Goal: Task Accomplishment & Management: Manage account settings

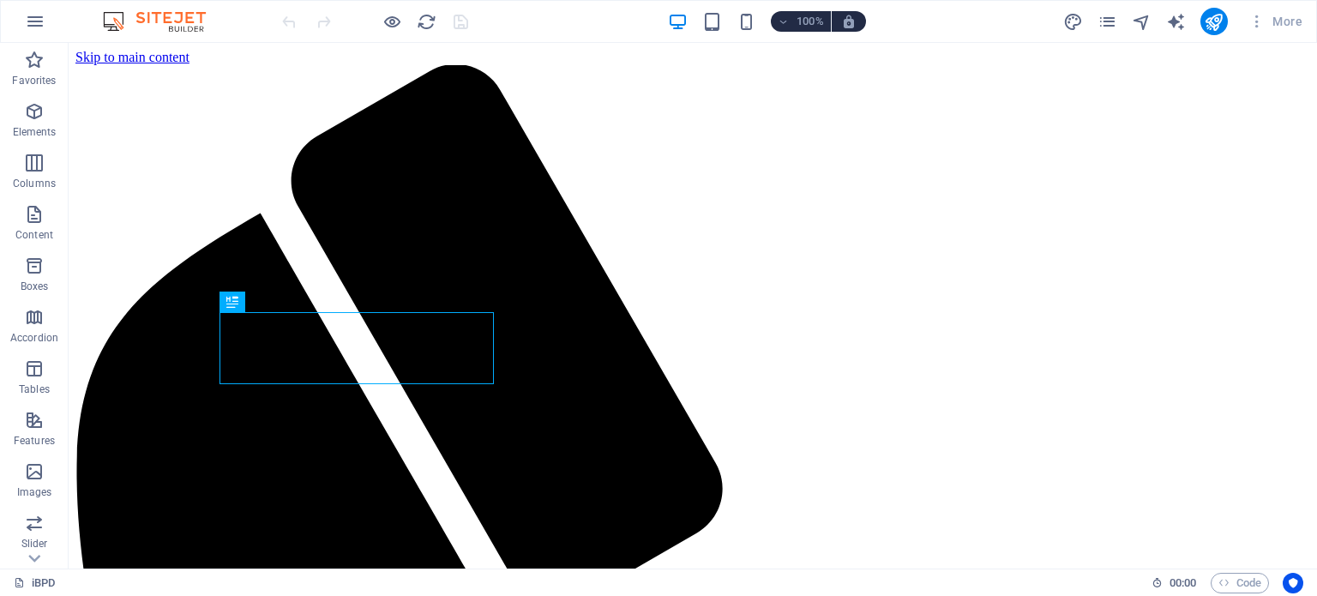
scroll to position [593, 0]
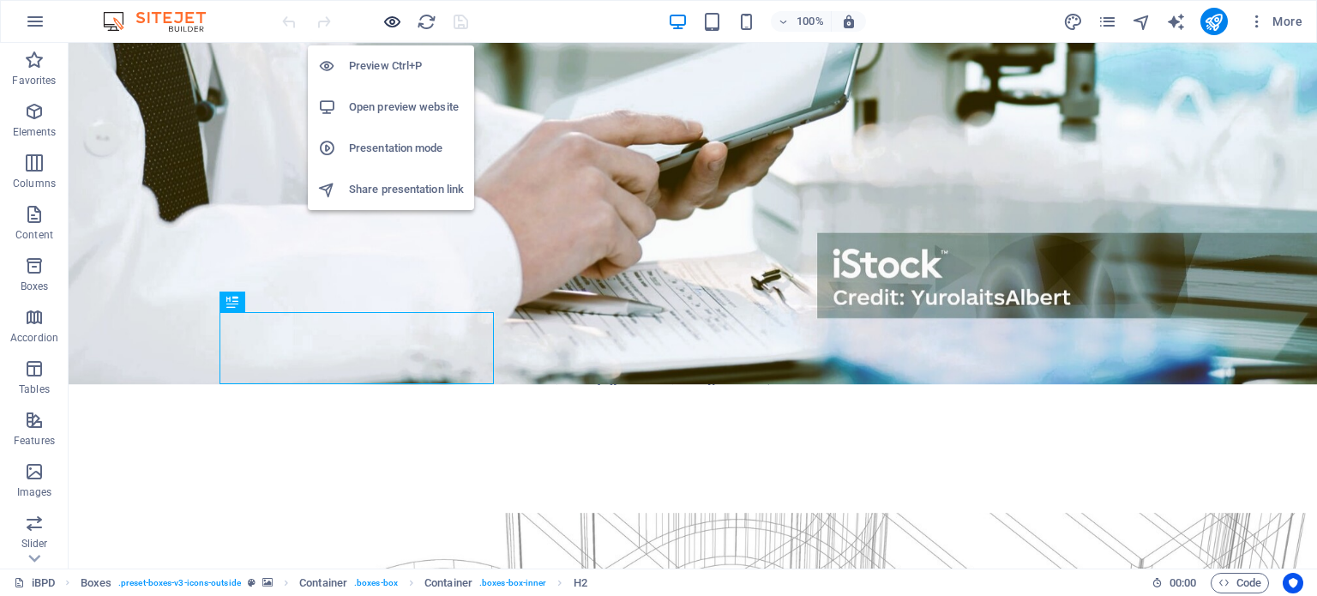
click at [393, 20] on icon "button" at bounding box center [392, 22] width 20 height 20
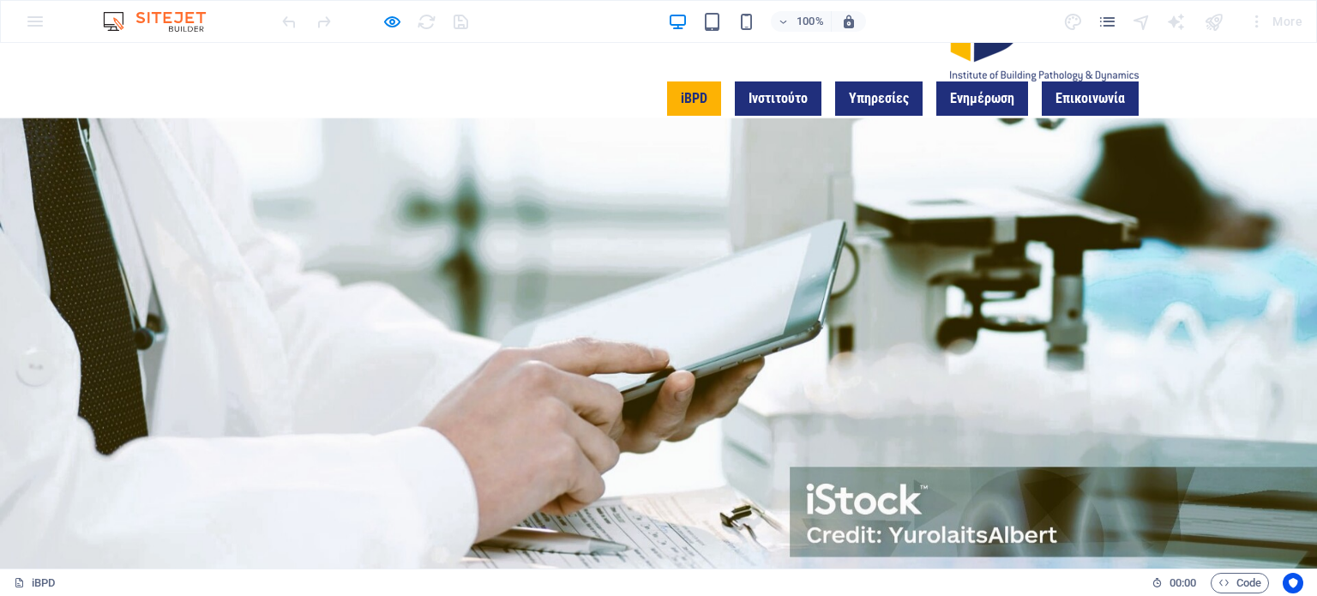
scroll to position [0, 0]
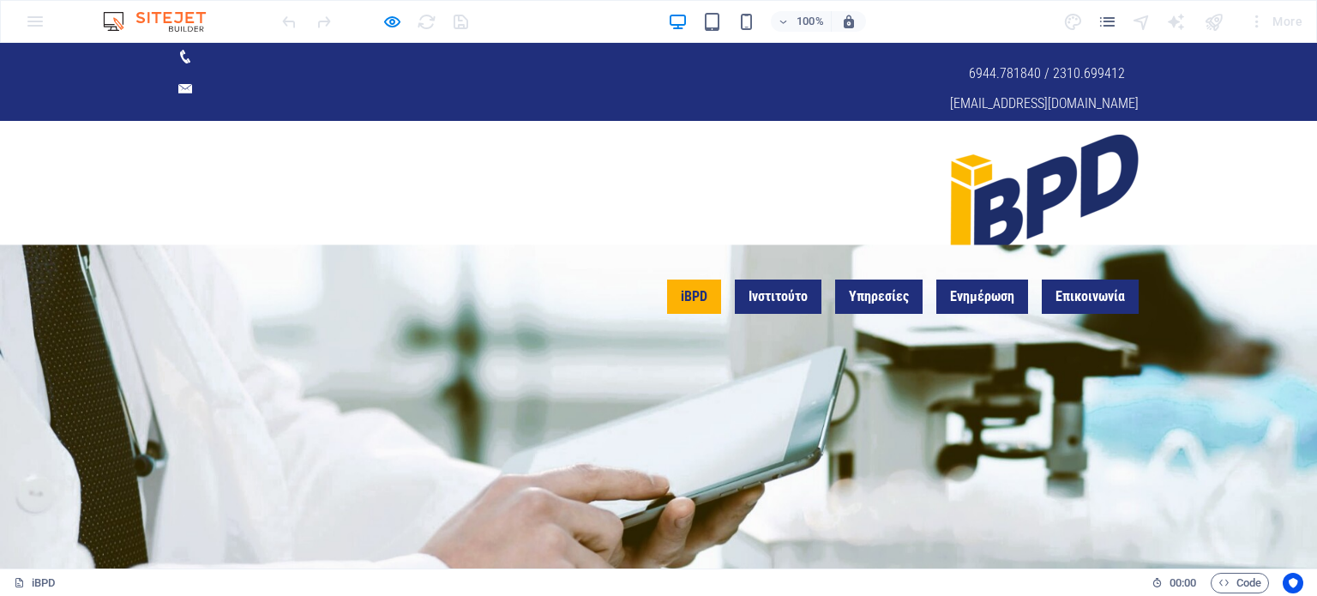
drag, startPoint x: 1310, startPoint y: 75, endPoint x: 1313, endPoint y: 45, distance: 29.3
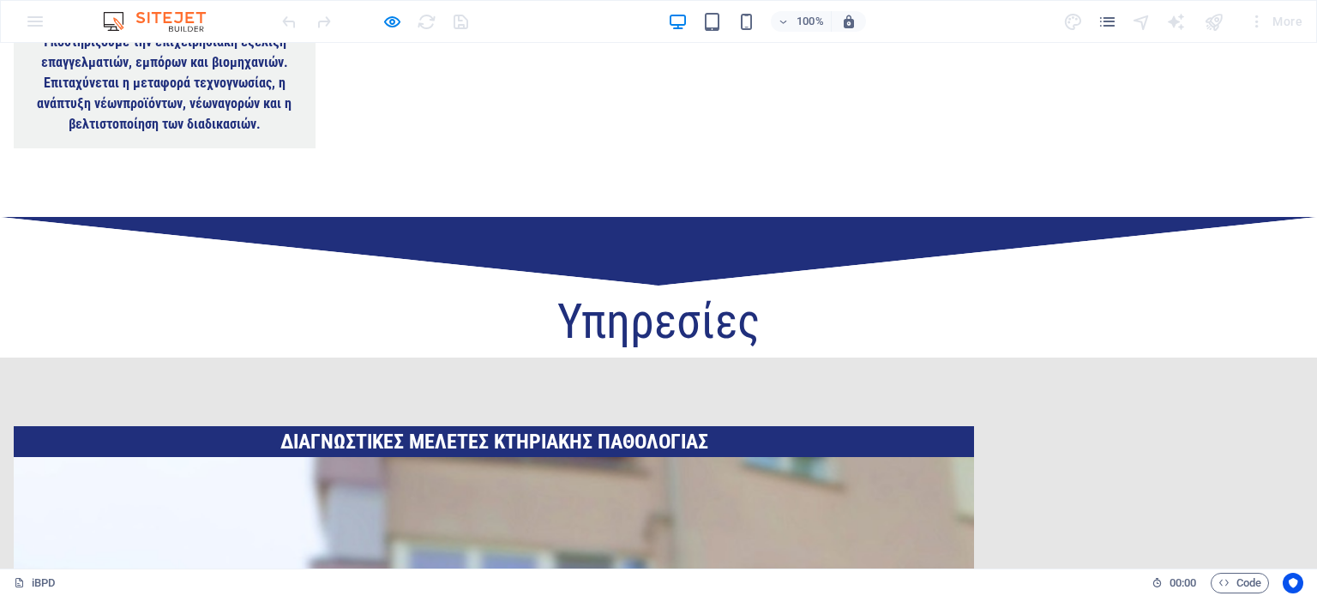
scroll to position [3119, 0]
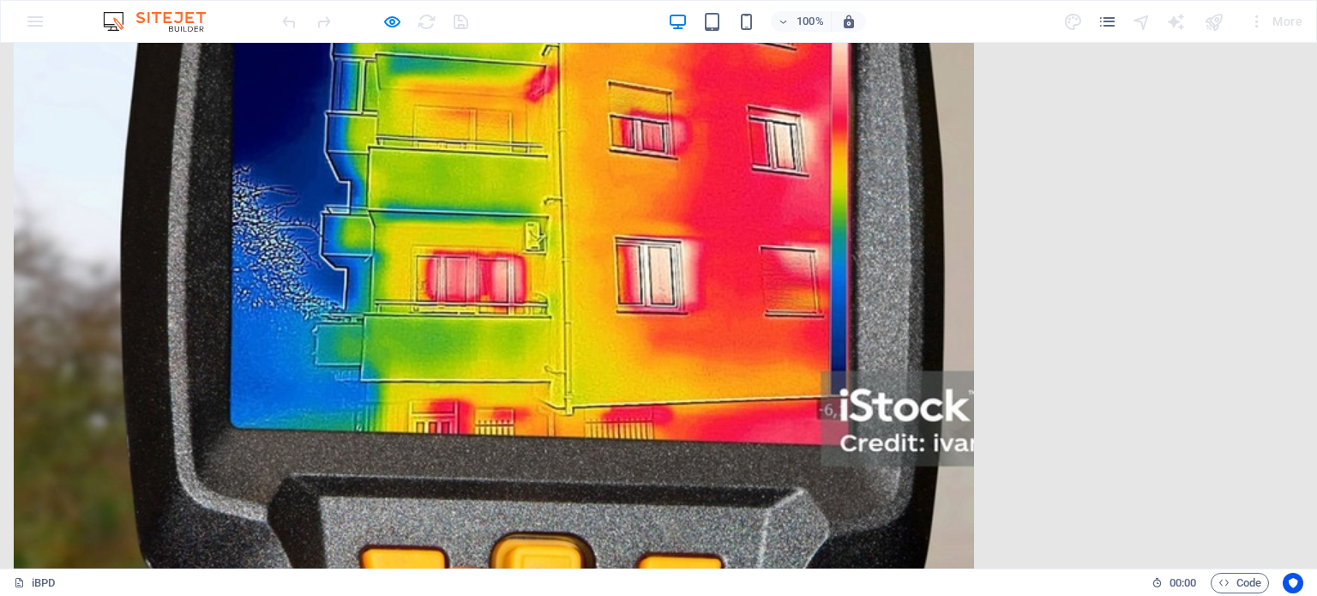
click link "Έχω διαβάσει και κατανοήσει την πολιτική απορρήτου."
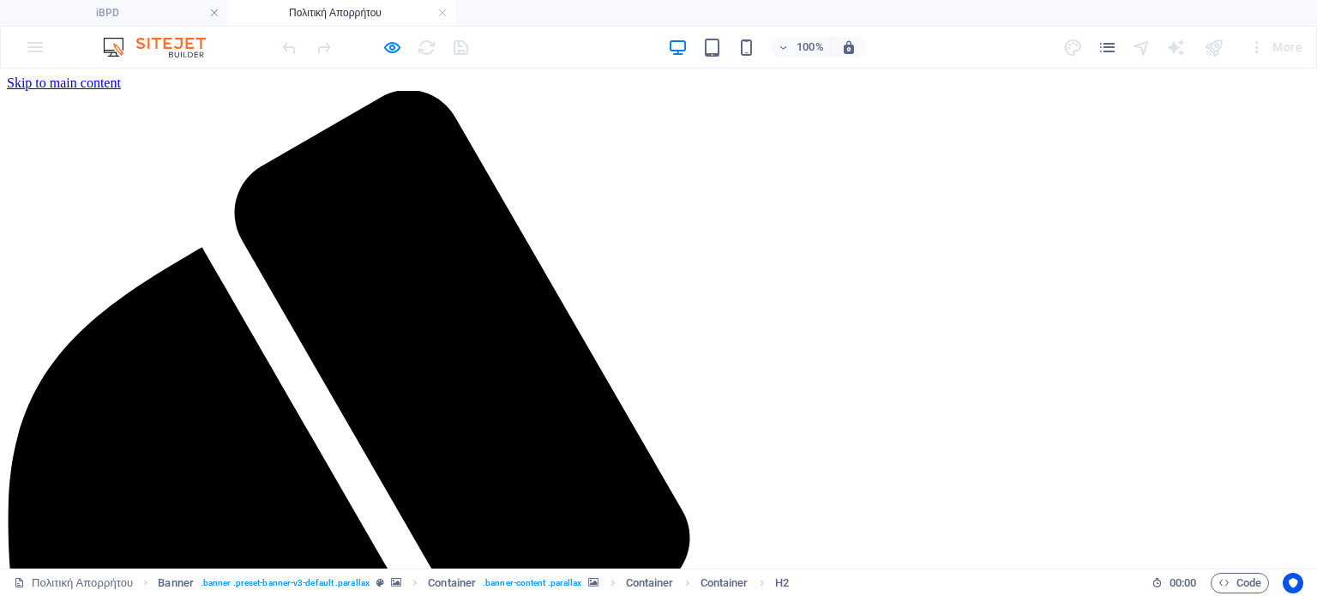
scroll to position [0, 0]
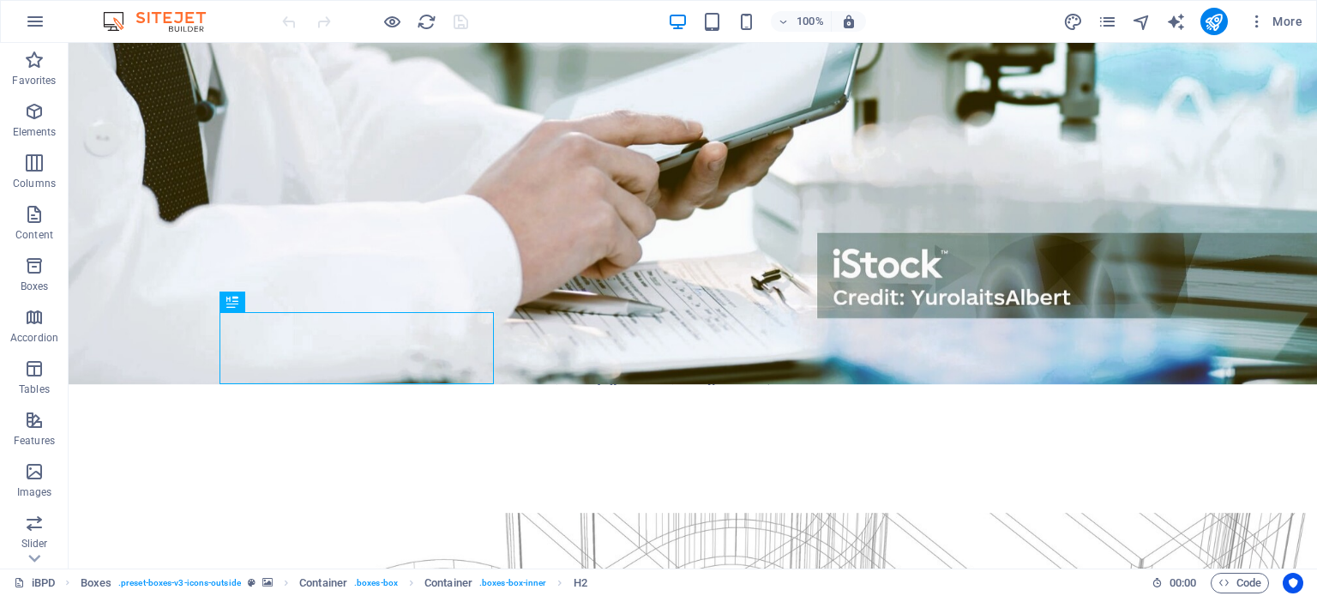
scroll to position [3119, 0]
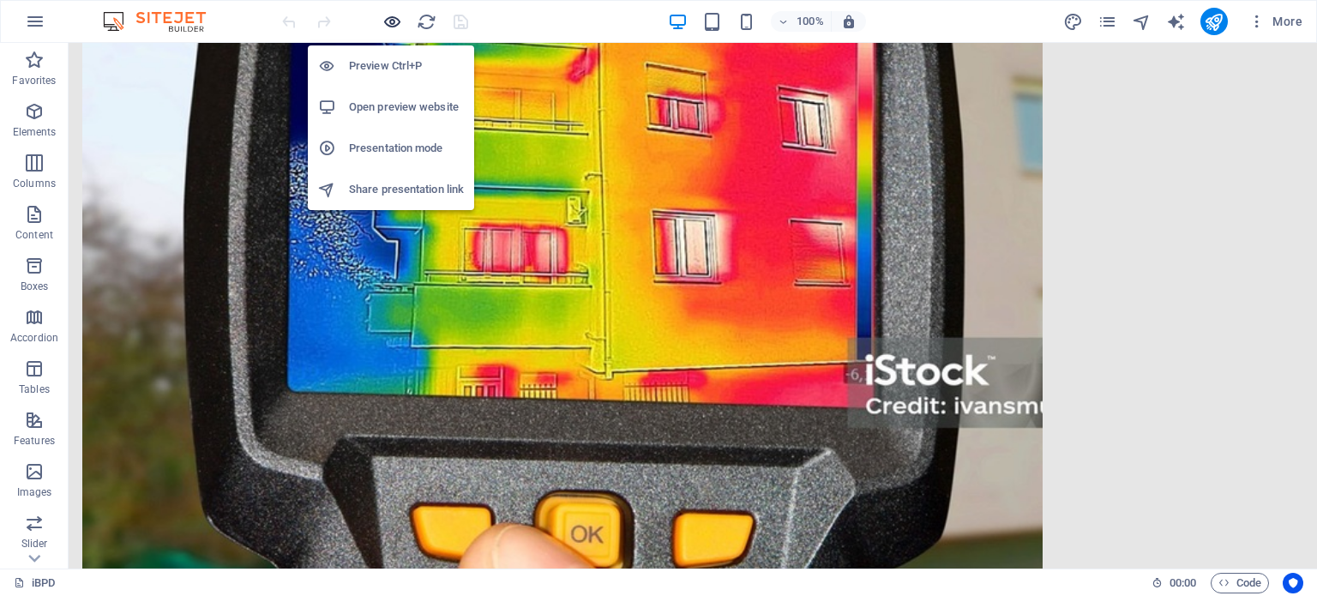
click at [389, 21] on icon "button" at bounding box center [392, 22] width 20 height 20
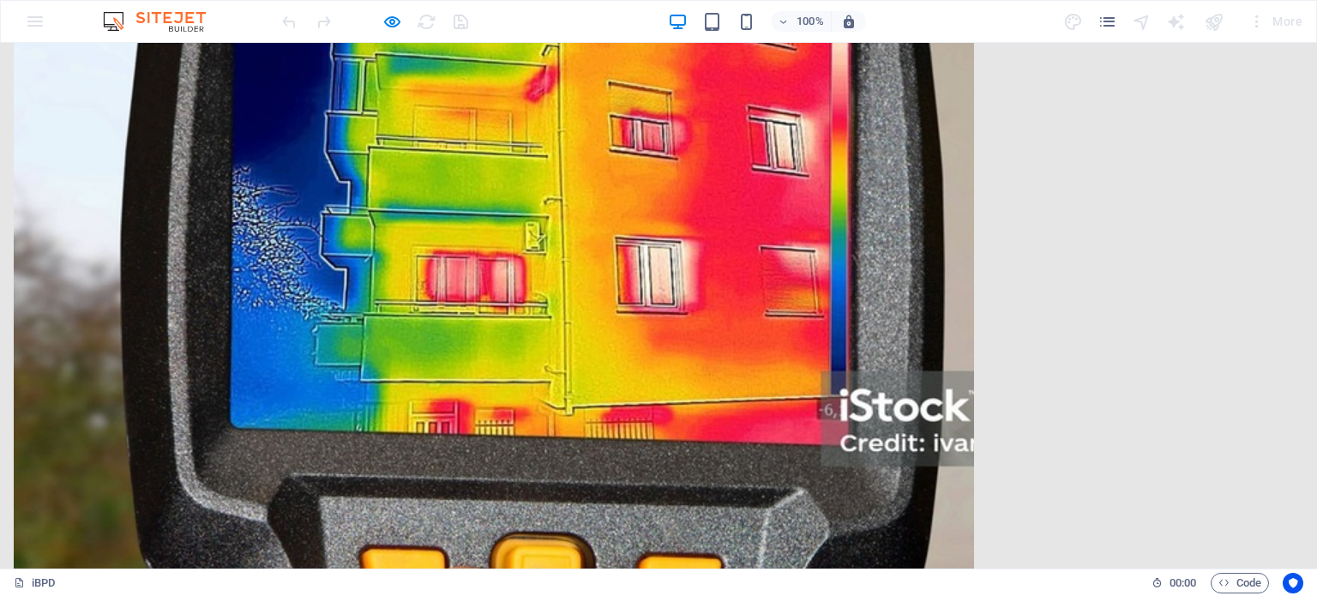
click link "Έχω διαβάσει και κατανοήσει την πολιτική απορρήτου."
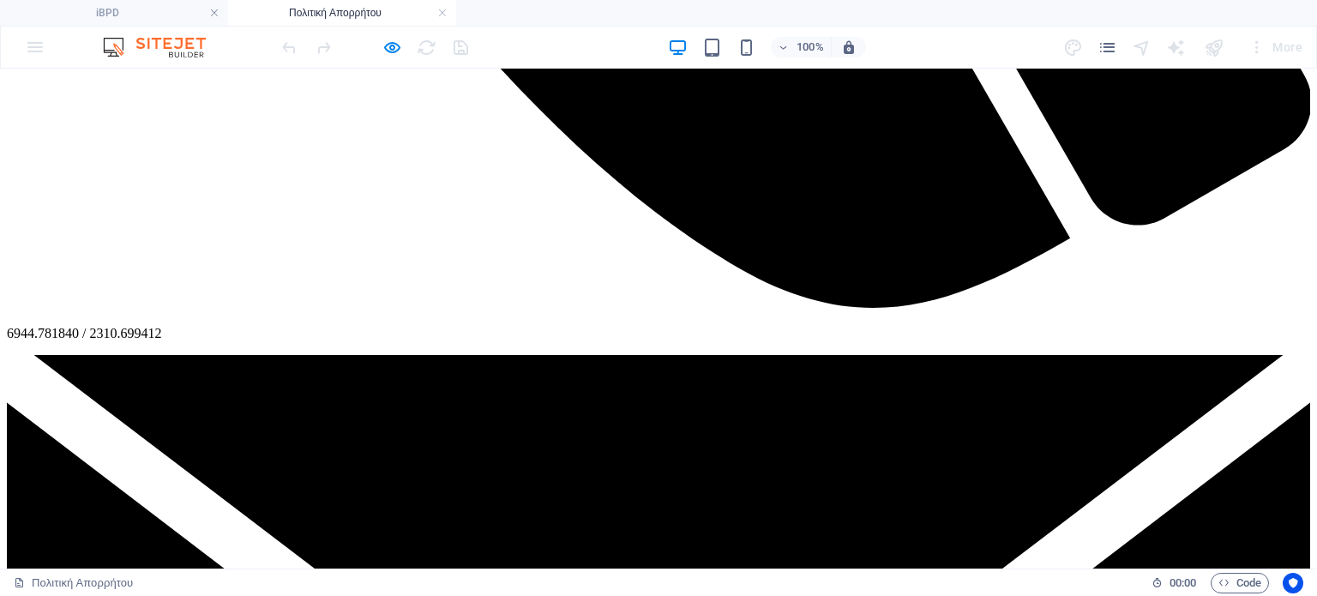
scroll to position [0, 0]
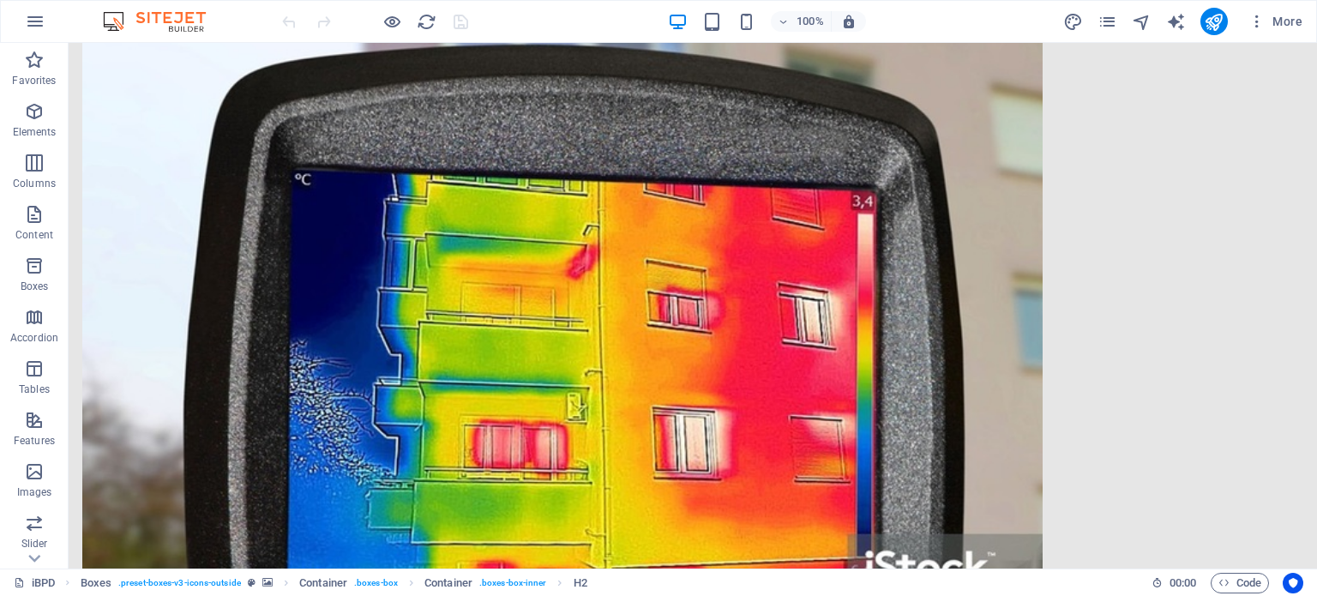
scroll to position [3119, 0]
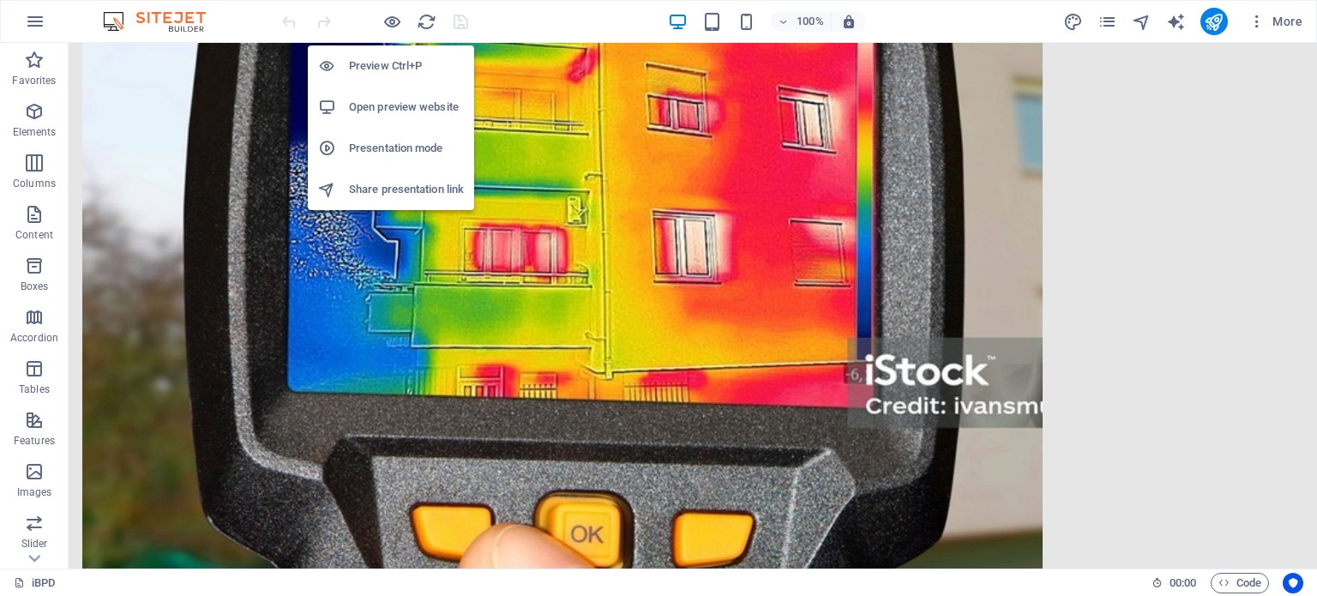
click at [434, 108] on h6 "Open preview website" at bounding box center [406, 107] width 115 height 21
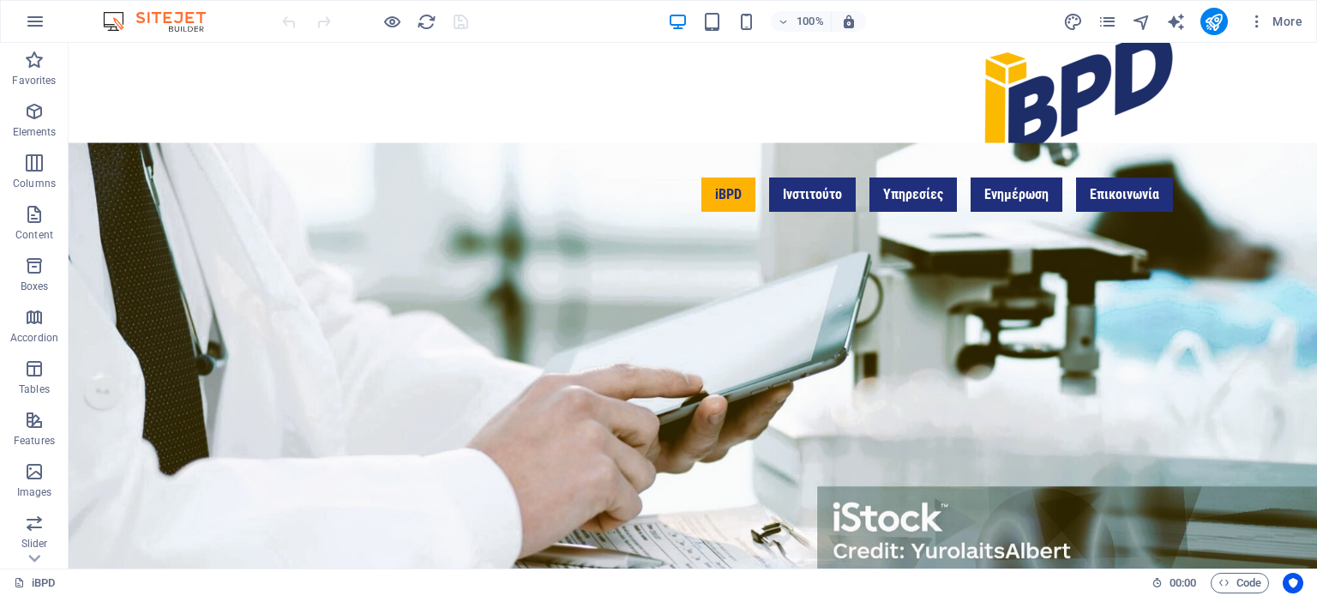
scroll to position [0, 0]
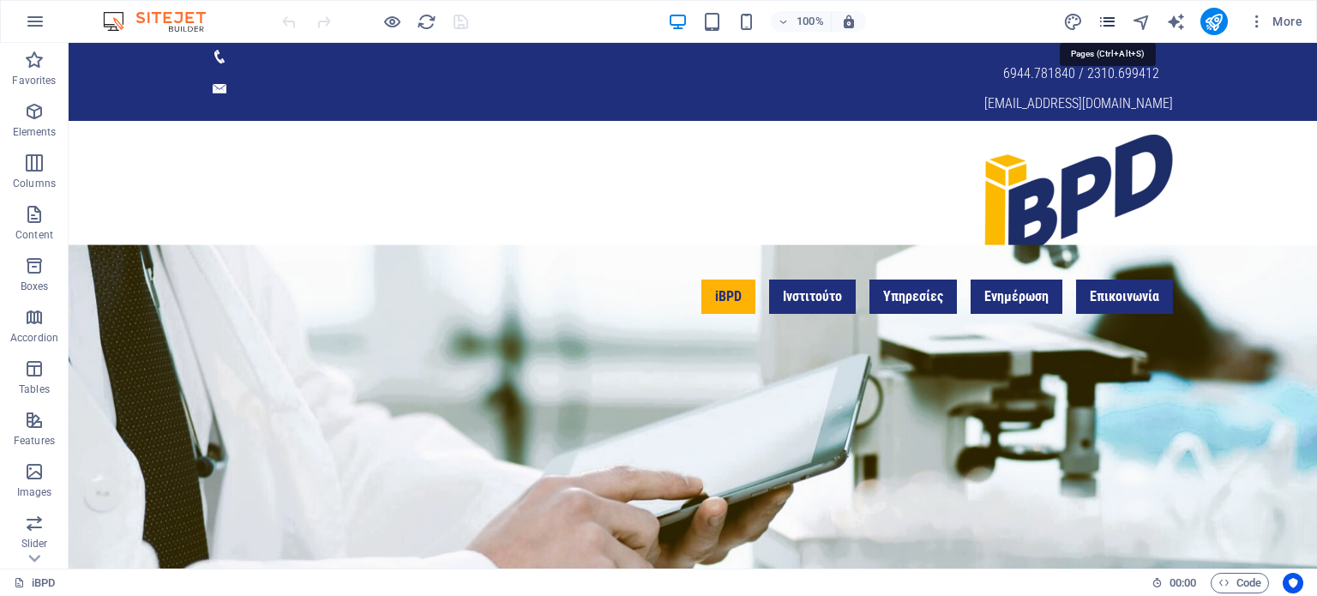
click at [1106, 16] on icon "pages" at bounding box center [1108, 22] width 20 height 20
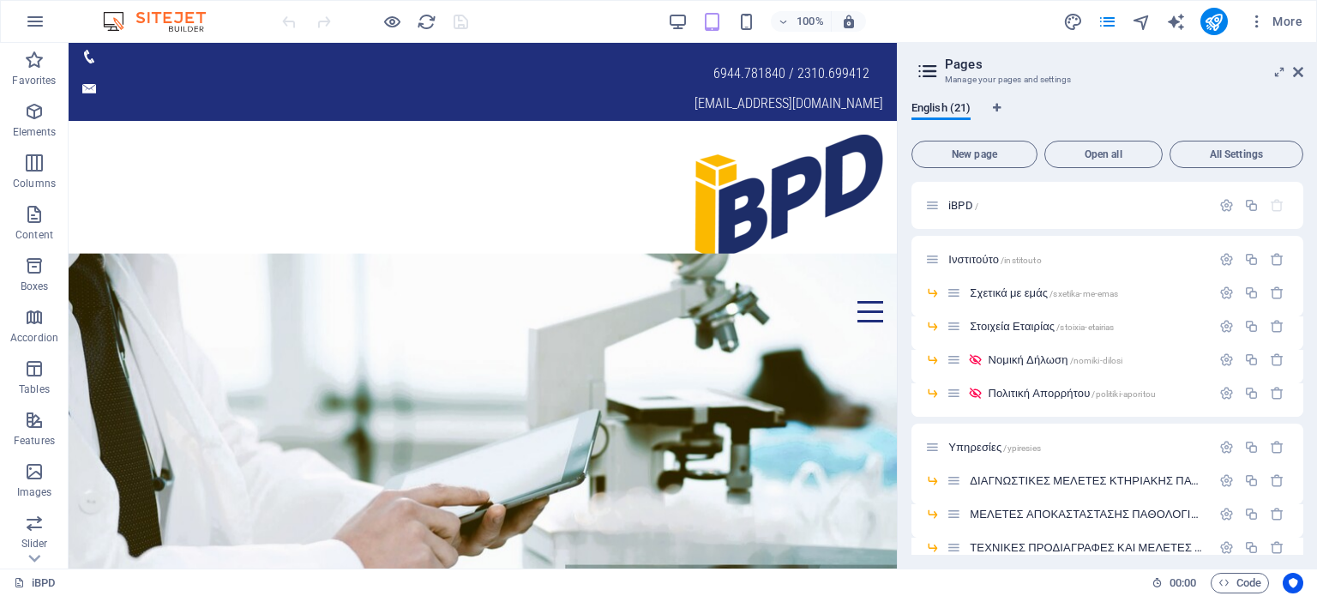
drag, startPoint x: 1303, startPoint y: 239, endPoint x: 1301, endPoint y: 339, distance: 99.5
click at [1301, 339] on div "iBPD / Ινστιτούτο /institouto Σχετικά με εμάς /sxetika-me-emas Στοιχεία Εταιρία…" at bounding box center [1108, 368] width 392 height 373
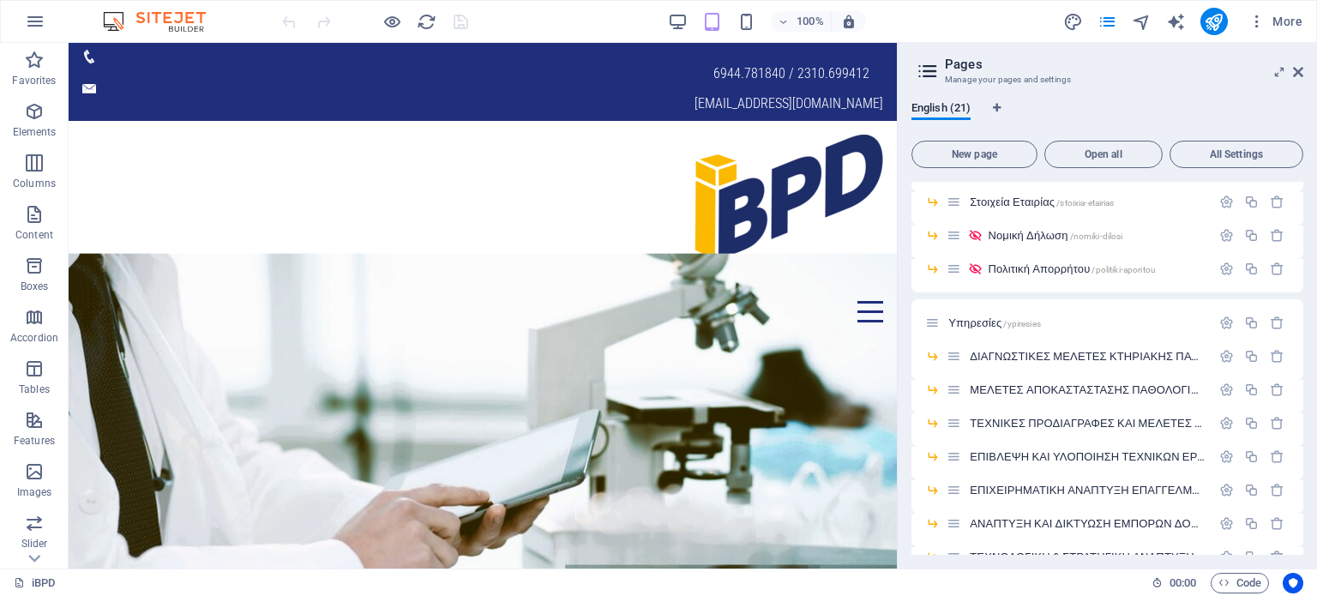
scroll to position [473, 0]
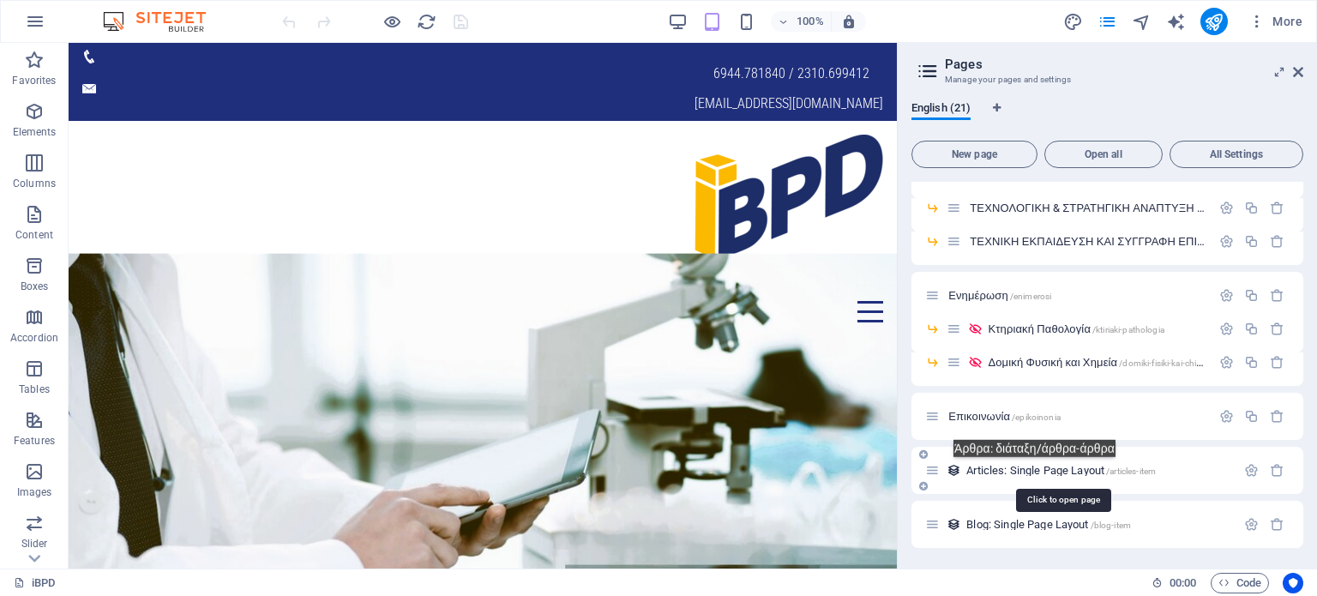
click at [1039, 470] on span "Articles: Single Page Layout /articles-item" at bounding box center [1062, 470] width 190 height 13
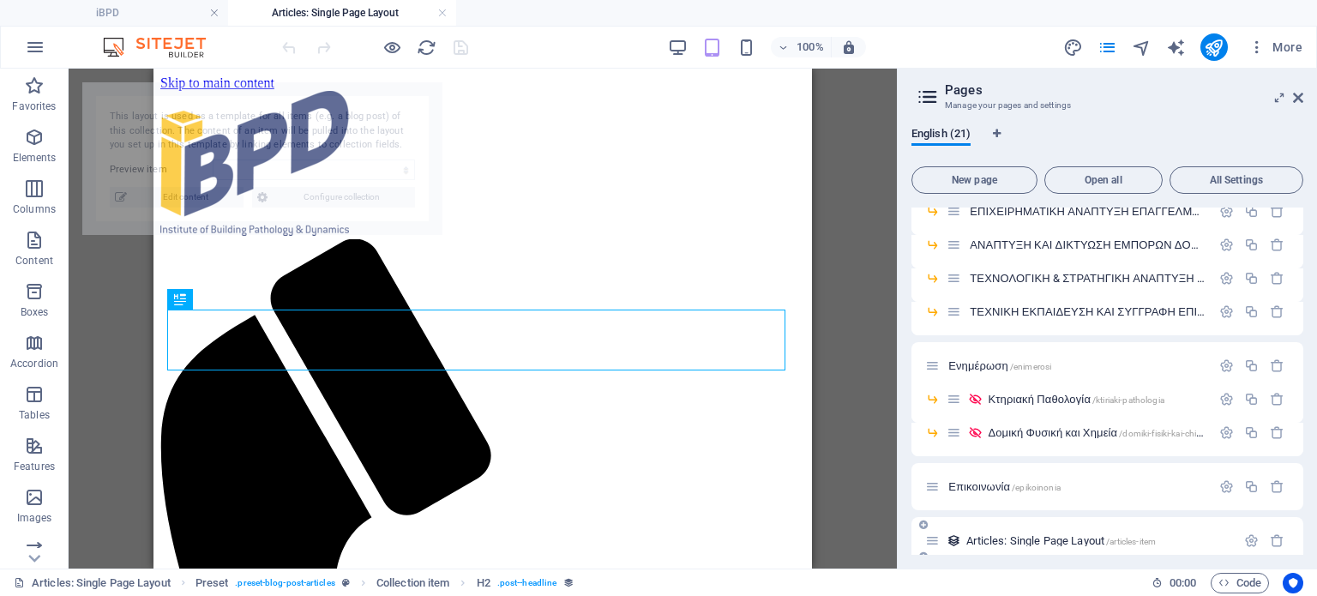
scroll to position [0, 0]
select select "68b6fbe0a9407feffc068533"
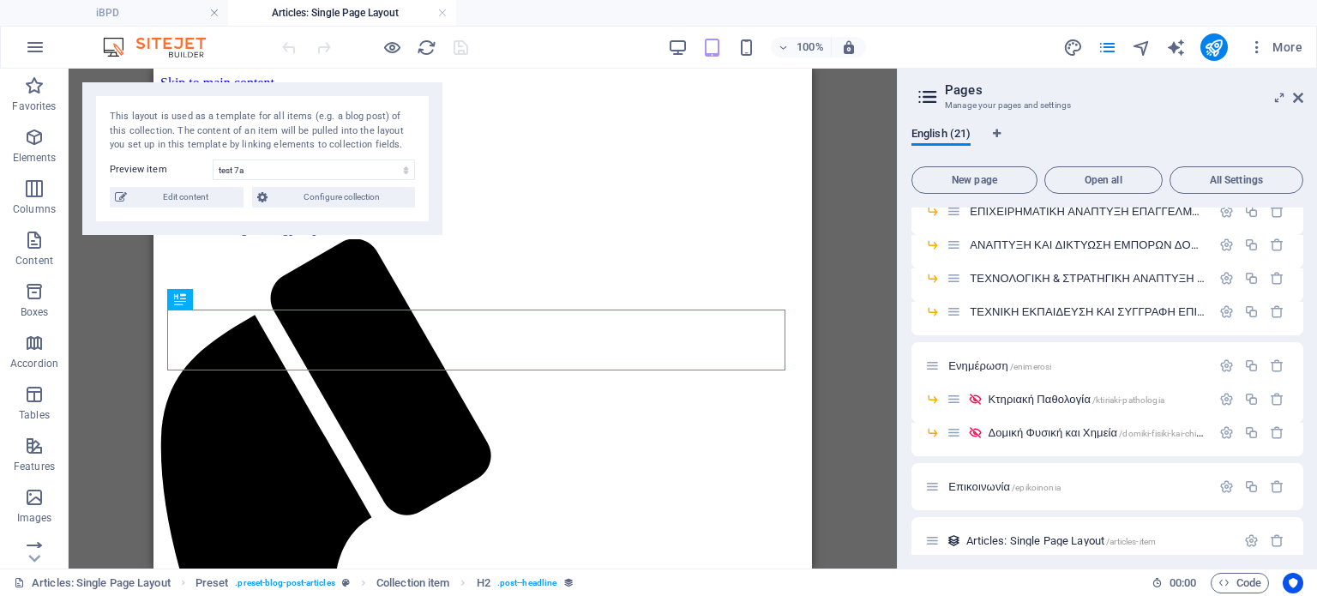
drag, startPoint x: 805, startPoint y: 277, endPoint x: 967, endPoint y: 182, distance: 187.2
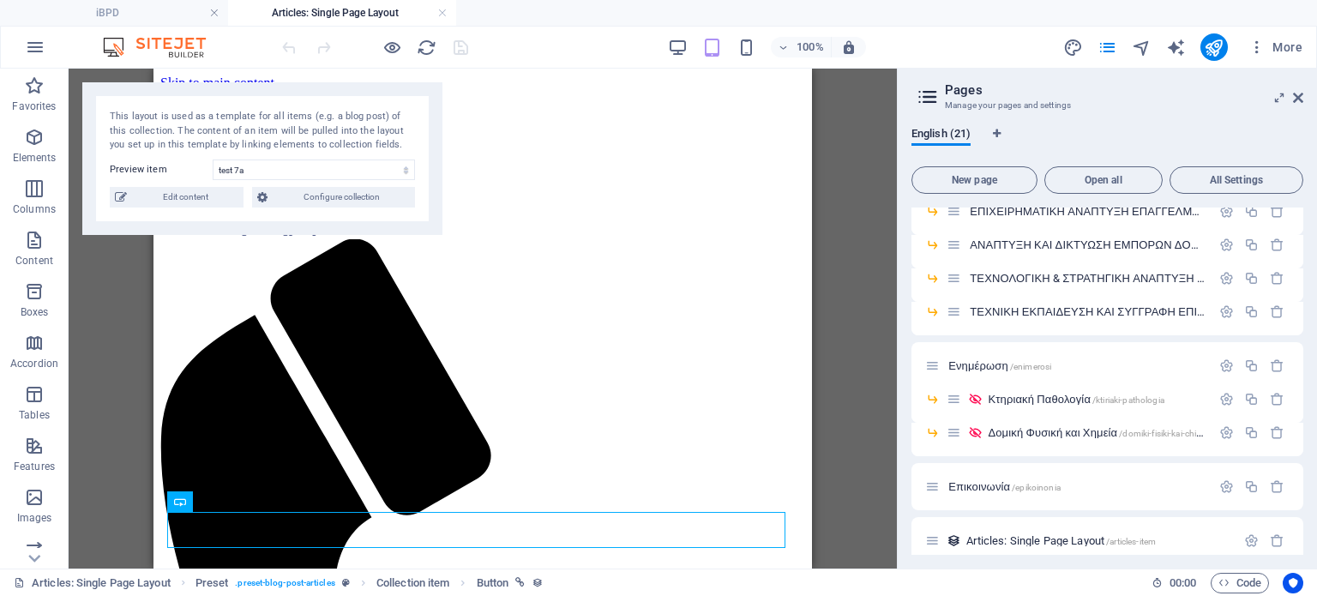
click at [850, 208] on div "Drag here to replace the existing content. Press “Ctrl” if you want to create a…" at bounding box center [483, 319] width 828 height 500
click at [175, 196] on span "Edit content" at bounding box center [185, 197] width 106 height 21
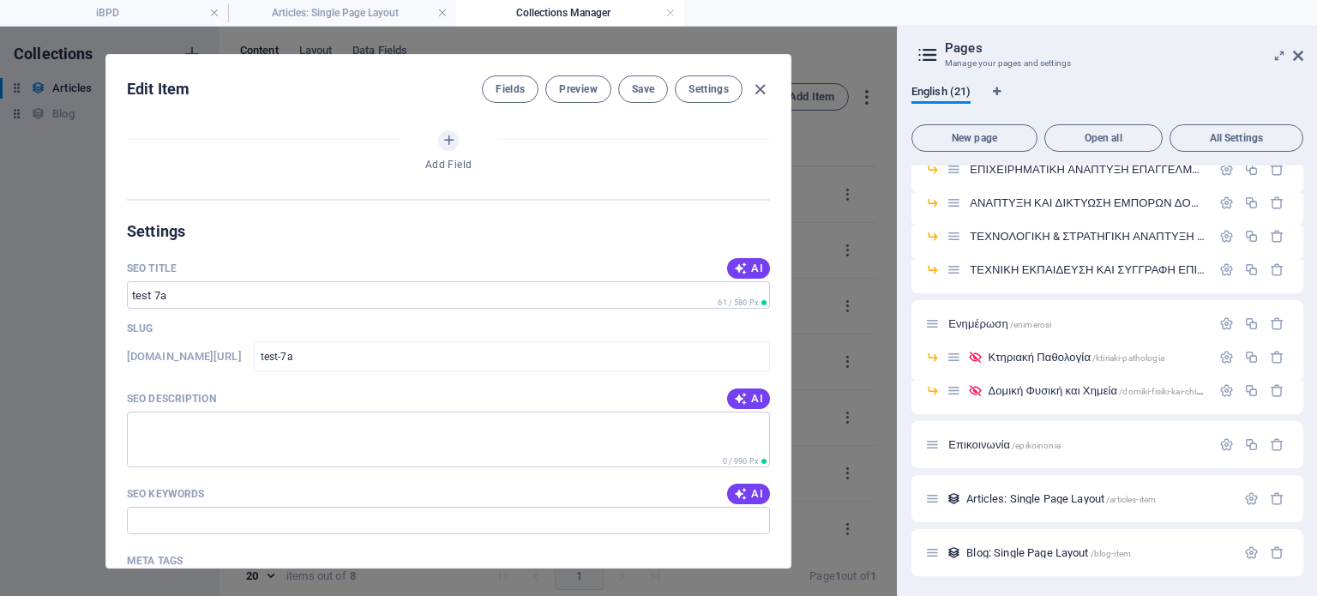
select select "Category 1"
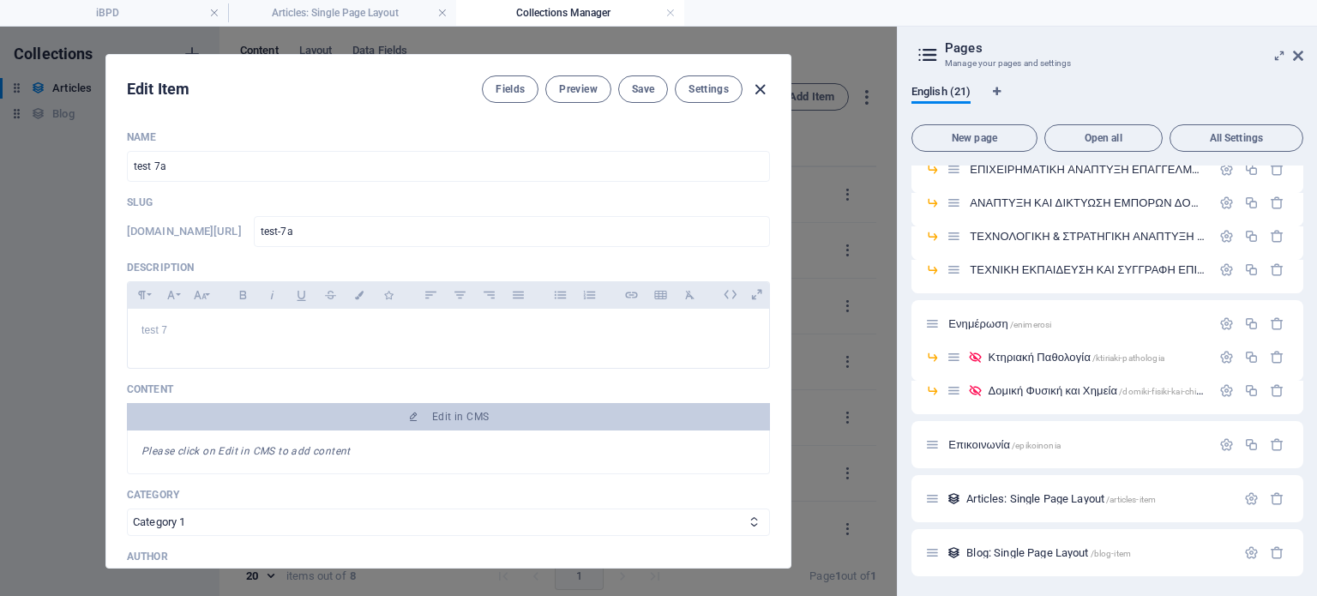
click at [754, 85] on icon "button" at bounding box center [760, 90] width 20 height 20
type input "test-7a"
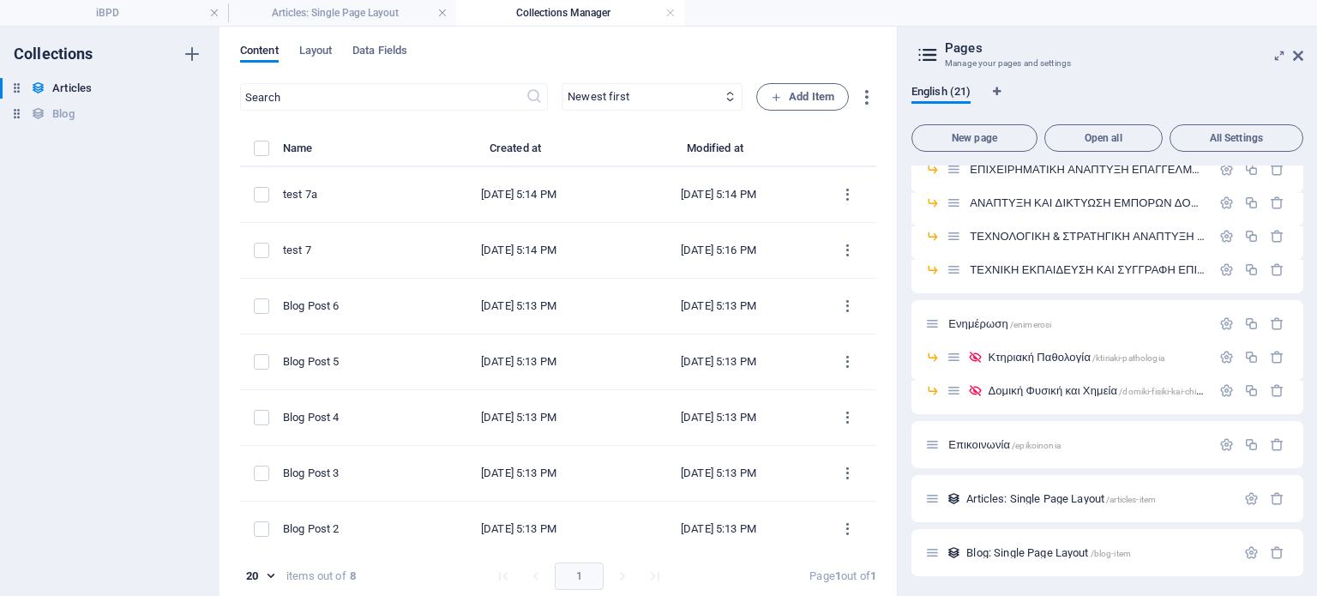
drag, startPoint x: 868, startPoint y: 322, endPoint x: 873, endPoint y: 435, distance: 113.3
click at [873, 435] on div "Content Layout Data Fields ​ Newest first Oldest first Last modified Name (asce…" at bounding box center [559, 311] width 678 height 569
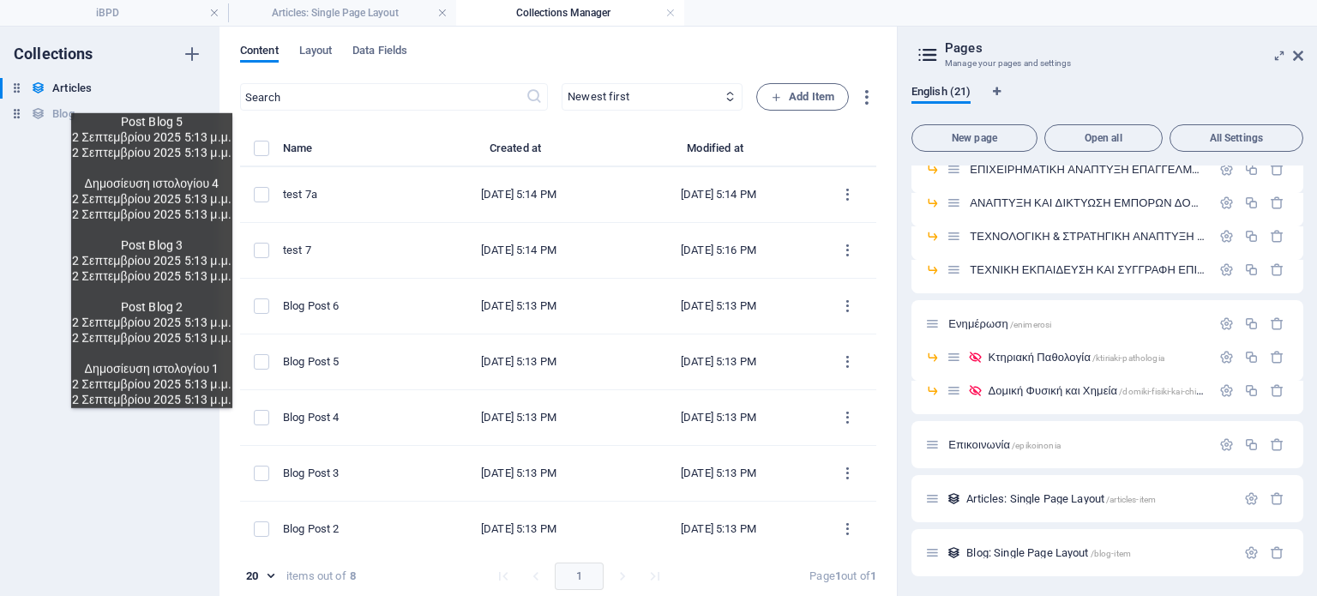
click at [157, 421] on div "Collections Articles Articles Blog Blog" at bounding box center [110, 311] width 220 height 569
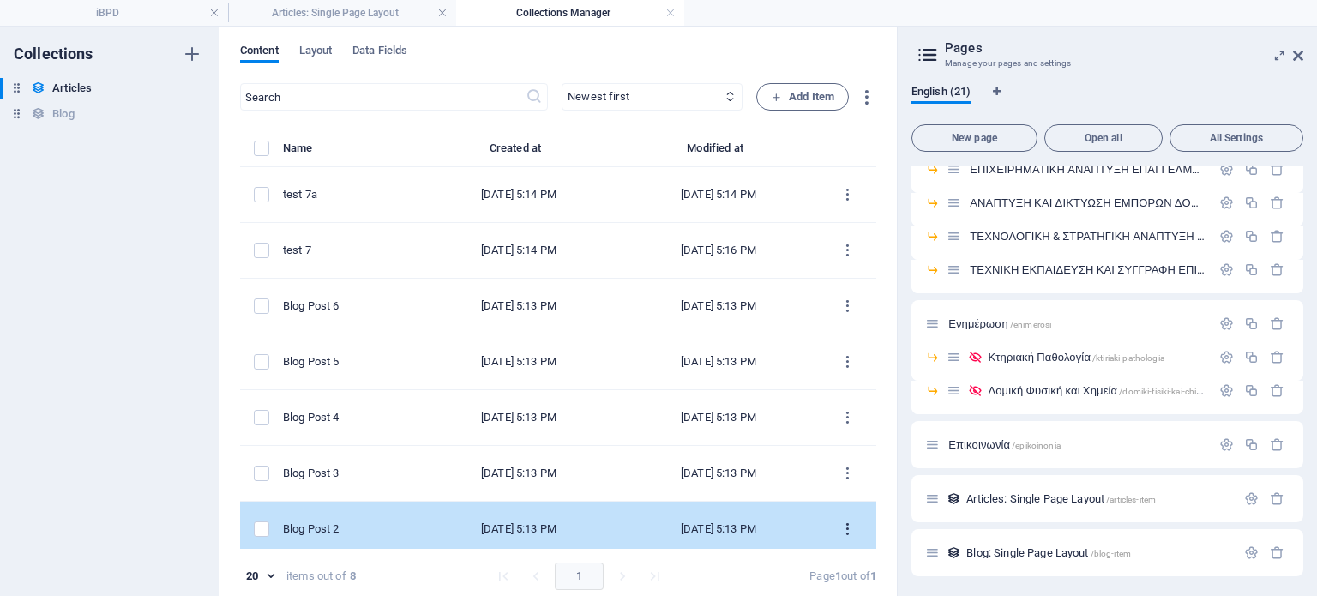
drag, startPoint x: 840, startPoint y: 525, endPoint x: 842, endPoint y: 533, distance: 8.7
click at [842, 533] on icon "items list" at bounding box center [848, 529] width 16 height 16
click at [842, 533] on h6 "Duplicate" at bounding box center [855, 531] width 46 height 21
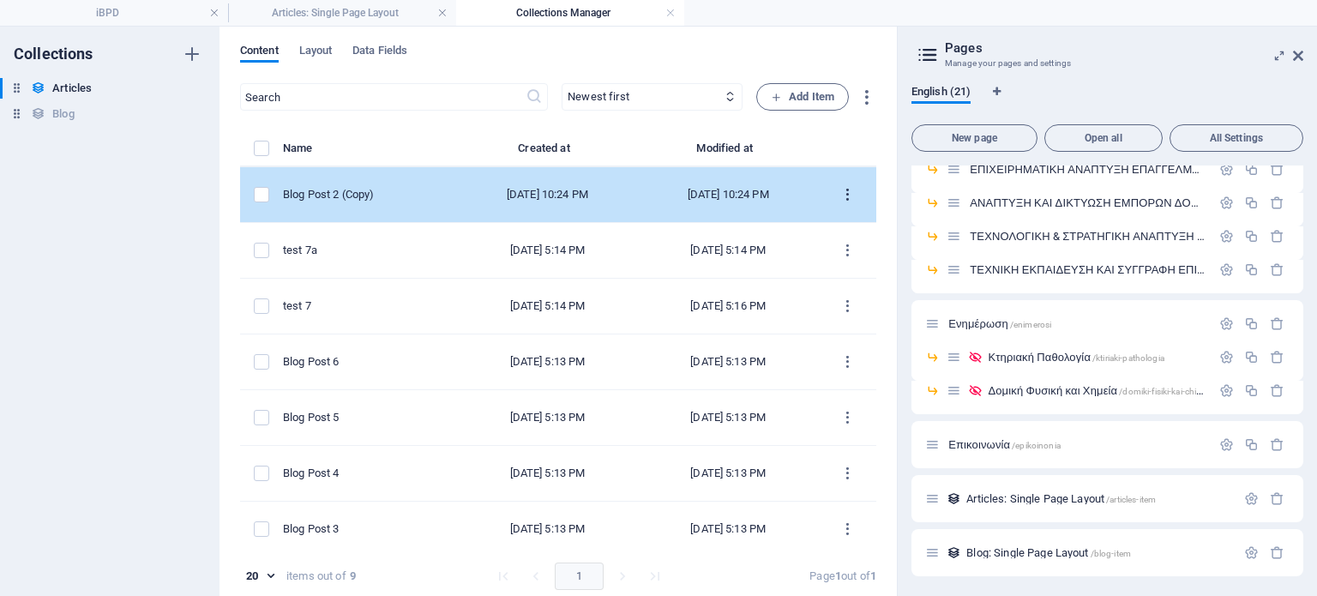
click at [846, 195] on icon "items list" at bounding box center [848, 195] width 16 height 16
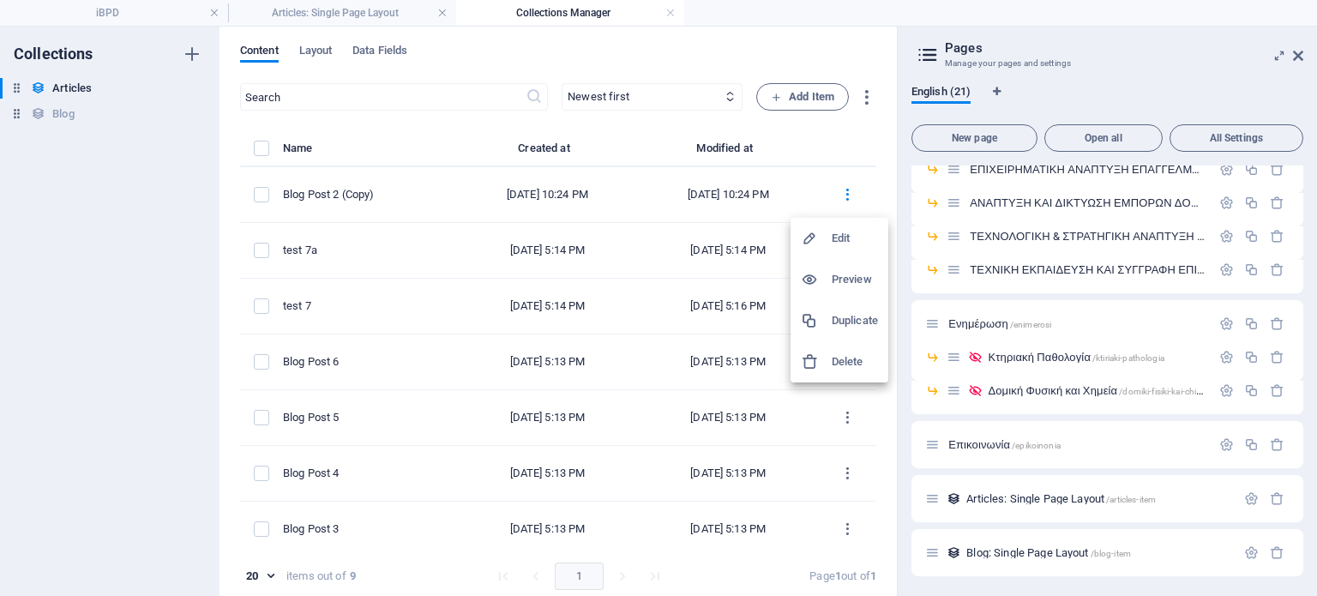
click at [851, 354] on h6 "Delete" at bounding box center [855, 362] width 46 height 21
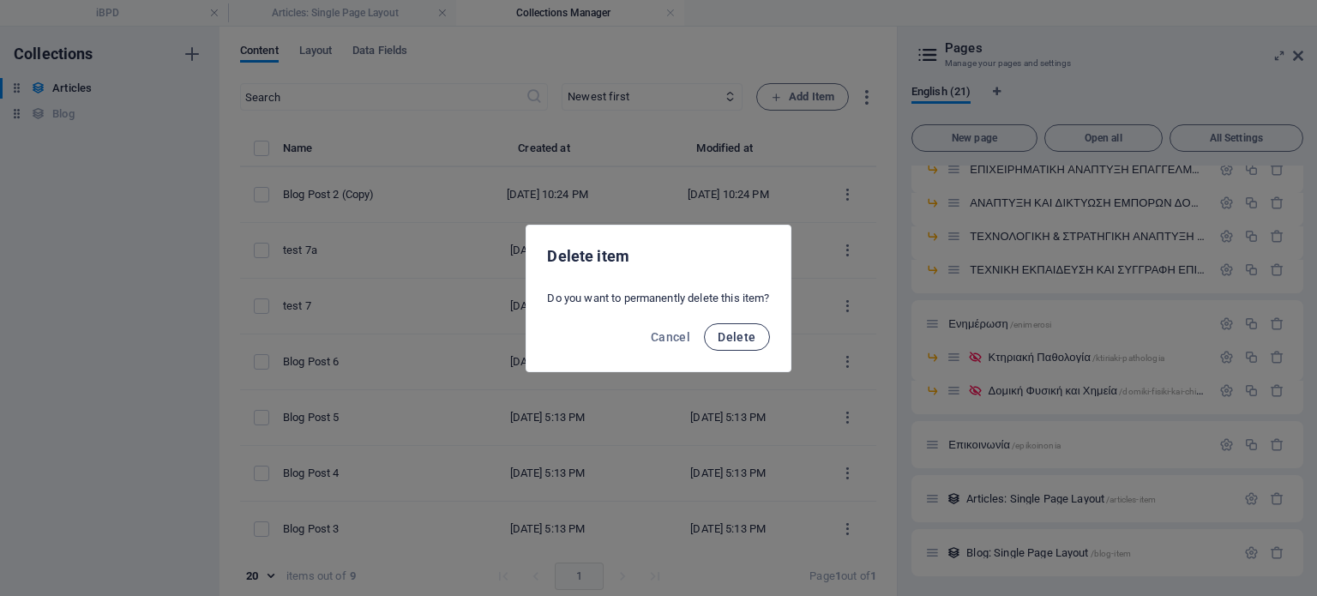
click at [728, 328] on button "Delete" at bounding box center [736, 336] width 65 height 27
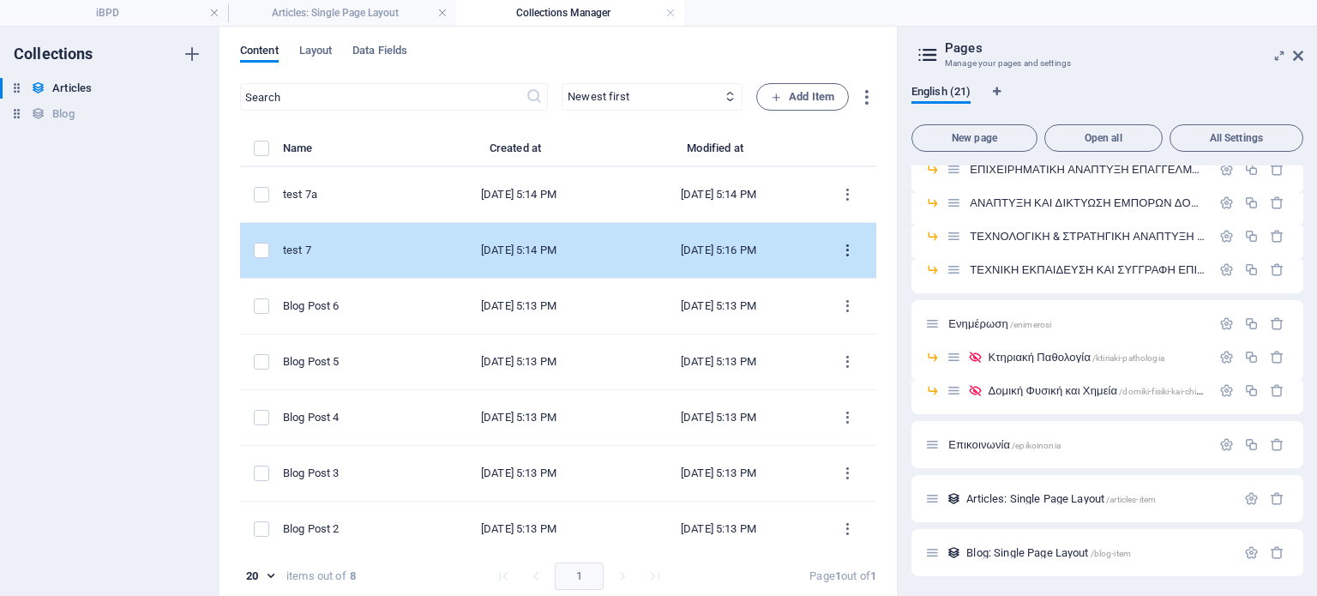
click at [844, 249] on icon "items list" at bounding box center [848, 251] width 16 height 16
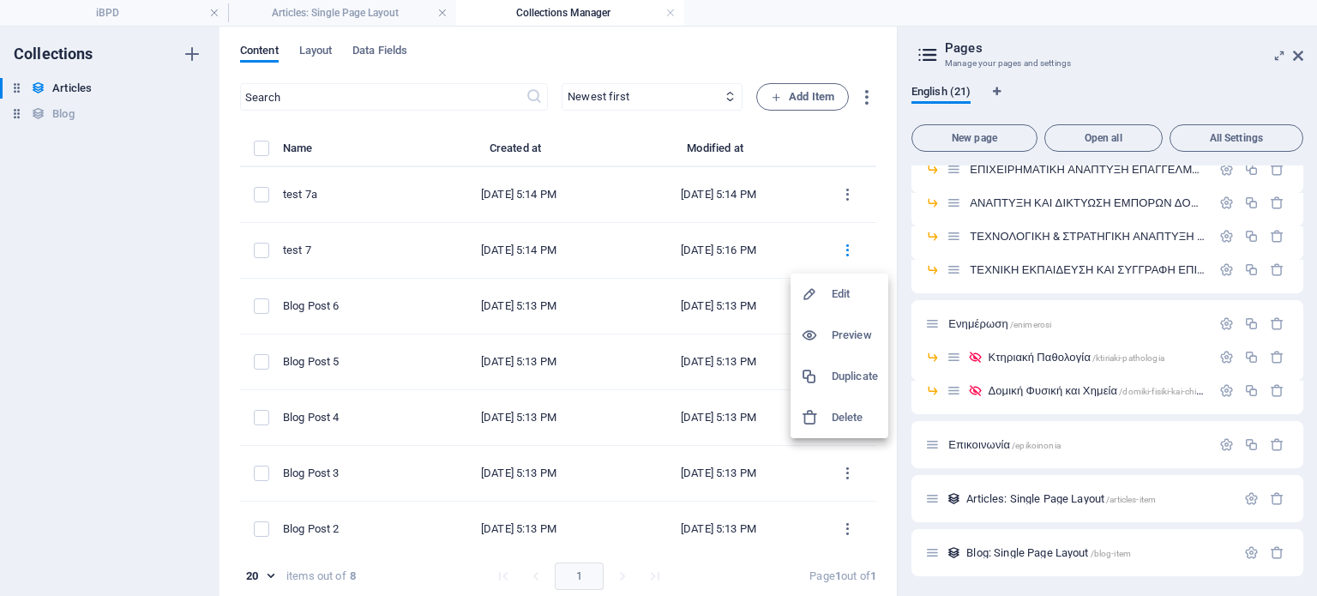
click at [838, 421] on h6 "Delete" at bounding box center [855, 417] width 46 height 21
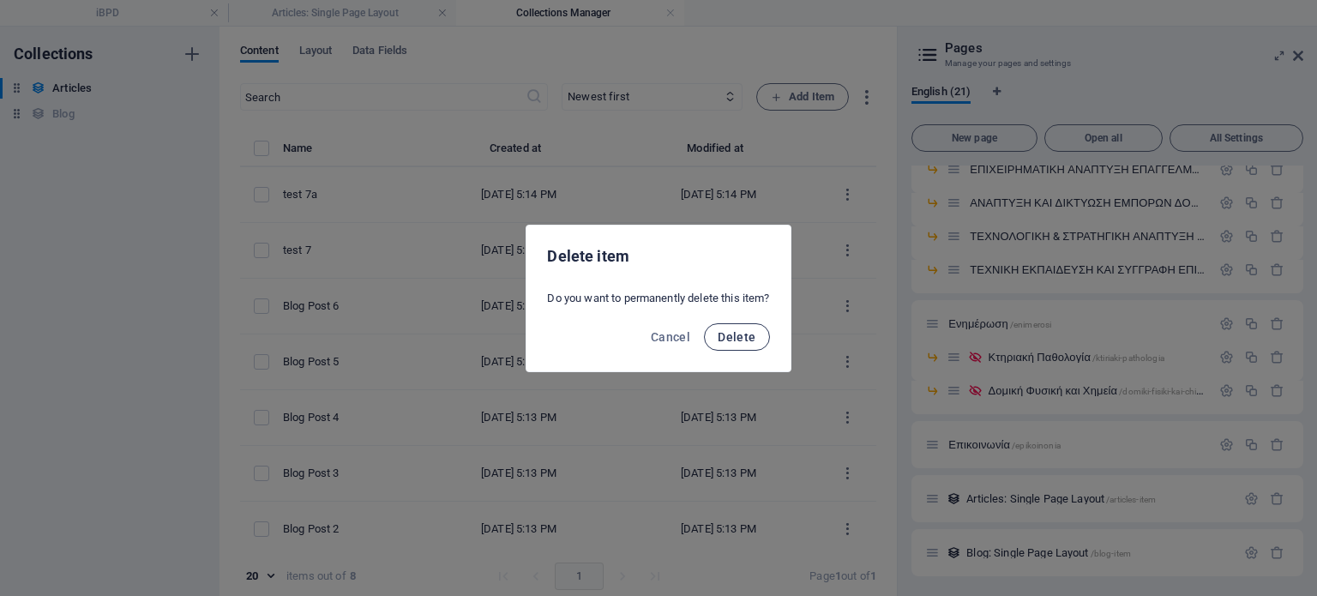
click at [735, 336] on span "Delete" at bounding box center [737, 337] width 38 height 14
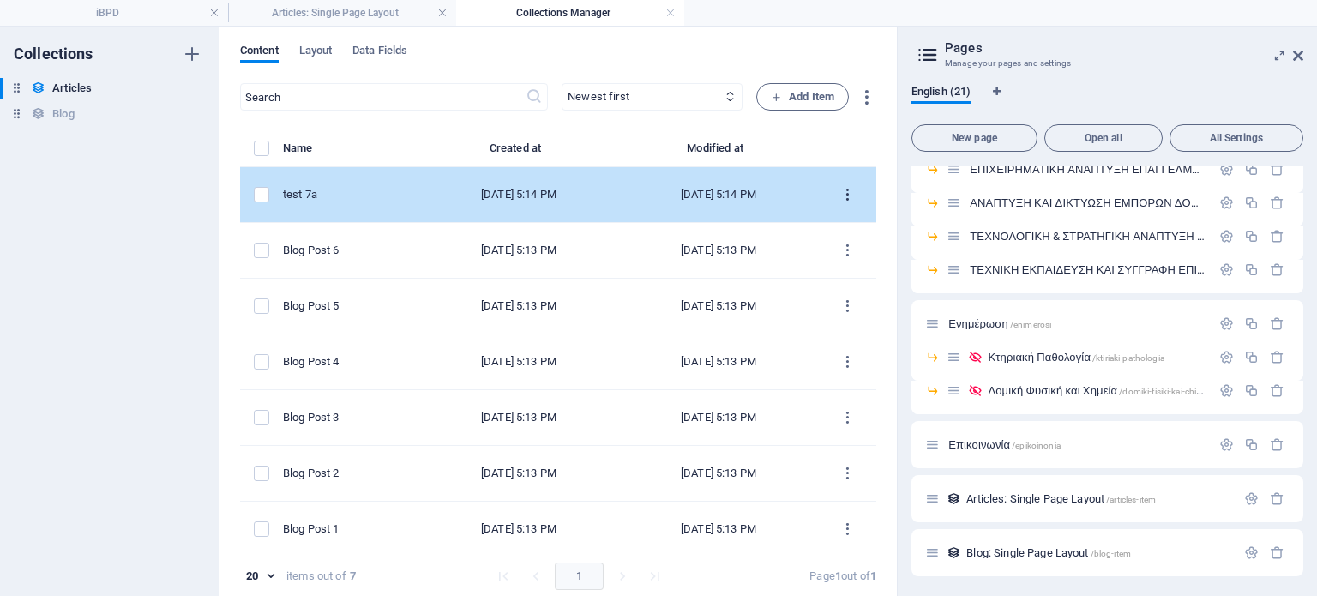
click at [844, 188] on icon "items list" at bounding box center [848, 195] width 16 height 16
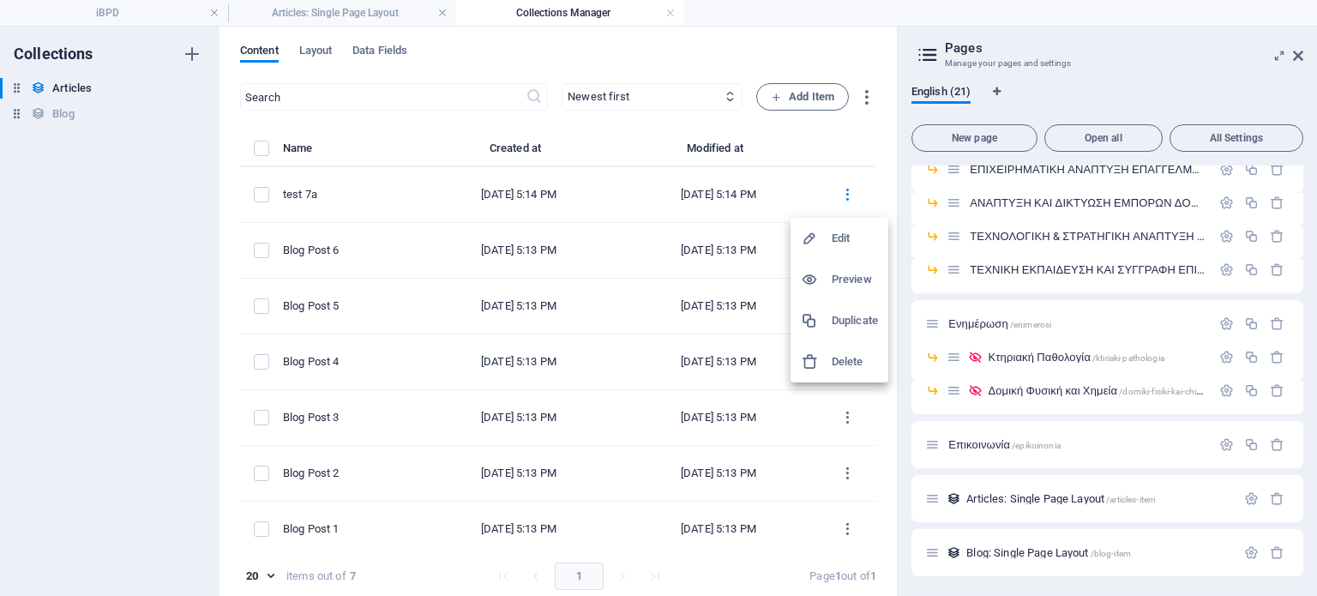
click at [837, 365] on h6 "Delete" at bounding box center [855, 362] width 46 height 21
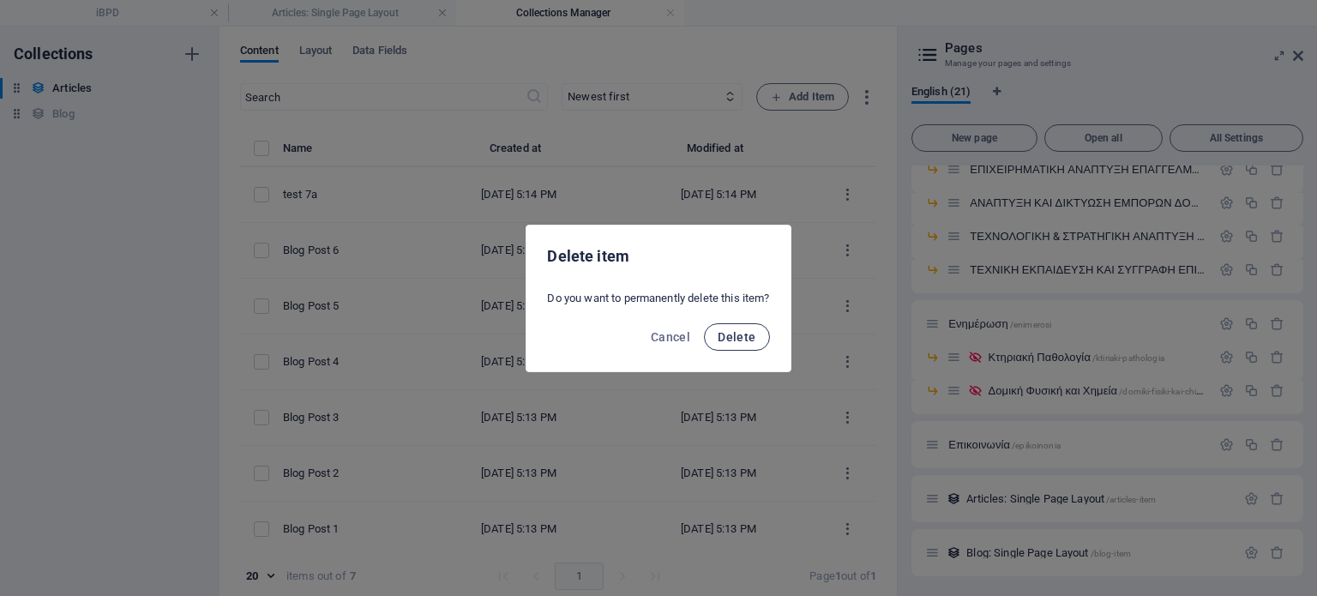
click at [734, 335] on span "Delete" at bounding box center [737, 337] width 38 height 14
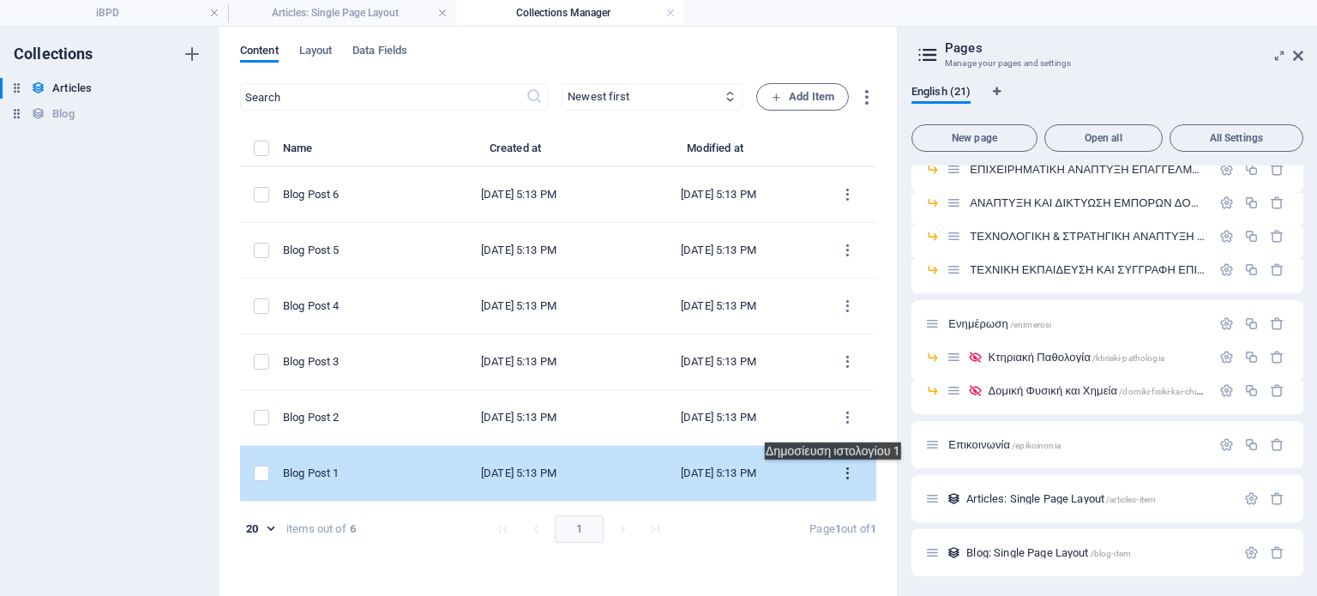
click at [843, 473] on icon "items list" at bounding box center [848, 474] width 16 height 16
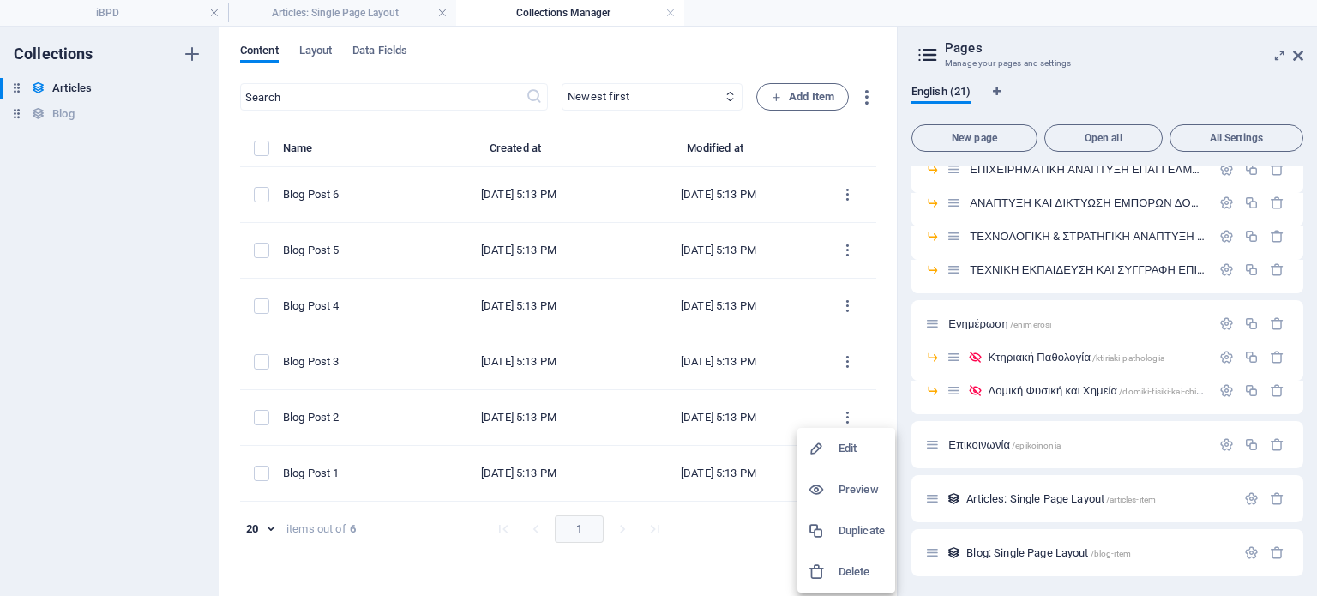
click at [161, 453] on div at bounding box center [658, 298] width 1317 height 596
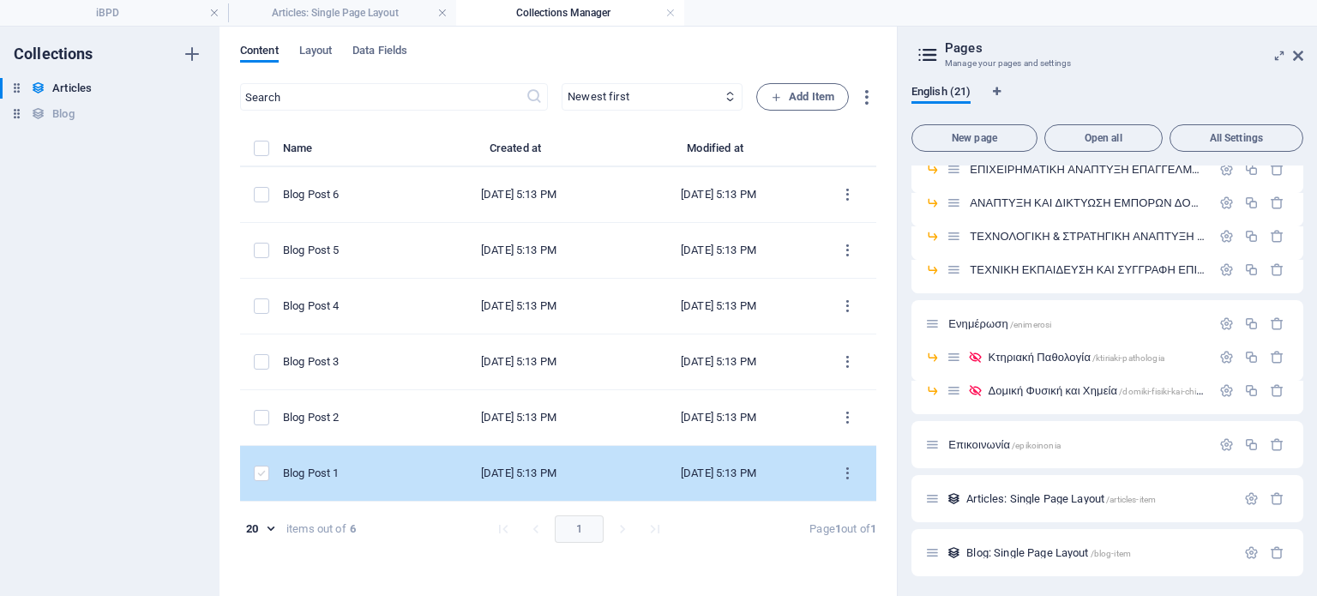
click at [254, 470] on label "items list" at bounding box center [261, 473] width 15 height 15
click at [0, 0] on input "items list" at bounding box center [0, 0] width 0 height 0
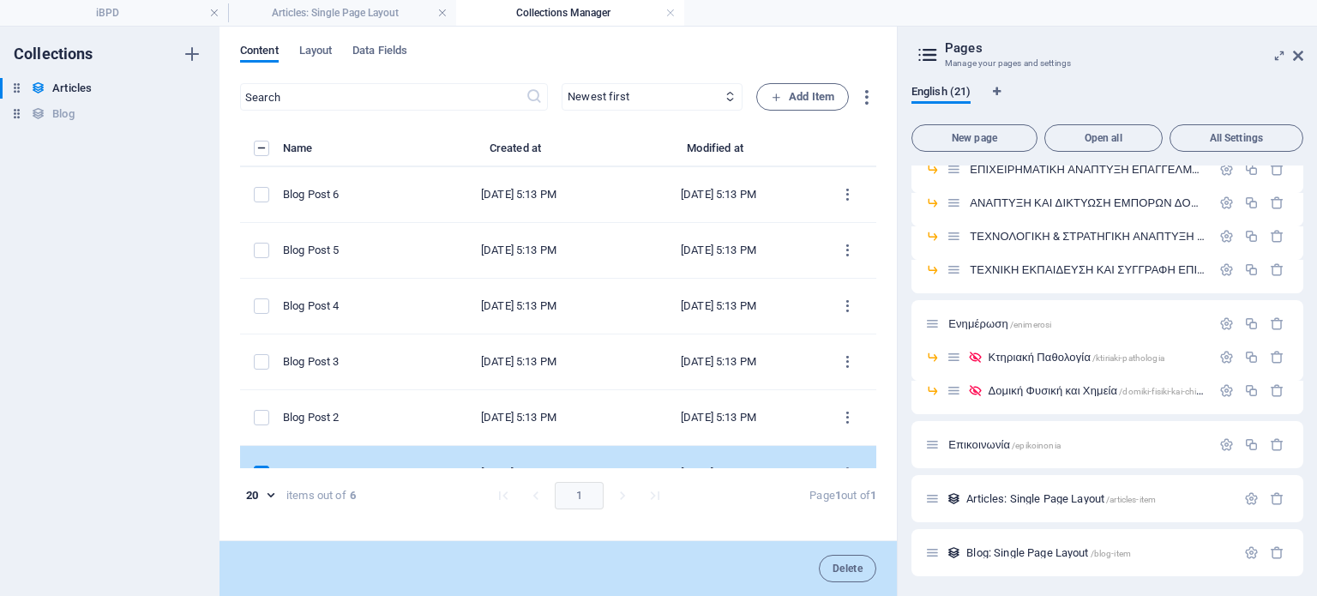
click at [258, 466] on label "items list" at bounding box center [261, 473] width 15 height 15
click at [0, 0] on input "items list" at bounding box center [0, 0] width 0 height 0
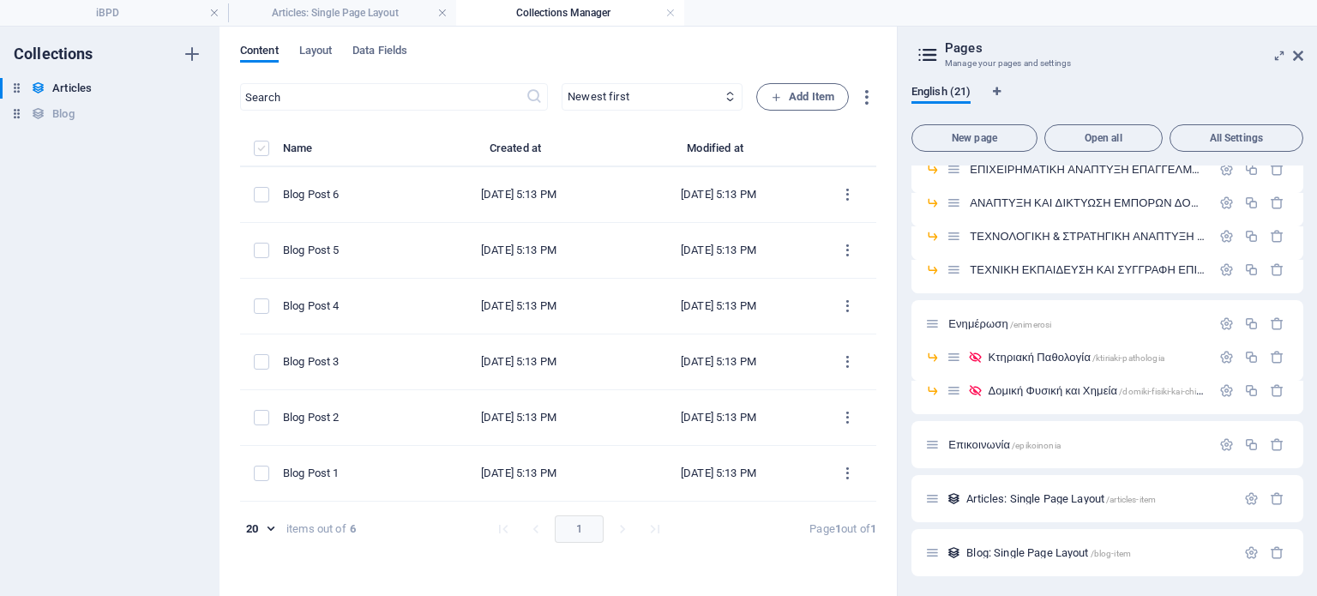
click at [261, 143] on label "items list" at bounding box center [261, 148] width 15 height 15
click at [0, 0] on input "items list" at bounding box center [0, 0] width 0 height 0
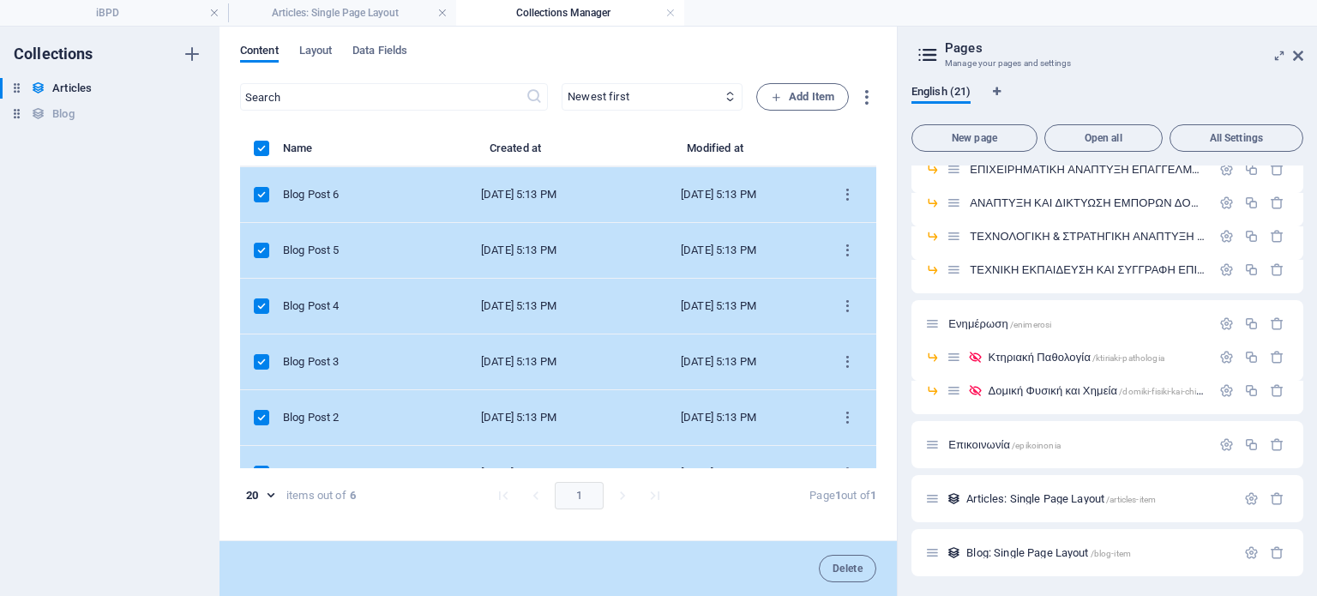
click at [264, 148] on label "items list" at bounding box center [261, 148] width 15 height 15
click at [0, 0] on input "items list" at bounding box center [0, 0] width 0 height 0
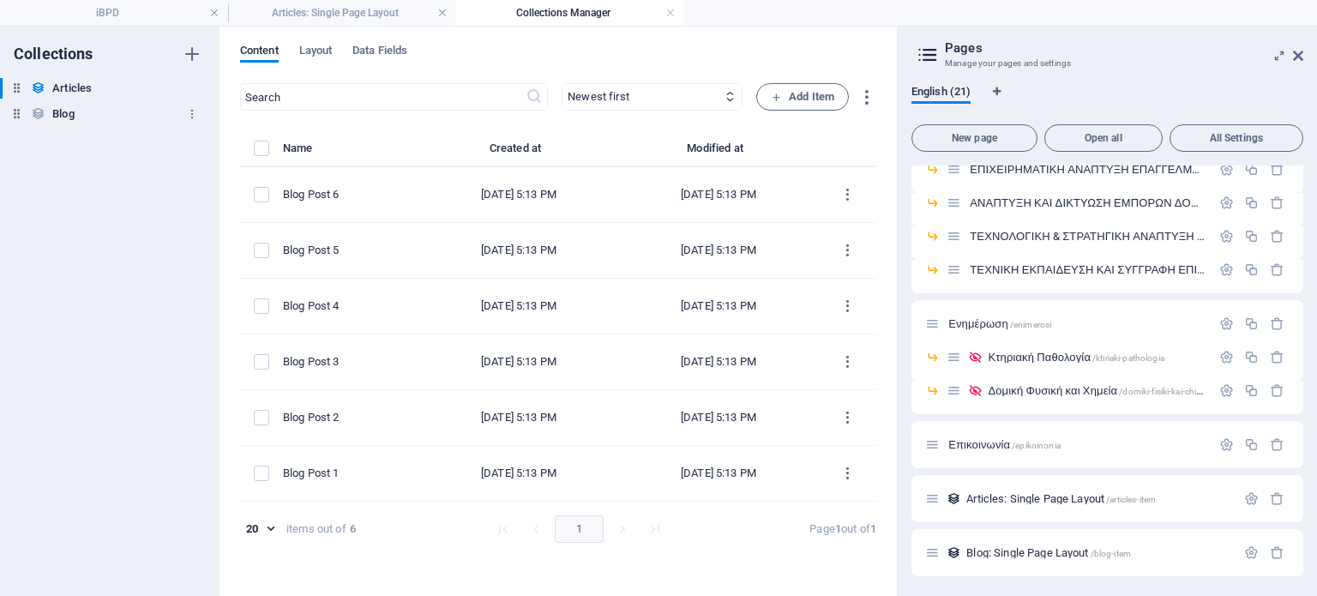
click at [57, 116] on h6 "Blog" at bounding box center [62, 114] width 21 height 21
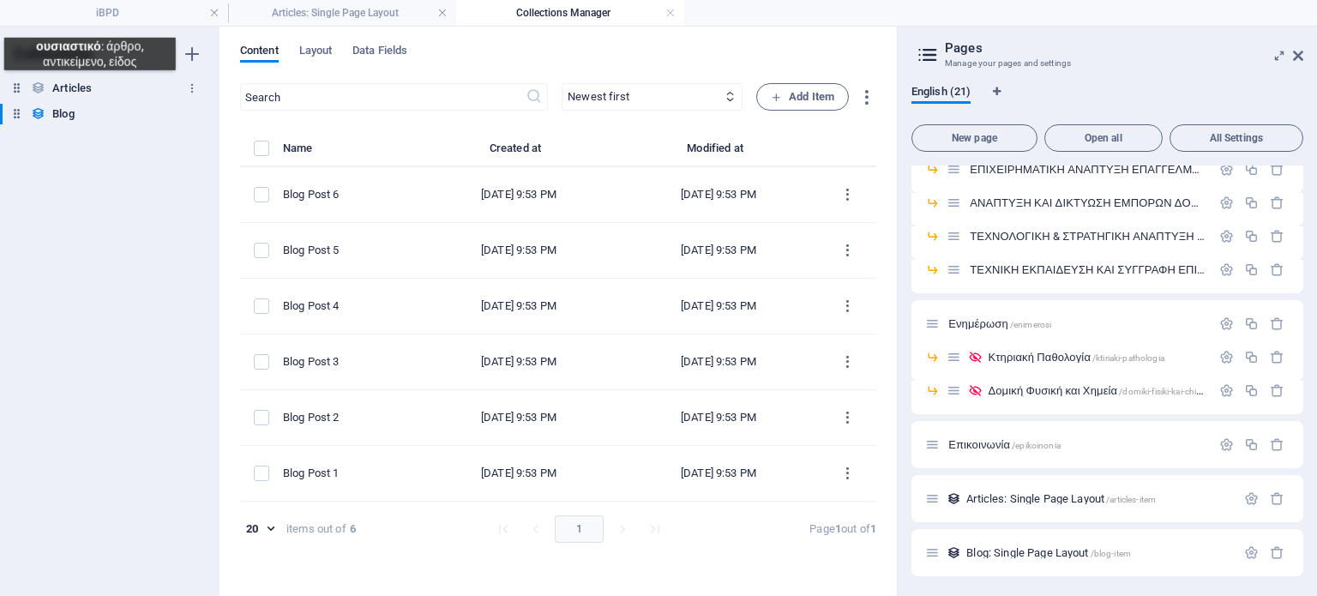
click at [75, 83] on h6 "Articles" at bounding box center [71, 88] width 39 height 21
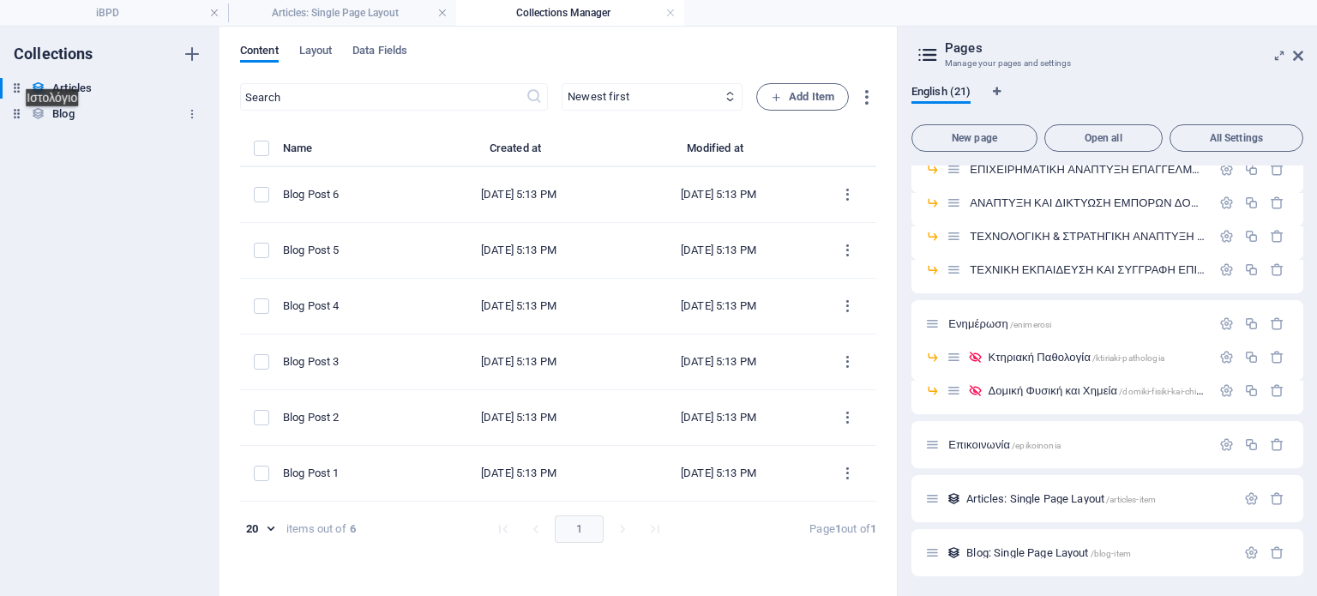
click at [61, 119] on h6 "Blog" at bounding box center [62, 114] width 21 height 21
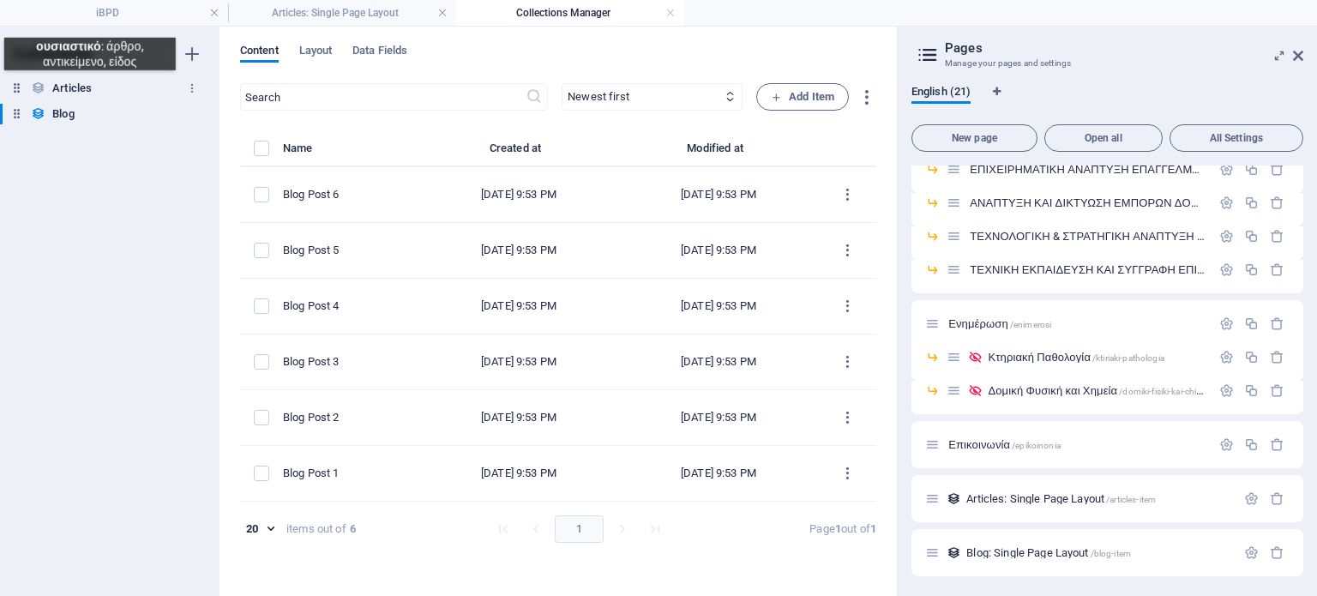
click at [79, 83] on h6 "Articles" at bounding box center [71, 88] width 39 height 21
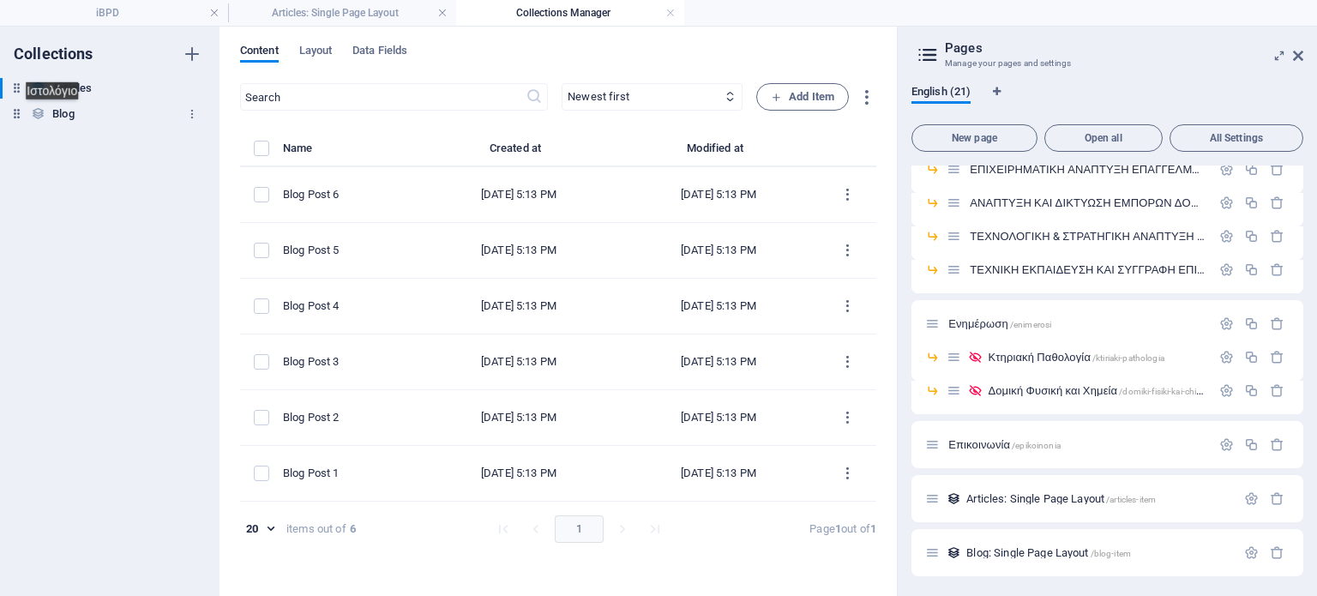
click at [61, 112] on h6 "Blog" at bounding box center [62, 114] width 21 height 21
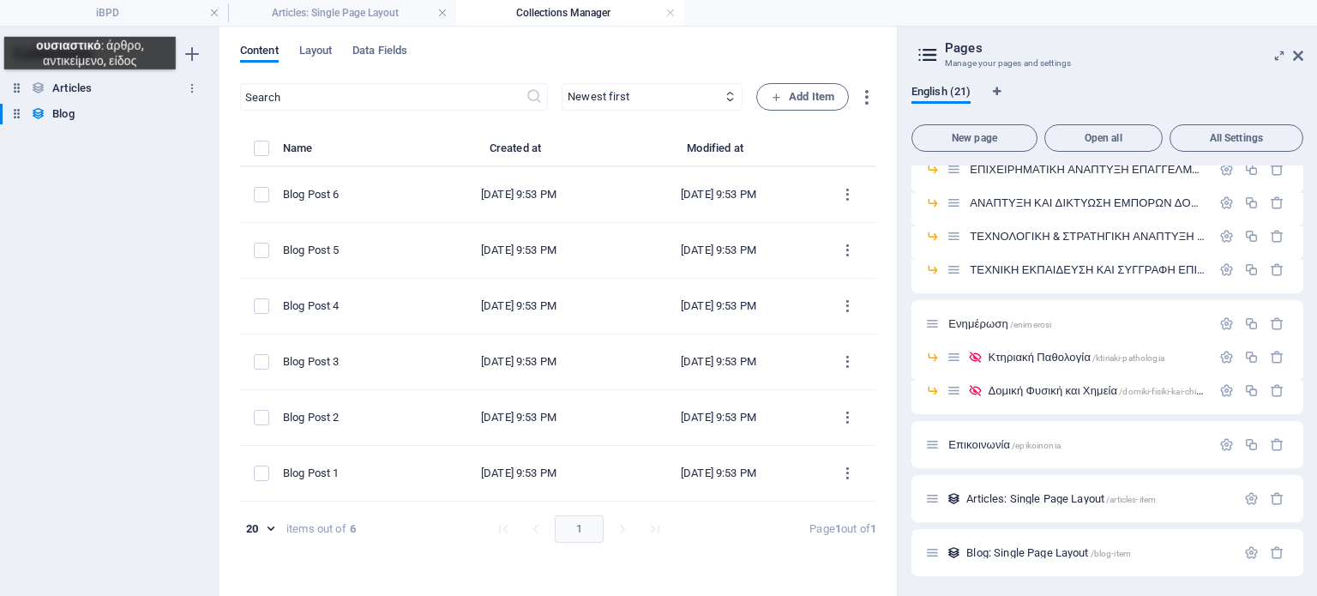
click at [72, 82] on h6 "Articles" at bounding box center [71, 88] width 39 height 21
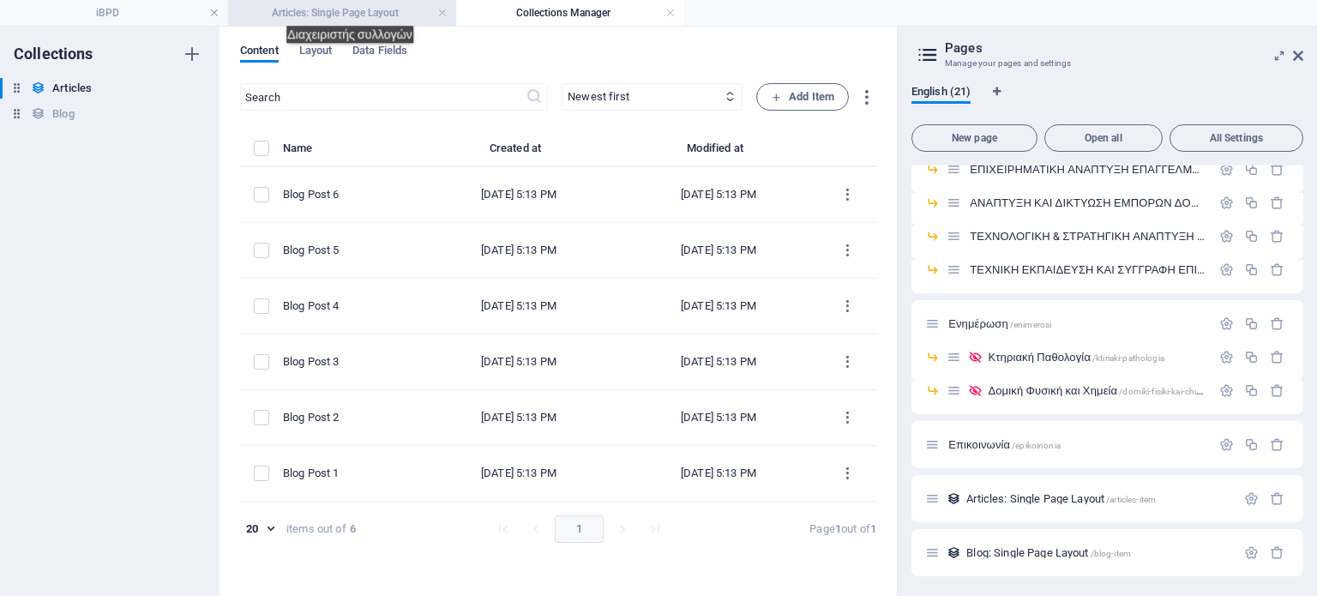
click at [359, 13] on h4 "Articles: Single Page Layout" at bounding box center [342, 12] width 228 height 19
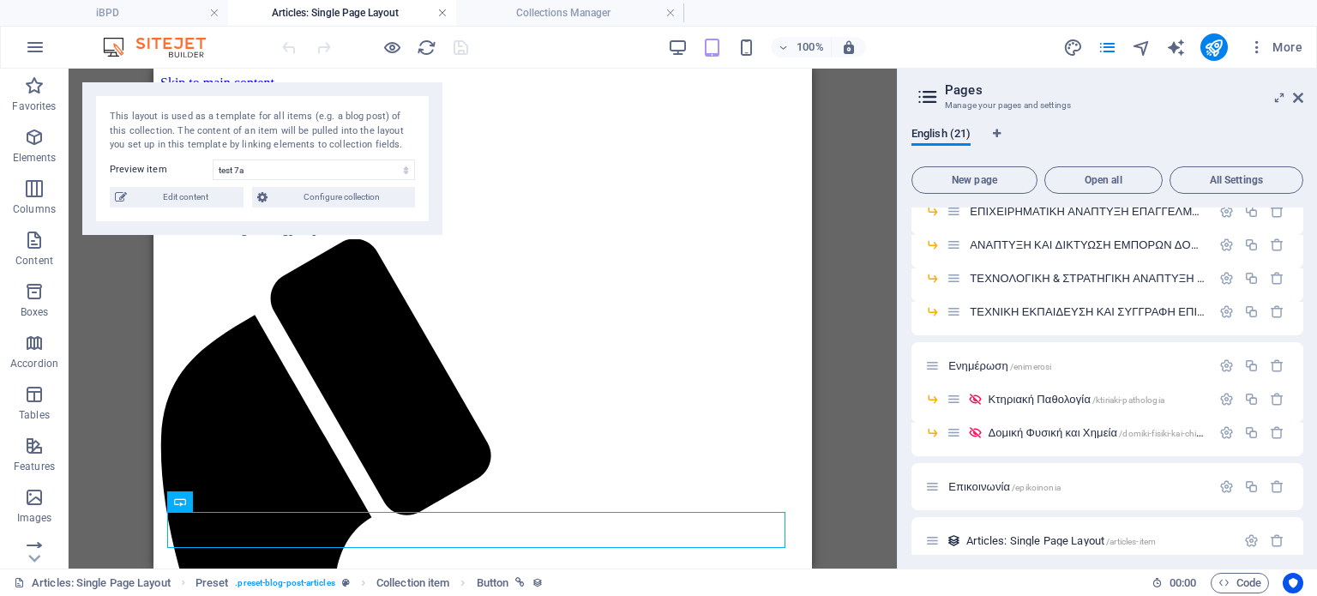
click at [439, 12] on link at bounding box center [442, 13] width 10 height 16
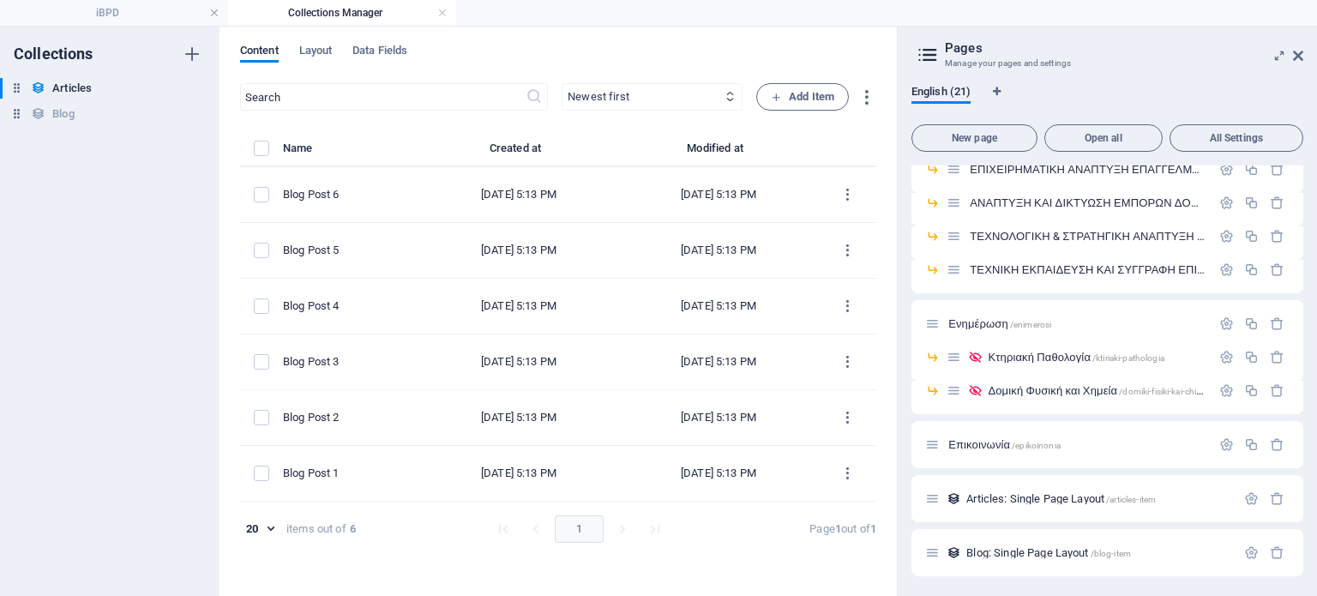
click at [639, 83] on select "Newest first Oldest first Last modified Name (ascending) Name (descending) Slug…" at bounding box center [652, 96] width 181 height 27
click at [867, 95] on icon "button" at bounding box center [867, 97] width 20 height 20
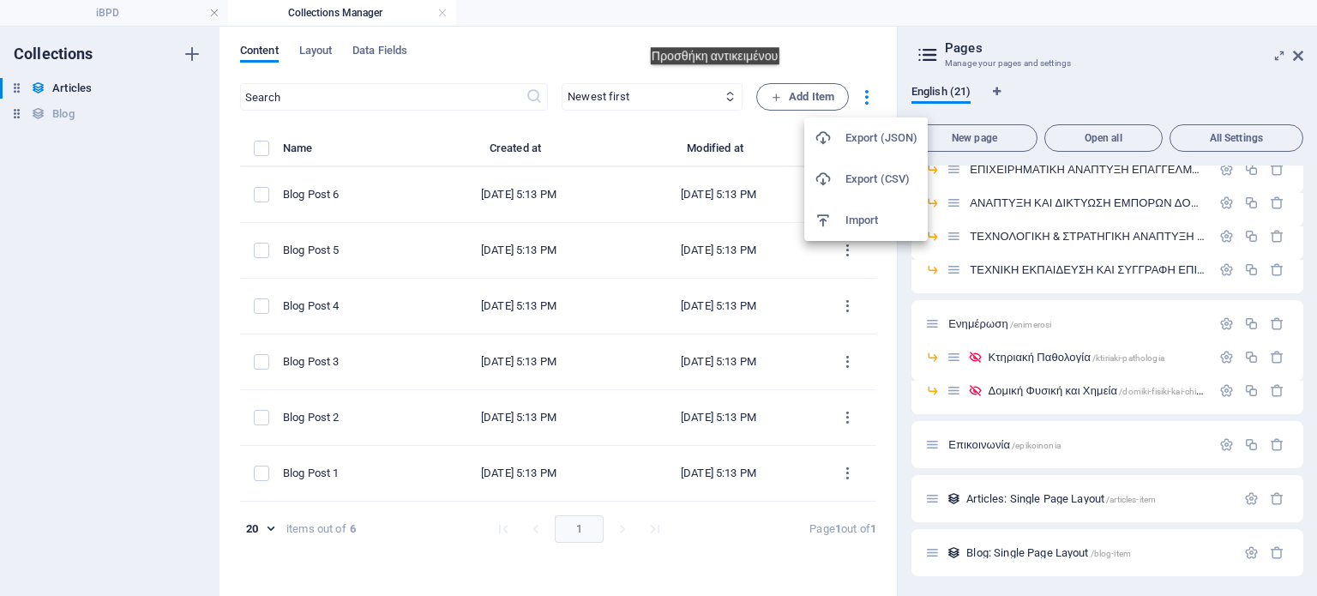
click at [726, 34] on div at bounding box center [658, 298] width 1317 height 596
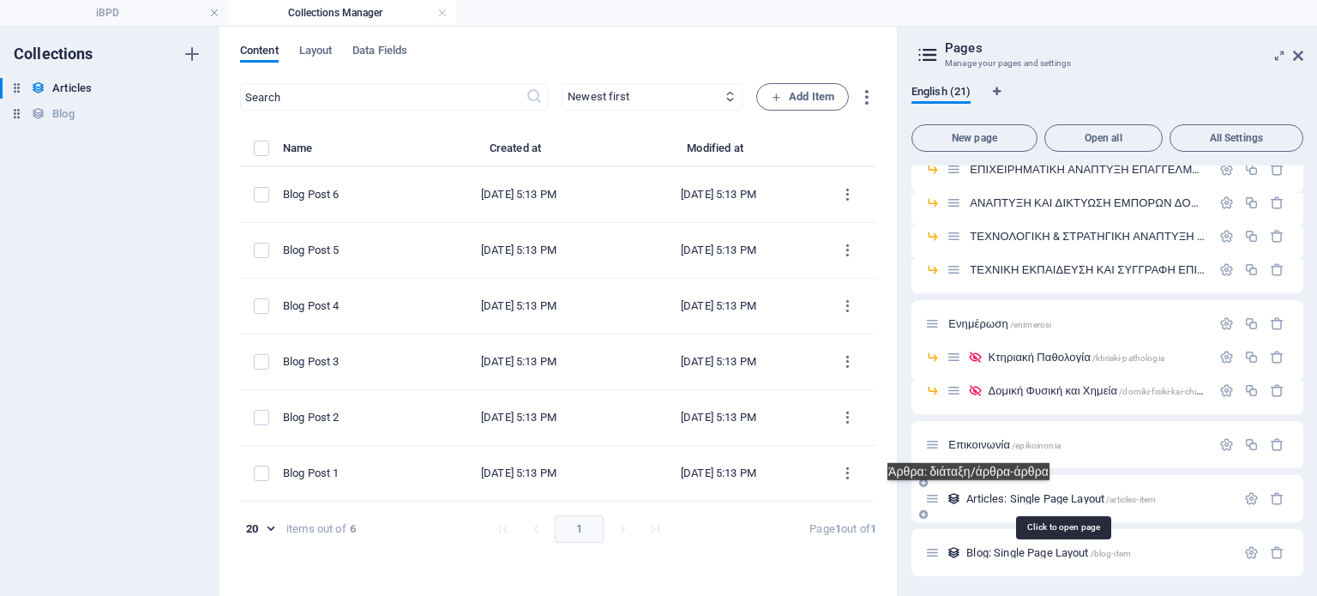
click at [973, 493] on span "Articles: Single Page Layout /articles-item" at bounding box center [1062, 498] width 190 height 13
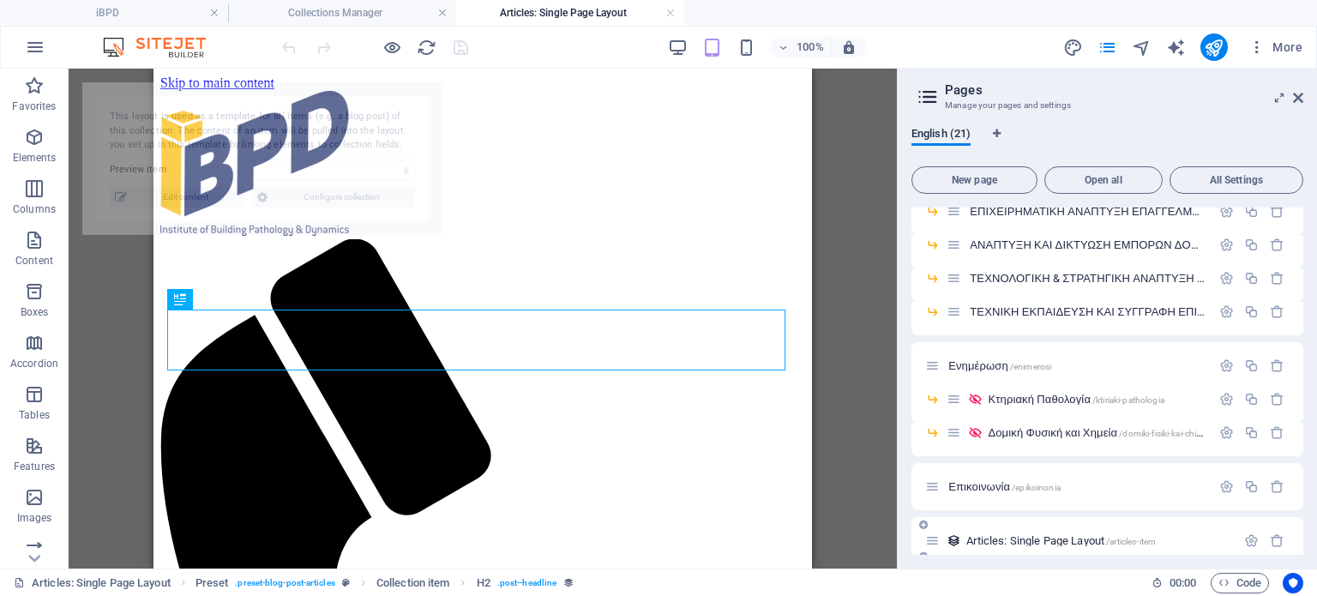
select select "68b6fba138e85570c0006577"
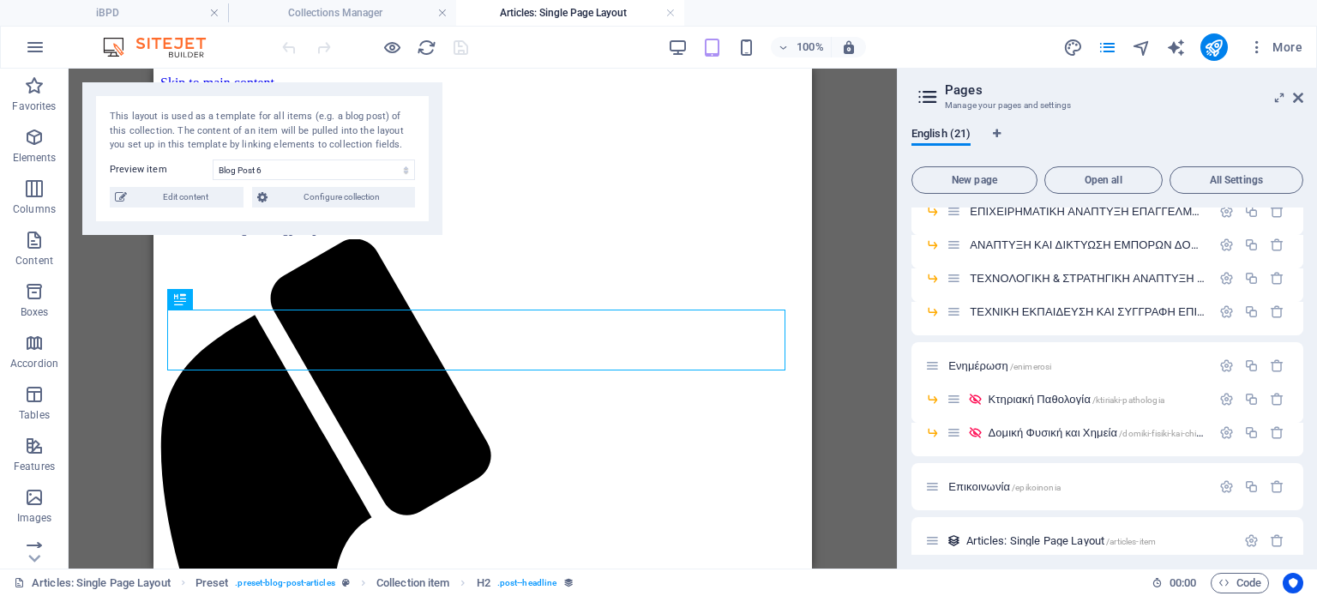
scroll to position [498, 0]
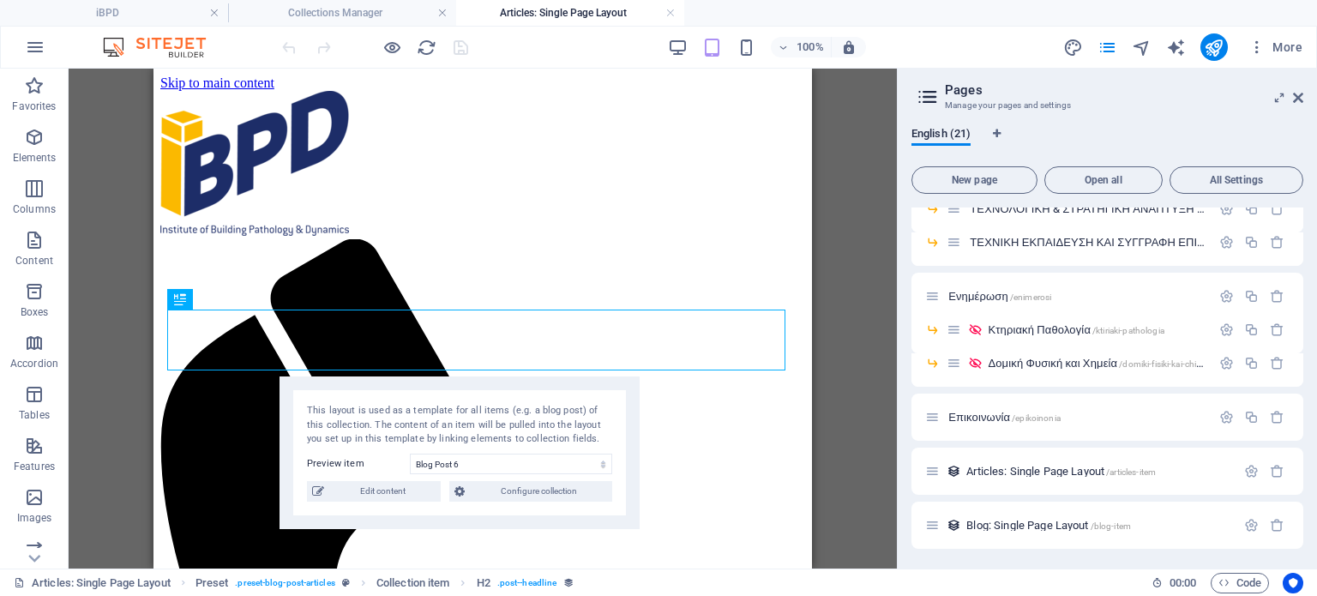
drag, startPoint x: 347, startPoint y: 99, endPoint x: 545, endPoint y: 393, distance: 353.5
click at [545, 393] on div "This layout is used as a template for all items (e.g. a blog post) of this coll…" at bounding box center [460, 452] width 360 height 153
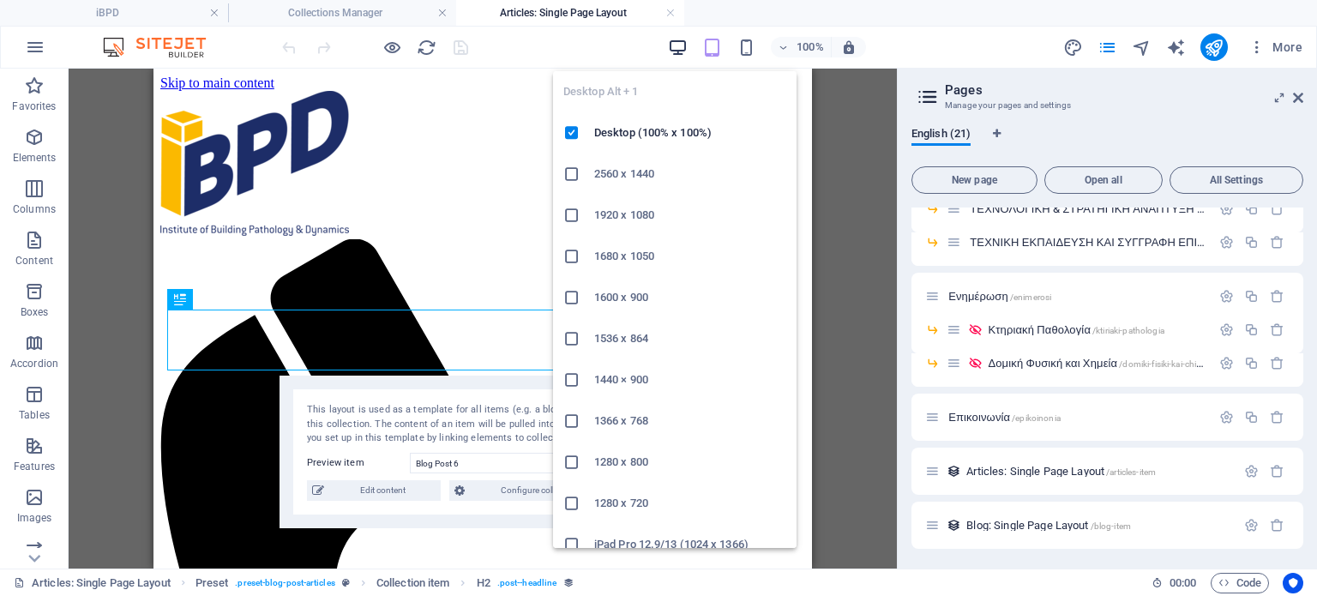
click at [676, 44] on icon "button" at bounding box center [678, 48] width 20 height 20
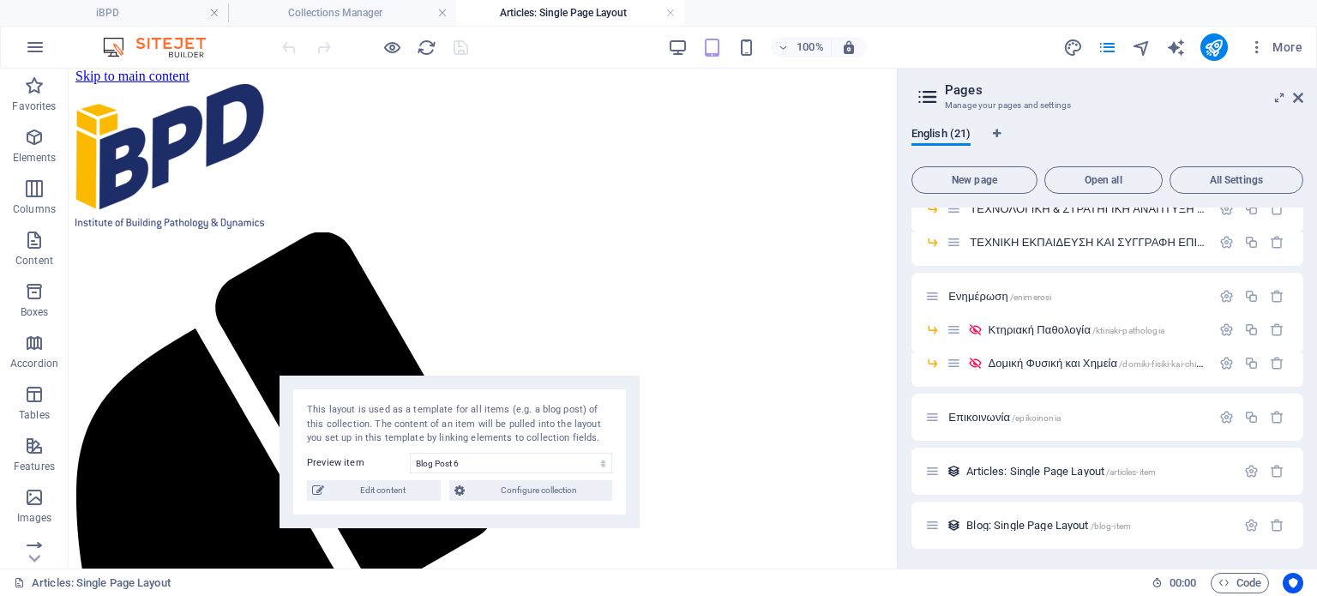
scroll to position [0, 0]
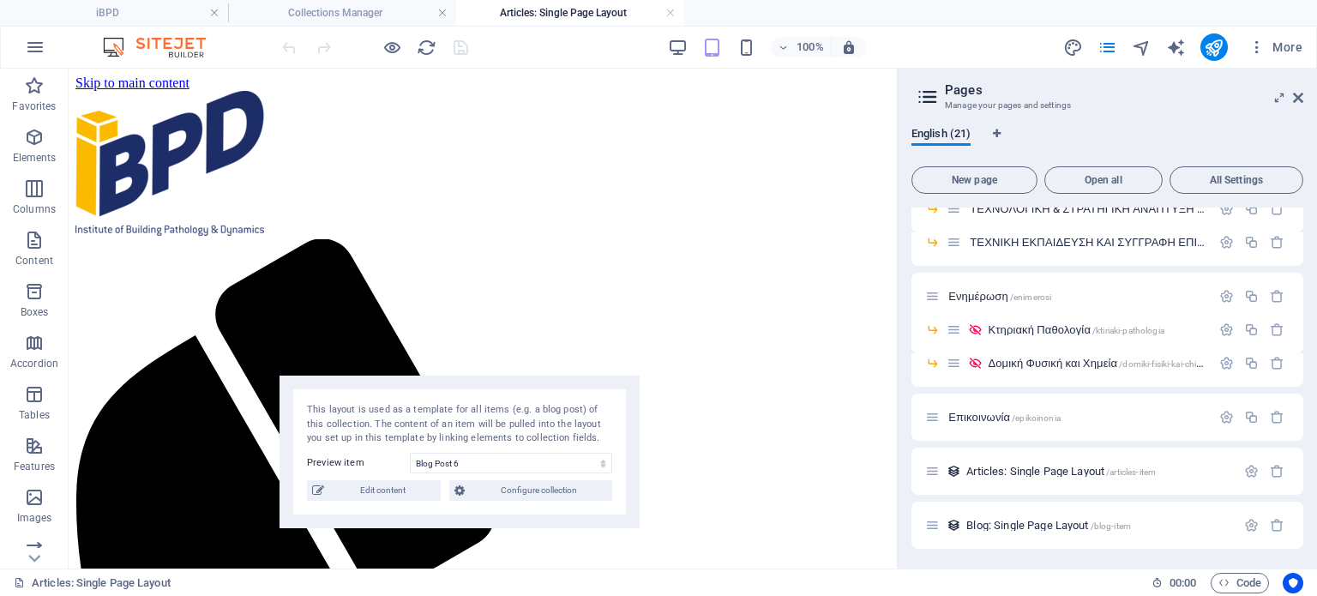
drag, startPoint x: 894, startPoint y: 105, endPoint x: 962, endPoint y: 105, distance: 68.6
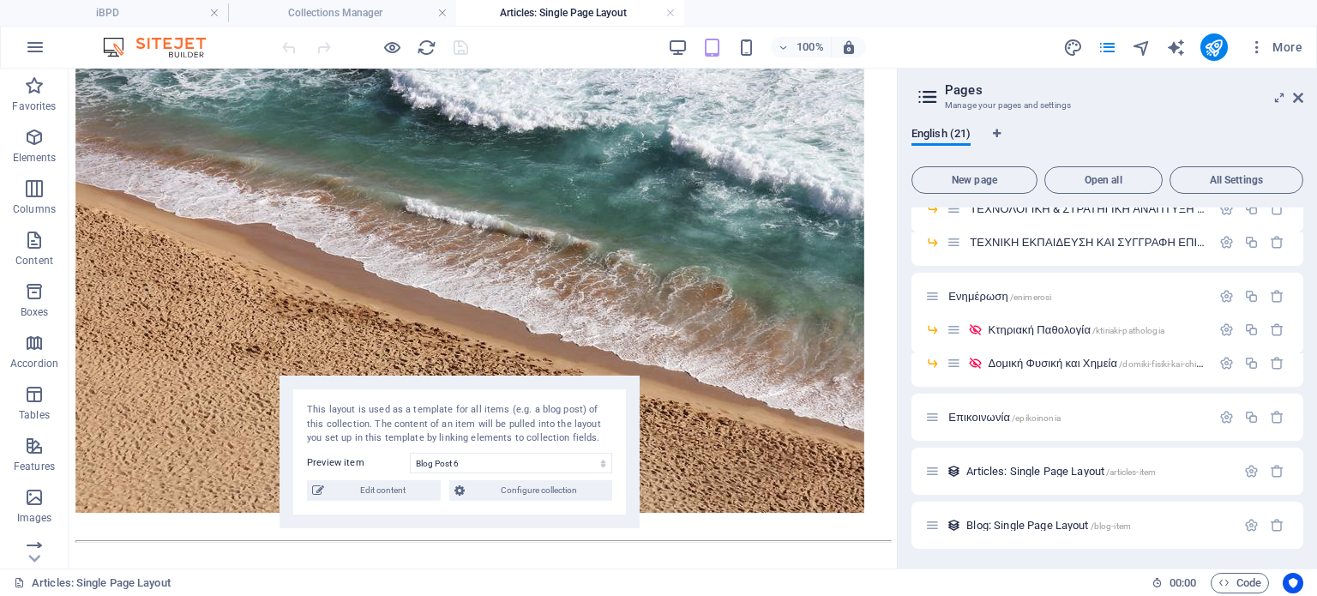
scroll to position [1684, 0]
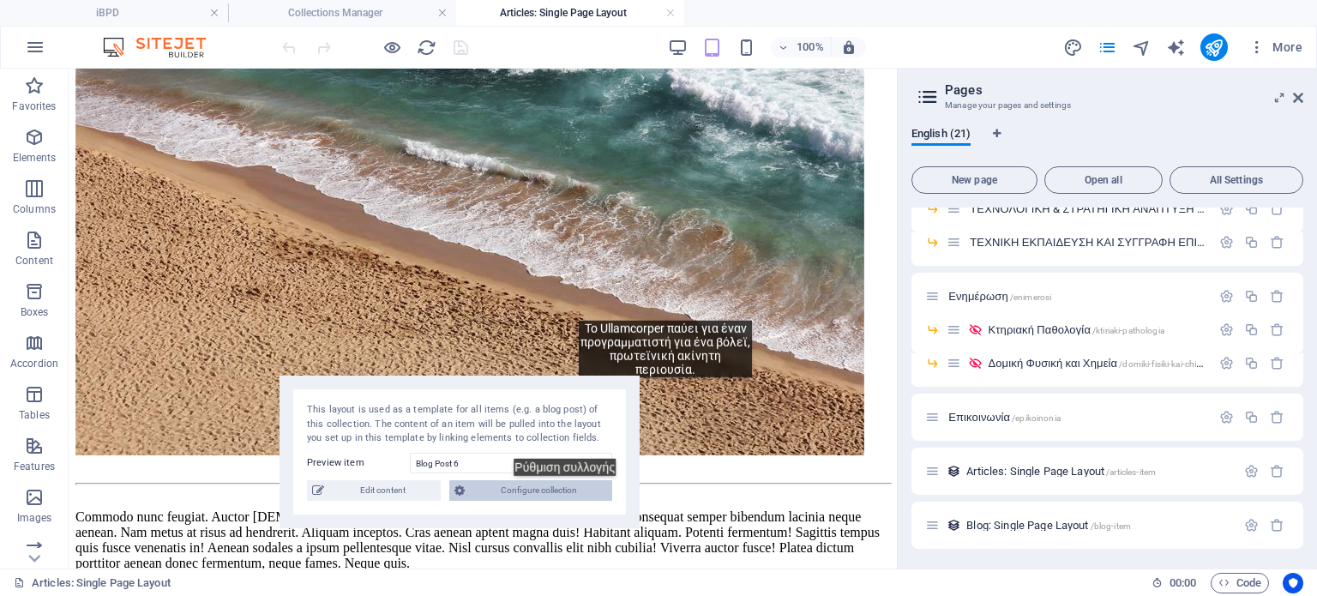
click at [573, 489] on span "Configure collection" at bounding box center [538, 490] width 137 height 21
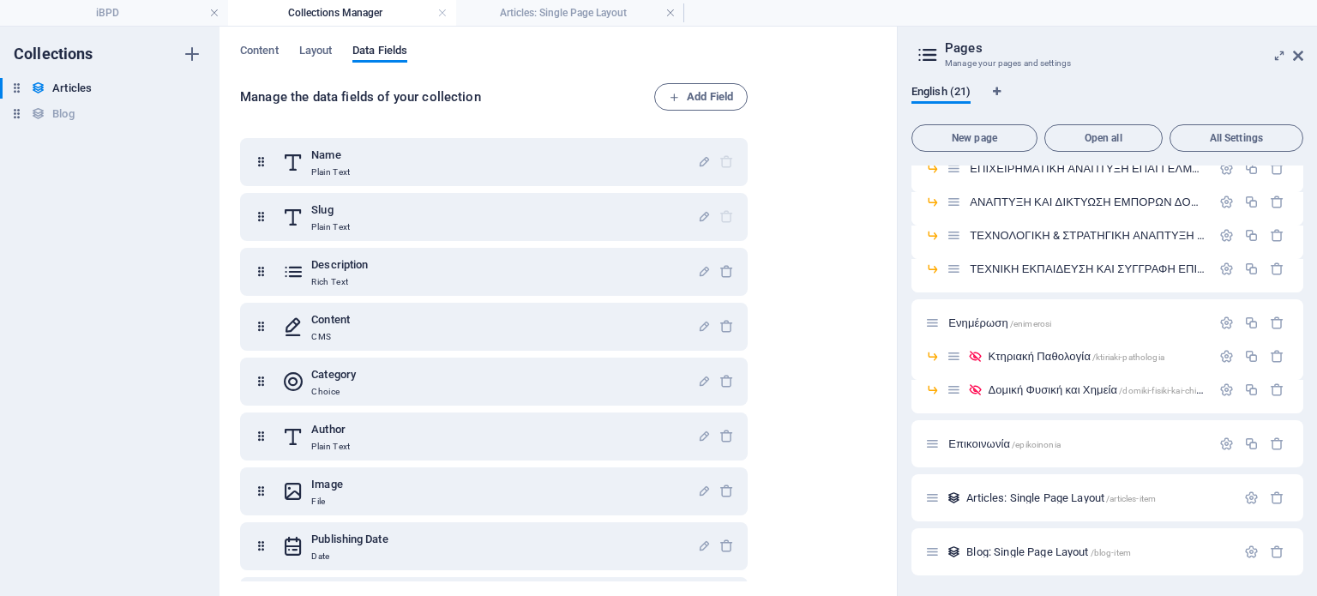
scroll to position [429, 0]
click at [311, 44] on span "Layout" at bounding box center [315, 52] width 33 height 24
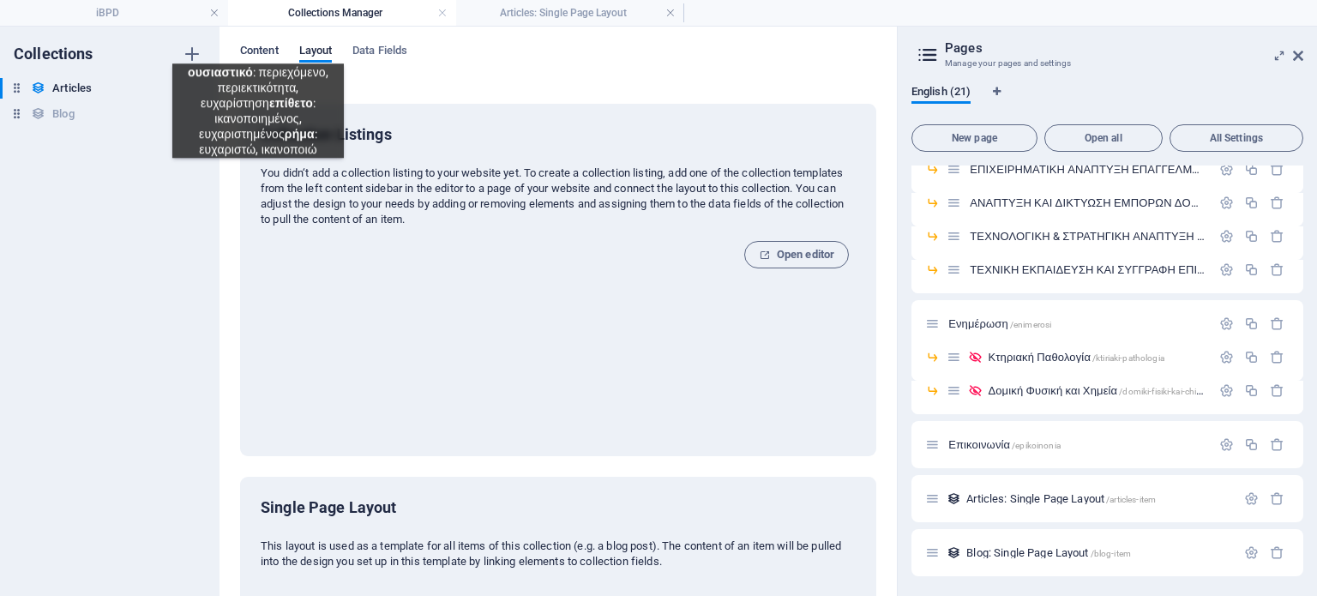
click at [258, 51] on span "Content" at bounding box center [259, 52] width 39 height 24
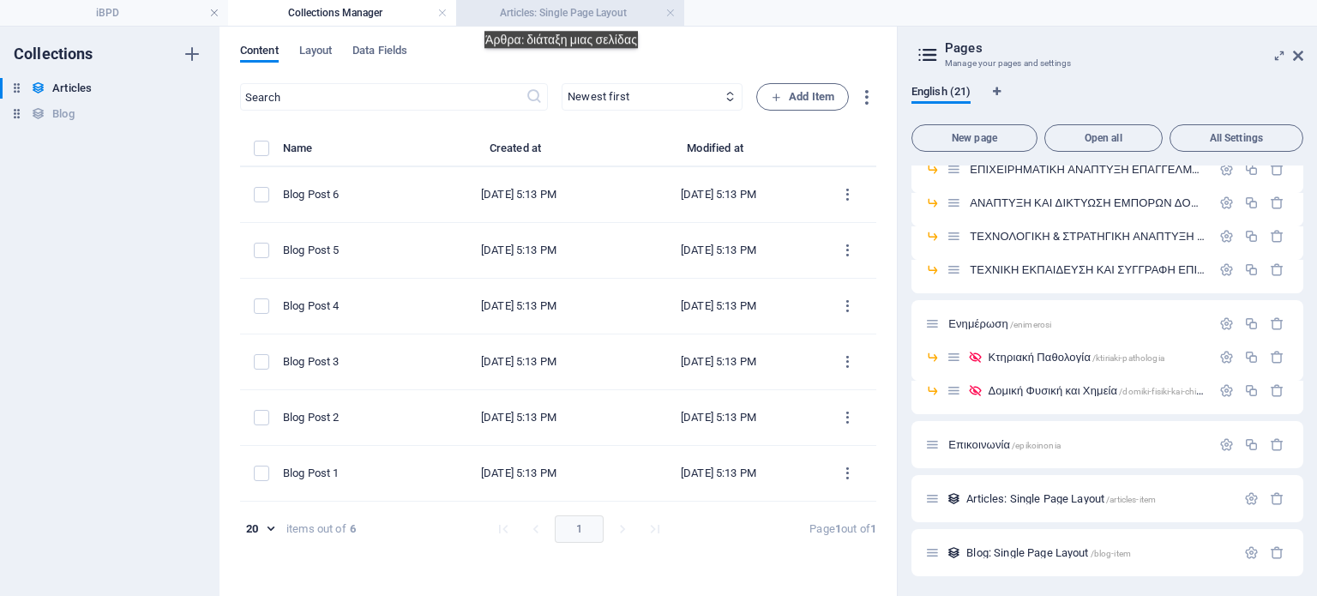
click at [570, 18] on h4 "Articles: Single Page Layout" at bounding box center [570, 12] width 228 height 19
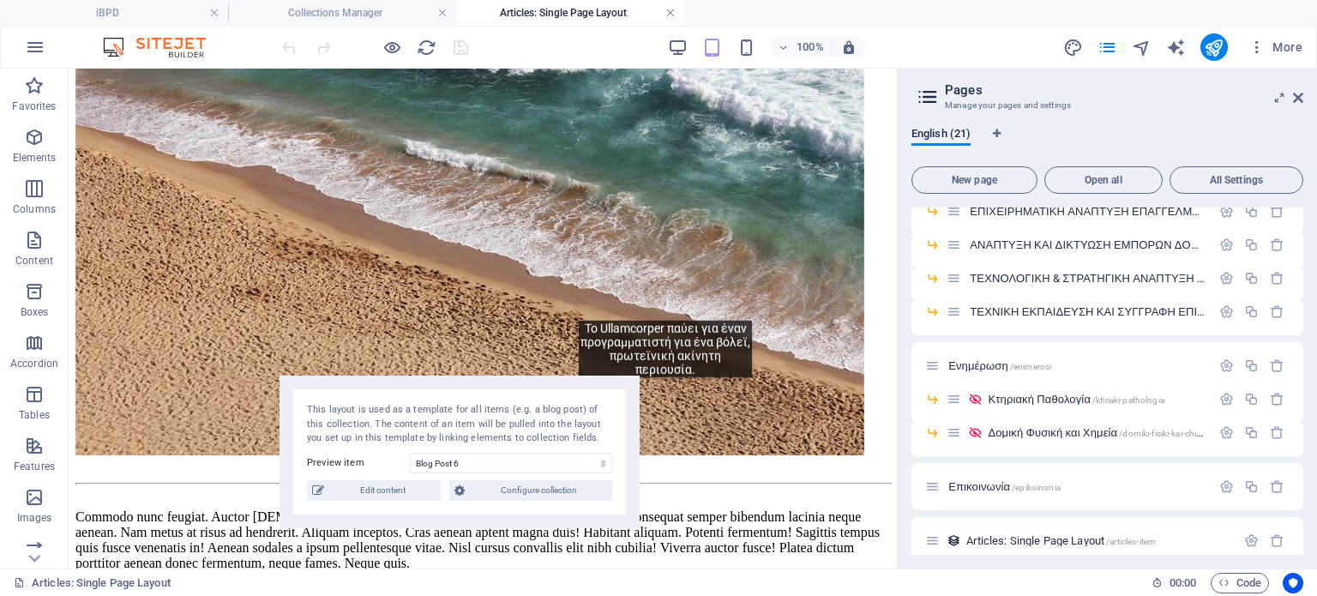
click at [672, 12] on link at bounding box center [671, 13] width 10 height 16
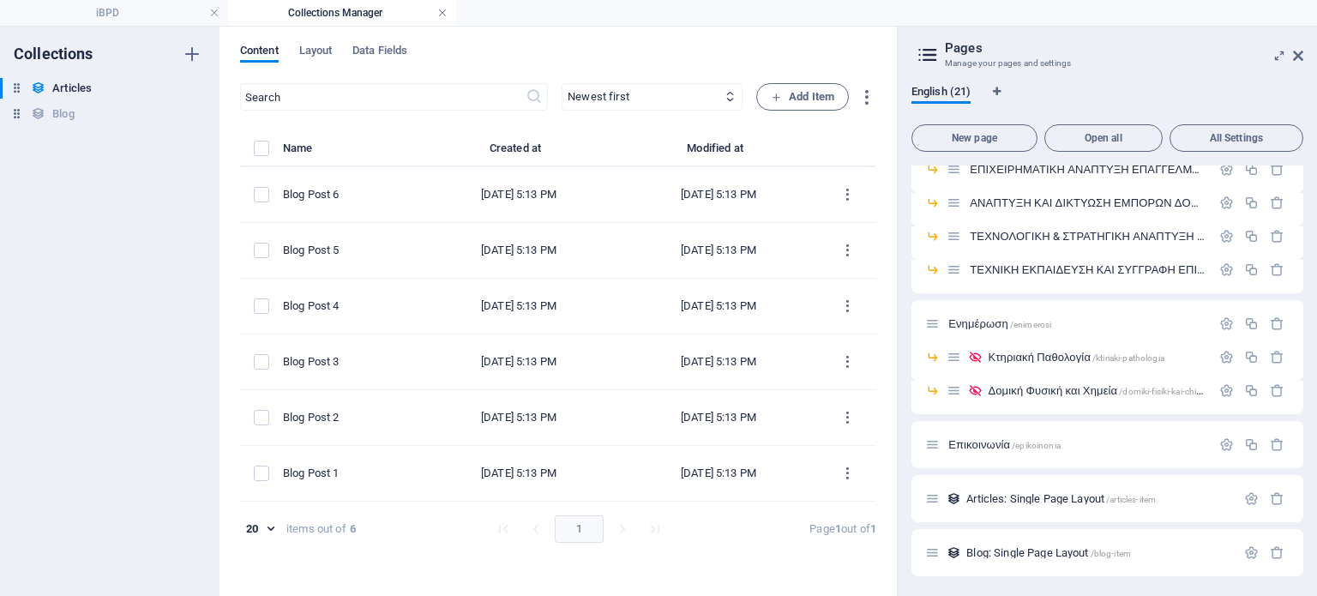
click at [440, 9] on link at bounding box center [442, 13] width 10 height 16
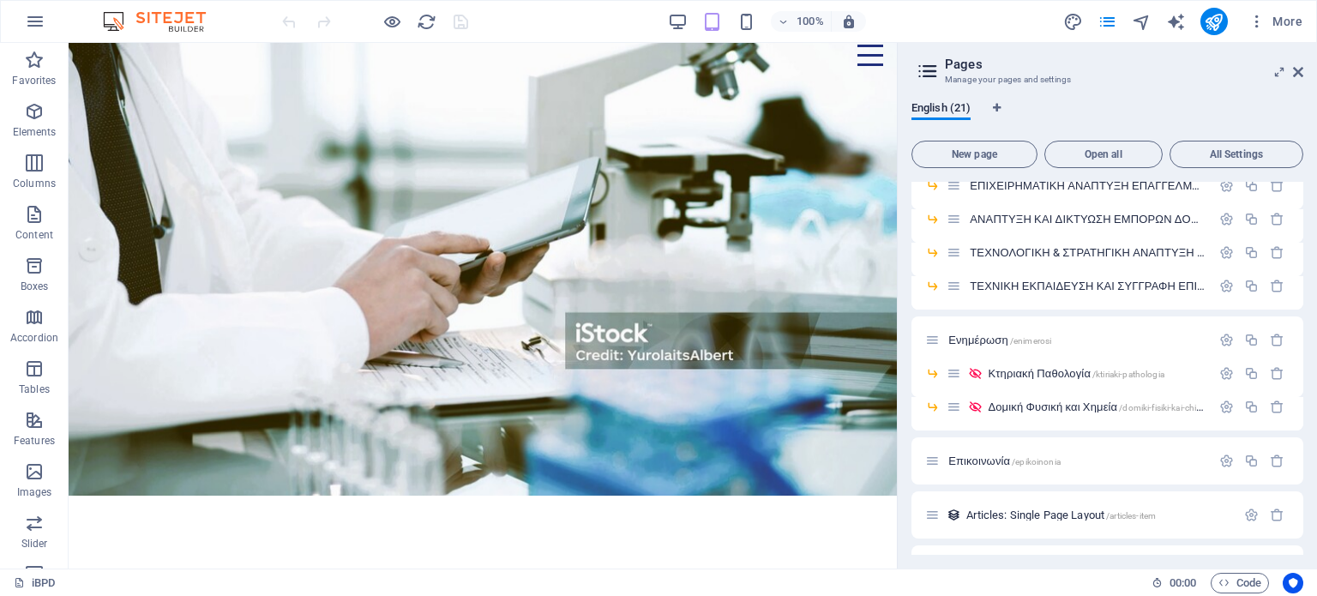
scroll to position [0, 0]
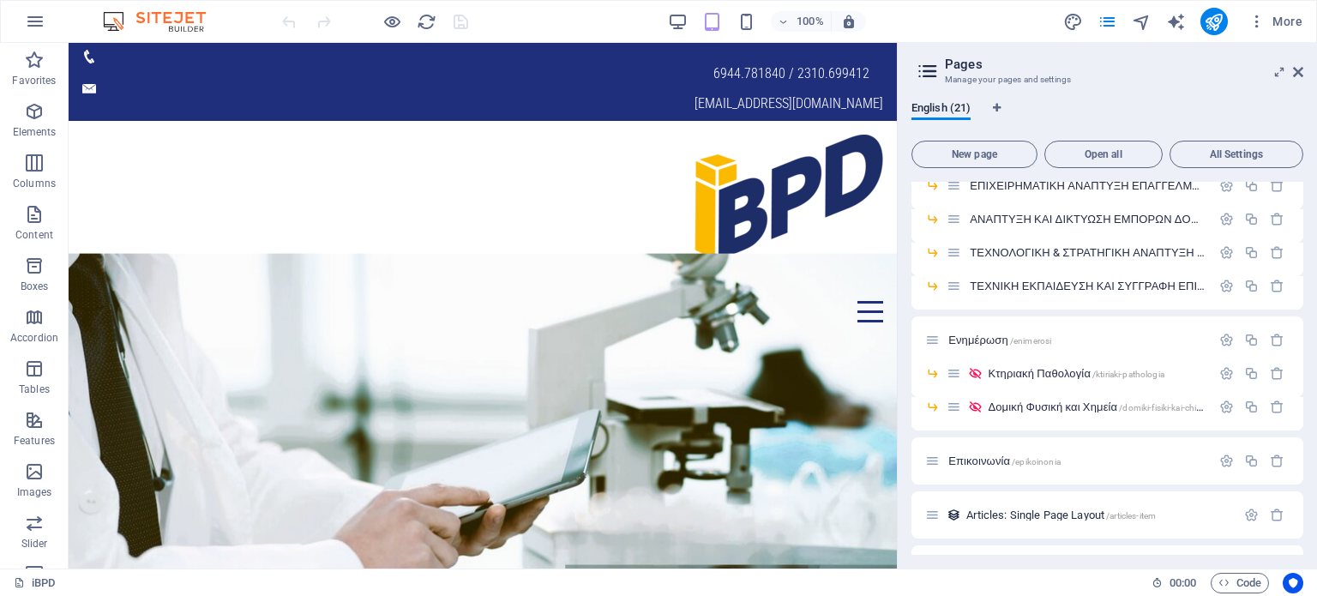
drag, startPoint x: 888, startPoint y: 100, endPoint x: 967, endPoint y: 98, distance: 78.9
click at [997, 332] on div "Ενημέρωση /enimerosi" at bounding box center [1068, 340] width 286 height 20
click at [994, 335] on span "Ενημέρωση /enimerosi" at bounding box center [1000, 340] width 103 height 13
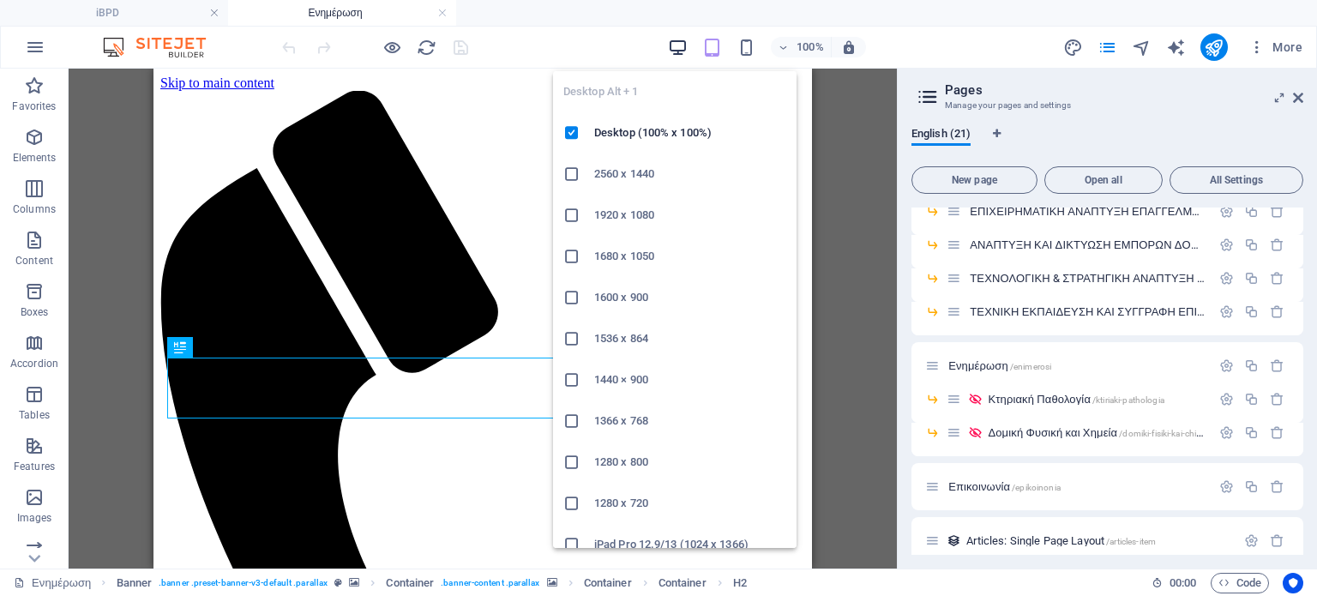
click at [679, 47] on icon "button" at bounding box center [678, 48] width 20 height 20
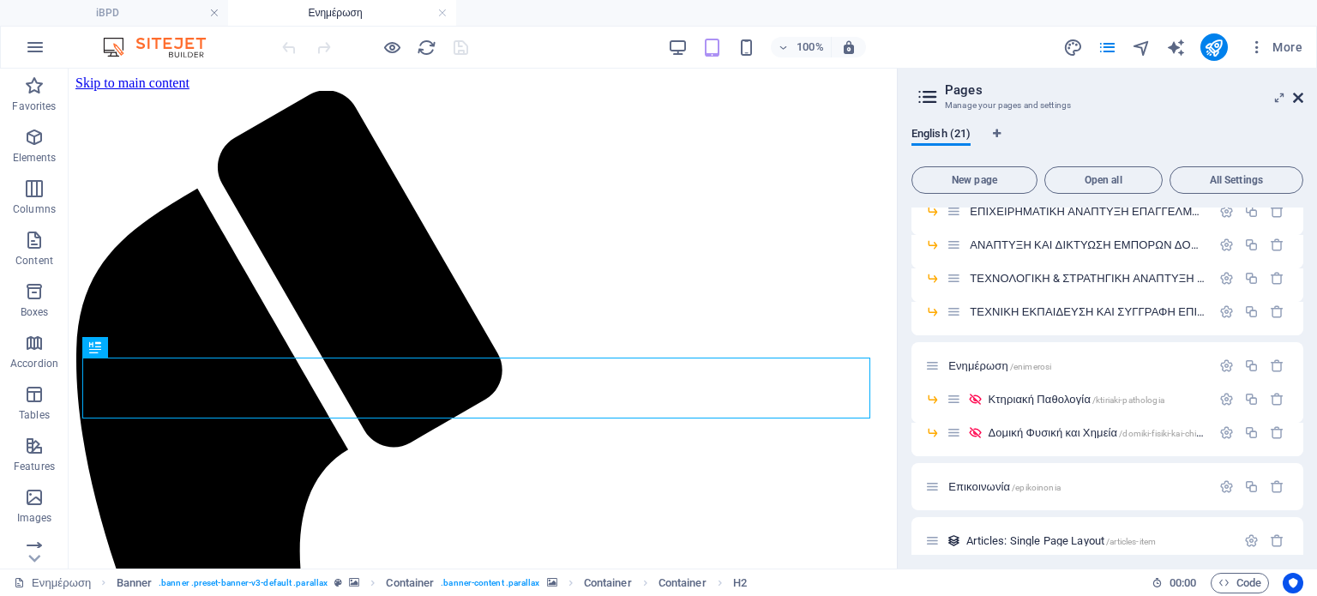
click at [1297, 93] on icon at bounding box center [1298, 98] width 10 height 14
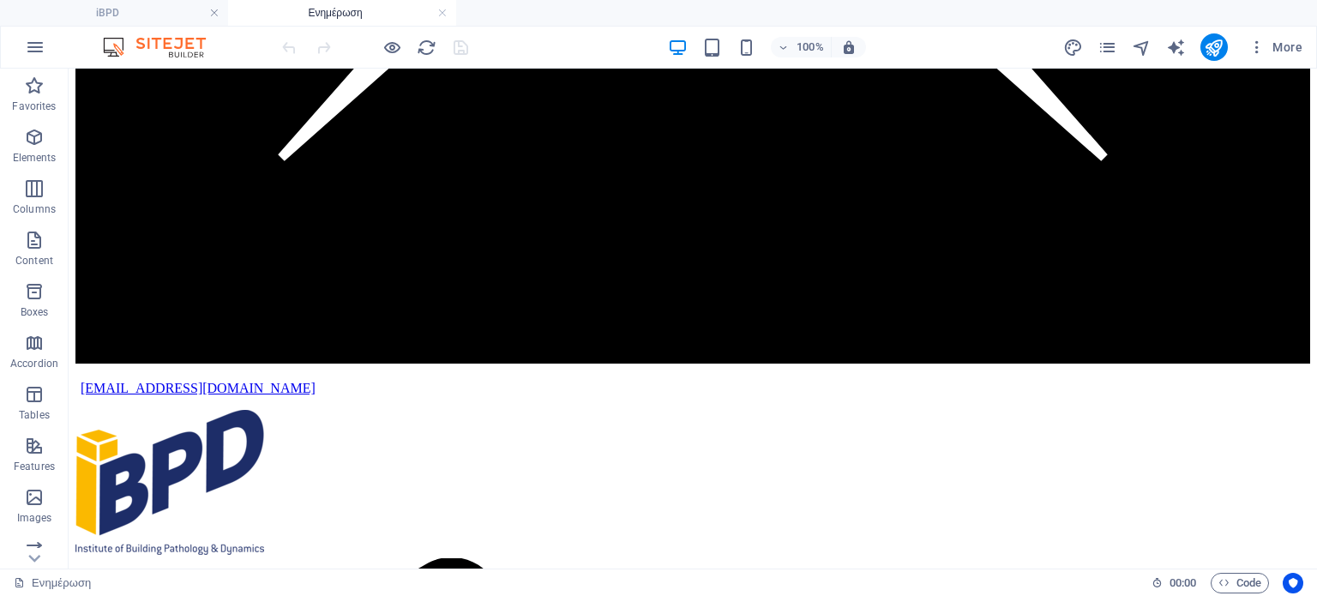
scroll to position [2247, 0]
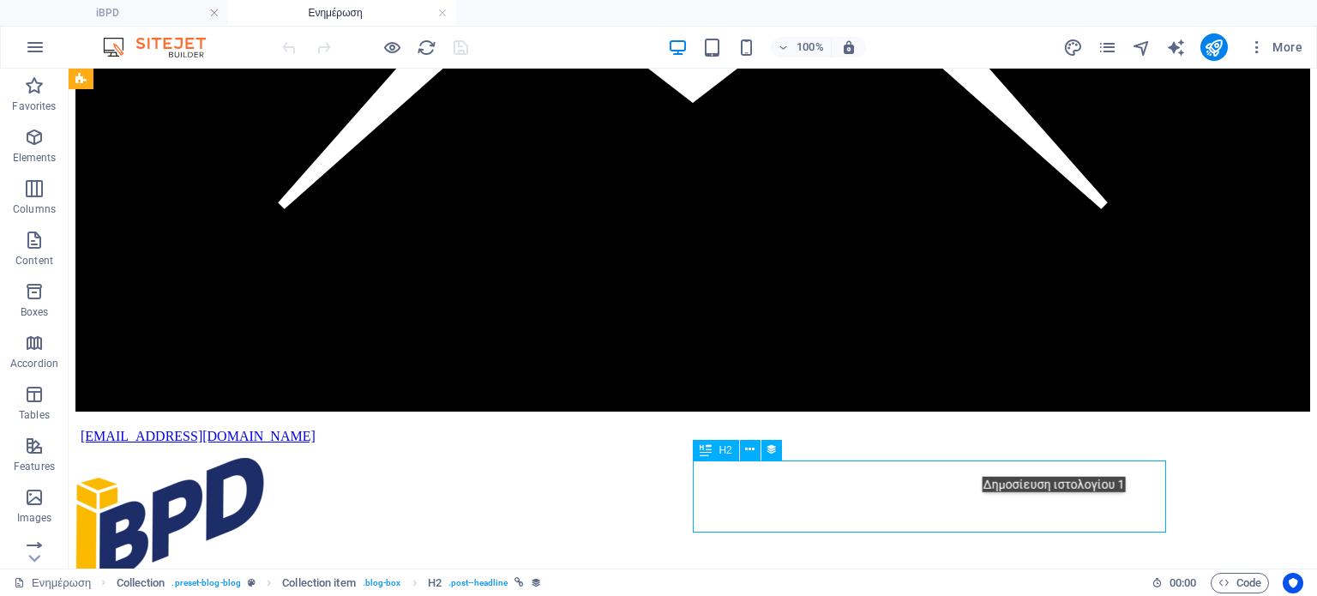
select select "name"
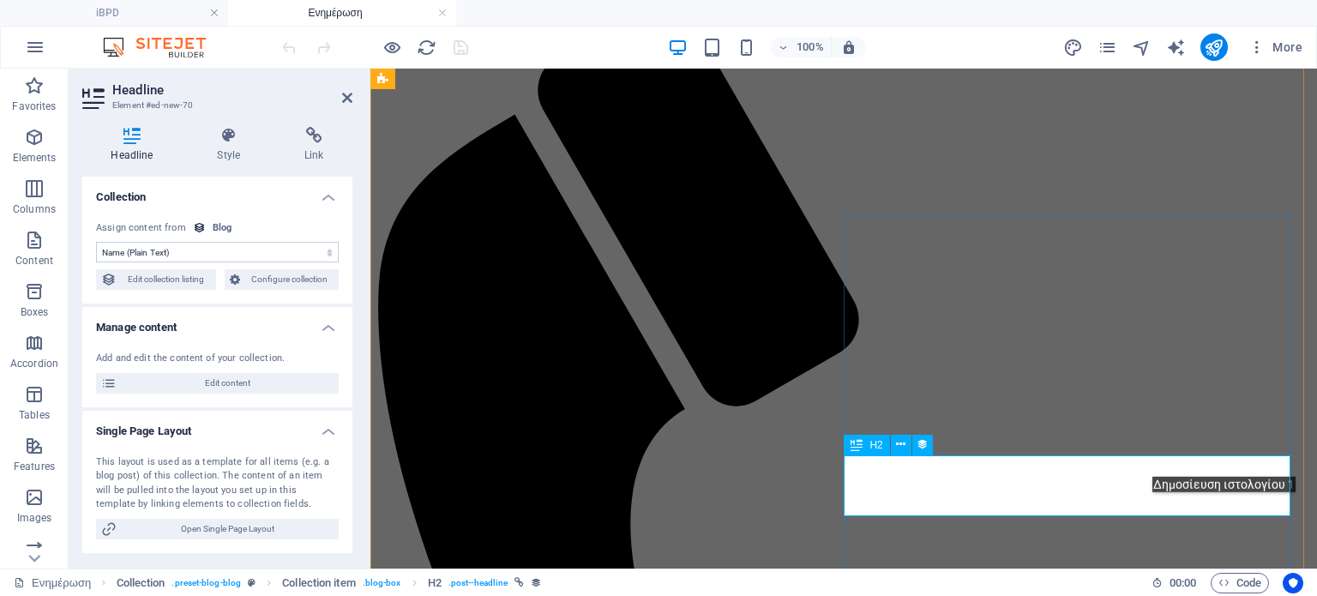
scroll to position [2178, 0]
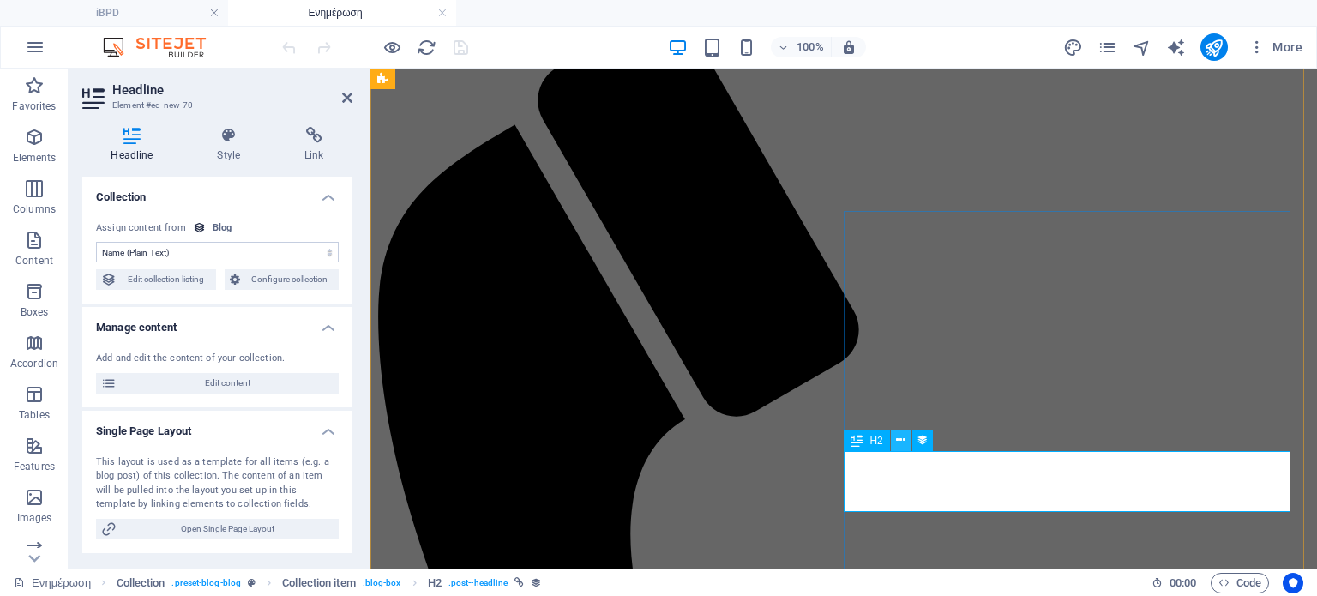
click at [902, 444] on icon at bounding box center [900, 440] width 9 height 18
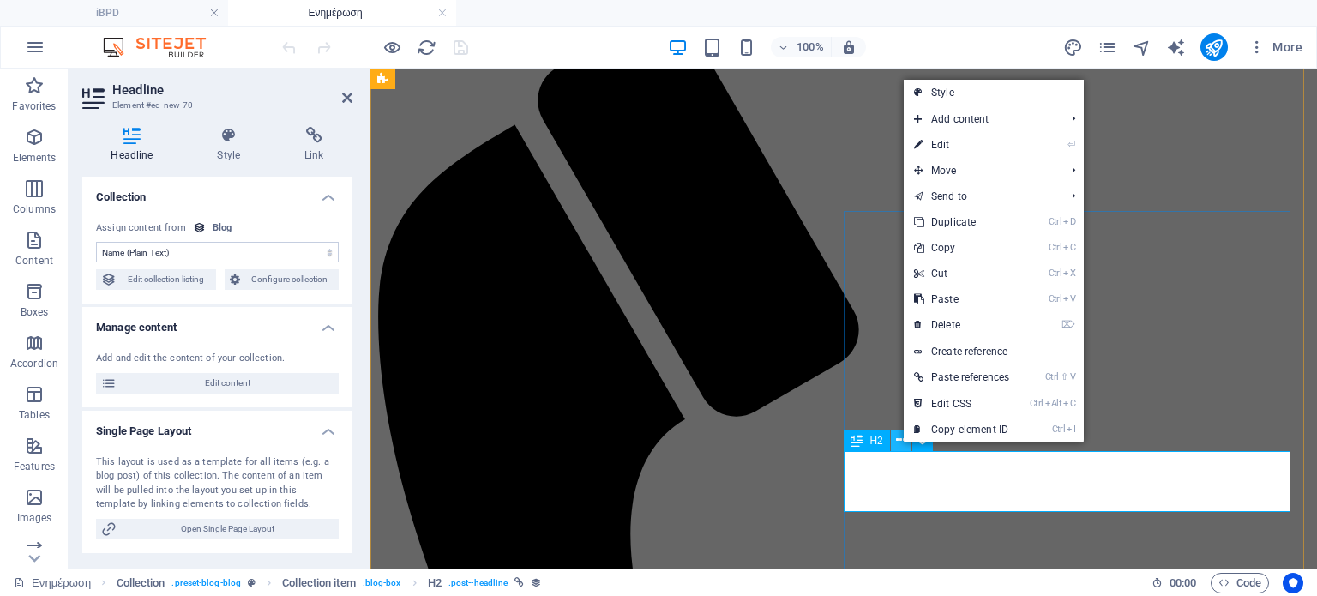
click at [902, 444] on icon at bounding box center [900, 440] width 9 height 18
click at [863, 444] on icon at bounding box center [857, 441] width 12 height 21
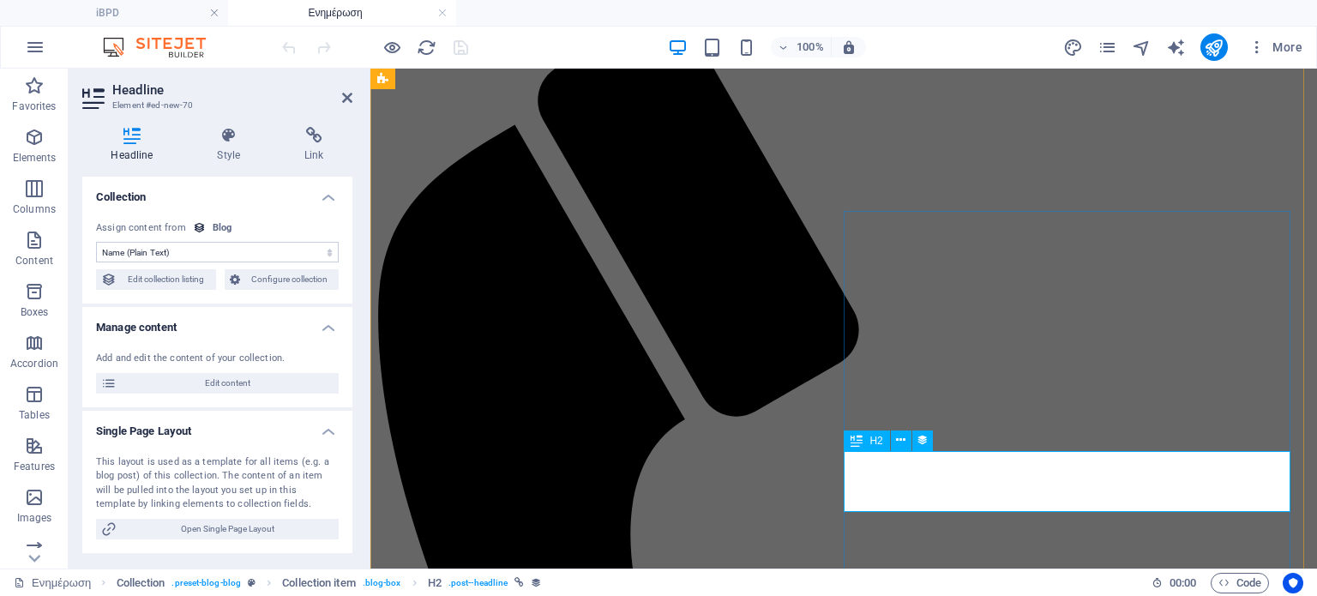
click at [863, 444] on icon at bounding box center [857, 441] width 12 height 21
click at [869, 438] on div "H2" at bounding box center [866, 441] width 45 height 21
click at [226, 133] on icon at bounding box center [229, 135] width 81 height 17
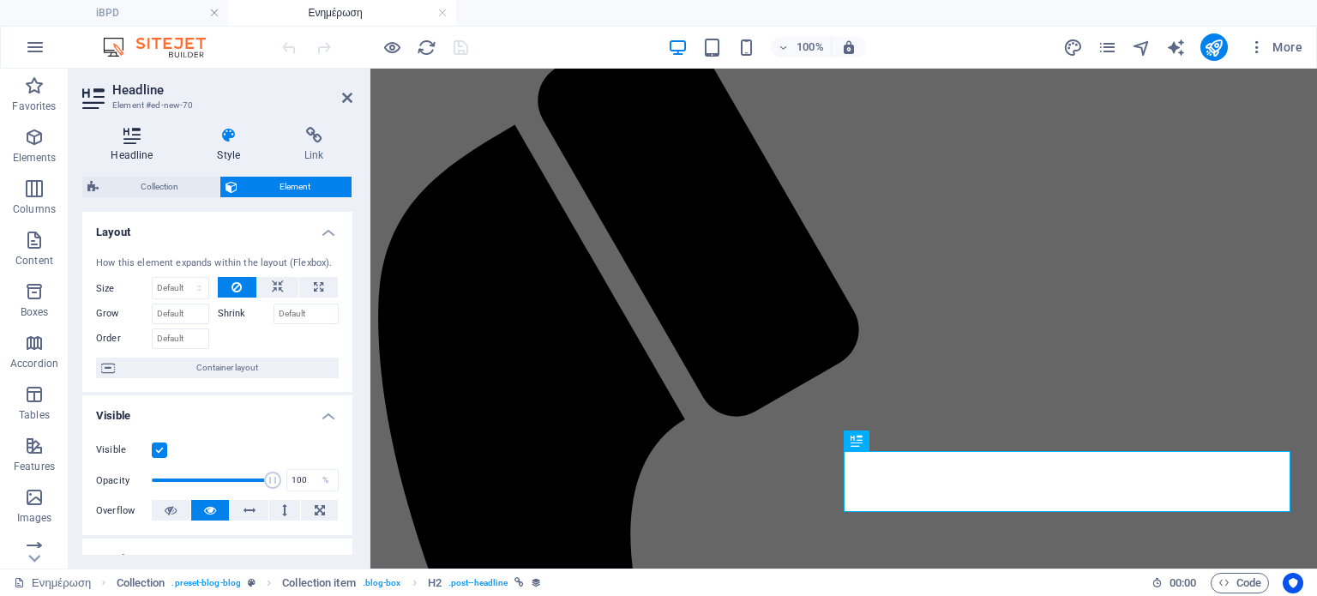
click at [140, 135] on icon at bounding box center [131, 135] width 99 height 17
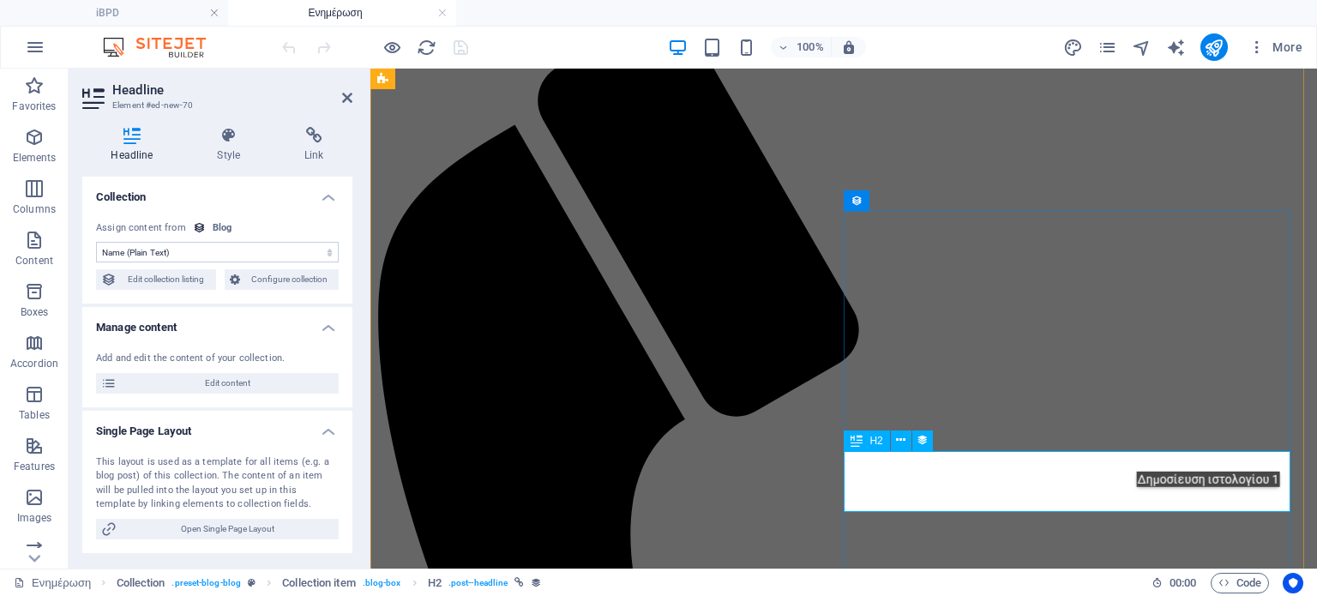
click at [894, 441] on button at bounding box center [901, 441] width 21 height 21
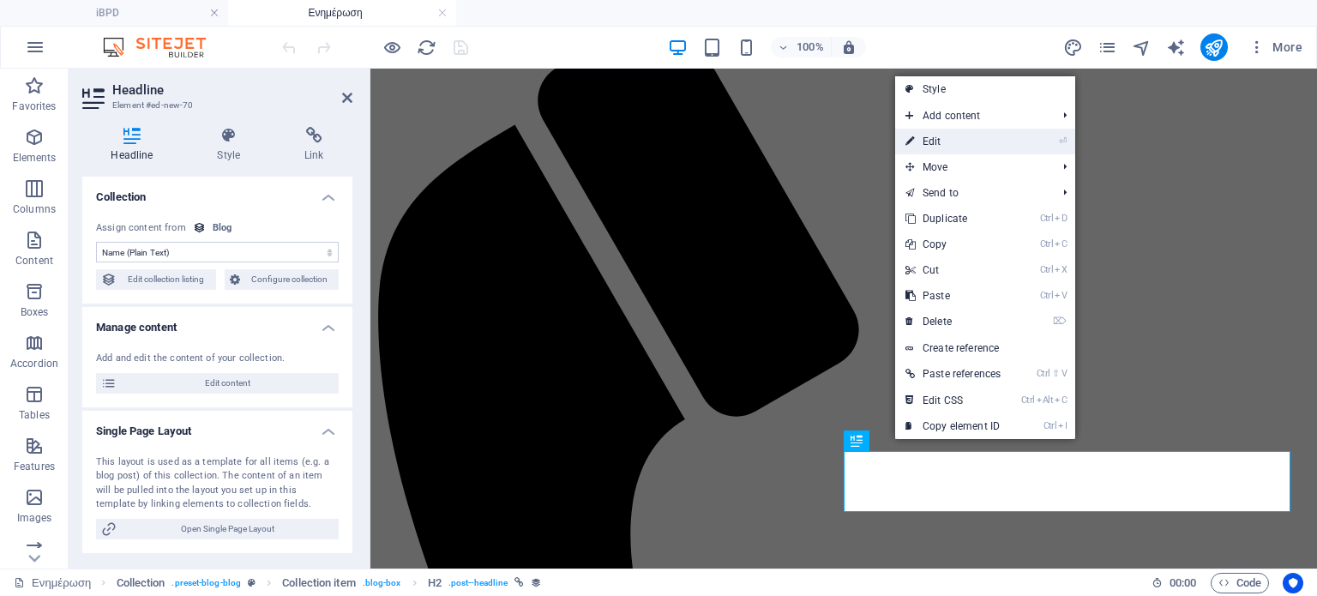
click at [953, 137] on link "⏎ Edit" at bounding box center [953, 142] width 116 height 26
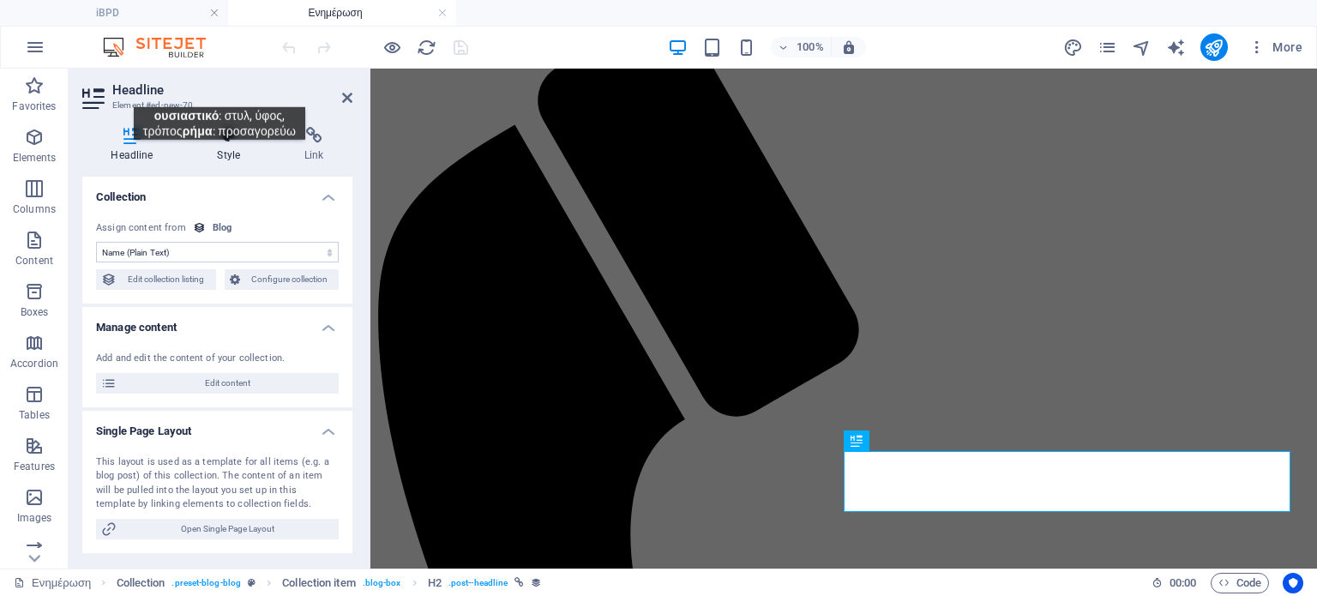
click at [220, 153] on h4 "Style" at bounding box center [232, 145] width 87 height 36
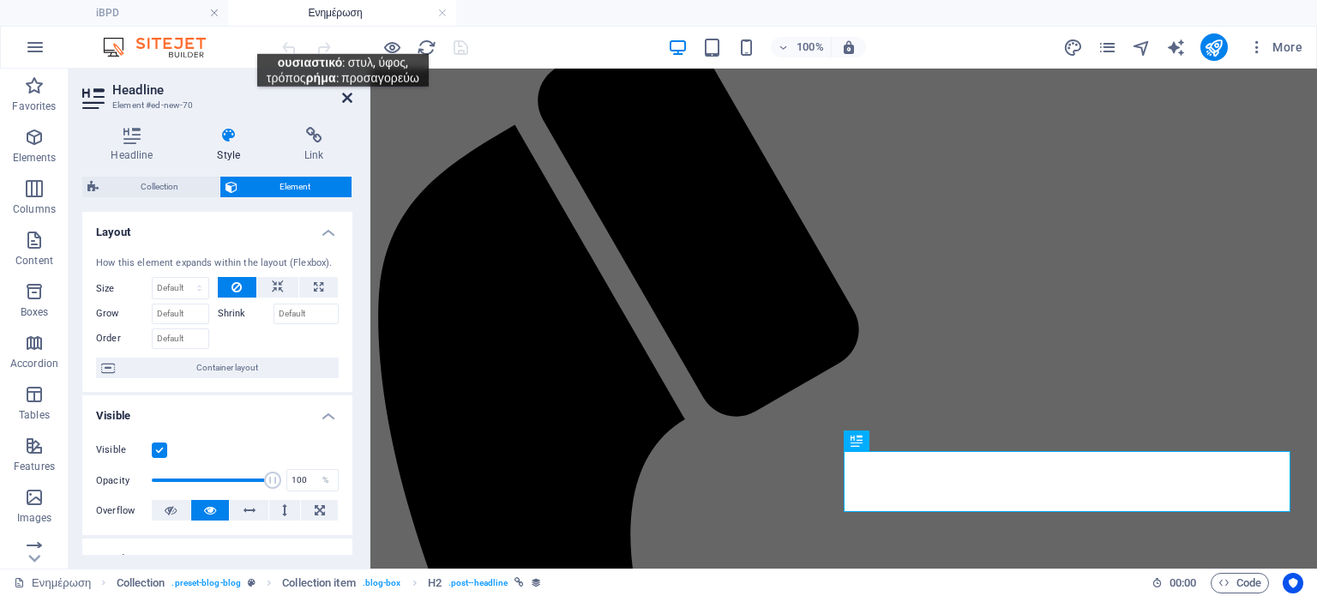
click at [343, 99] on icon at bounding box center [347, 98] width 10 height 14
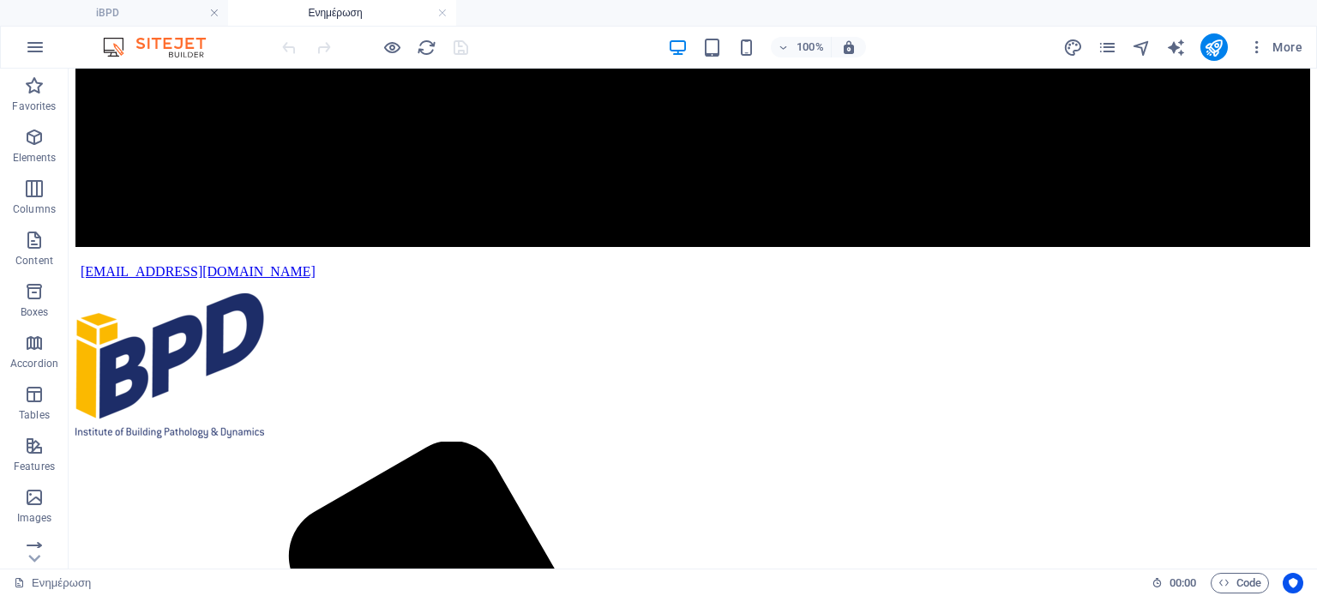
scroll to position [2348, 0]
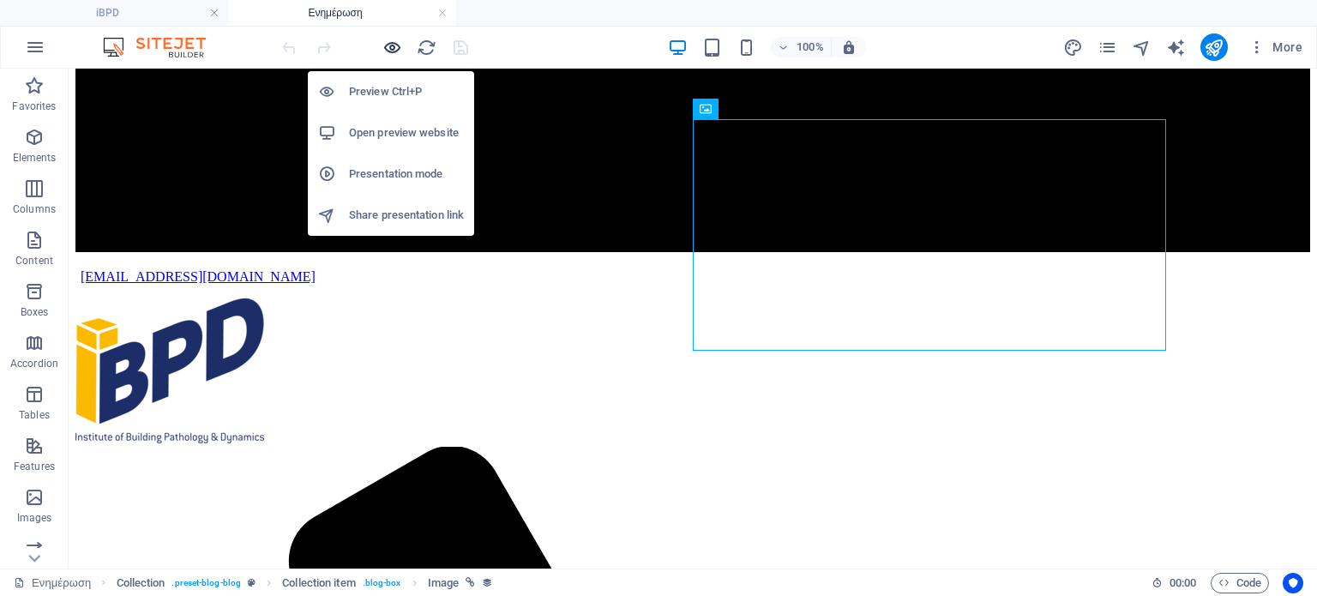
click at [389, 46] on icon "button" at bounding box center [392, 48] width 20 height 20
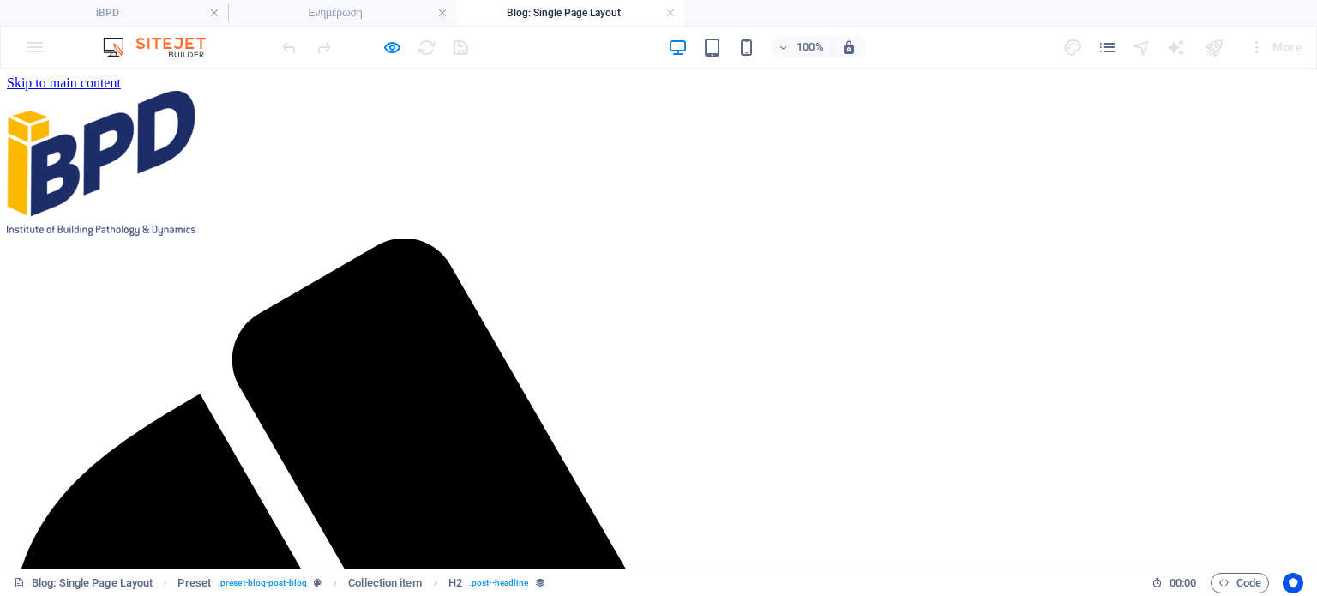
scroll to position [0, 0]
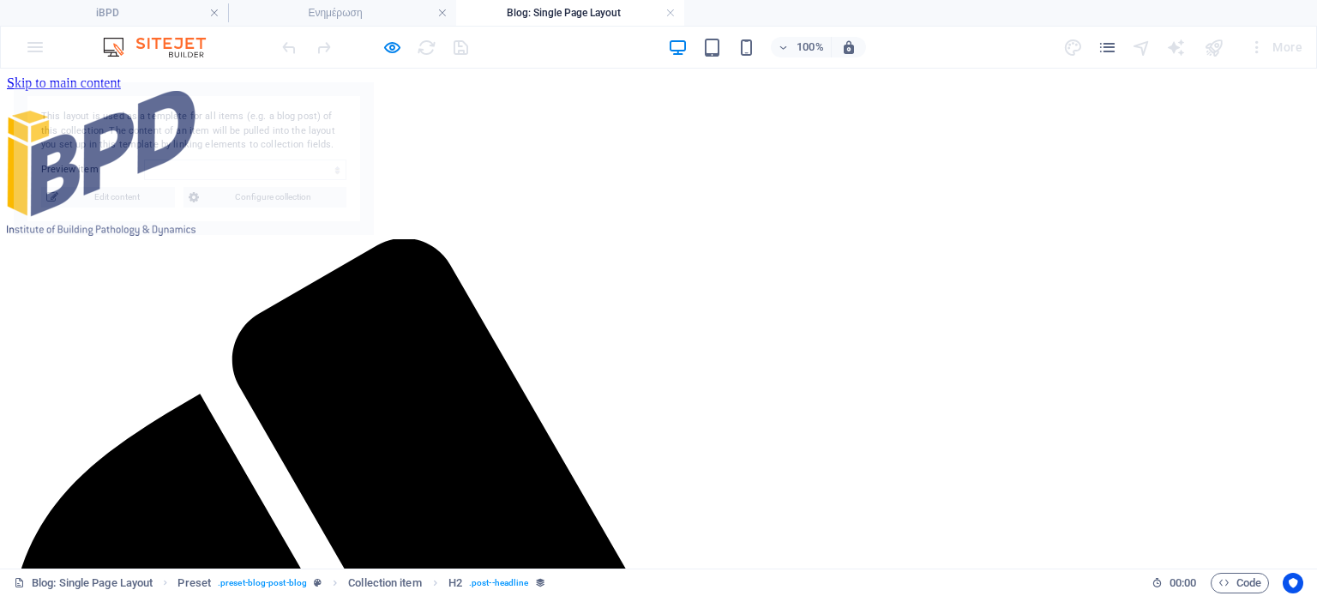
select select "68b73d35439ba0c82c0e8532"
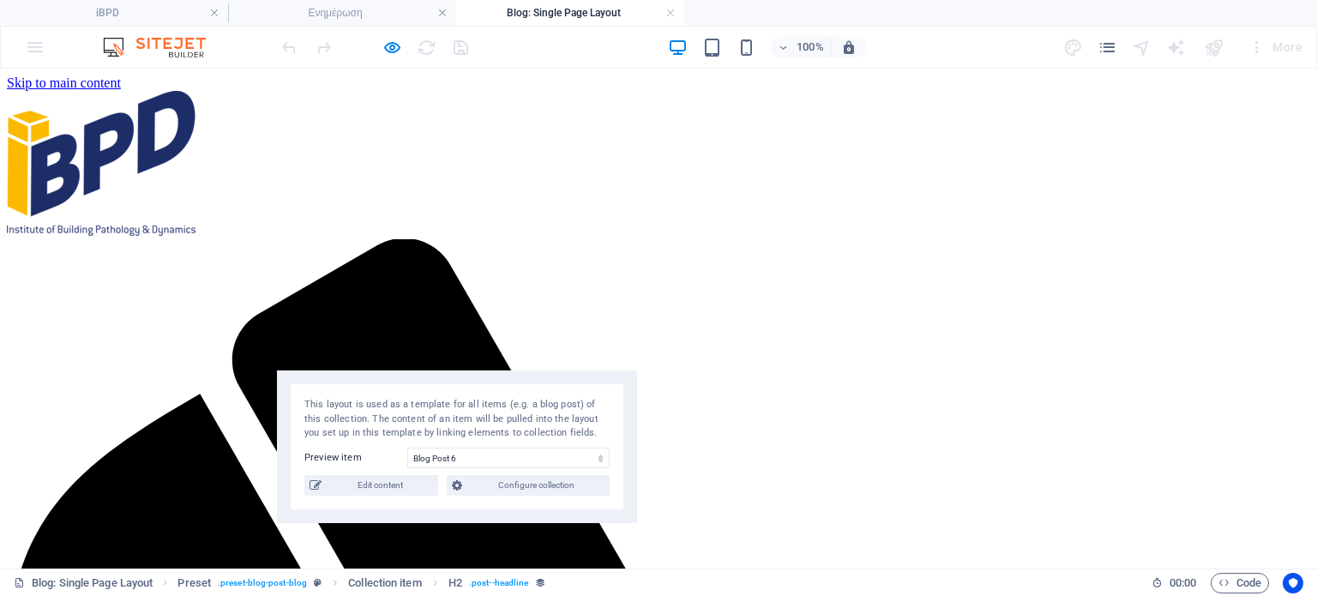
drag, startPoint x: 291, startPoint y: 108, endPoint x: 554, endPoint y: 395, distance: 389.7
click at [554, 395] on div "This layout is used as a template for all items (e.g. a blog post) of this coll…" at bounding box center [457, 446] width 360 height 153
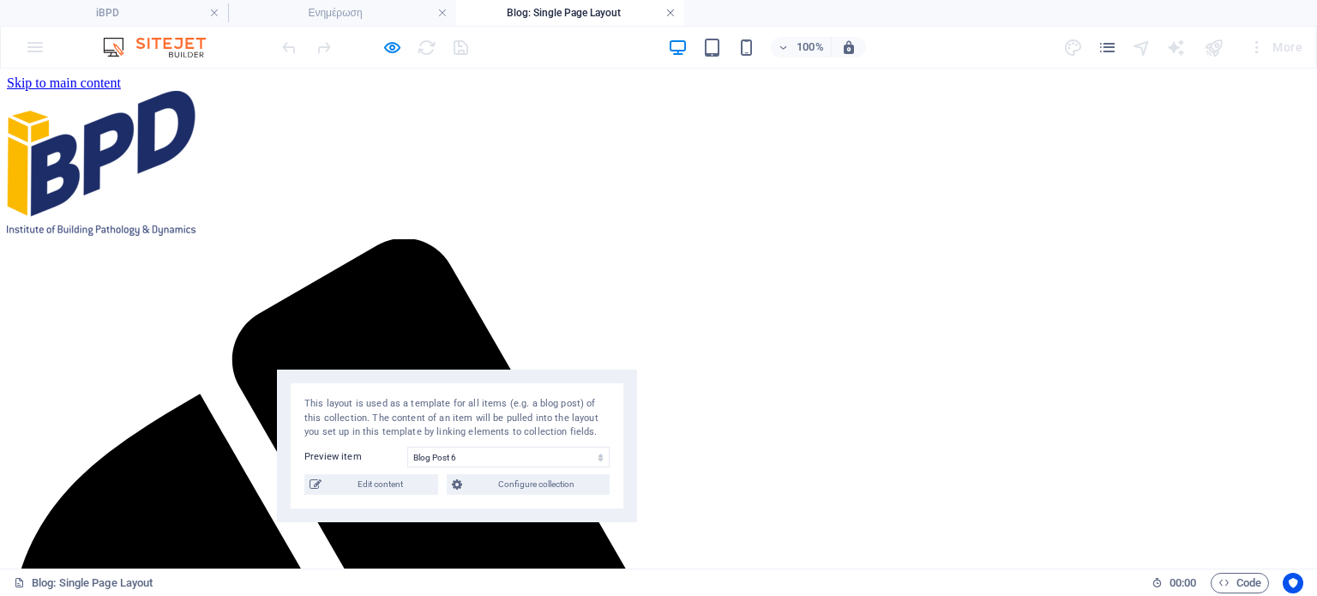
click at [674, 9] on link at bounding box center [671, 13] width 10 height 16
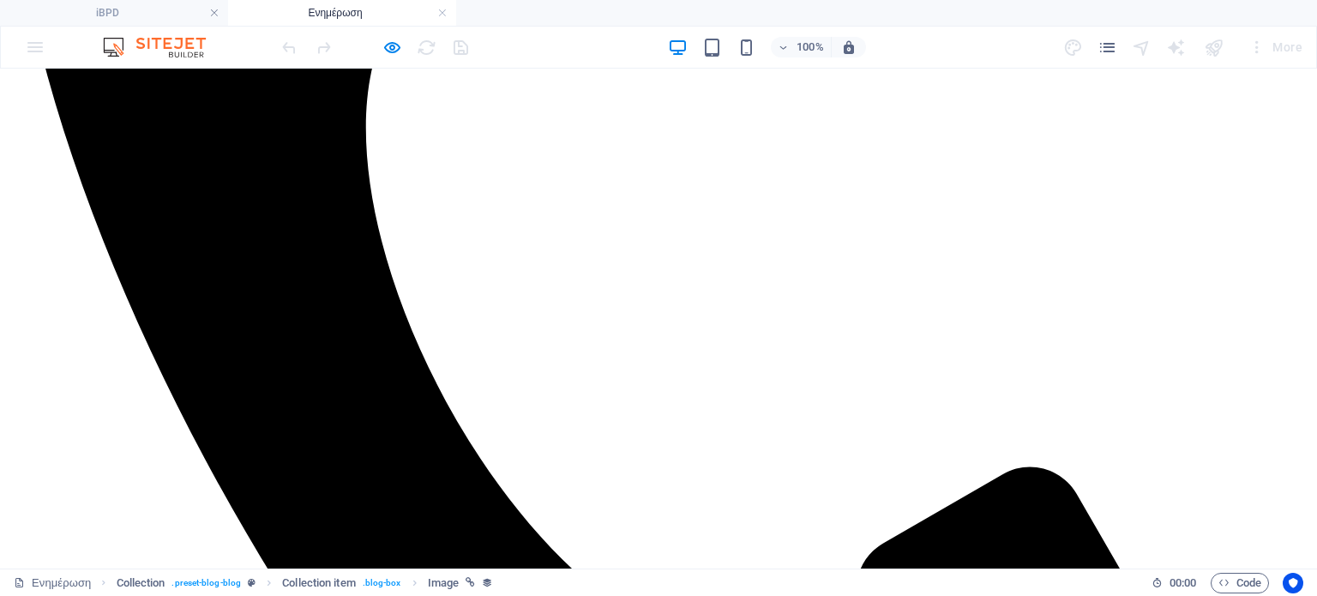
scroll to position [729, 0]
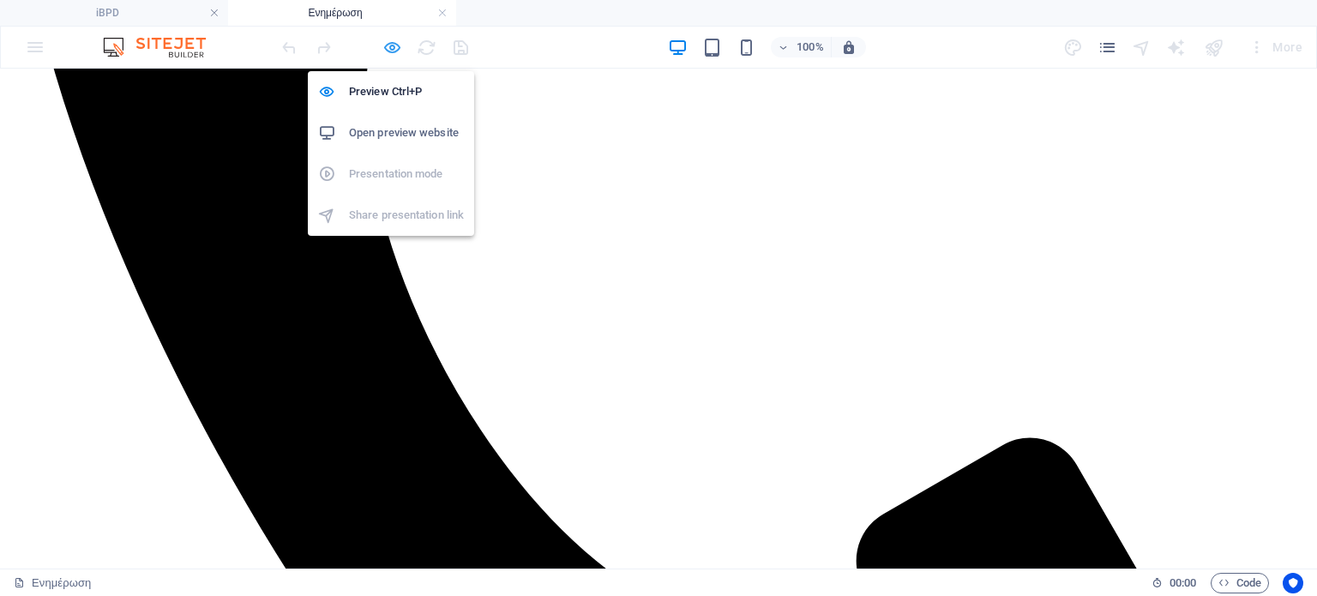
click at [388, 46] on icon "button" at bounding box center [392, 48] width 20 height 20
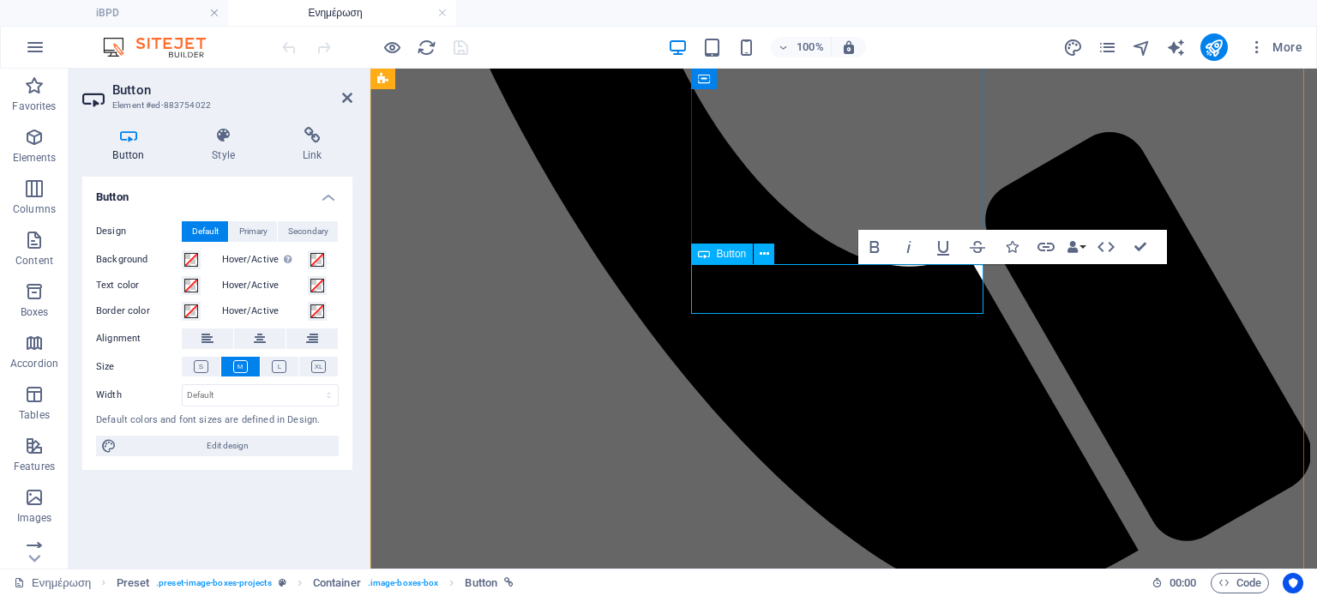
scroll to position [719, 0]
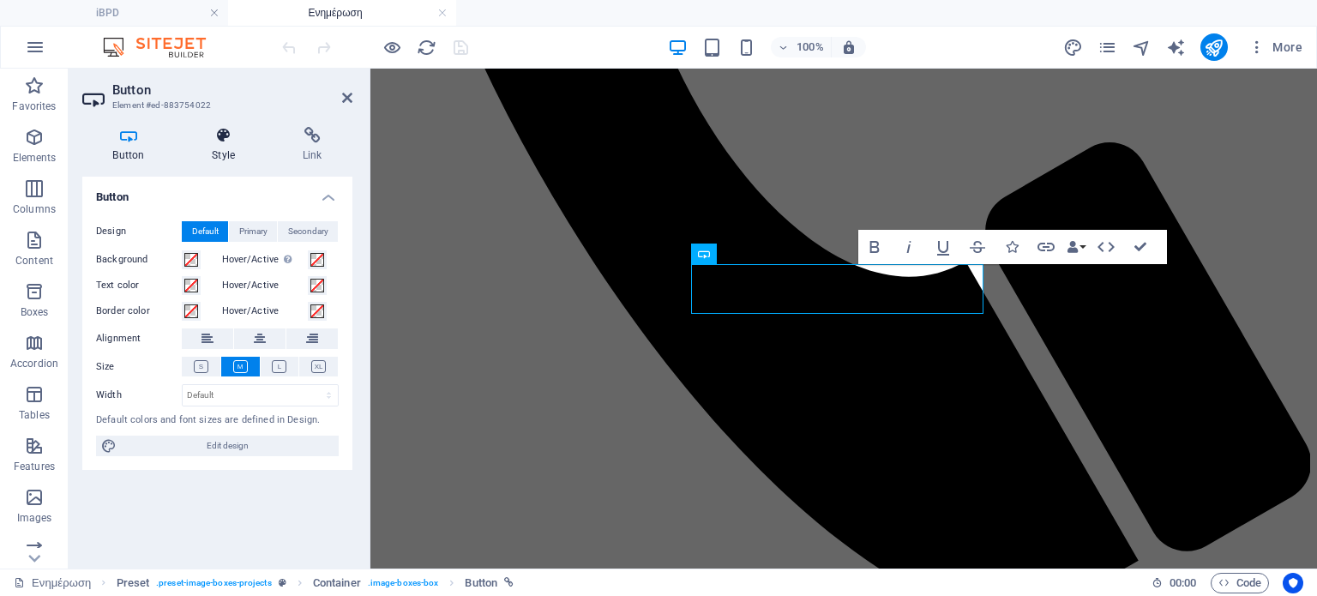
click at [228, 140] on icon at bounding box center [224, 135] width 84 height 17
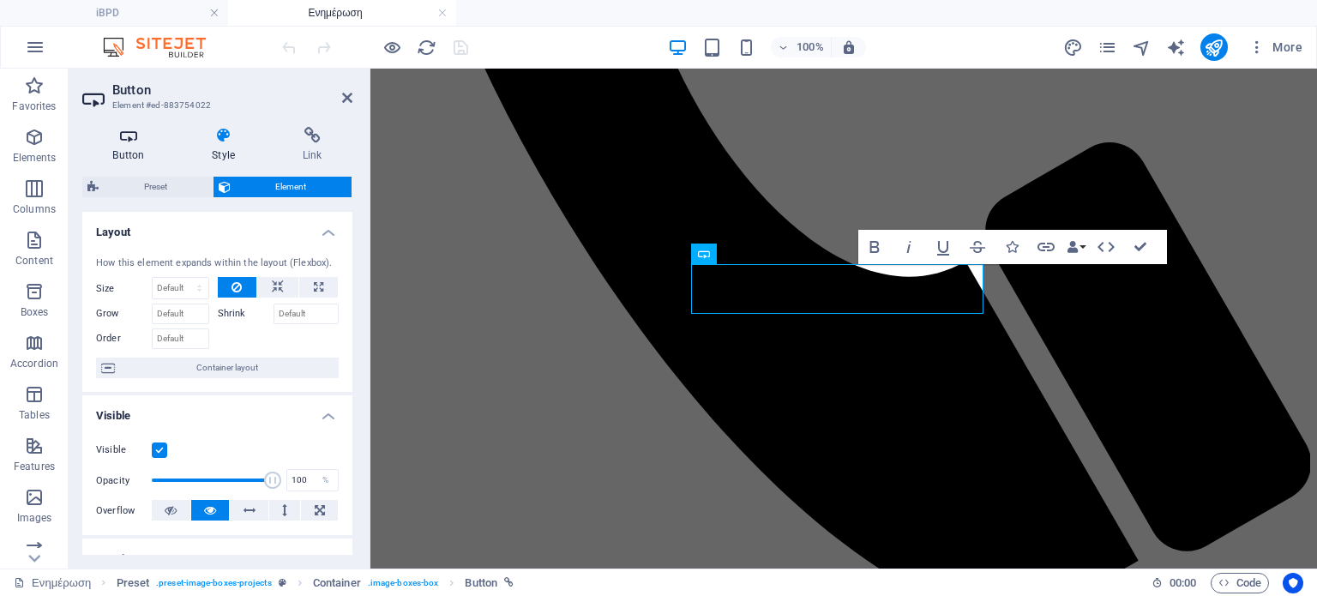
click at [116, 144] on h4 "Button" at bounding box center [131, 145] width 99 height 36
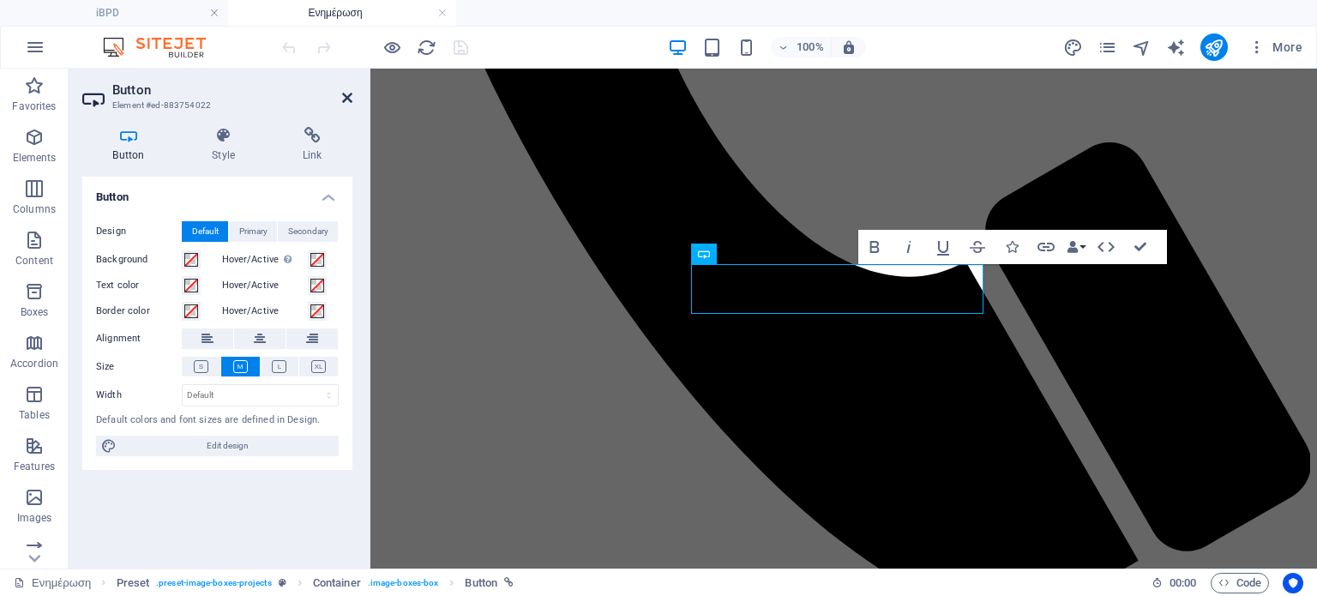
click at [345, 95] on icon at bounding box center [347, 98] width 10 height 14
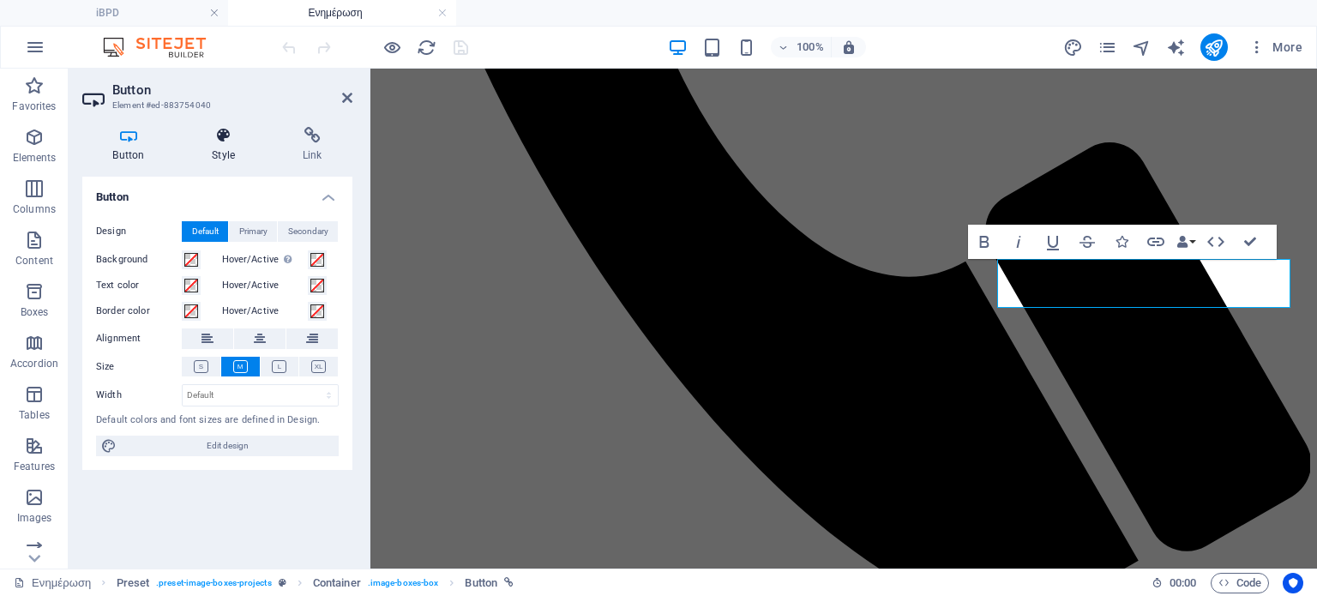
click at [216, 144] on h4 "Style" at bounding box center [227, 145] width 91 height 36
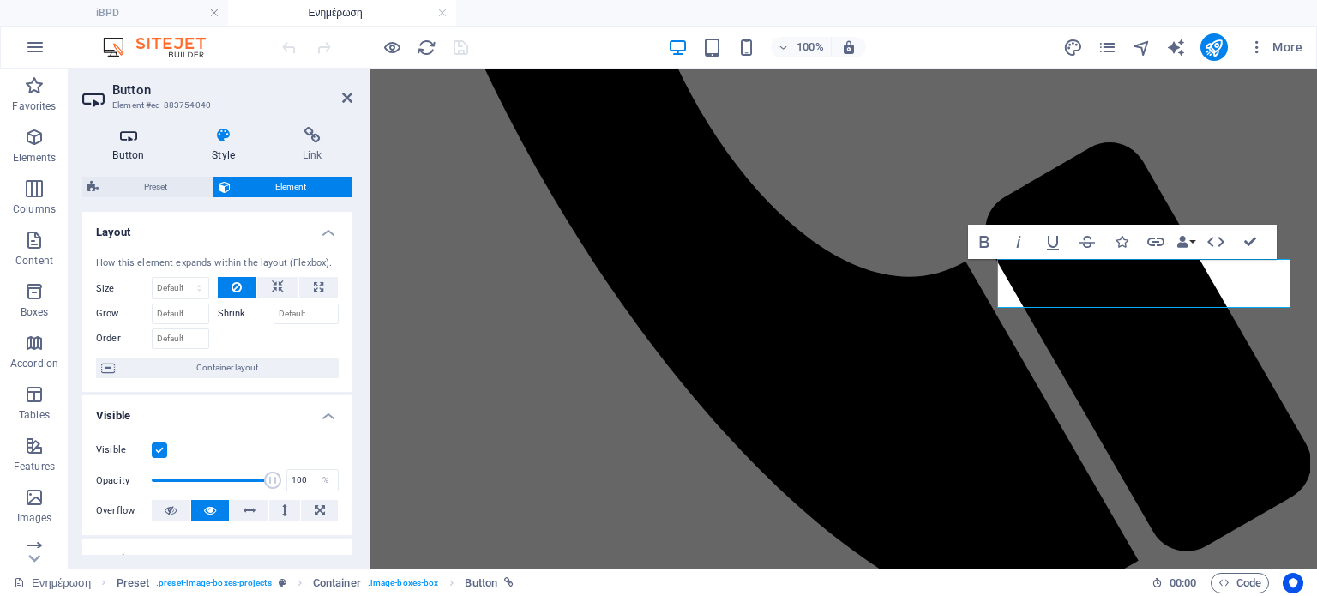
click at [119, 143] on icon at bounding box center [128, 135] width 93 height 17
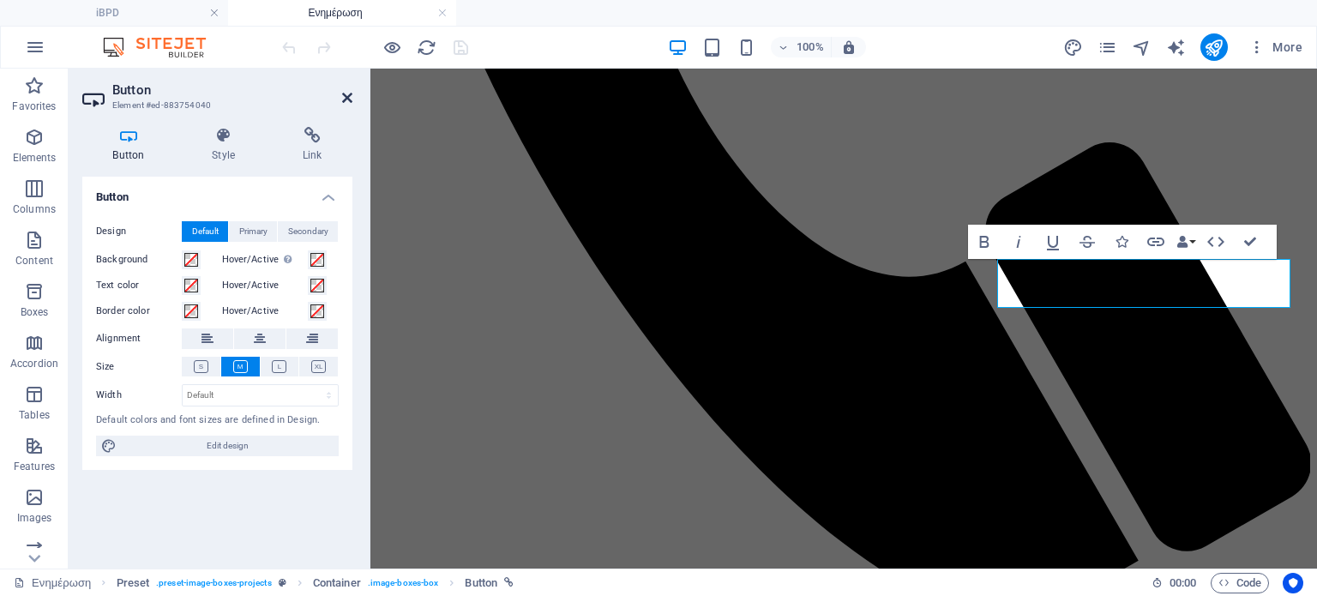
click at [348, 99] on icon at bounding box center [347, 98] width 10 height 14
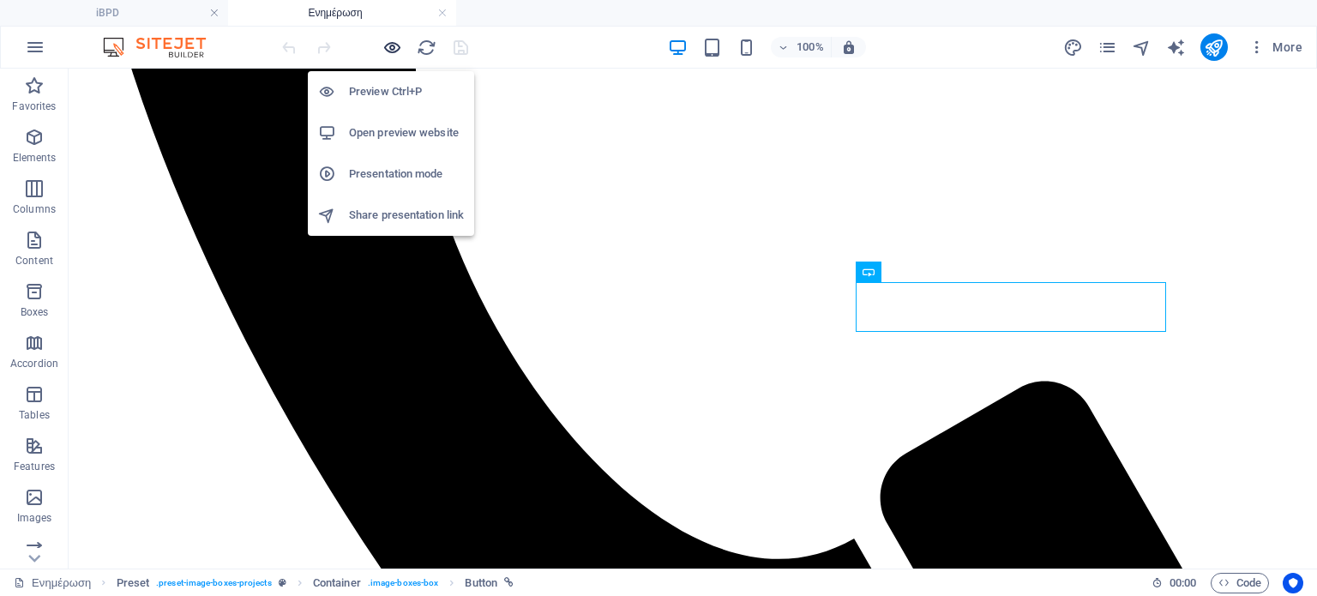
click at [384, 47] on icon "button" at bounding box center [392, 48] width 20 height 20
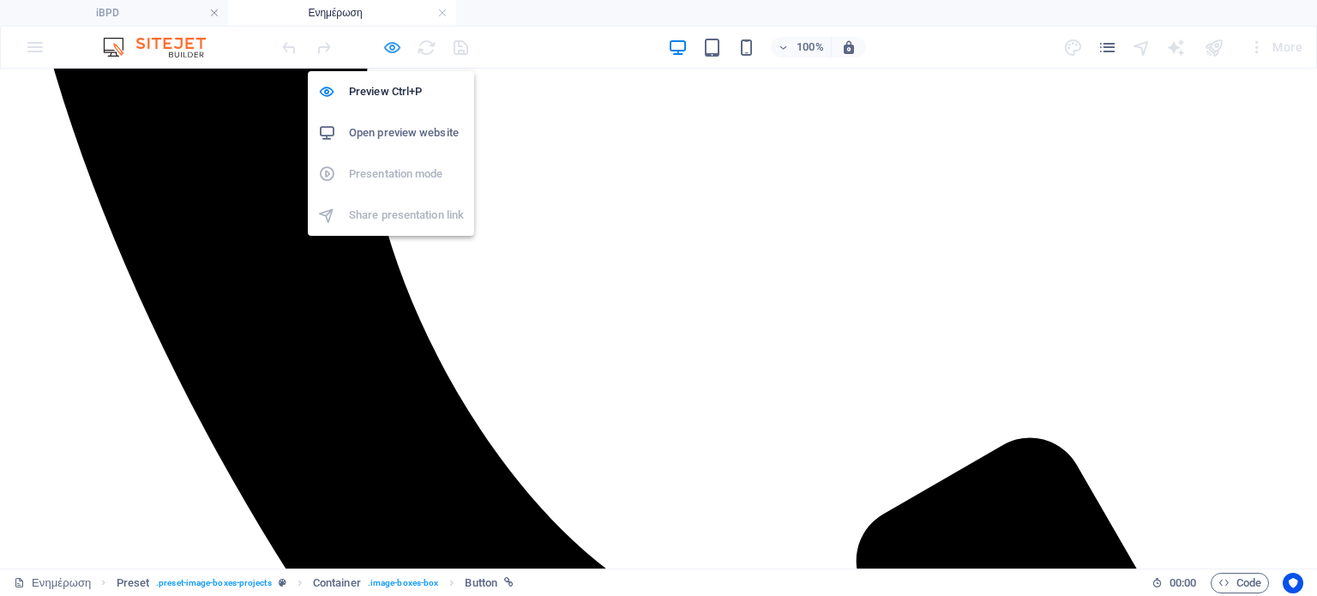
click at [395, 46] on icon "button" at bounding box center [392, 48] width 20 height 20
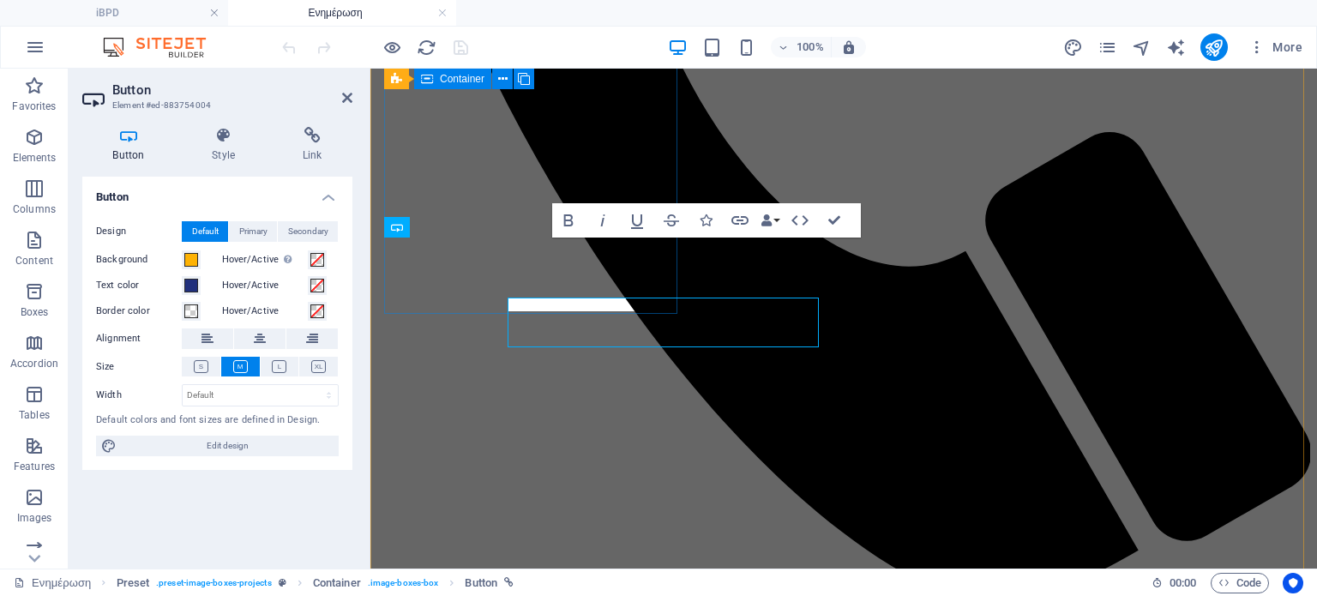
scroll to position [719, 0]
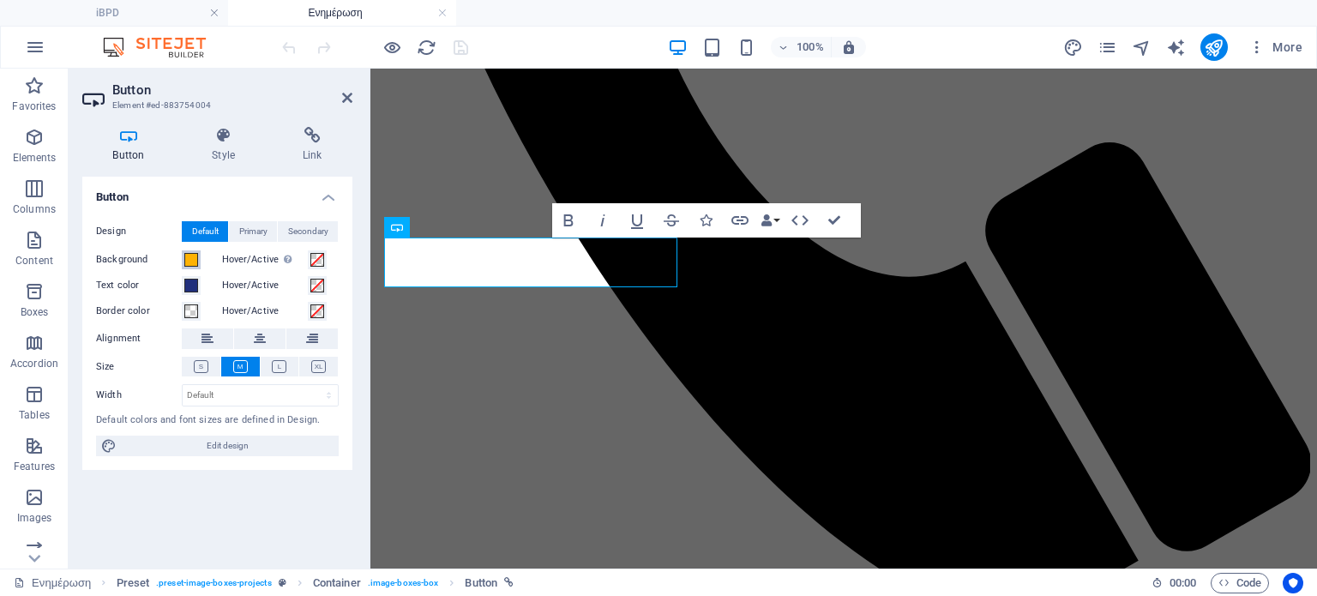
click at [194, 259] on span at bounding box center [191, 260] width 14 height 14
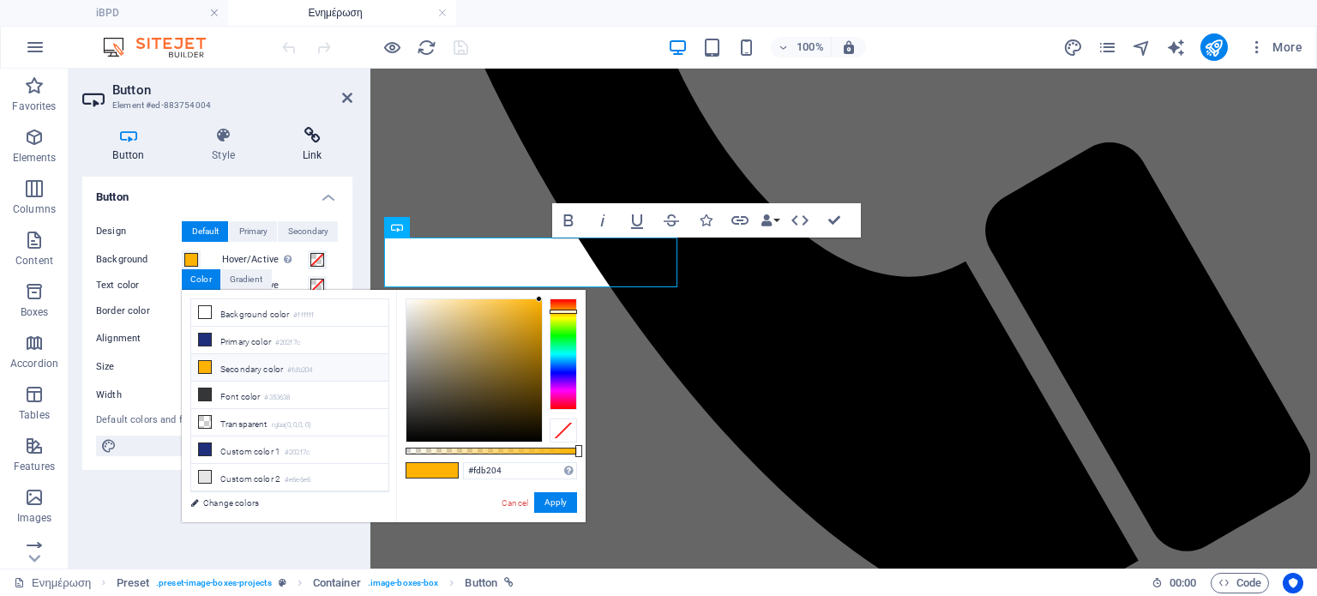
drag, startPoint x: 384, startPoint y: 316, endPoint x: 351, endPoint y: 150, distance: 168.9
click at [351, 150] on body "[DOMAIN_NAME] iBPD Ενημέρωση Favorites Elements Columns Content Boxes Accordion…" at bounding box center [658, 298] width 1317 height 596
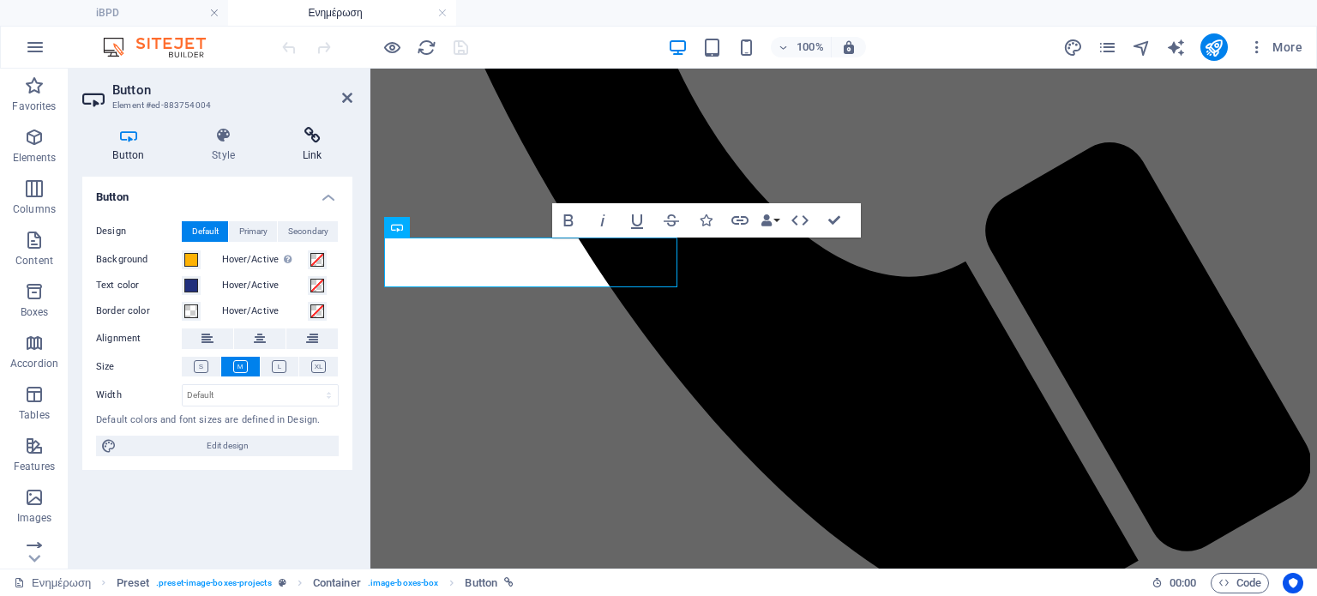
click at [351, 150] on h4 "Link" at bounding box center [312, 145] width 81 height 36
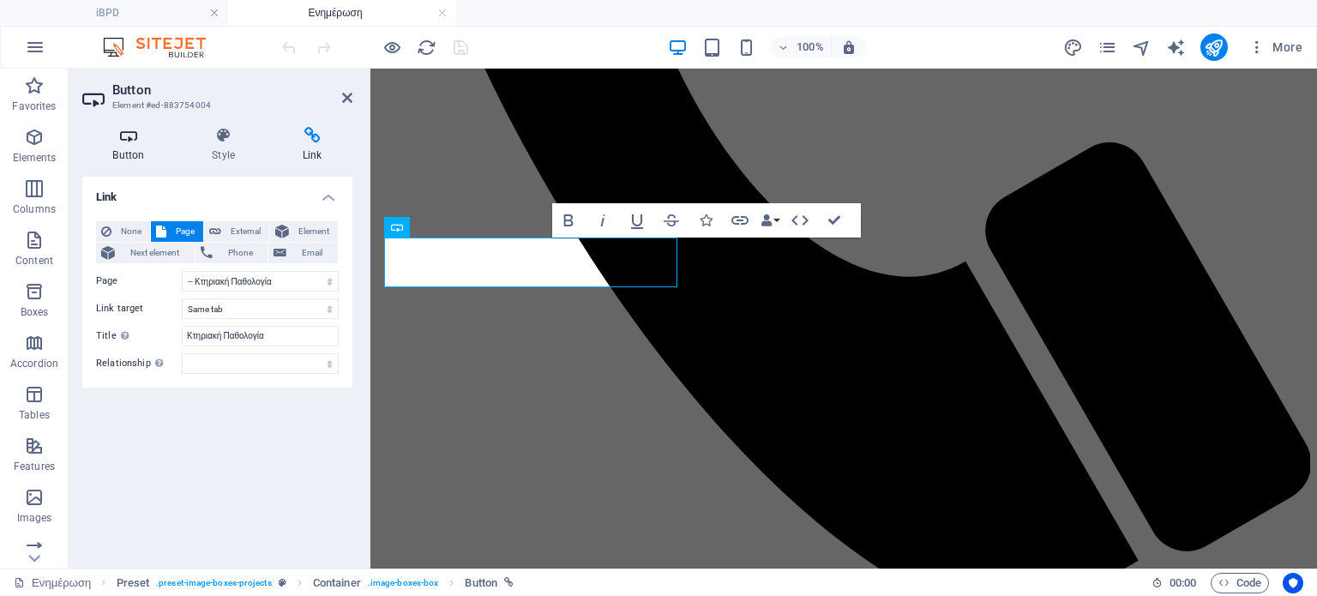
click at [112, 133] on icon at bounding box center [128, 135] width 93 height 17
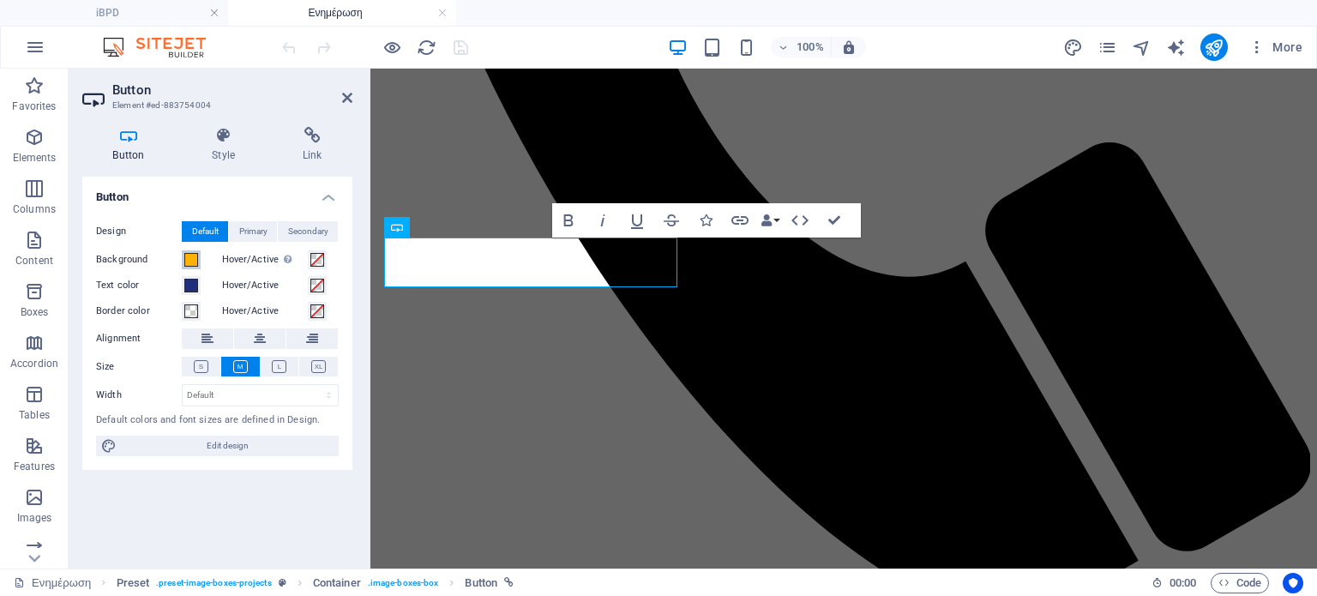
click at [196, 263] on span at bounding box center [191, 260] width 14 height 14
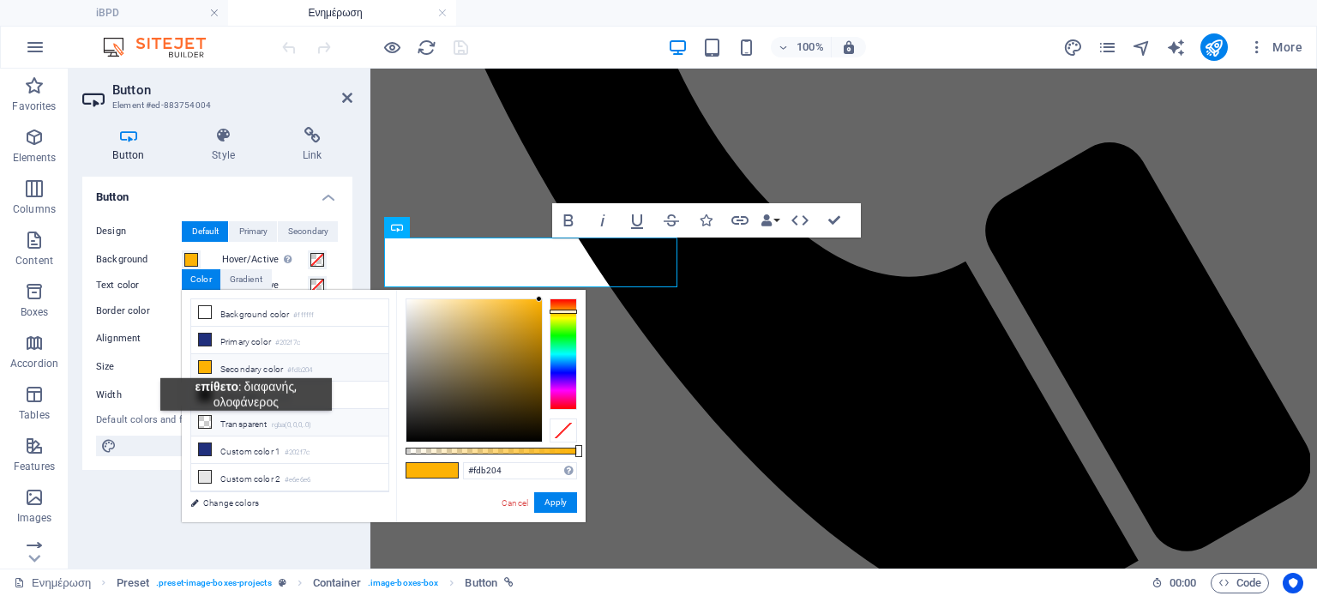
click at [246, 424] on li "Transparent rgba(0,0,0,.0)" at bounding box center [289, 422] width 197 height 27
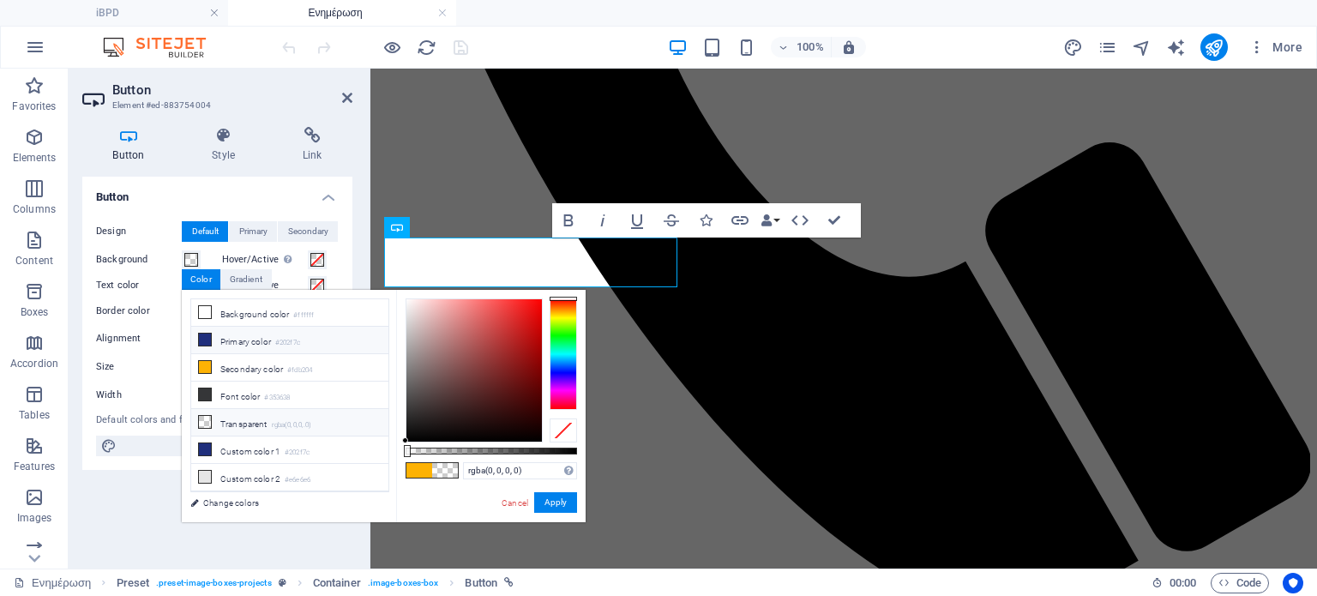
click at [226, 334] on li "Primary color #202f7c" at bounding box center [289, 340] width 197 height 27
type input "#202f7c"
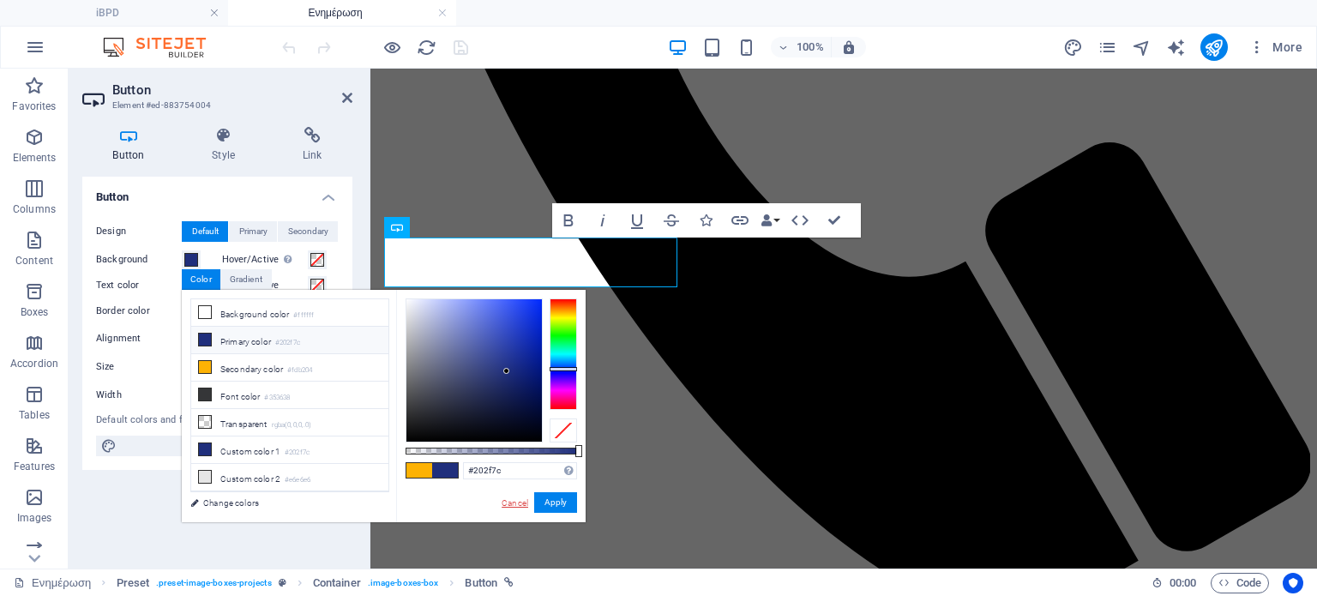
click at [518, 497] on link "Cancel" at bounding box center [515, 503] width 30 height 13
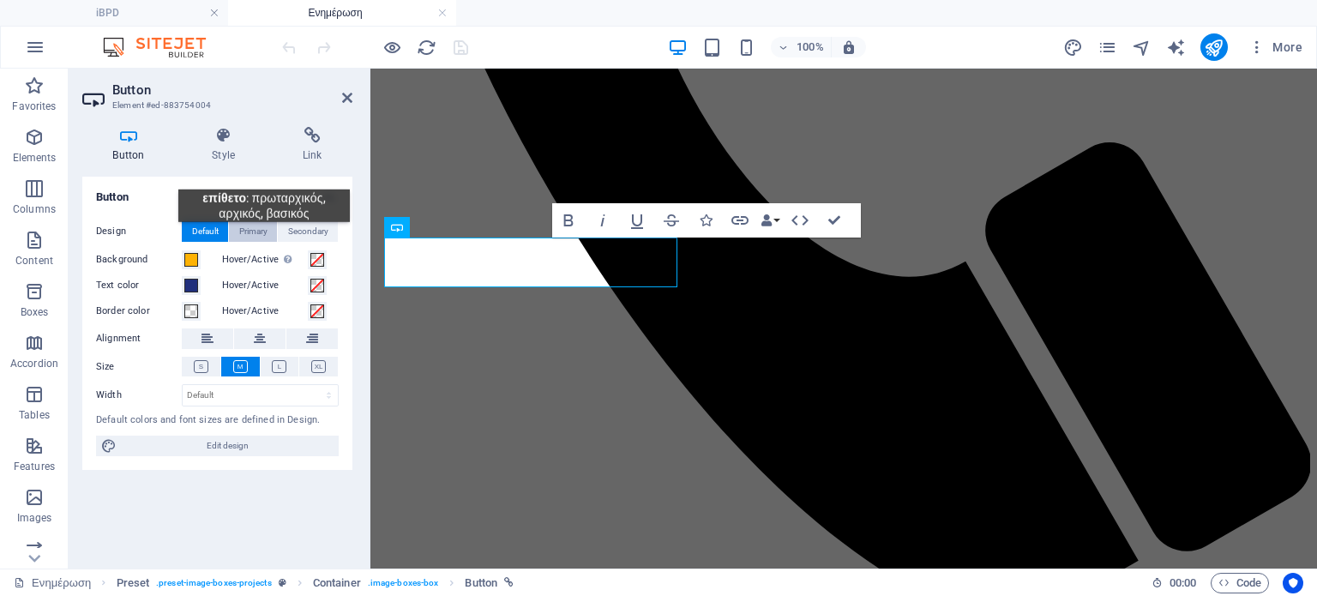
click at [264, 235] on span "Primary" at bounding box center [253, 231] width 28 height 21
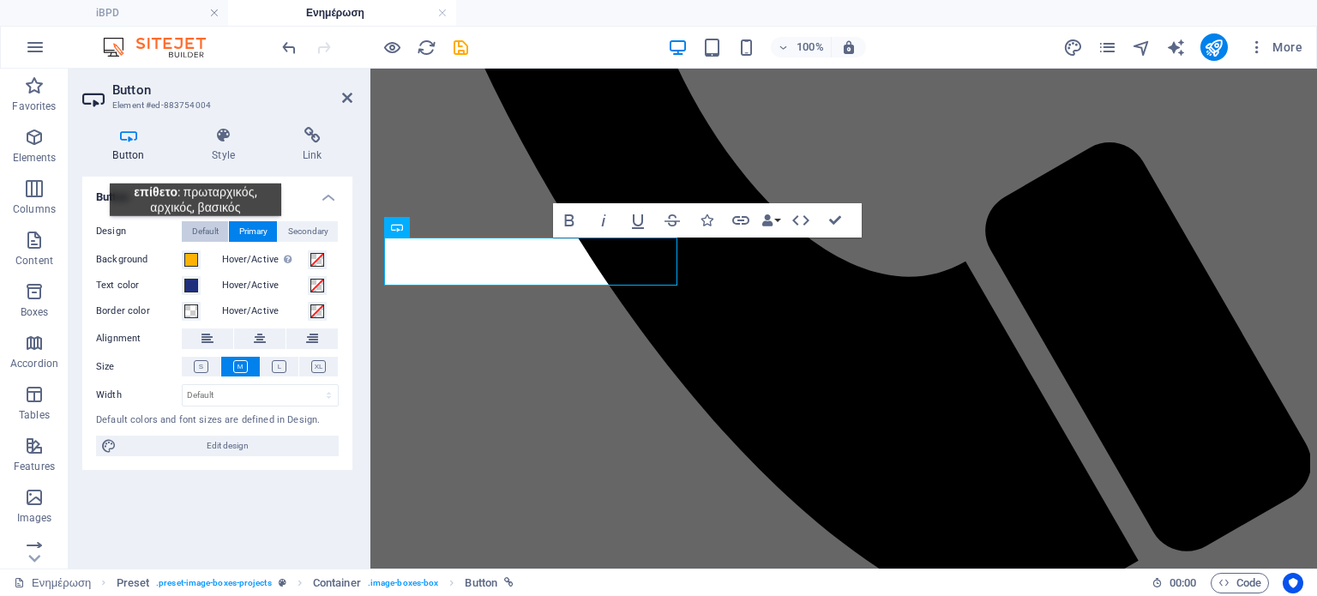
click at [196, 229] on span "Default" at bounding box center [205, 231] width 27 height 21
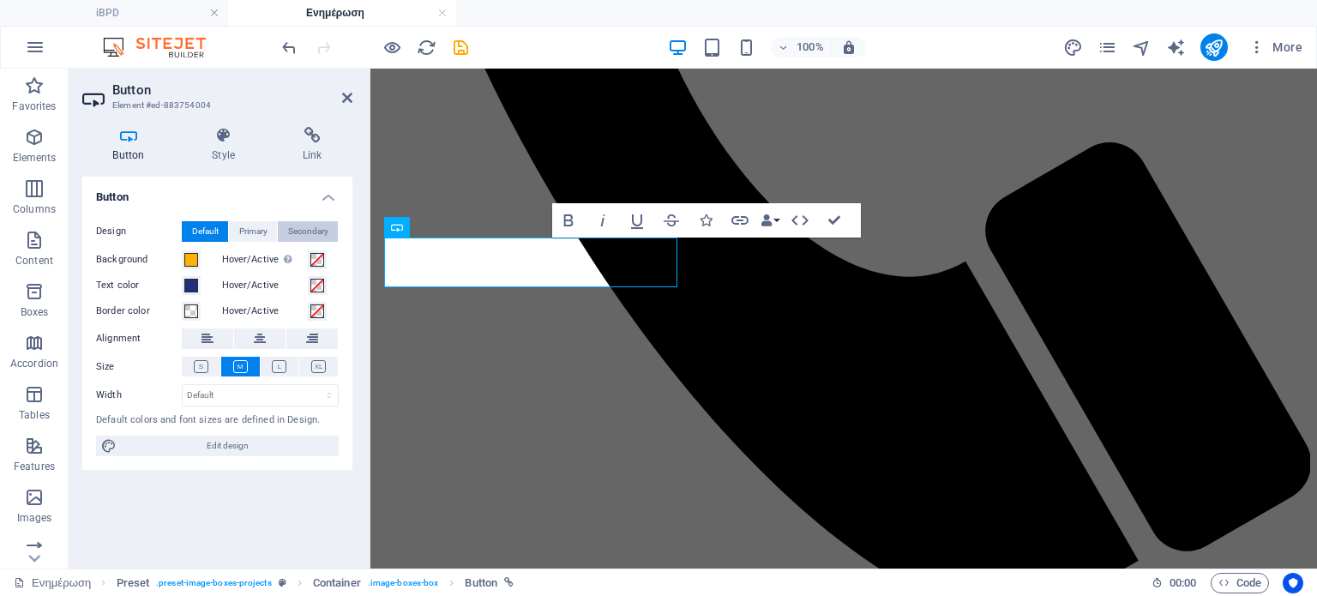
click at [308, 226] on span "Secondary" at bounding box center [308, 231] width 40 height 21
click at [256, 231] on span "Primary" at bounding box center [253, 231] width 28 height 21
click at [204, 236] on span "Default" at bounding box center [205, 231] width 27 height 21
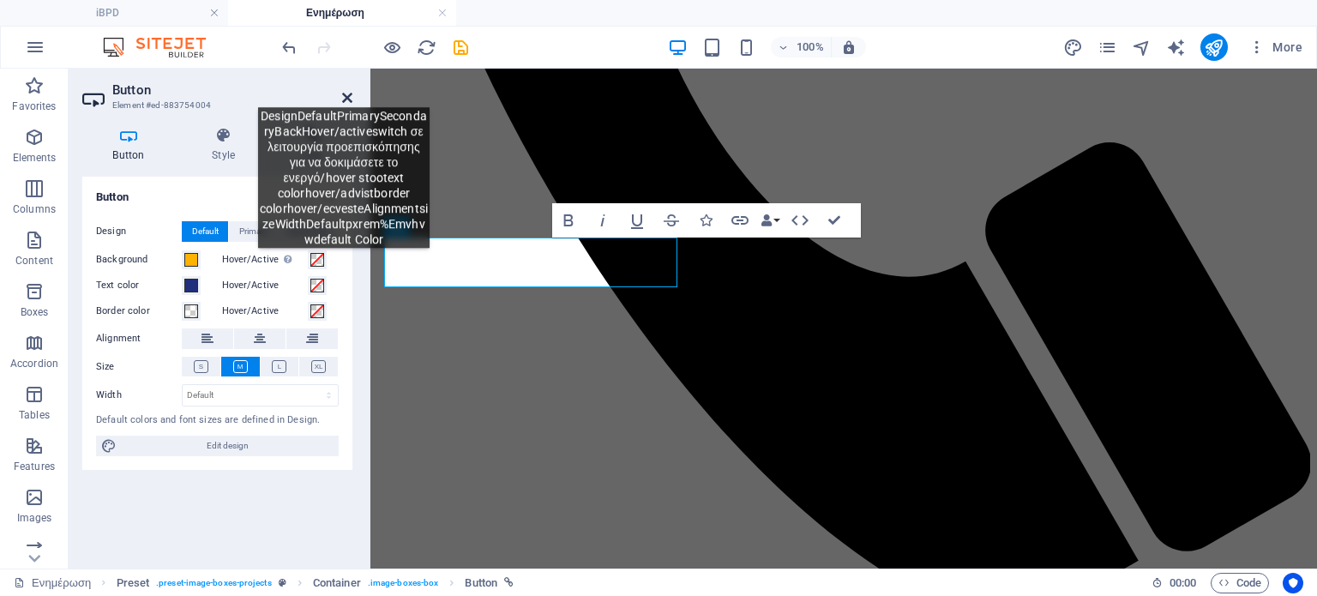
click at [344, 94] on icon at bounding box center [347, 98] width 10 height 14
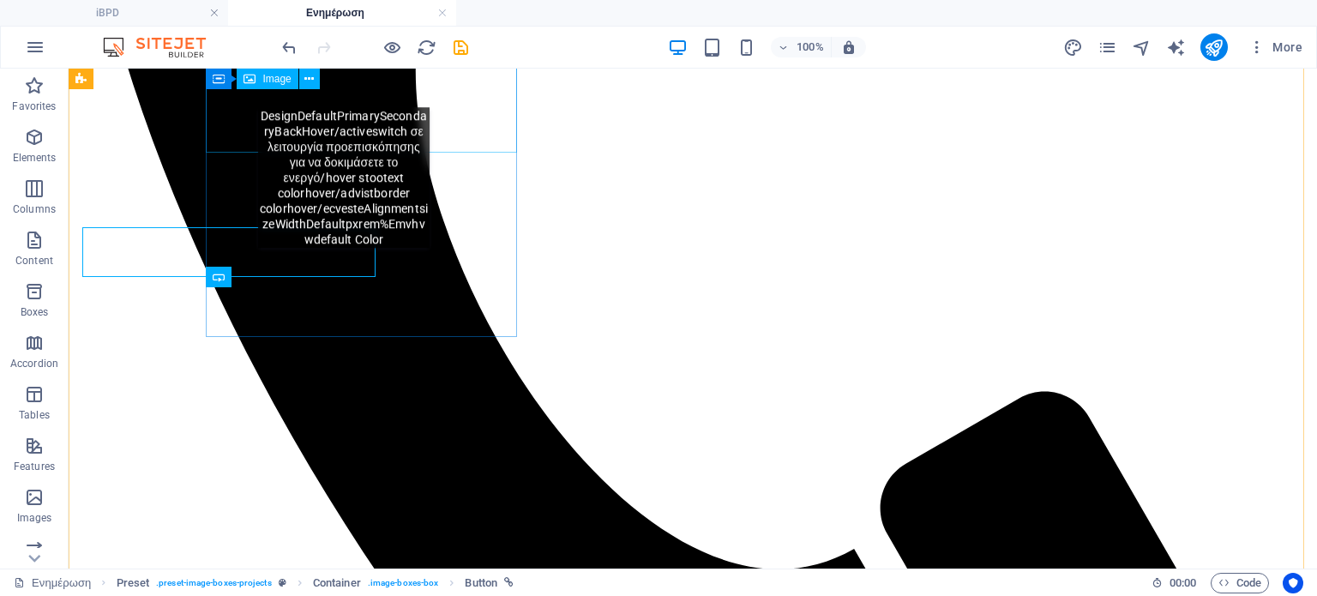
scroll to position [729, 0]
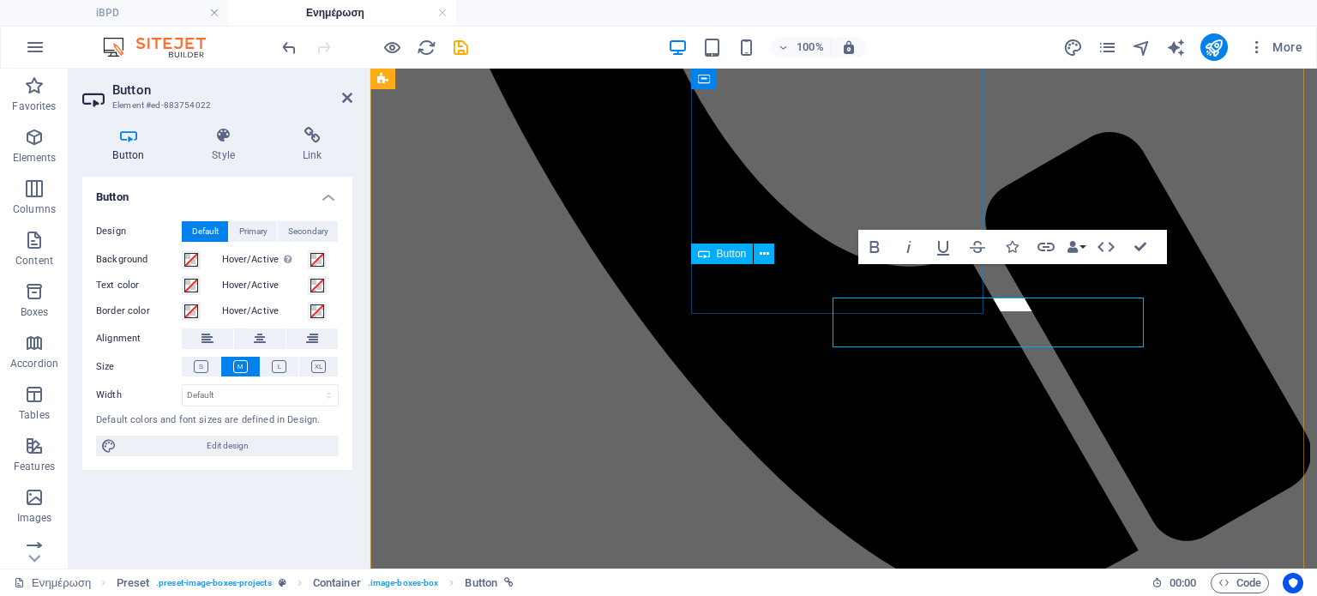
scroll to position [719, 0]
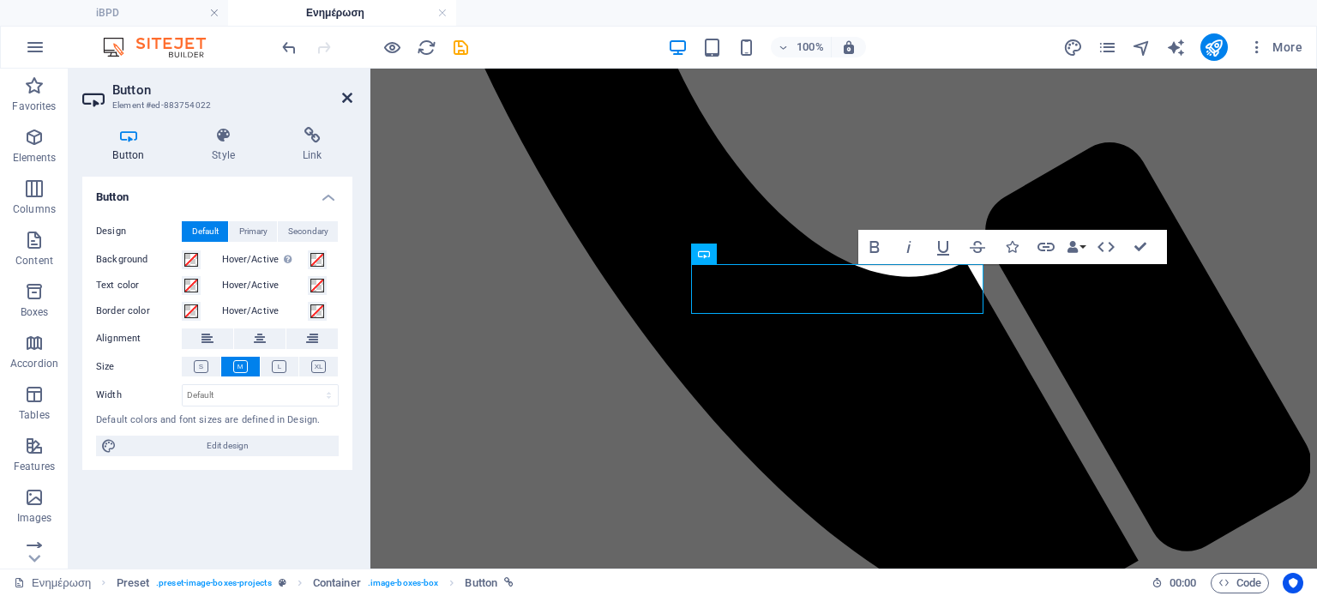
click at [350, 94] on icon at bounding box center [347, 98] width 10 height 14
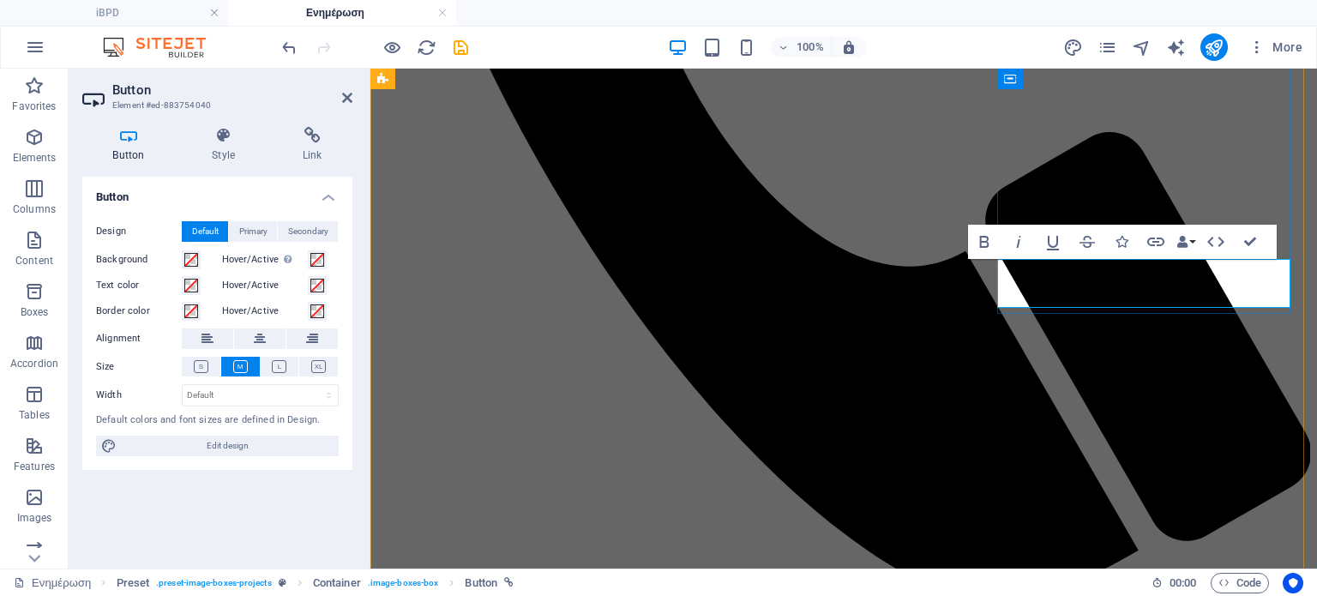
scroll to position [719, 0]
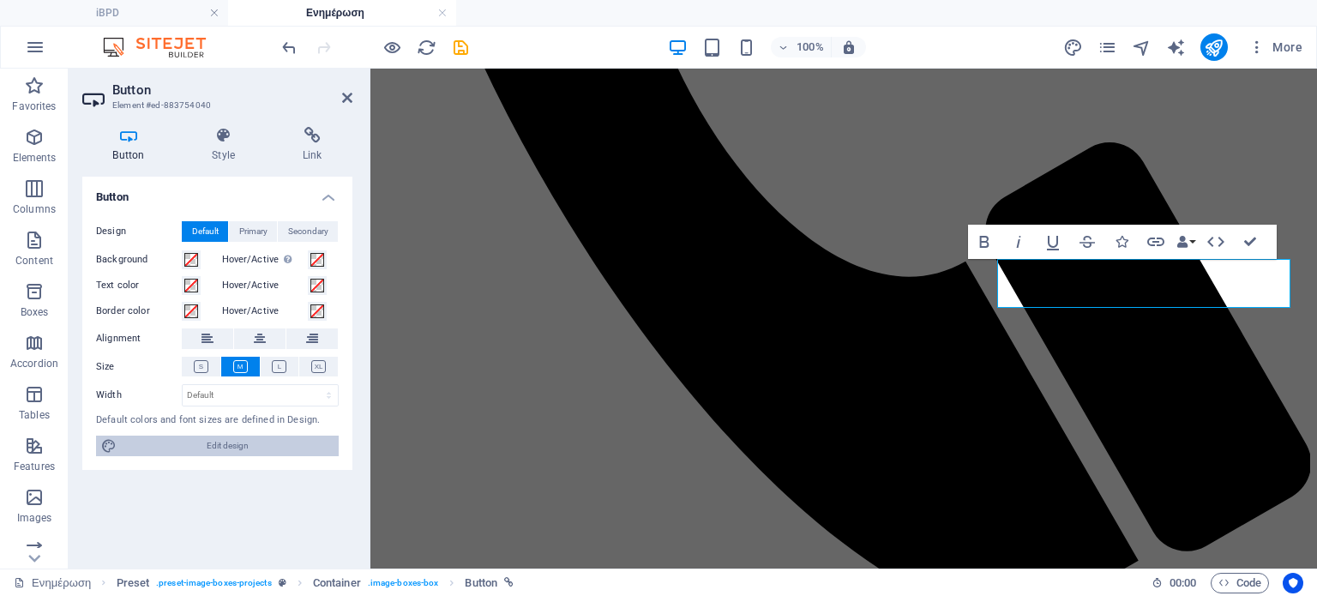
click at [265, 451] on span "Edit design" at bounding box center [228, 446] width 212 height 21
select select "700"
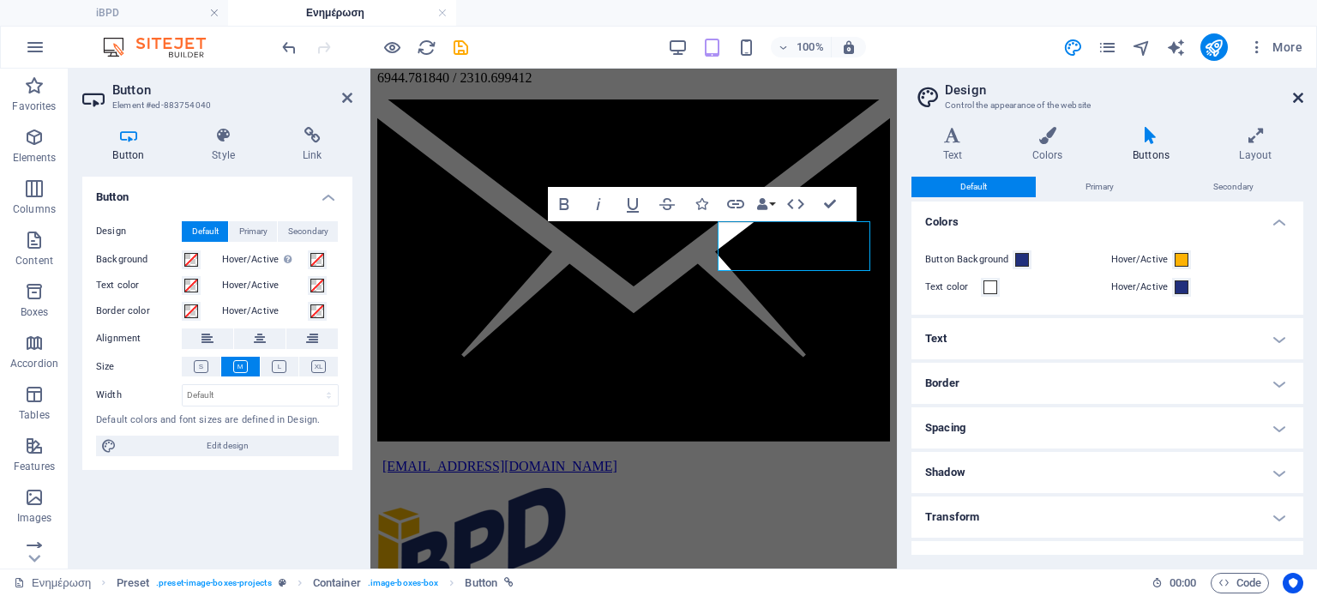
click at [1298, 97] on icon at bounding box center [1298, 98] width 10 height 14
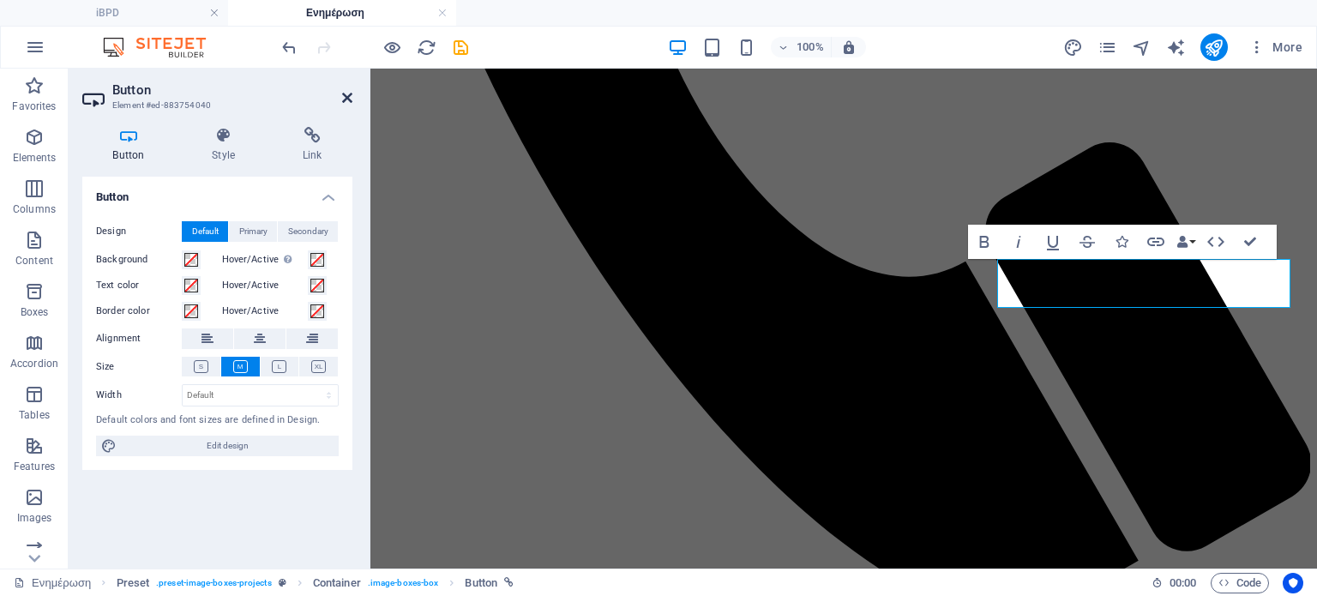
click at [349, 97] on icon at bounding box center [347, 98] width 10 height 14
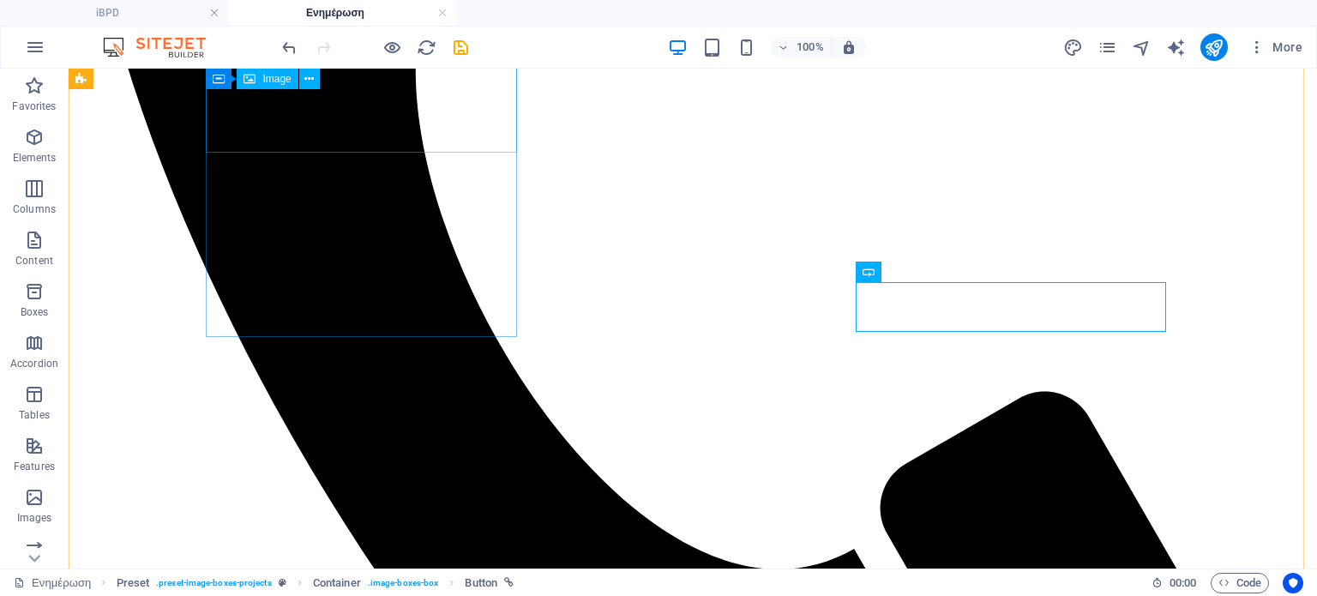
scroll to position [729, 0]
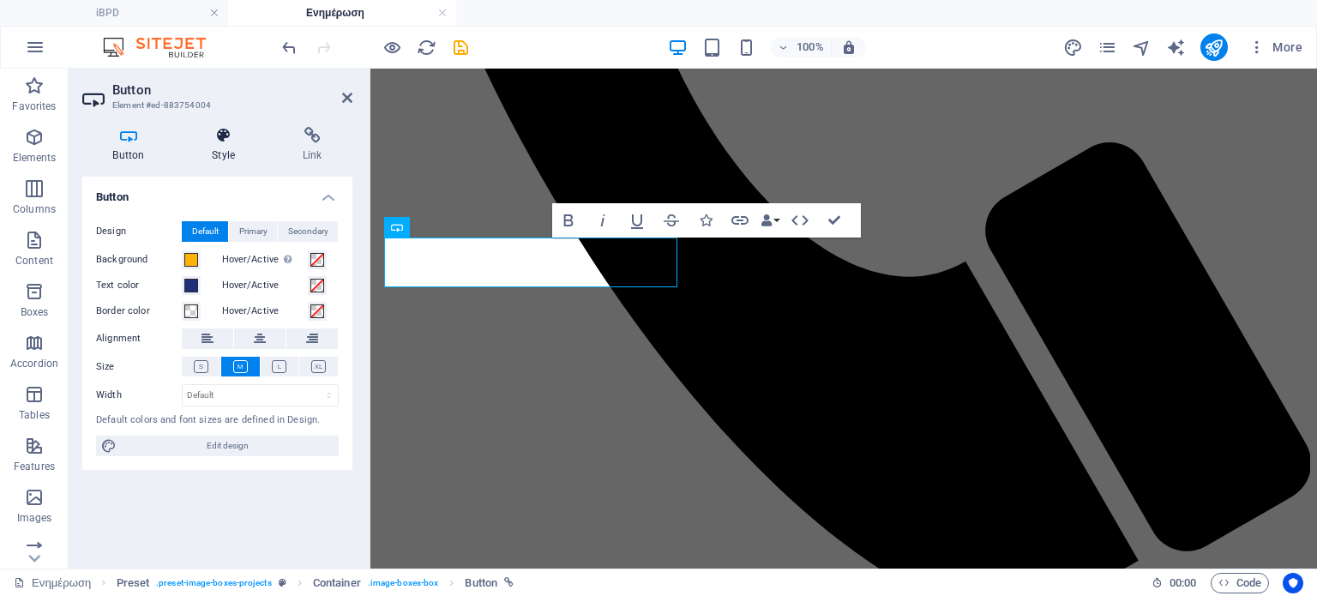
click at [219, 142] on icon at bounding box center [224, 135] width 84 height 17
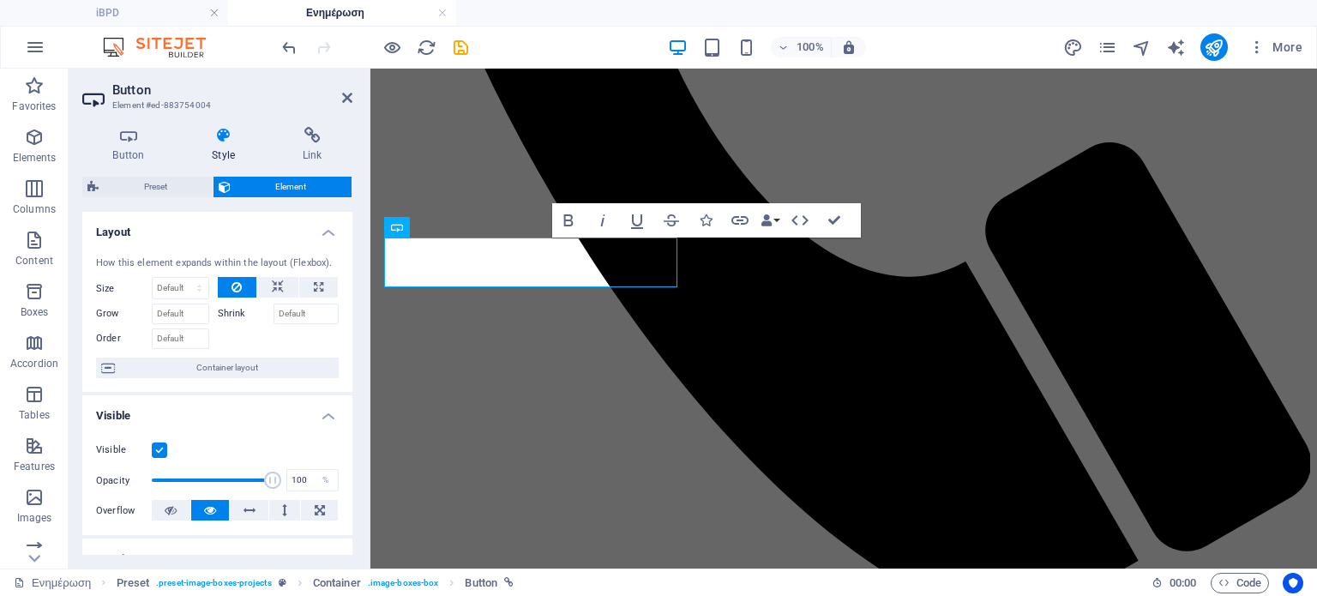
drag, startPoint x: 345, startPoint y: 256, endPoint x: 352, endPoint y: 292, distance: 36.0
click at [352, 292] on div "Button Style Link Button Design Default Primary Secondary Background Hover/Acti…" at bounding box center [218, 340] width 298 height 455
drag, startPoint x: 352, startPoint y: 292, endPoint x: 349, endPoint y: 364, distance: 72.1
click at [349, 364] on div "Button Style Link Button Design Default Primary Secondary Background Hover/Acti…" at bounding box center [218, 340] width 298 height 455
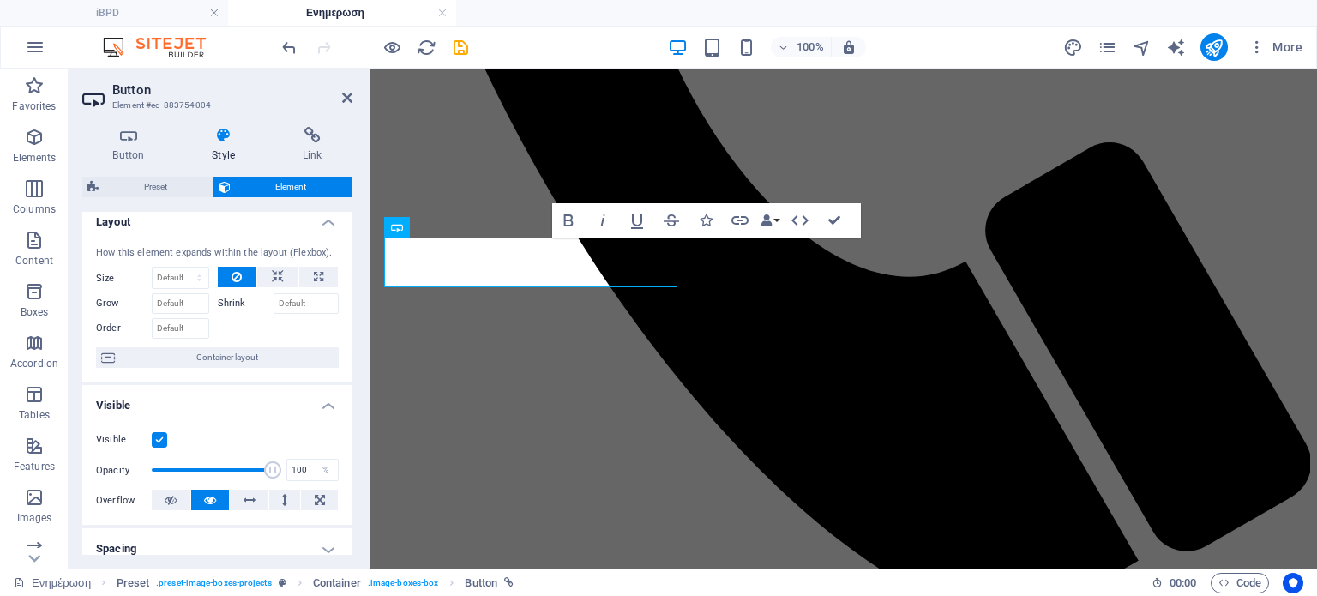
scroll to position [0, 0]
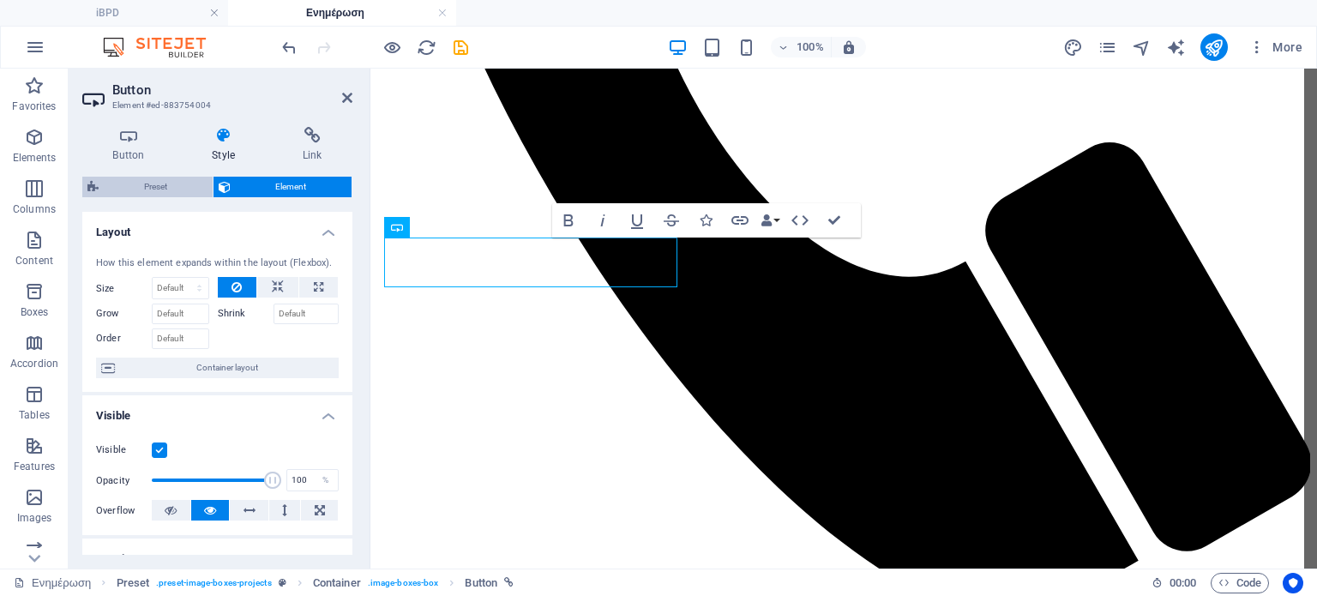
click at [154, 184] on span "Preset" at bounding box center [156, 187] width 104 height 21
select select "px"
select select "preset-image-boxes-projects"
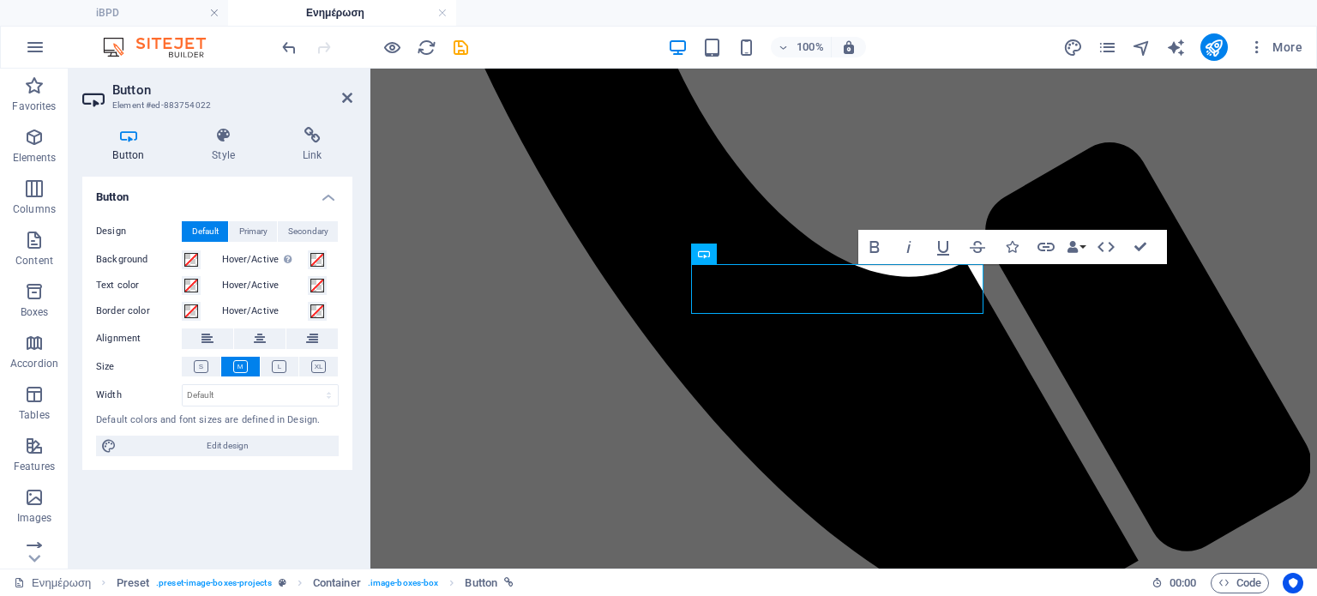
click at [129, 133] on icon at bounding box center [128, 135] width 93 height 17
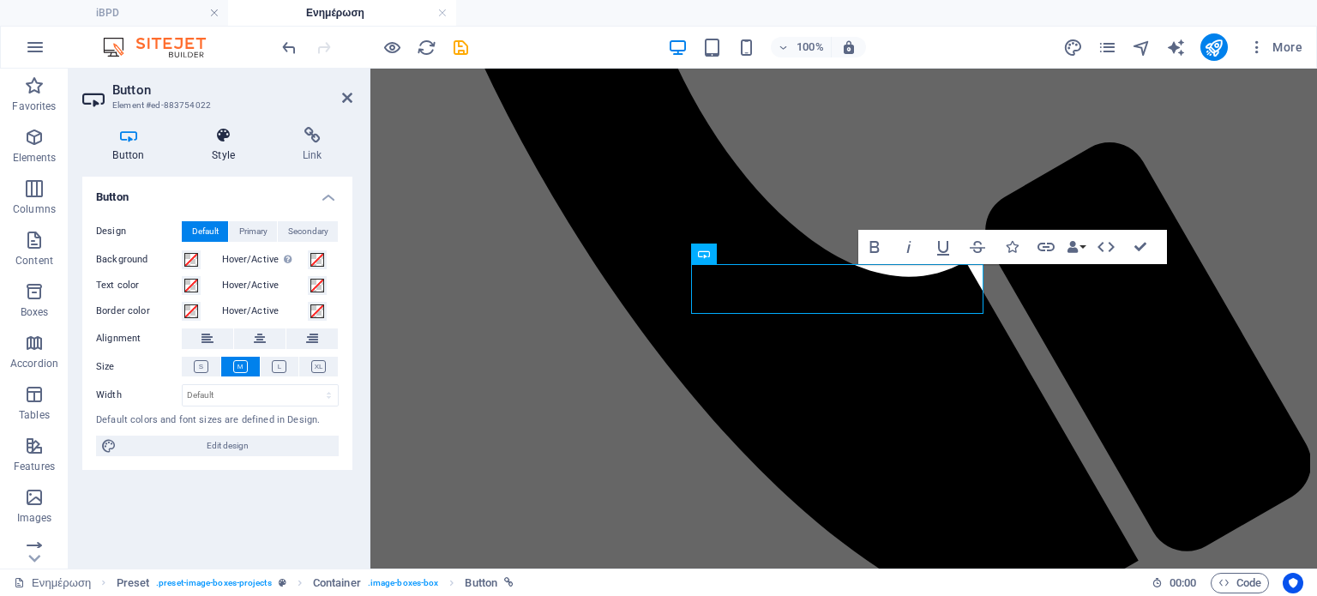
click at [226, 140] on icon at bounding box center [224, 135] width 84 height 17
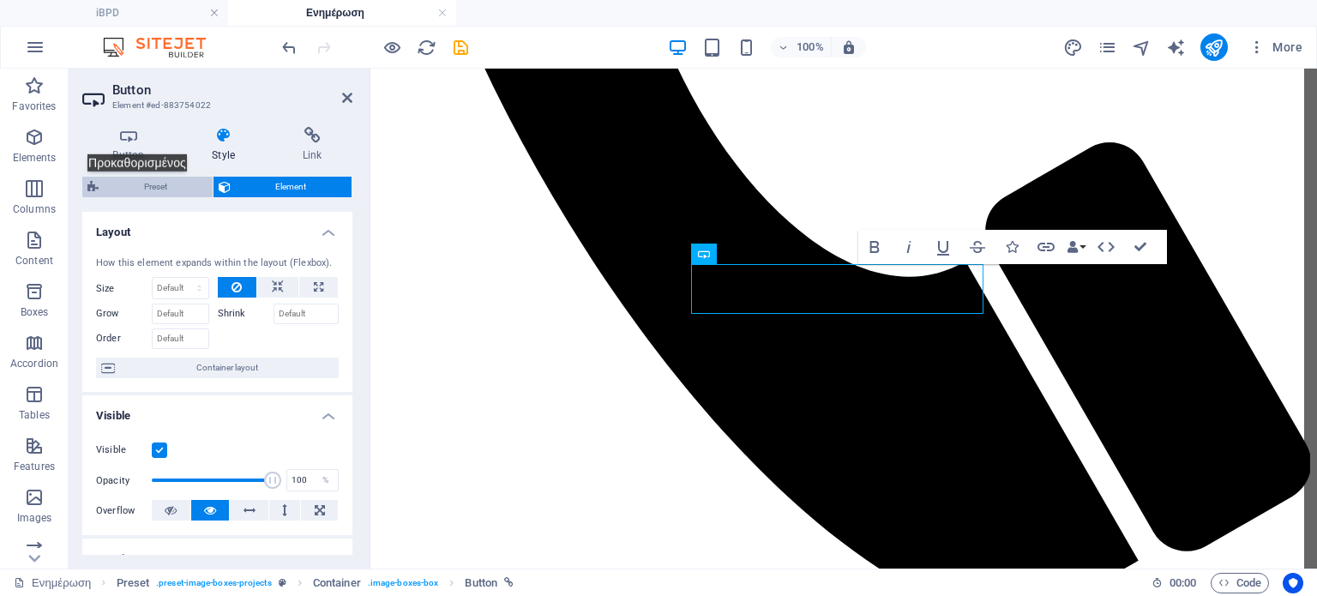
click at [146, 184] on span "Preset" at bounding box center [156, 187] width 104 height 21
select select "px"
select select "preset-image-boxes-projects"
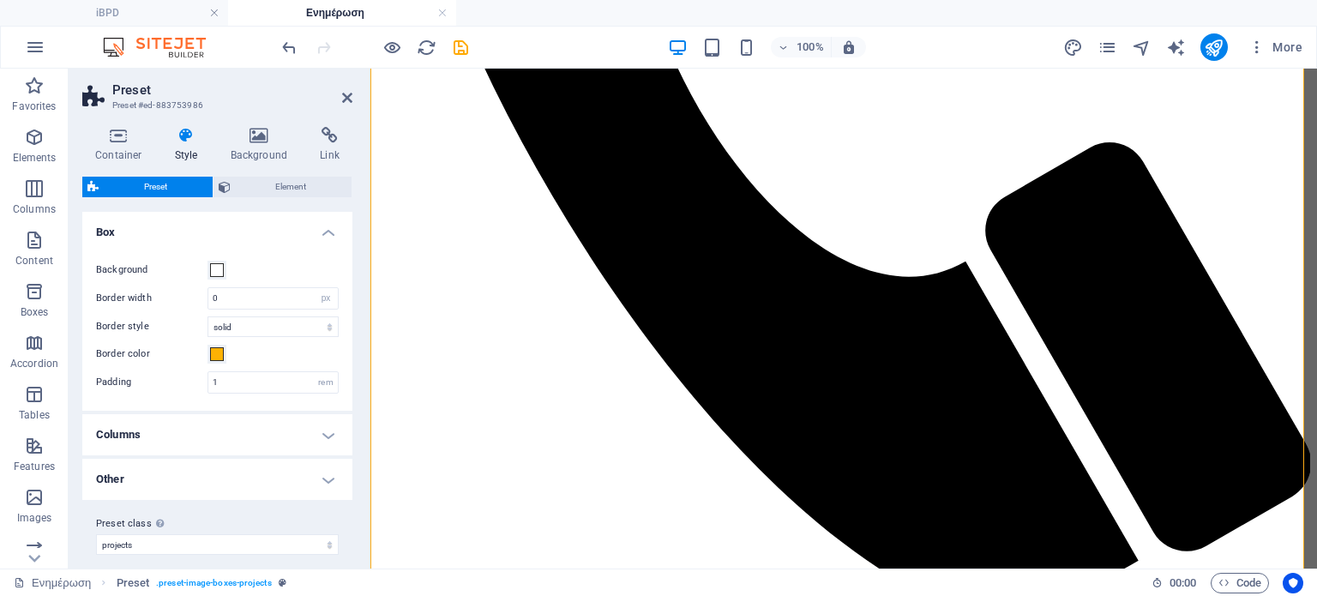
scroll to position [12, 0]
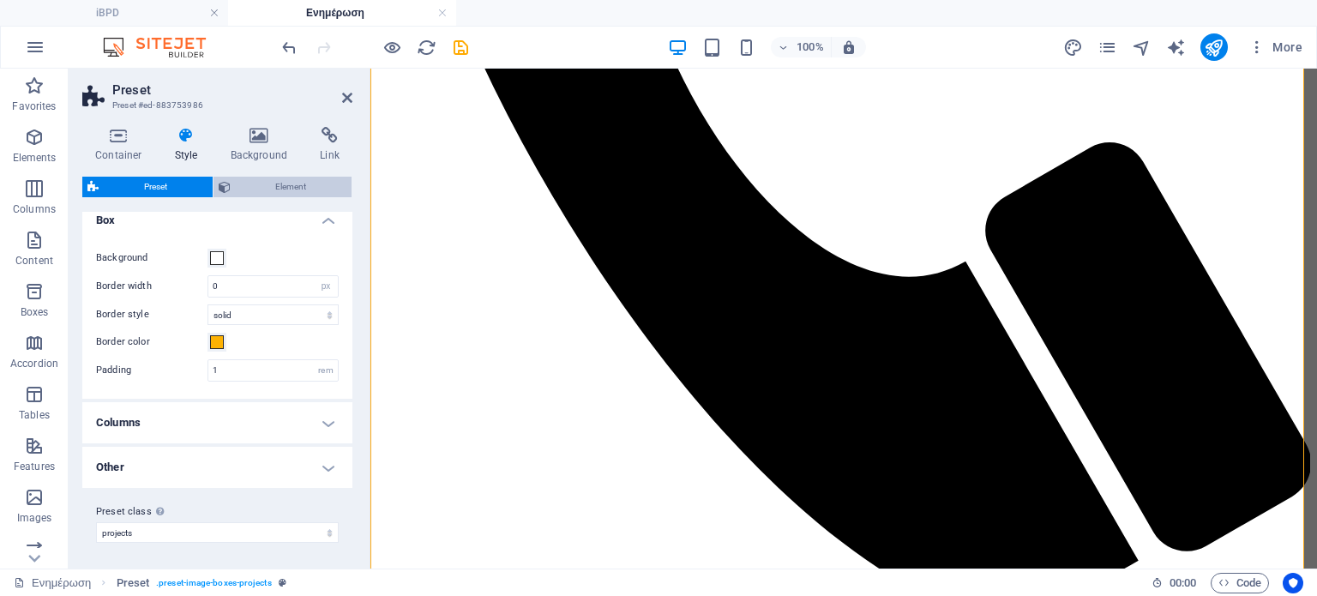
click at [279, 183] on span "Element" at bounding box center [291, 187] width 111 height 21
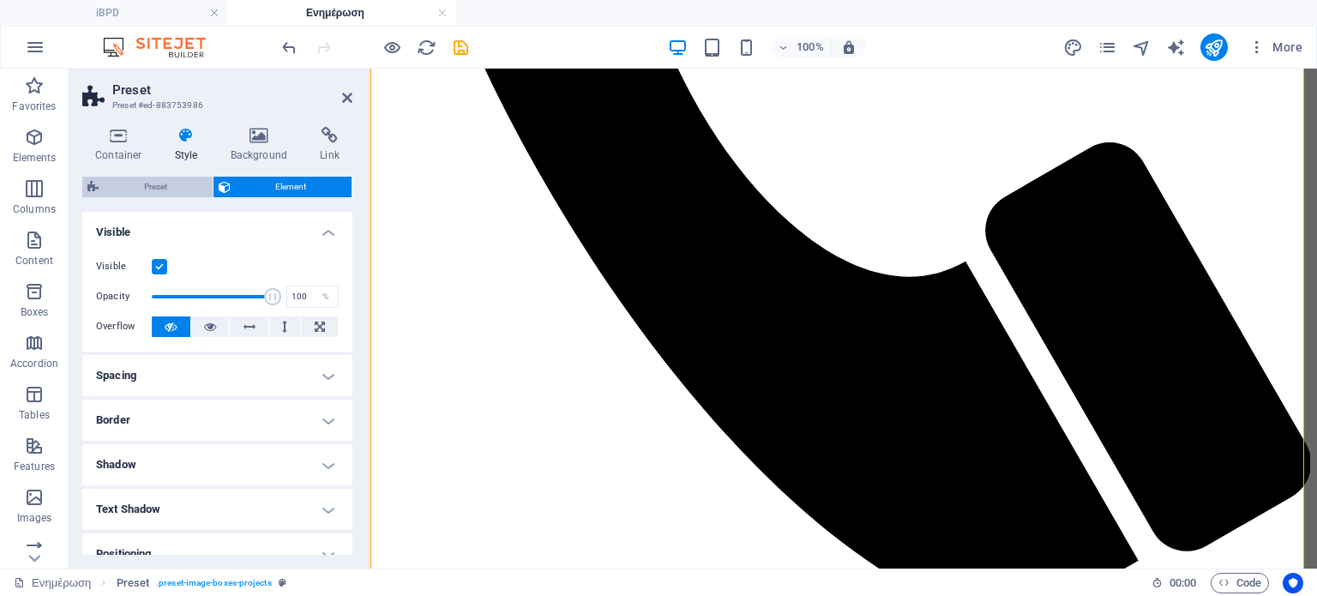
click at [165, 186] on span "Preset" at bounding box center [156, 187] width 104 height 21
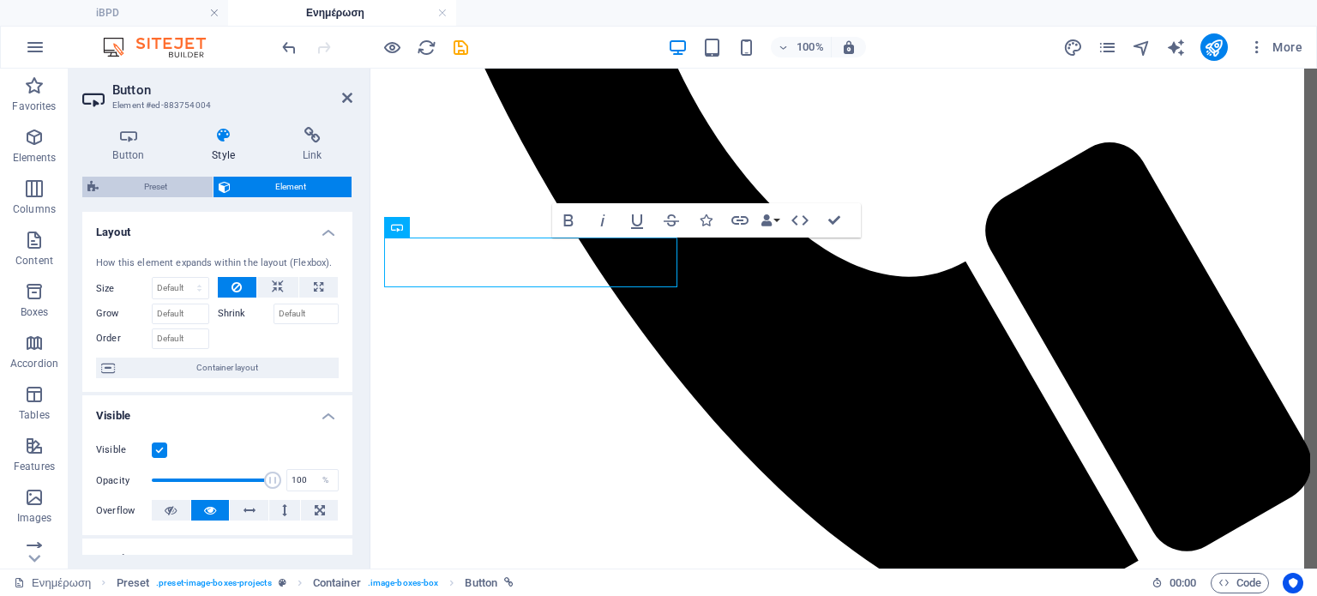
click at [178, 180] on span "Preset" at bounding box center [156, 187] width 104 height 21
select select "px"
select select "preset-image-boxes-projects"
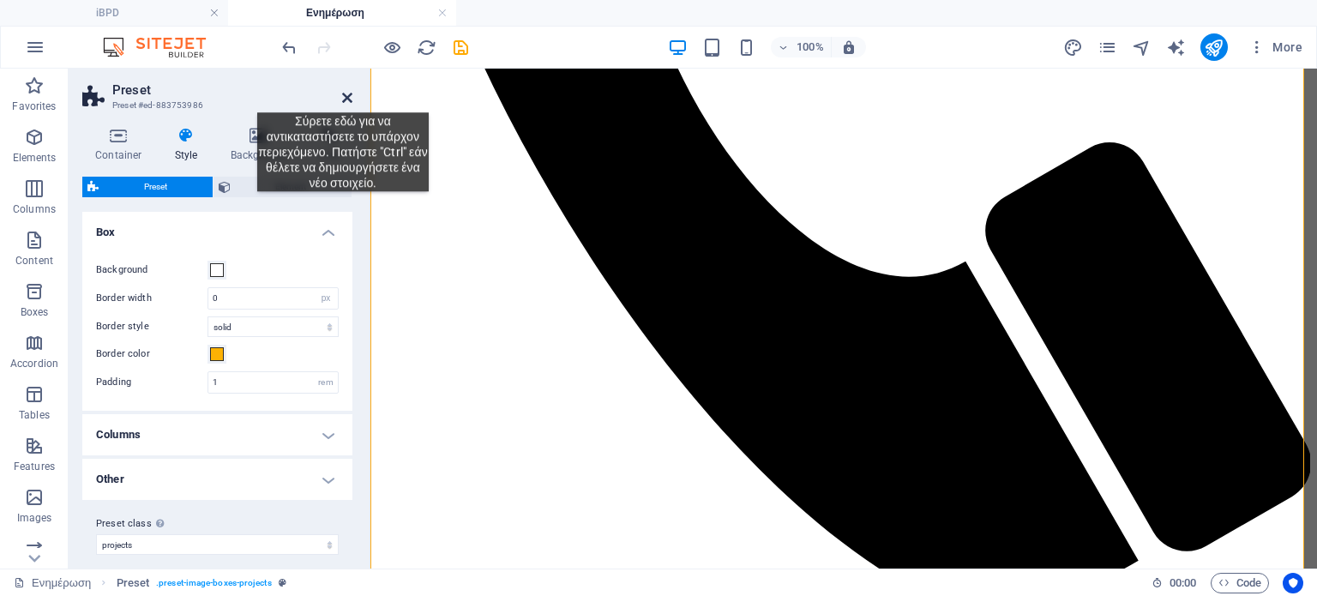
click at [343, 99] on icon at bounding box center [347, 98] width 10 height 14
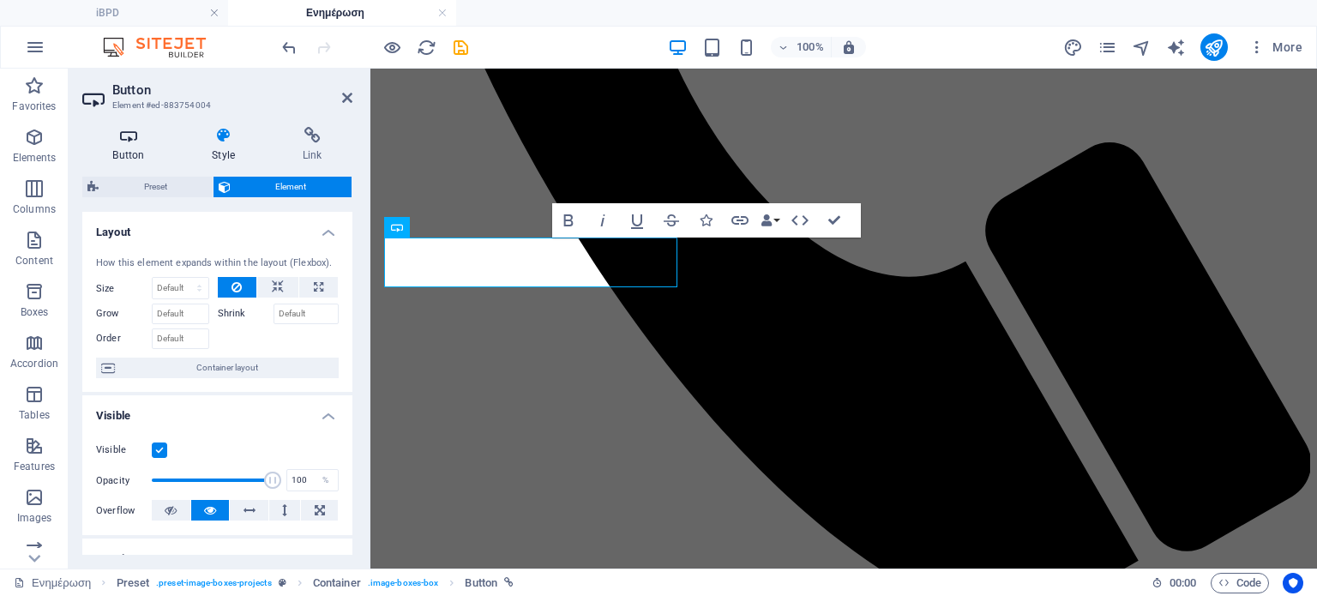
click at [127, 136] on icon at bounding box center [128, 135] width 93 height 17
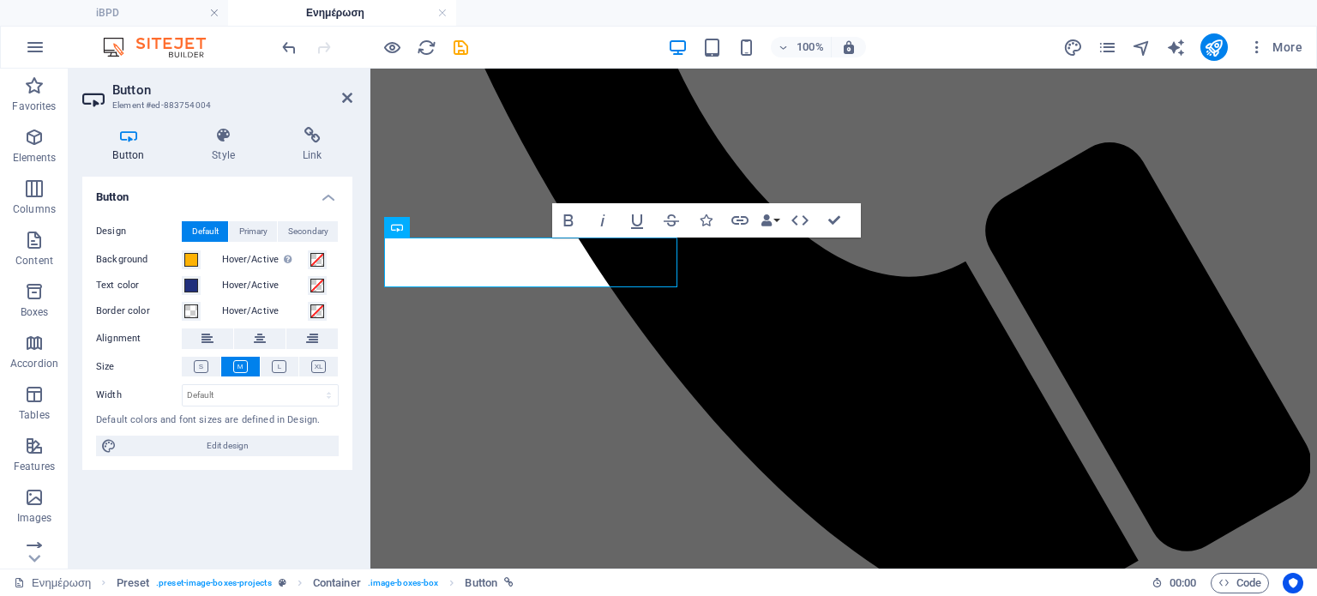
click at [123, 140] on icon at bounding box center [128, 135] width 93 height 17
click at [193, 312] on span at bounding box center [191, 311] width 14 height 14
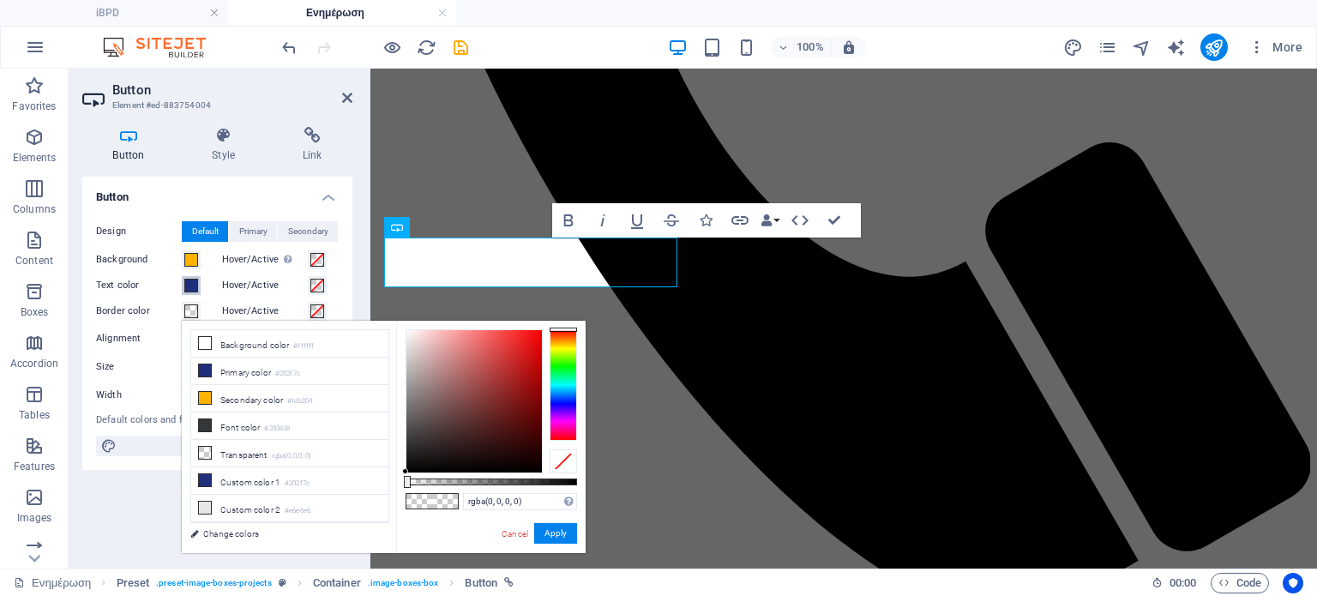
click at [193, 287] on span at bounding box center [191, 286] width 14 height 14
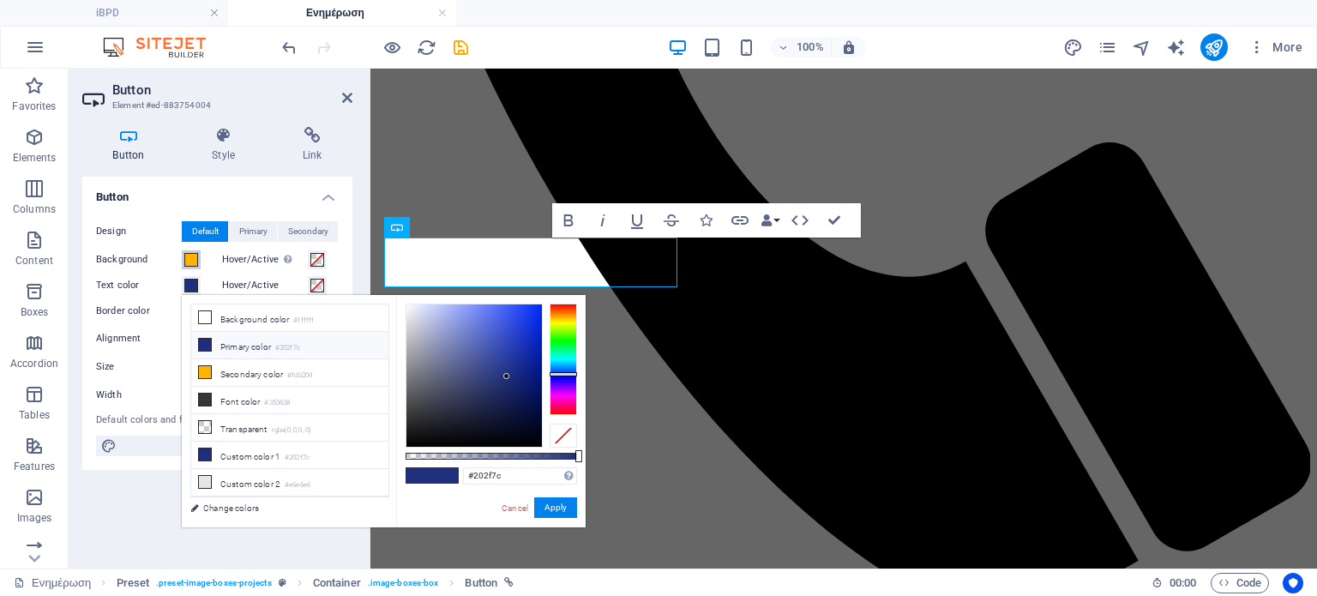
click at [194, 263] on span at bounding box center [191, 260] width 14 height 14
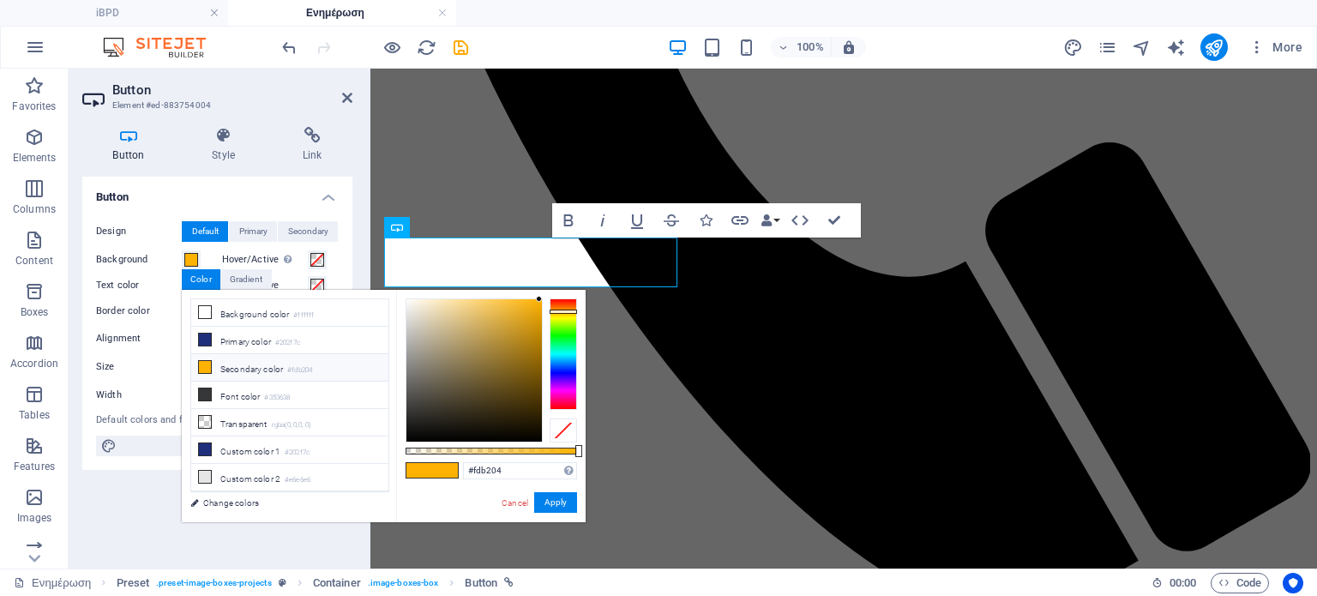
click at [117, 307] on label "Border color" at bounding box center [139, 311] width 86 height 21
click at [182, 307] on button "Border color" at bounding box center [191, 311] width 19 height 19
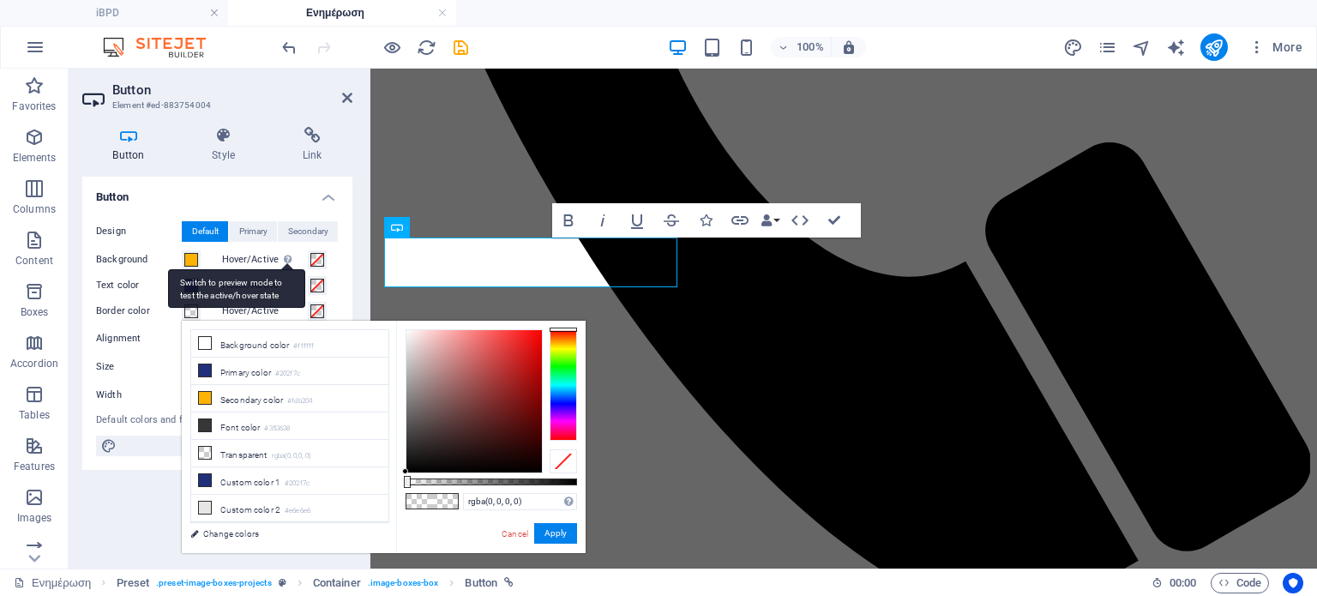
click at [284, 269] on div "Switch to preview mode to test the active/hover state" at bounding box center [236, 288] width 137 height 39
click at [308, 262] on button "Hover/Active Switch to preview mode to test the active/hover state" at bounding box center [317, 259] width 19 height 19
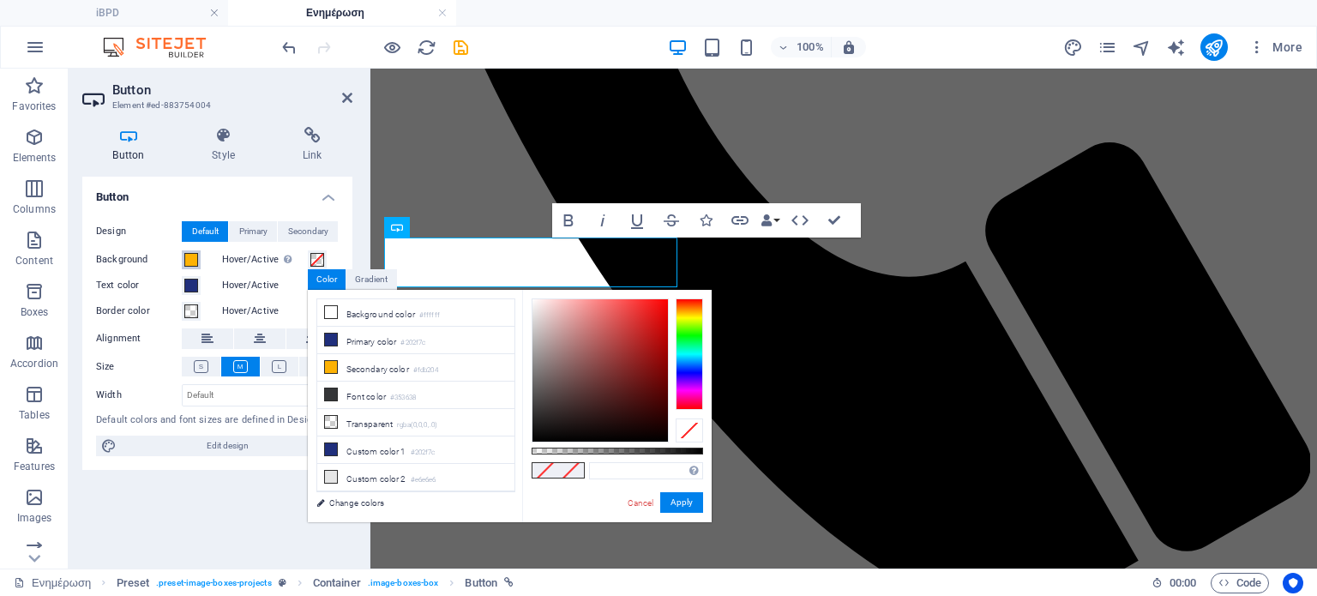
click at [187, 256] on span at bounding box center [191, 260] width 14 height 14
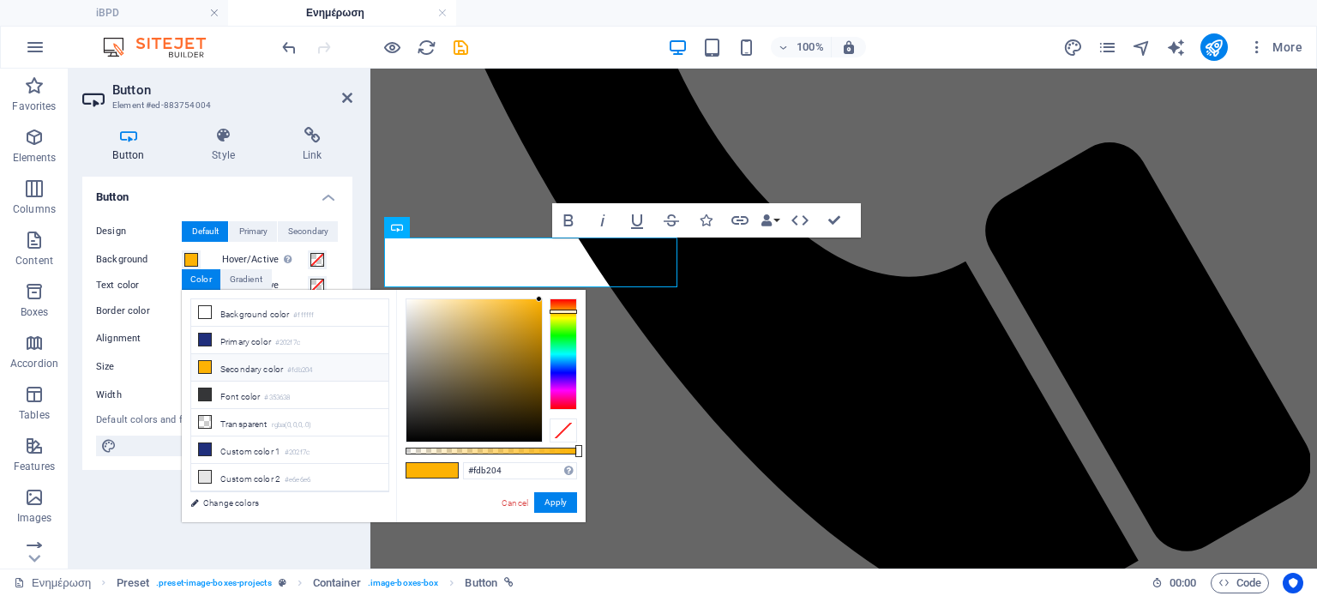
click at [555, 420] on div at bounding box center [563, 431] width 27 height 24
click at [562, 497] on button "Apply" at bounding box center [555, 502] width 43 height 21
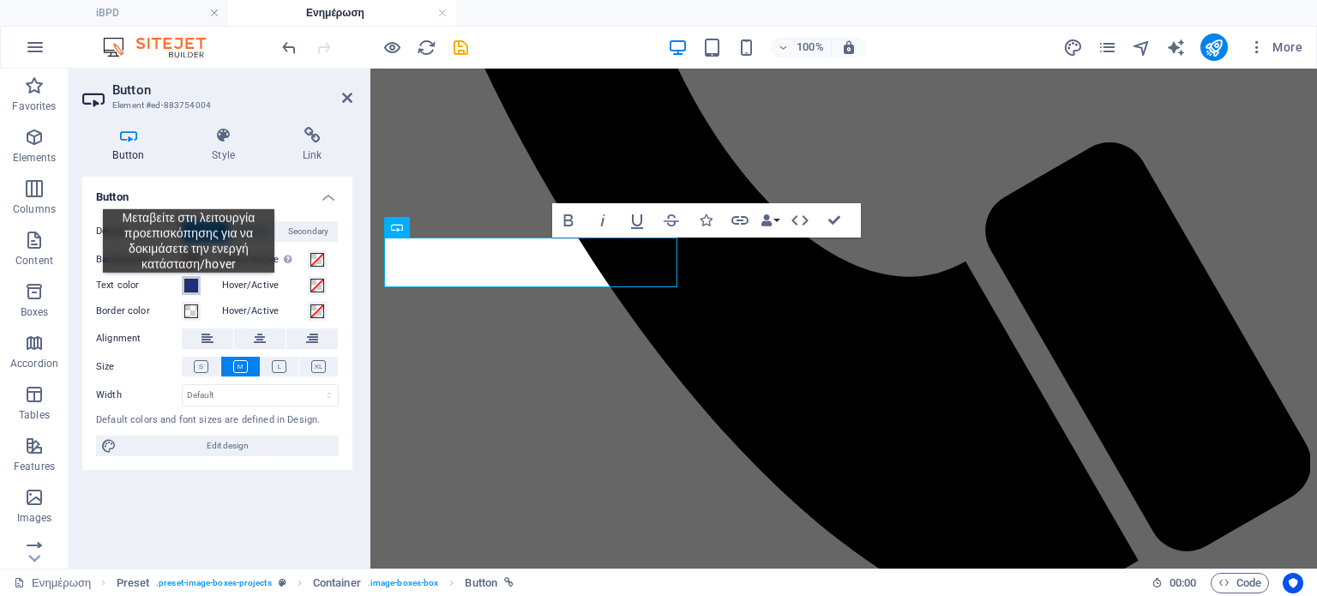
click at [189, 286] on span at bounding box center [191, 286] width 14 height 14
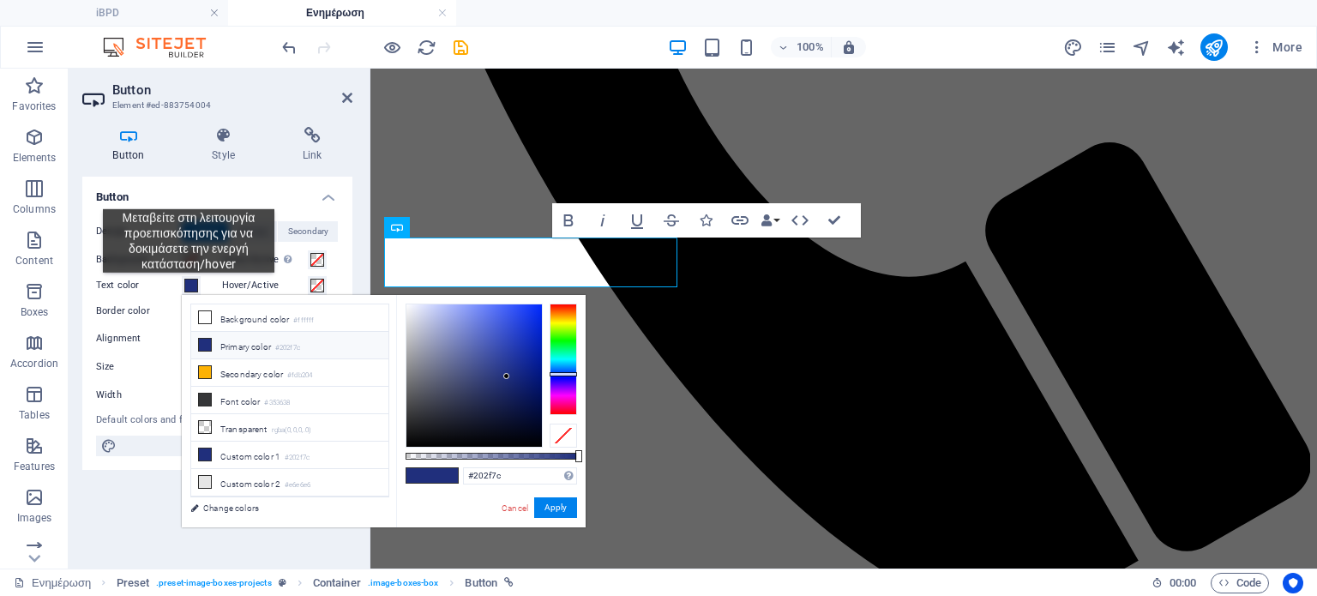
click at [189, 286] on span at bounding box center [191, 286] width 14 height 14
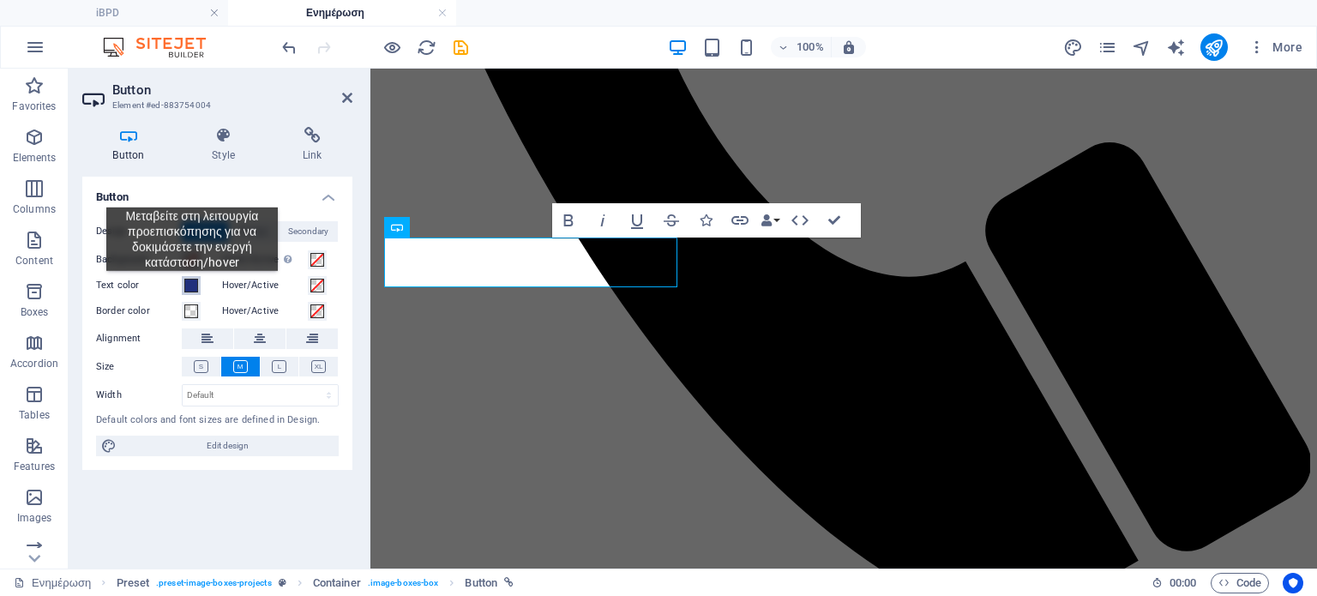
click at [192, 284] on span at bounding box center [191, 286] width 14 height 14
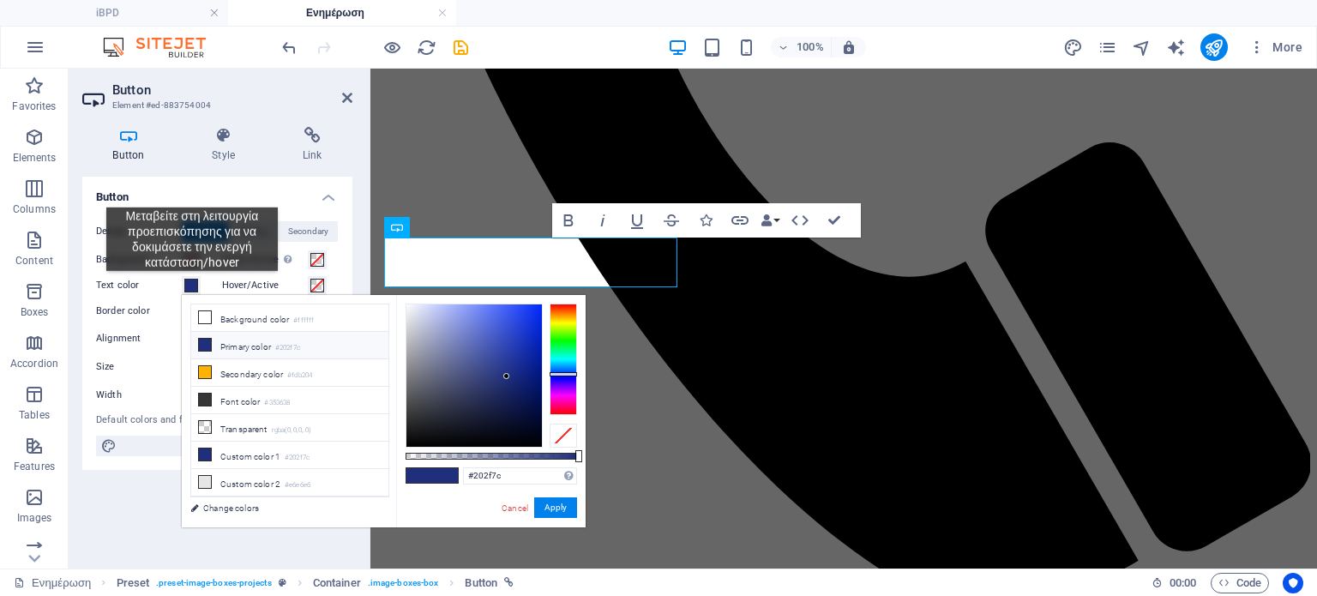
click at [192, 284] on span at bounding box center [191, 286] width 14 height 14
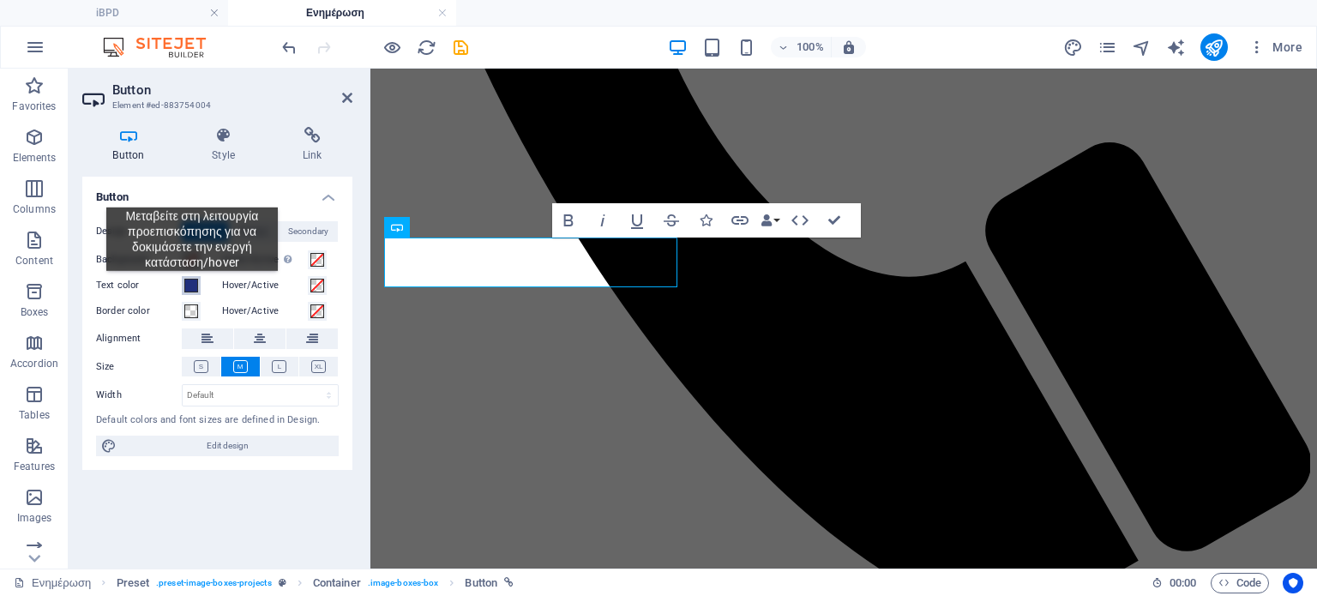
click at [192, 284] on span at bounding box center [191, 286] width 14 height 14
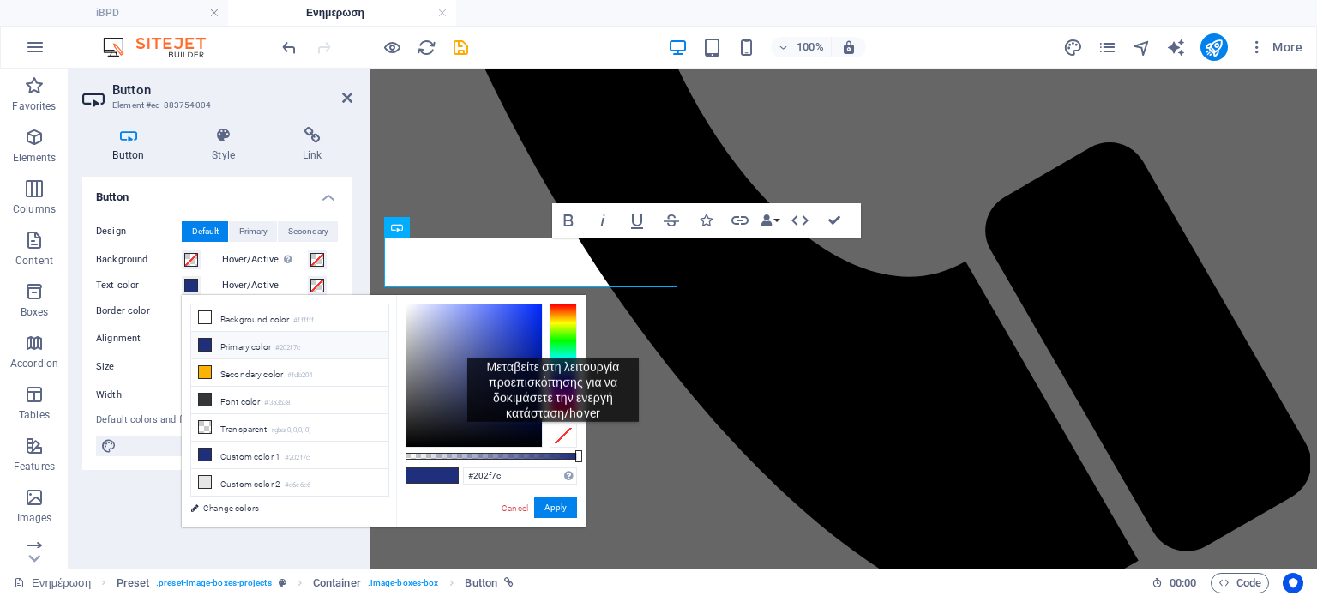
click at [553, 435] on div at bounding box center [563, 436] width 27 height 24
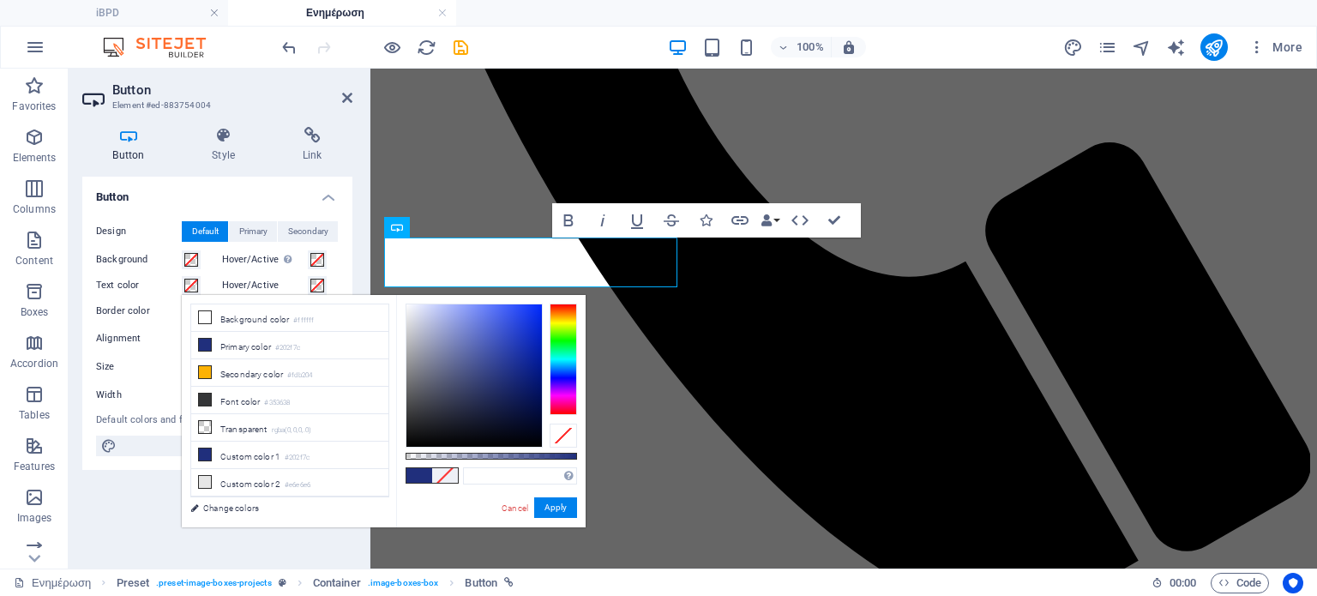
click at [266, 185] on h4 "Button" at bounding box center [217, 192] width 270 height 31
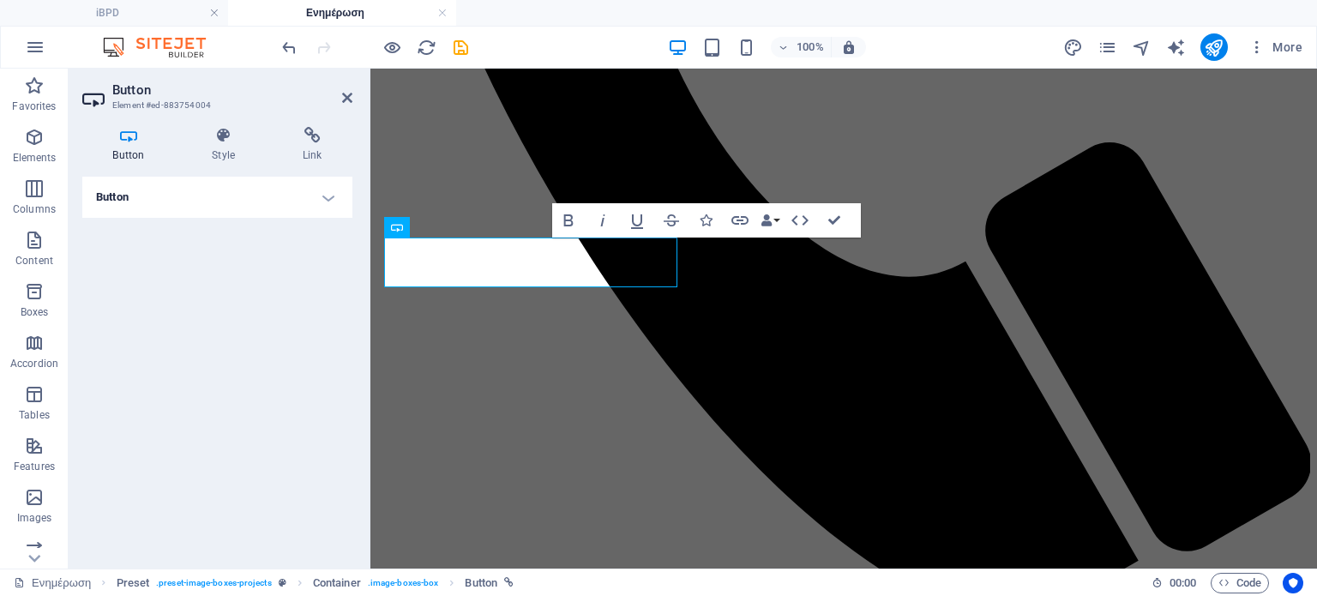
click at [266, 185] on h4 "Button" at bounding box center [217, 197] width 270 height 41
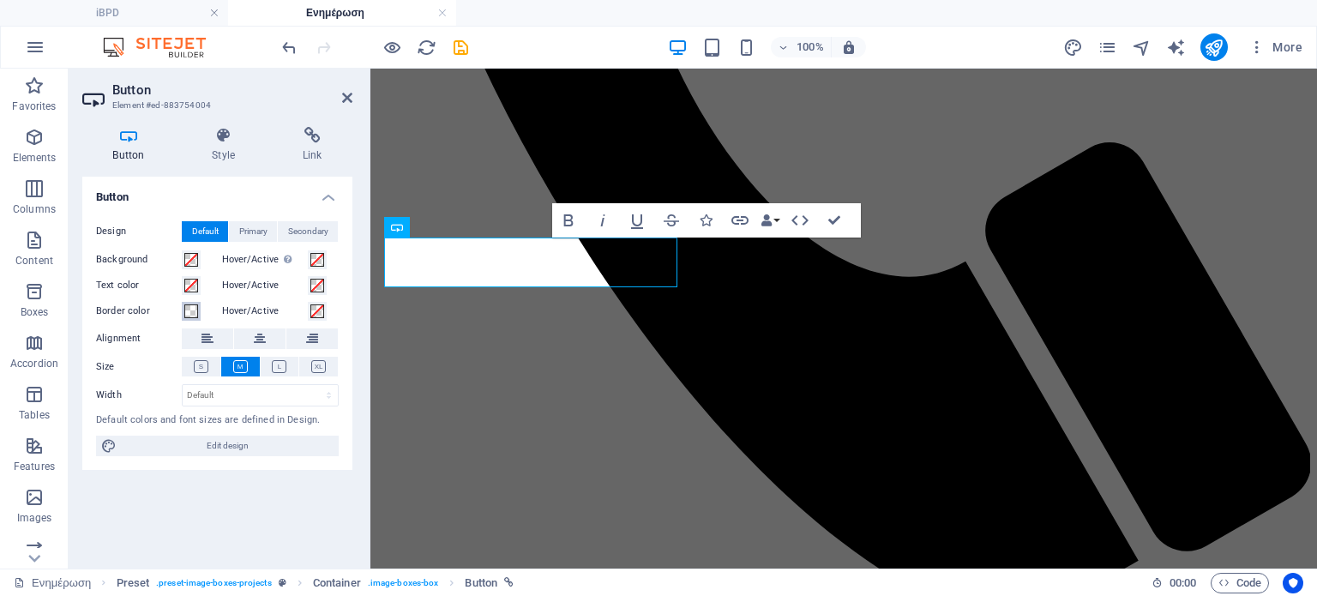
click at [193, 318] on button "Border color" at bounding box center [191, 311] width 19 height 19
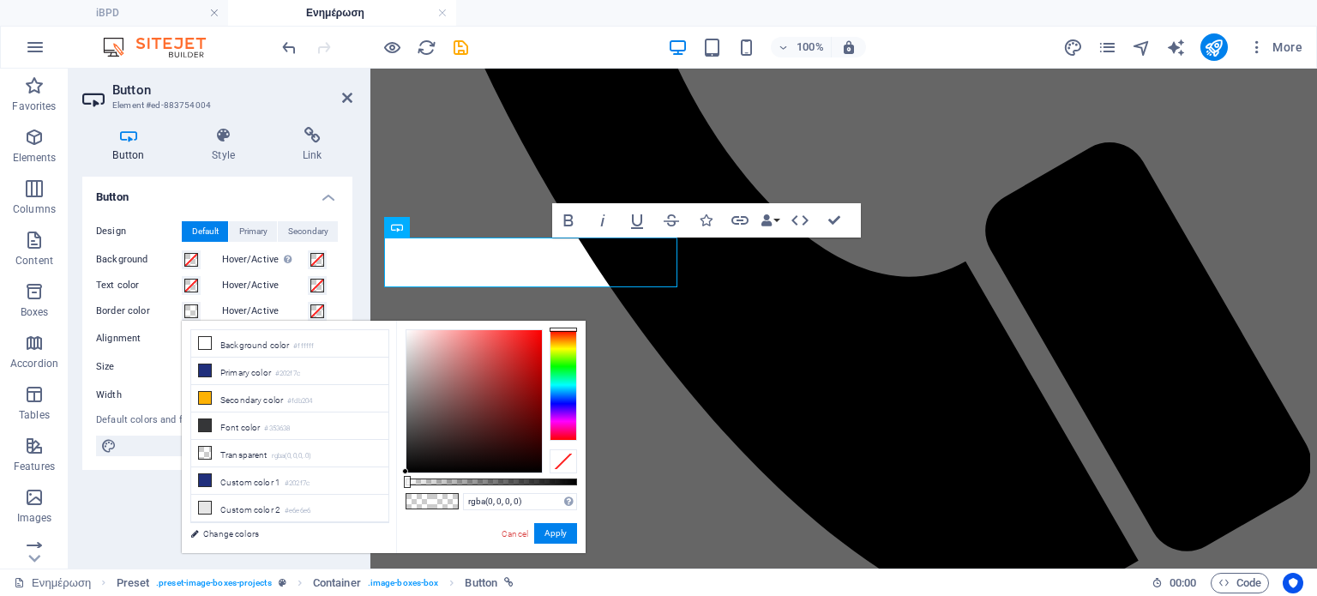
click at [573, 463] on div at bounding box center [563, 461] width 27 height 24
click at [563, 539] on button "Apply" at bounding box center [555, 533] width 43 height 21
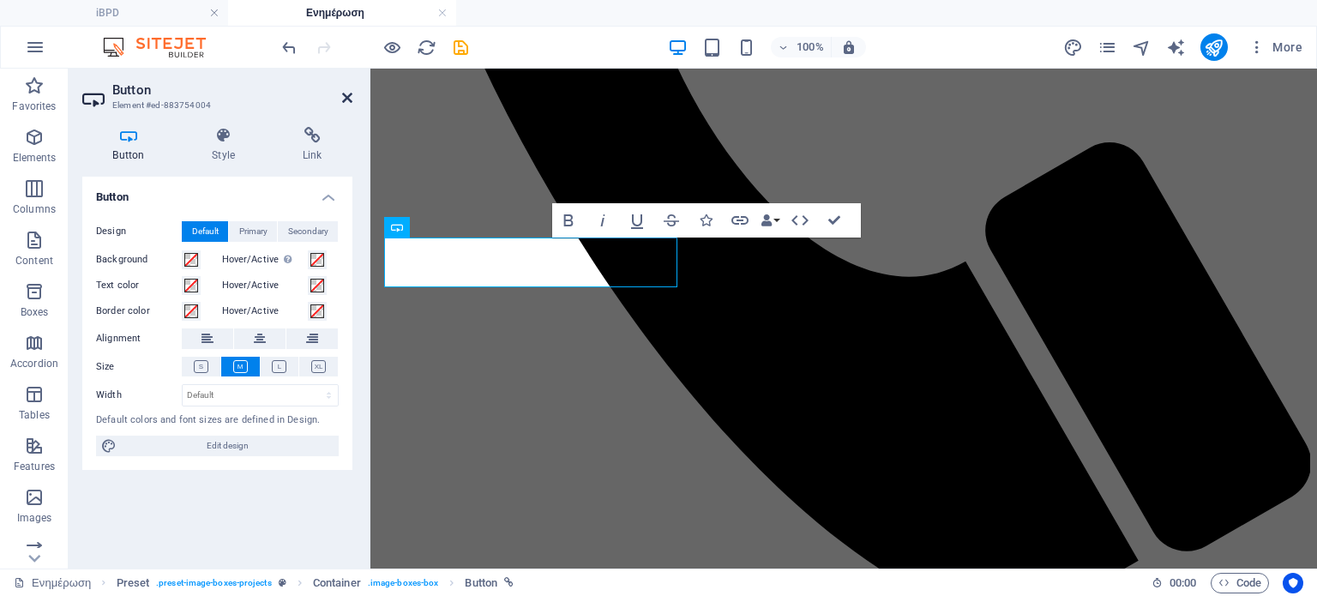
click at [351, 97] on icon at bounding box center [347, 98] width 10 height 14
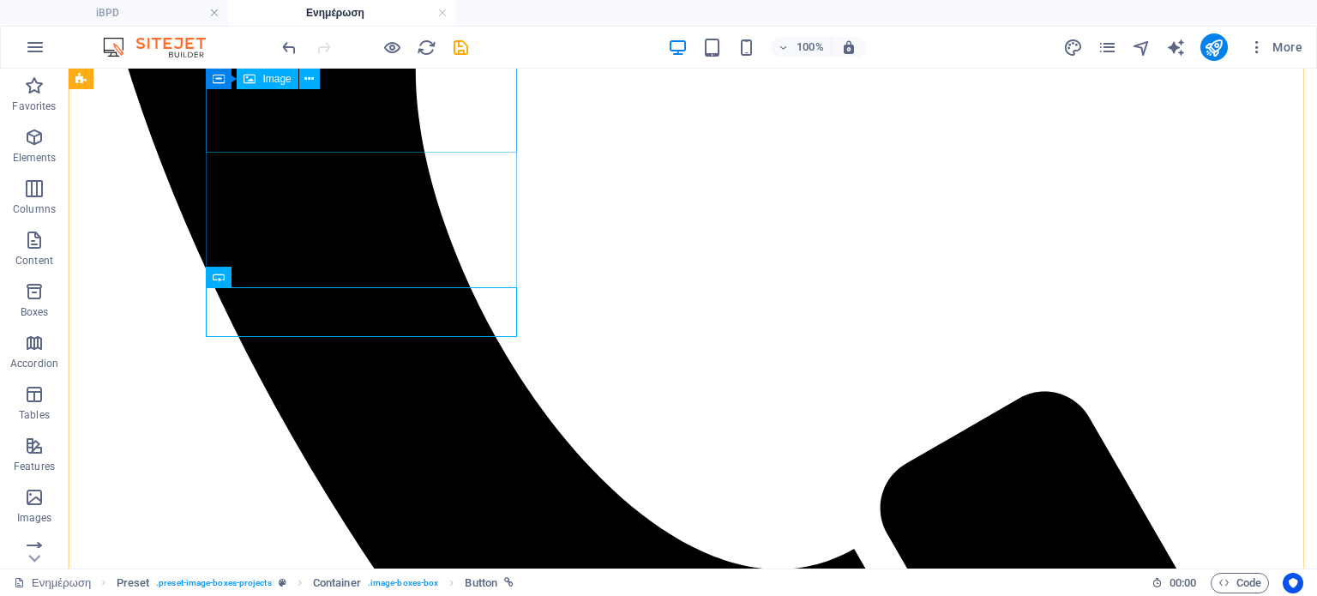
scroll to position [729, 0]
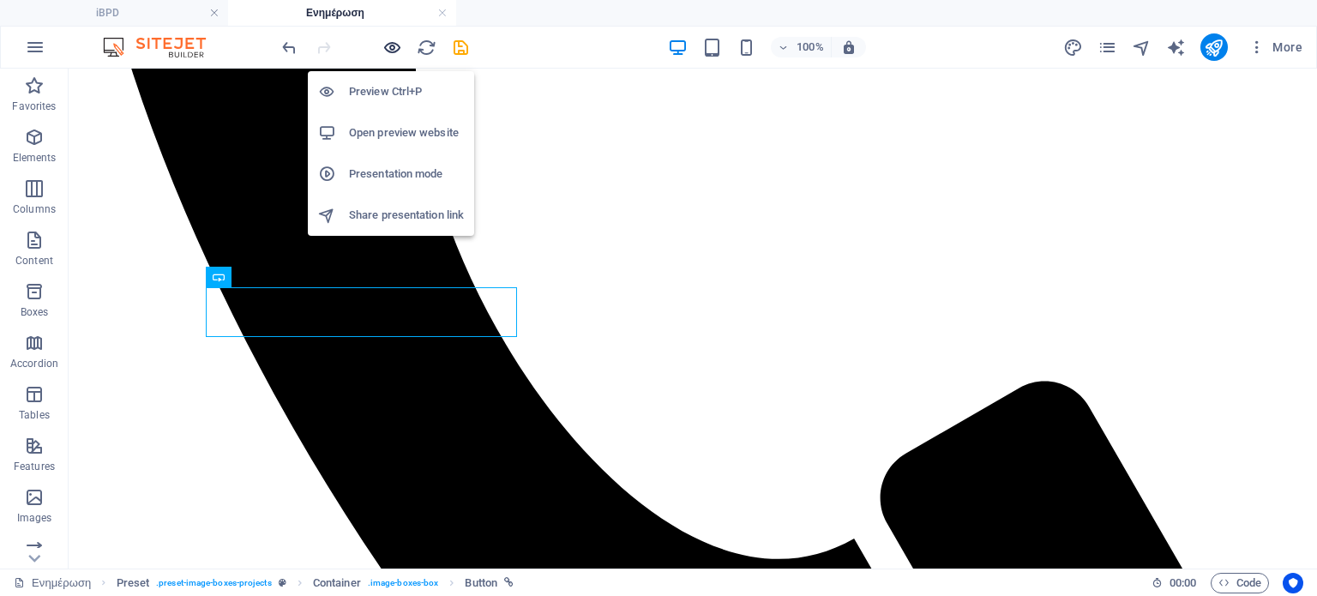
click at [392, 47] on icon "button" at bounding box center [392, 48] width 20 height 20
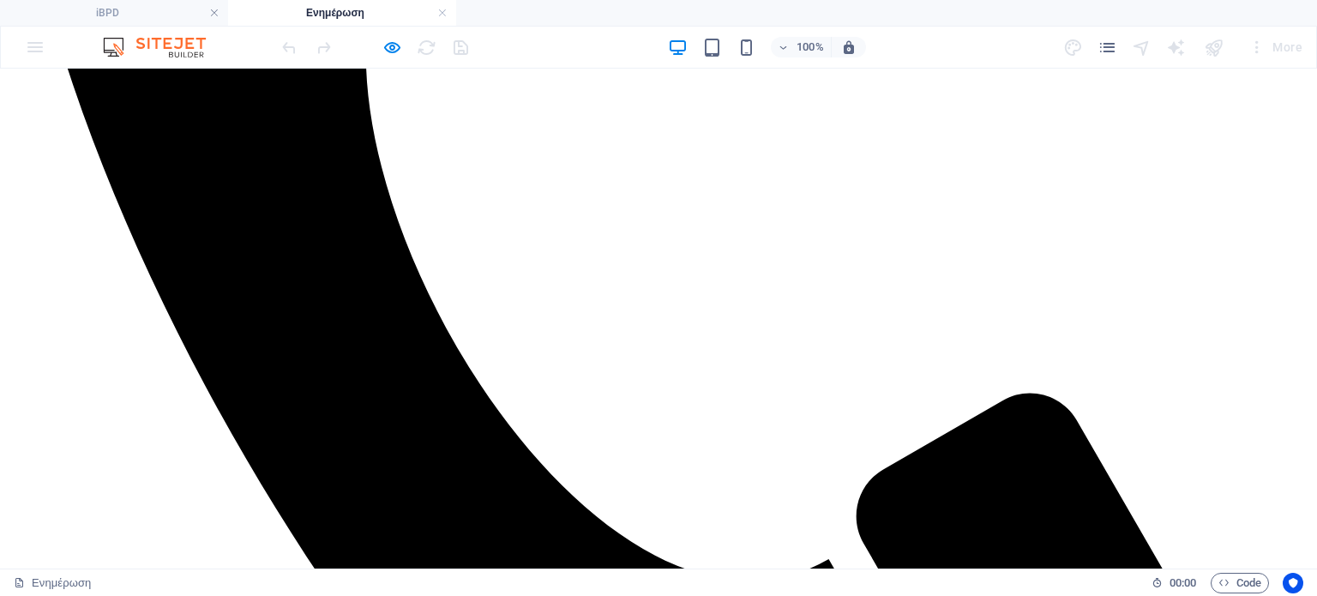
scroll to position [803, 0]
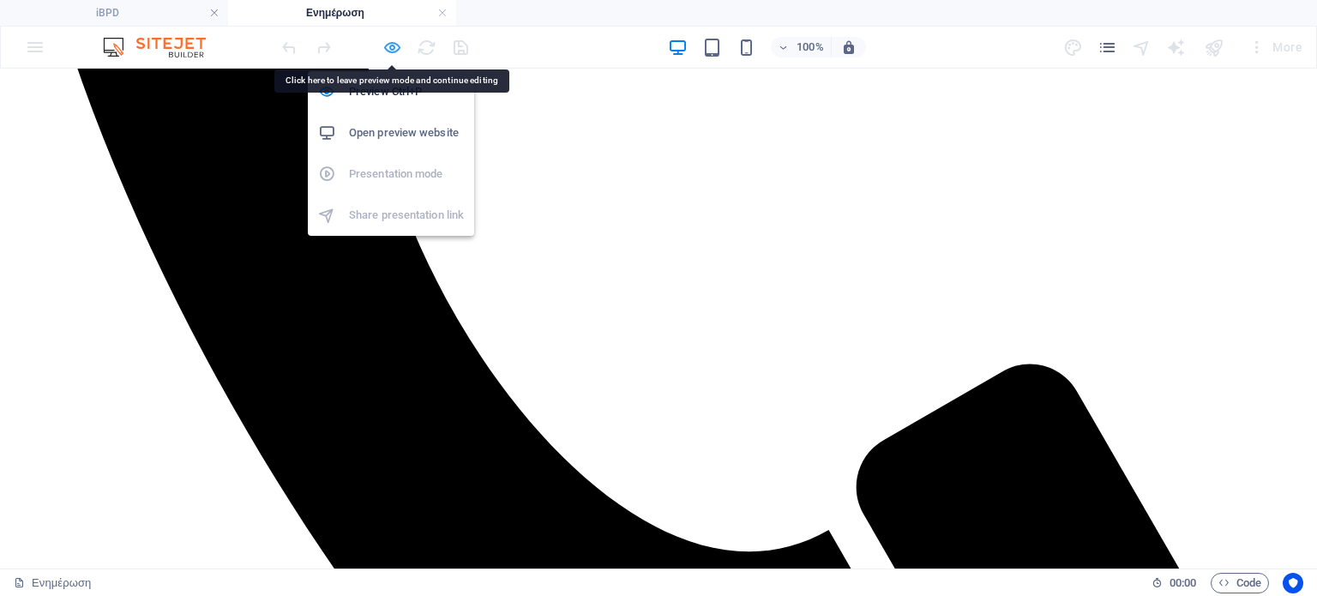
click at [390, 43] on icon "button" at bounding box center [392, 48] width 20 height 20
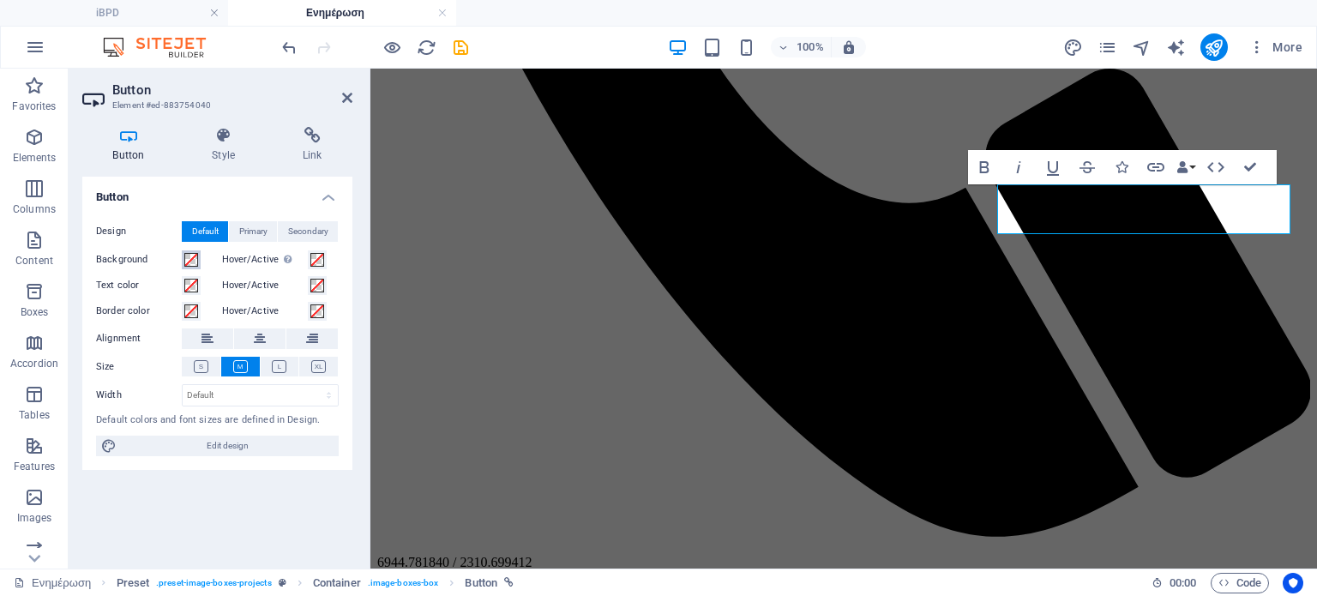
click at [185, 260] on span at bounding box center [191, 260] width 14 height 14
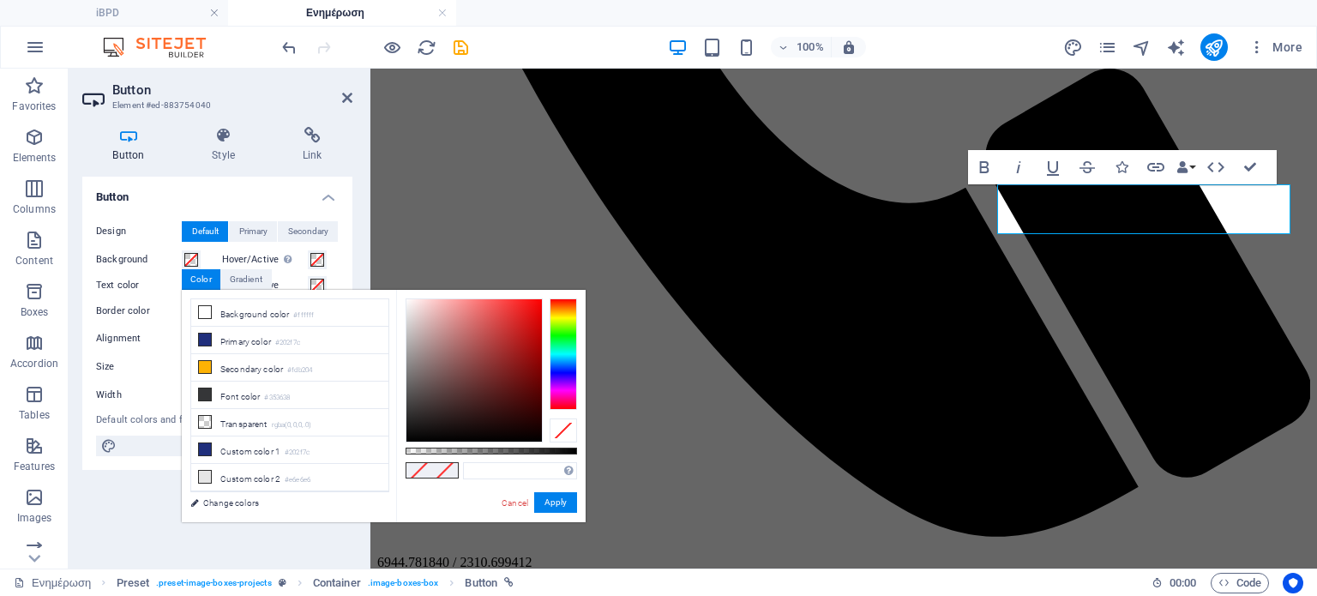
click at [557, 435] on div at bounding box center [563, 431] width 27 height 24
click at [563, 500] on button "Apply" at bounding box center [555, 502] width 43 height 21
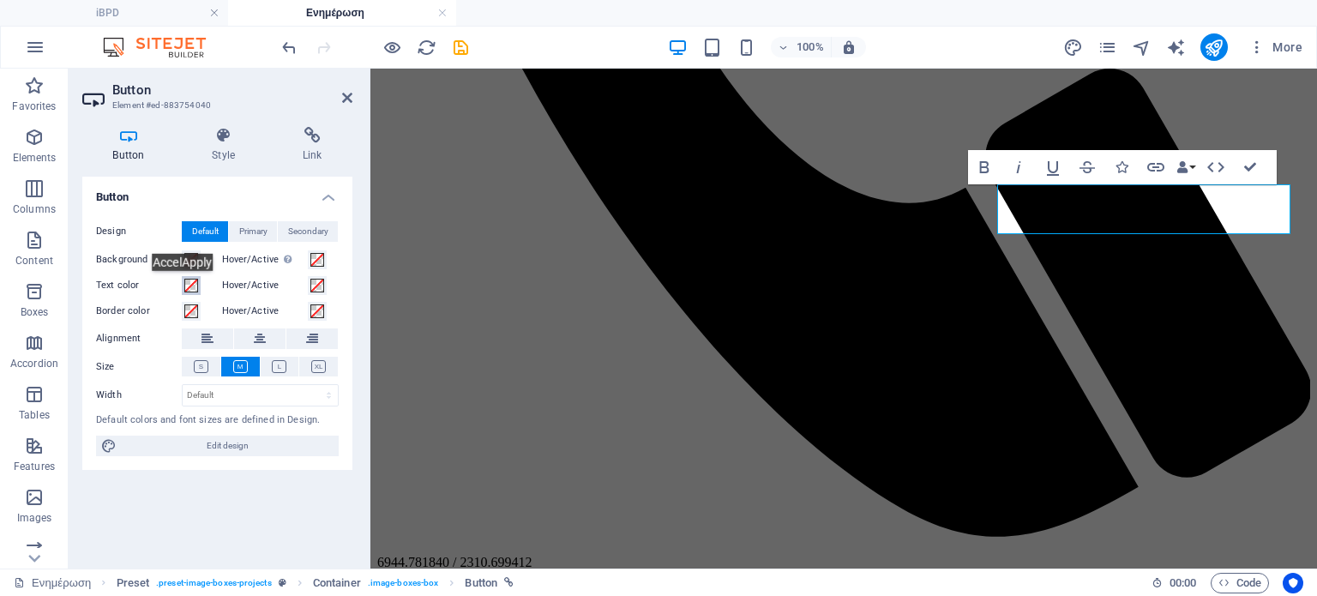
click at [190, 284] on span at bounding box center [191, 286] width 14 height 14
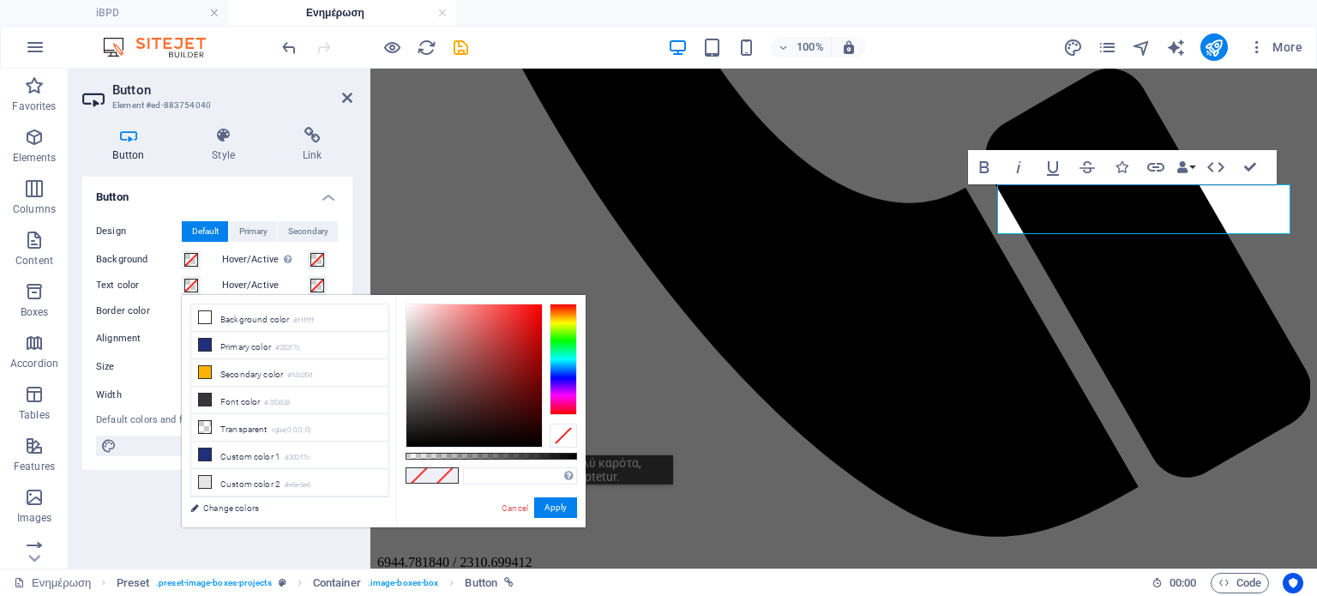
click at [554, 430] on div at bounding box center [563, 436] width 27 height 24
click at [559, 501] on button "Apply" at bounding box center [555, 507] width 43 height 21
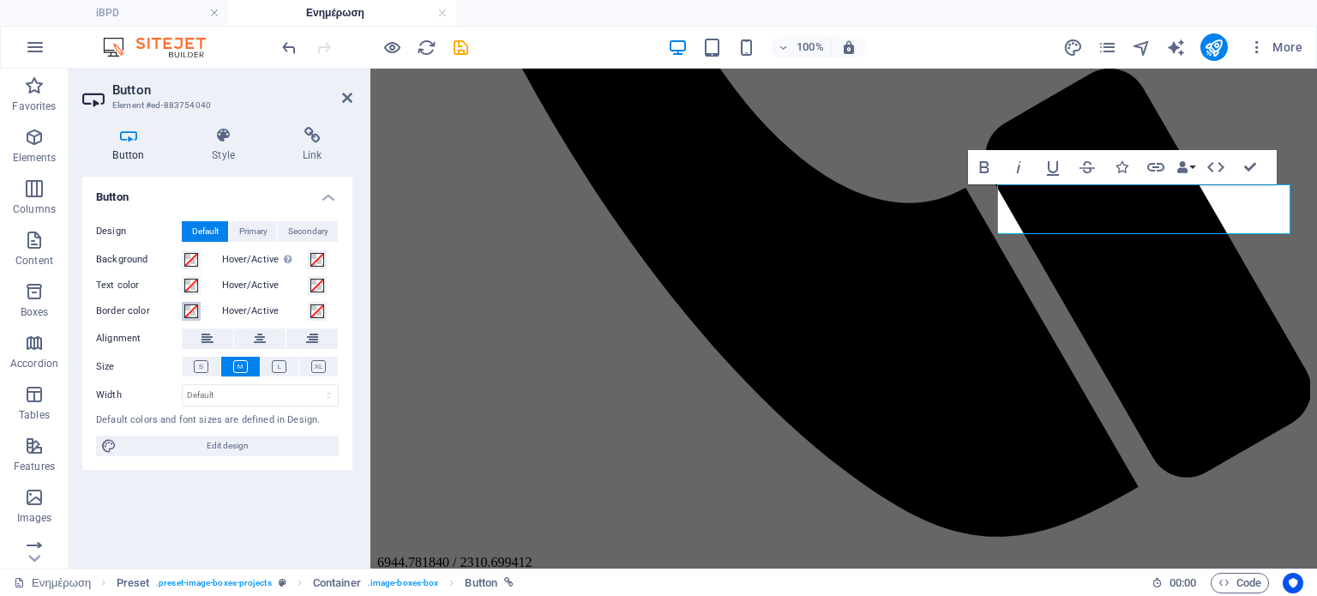
click at [195, 311] on span at bounding box center [191, 311] width 14 height 14
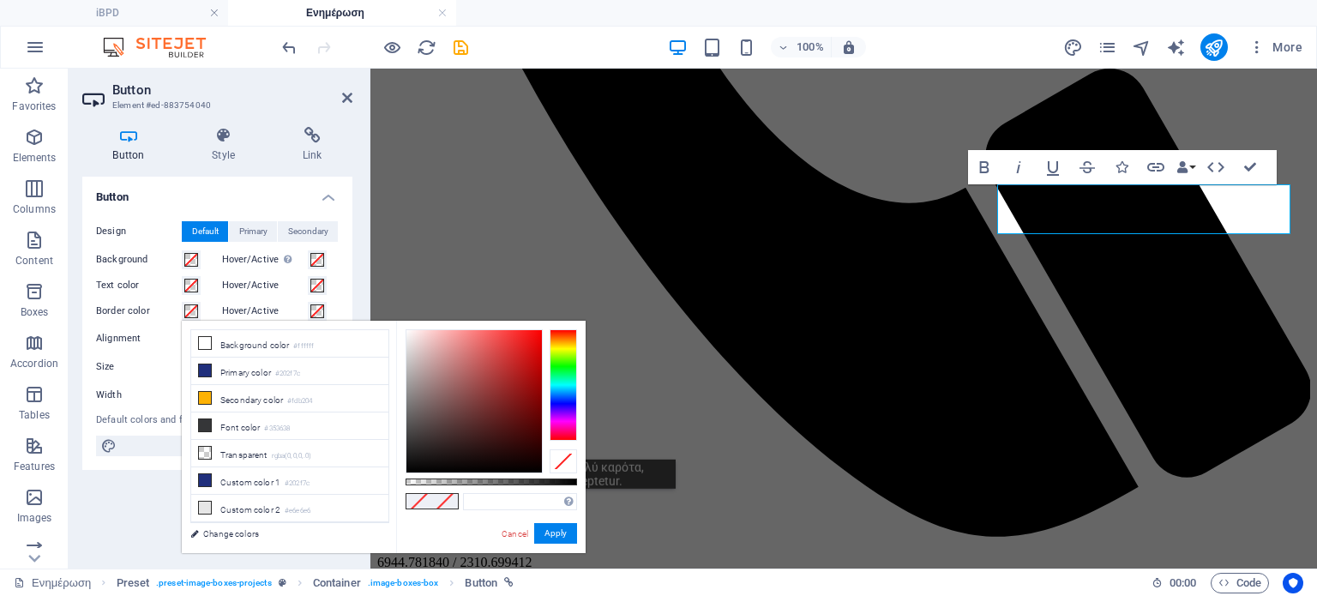
click at [572, 457] on div at bounding box center [563, 461] width 27 height 24
click at [554, 538] on button "Apply" at bounding box center [555, 533] width 43 height 21
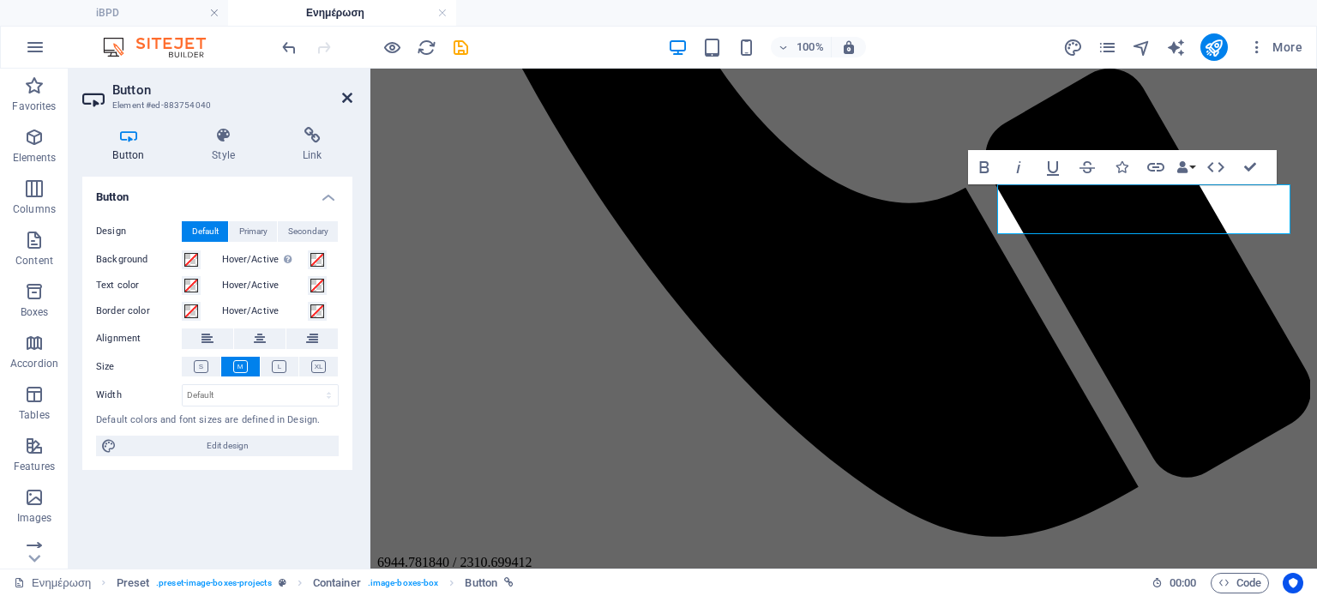
click at [346, 99] on icon at bounding box center [347, 98] width 10 height 14
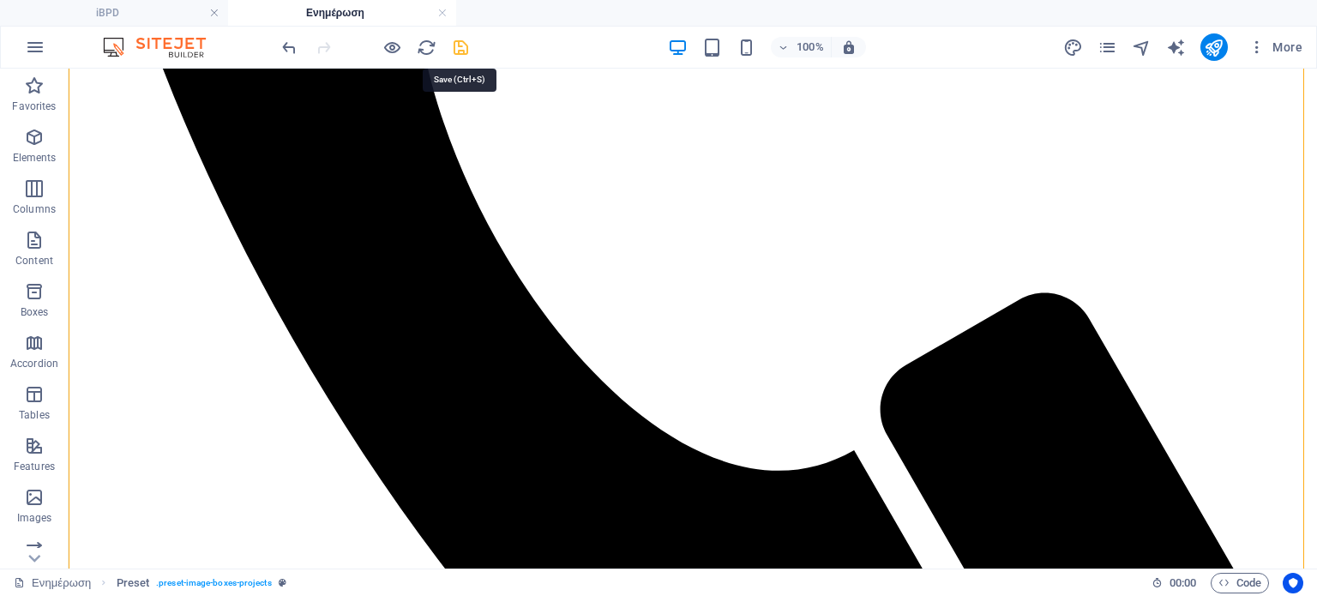
click at [463, 49] on icon "save" at bounding box center [461, 48] width 20 height 20
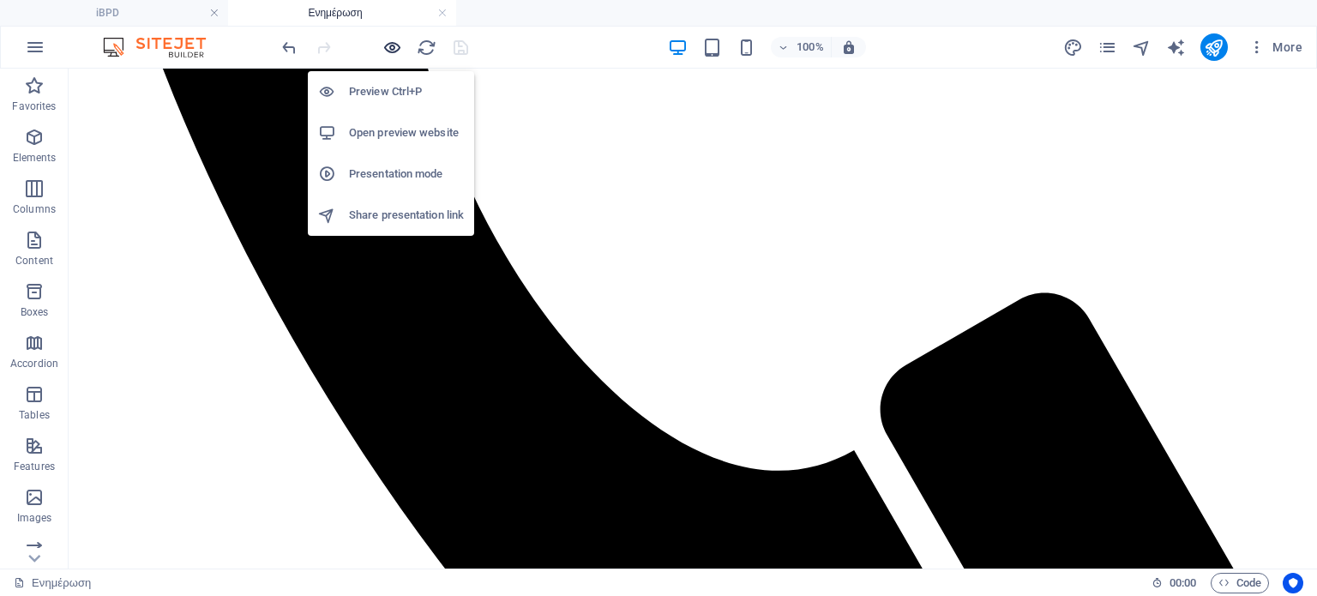
click at [395, 47] on icon "button" at bounding box center [392, 48] width 20 height 20
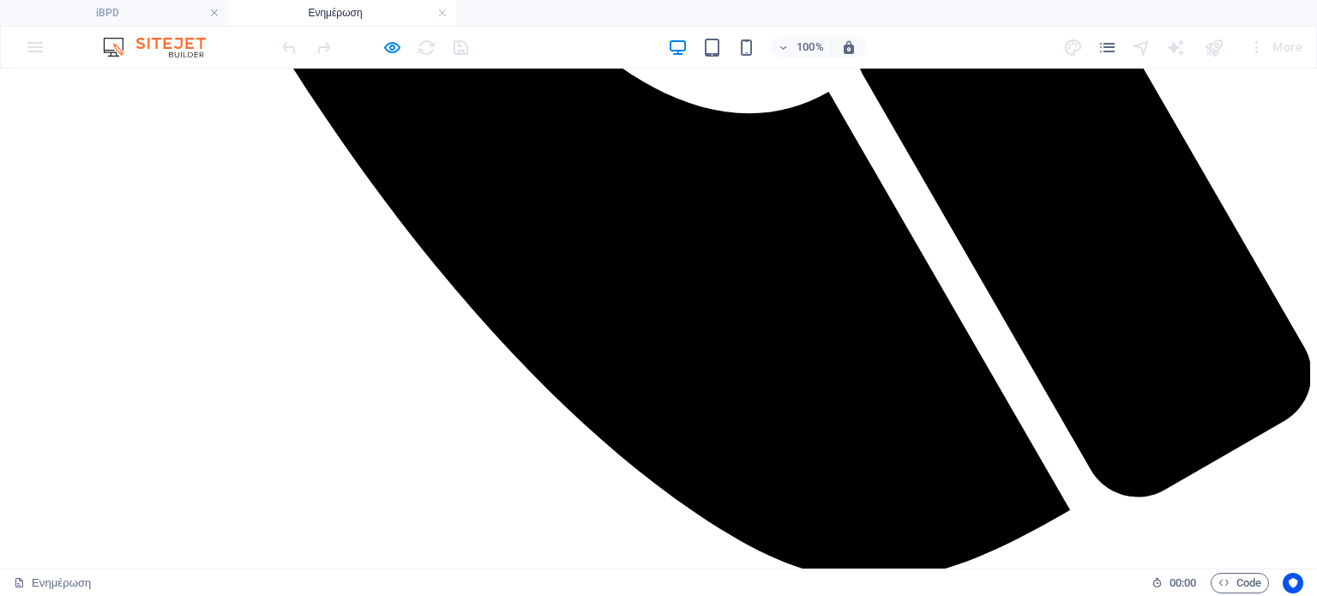
scroll to position [1298, 0]
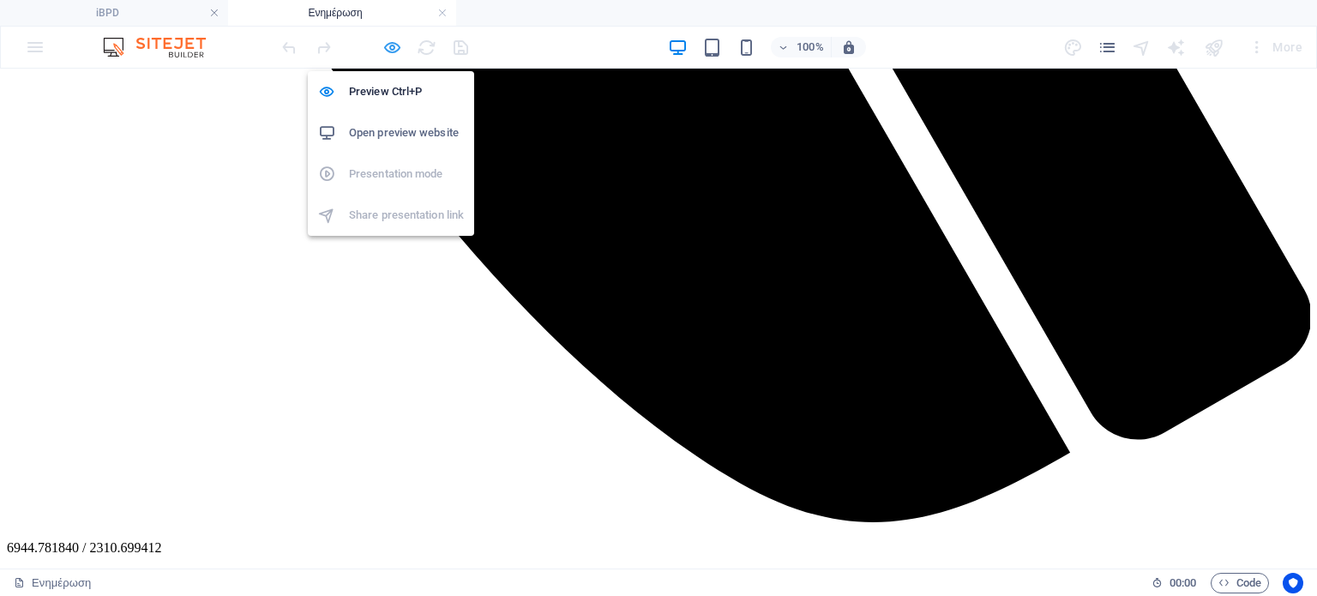
click at [385, 45] on icon "button" at bounding box center [392, 48] width 20 height 20
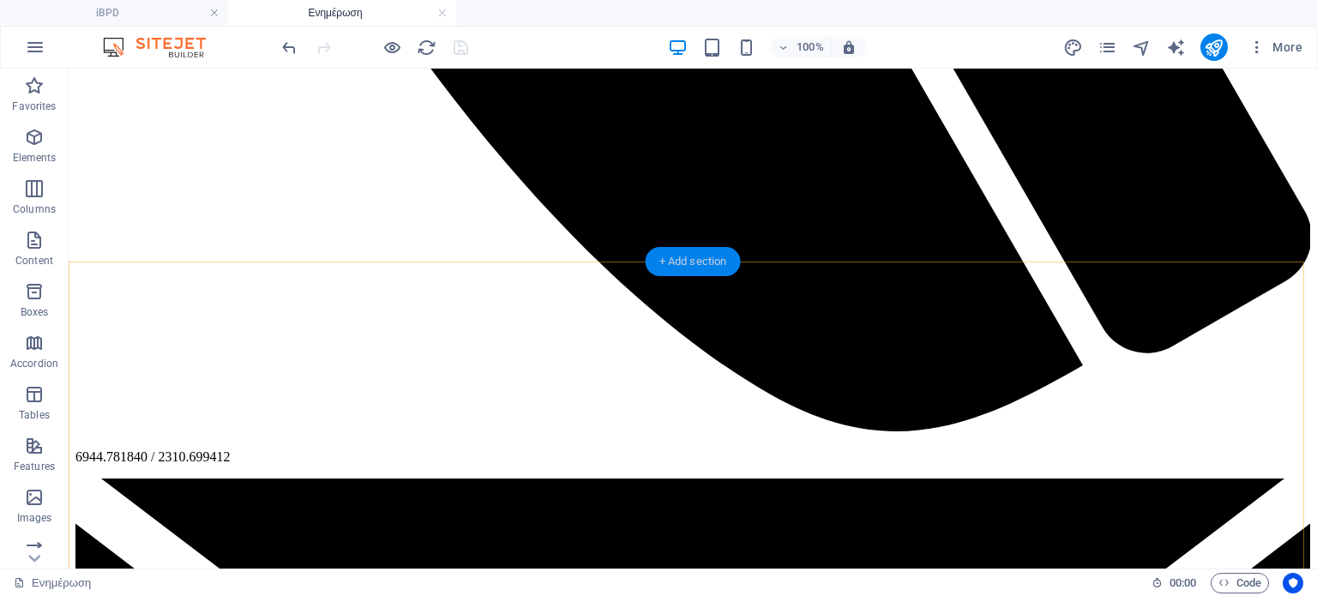
click at [700, 266] on div "+ Add section" at bounding box center [693, 261] width 95 height 29
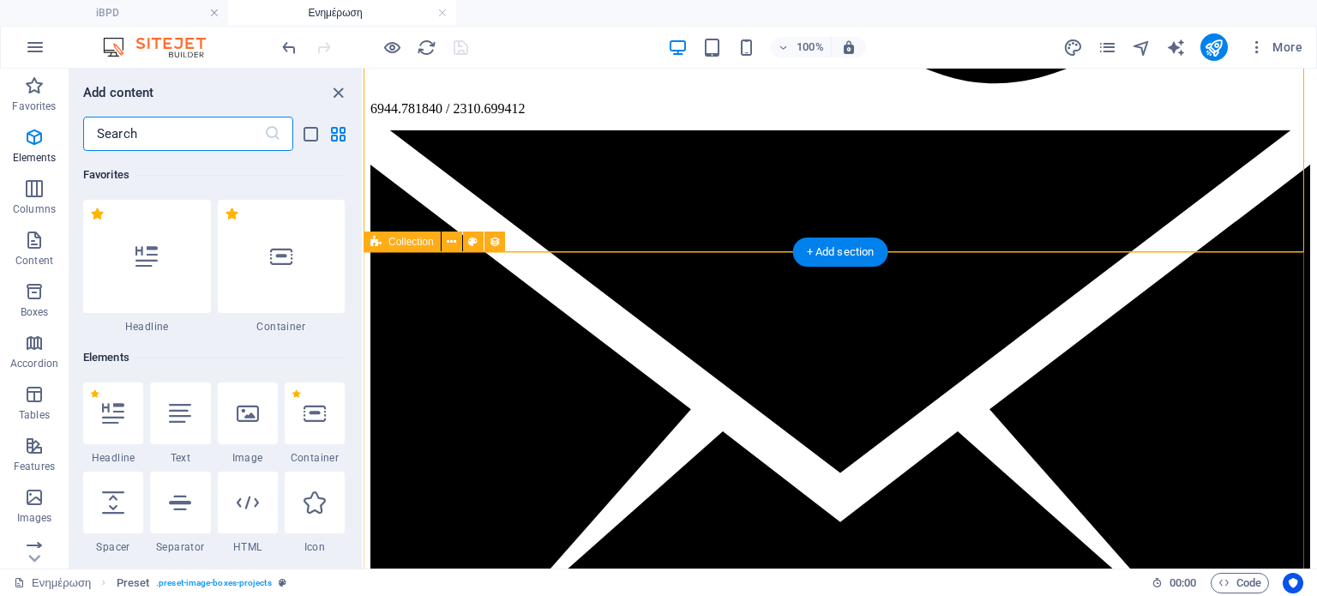
scroll to position [3001, 0]
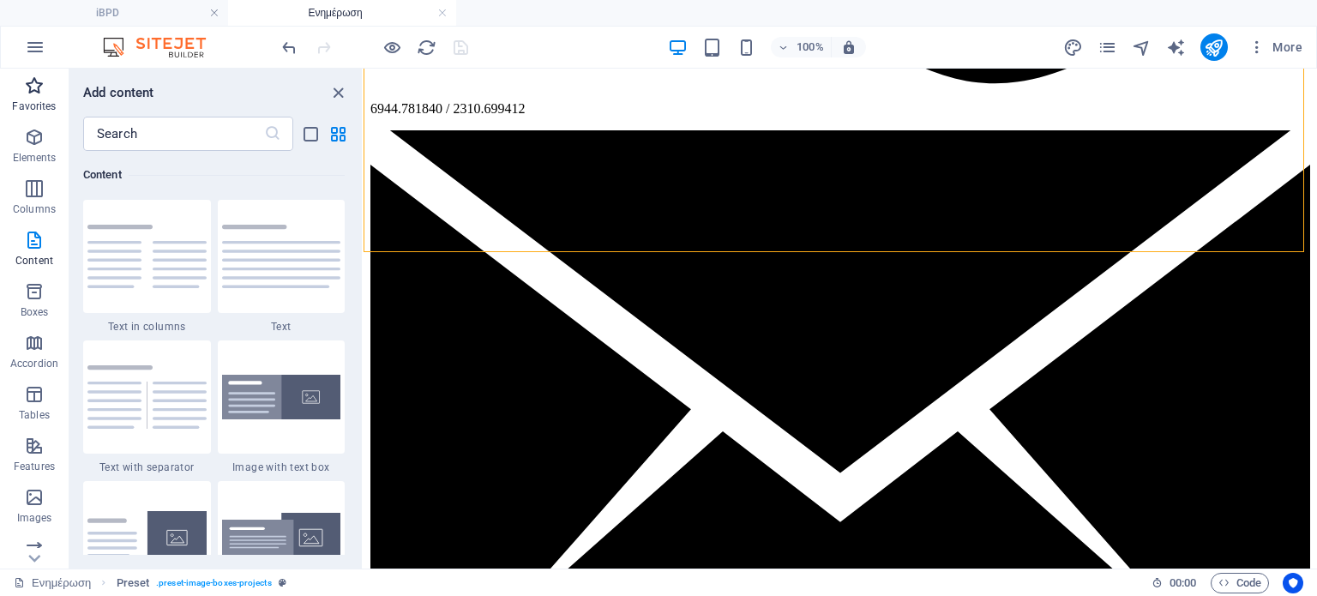
click at [34, 94] on icon "button" at bounding box center [34, 85] width 21 height 21
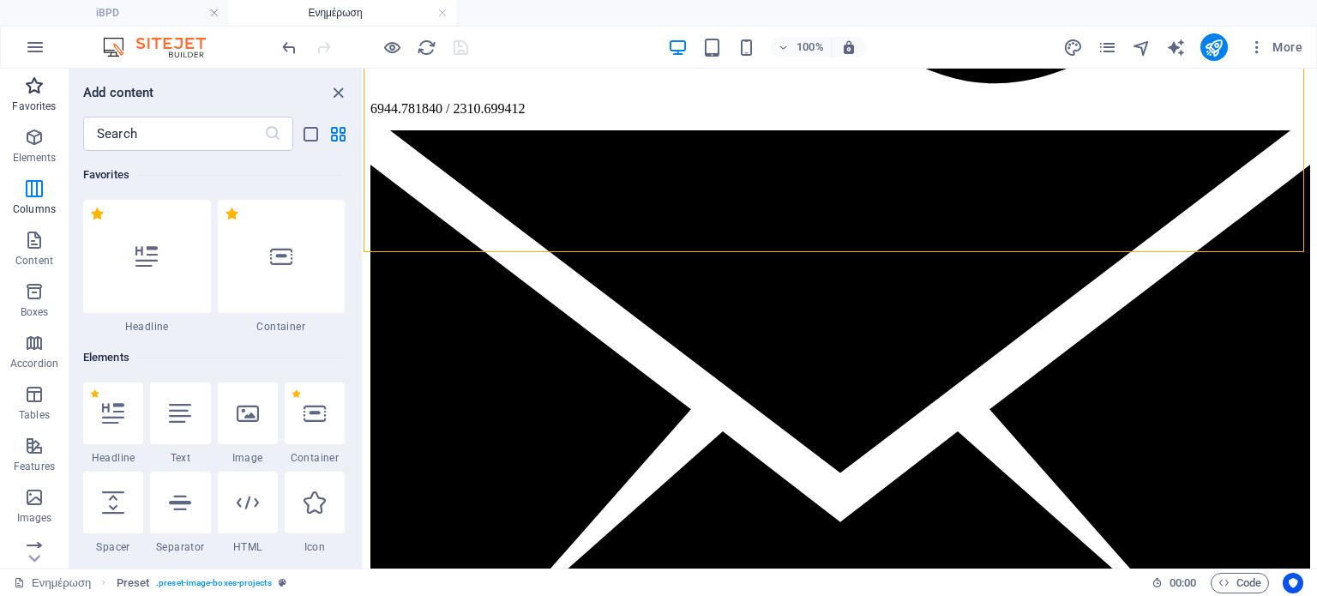
scroll to position [0, 0]
click at [338, 175] on h6 "Favorites" at bounding box center [214, 175] width 262 height 21
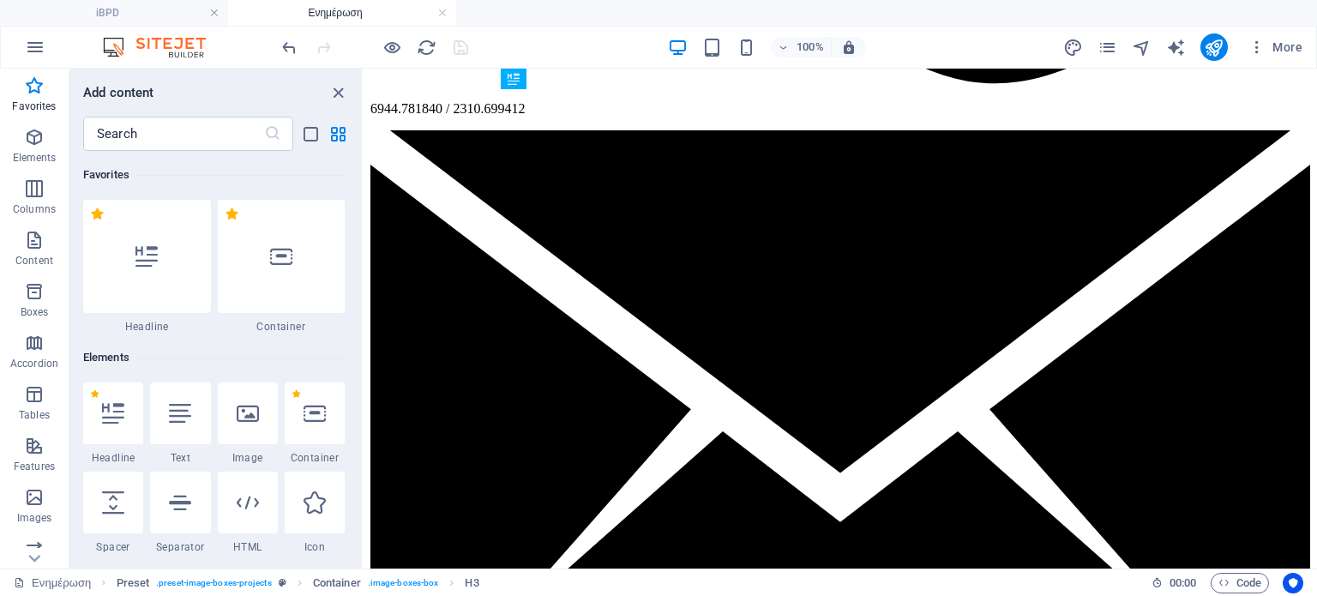
click at [184, 349] on h6 "Elements" at bounding box center [214, 357] width 262 height 21
click at [359, 159] on div "Favorites 1 Star Headline 1 Star Container Elements 1 Star Headline 1 Star Text…" at bounding box center [215, 353] width 292 height 404
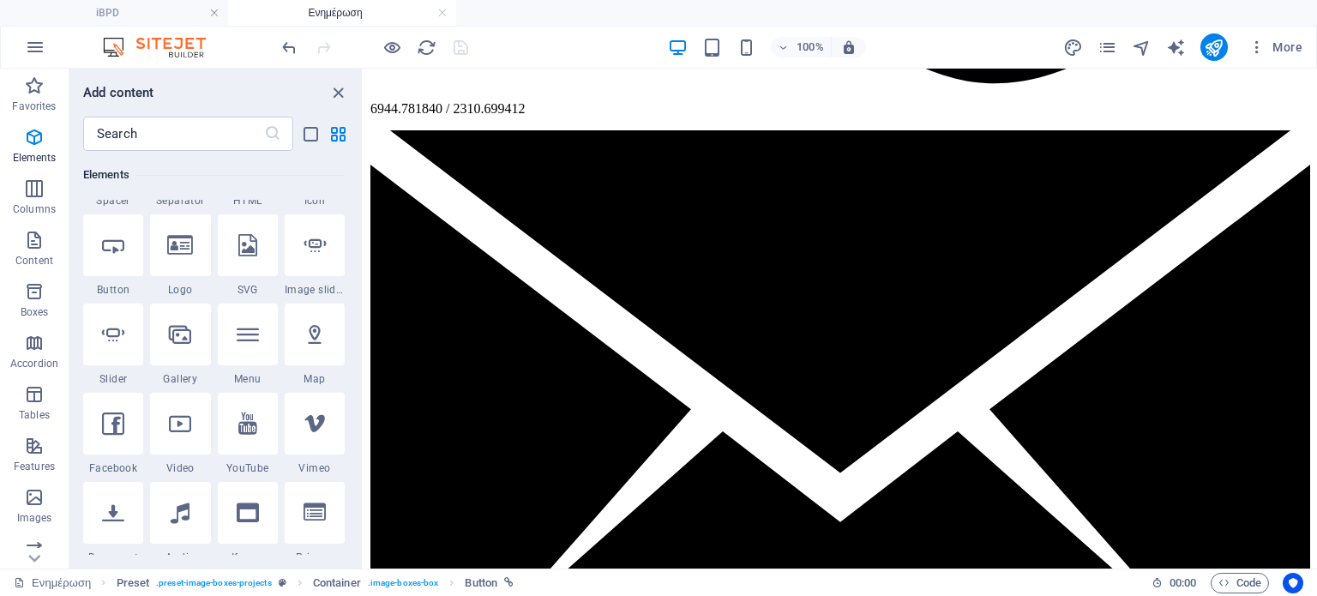
scroll to position [375, 0]
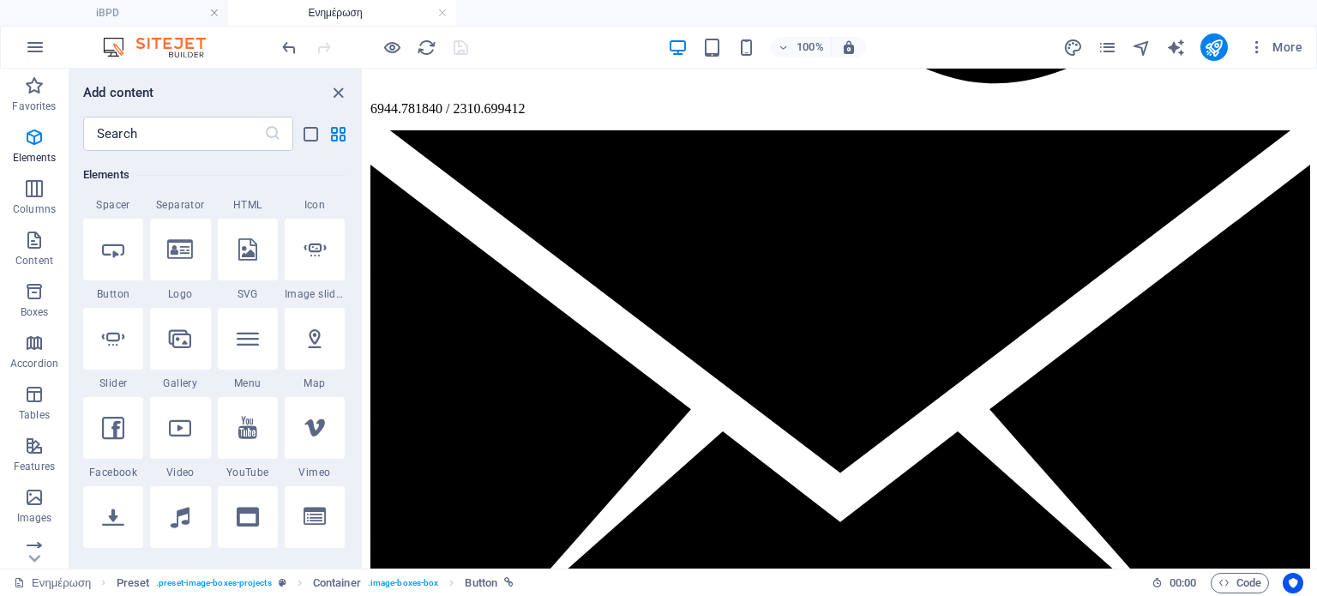
click at [360, 161] on div "Favorites 1 Star Headline 1 Star Container Elements 1 Star Headline 1 Star Text…" at bounding box center [215, 353] width 292 height 404
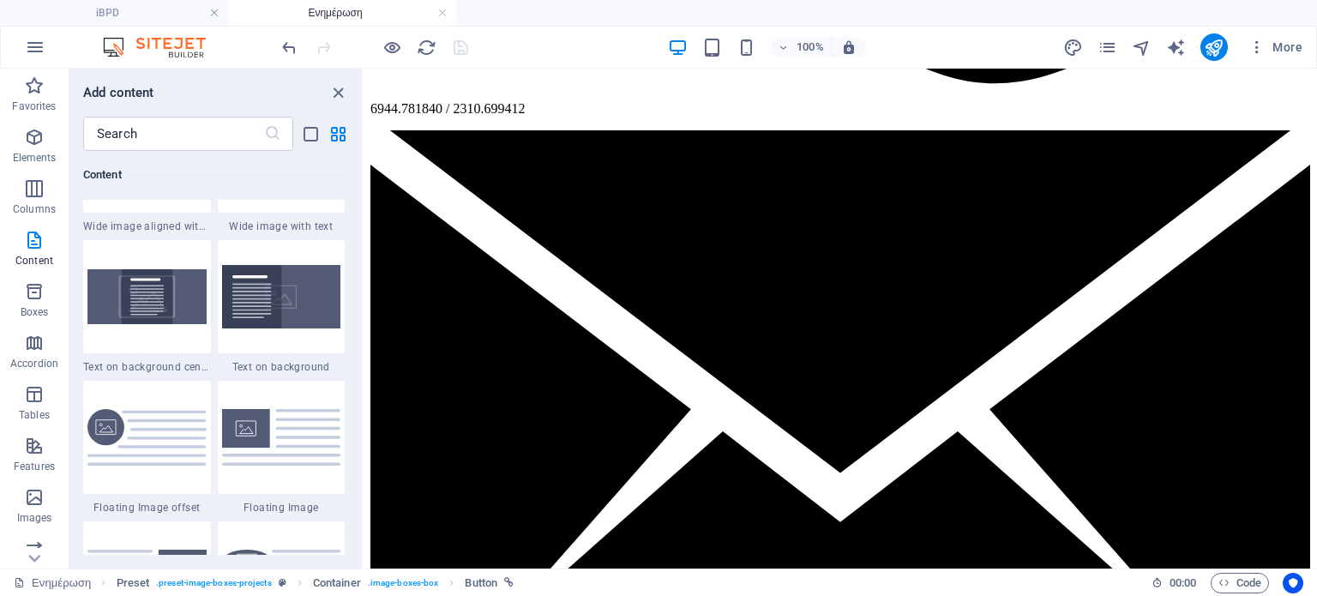
scroll to position [3552, 0]
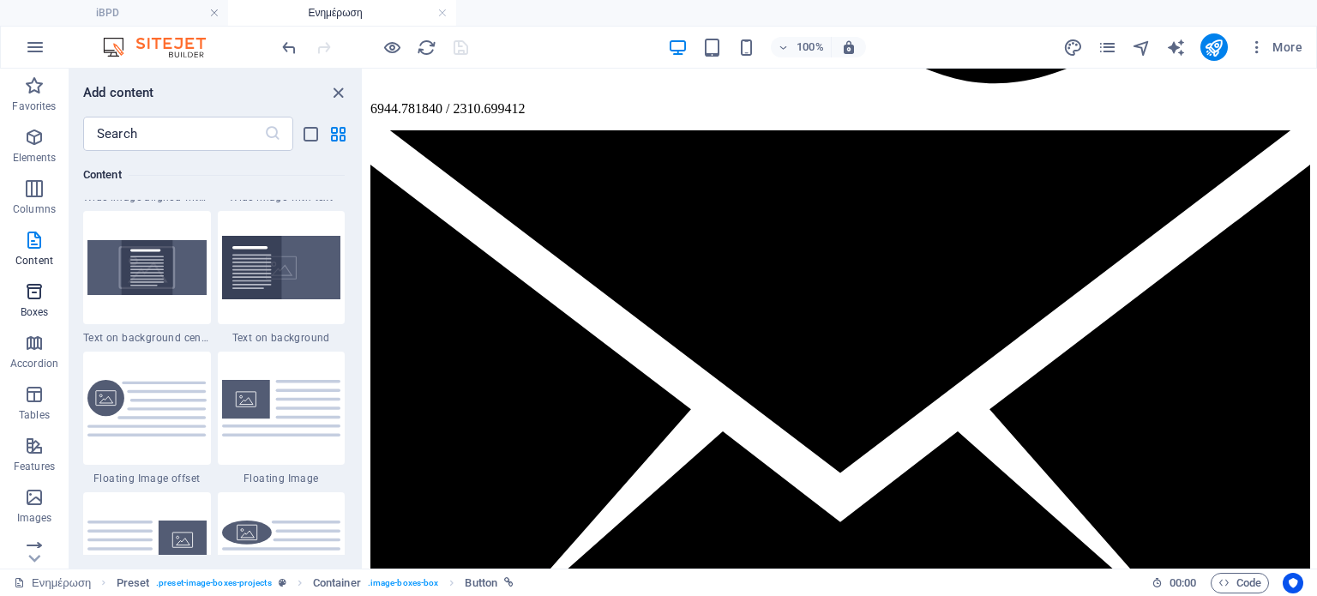
click at [26, 302] on span "Boxes" at bounding box center [34, 301] width 69 height 41
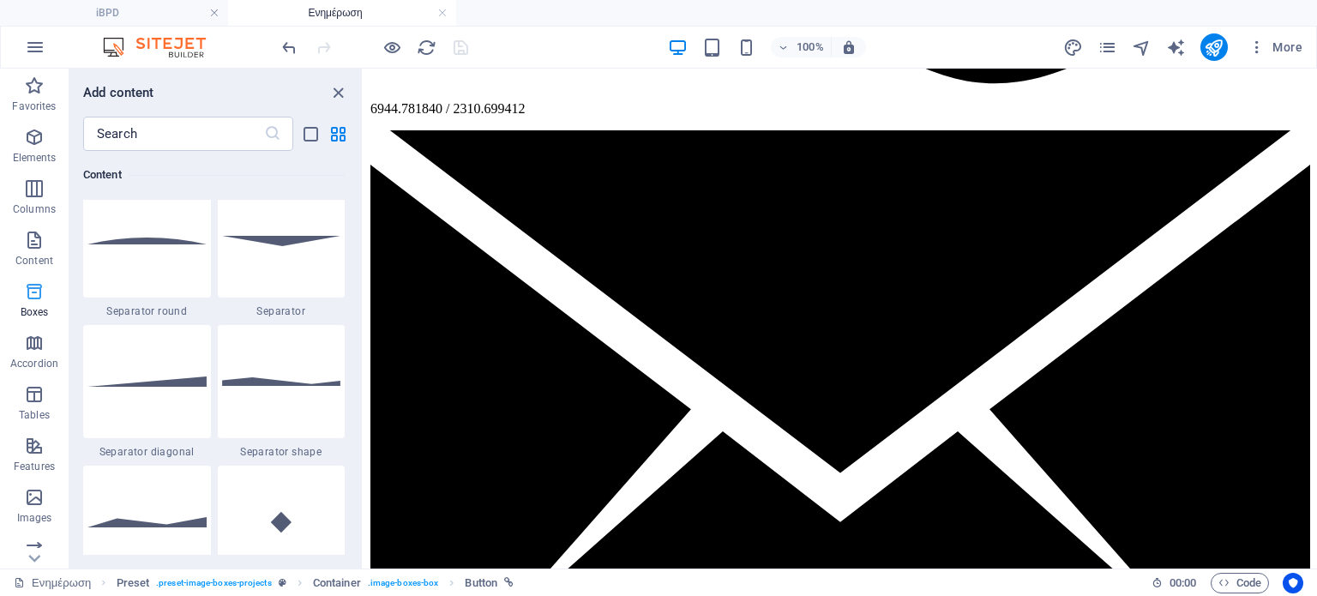
scroll to position [4731, 0]
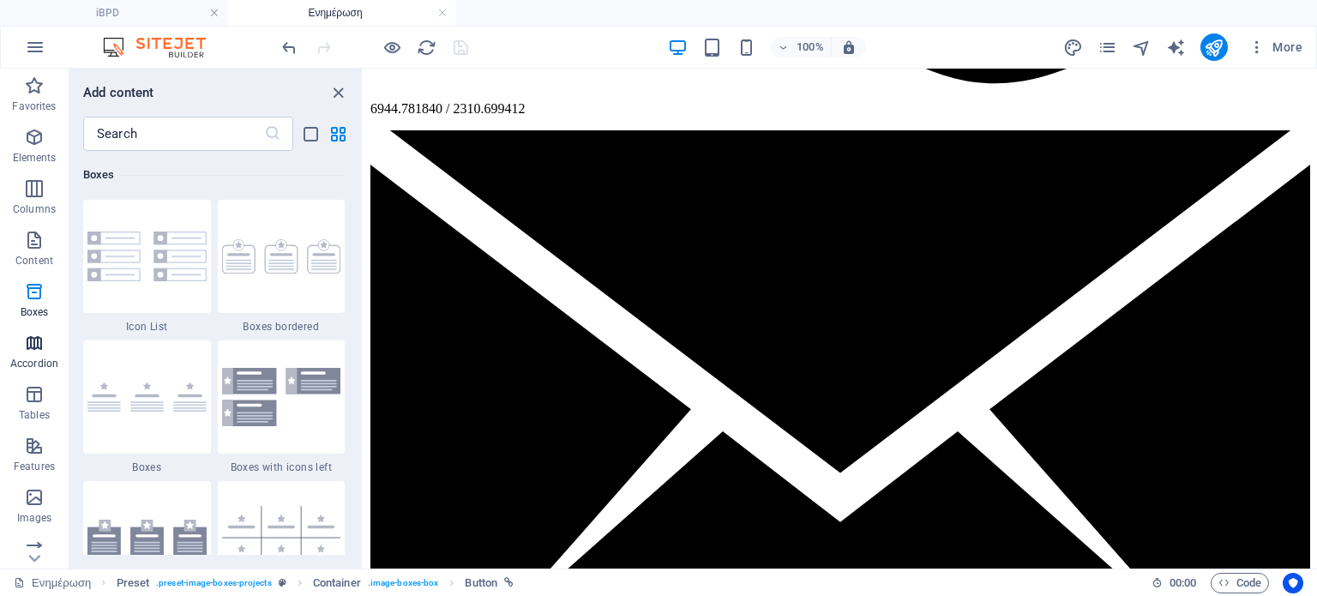
click at [31, 341] on icon "button" at bounding box center [34, 343] width 21 height 21
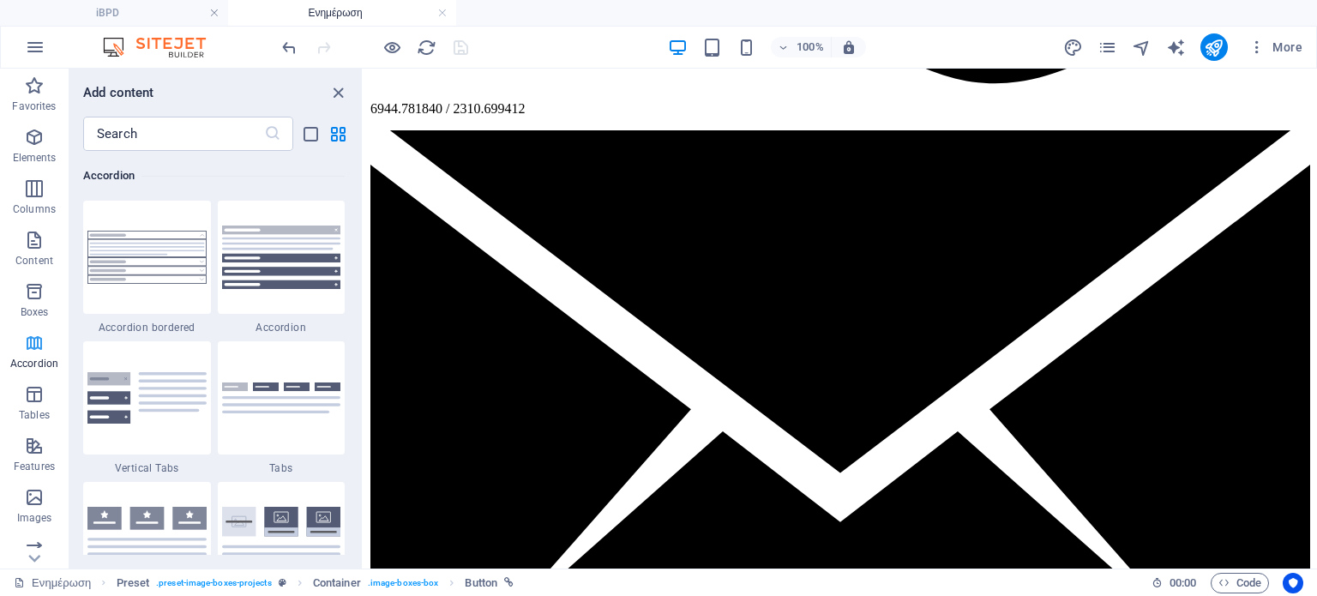
scroll to position [5475, 0]
click at [361, 287] on div "Favorites 1 Star Headline 1 Star Container Elements 1 Star Headline 1 Star Text…" at bounding box center [215, 353] width 292 height 404
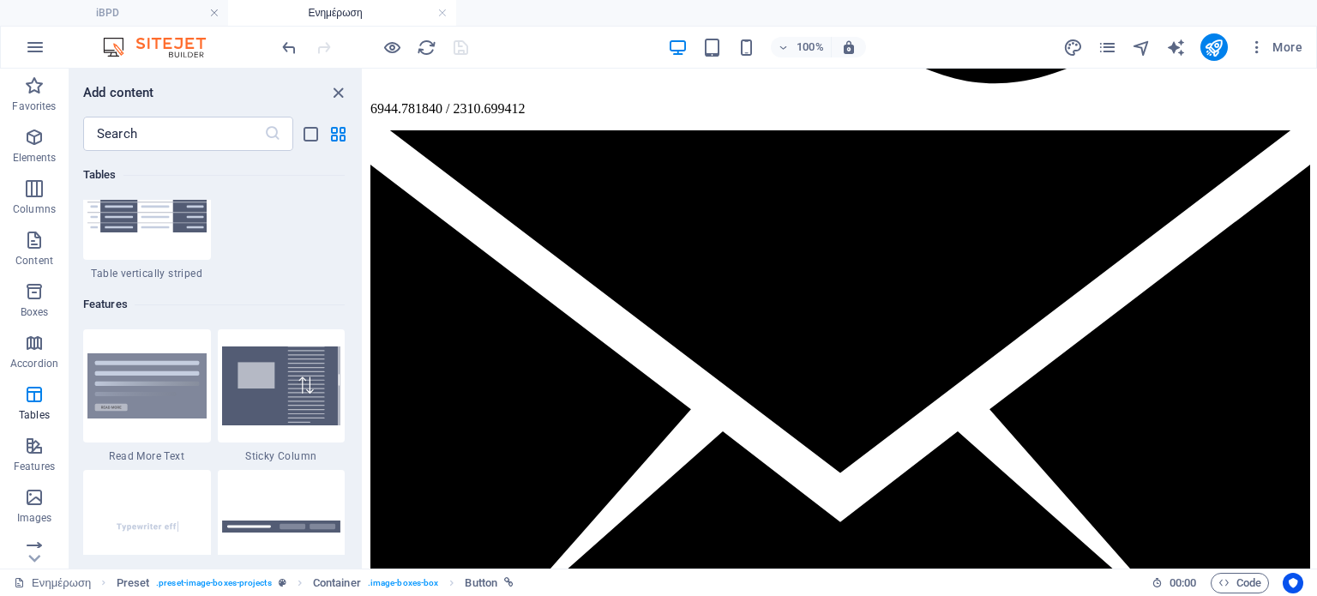
scroll to position [6584, 0]
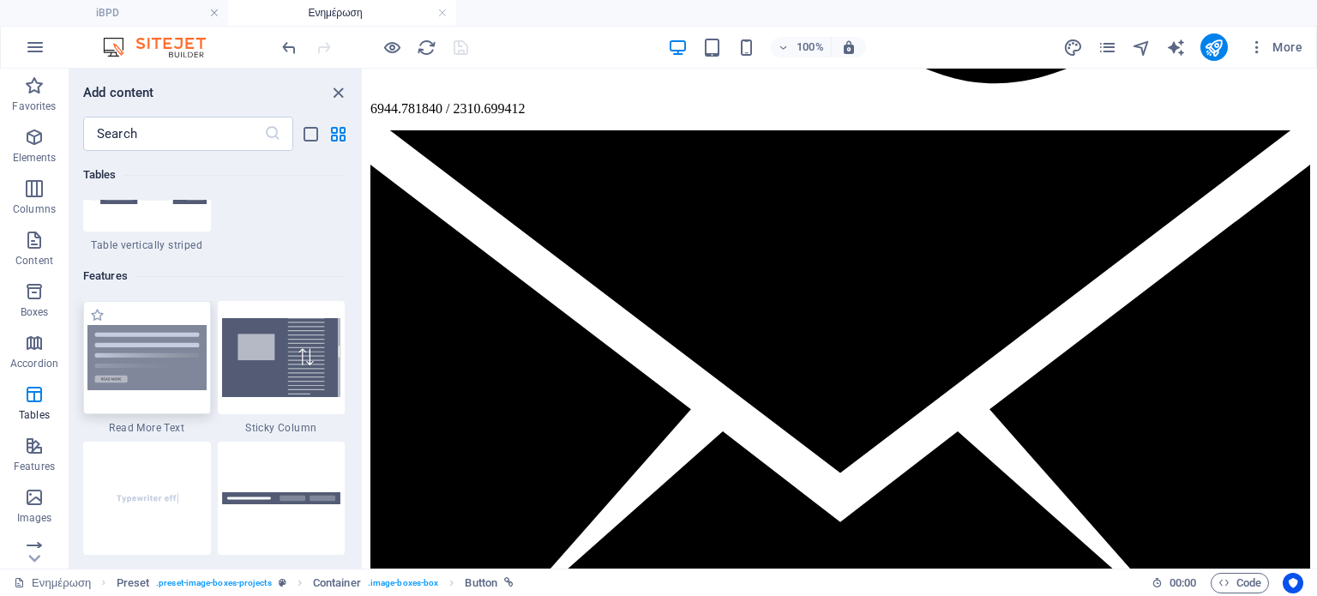
click at [148, 347] on img at bounding box center [146, 357] width 119 height 65
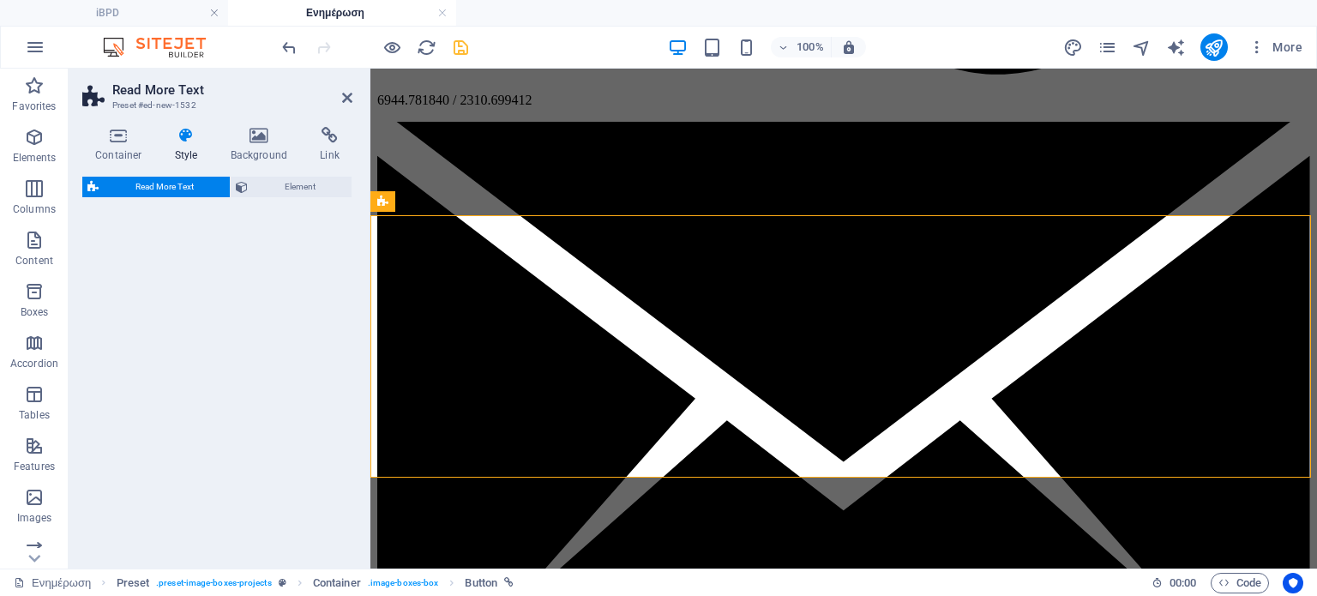
scroll to position [1316, 0]
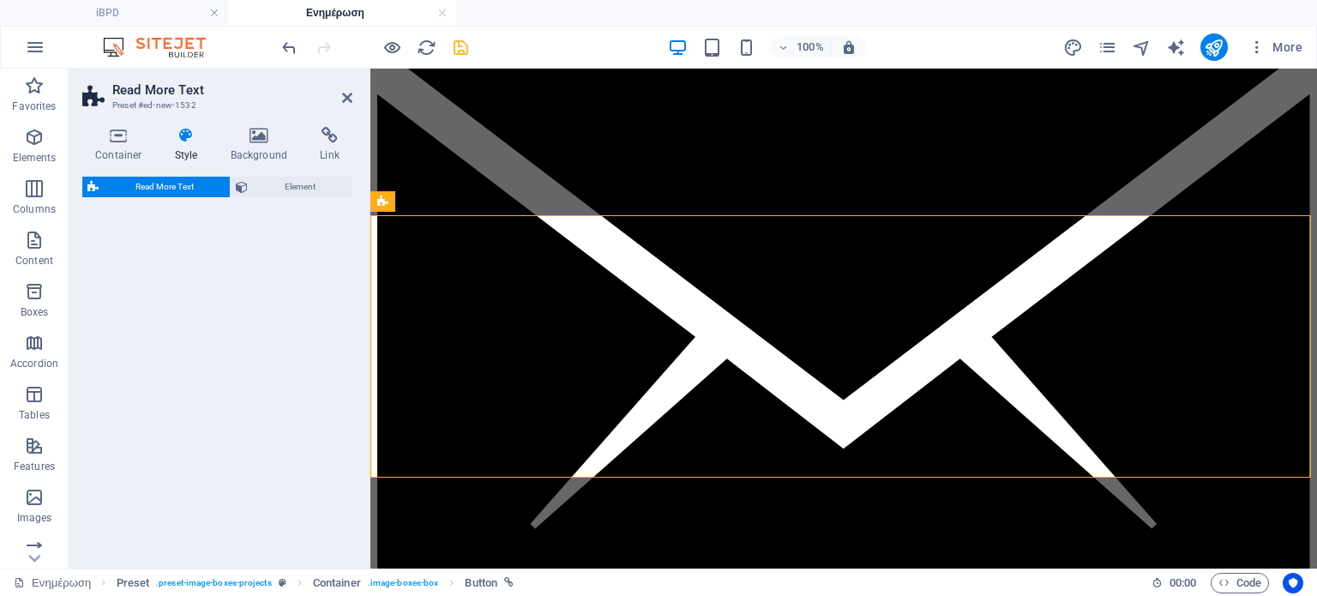
select select "px"
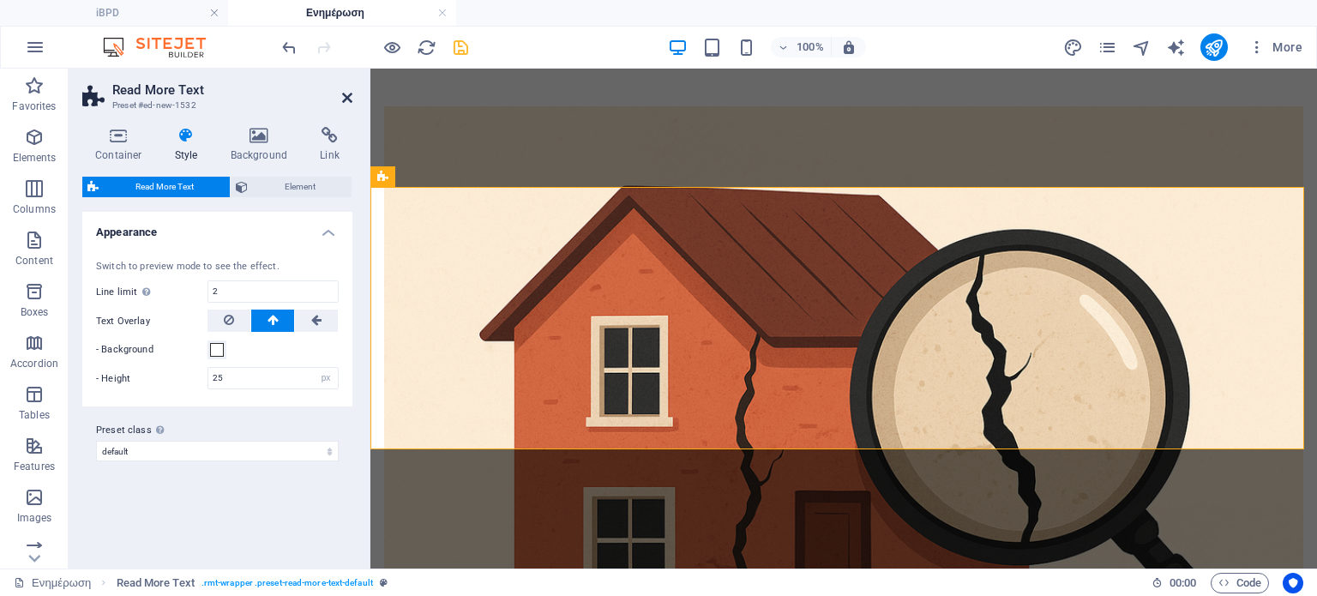
click at [343, 93] on icon at bounding box center [347, 98] width 10 height 14
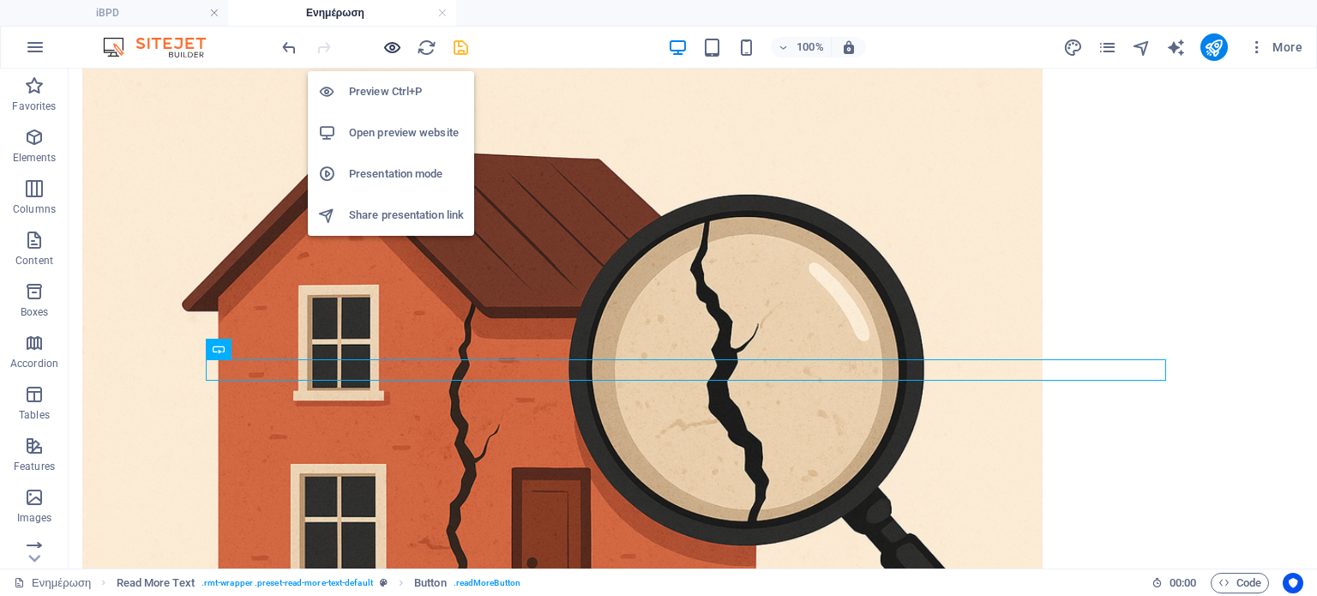
click at [388, 46] on icon "button" at bounding box center [392, 48] width 20 height 20
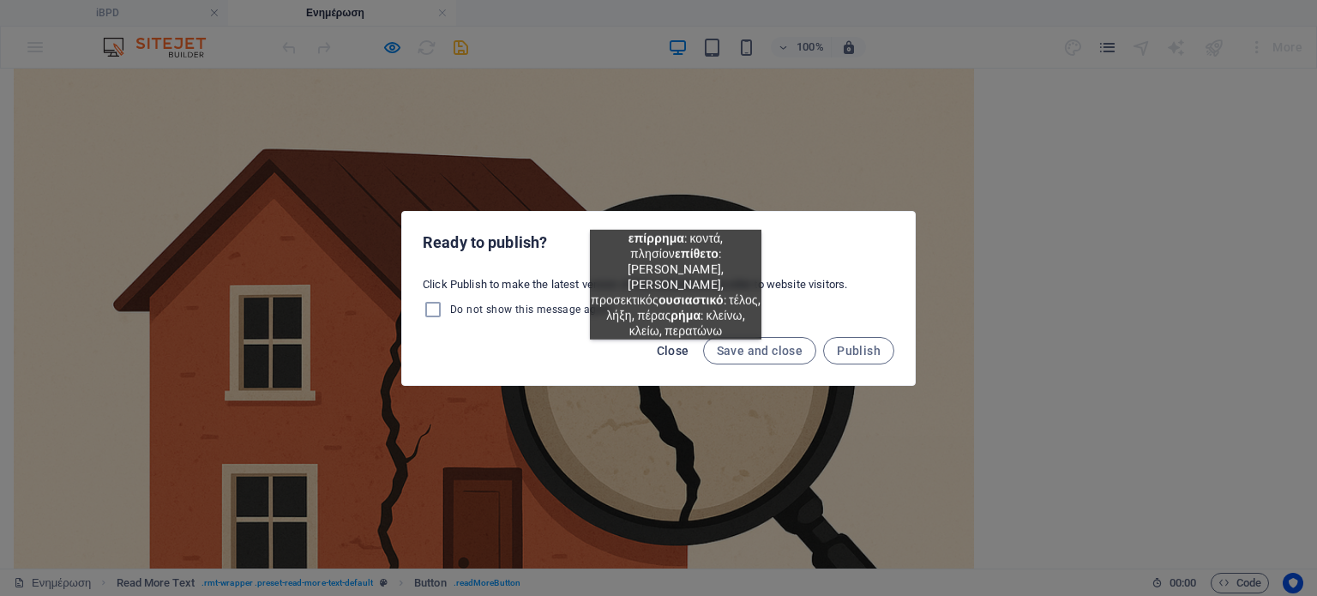
click at [676, 352] on span "Close" at bounding box center [673, 351] width 33 height 14
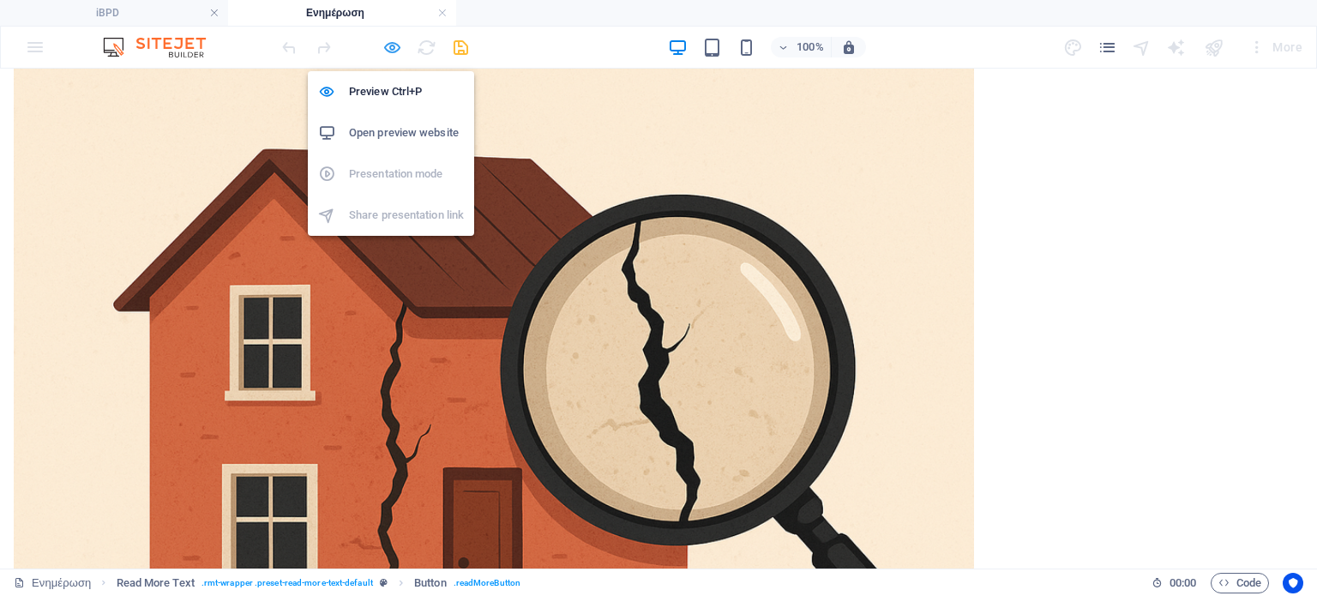
click at [389, 50] on icon "button" at bounding box center [392, 48] width 20 height 20
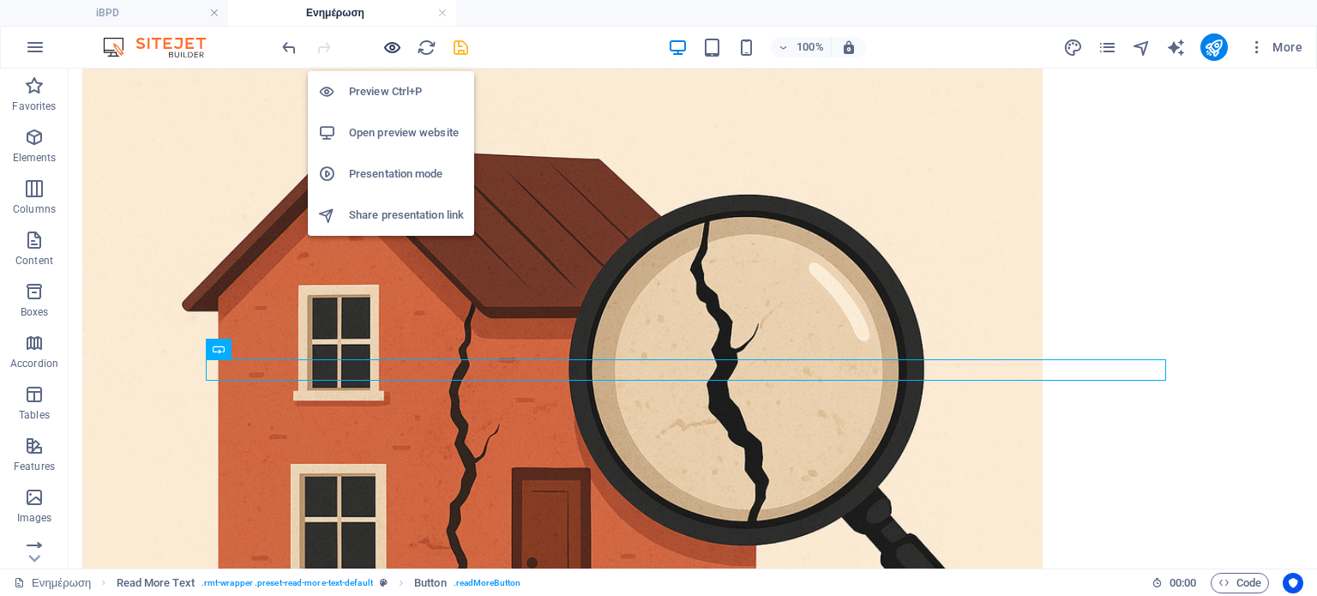
click at [389, 50] on icon "button" at bounding box center [392, 48] width 20 height 20
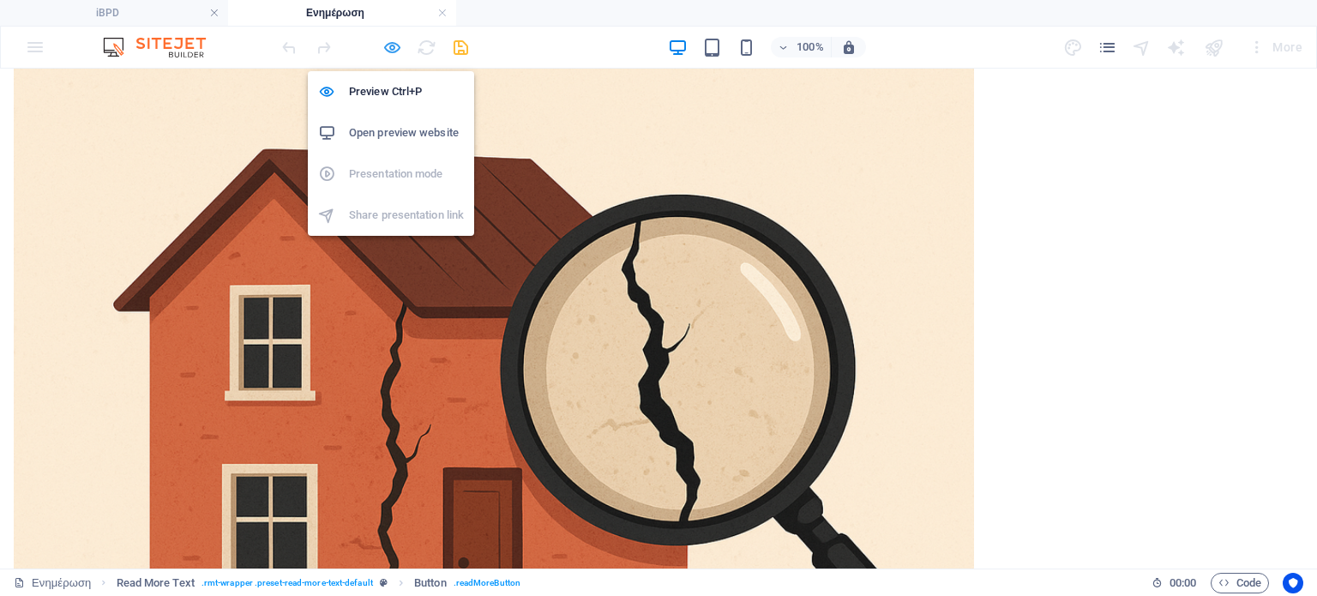
click at [384, 40] on icon "button" at bounding box center [392, 48] width 20 height 20
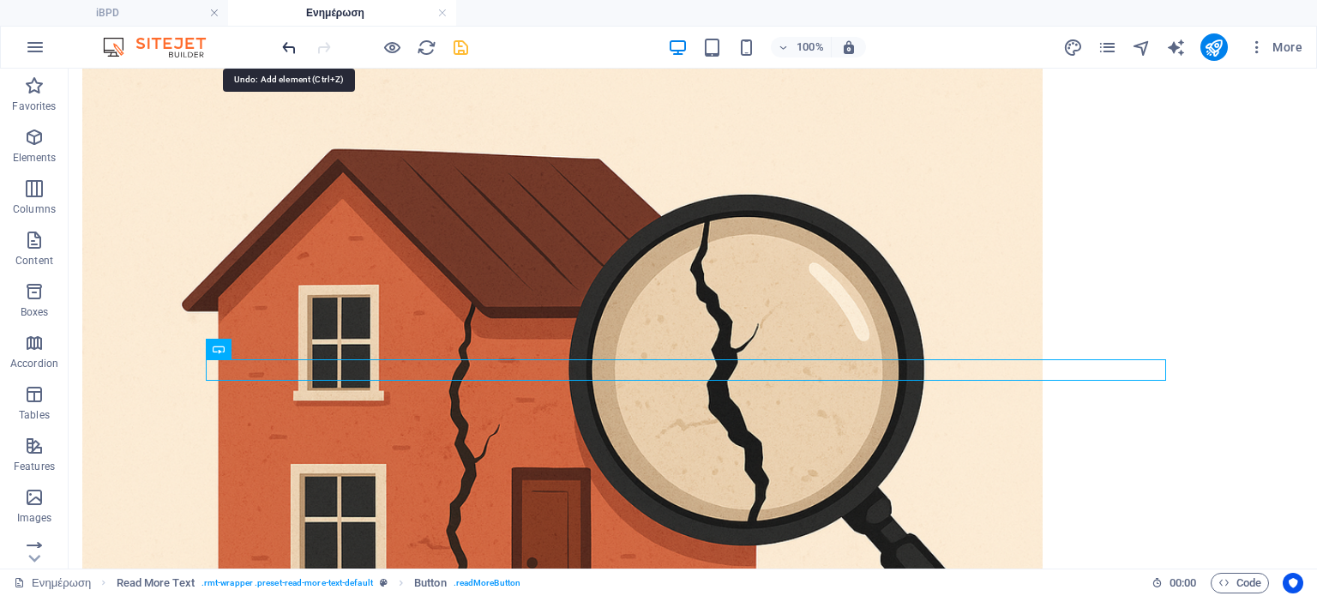
click at [285, 51] on icon "undo" at bounding box center [290, 48] width 20 height 20
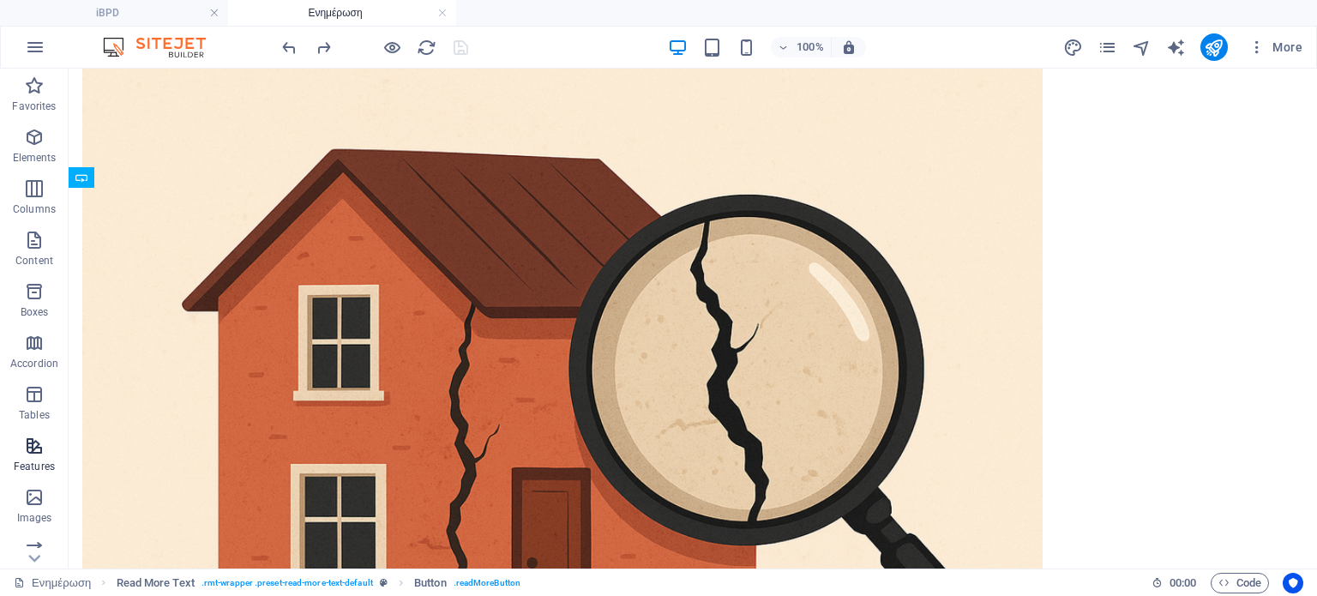
click at [38, 450] on icon "button" at bounding box center [34, 446] width 21 height 21
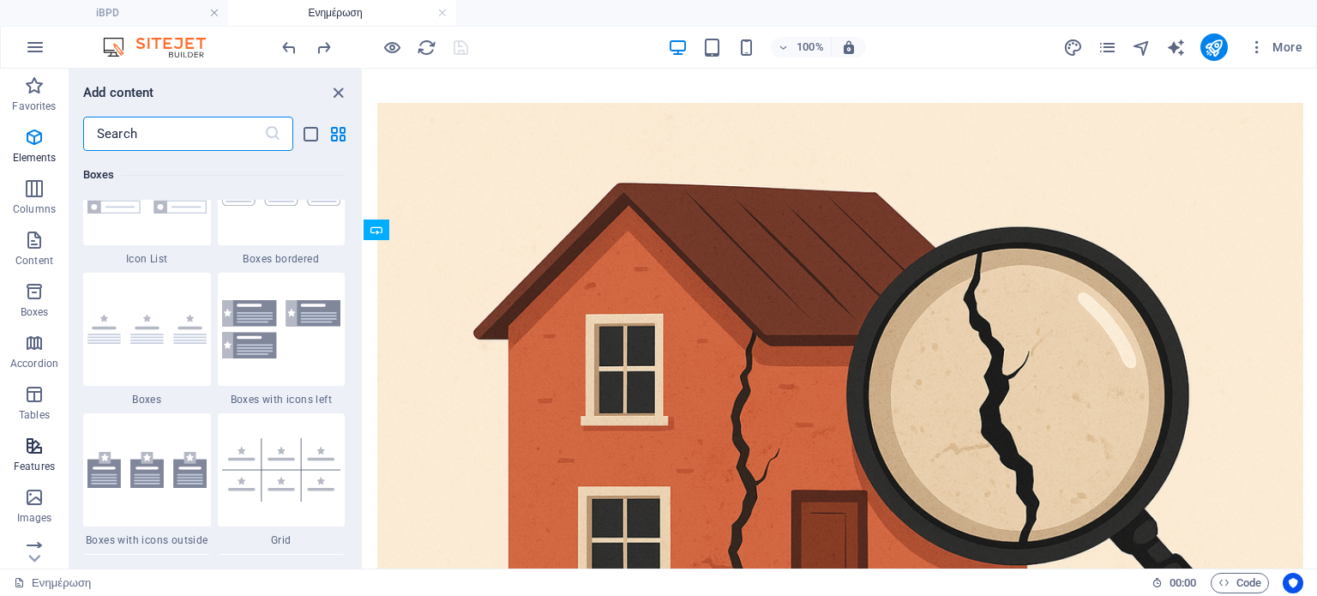
scroll to position [6685, 0]
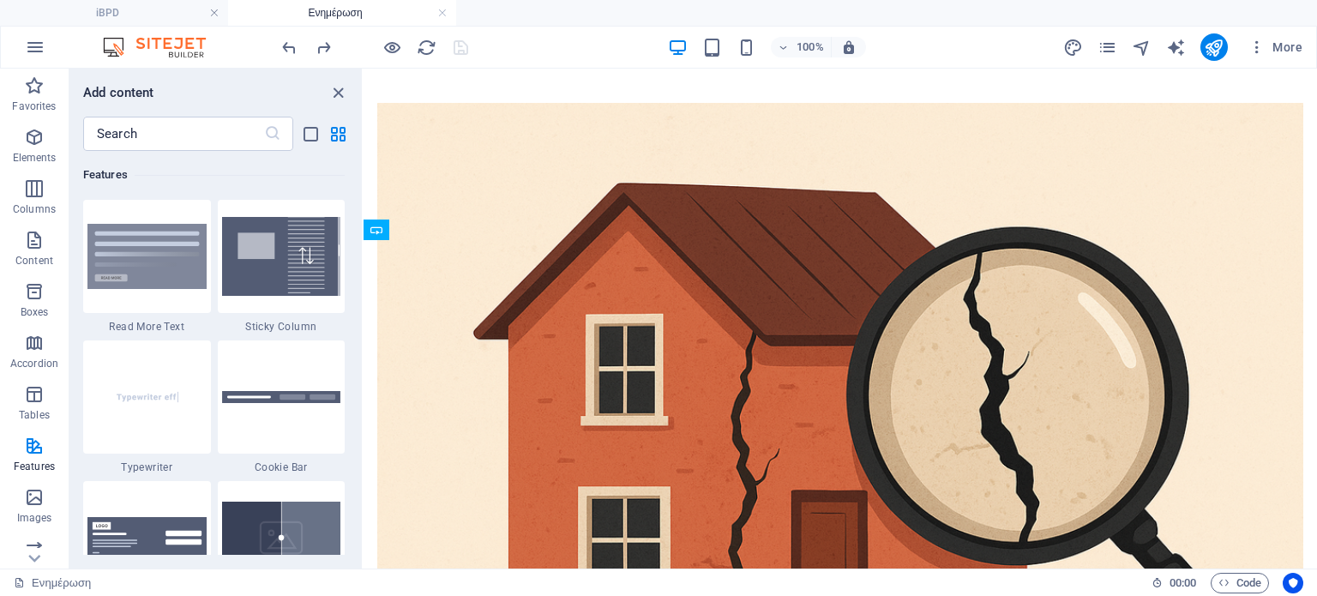
click at [360, 316] on div "Favorites 1 Star Headline 1 Star Container Elements 1 Star Headline 1 Star Text…" at bounding box center [215, 353] width 292 height 404
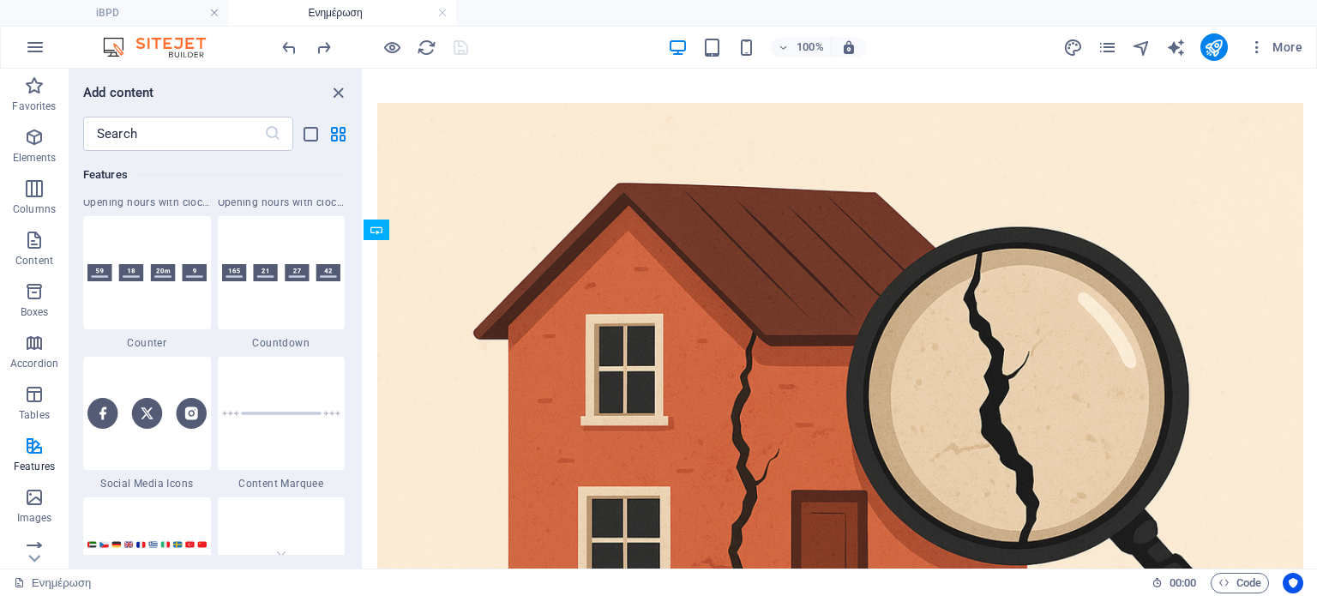
scroll to position [7682, 0]
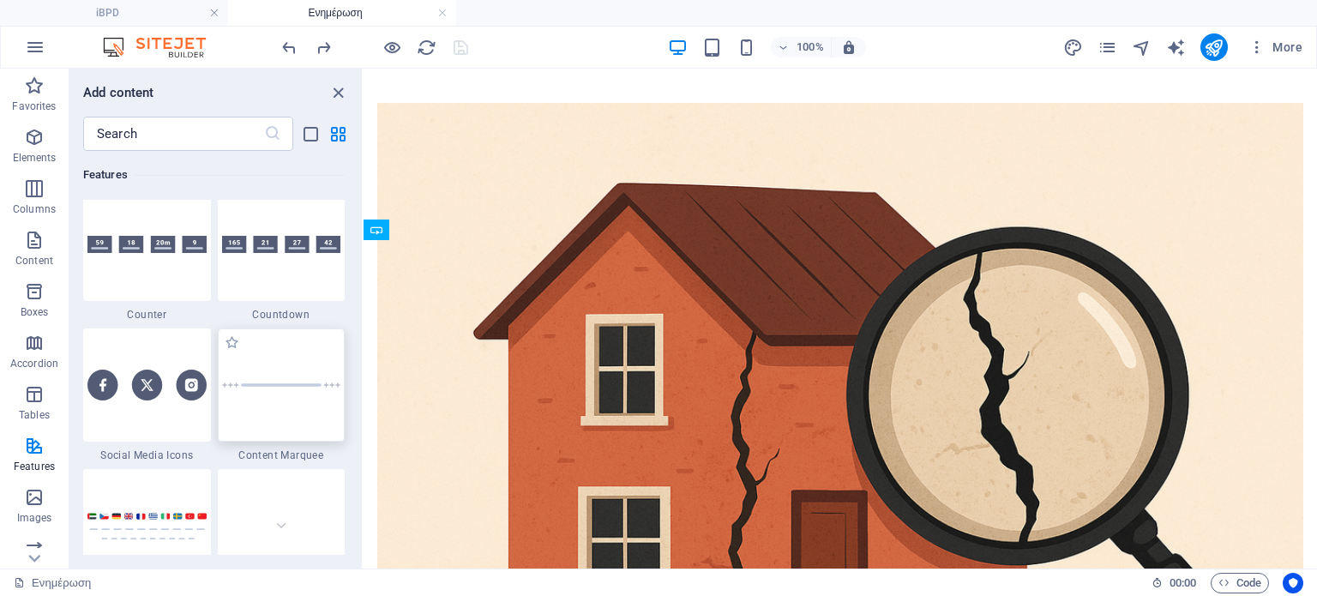
click at [268, 378] on div at bounding box center [282, 384] width 128 height 113
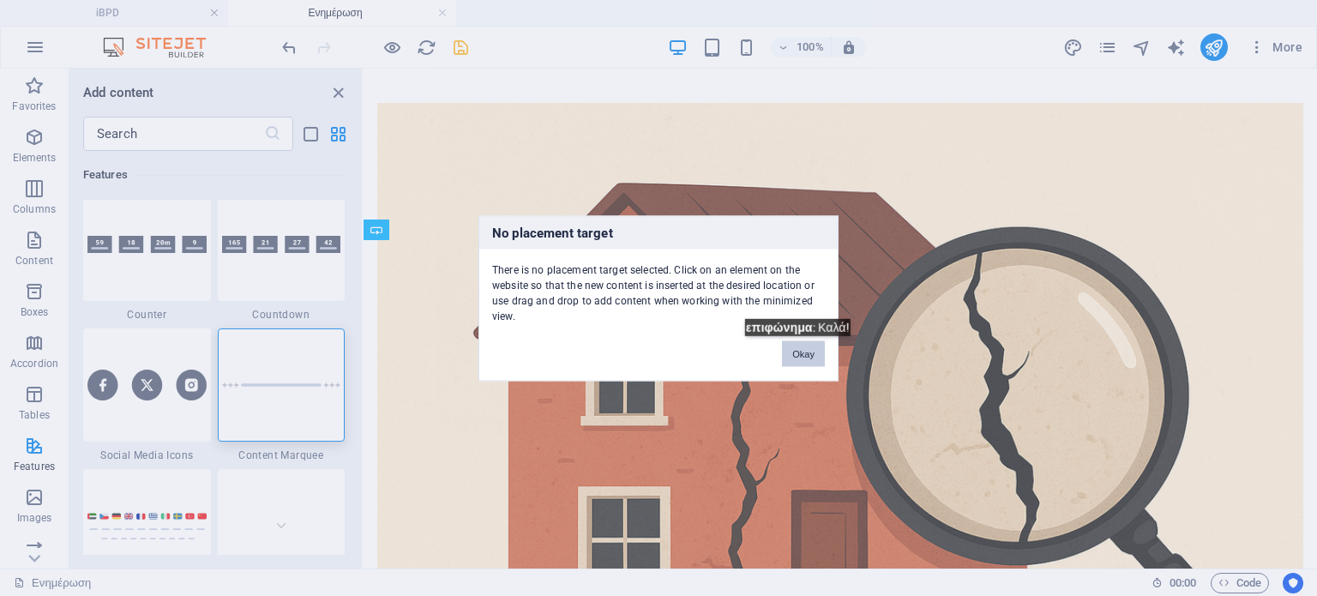
click at [806, 349] on button "Okay" at bounding box center [803, 353] width 43 height 26
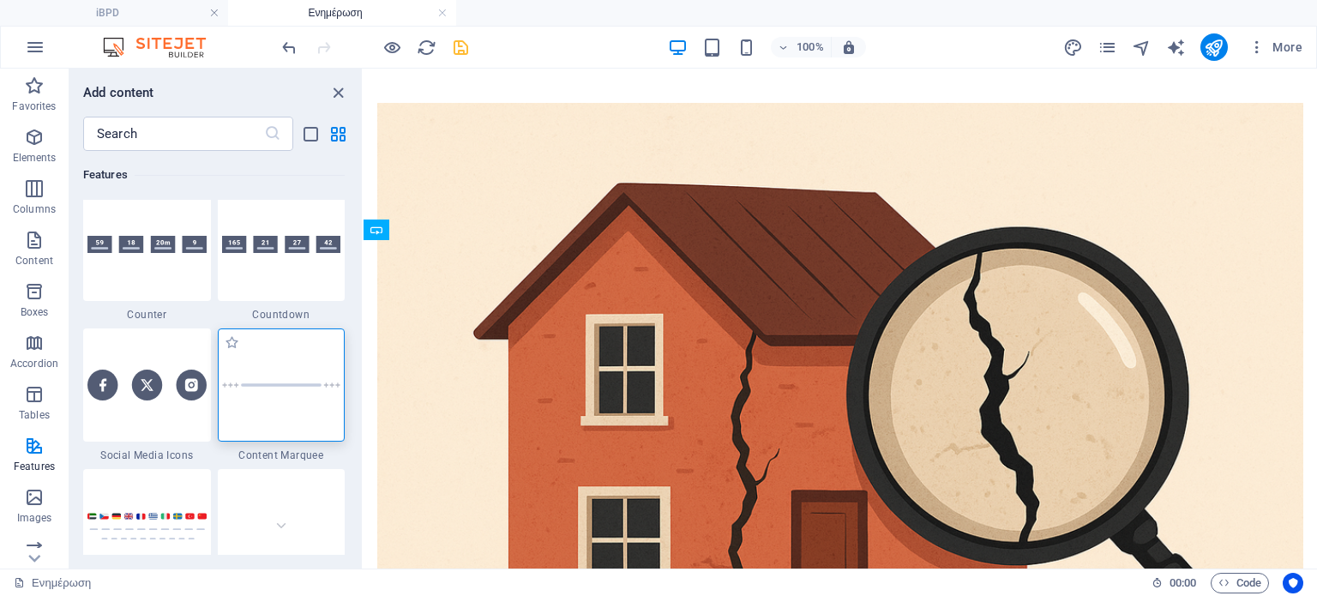
click at [263, 384] on img at bounding box center [281, 384] width 119 height 5
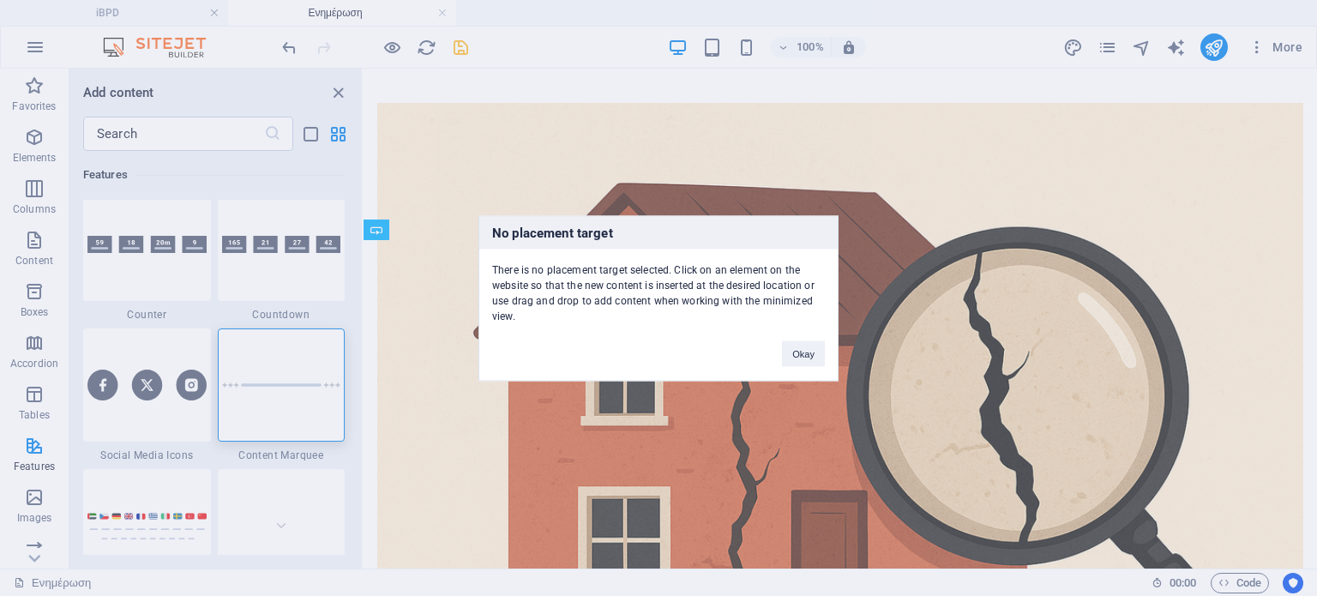
click at [685, 157] on div "No placement target There is no placement target selected. Click on an element …" at bounding box center [658, 298] width 1317 height 596
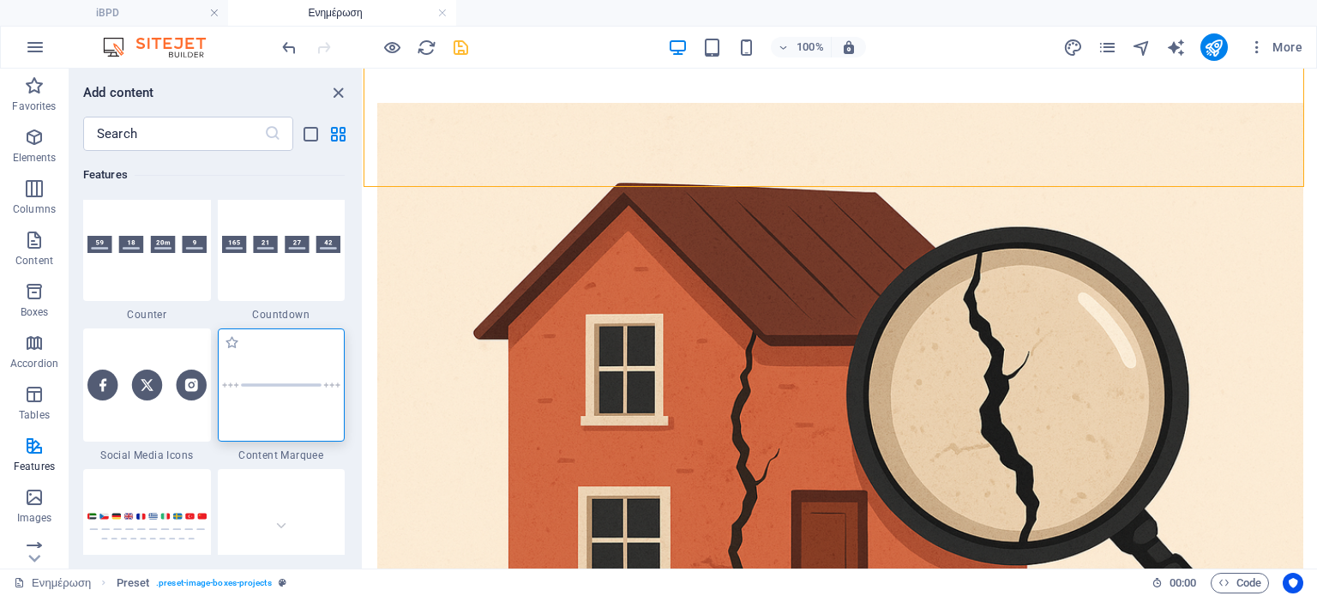
click at [261, 402] on div at bounding box center [282, 384] width 128 height 113
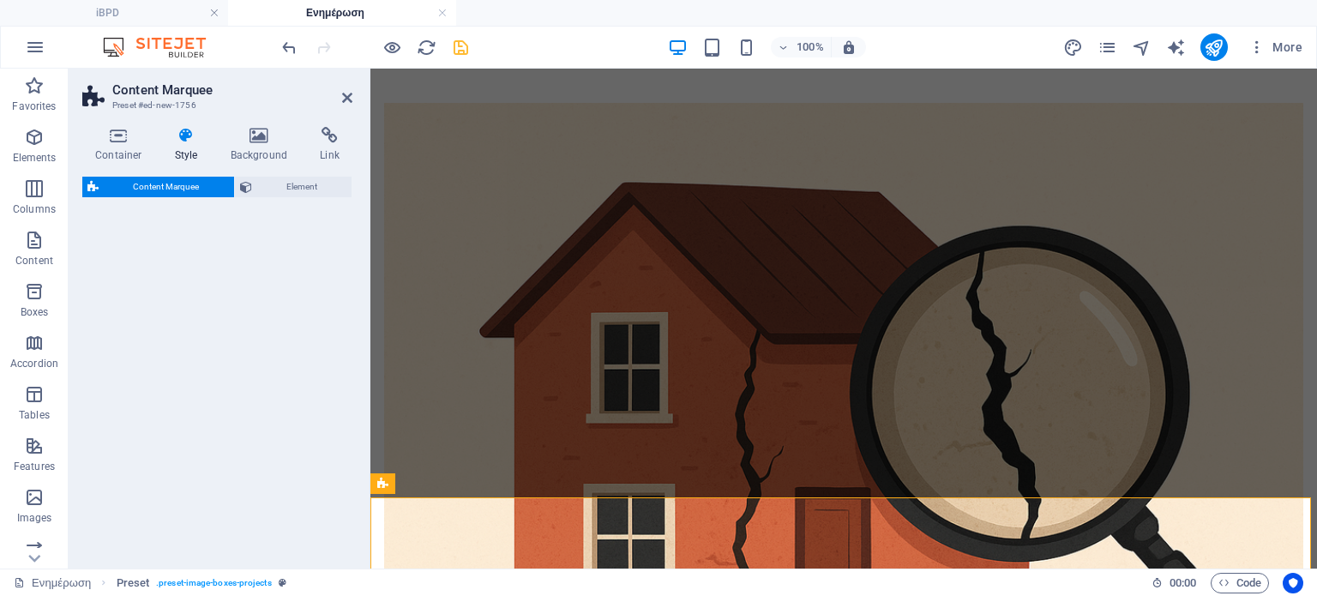
scroll to position [1264, 0]
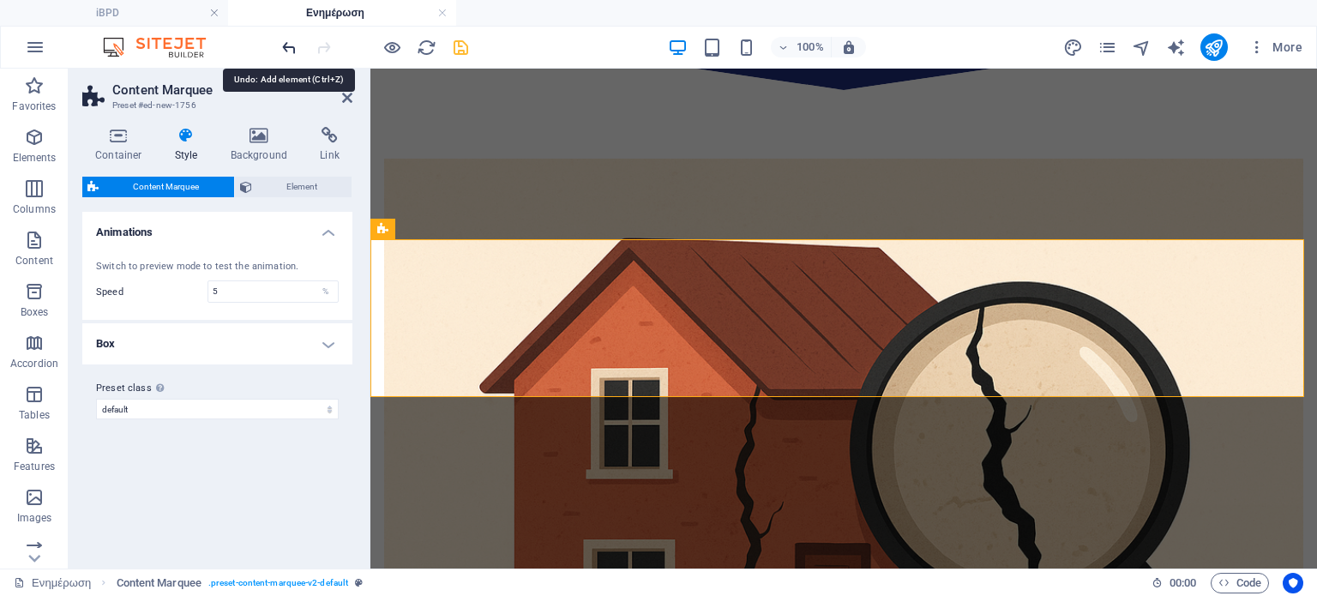
click at [288, 47] on icon "undo" at bounding box center [290, 48] width 20 height 20
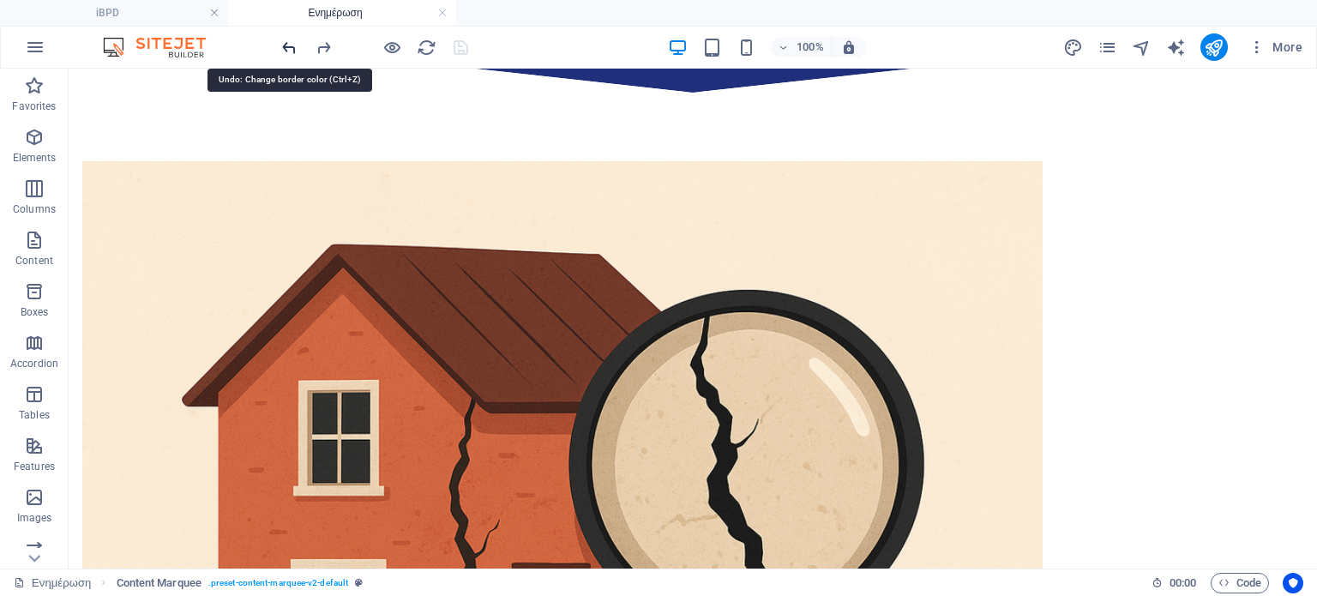
scroll to position [1321, 0]
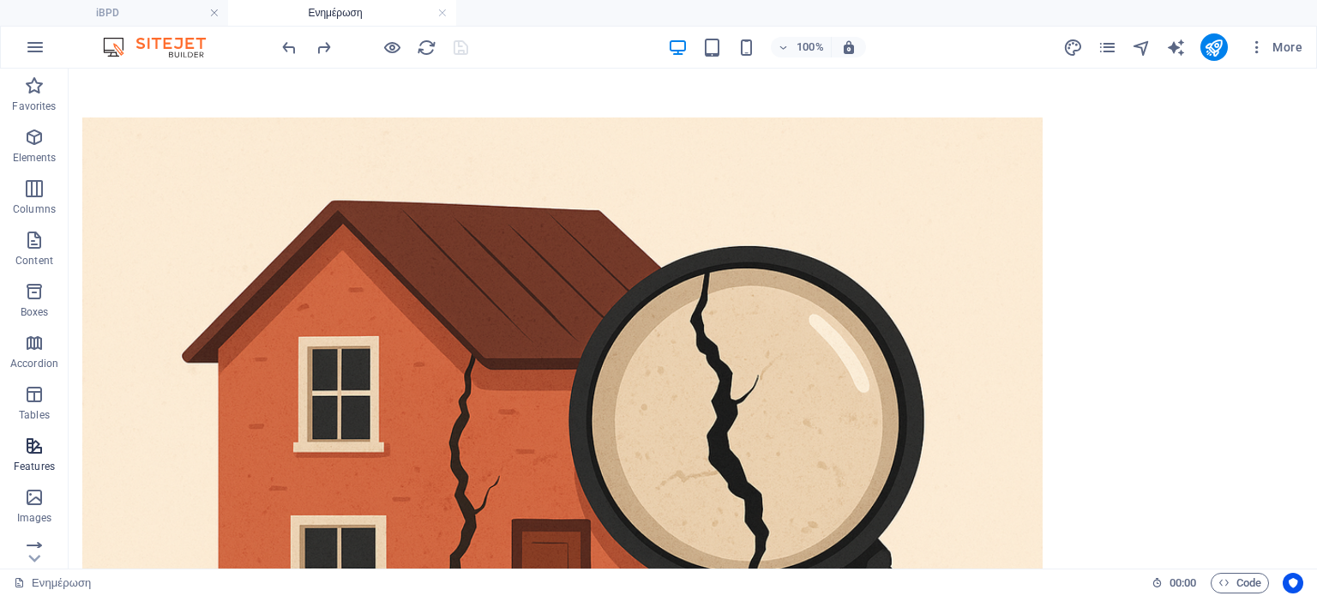
click at [30, 449] on icon "button" at bounding box center [34, 446] width 21 height 21
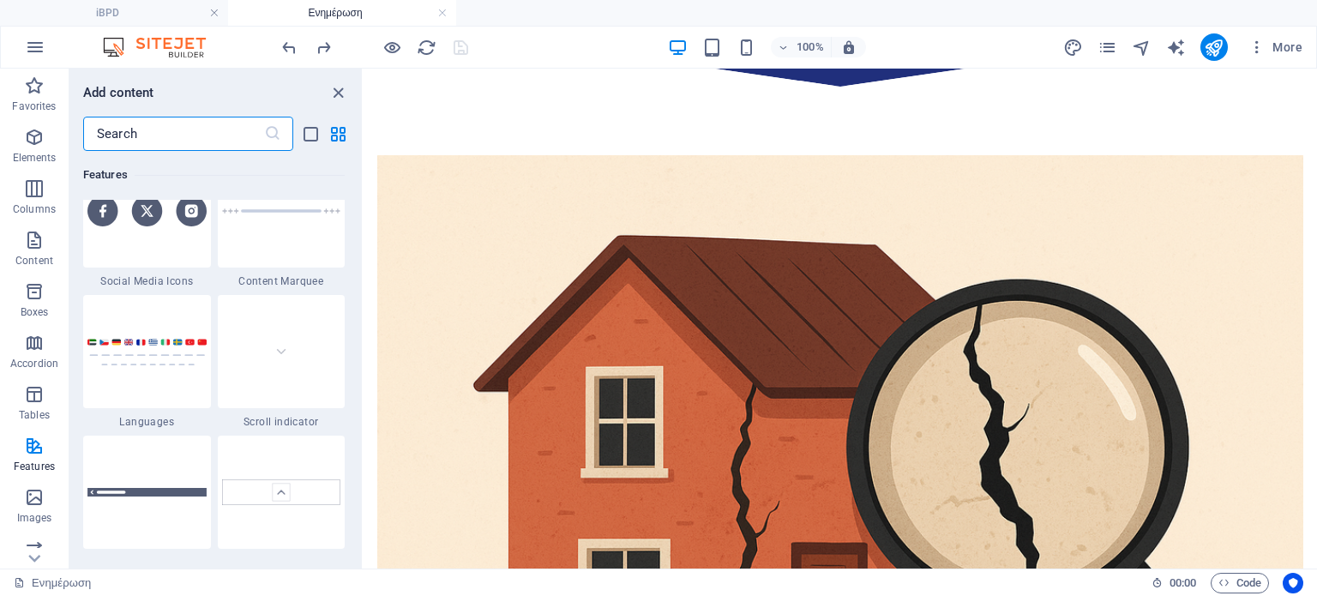
scroll to position [7913, 0]
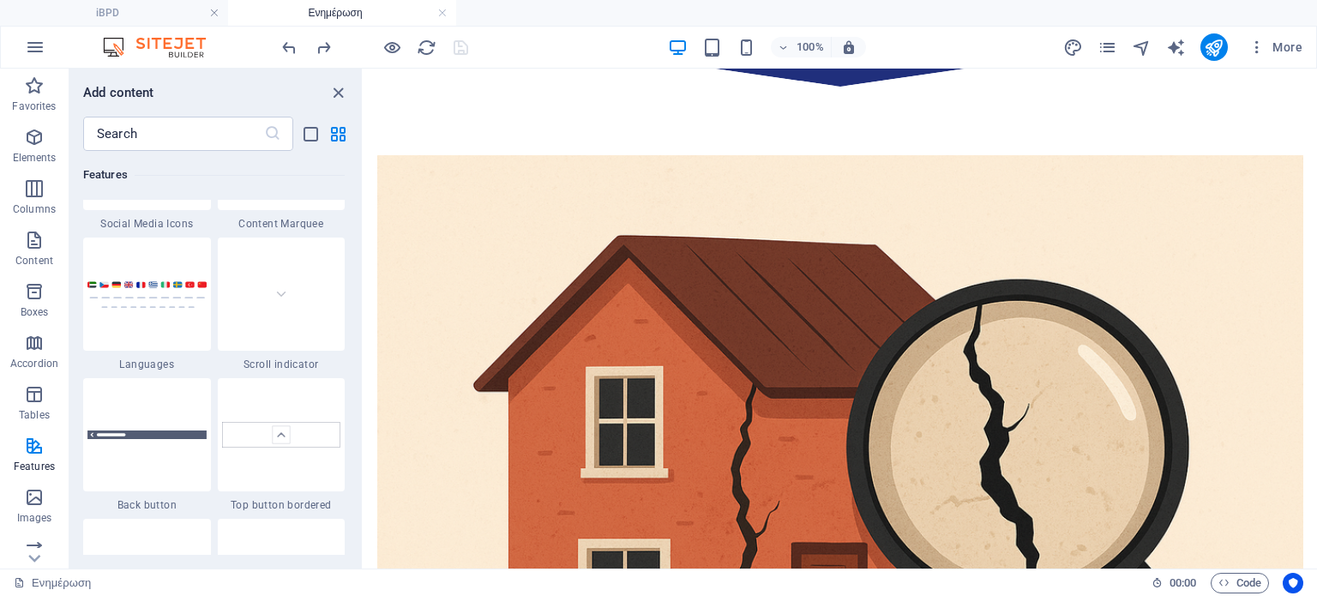
click at [360, 349] on div "Favorites 1 Star Headline 1 Star Container Elements 1 Star Headline 1 Star Text…" at bounding box center [215, 353] width 292 height 404
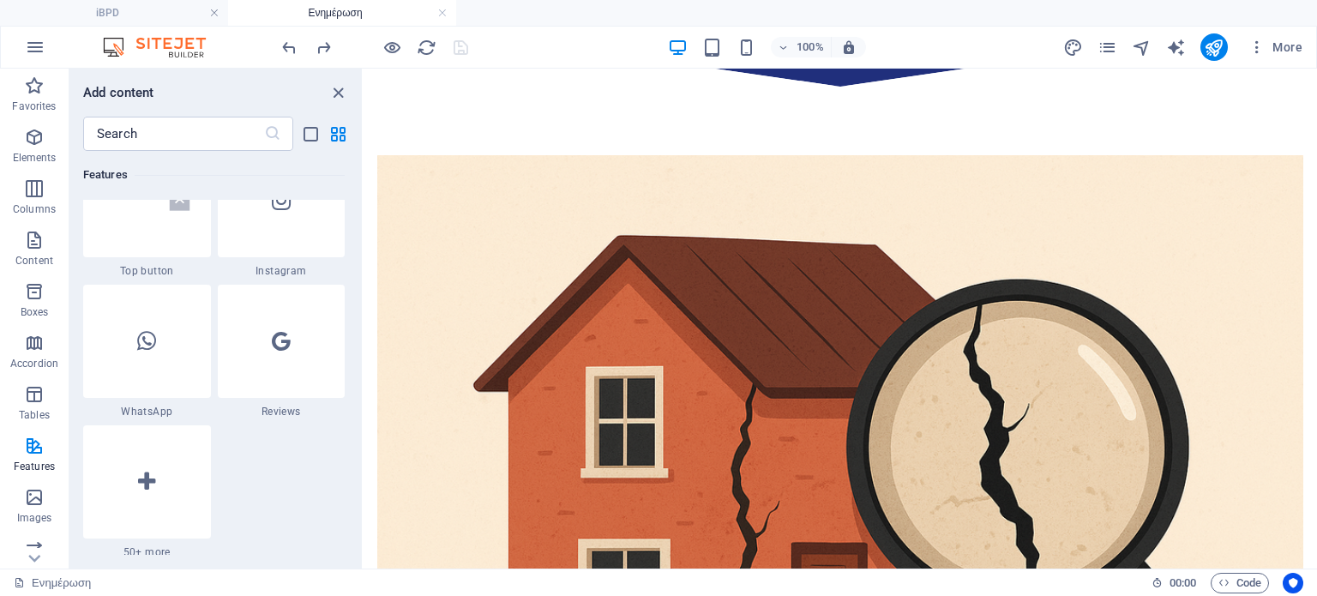
scroll to position [8289, 0]
click at [146, 478] on icon at bounding box center [146, 481] width 17 height 22
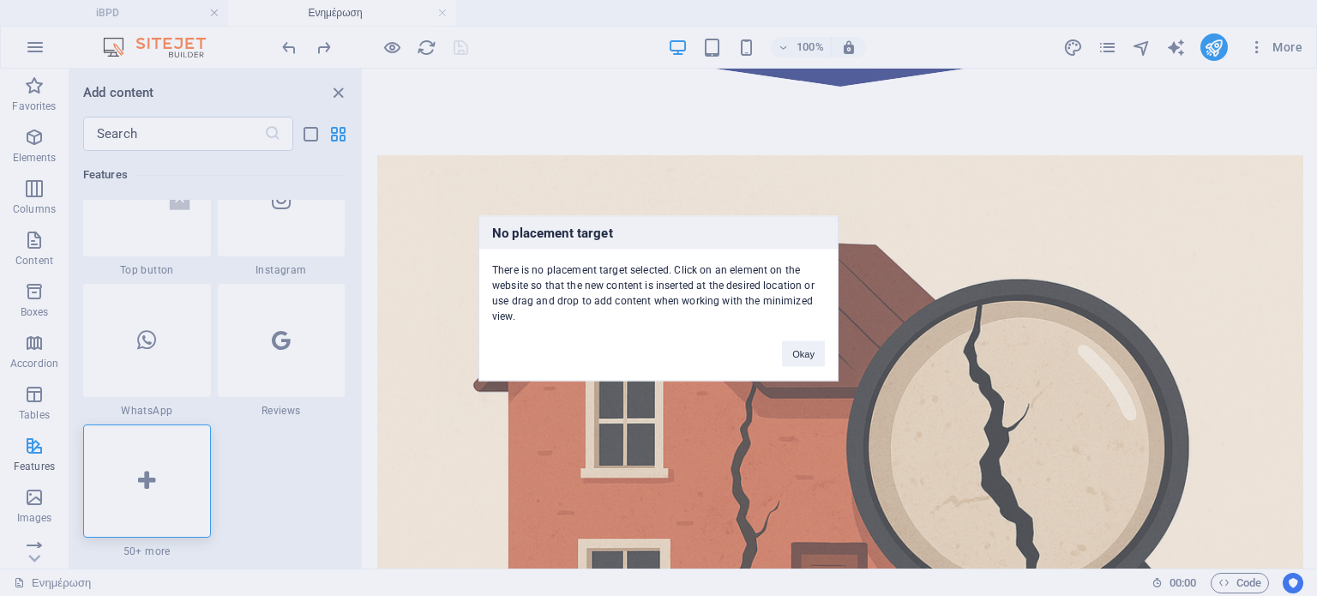
drag, startPoint x: 146, startPoint y: 478, endPoint x: 643, endPoint y: 290, distance: 531.7
click at [643, 290] on div "No placement target There is no placement target selected. Click on an element …" at bounding box center [658, 298] width 1317 height 596
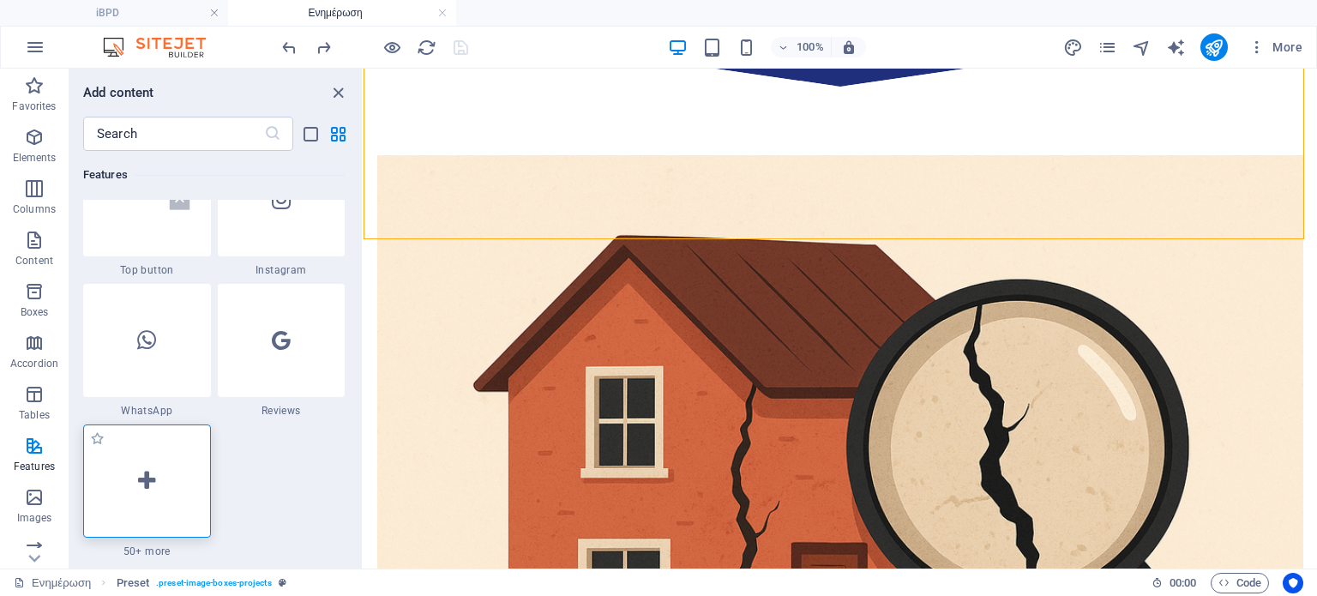
click at [141, 466] on div at bounding box center [147, 481] width 128 height 113
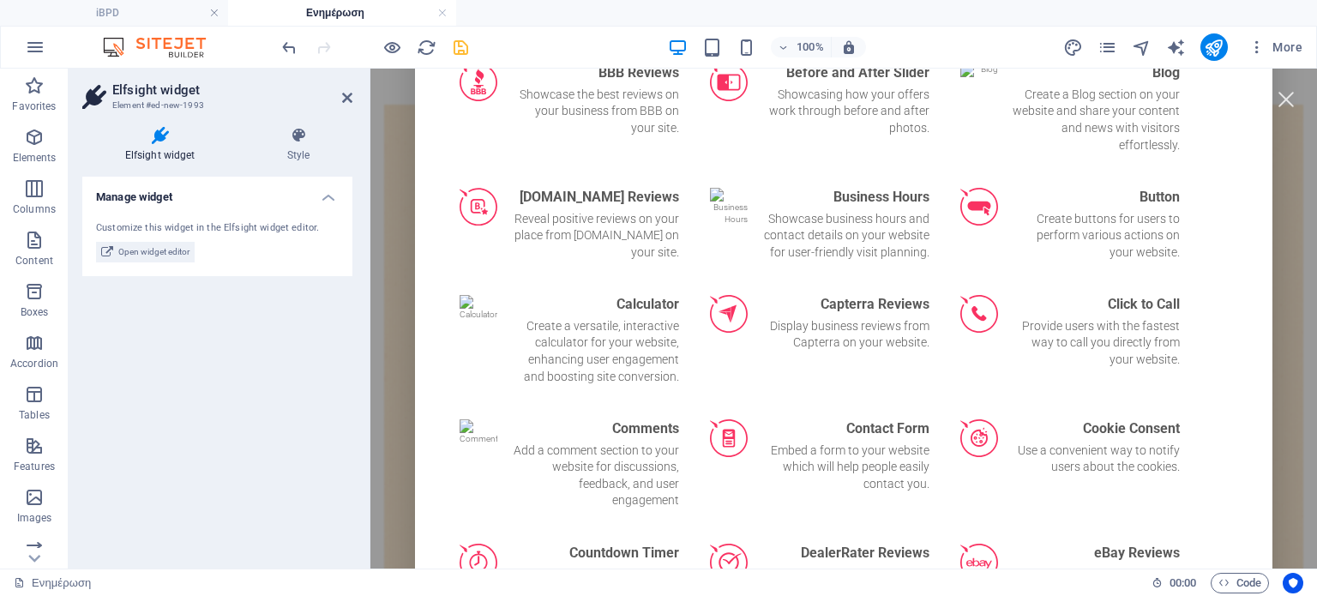
scroll to position [768, 0]
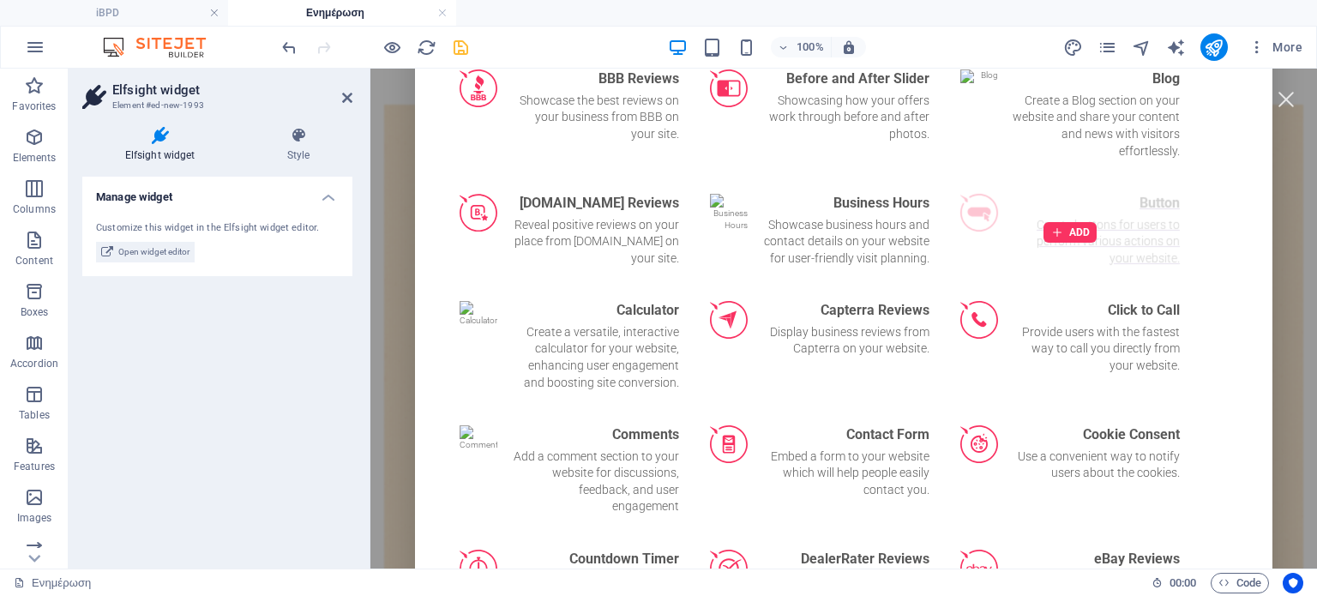
click at [1117, 207] on div "ADD" at bounding box center [1070, 232] width 240 height 97
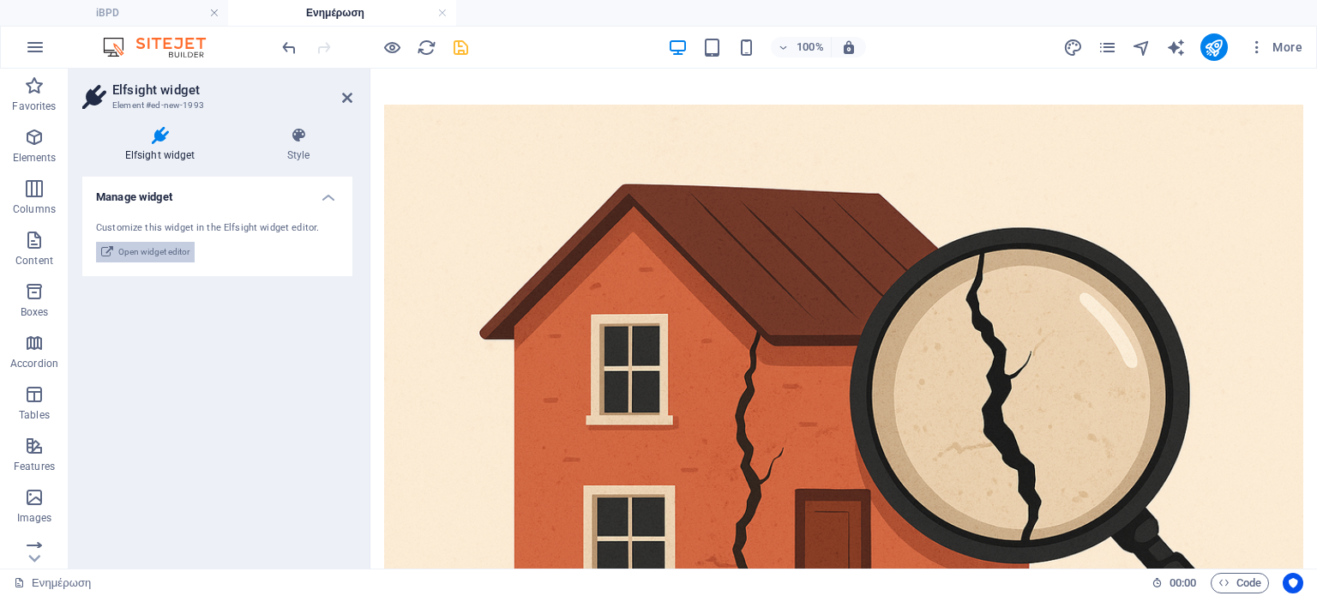
click at [151, 250] on span "Open widget editor" at bounding box center [153, 252] width 71 height 21
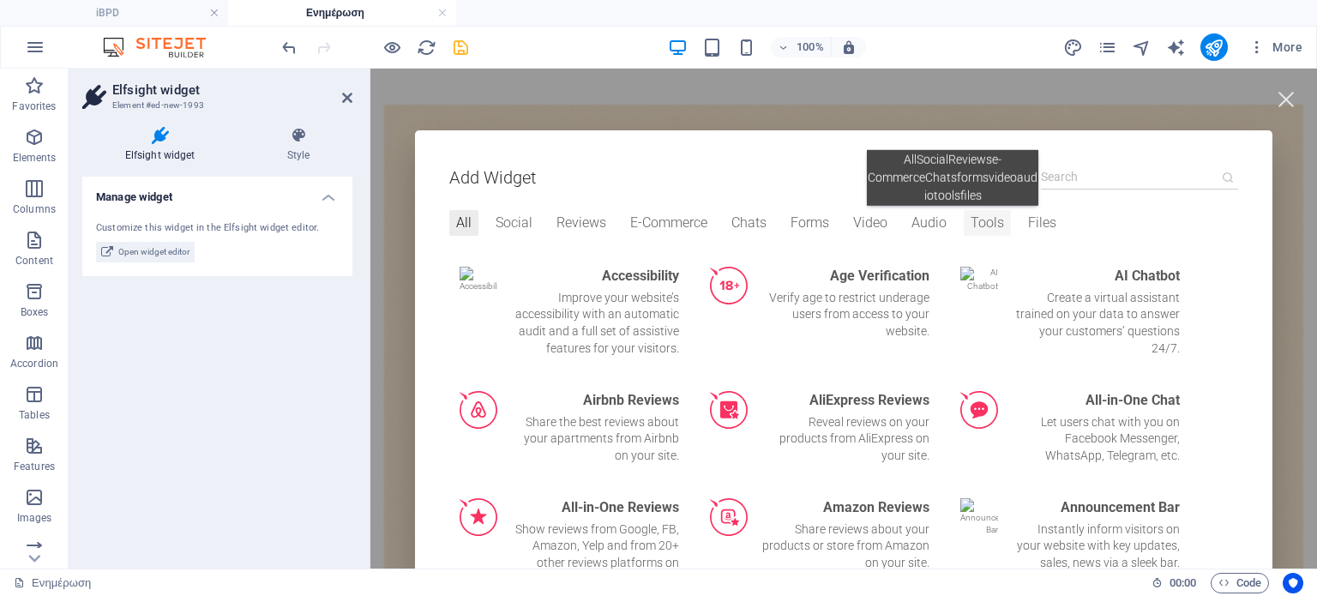
click at [964, 219] on div "Tools" at bounding box center [987, 223] width 47 height 26
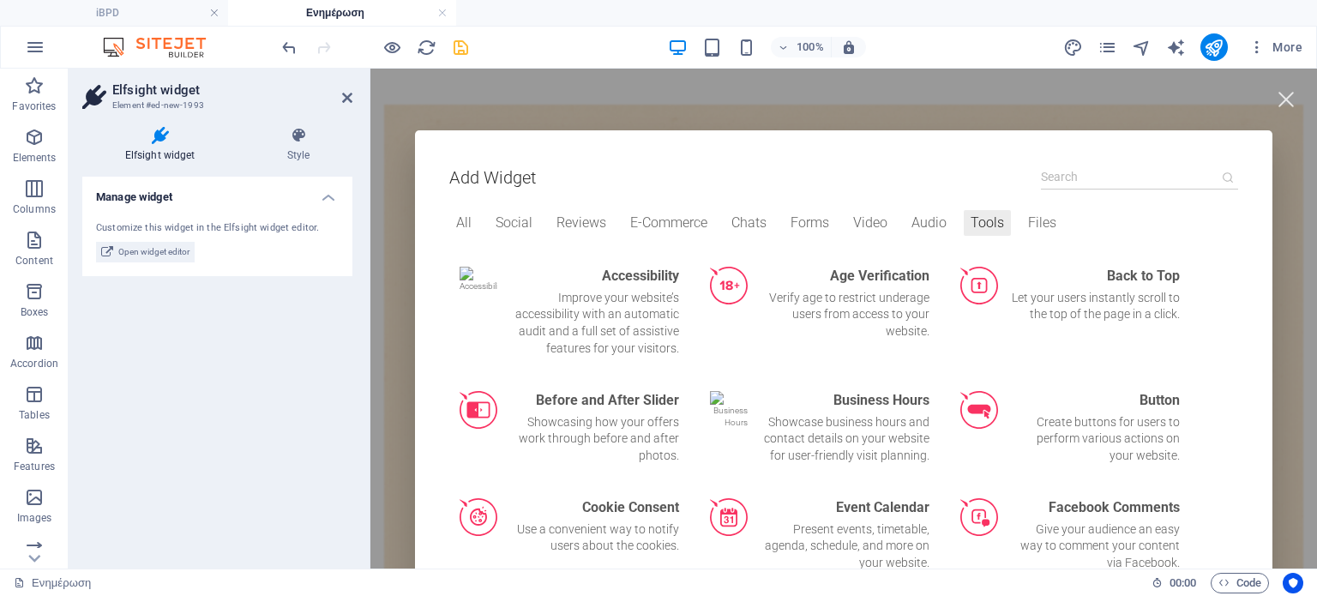
scroll to position [121, 0]
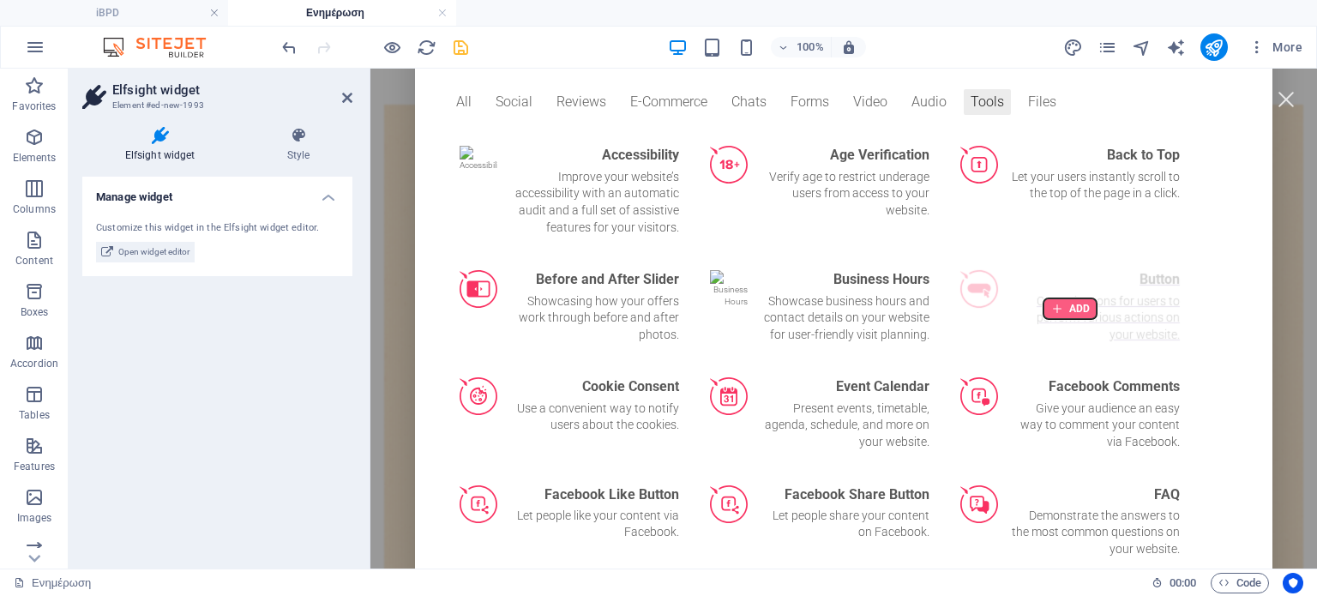
click at [1057, 310] on div at bounding box center [1070, 308] width 53 height 21
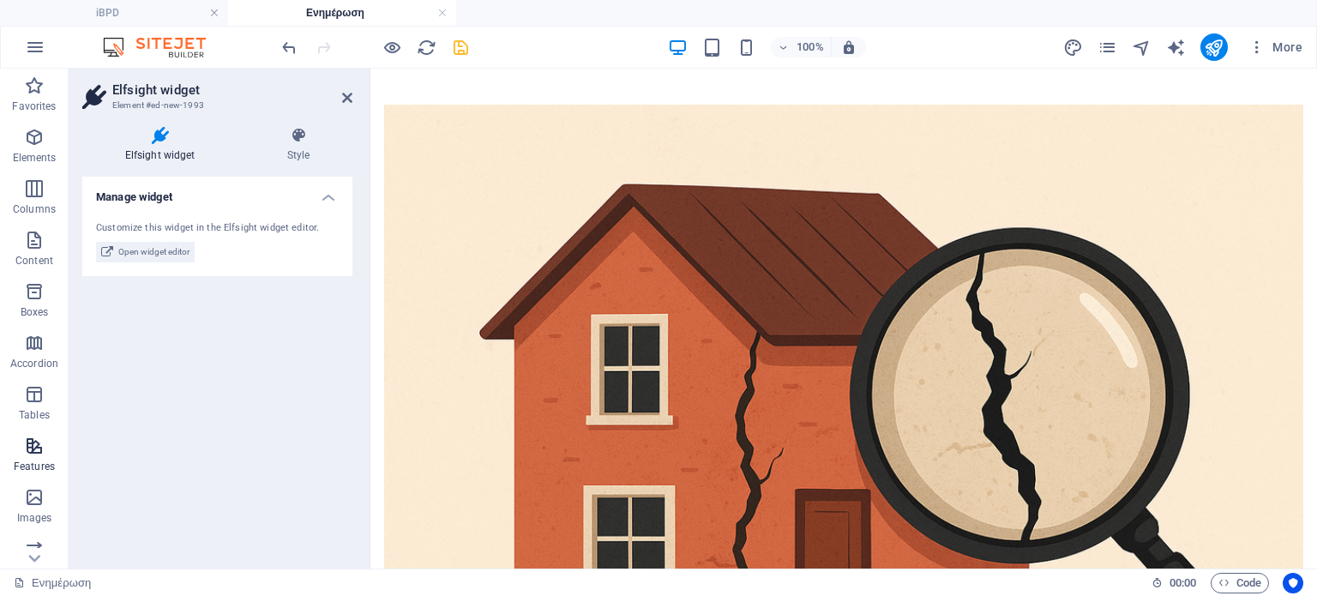
click at [34, 453] on icon "button" at bounding box center [34, 446] width 21 height 21
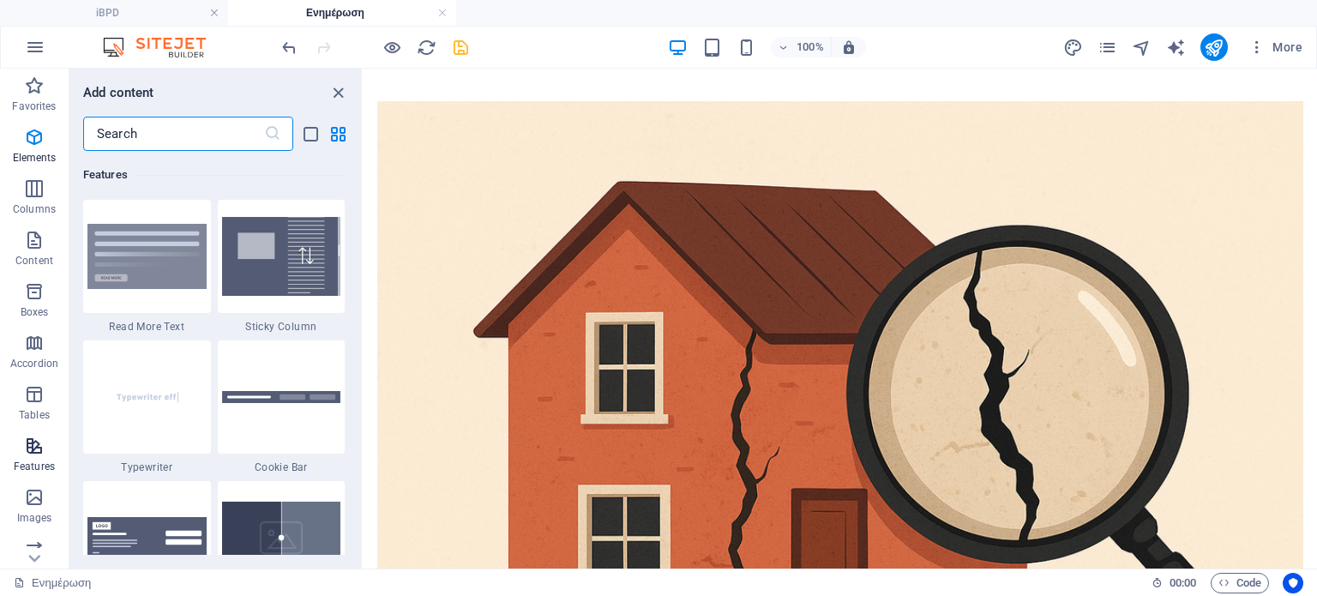
scroll to position [6685, 0]
click at [353, 318] on div "Favorites 1 Star Headline 1 Star Container Elements 1 Star Headline 1 Star Text…" at bounding box center [215, 353] width 292 height 404
click at [358, 320] on div "Favorites 1 Star Headline 1 Star Container Elements 1 Star Headline 1 Star Text…" at bounding box center [215, 353] width 292 height 404
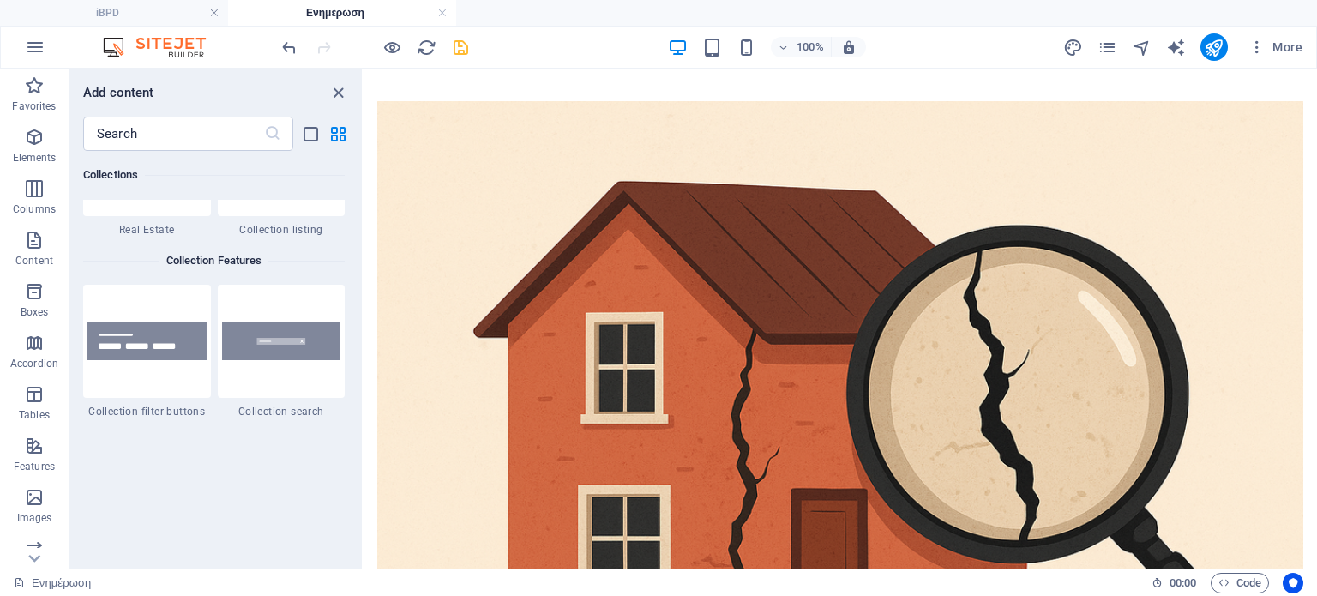
scroll to position [16202, 0]
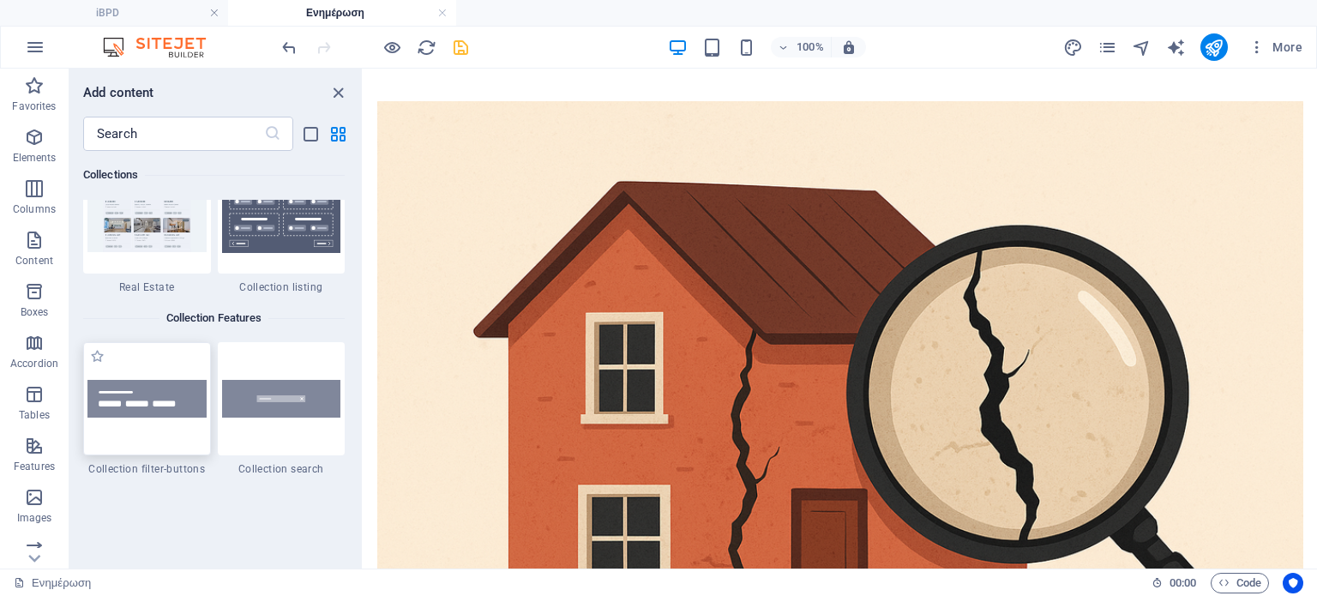
click at [177, 419] on div at bounding box center [147, 398] width 128 height 113
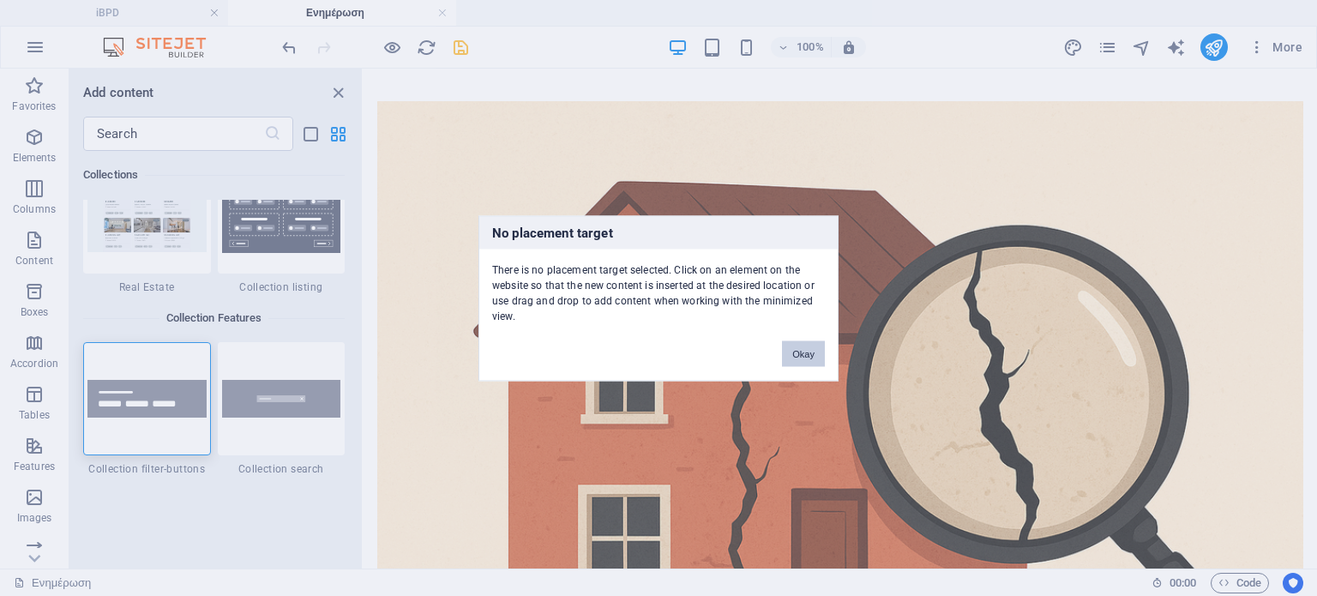
click at [785, 353] on button "Okay" at bounding box center [803, 353] width 43 height 26
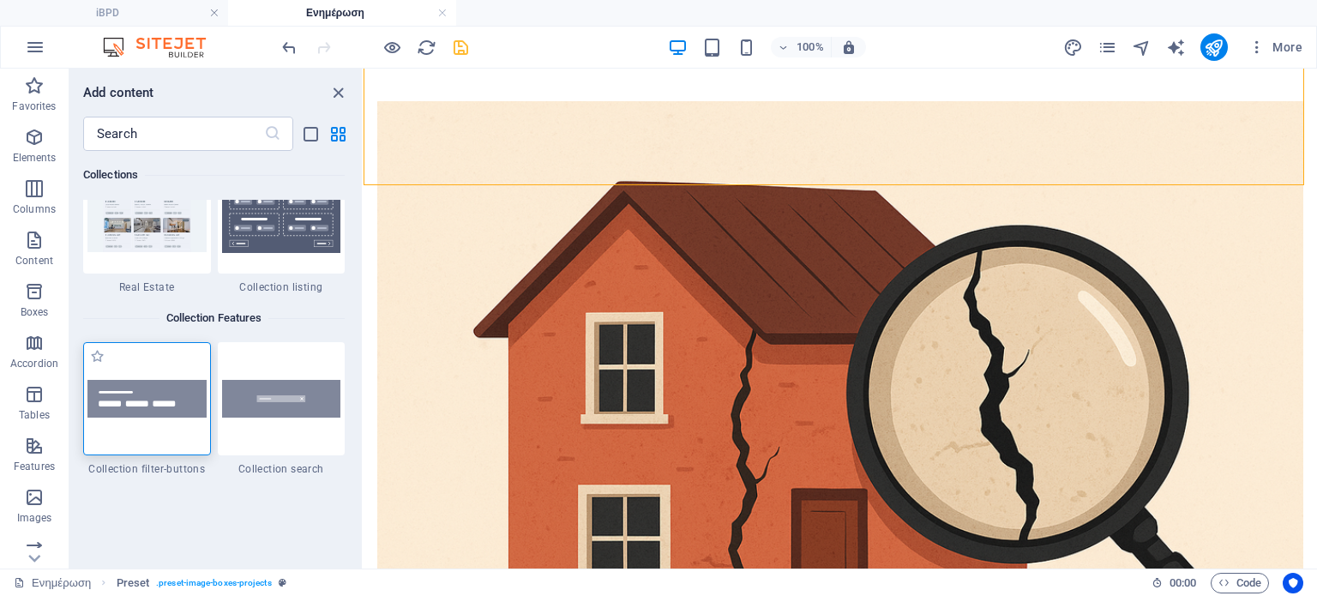
click at [134, 406] on img at bounding box center [146, 399] width 119 height 39
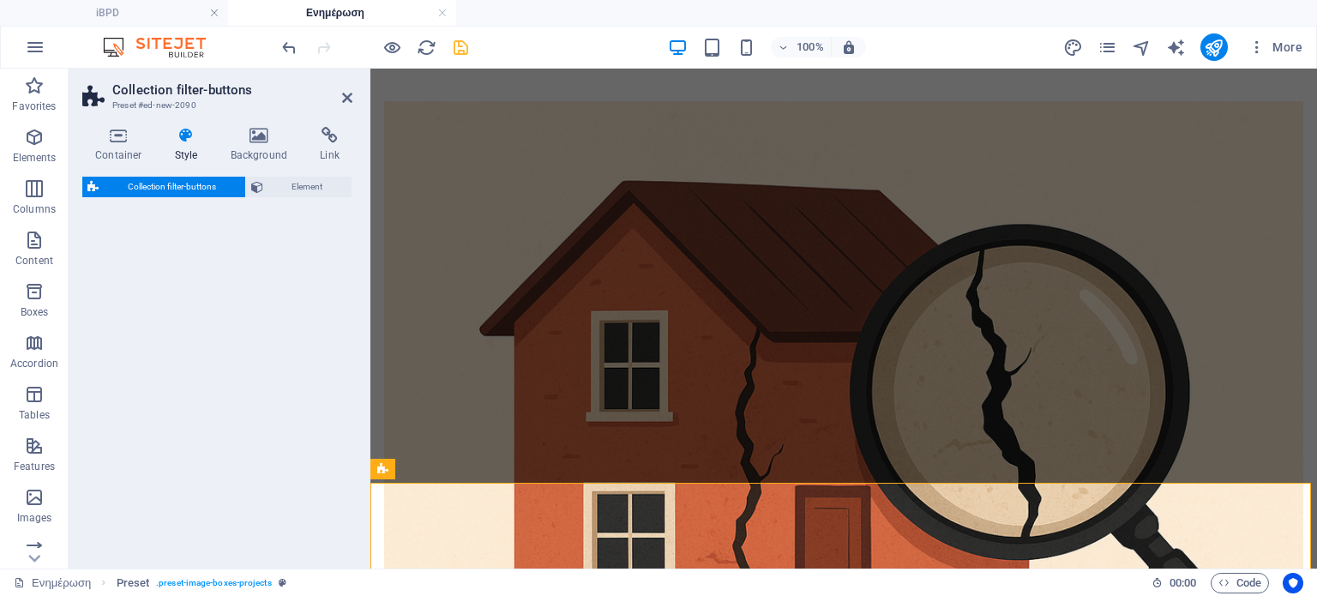
scroll to position [1292, 0]
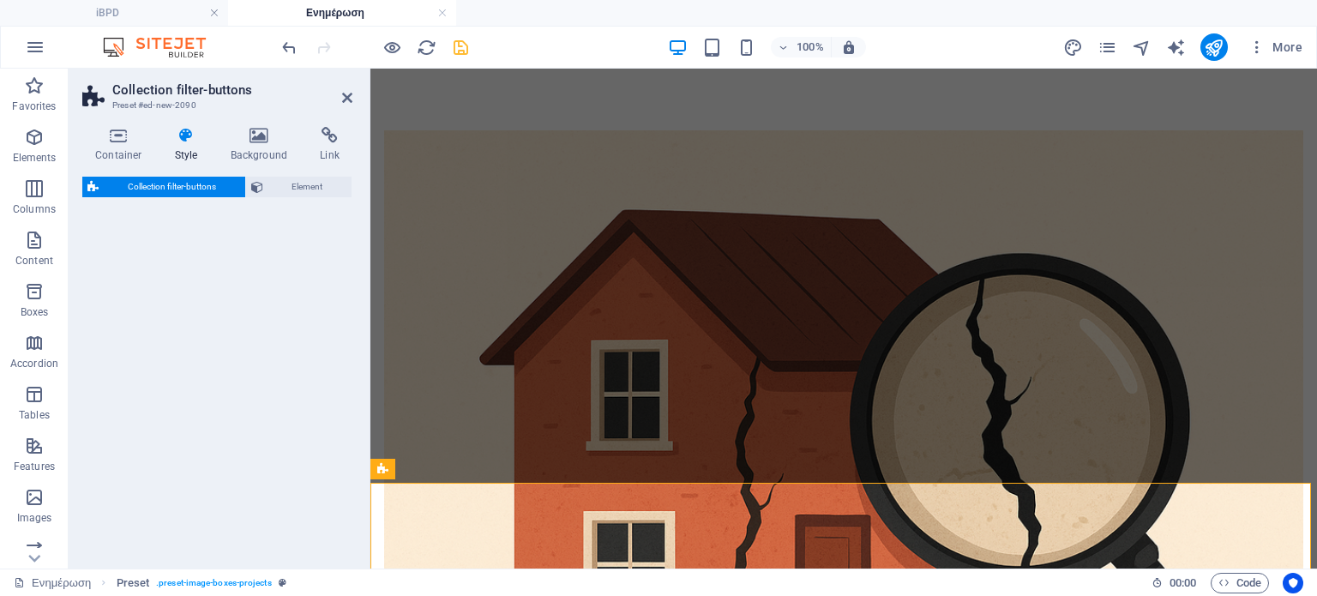
select select "rem"
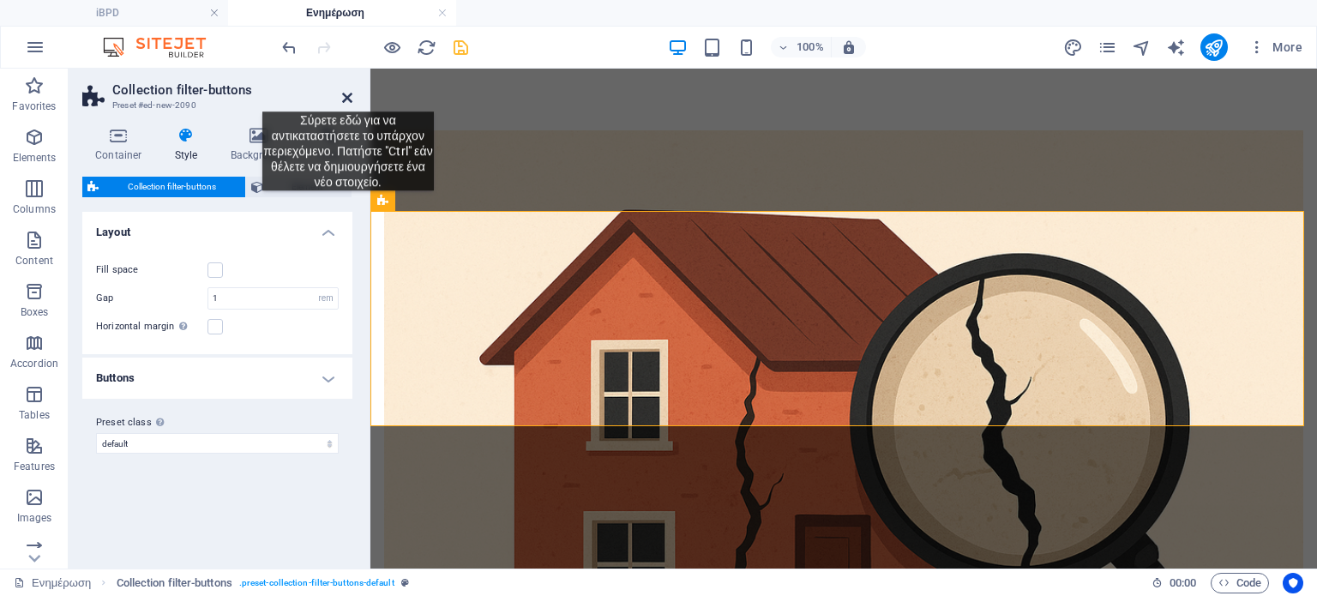
click at [348, 99] on icon at bounding box center [347, 98] width 10 height 14
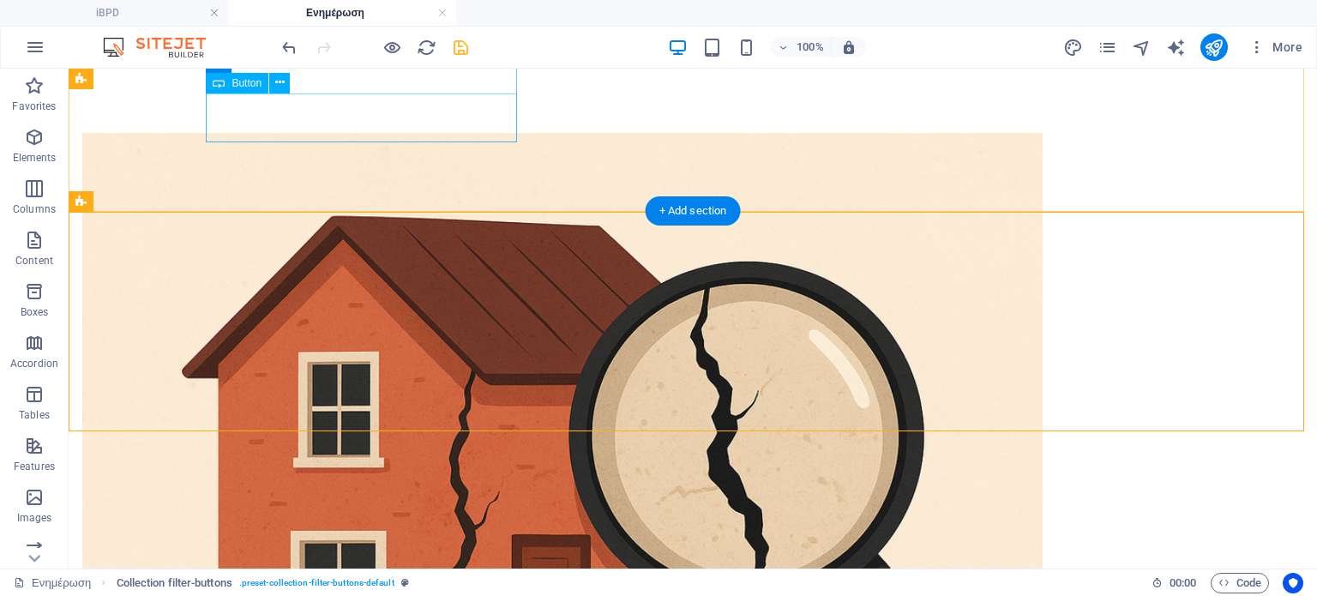
scroll to position [1348, 0]
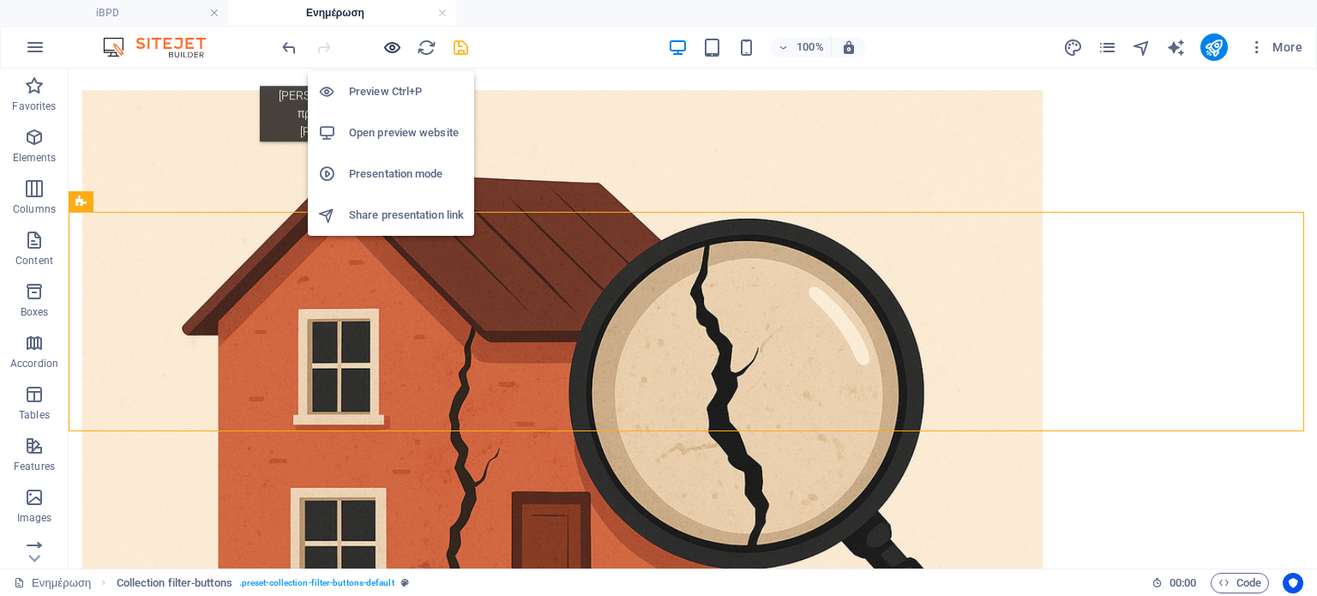
click at [395, 47] on icon "button" at bounding box center [392, 48] width 20 height 20
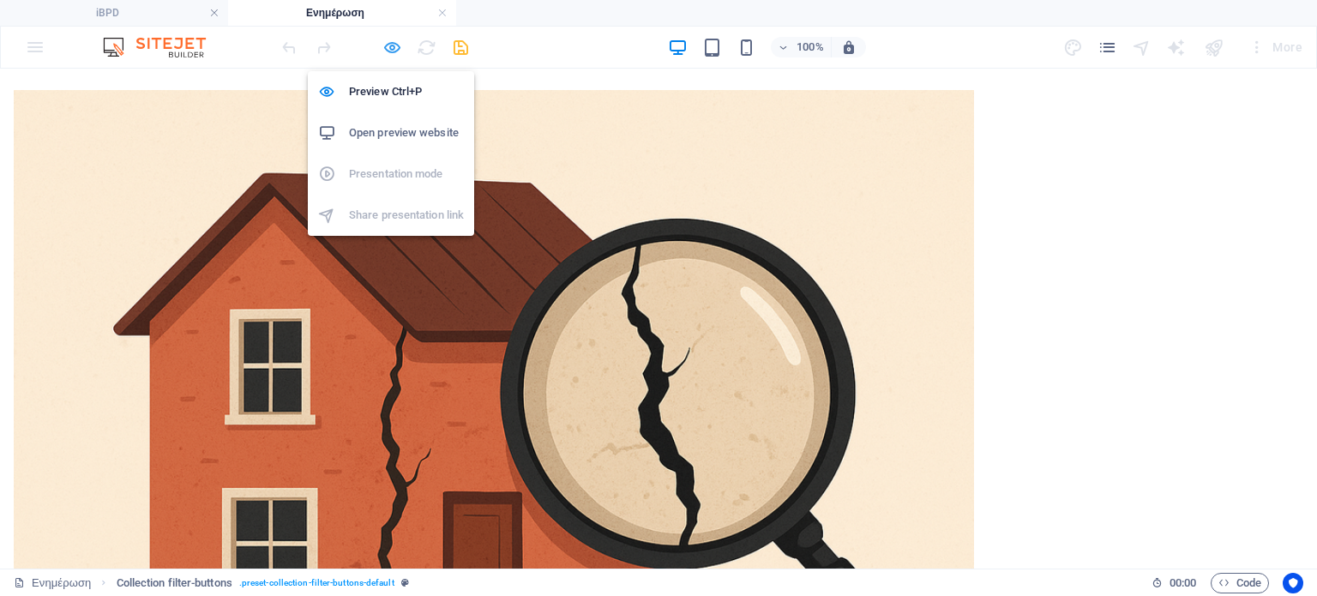
click at [385, 43] on icon "button" at bounding box center [392, 48] width 20 height 20
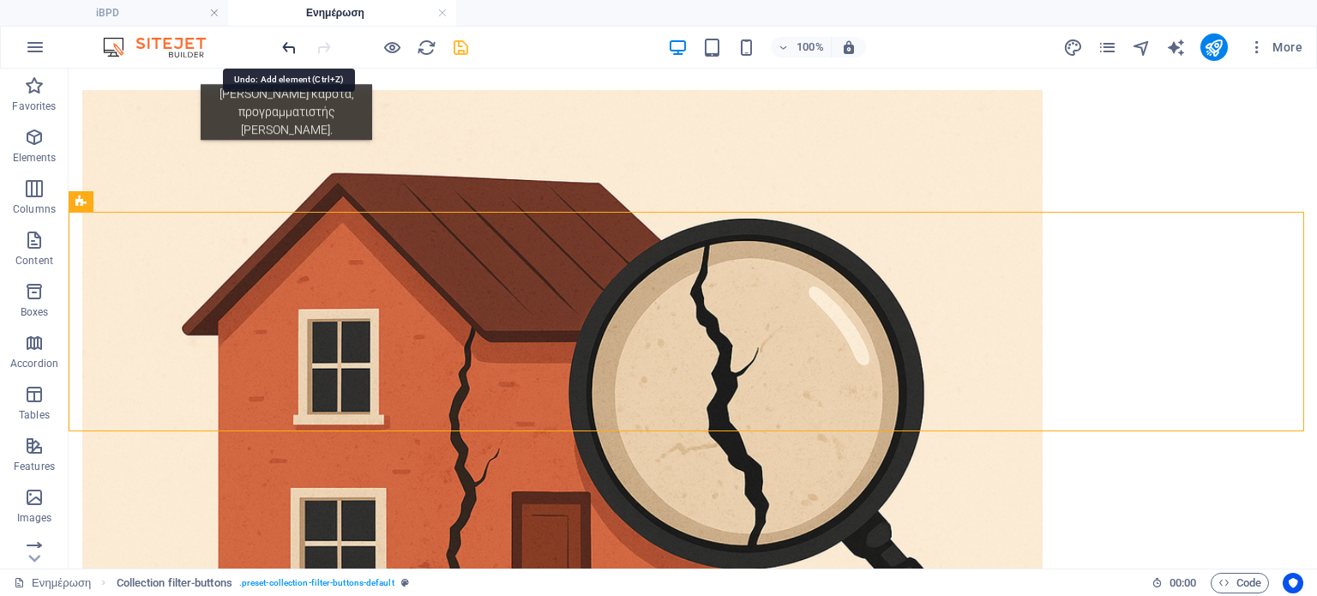
click at [286, 47] on icon "undo" at bounding box center [290, 48] width 20 height 20
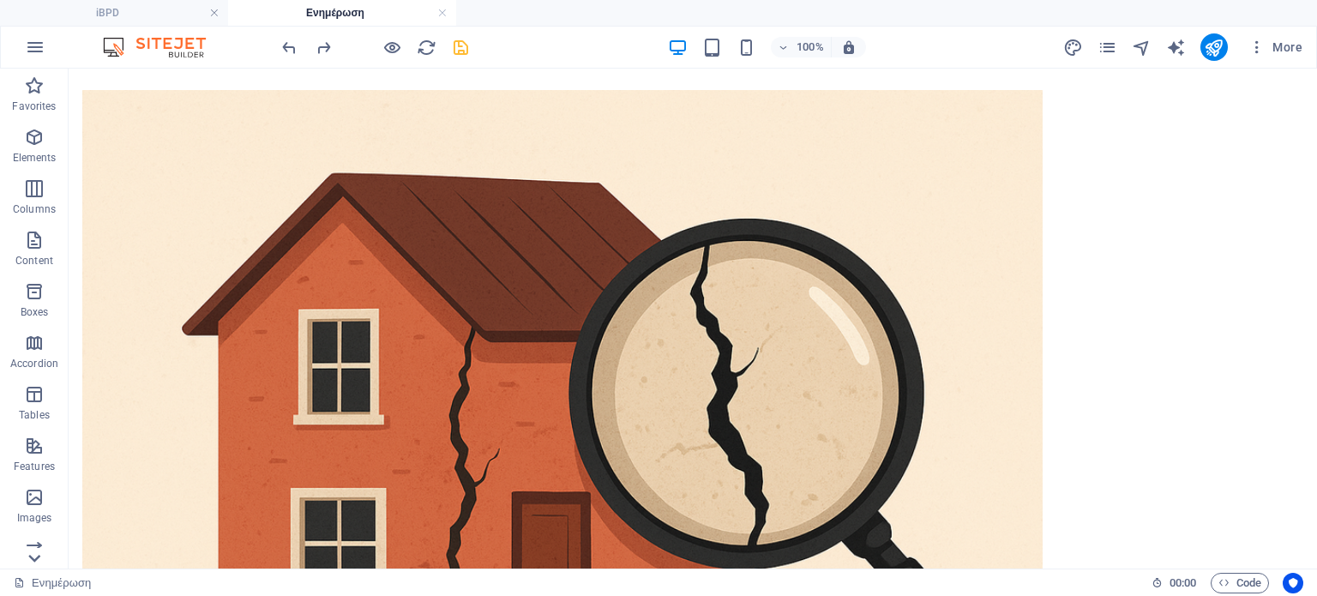
click at [38, 91] on icon at bounding box center [34, 79] width 24 height 24
click at [38, 529] on icon "button" at bounding box center [34, 535] width 21 height 21
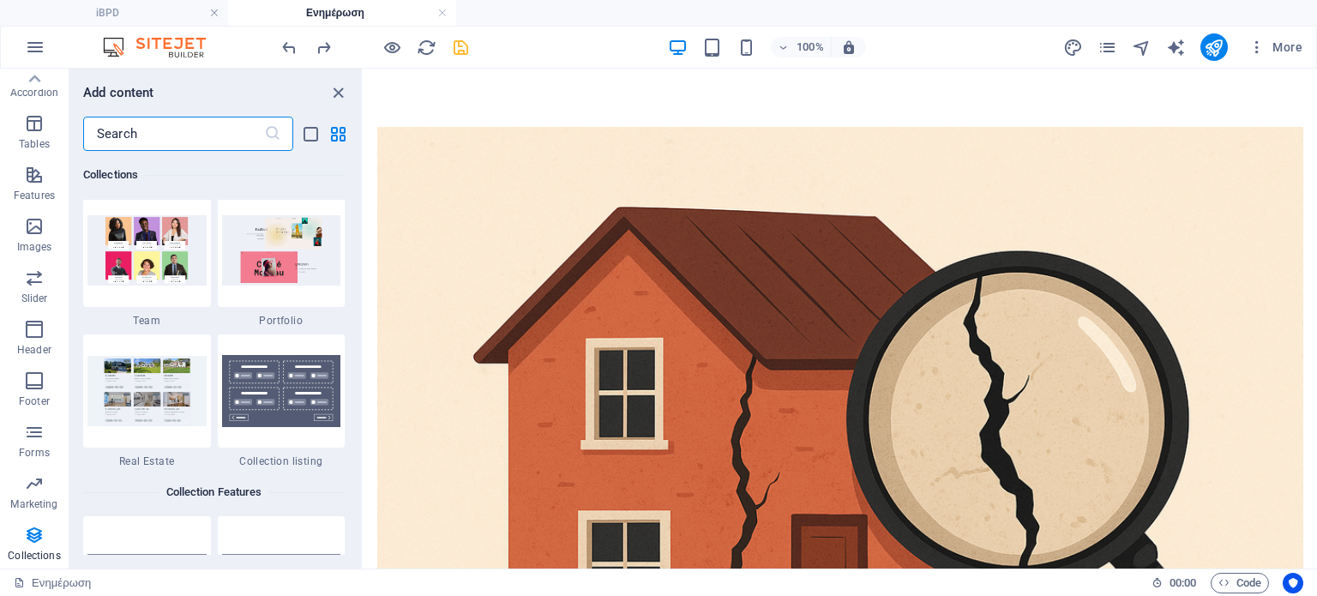
scroll to position [16029, 0]
drag, startPoint x: 360, startPoint y: 527, endPoint x: 2, endPoint y: 469, distance: 363.1
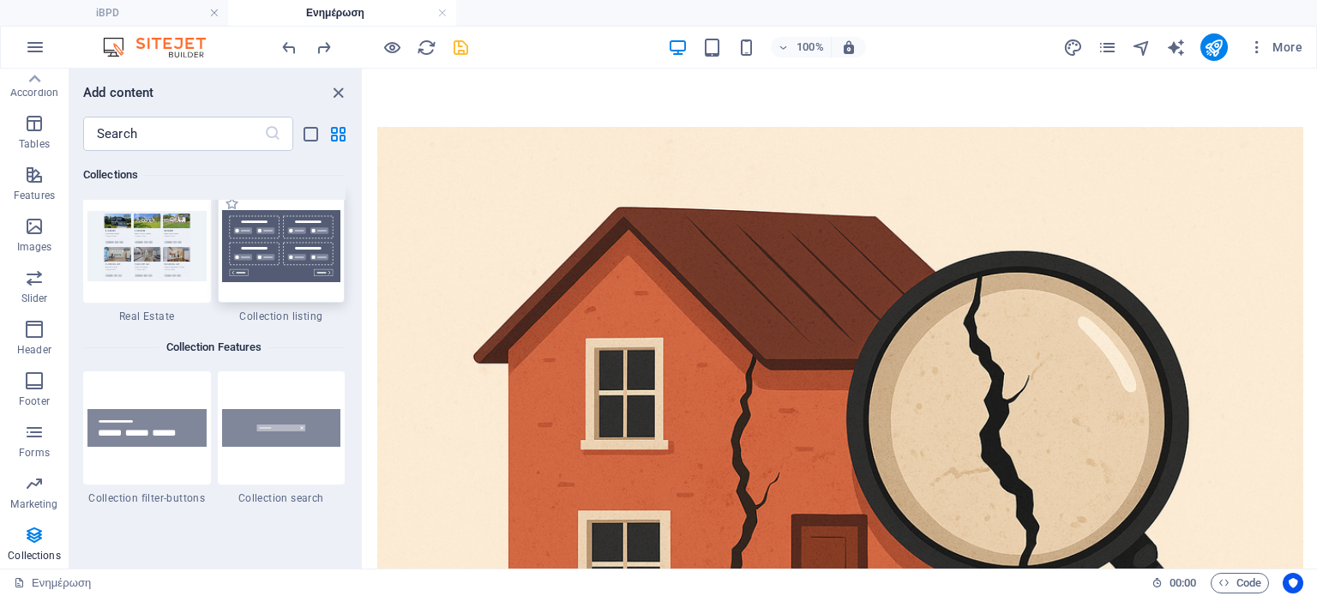
click at [284, 228] on img at bounding box center [281, 246] width 119 height 72
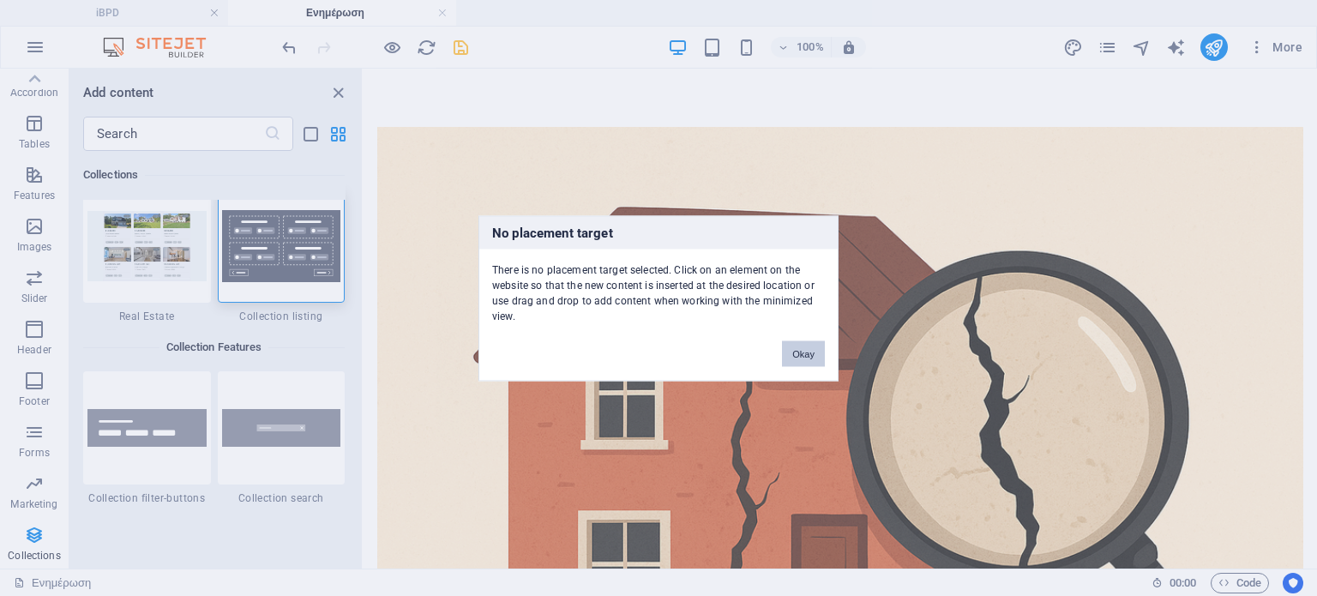
click at [816, 357] on button "Okay" at bounding box center [803, 353] width 43 height 26
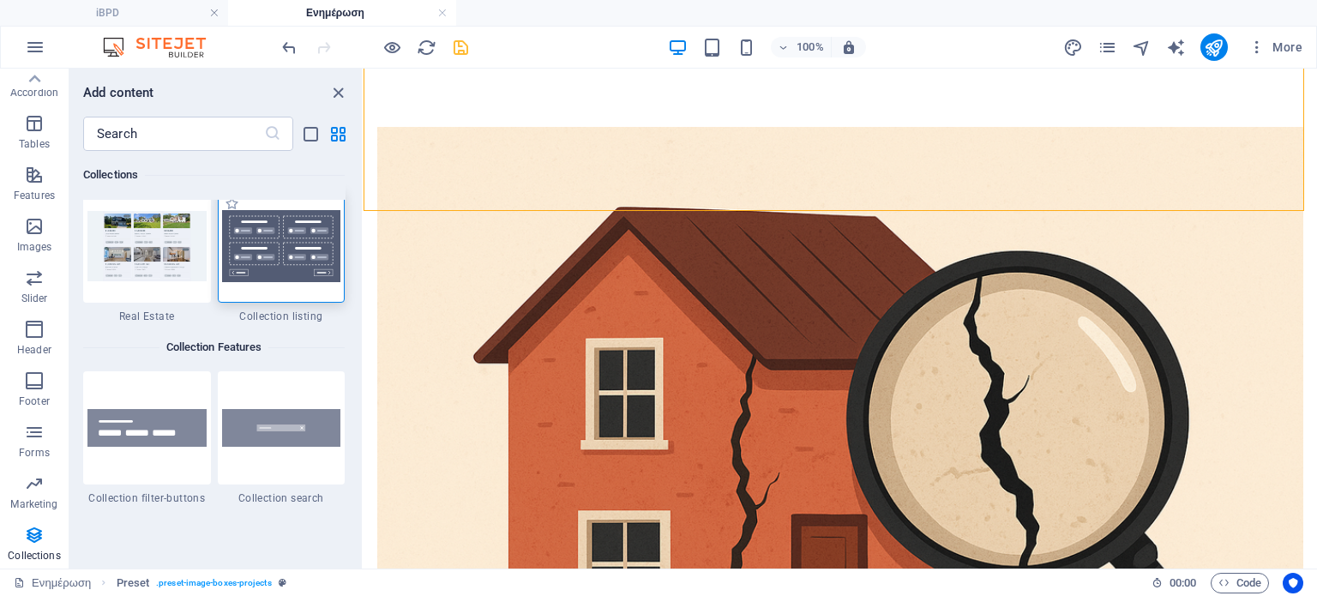
click at [290, 244] on img at bounding box center [281, 246] width 119 height 72
select select
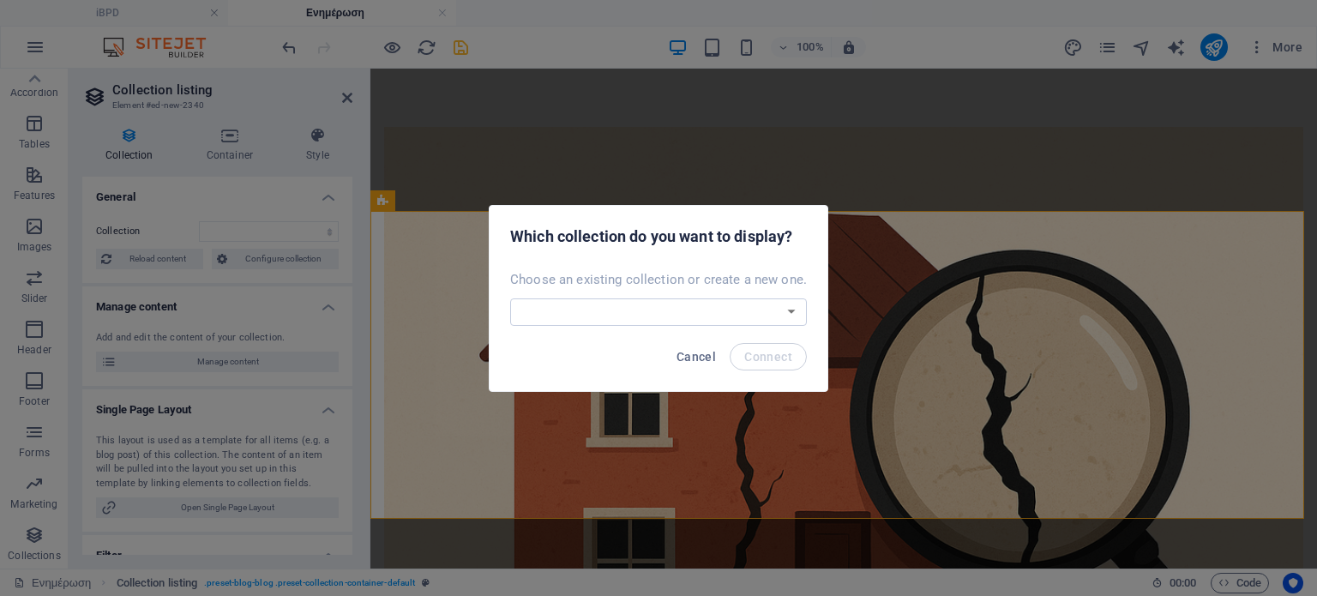
scroll to position [1292, 0]
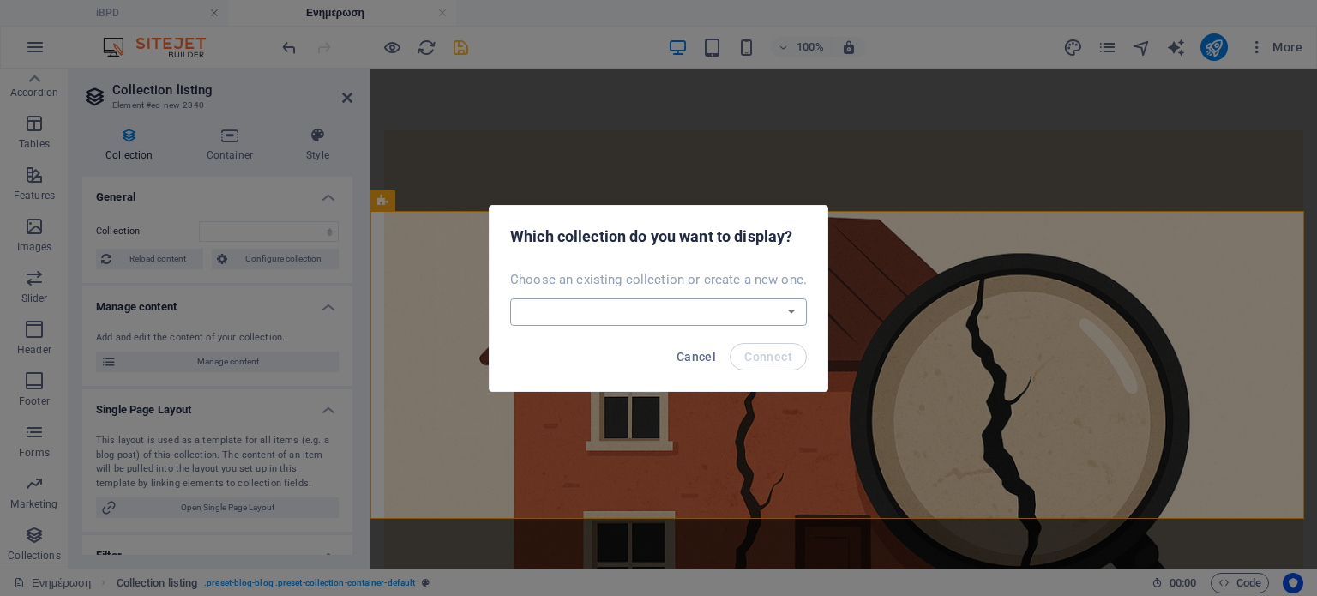
click at [788, 305] on select "Articles Blog Create a new collection" at bounding box center [658, 311] width 297 height 27
select select "--createNew--"
click at [512, 298] on select "Articles Blog Create a new collection" at bounding box center [658, 311] width 297 height 27
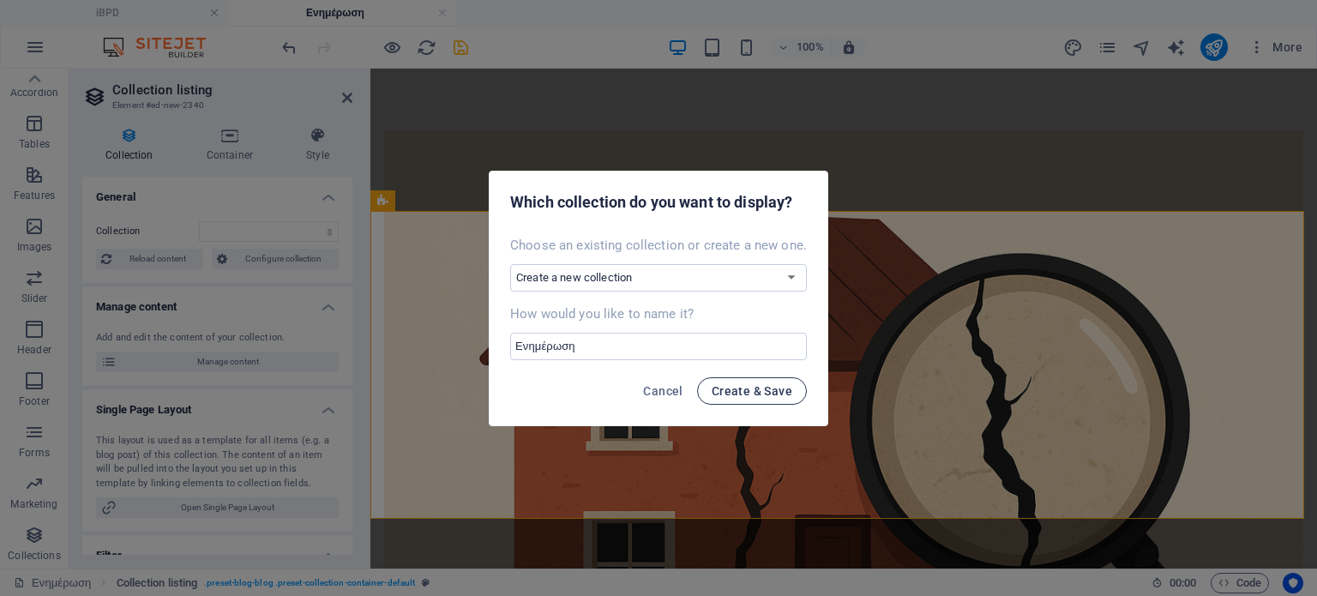
click at [720, 388] on span "Create & Save" at bounding box center [752, 391] width 81 height 14
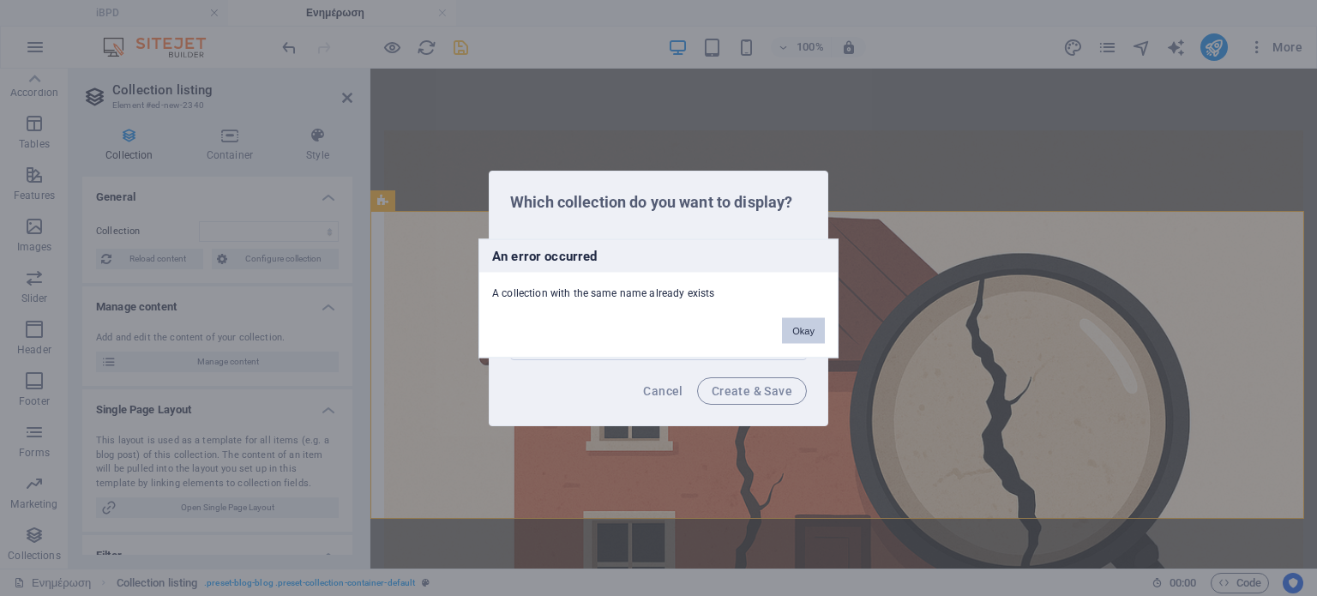
click at [810, 320] on button "Okay" at bounding box center [803, 330] width 43 height 26
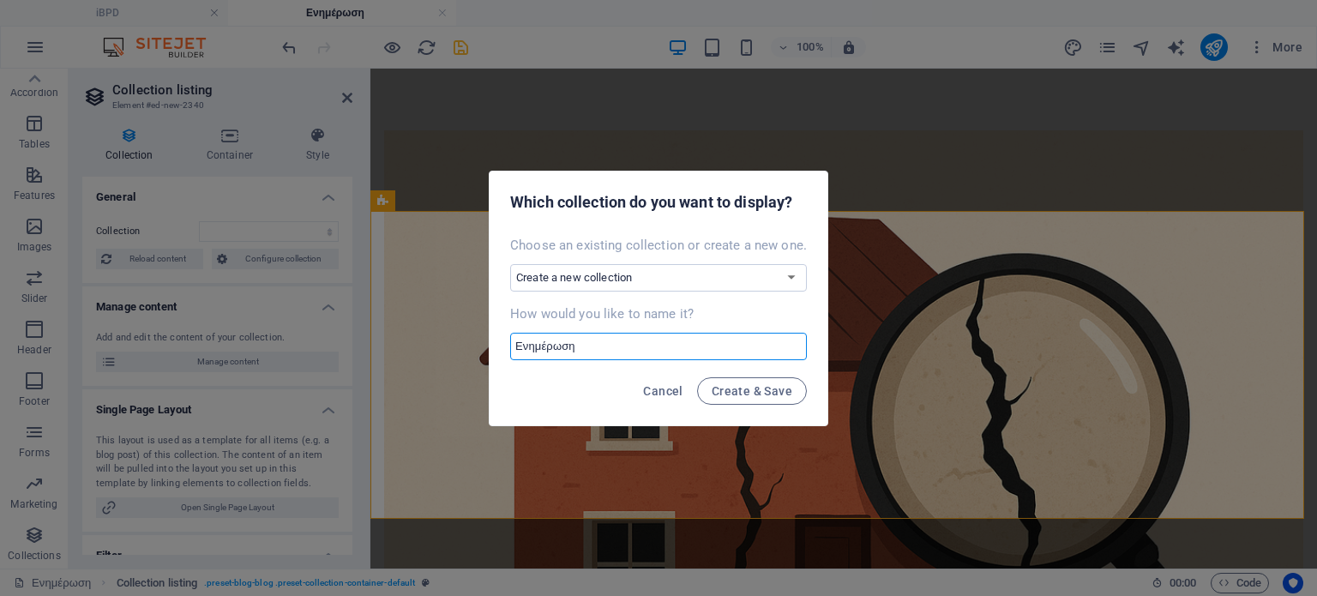
click at [643, 341] on input "Ενημέρωση" at bounding box center [658, 346] width 297 height 27
type input "Ενημέρωση 2"
click at [726, 387] on span "Create & Save" at bounding box center [752, 391] width 81 height 14
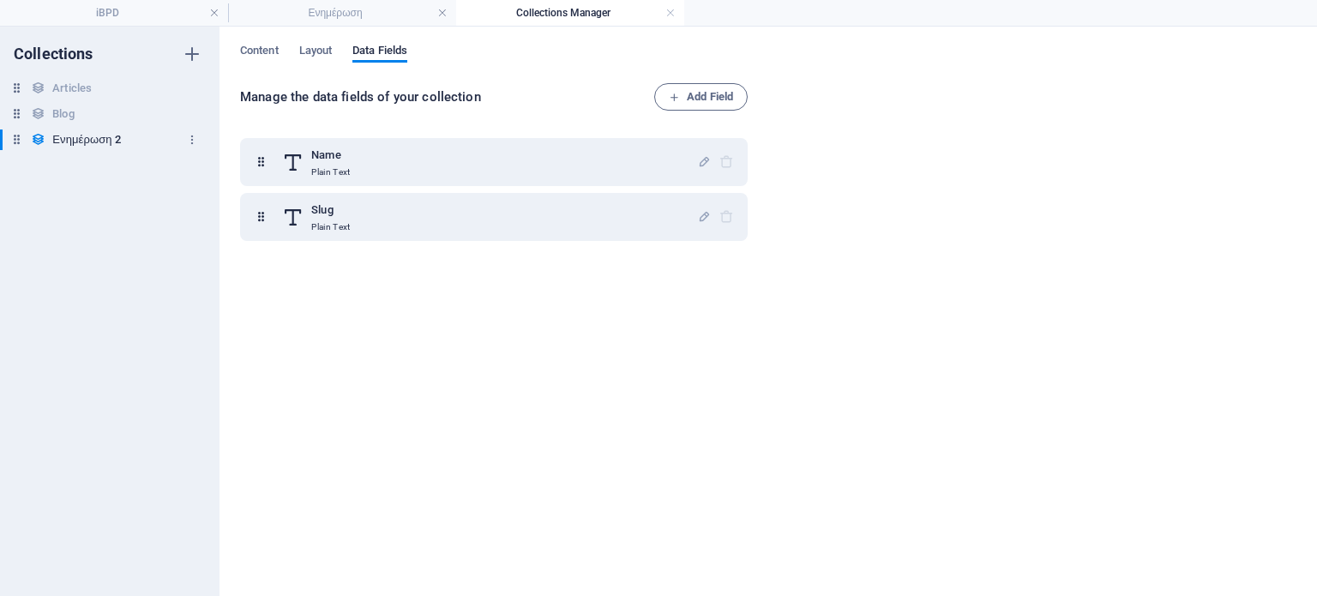
click at [17, 143] on icon at bounding box center [16, 139] width 15 height 15
click at [95, 137] on h6 "Ενημέρωση 2" at bounding box center [86, 139] width 69 height 21
click at [311, 47] on span "Layout" at bounding box center [315, 52] width 33 height 24
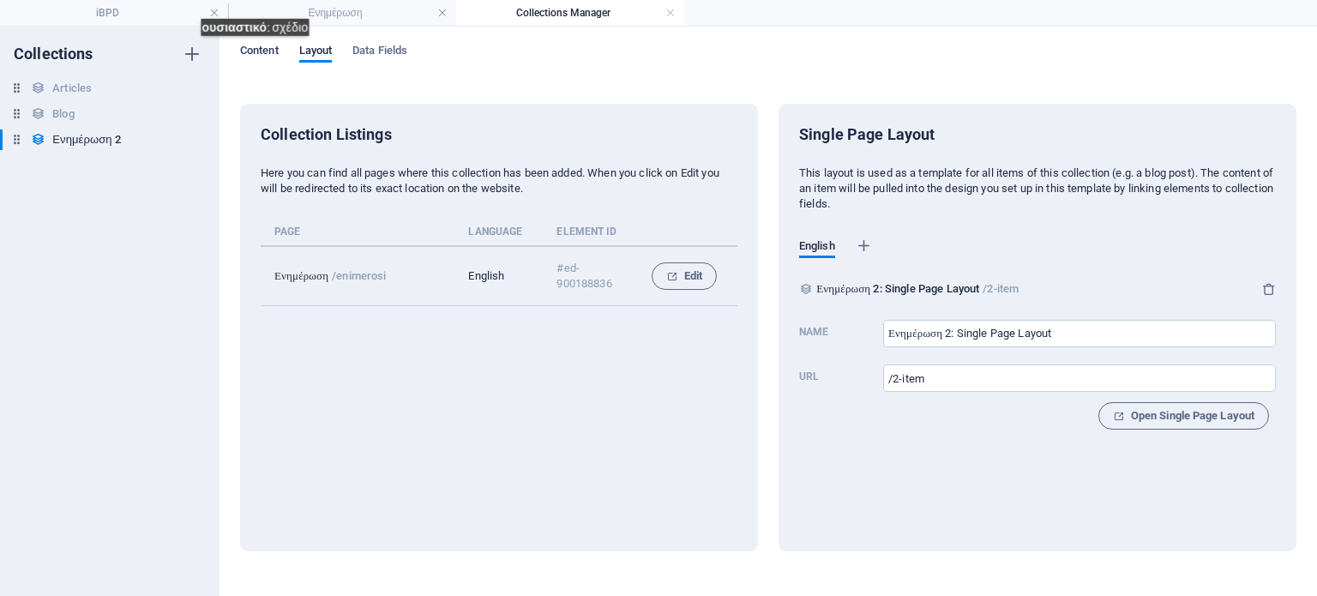
click at [264, 49] on span "Content" at bounding box center [259, 52] width 39 height 24
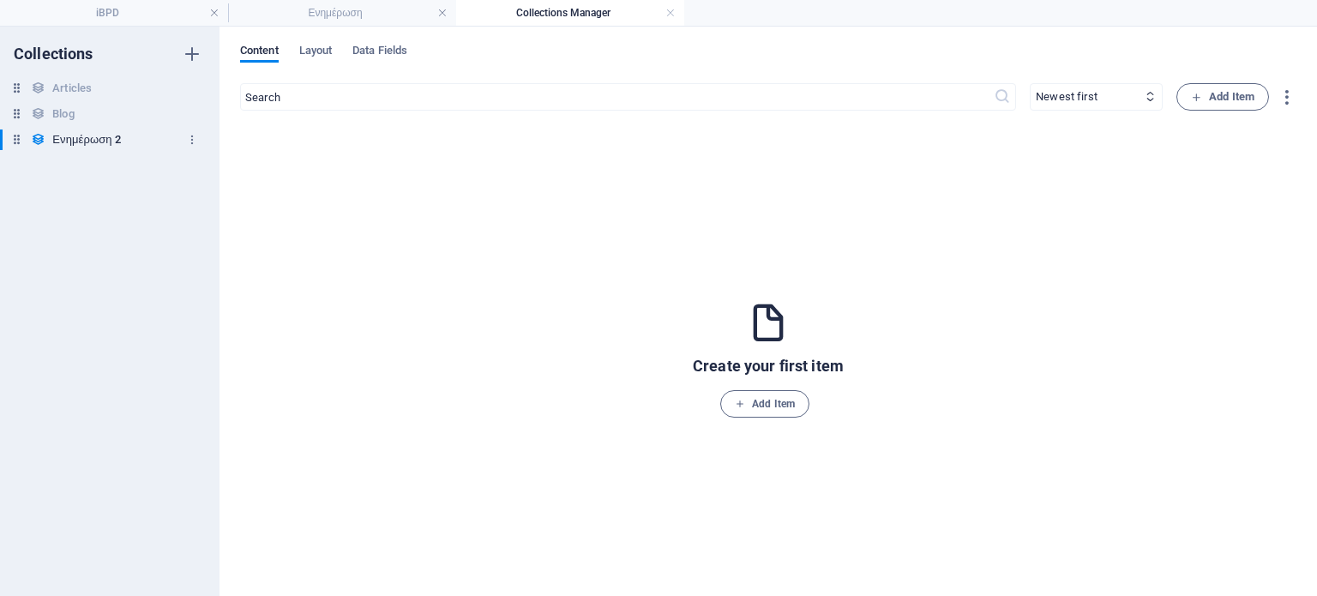
click at [104, 138] on h6 "Ενημέρωση 2" at bounding box center [86, 139] width 69 height 21
click at [665, 13] on h4 "Collections Manager" at bounding box center [570, 12] width 228 height 19
click at [670, 13] on link at bounding box center [671, 13] width 10 height 16
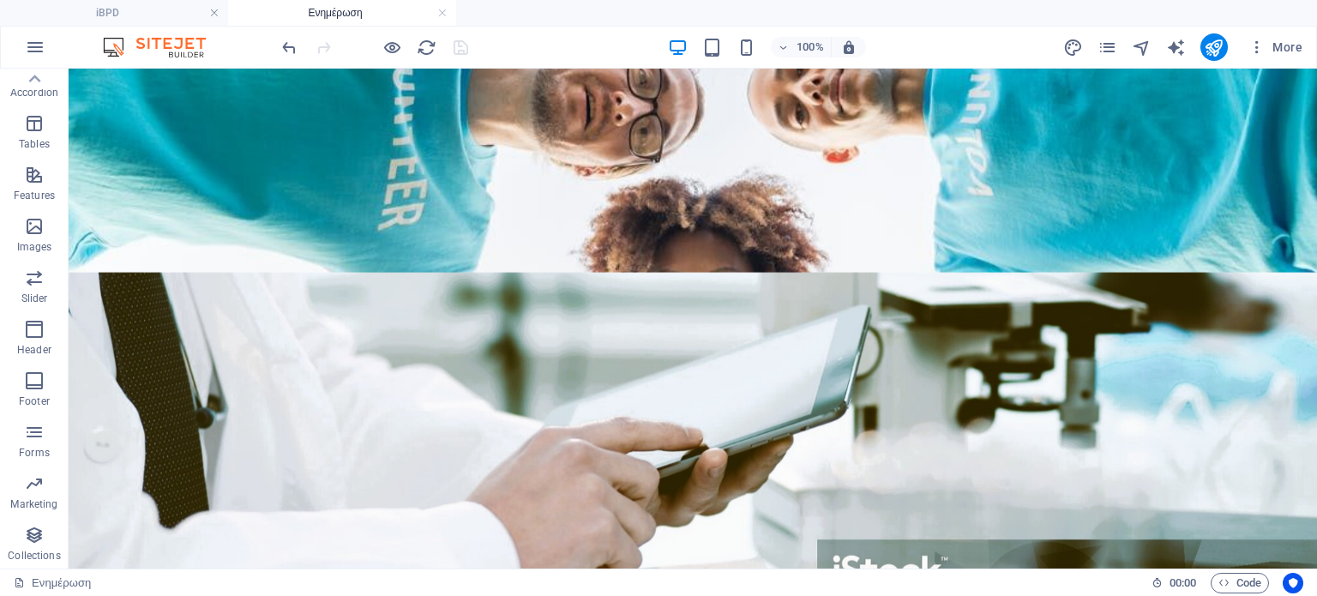
scroll to position [560, 0]
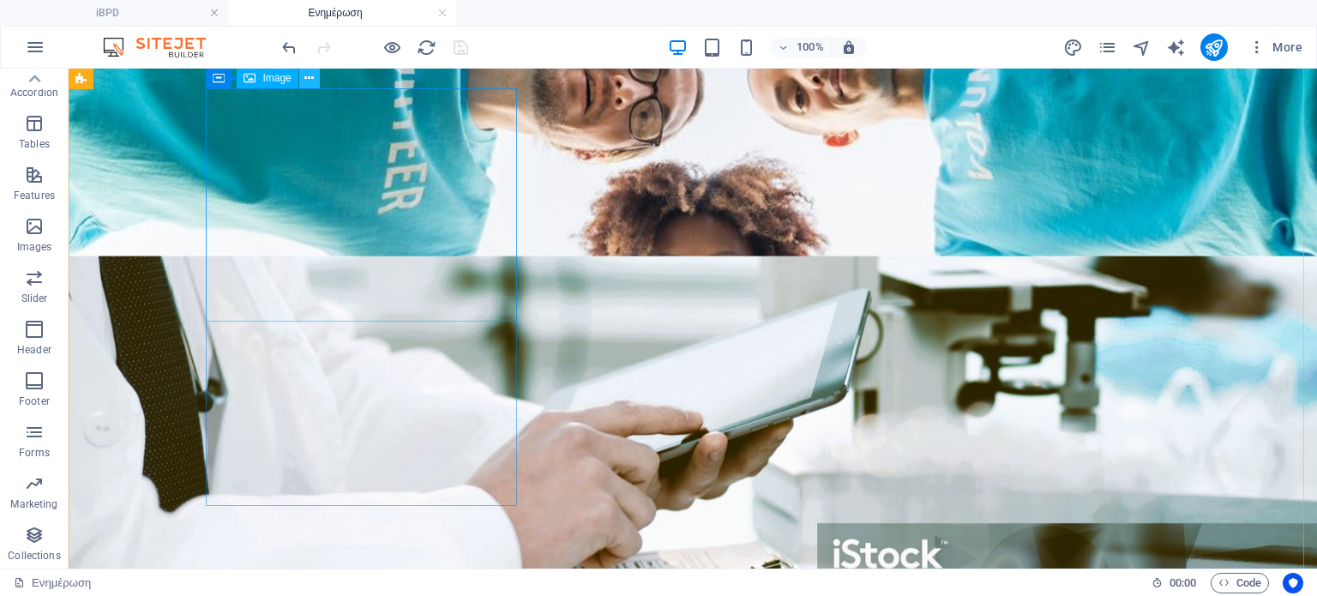
click at [307, 80] on icon at bounding box center [308, 78] width 9 height 18
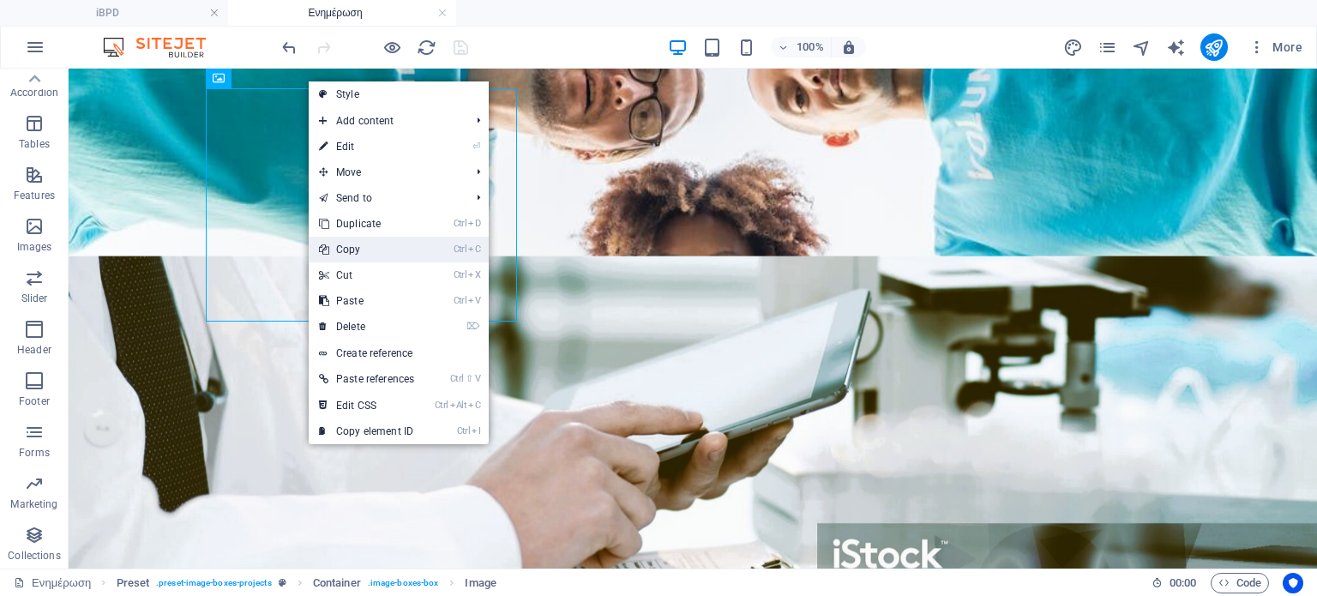
click at [350, 242] on link "Ctrl C Copy" at bounding box center [367, 250] width 116 height 26
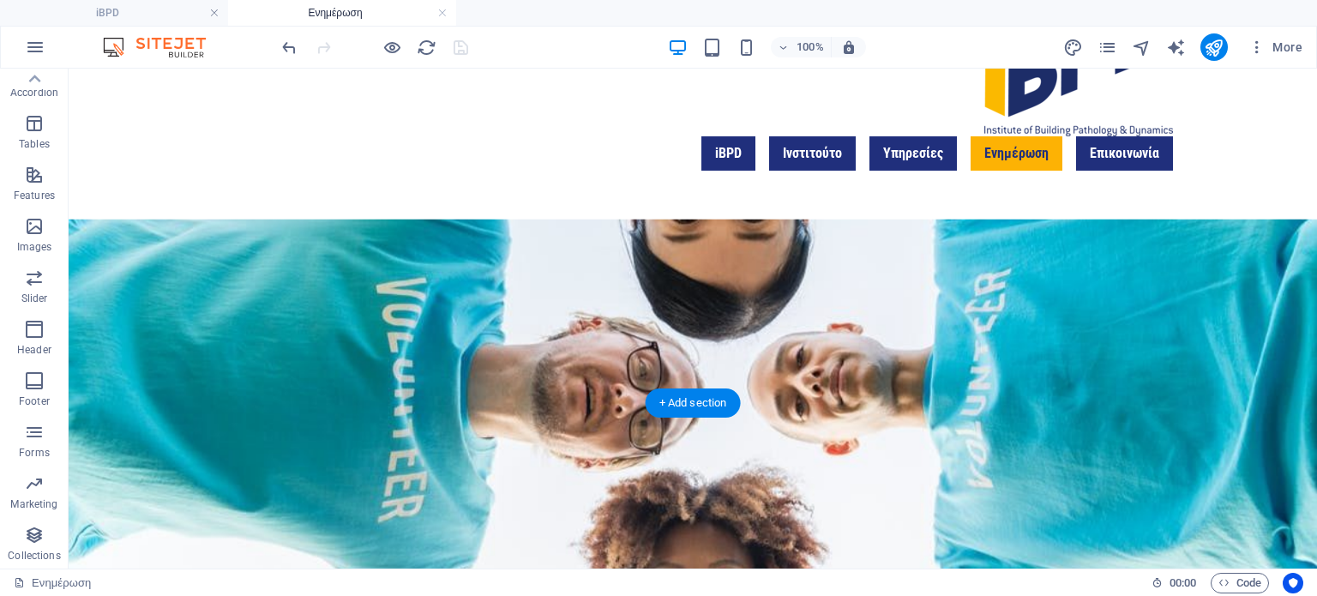
scroll to position [429, 0]
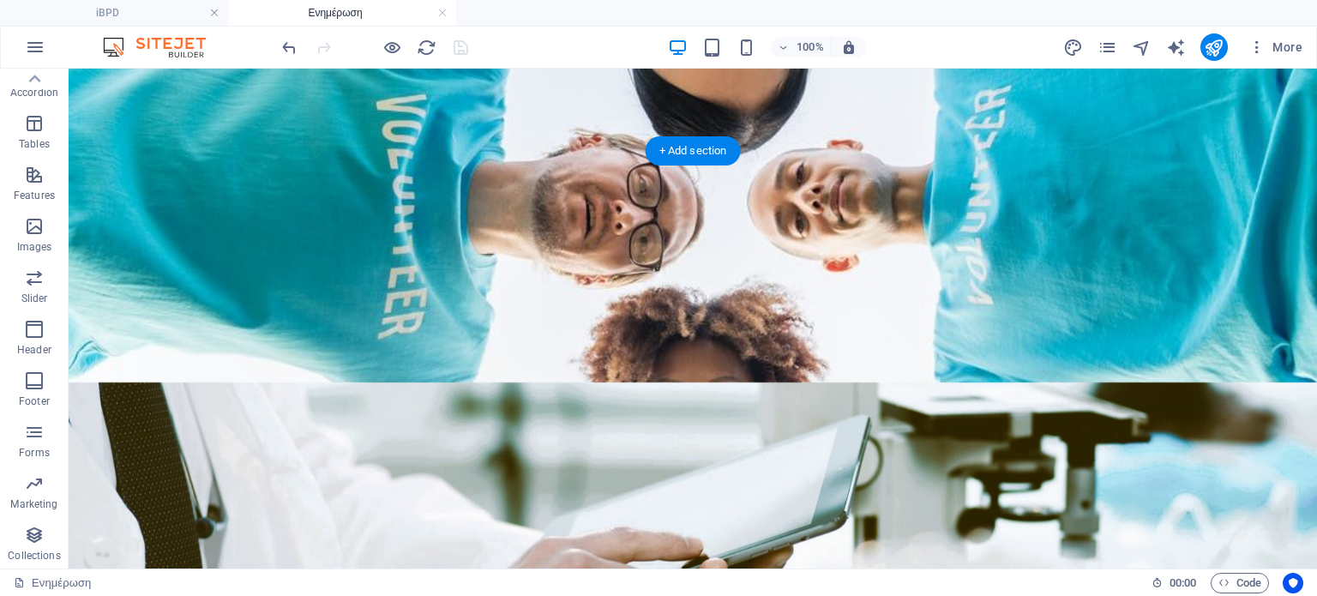
drag, startPoint x: 346, startPoint y: 148, endPoint x: 316, endPoint y: 232, distance: 88.7
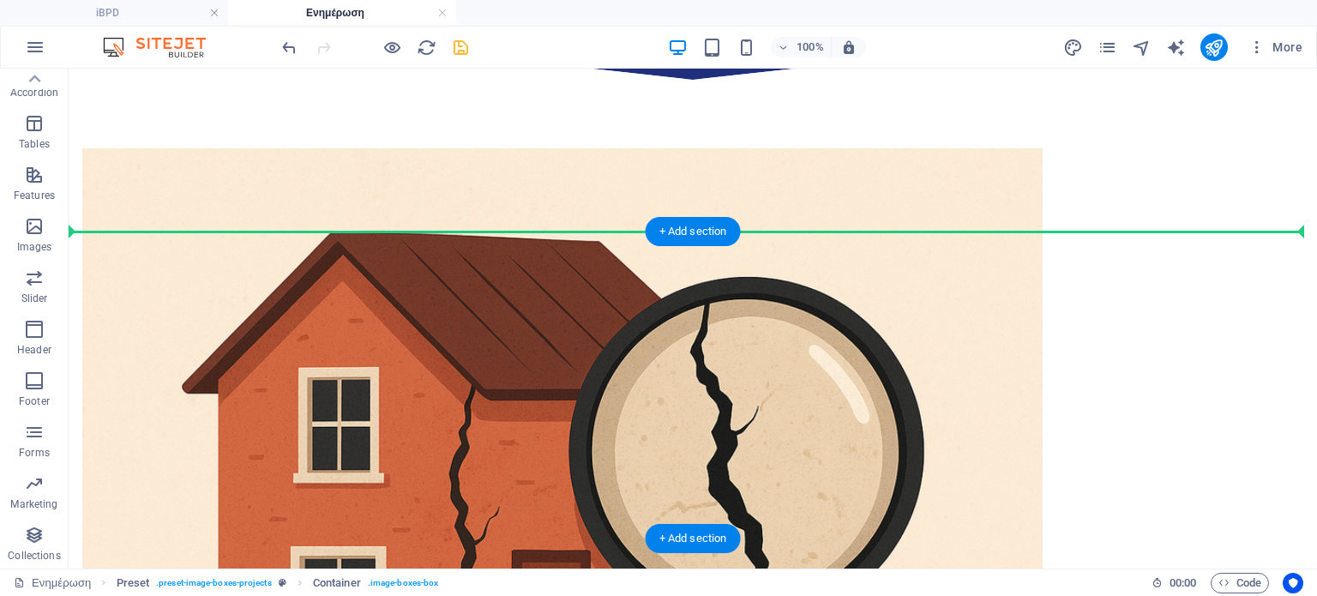
scroll to position [1343, 0]
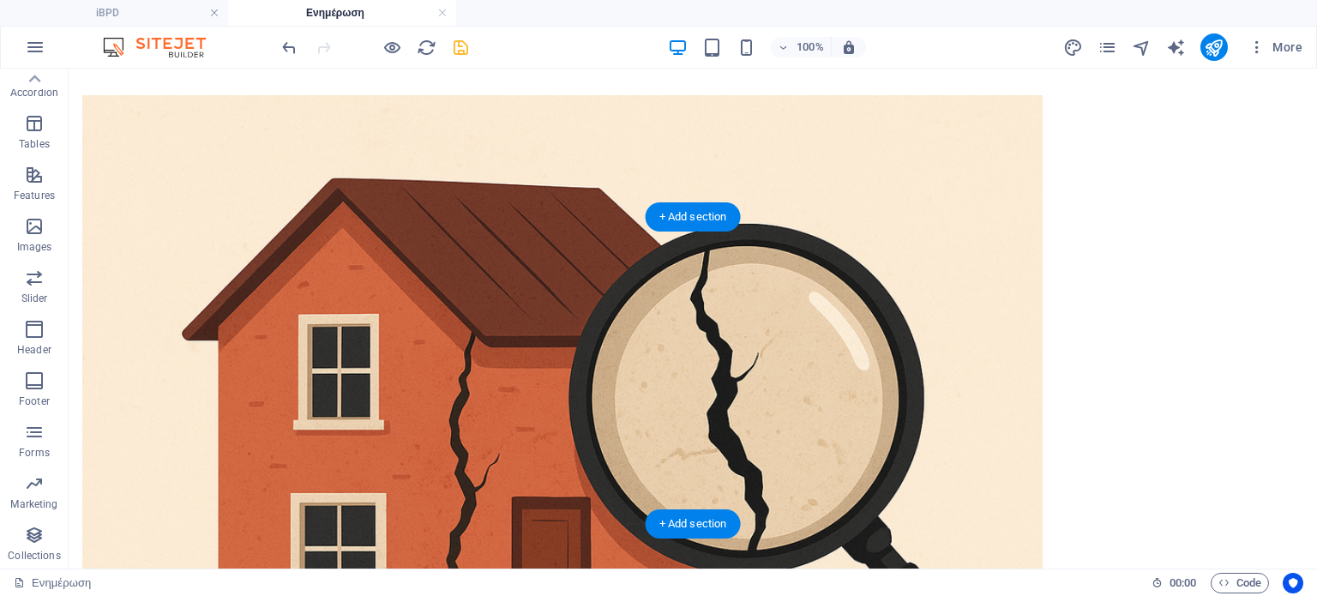
drag, startPoint x: 303, startPoint y: 276, endPoint x: 276, endPoint y: 344, distance: 72.8
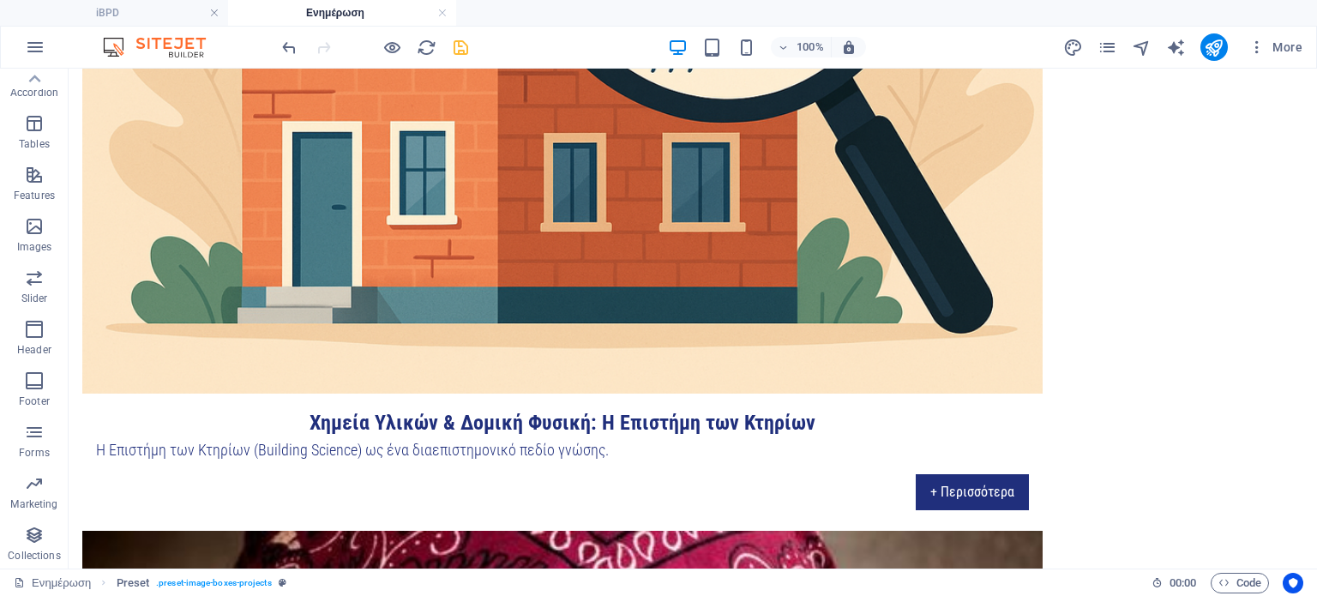
scroll to position [1770, 0]
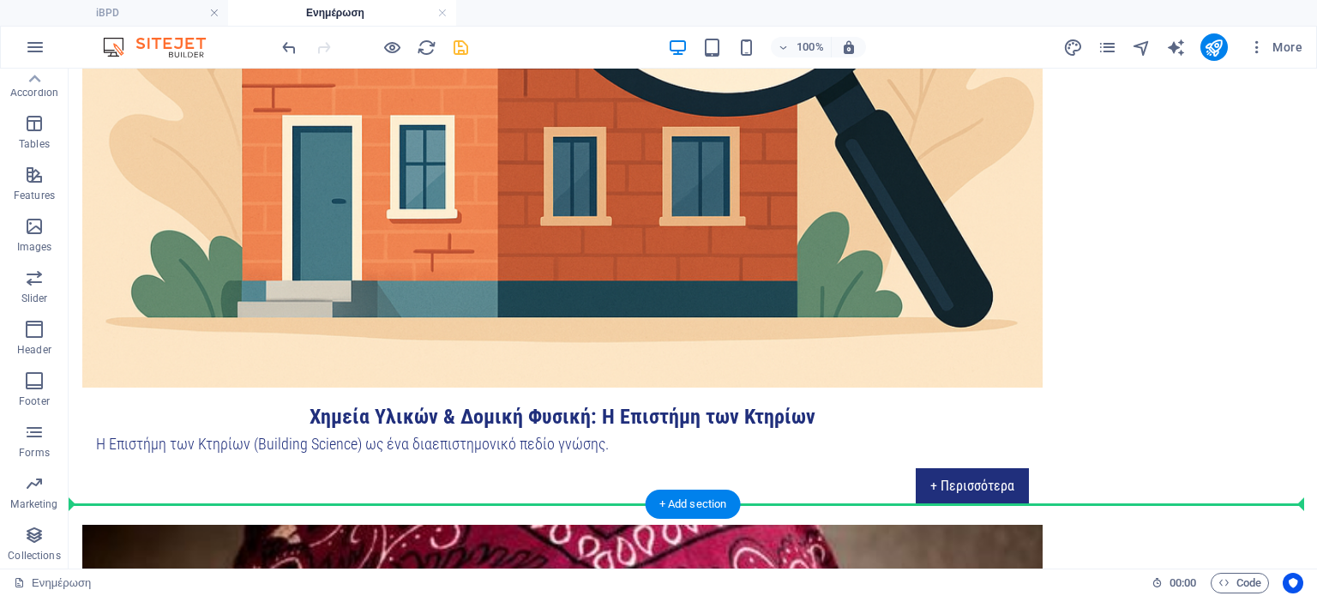
drag, startPoint x: 292, startPoint y: 234, endPoint x: 715, endPoint y: 199, distance: 425.1
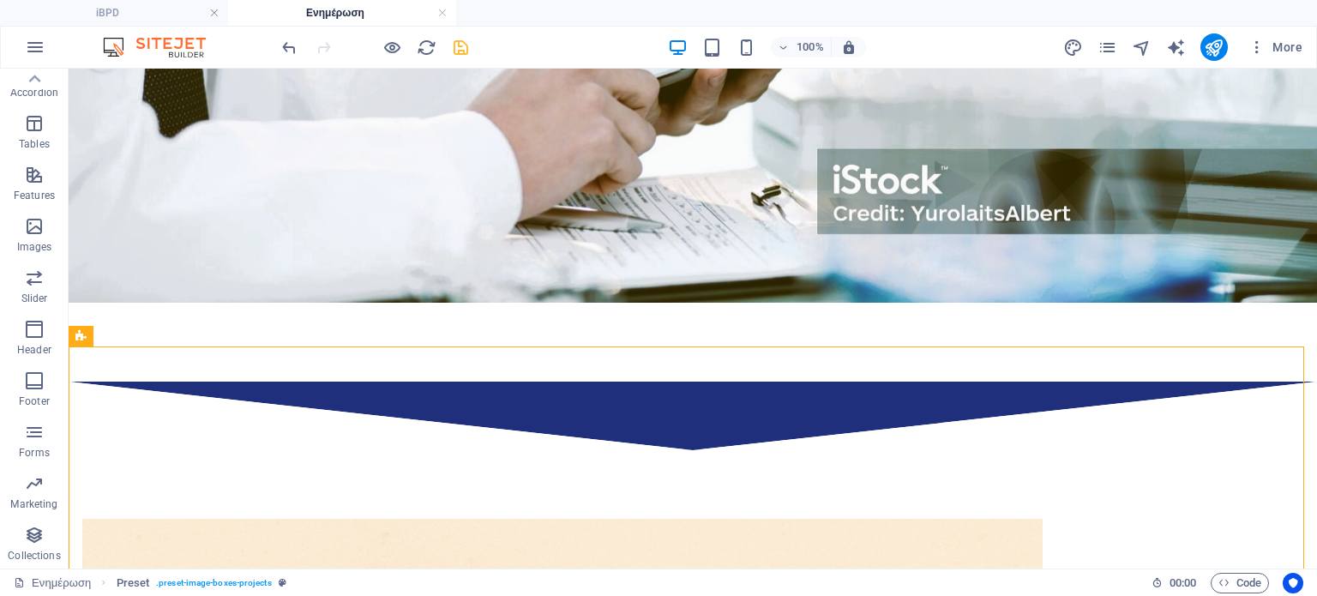
scroll to position [955, 0]
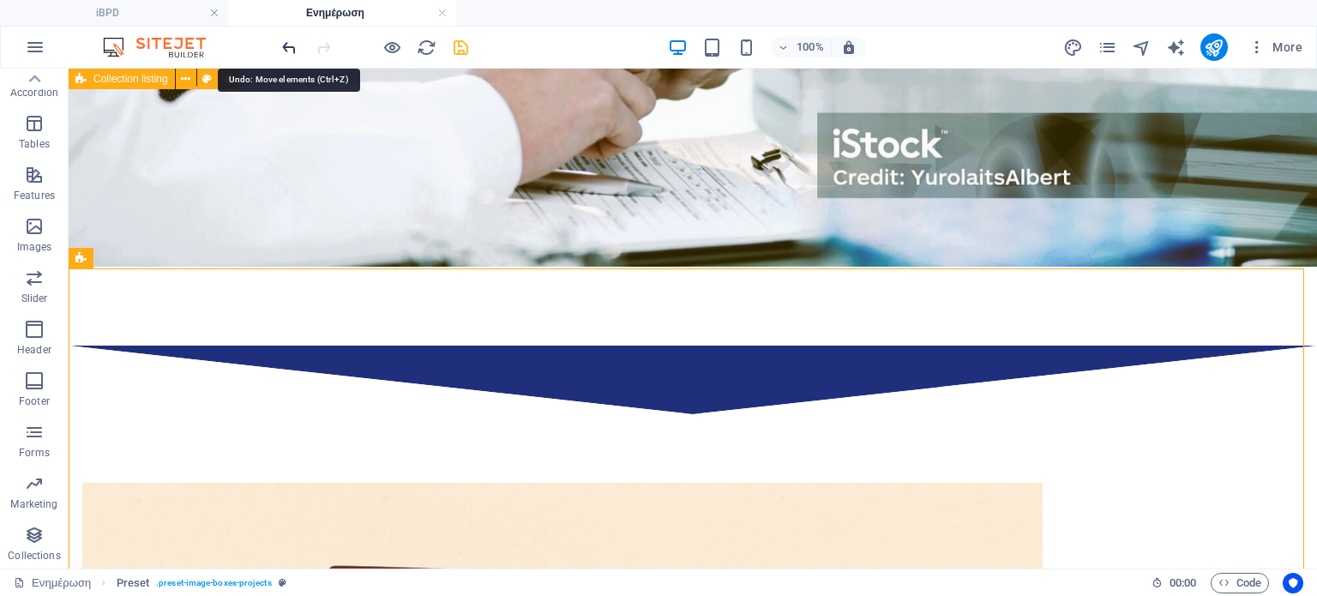
click at [289, 46] on icon "undo" at bounding box center [290, 48] width 20 height 20
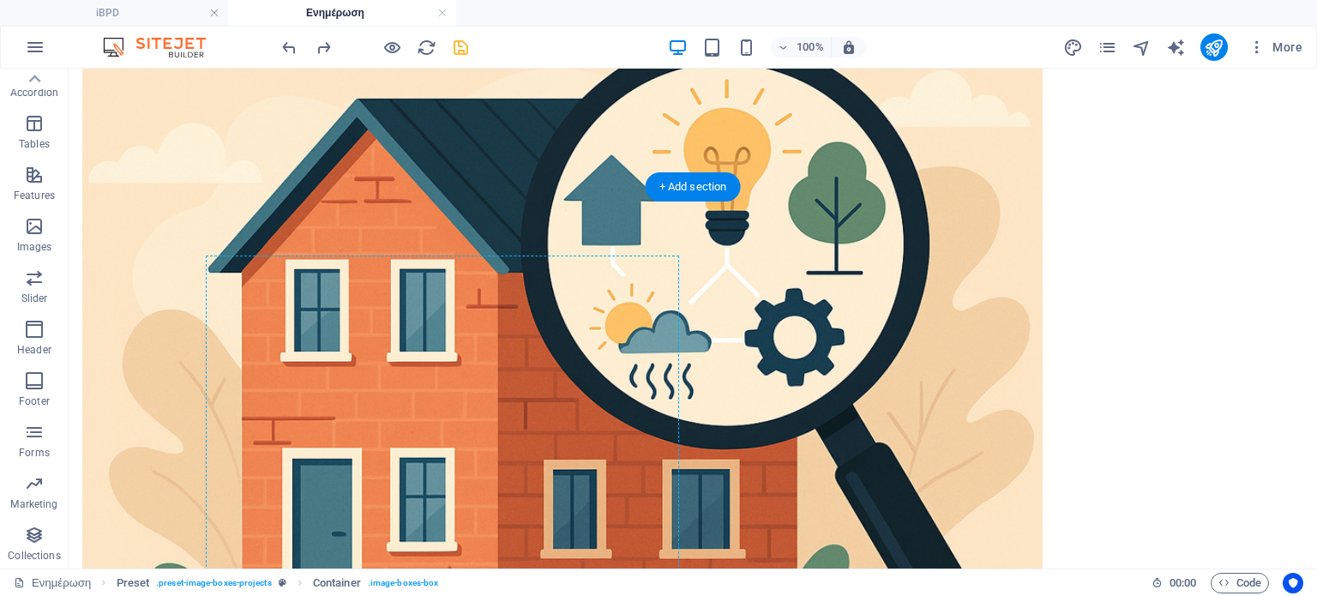
scroll to position [1448, 0]
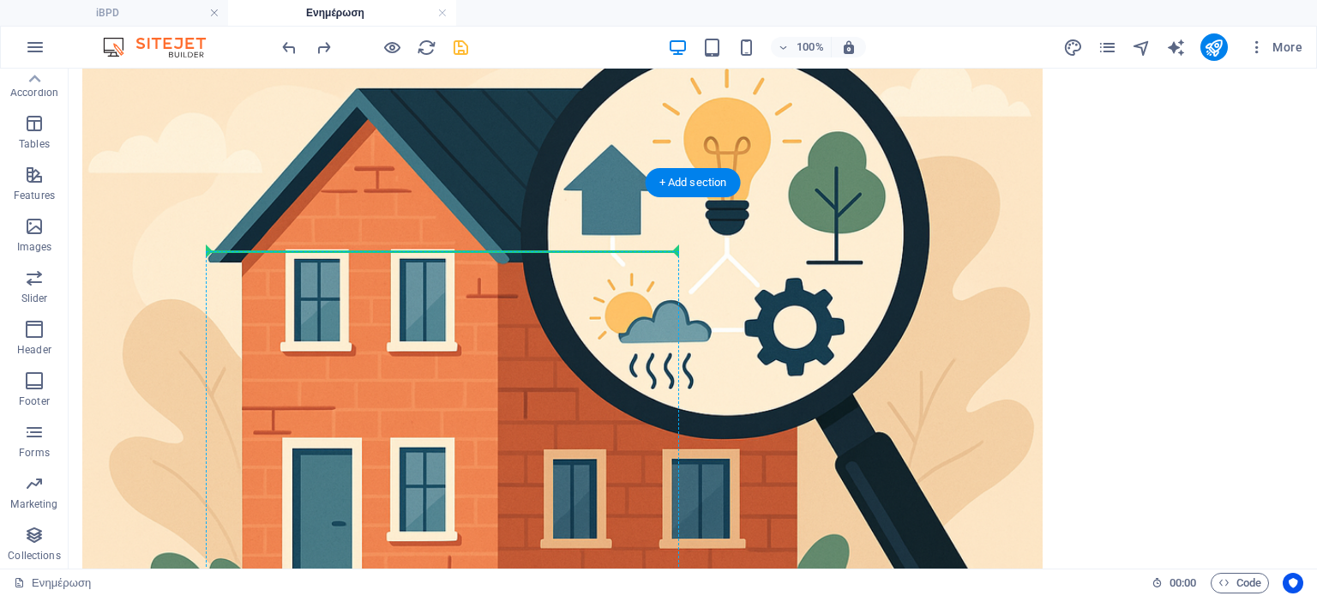
drag, startPoint x: 290, startPoint y: 188, endPoint x: 382, endPoint y: 344, distance: 181.1
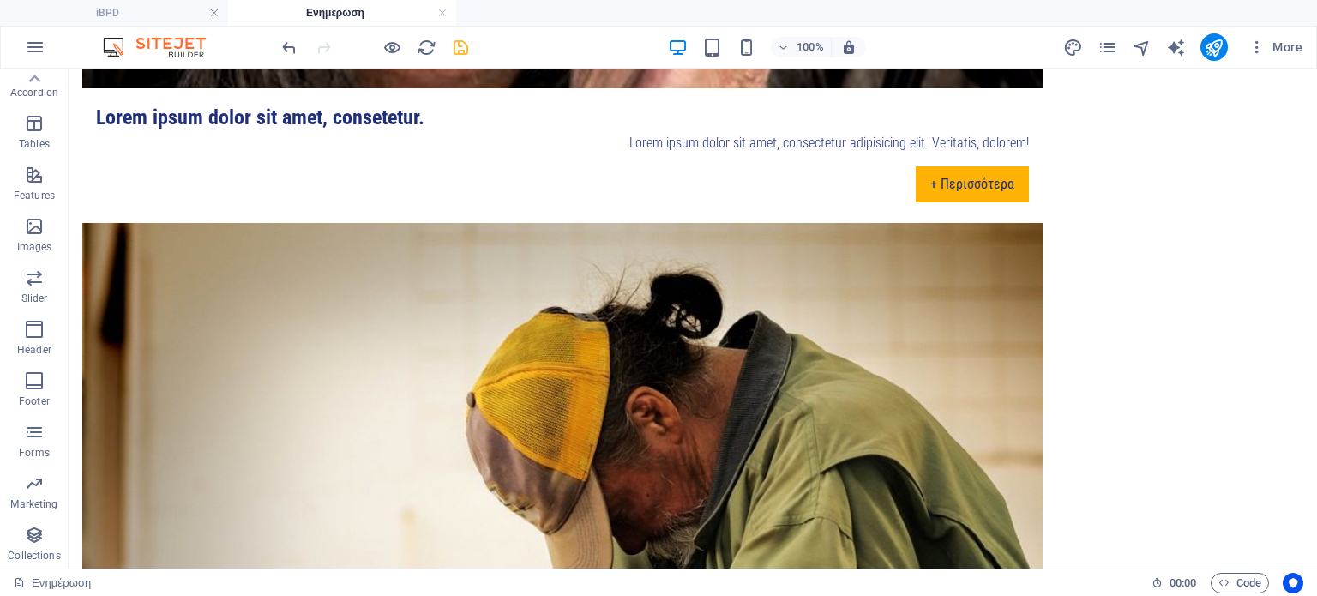
scroll to position [2076, 0]
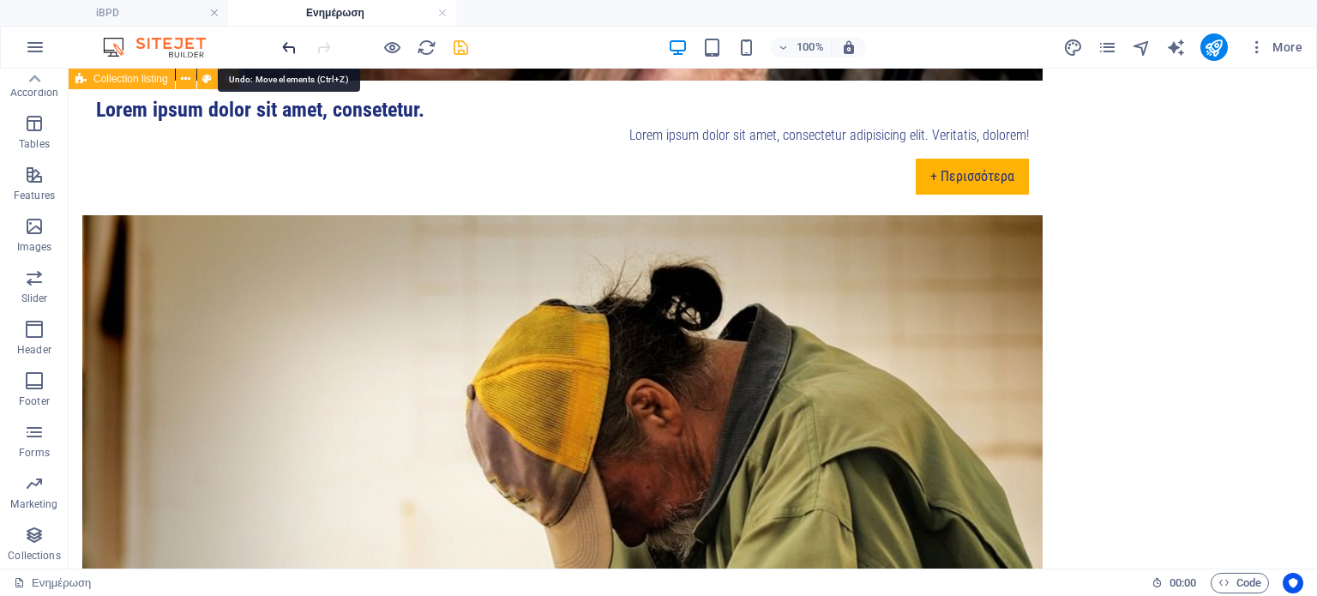
click at [286, 41] on icon "undo" at bounding box center [290, 48] width 20 height 20
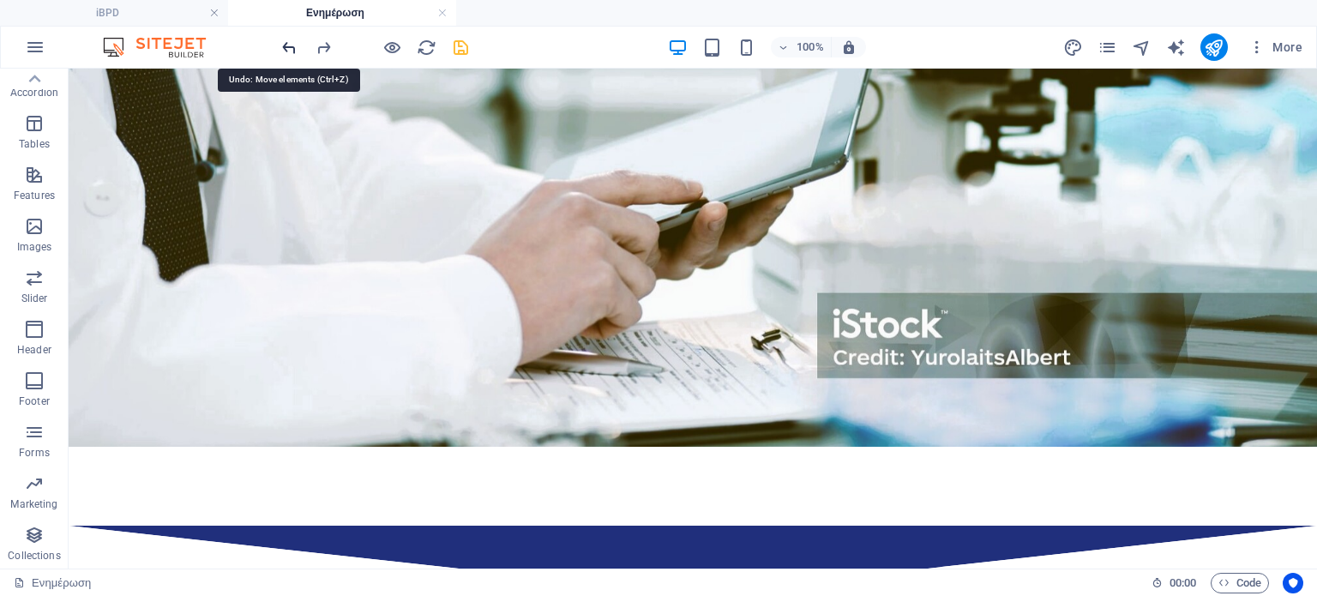
scroll to position [539, 0]
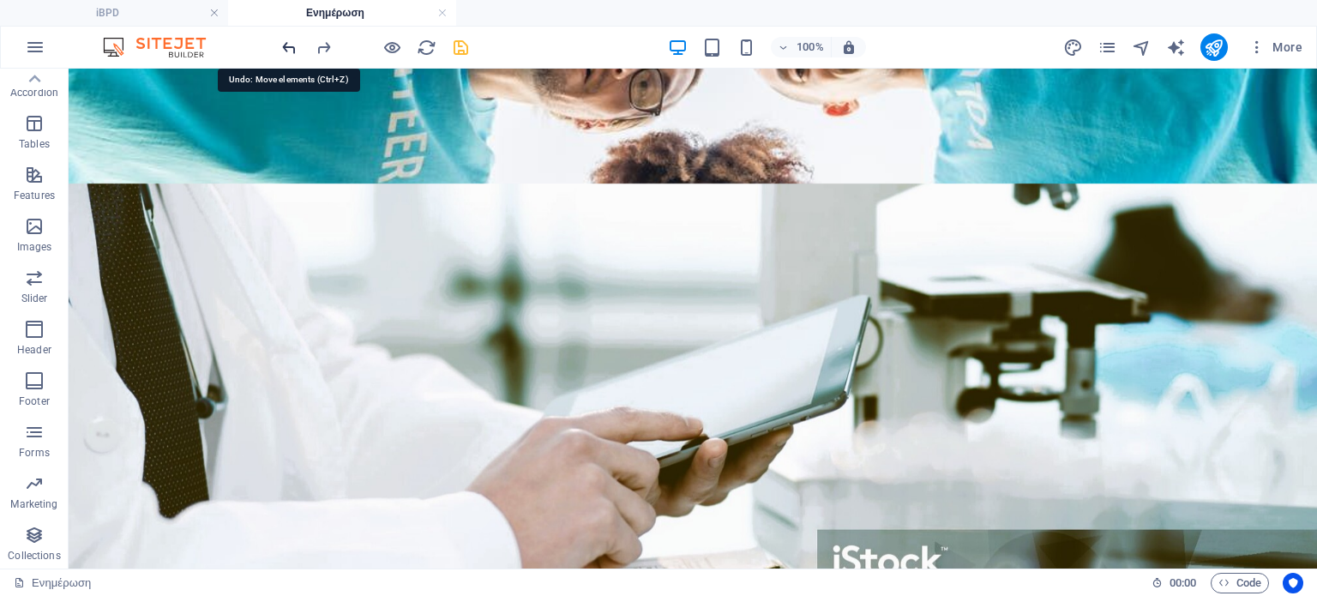
click at [286, 41] on icon "undo" at bounding box center [290, 48] width 20 height 20
drag, startPoint x: 96, startPoint y: 81, endPoint x: 105, endPoint y: 83, distance: 9.0
click at [105, 83] on span "Preset" at bounding box center [108, 79] width 30 height 10
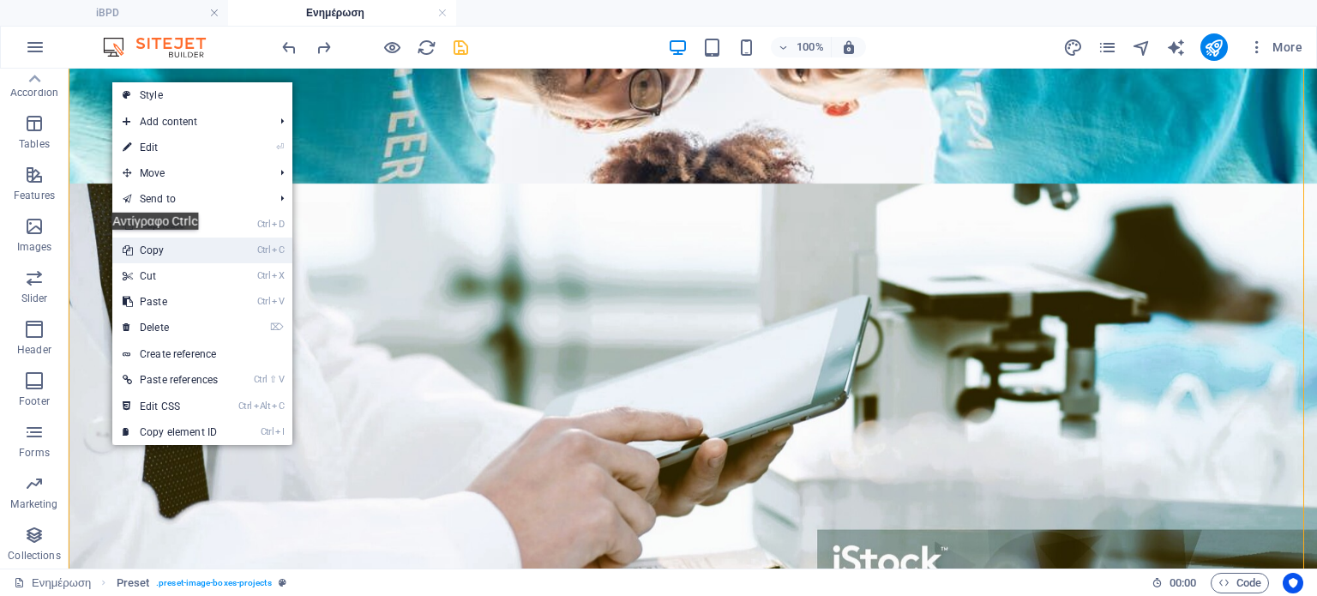
click at [165, 243] on link "Ctrl C Copy" at bounding box center [170, 251] width 116 height 26
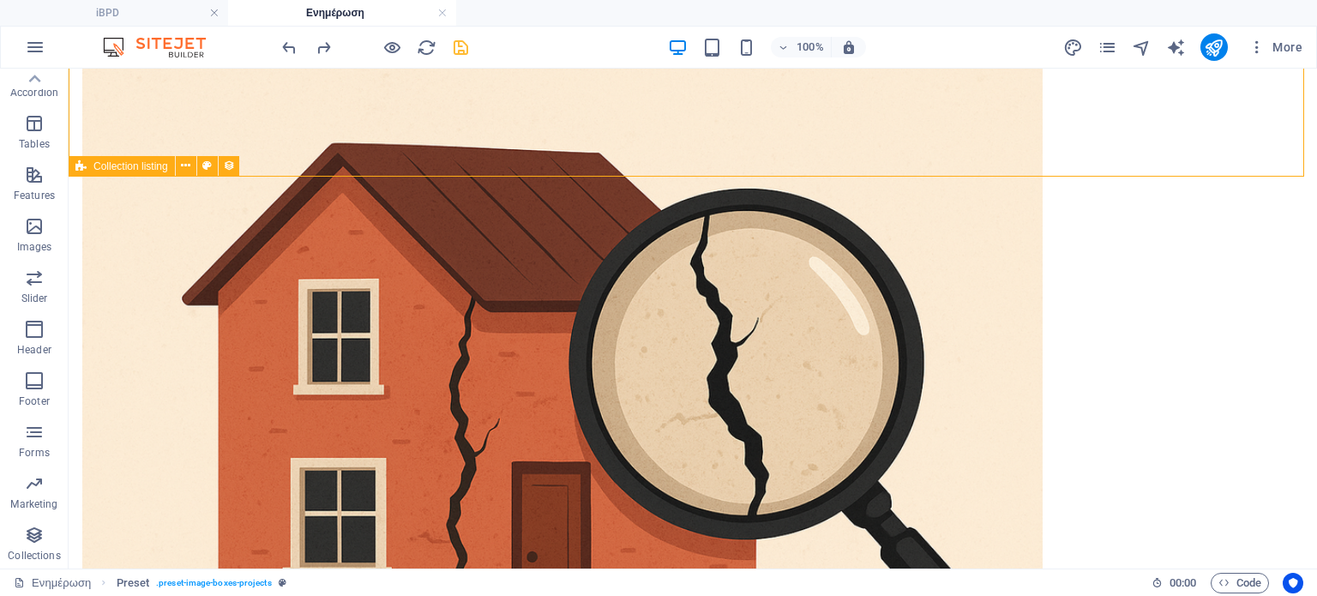
scroll to position [1389, 0]
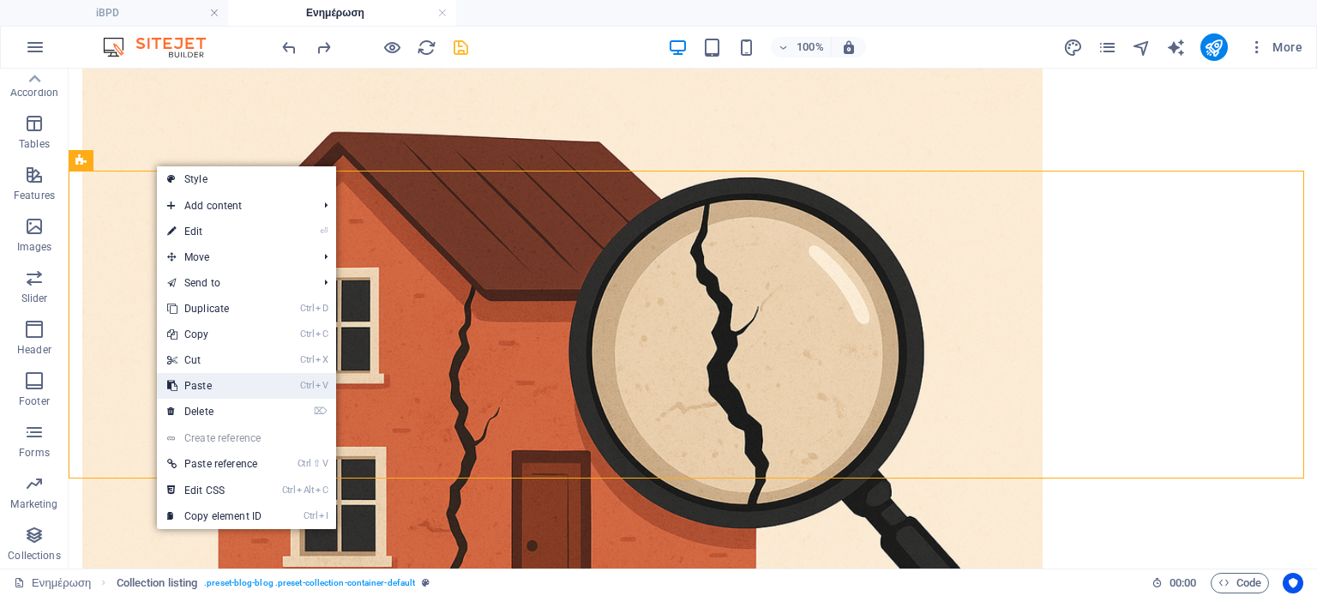
click at [210, 382] on link "Ctrl V Paste" at bounding box center [214, 386] width 115 height 26
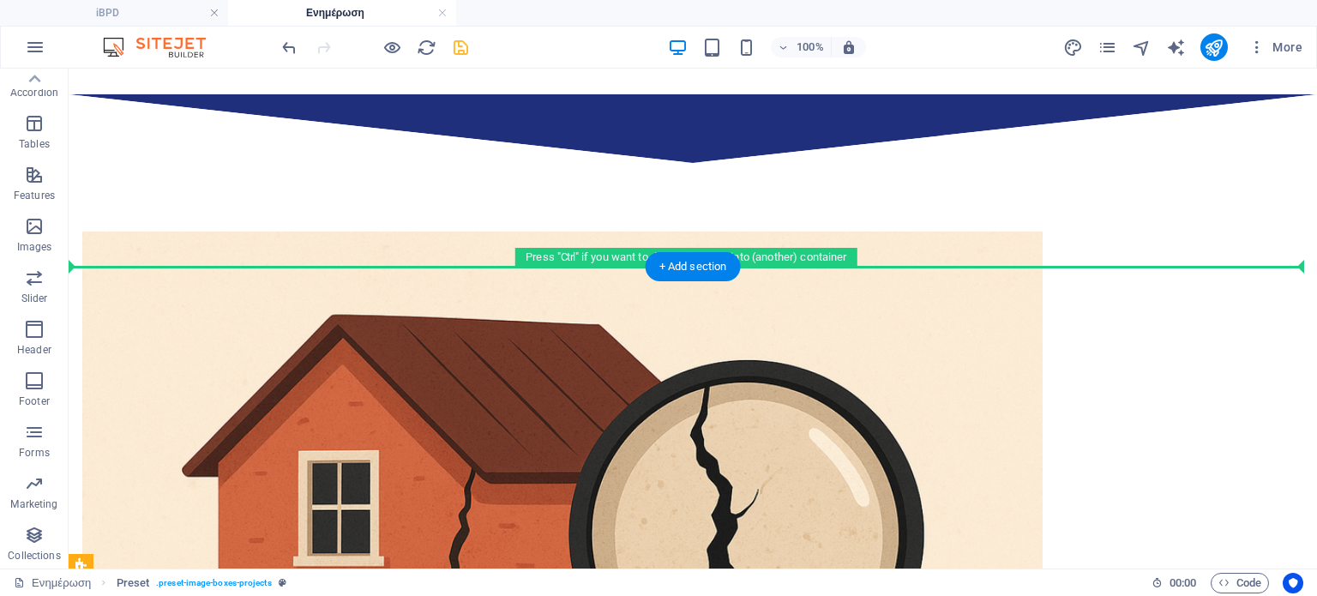
scroll to position [1204, 0]
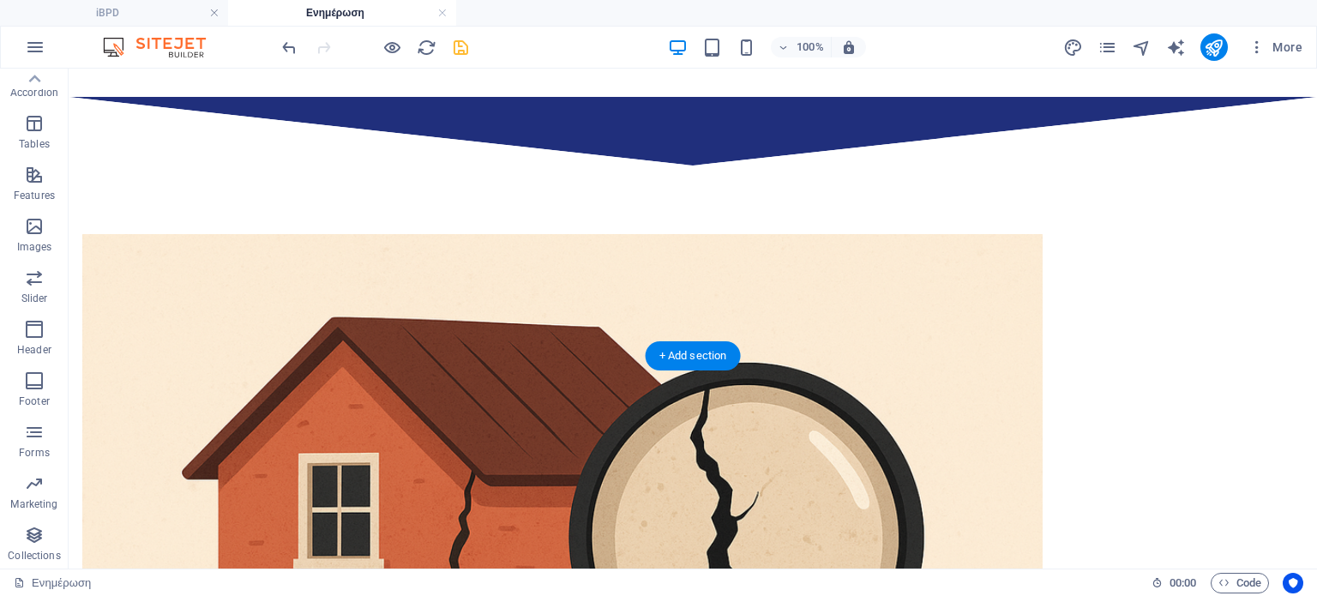
drag, startPoint x: 172, startPoint y: 277, endPoint x: 311, endPoint y: 455, distance: 226.6
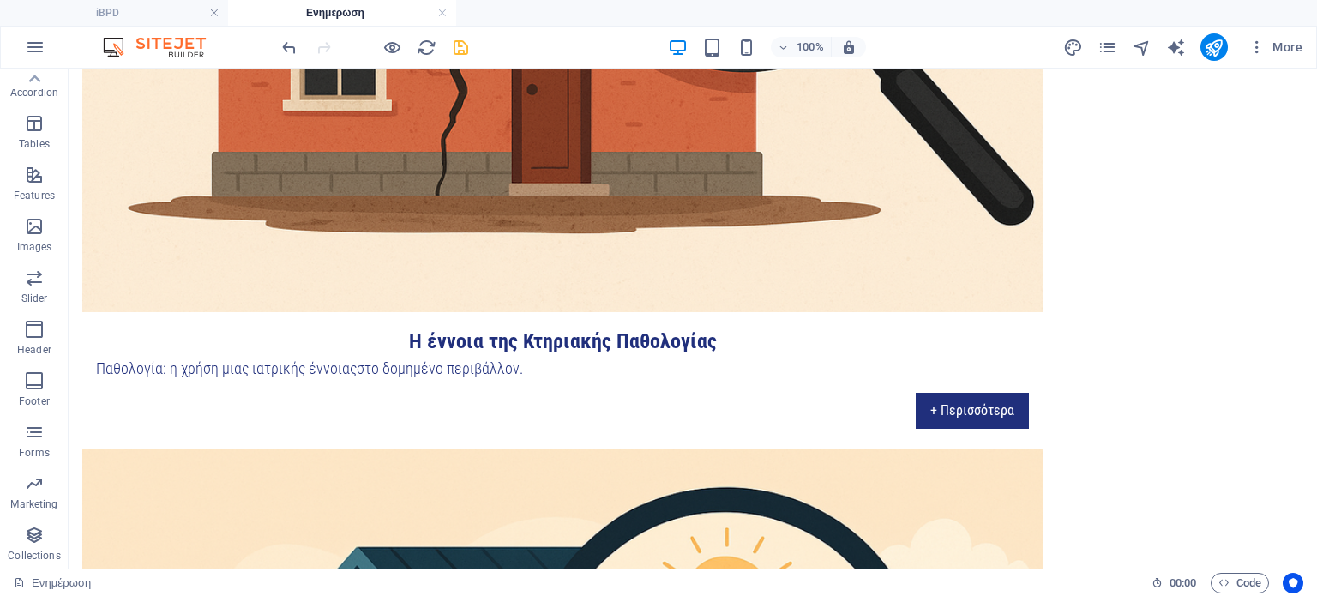
scroll to position [1852, 0]
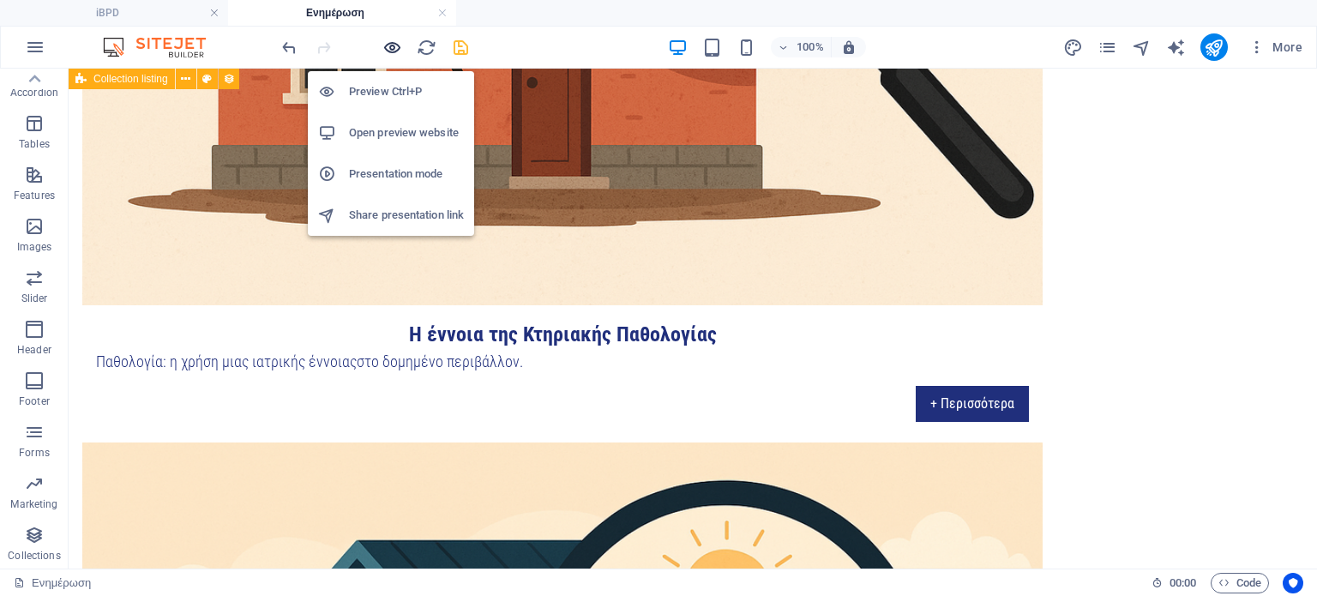
click at [382, 39] on icon "button" at bounding box center [392, 48] width 20 height 20
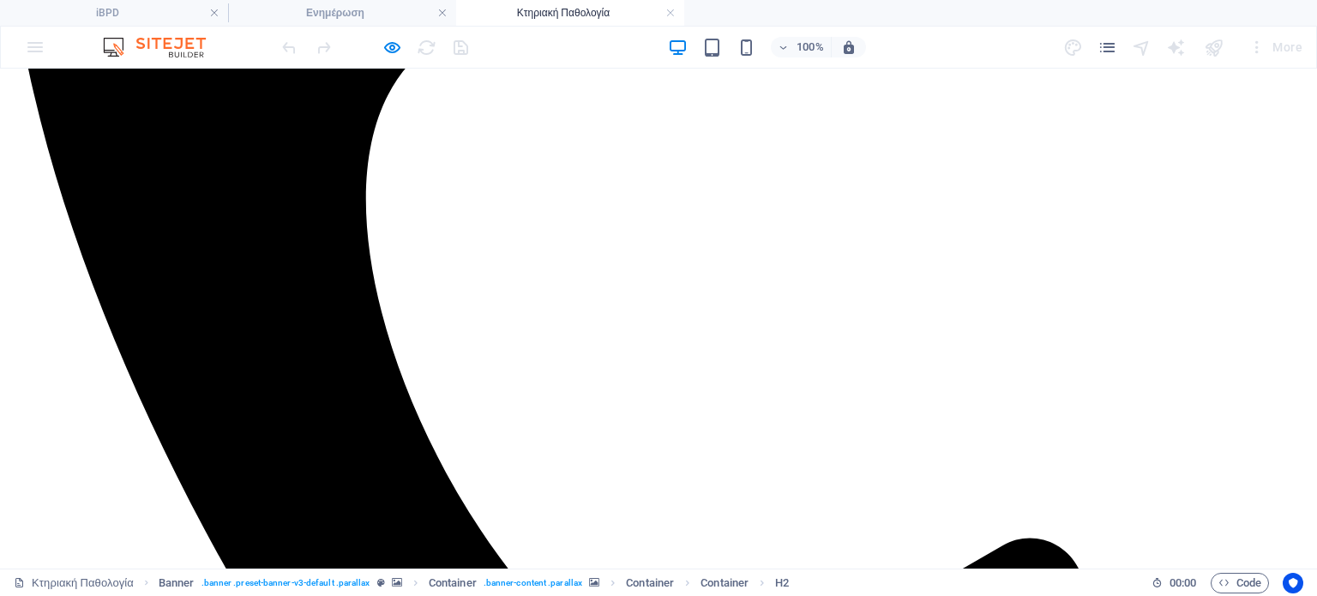
scroll to position [0, 0]
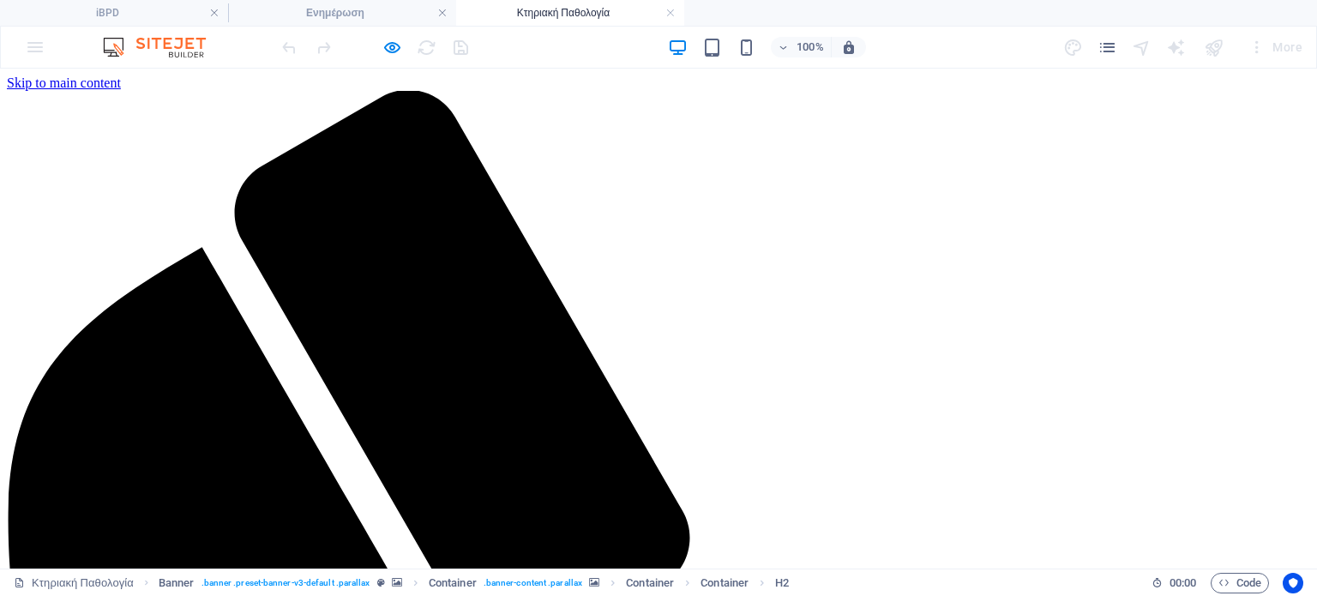
drag, startPoint x: 1316, startPoint y: 169, endPoint x: 1316, endPoint y: 123, distance: 46.3
click at [669, 10] on link at bounding box center [671, 13] width 10 height 16
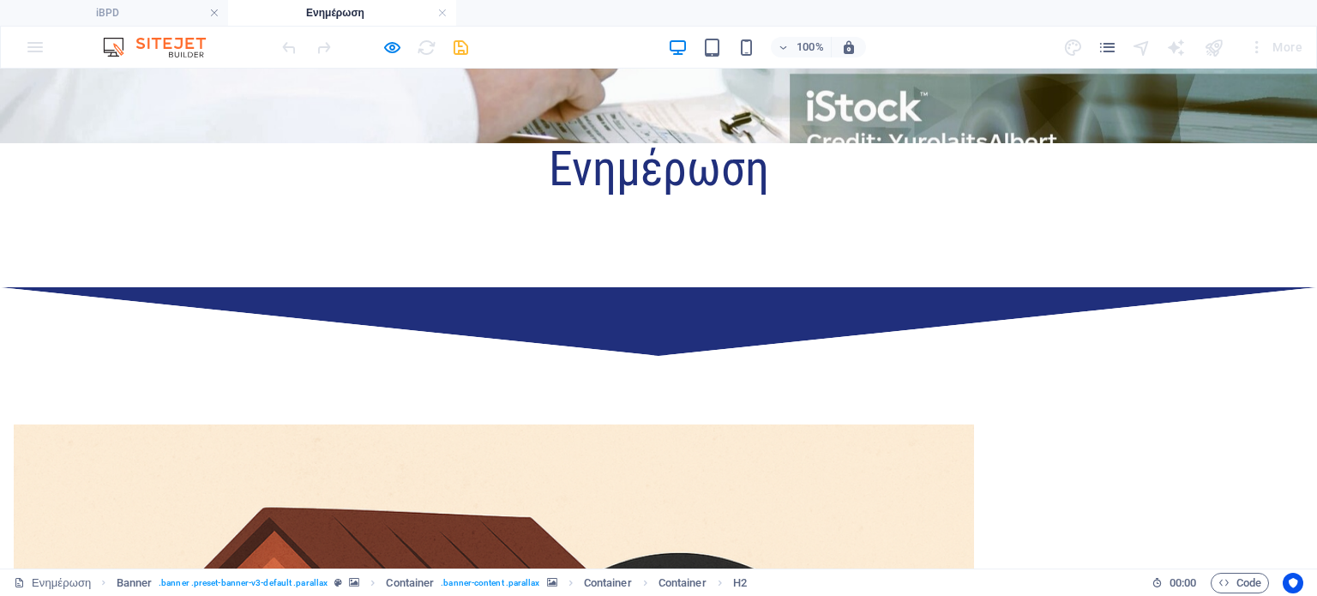
scroll to position [1039, 0]
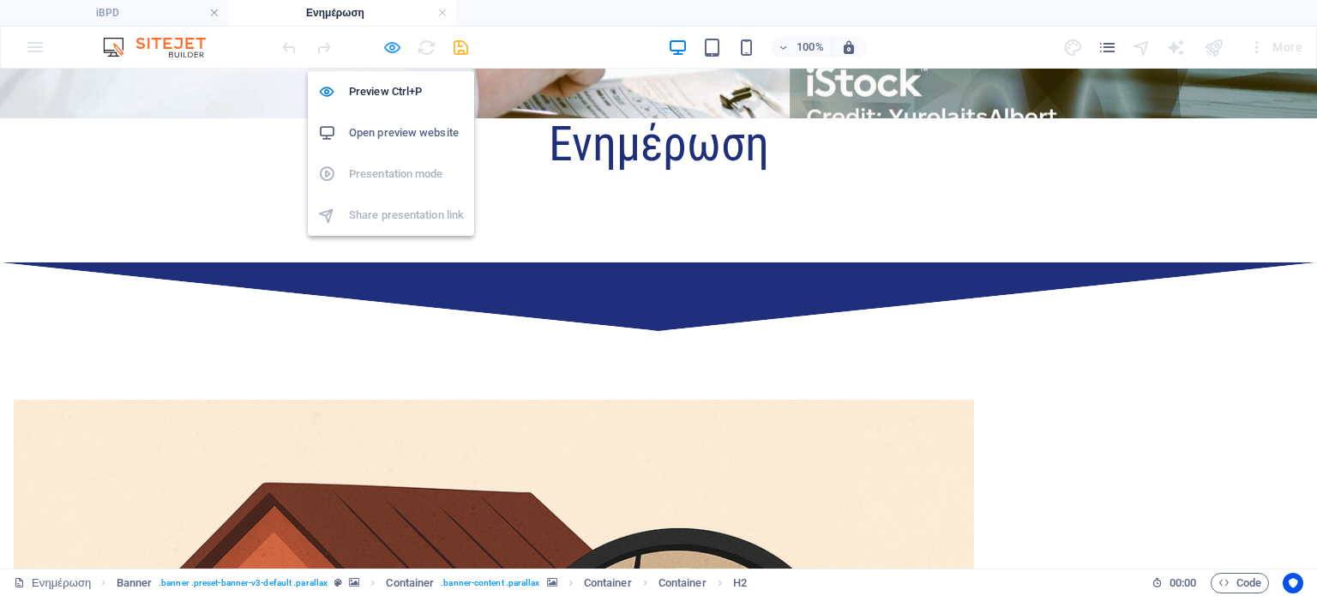
click at [393, 45] on icon "button" at bounding box center [392, 48] width 20 height 20
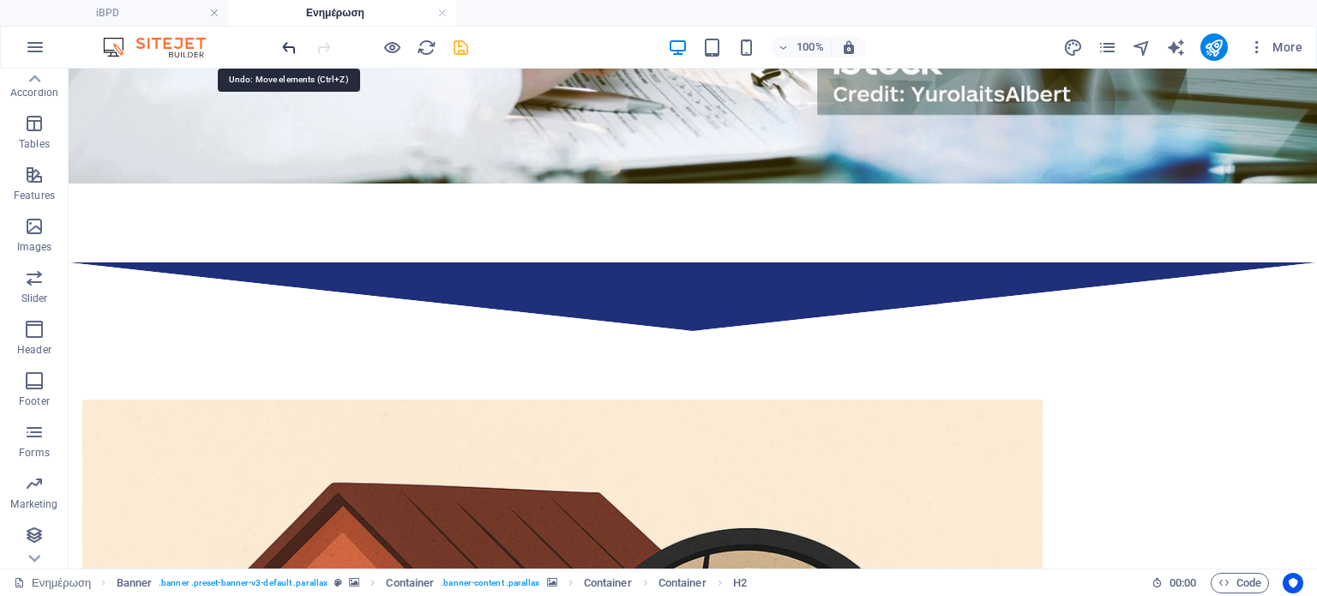
click at [287, 50] on icon "undo" at bounding box center [290, 48] width 20 height 20
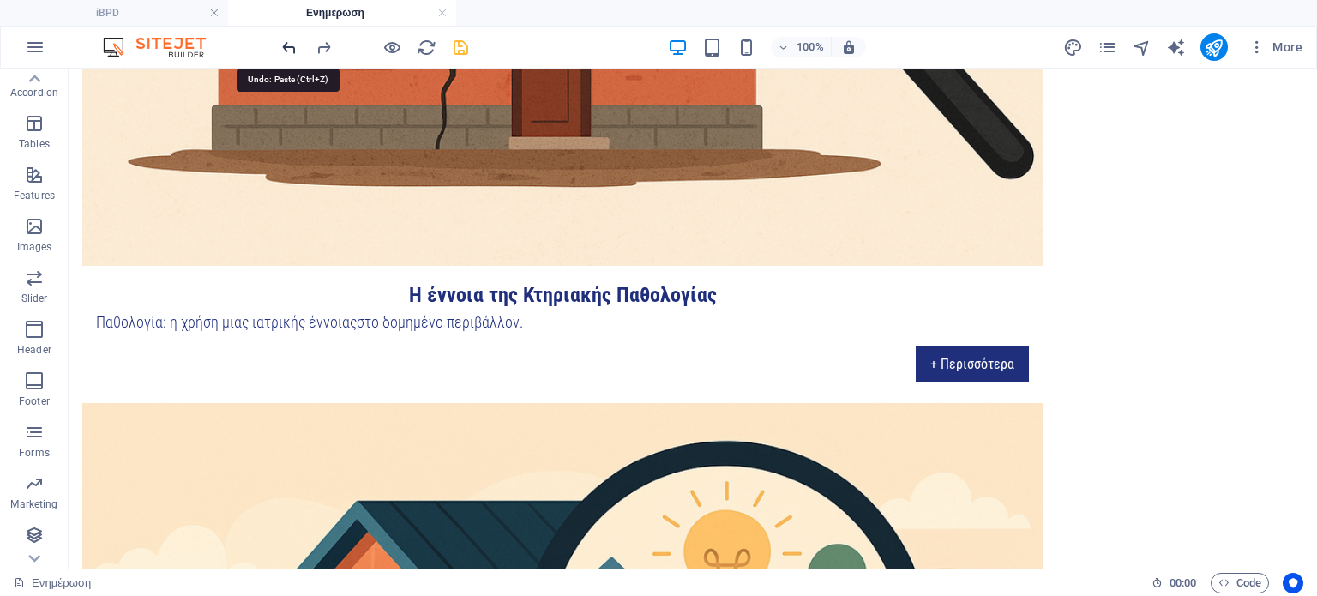
scroll to position [2039, 0]
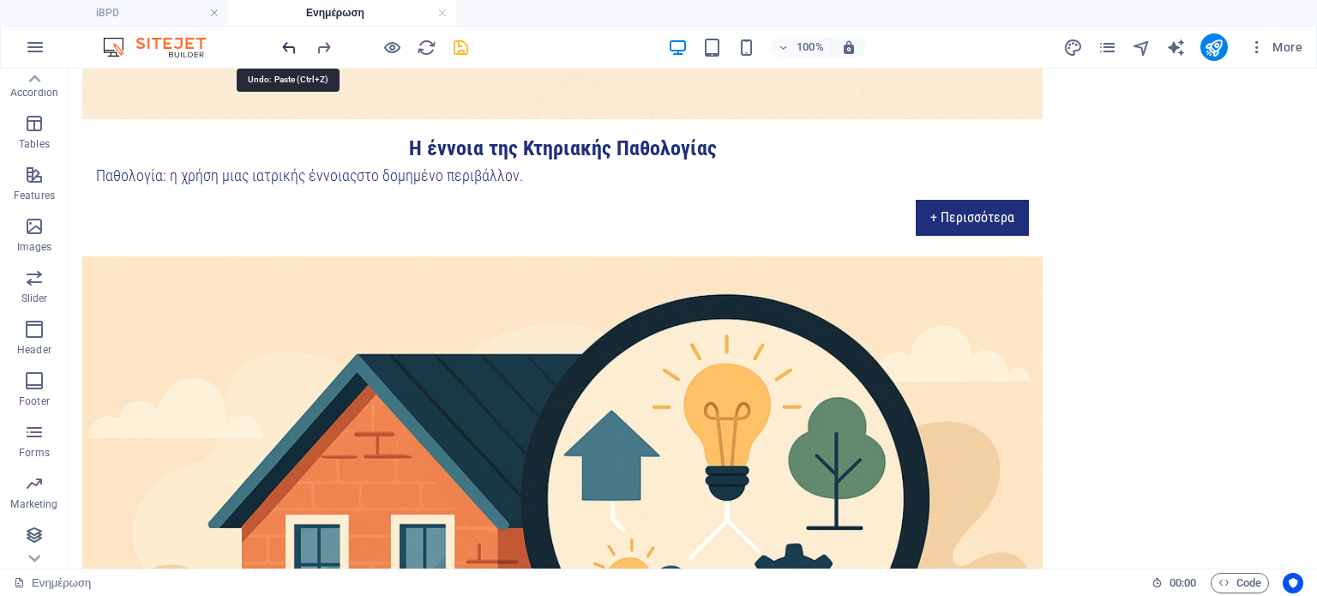
click at [287, 50] on icon "undo" at bounding box center [290, 48] width 20 height 20
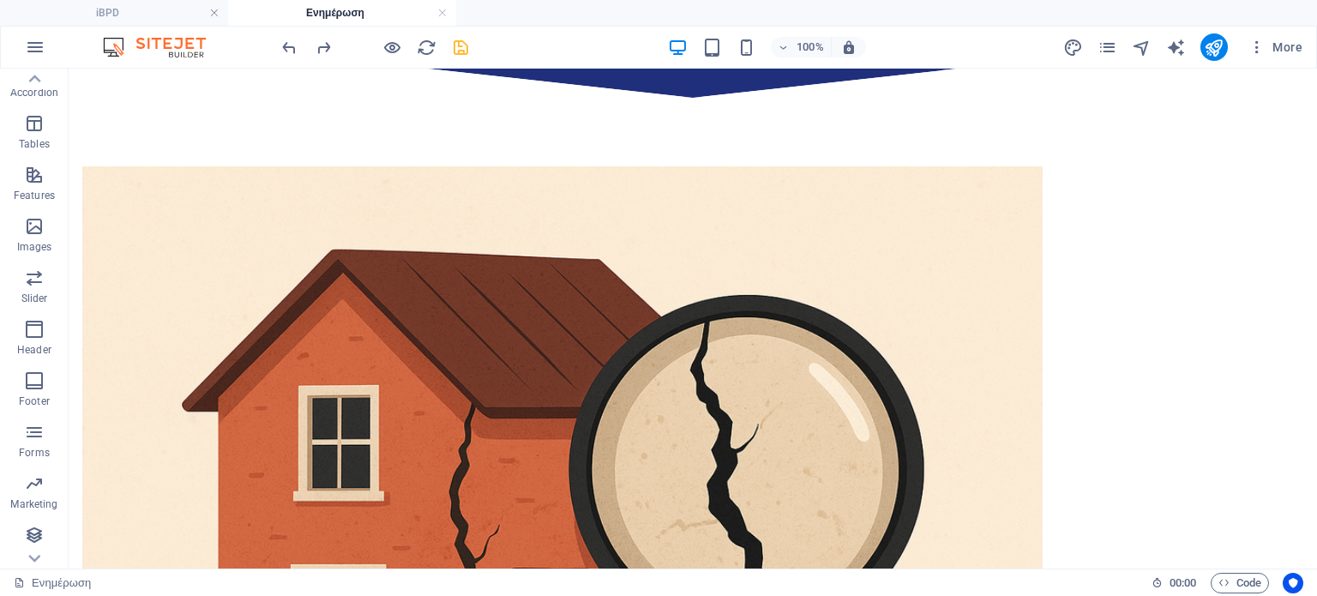
scroll to position [1267, 0]
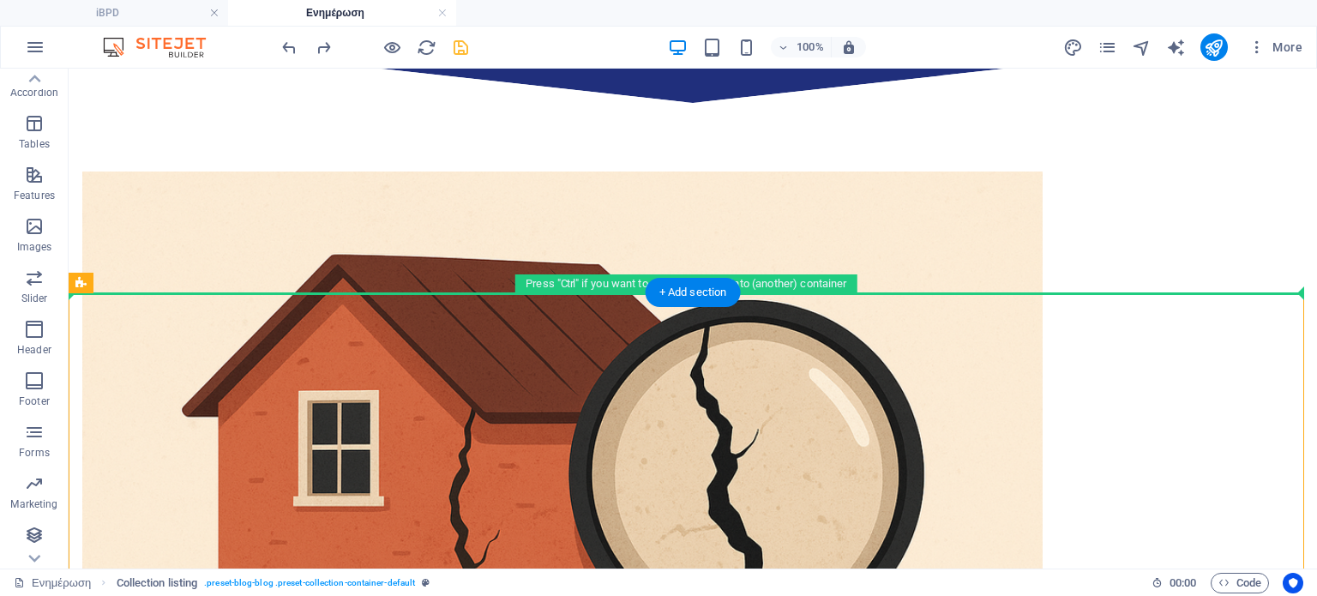
drag, startPoint x: 348, startPoint y: 422, endPoint x: 443, endPoint y: 269, distance: 179.5
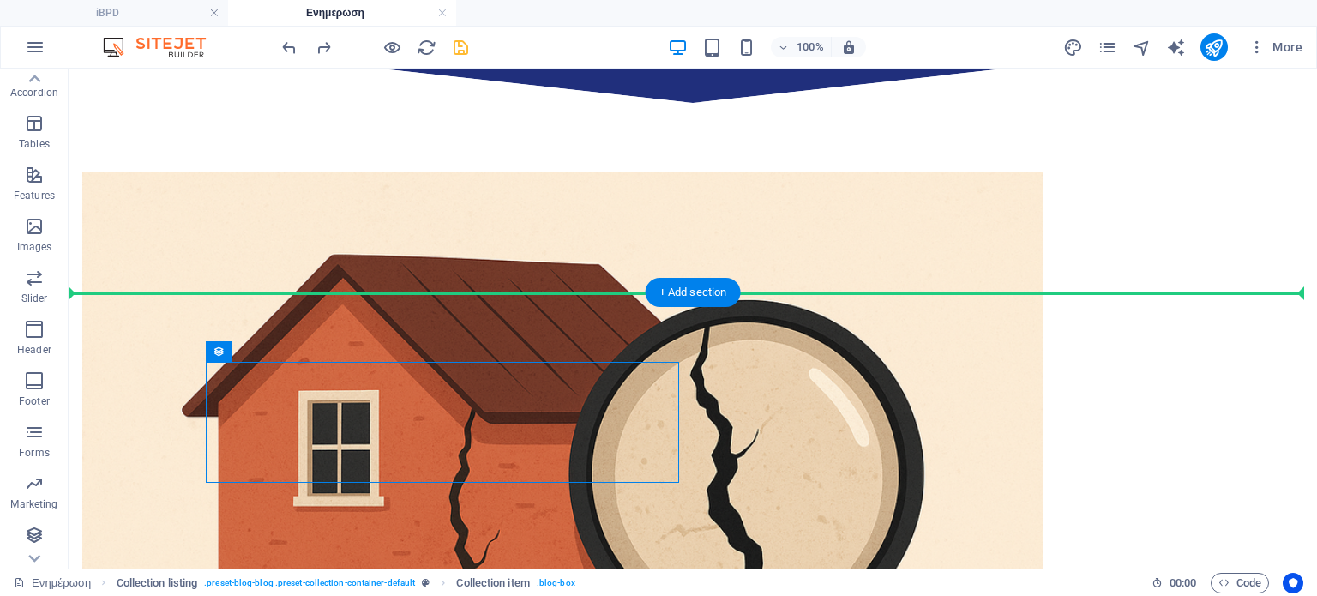
drag, startPoint x: 349, startPoint y: 422, endPoint x: 569, endPoint y: 246, distance: 281.3
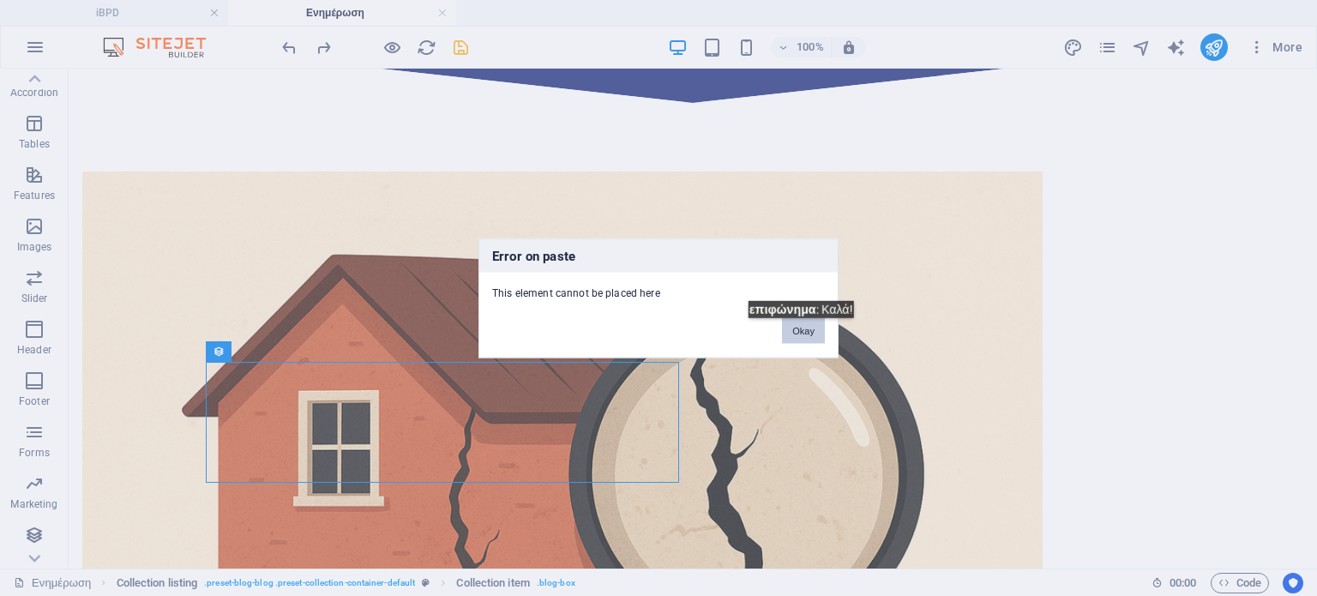
click at [810, 331] on button "Okay" at bounding box center [803, 330] width 43 height 26
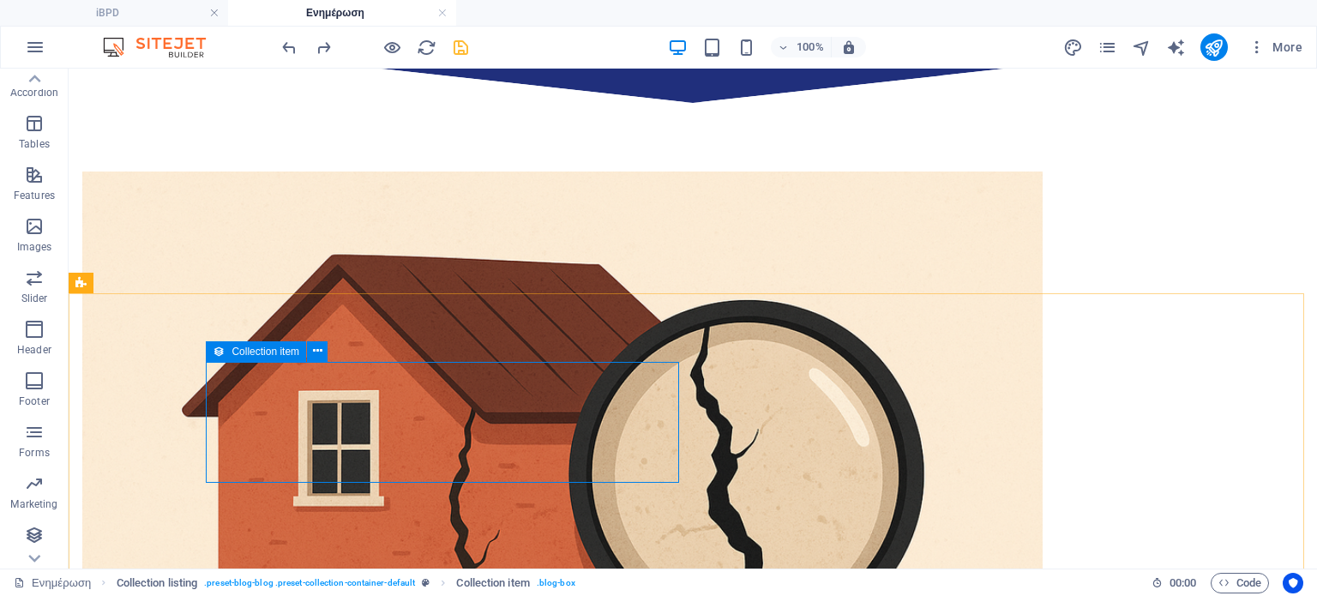
click at [216, 349] on icon at bounding box center [219, 351] width 12 height 21
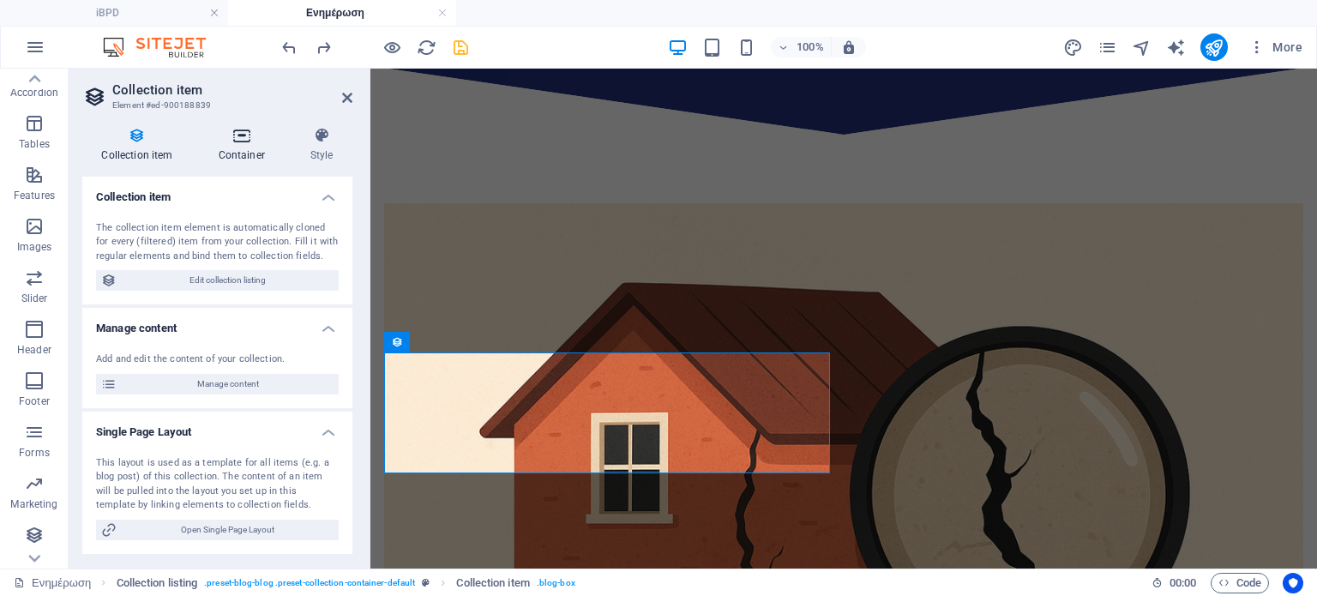
click at [241, 132] on icon at bounding box center [241, 135] width 85 height 17
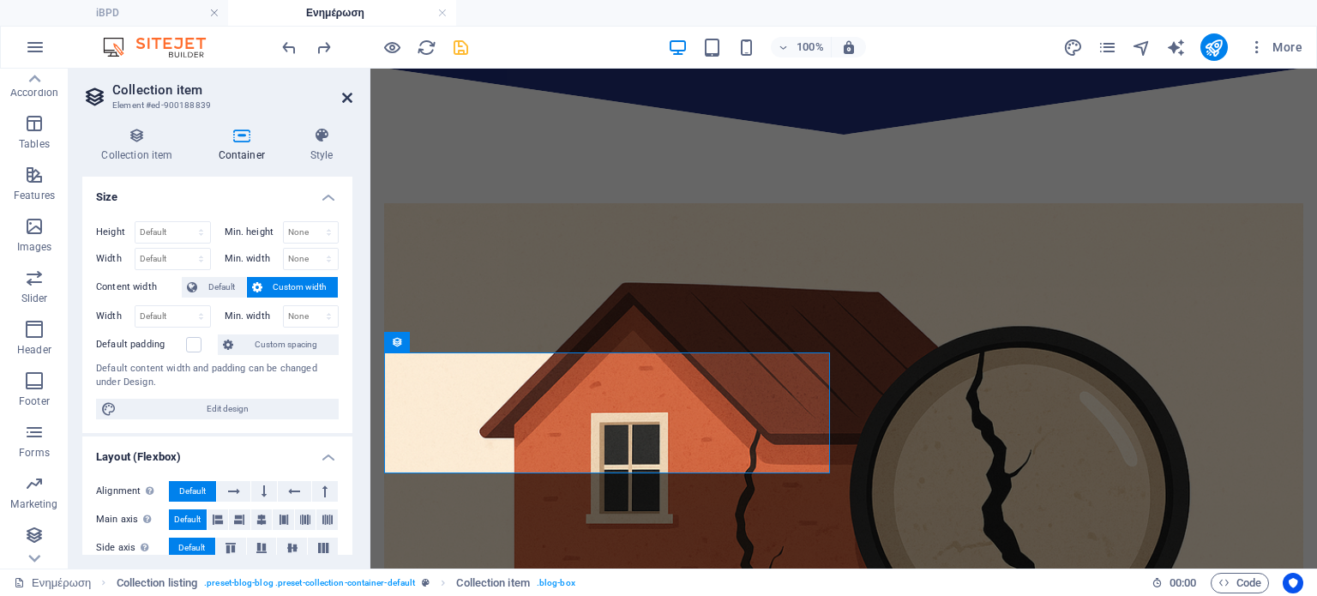
click at [350, 98] on icon at bounding box center [347, 98] width 10 height 14
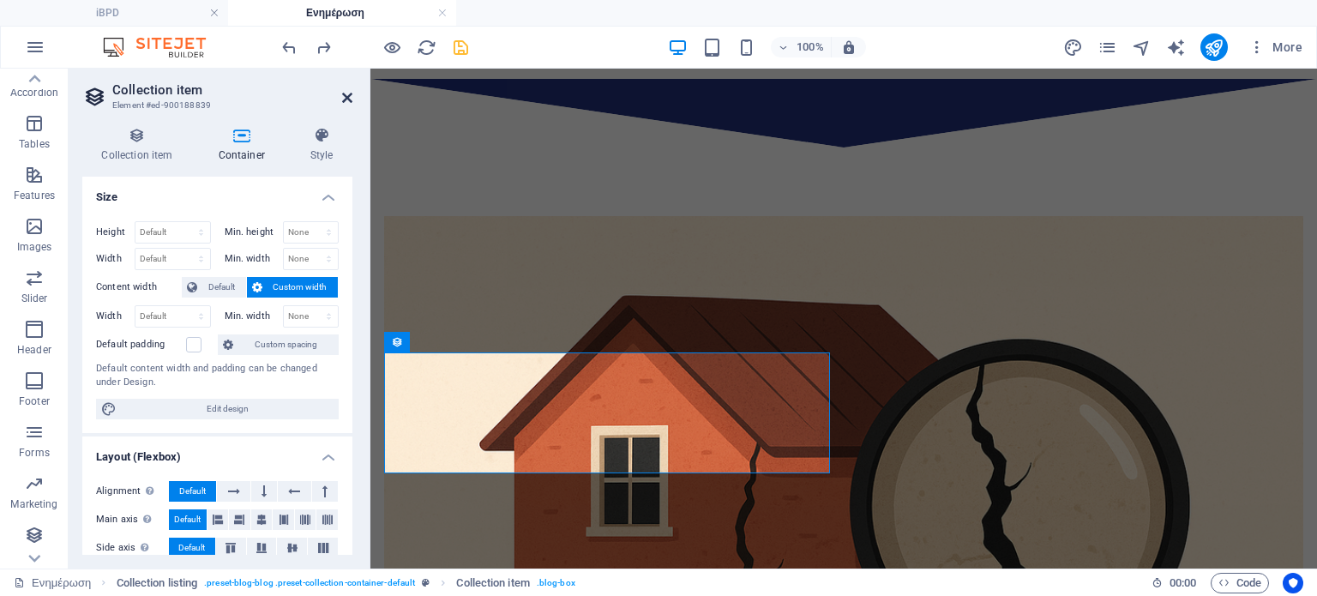
scroll to position [1267, 0]
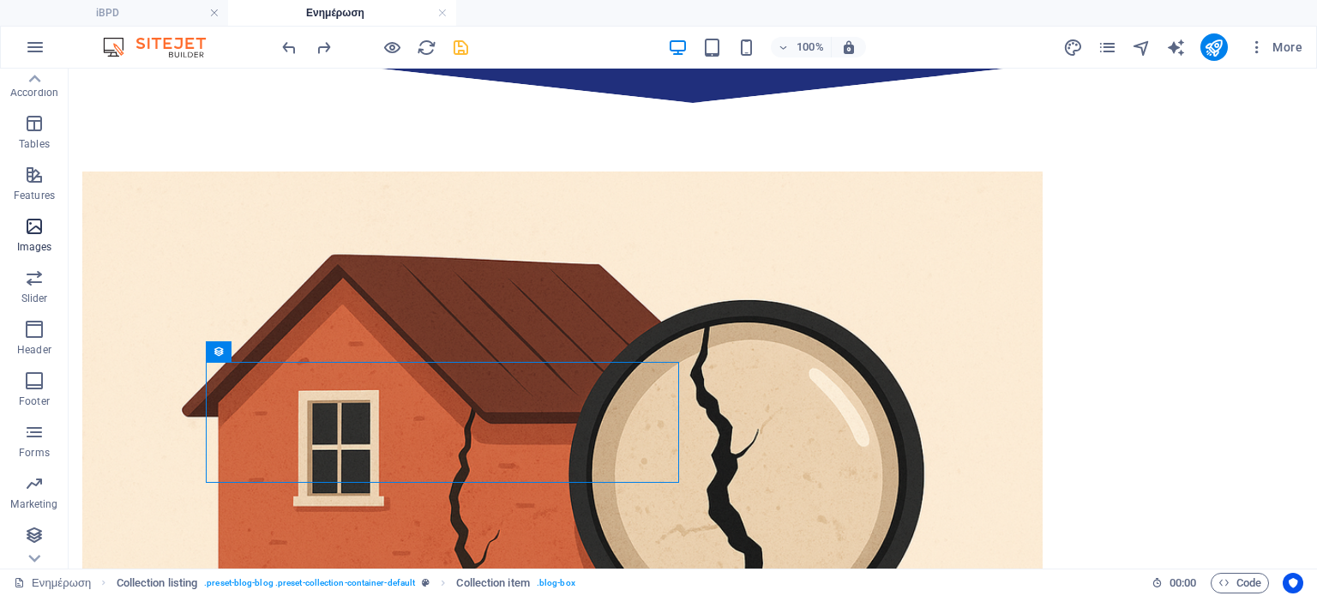
click at [30, 237] on icon "button" at bounding box center [34, 226] width 21 height 21
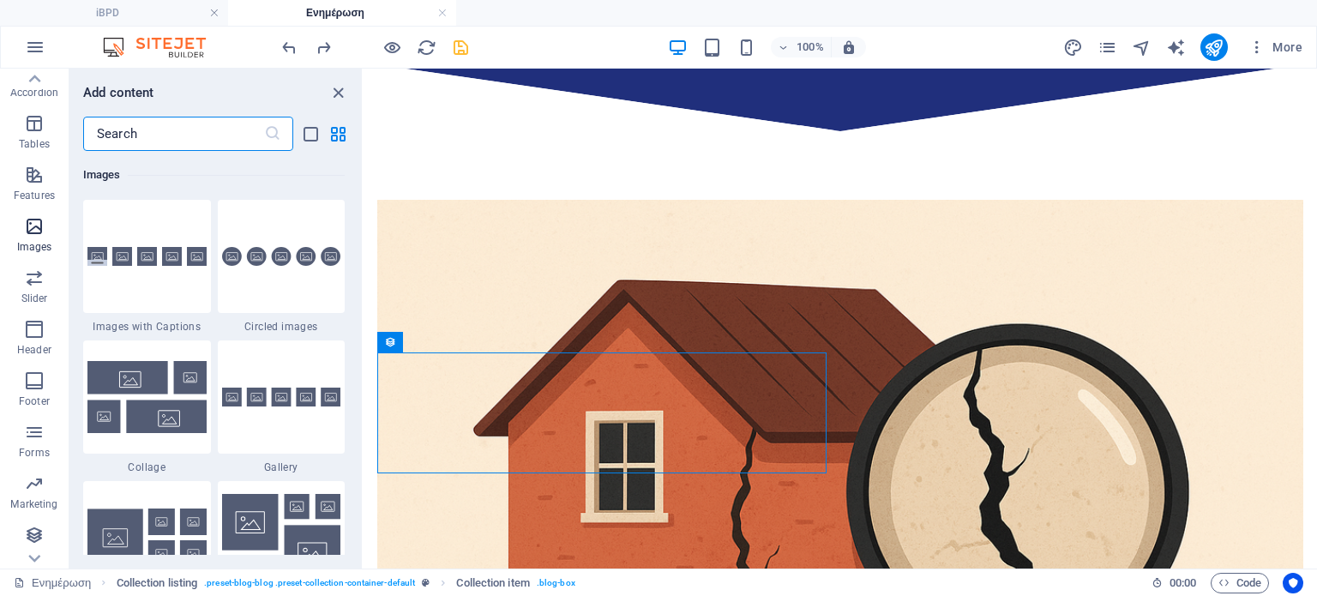
scroll to position [8696, 0]
click at [31, 288] on icon "button" at bounding box center [34, 278] width 21 height 21
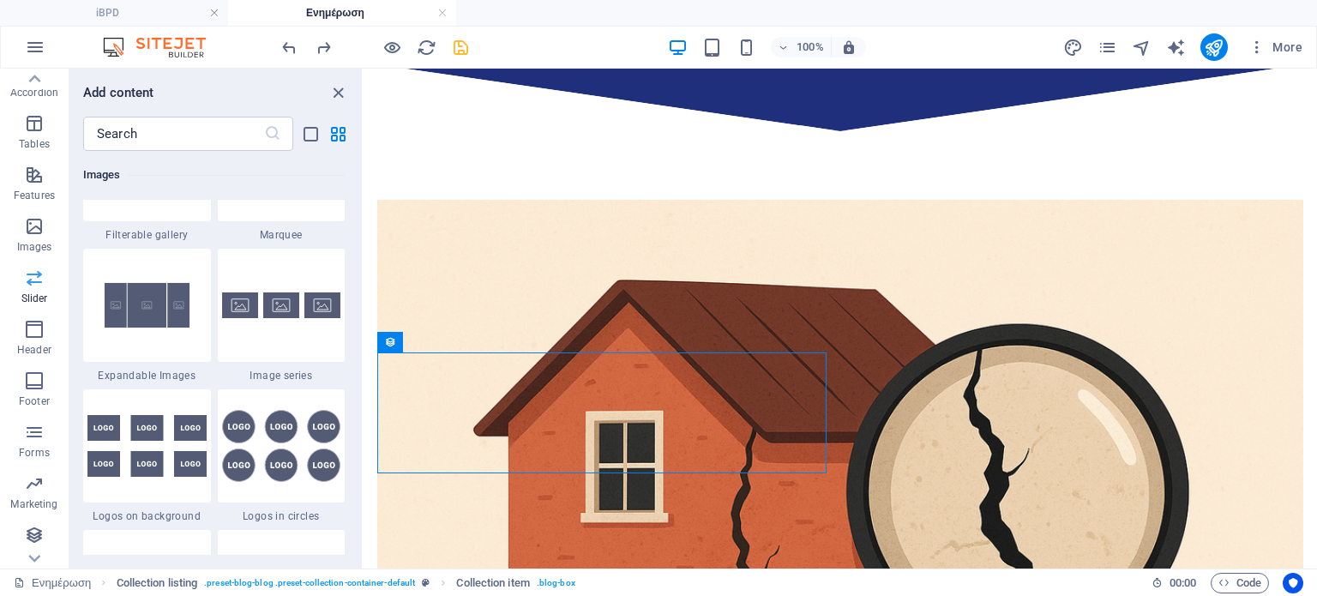
scroll to position [9722, 0]
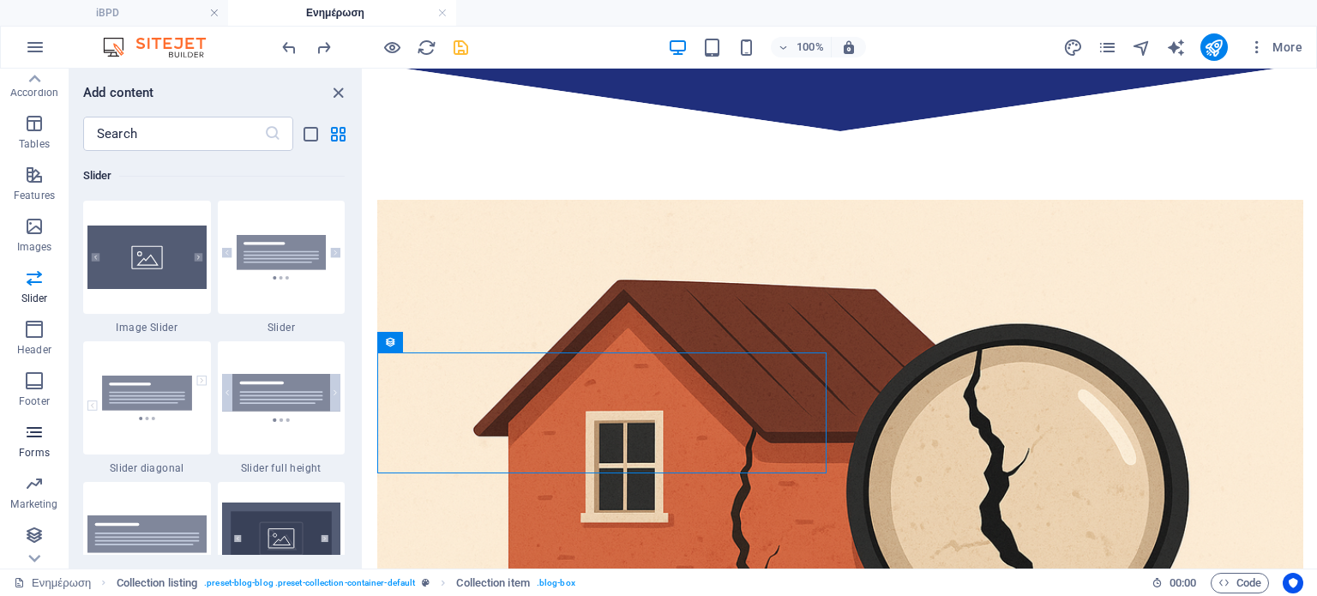
click at [34, 443] on icon "button" at bounding box center [34, 432] width 21 height 21
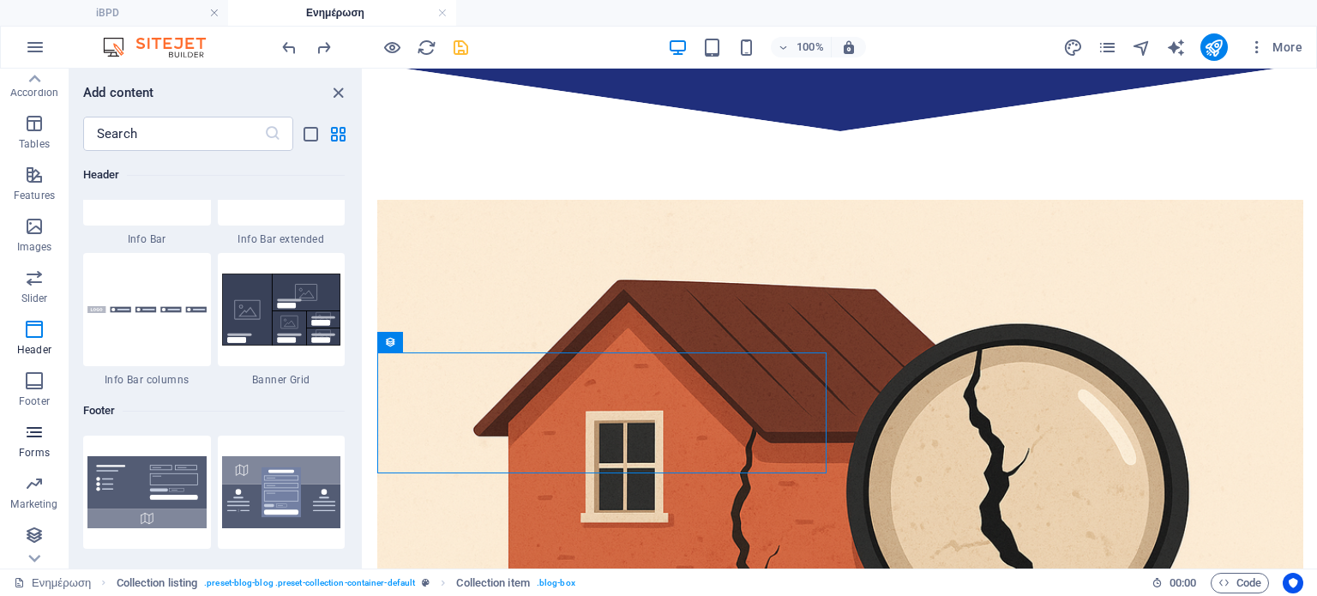
scroll to position [12521, 0]
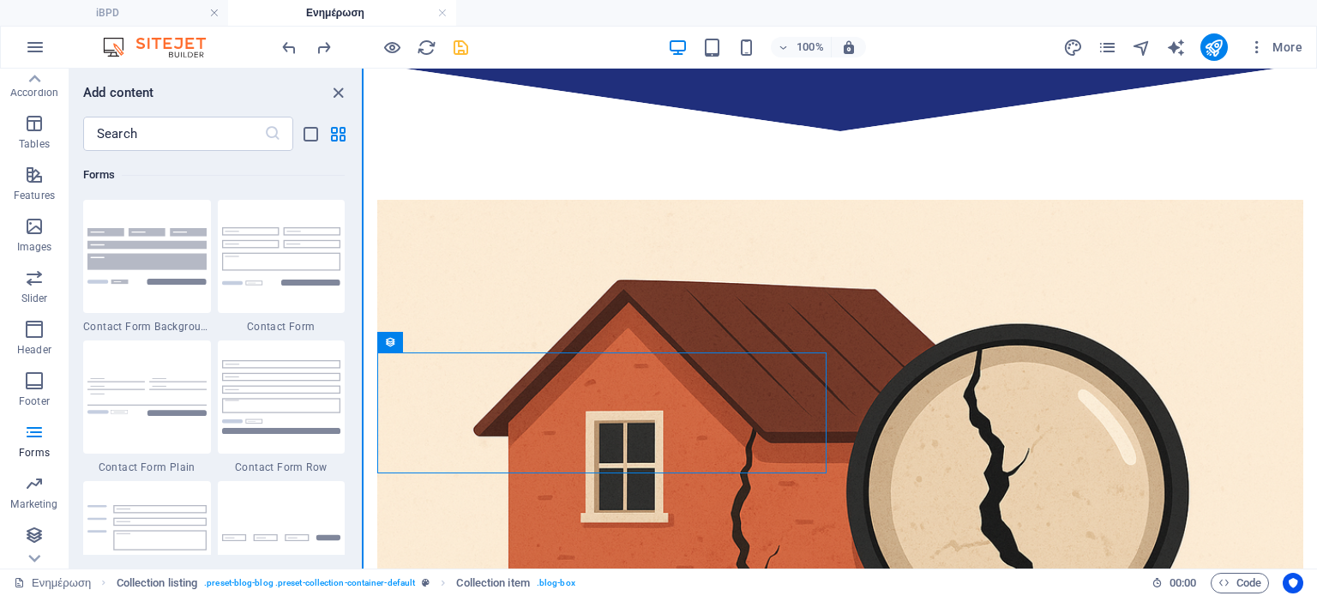
click at [363, 451] on button at bounding box center [363, 319] width 2 height 500
click at [39, 91] on icon at bounding box center [34, 79] width 24 height 24
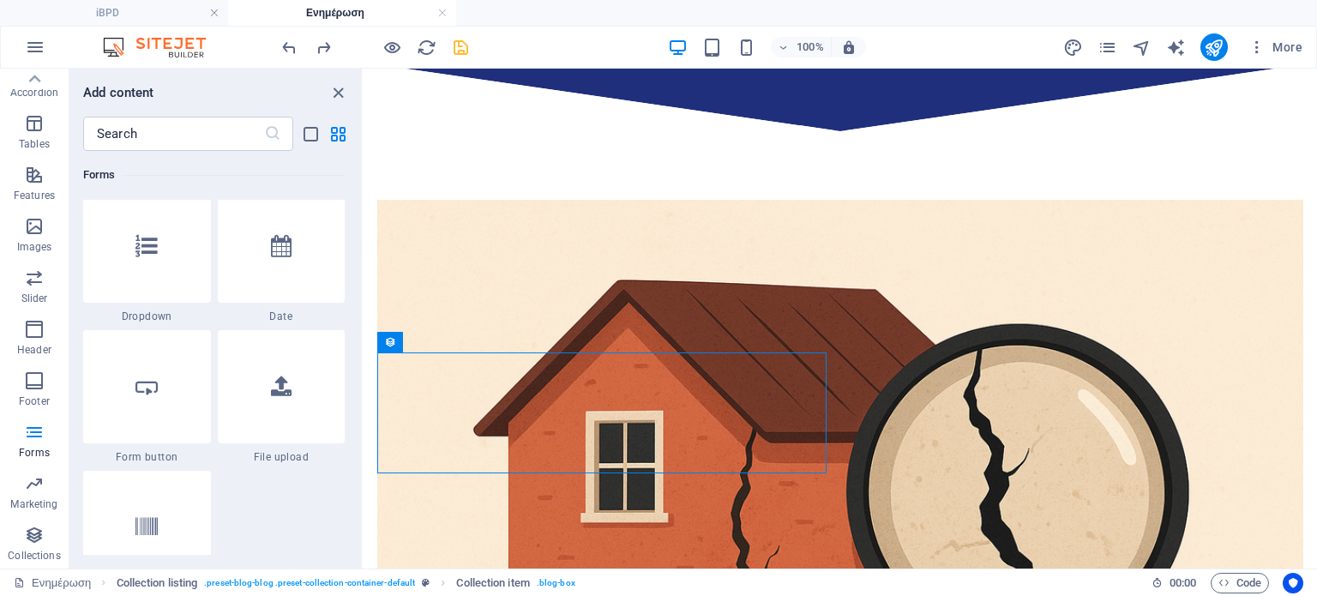
scroll to position [13602, 0]
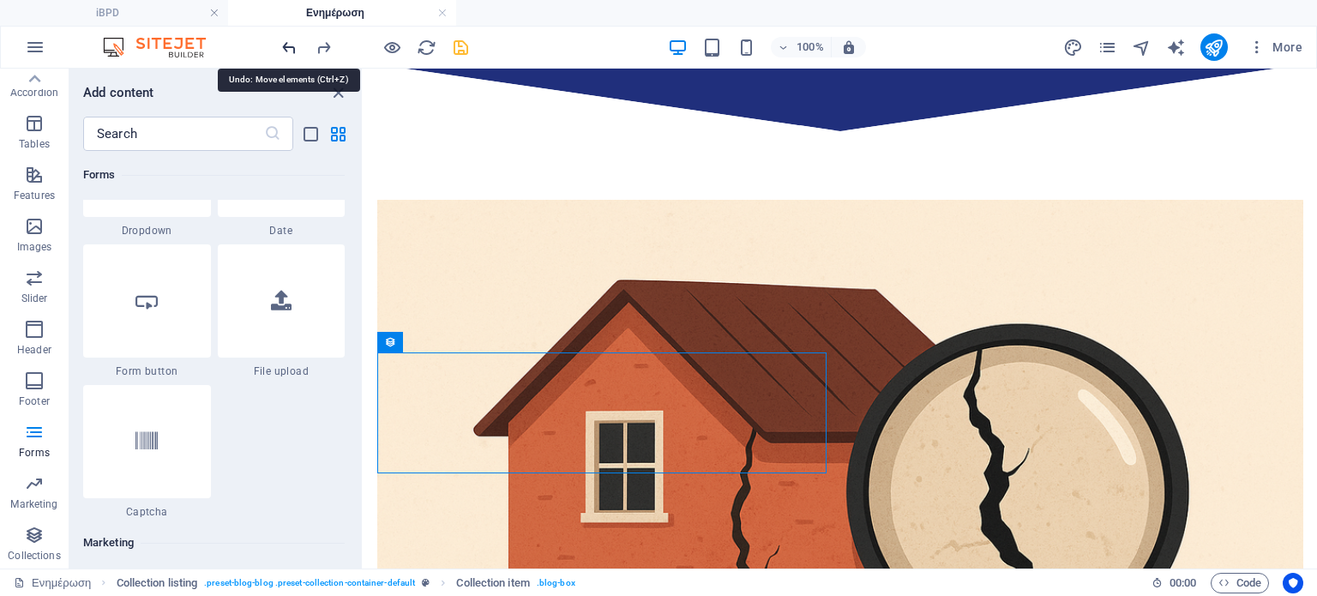
click at [282, 42] on icon "undo" at bounding box center [290, 48] width 20 height 20
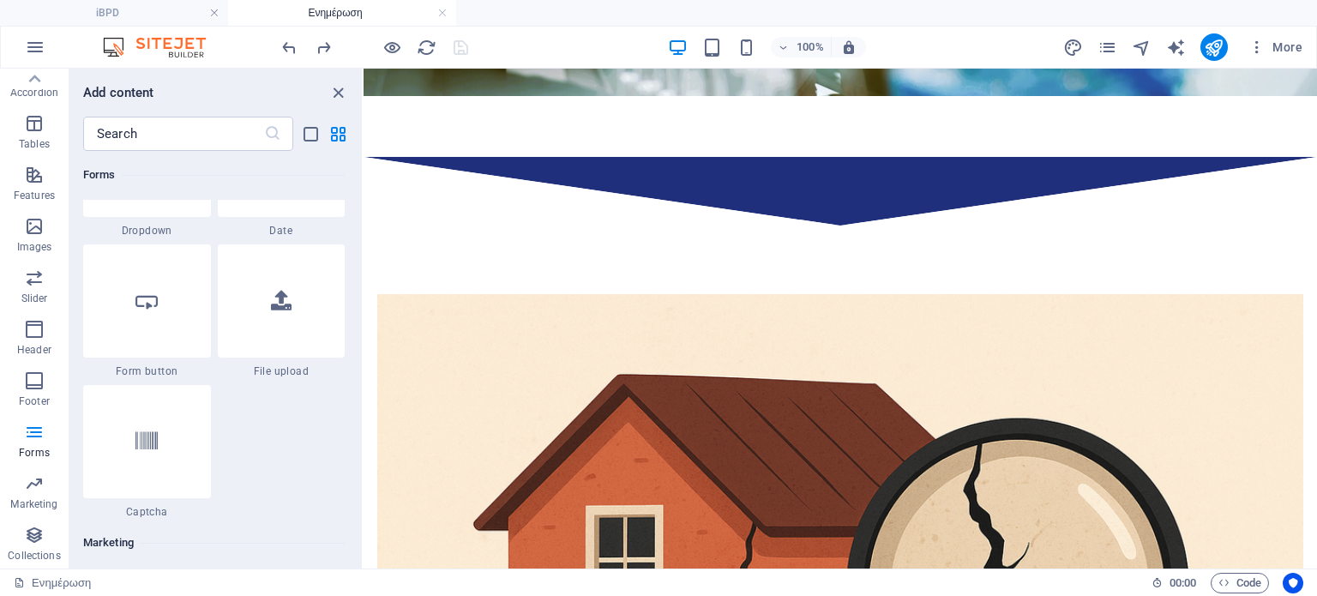
scroll to position [1113, 0]
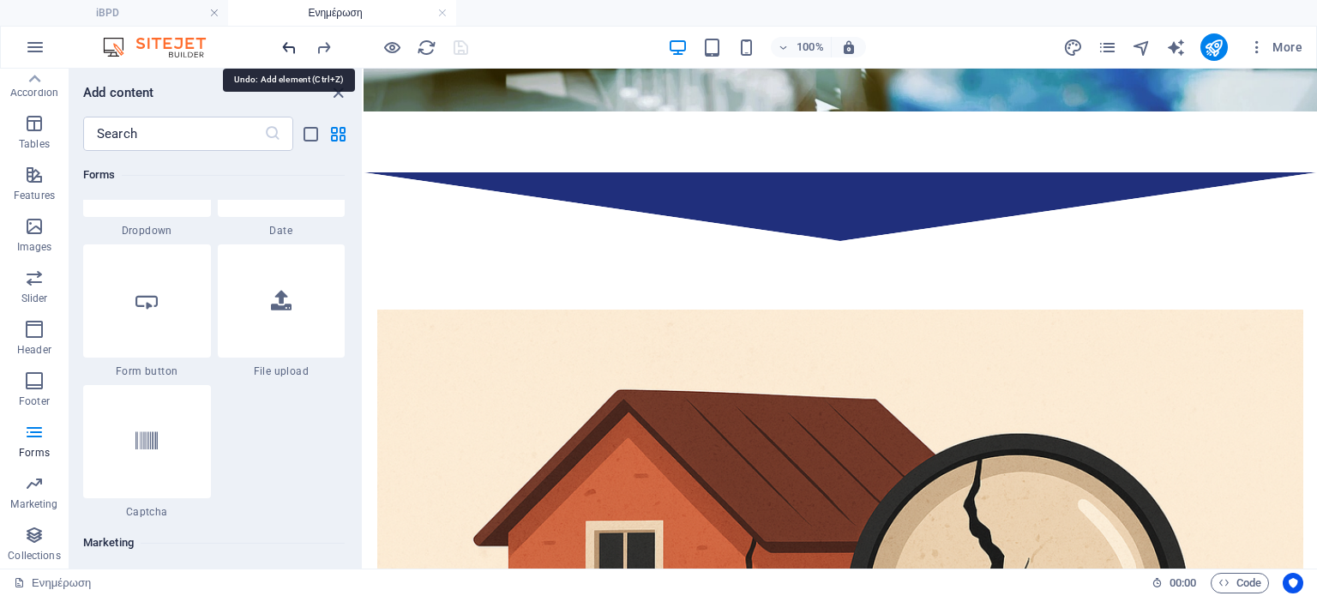
click at [288, 48] on icon "undo" at bounding box center [290, 48] width 20 height 20
click at [283, 45] on icon "undo" at bounding box center [290, 48] width 20 height 20
click at [322, 46] on icon "redo" at bounding box center [324, 48] width 20 height 20
click at [285, 44] on icon "undo" at bounding box center [290, 48] width 20 height 20
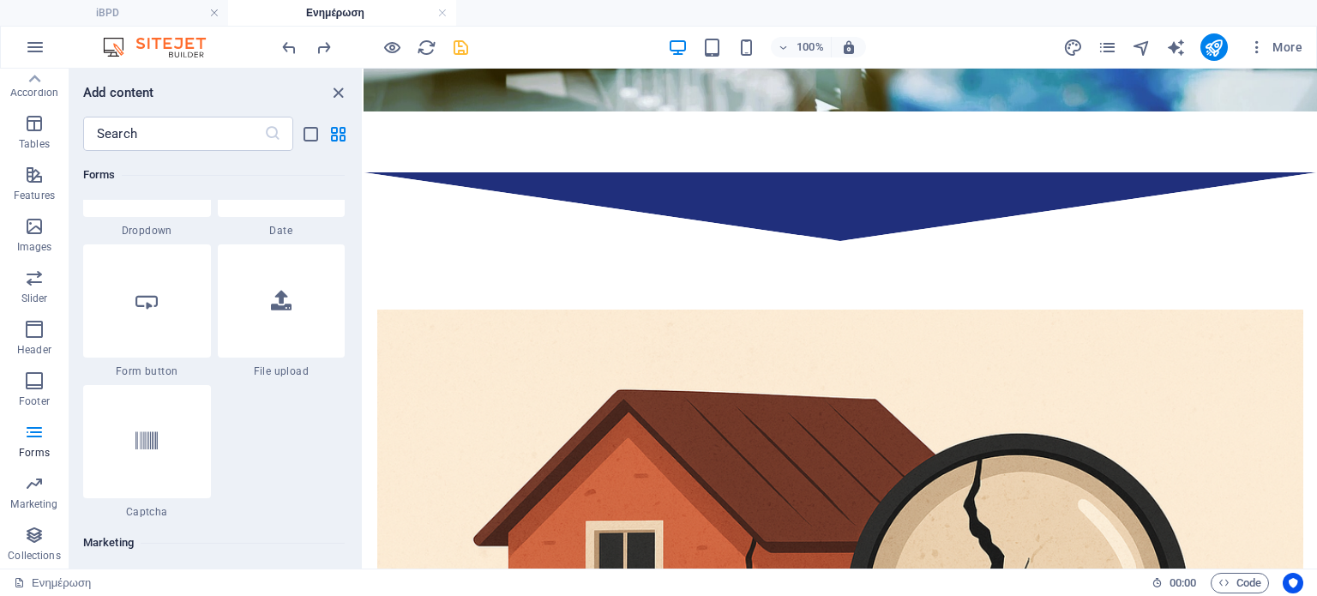
click at [360, 481] on div "Favorites 1 Star Headline 1 Star Container Elements 1 Star Headline 1 Star Text…" at bounding box center [215, 353] width 292 height 404
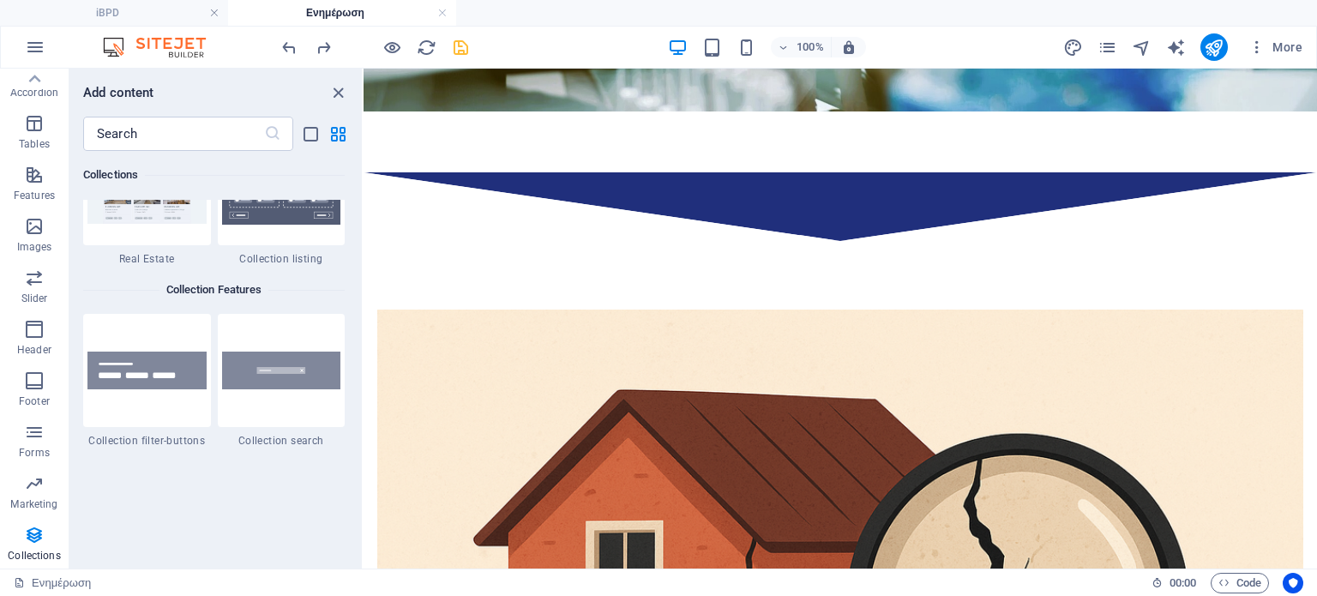
scroll to position [16173, 0]
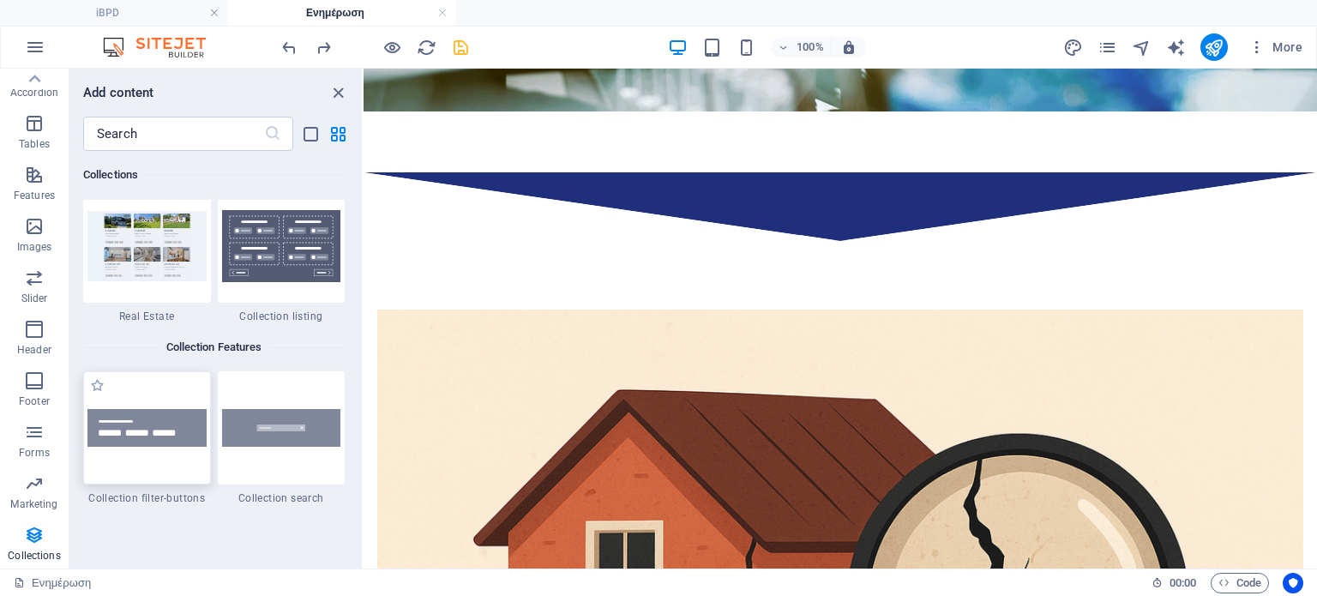
click at [144, 414] on img at bounding box center [146, 428] width 119 height 39
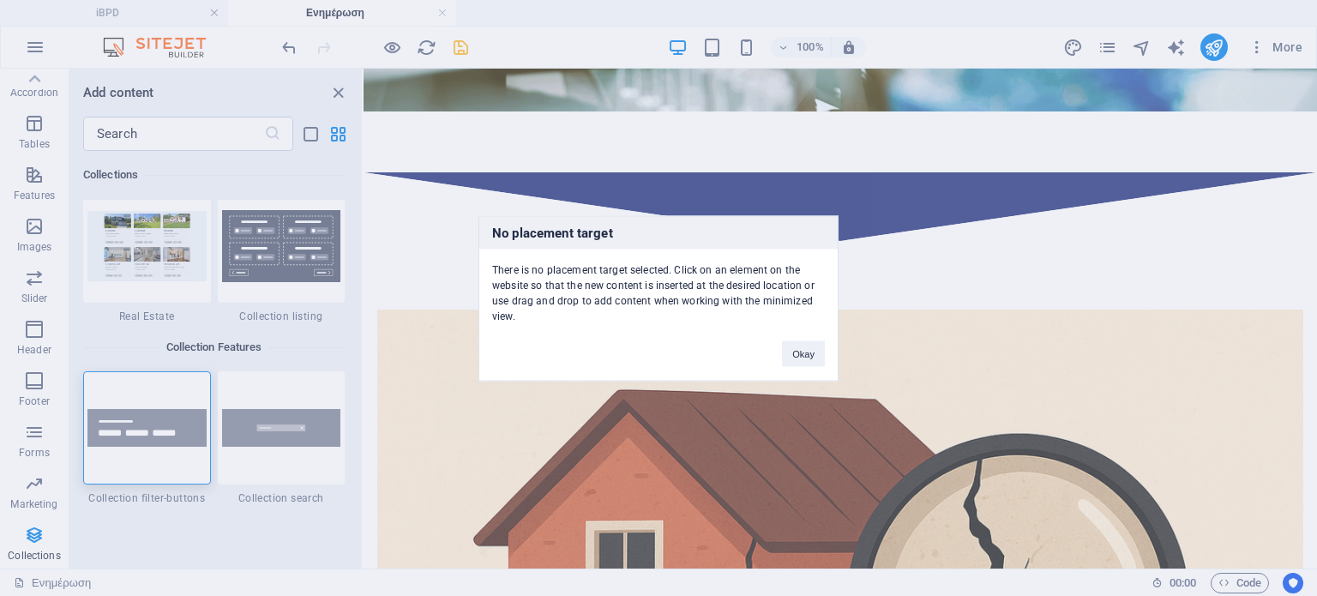
drag, startPoint x: 165, startPoint y: 382, endPoint x: 233, endPoint y: 387, distance: 68.7
click at [233, 387] on div "No placement target There is no placement target selected. Click on an element …" at bounding box center [658, 298] width 1317 height 596
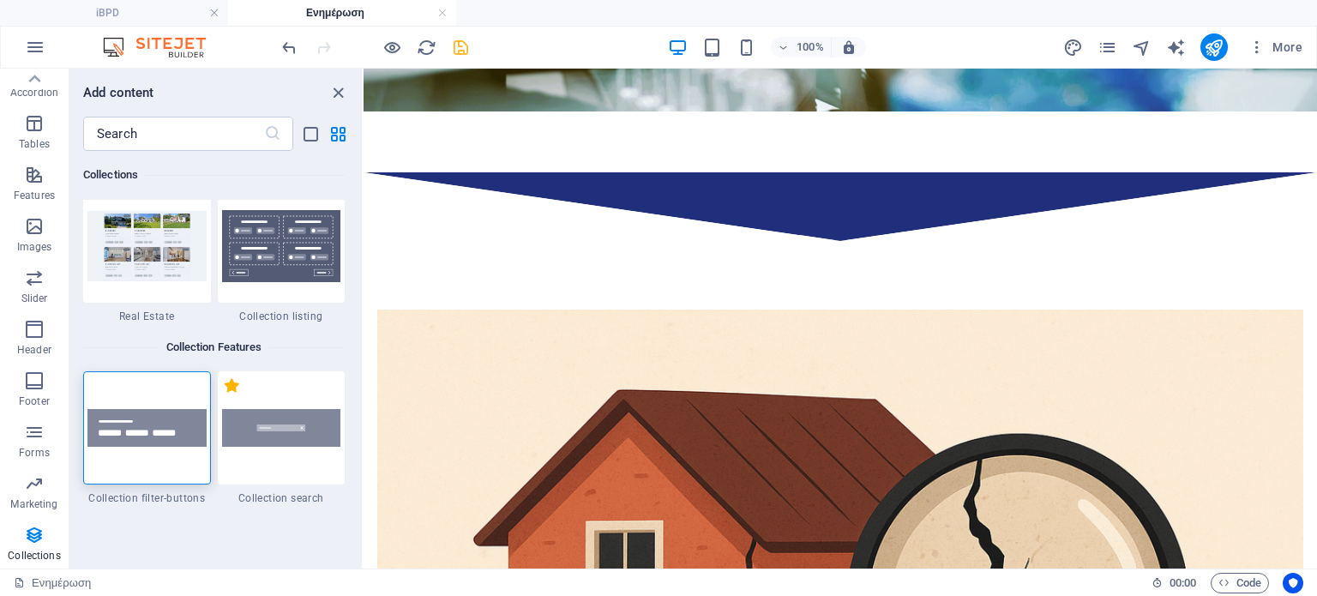
click at [233, 387] on label "1 Star" at bounding box center [232, 385] width 15 height 15
click at [225, 395] on input "1 Star" at bounding box center [224, 395] width 1 height 1
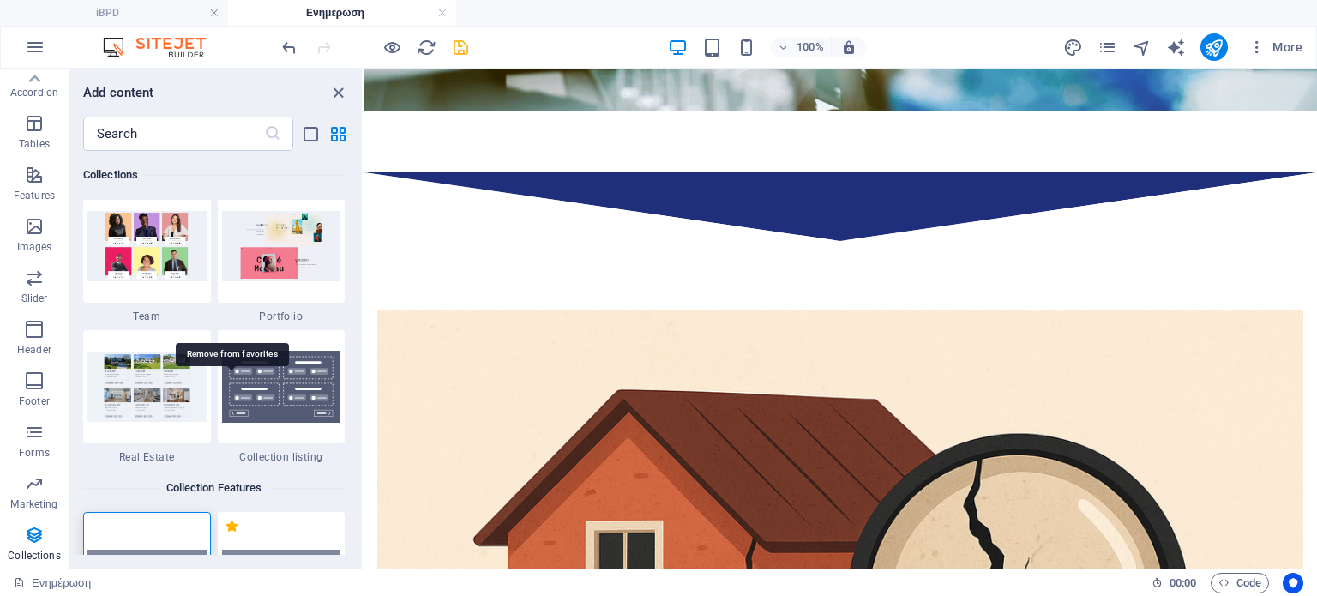
scroll to position [16314, 0]
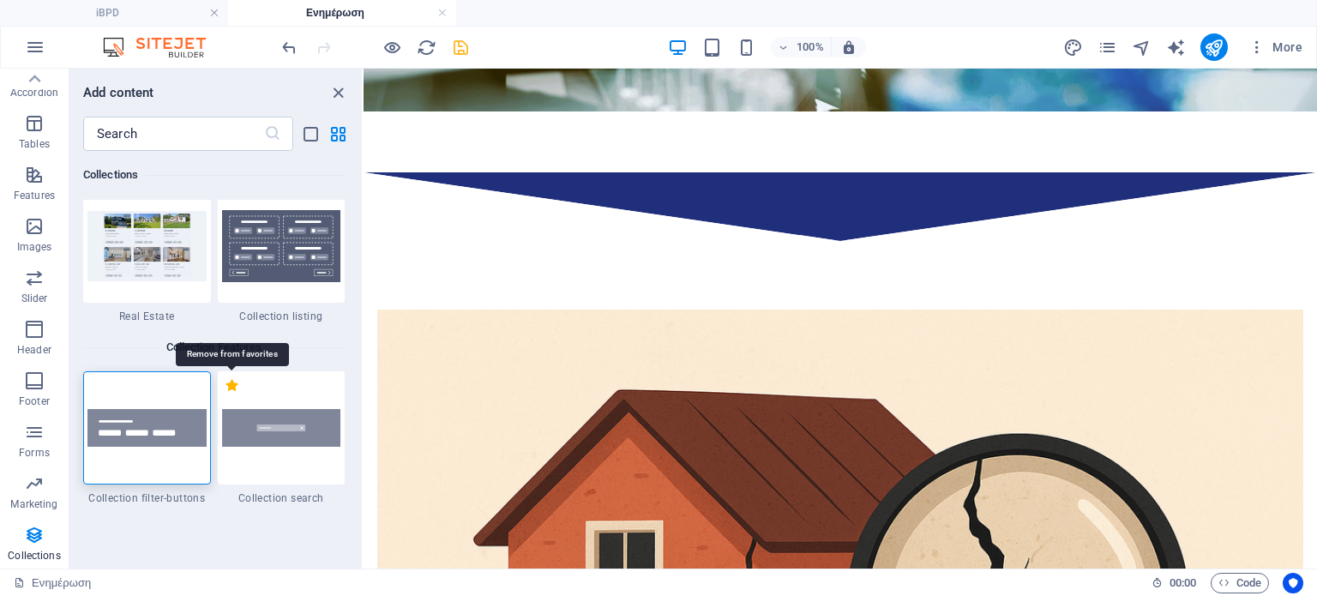
click at [233, 387] on label "1 Star" at bounding box center [232, 385] width 15 height 15
click at [225, 395] on input "1 Star" at bounding box center [224, 395] width 1 height 1
radio input "false"
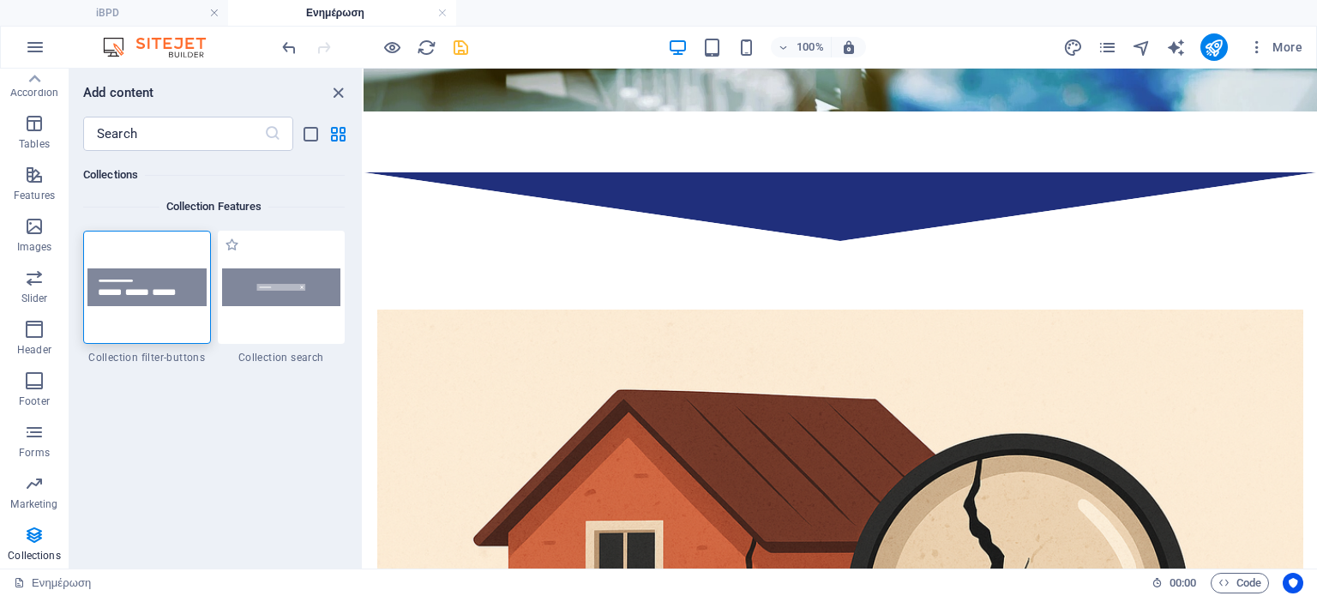
scroll to position [16173, 0]
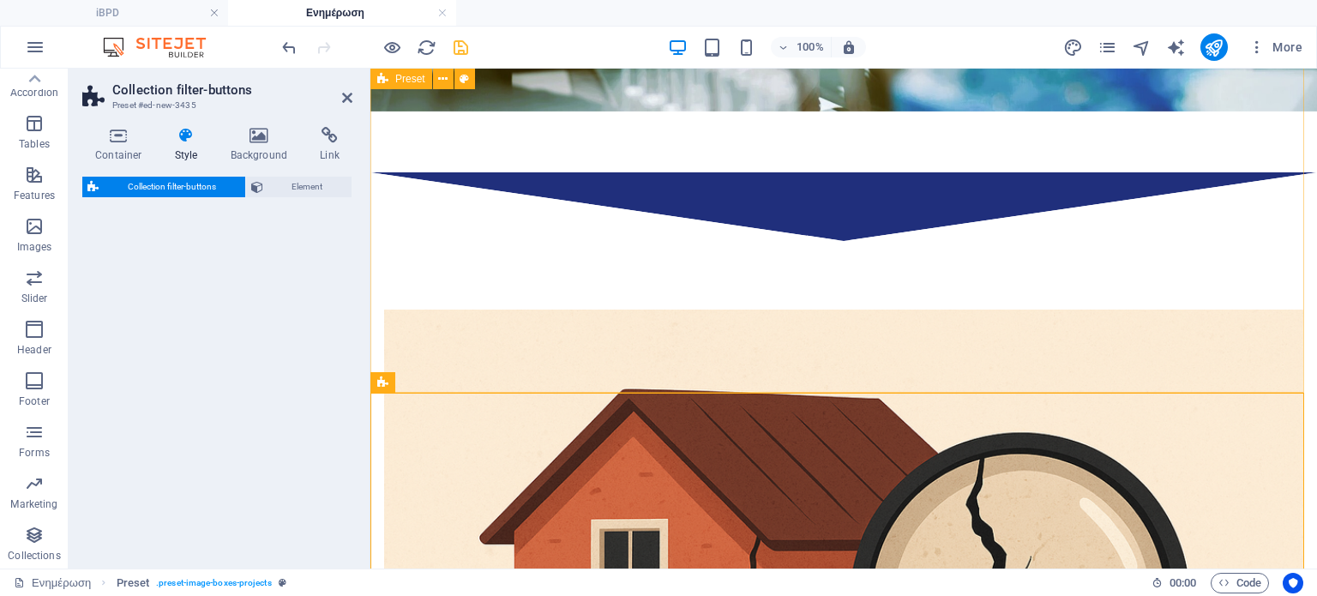
scroll to position [1111, 0]
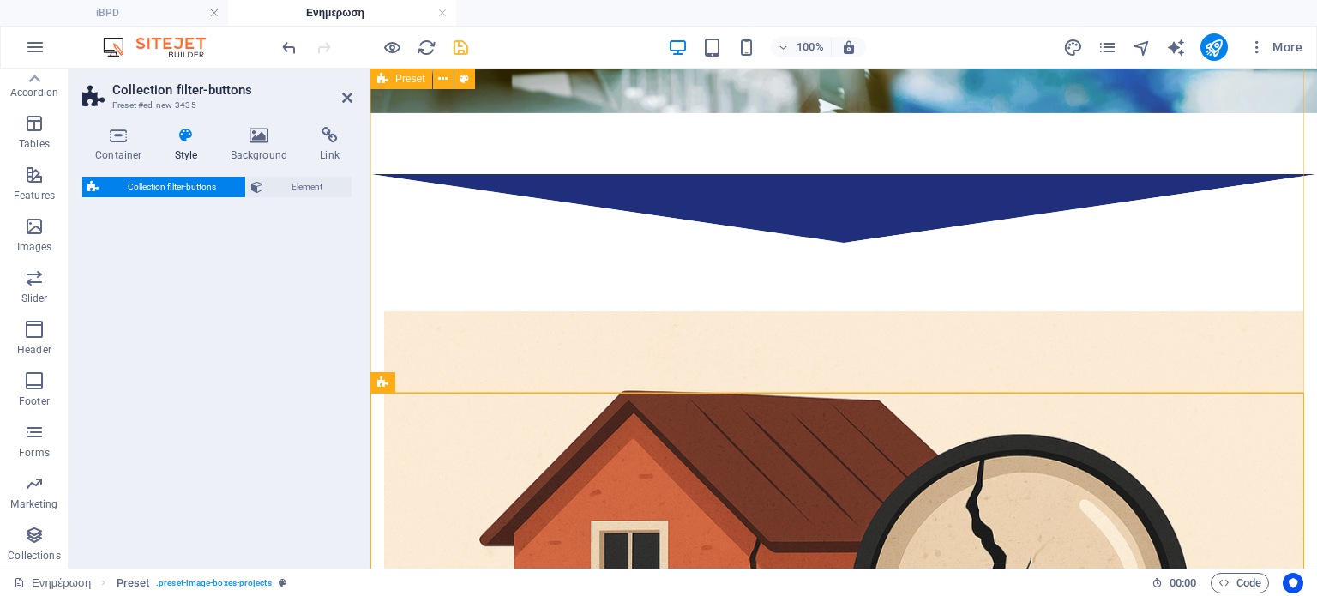
select select "rem"
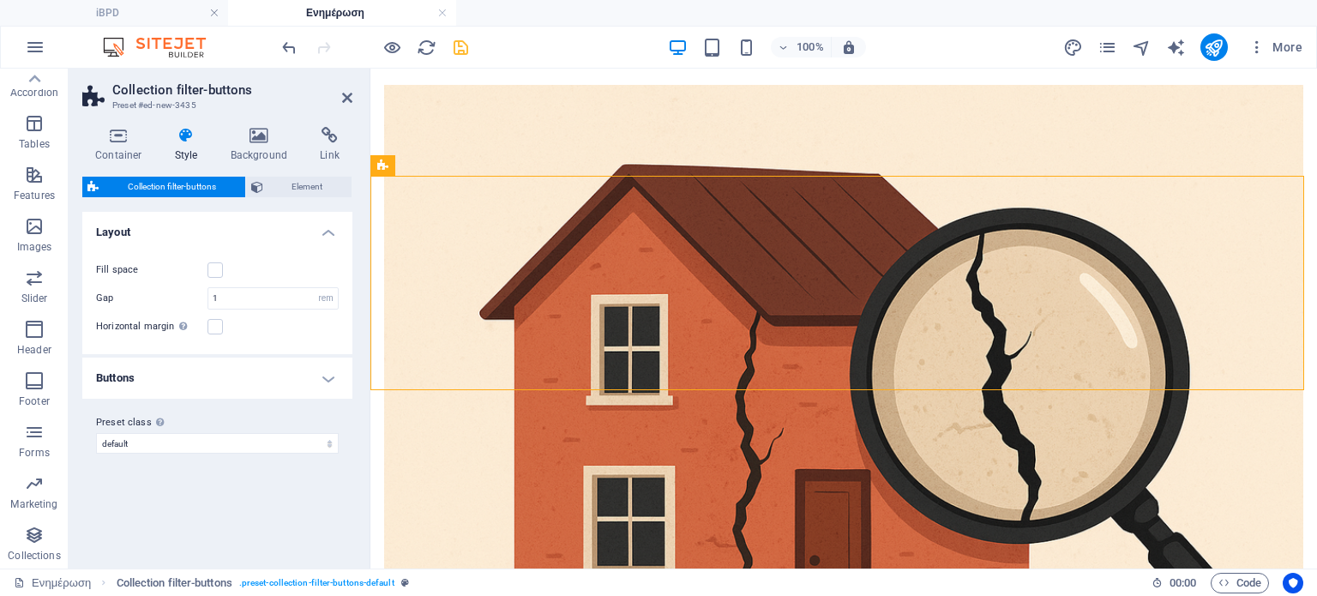
scroll to position [1318, 0]
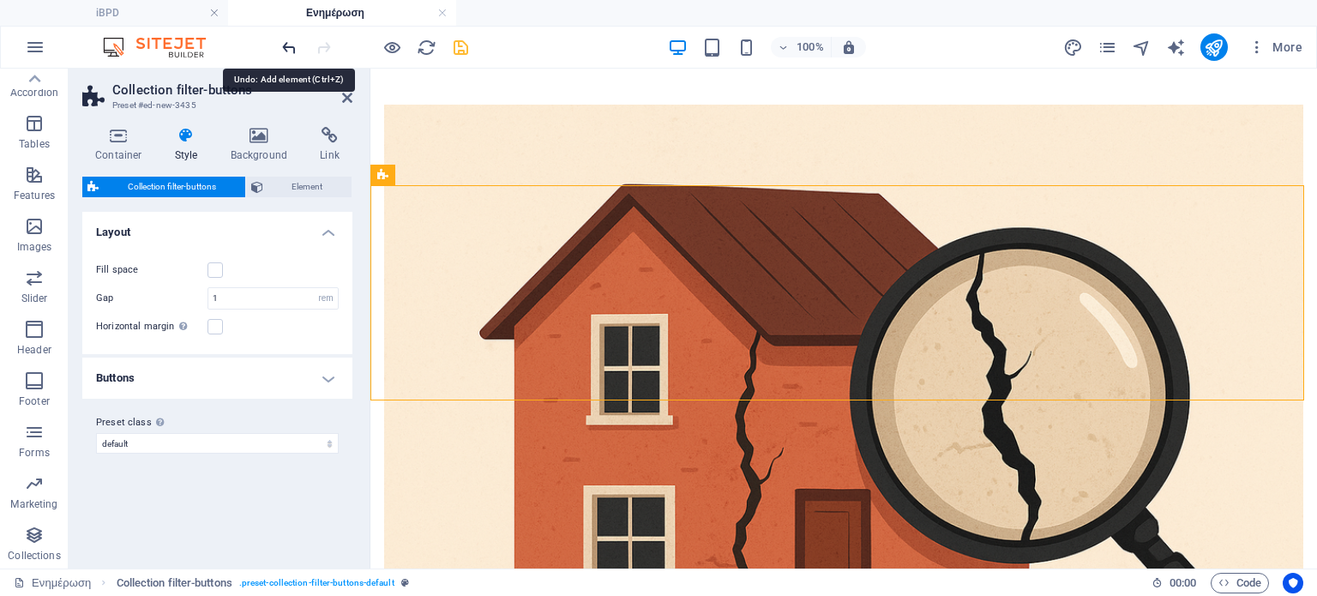
click at [283, 44] on icon "undo" at bounding box center [290, 48] width 20 height 20
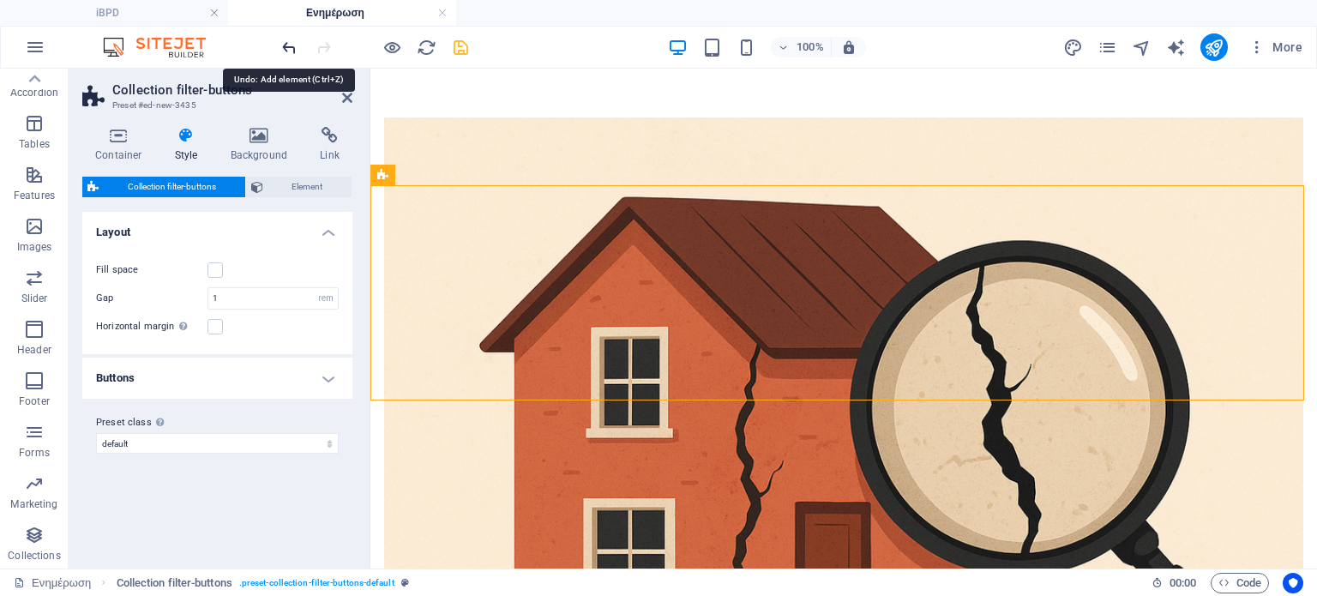
scroll to position [1375, 0]
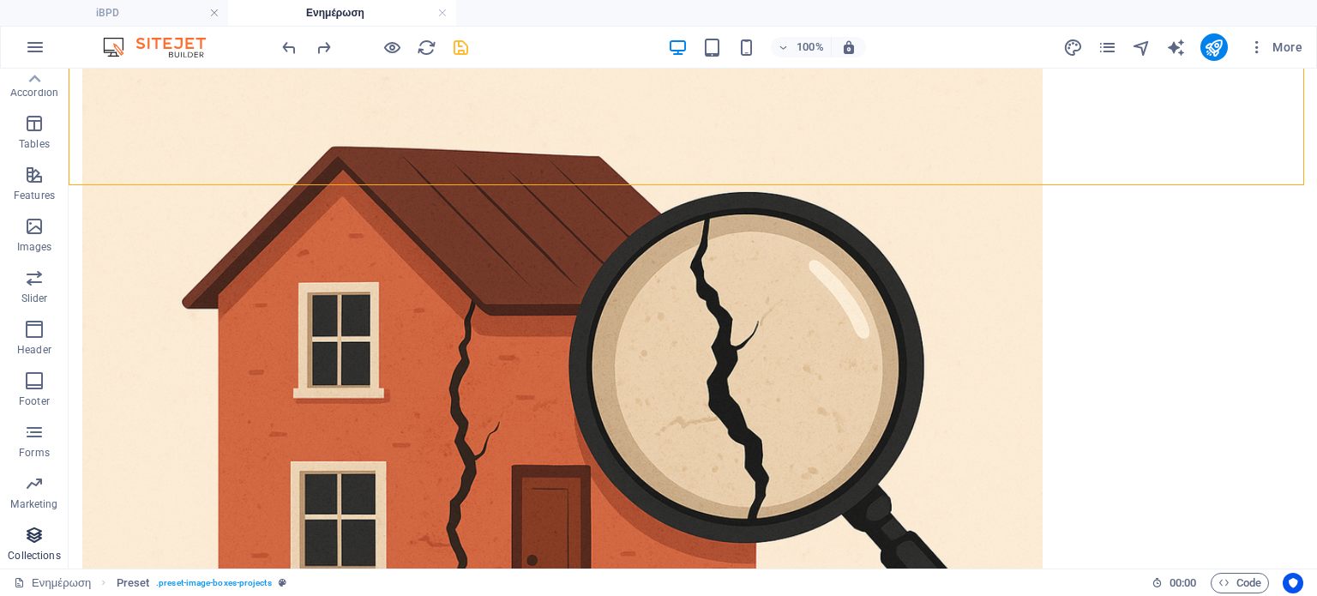
click at [33, 545] on span "Collections" at bounding box center [34, 545] width 69 height 41
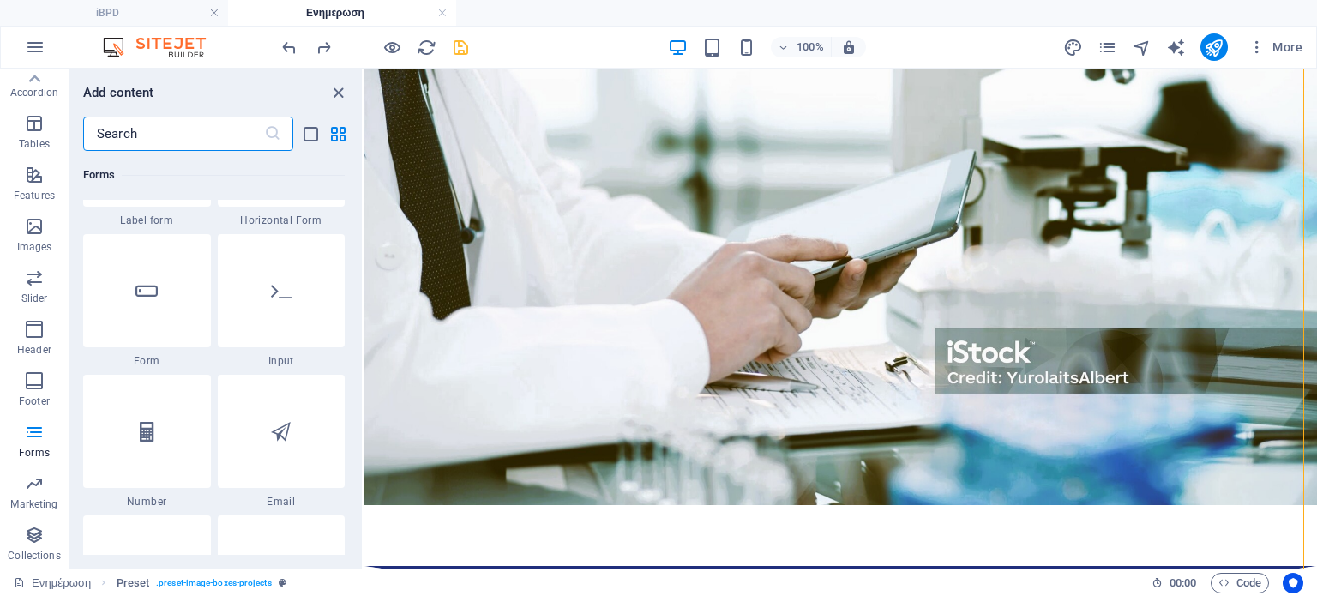
scroll to position [16462, 0]
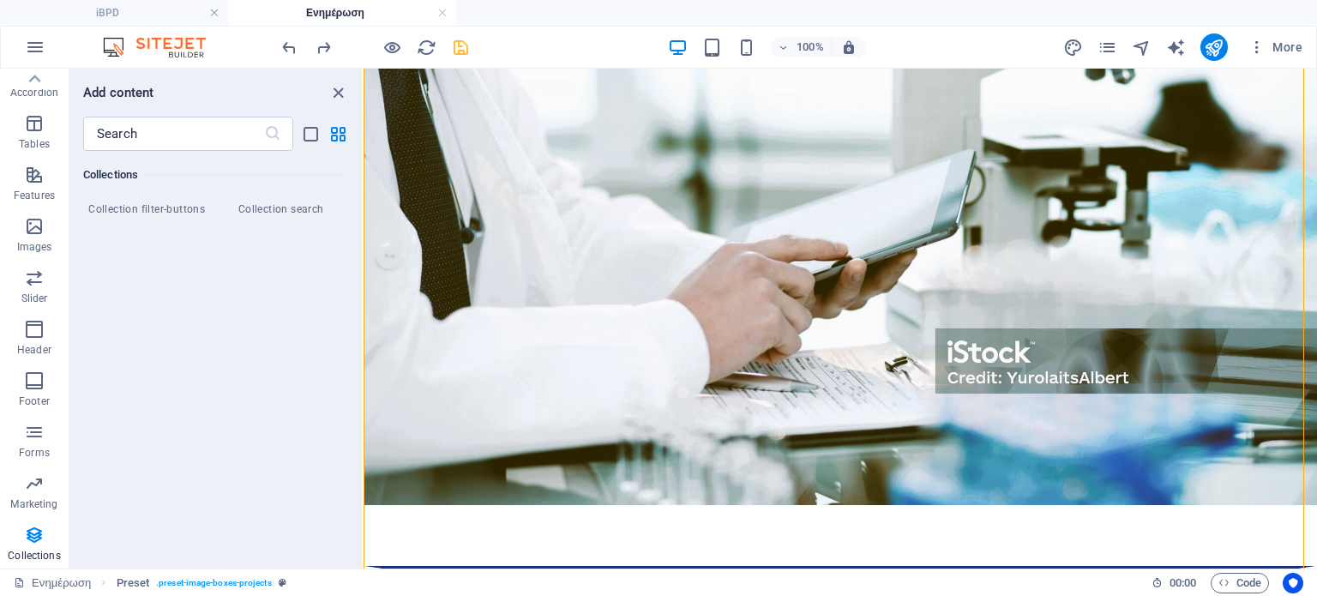
click at [332, 484] on div "Favorites 1 Star Headline 1 Star Container Elements 1 Star Headline 1 Star Text…" at bounding box center [215, 353] width 292 height 404
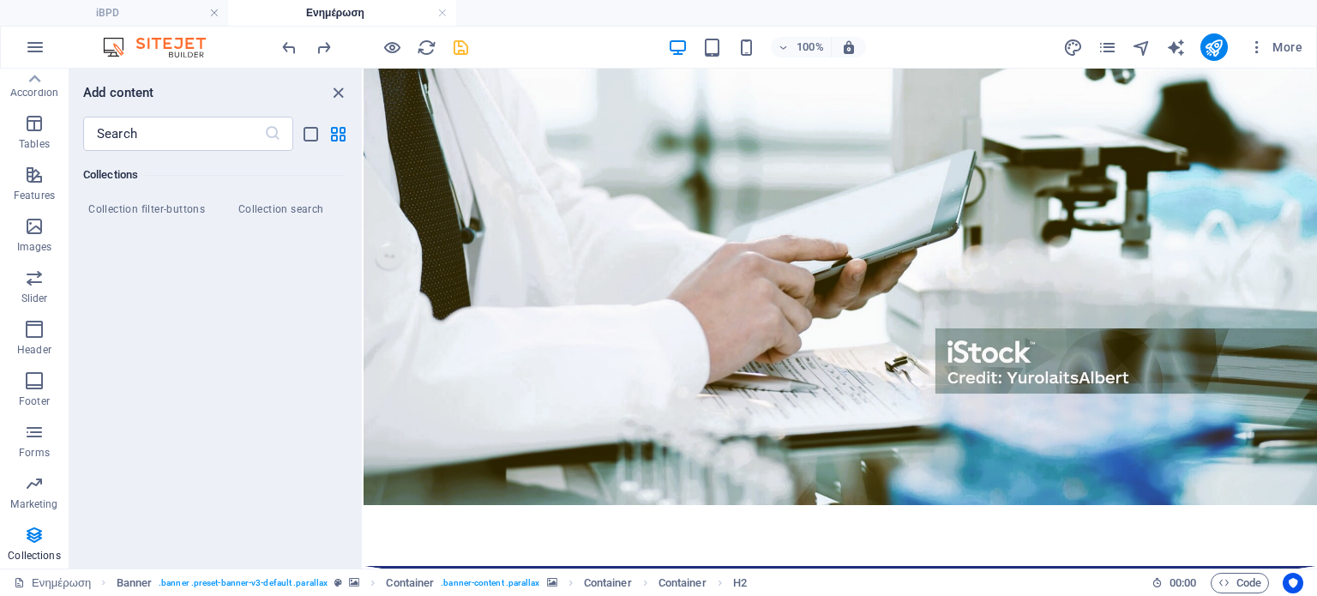
click at [292, 212] on span "Collection search" at bounding box center [282, 209] width 128 height 14
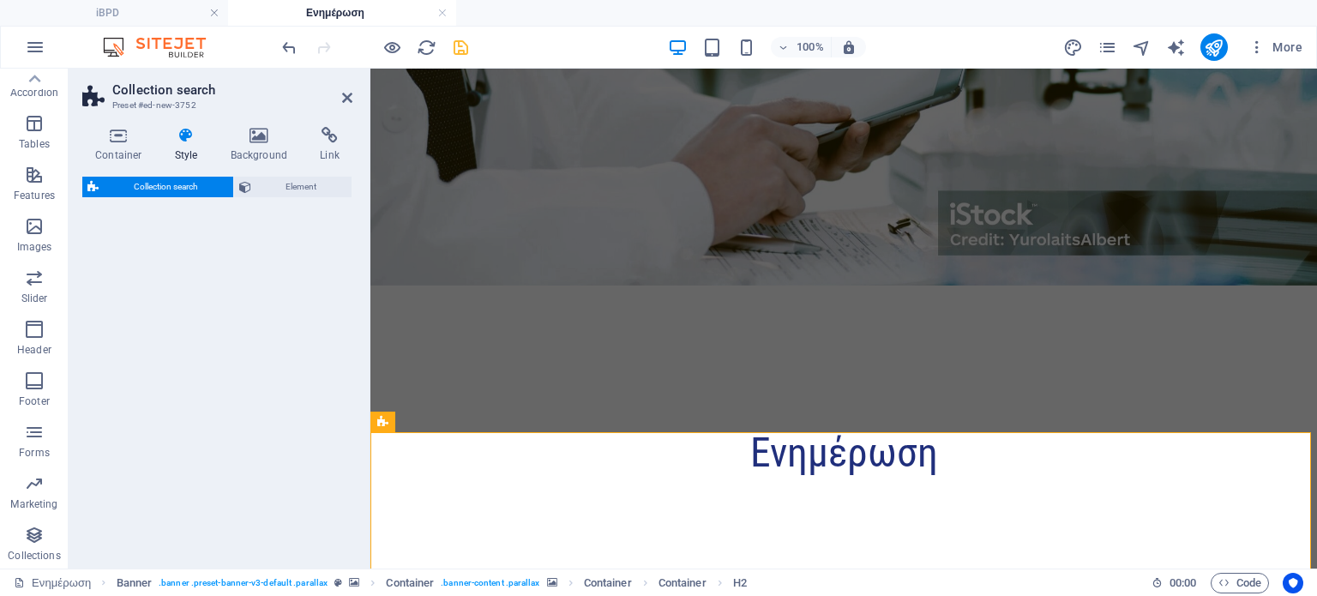
select select "px"
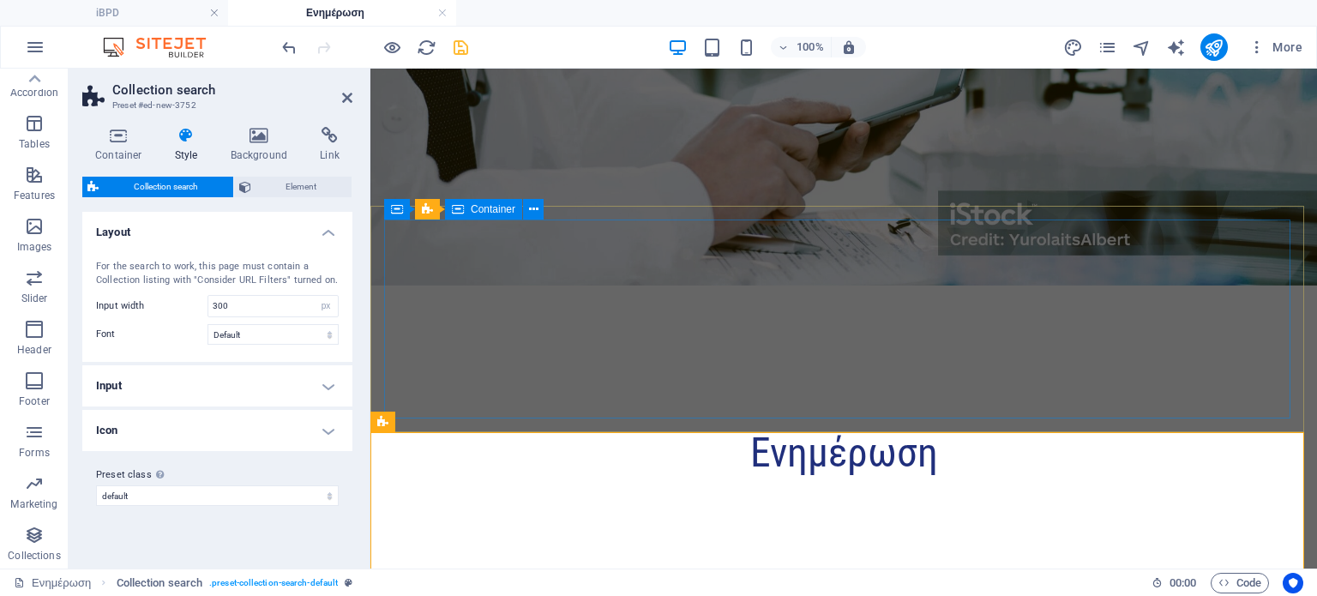
scroll to position [69, 0]
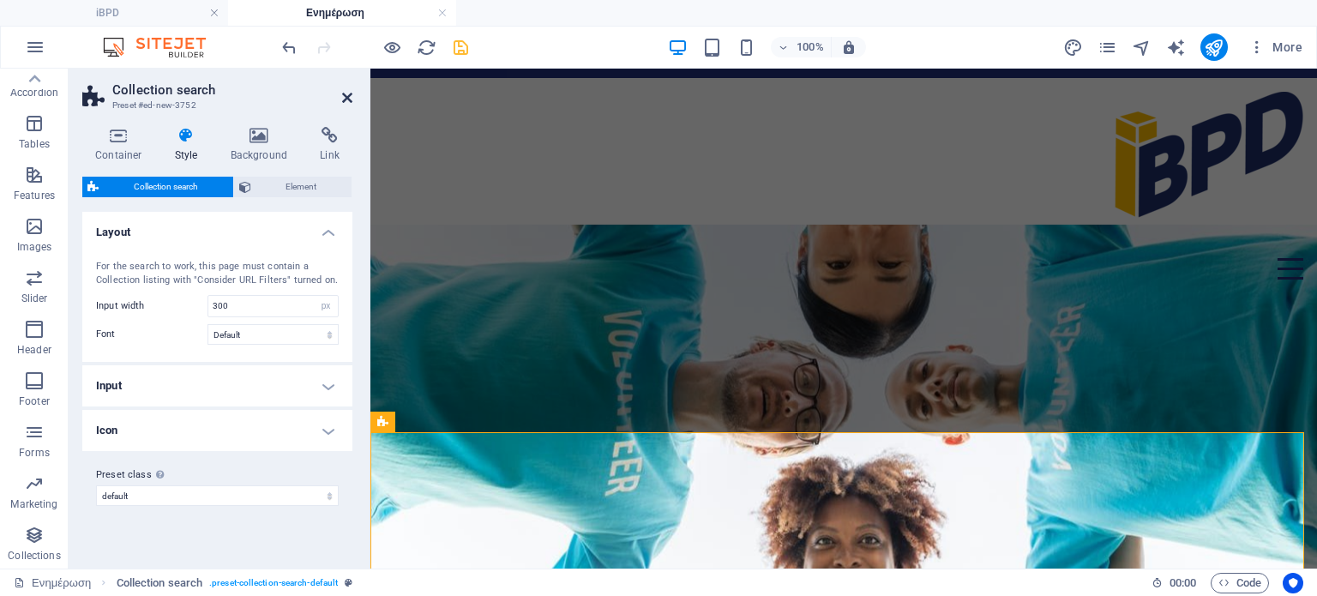
click at [347, 97] on icon at bounding box center [347, 98] width 10 height 14
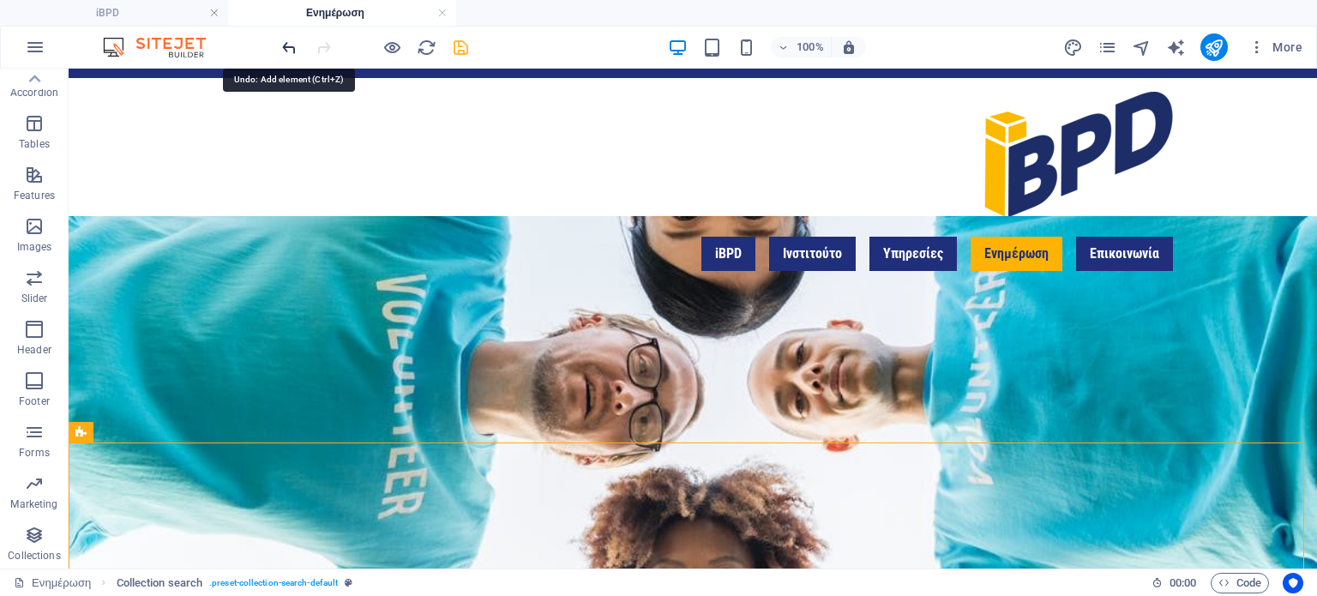
click at [284, 49] on icon "undo" at bounding box center [290, 48] width 20 height 20
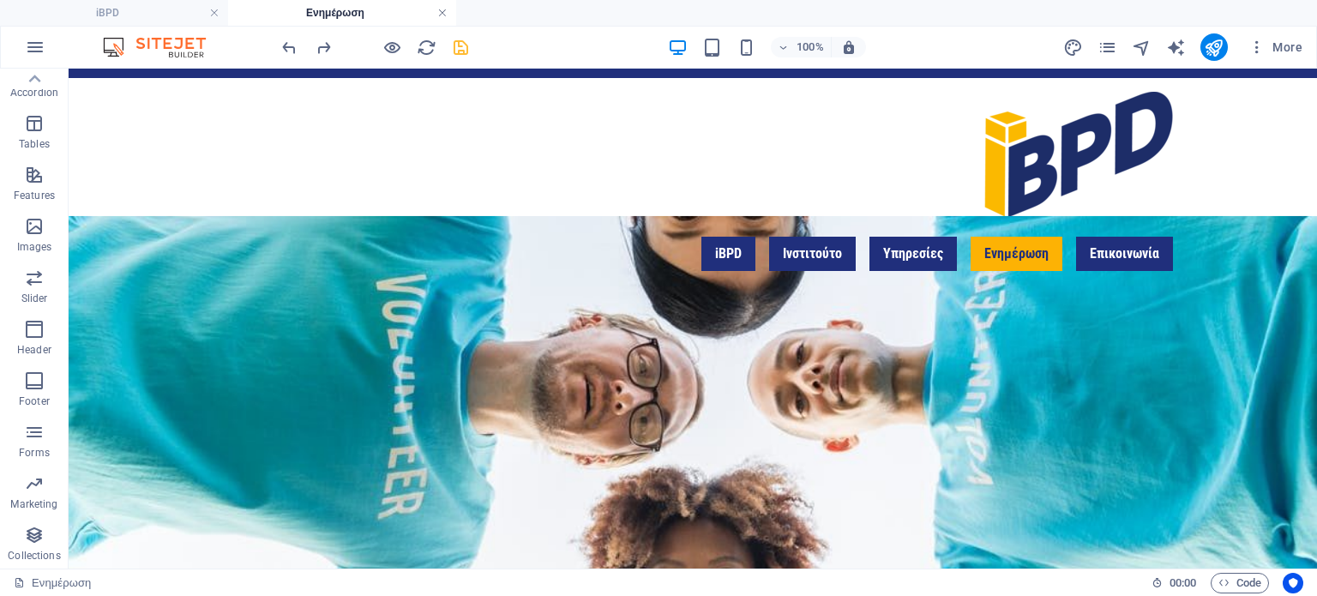
click at [443, 12] on link at bounding box center [442, 13] width 10 height 16
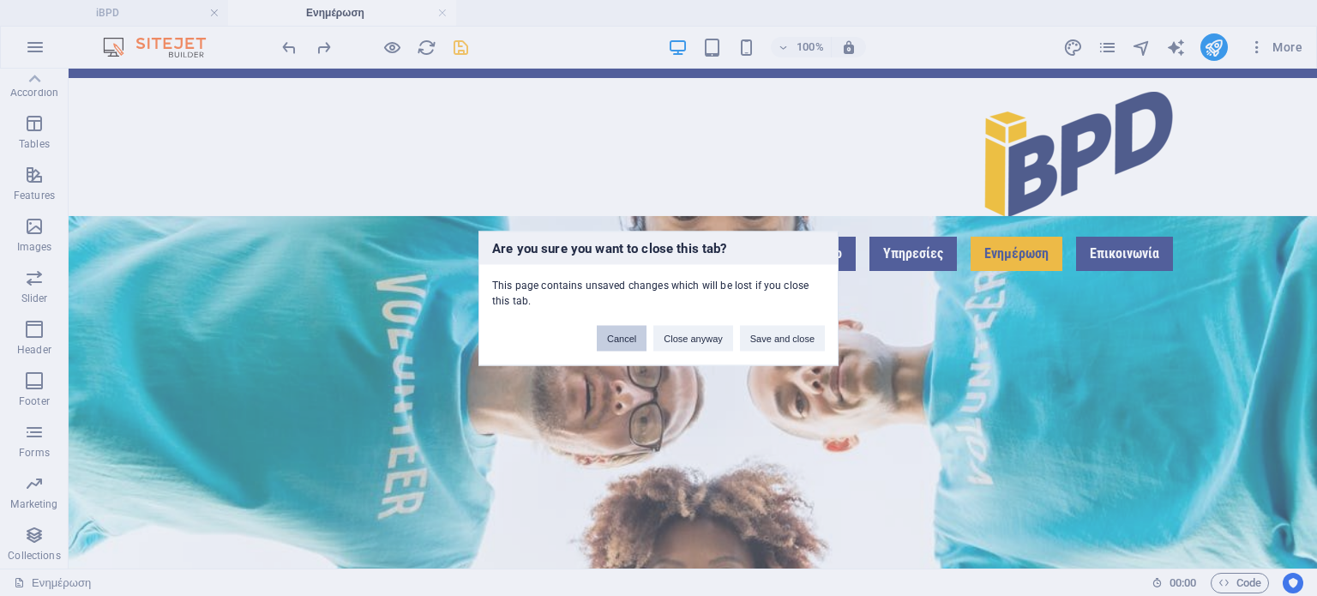
click at [618, 335] on button "Cancel" at bounding box center [622, 338] width 50 height 26
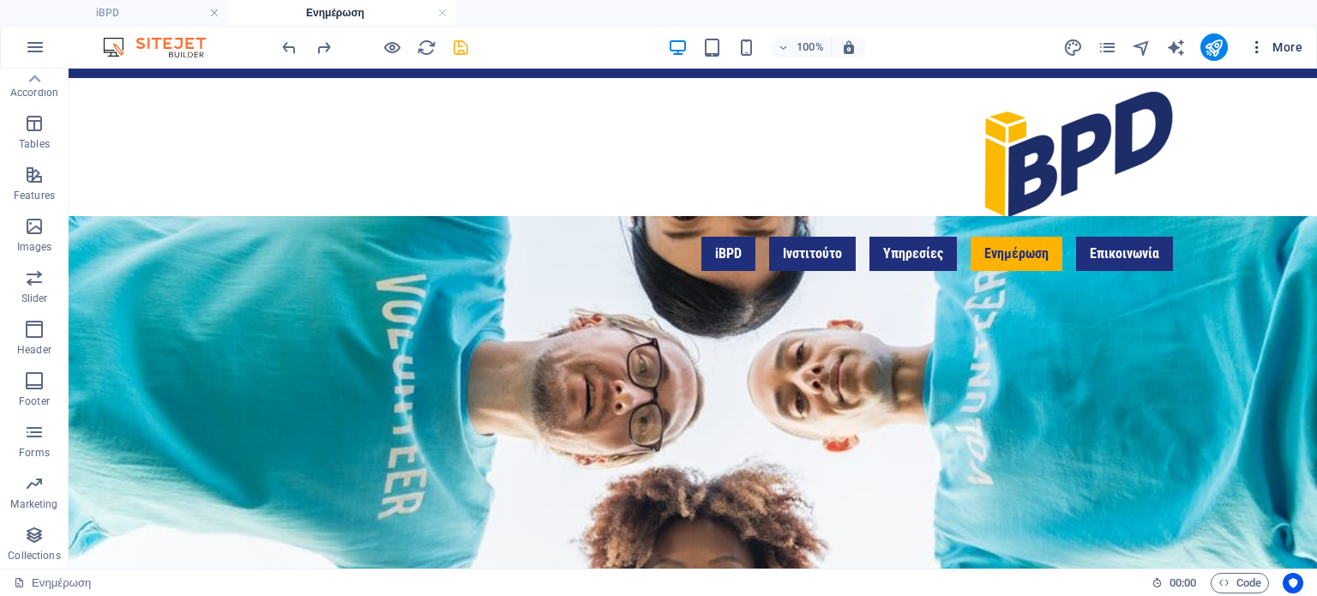
click at [1256, 42] on icon "button" at bounding box center [1257, 47] width 17 height 17
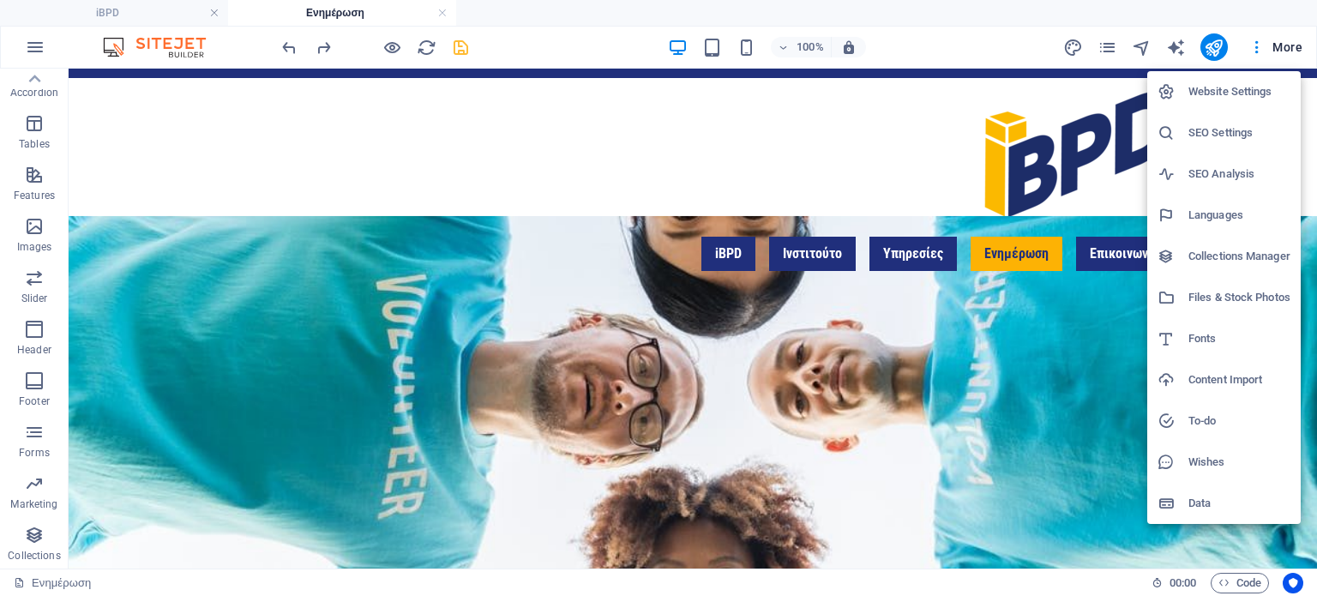
click at [1115, 47] on div at bounding box center [658, 298] width 1317 height 596
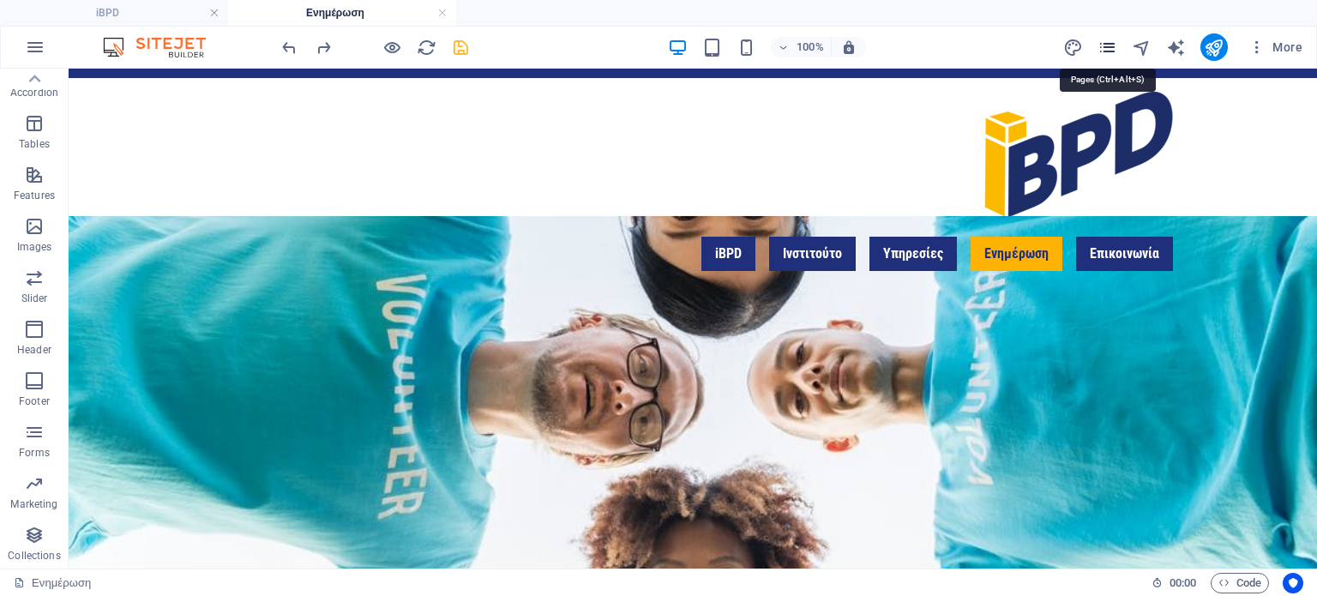
click at [1113, 47] on icon "pages" at bounding box center [1108, 48] width 20 height 20
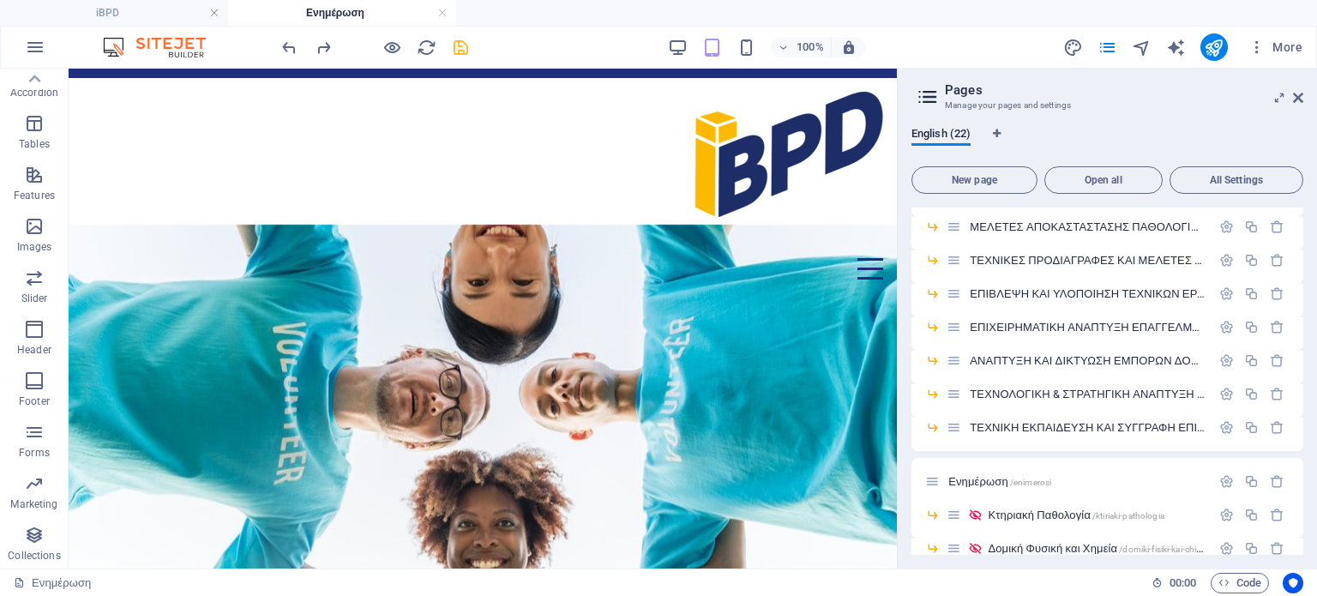
scroll to position [552, 0]
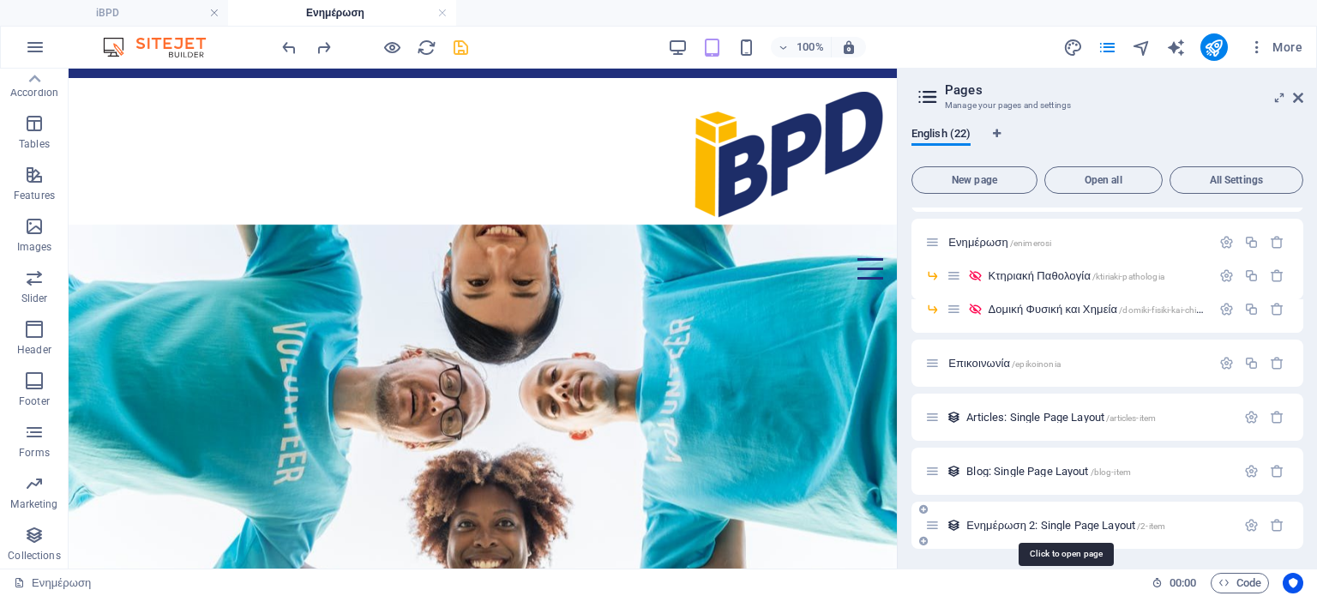
click at [1003, 523] on span "Ενημέρωση 2: Single Page Layout /2-item" at bounding box center [1066, 525] width 199 height 13
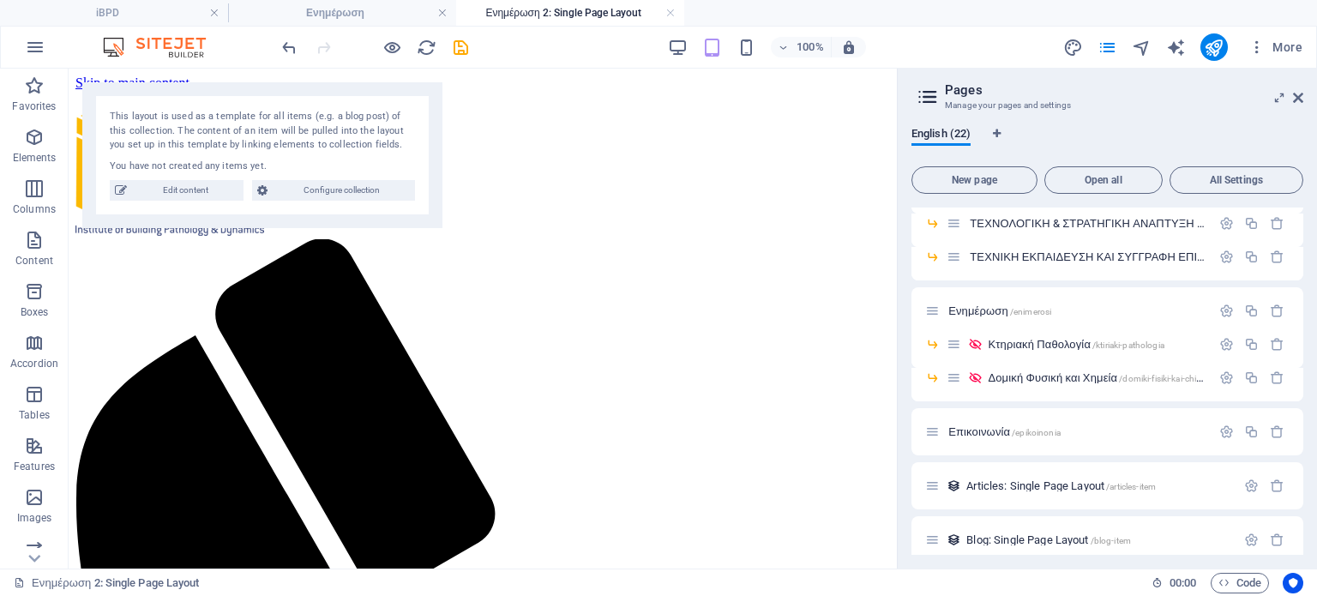
scroll to position [0, 0]
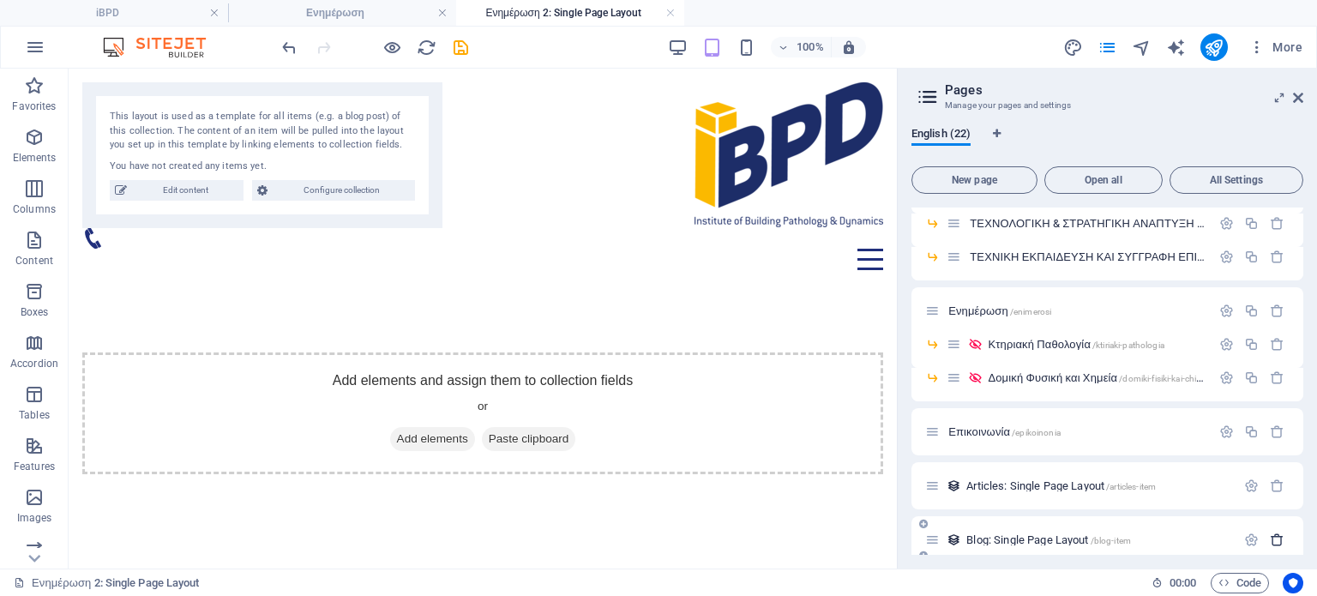
click at [1273, 539] on icon "button" at bounding box center [1277, 540] width 15 height 15
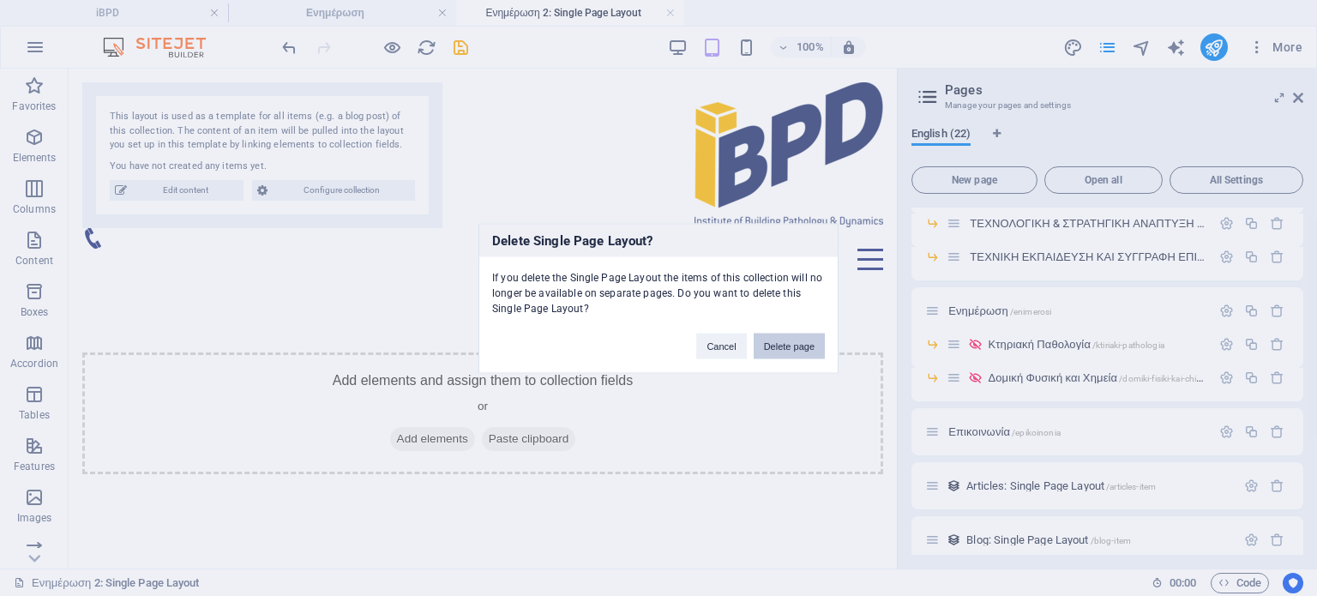
click at [815, 349] on button "Delete page" at bounding box center [789, 346] width 71 height 26
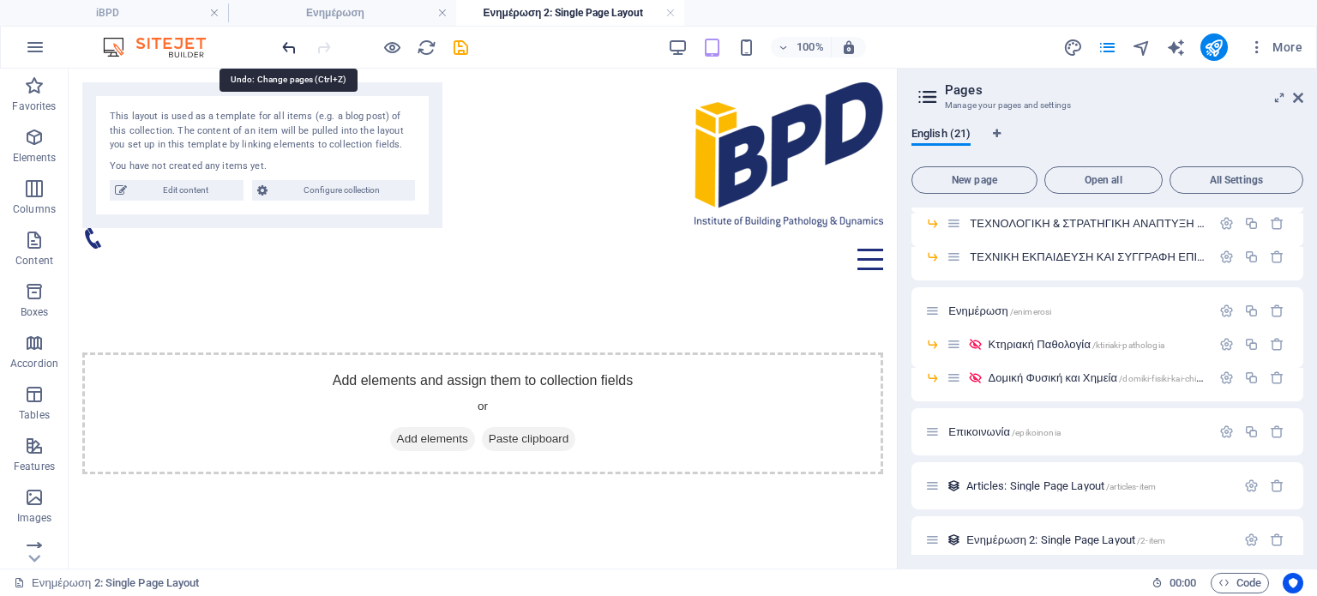
click at [295, 40] on icon "undo" at bounding box center [290, 48] width 20 height 20
drag, startPoint x: 1303, startPoint y: 506, endPoint x: 1301, endPoint y: 541, distance: 35.2
click at [1301, 541] on div "iBPD / Ινστιτούτο /institouto Σχετικά με εμάς /sxetika-me-emas Στοιχεία Εταιρία…" at bounding box center [1108, 381] width 392 height 347
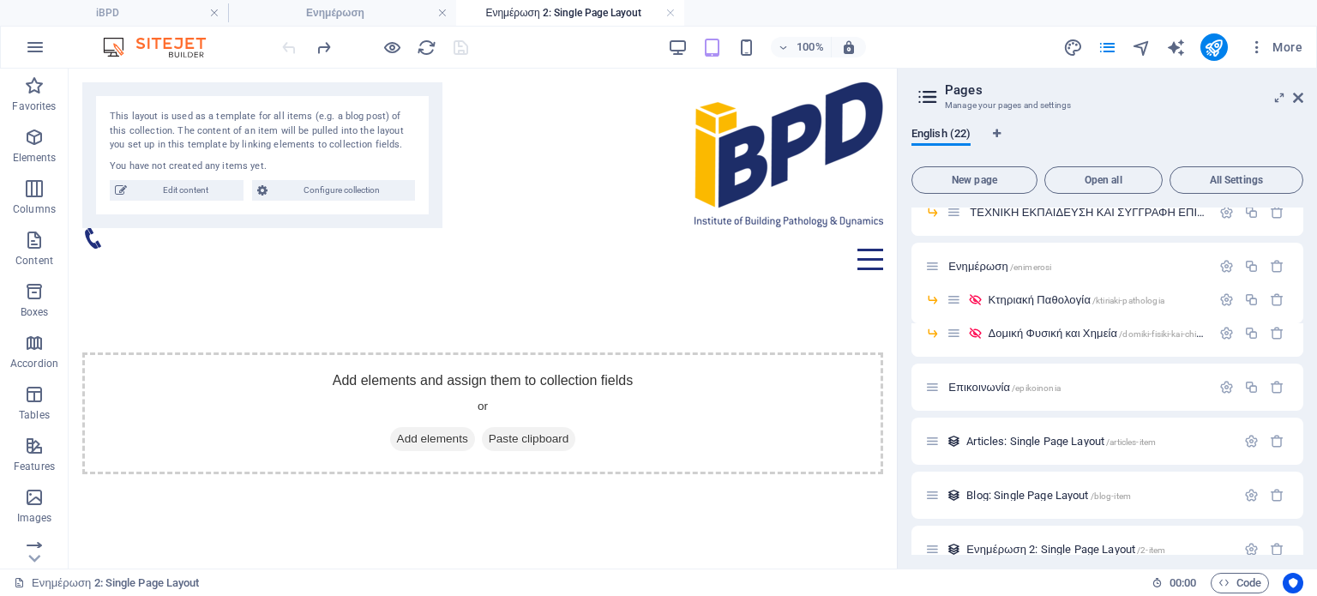
scroll to position [552, 0]
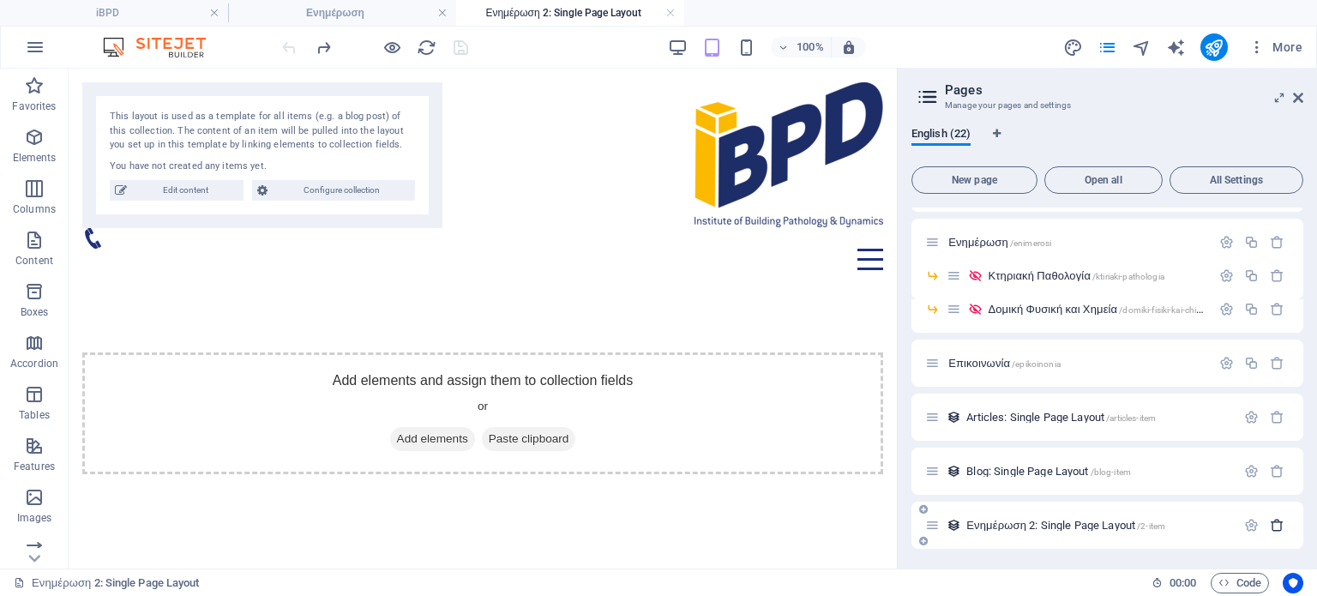
click at [1272, 523] on icon "button" at bounding box center [1277, 525] width 15 height 15
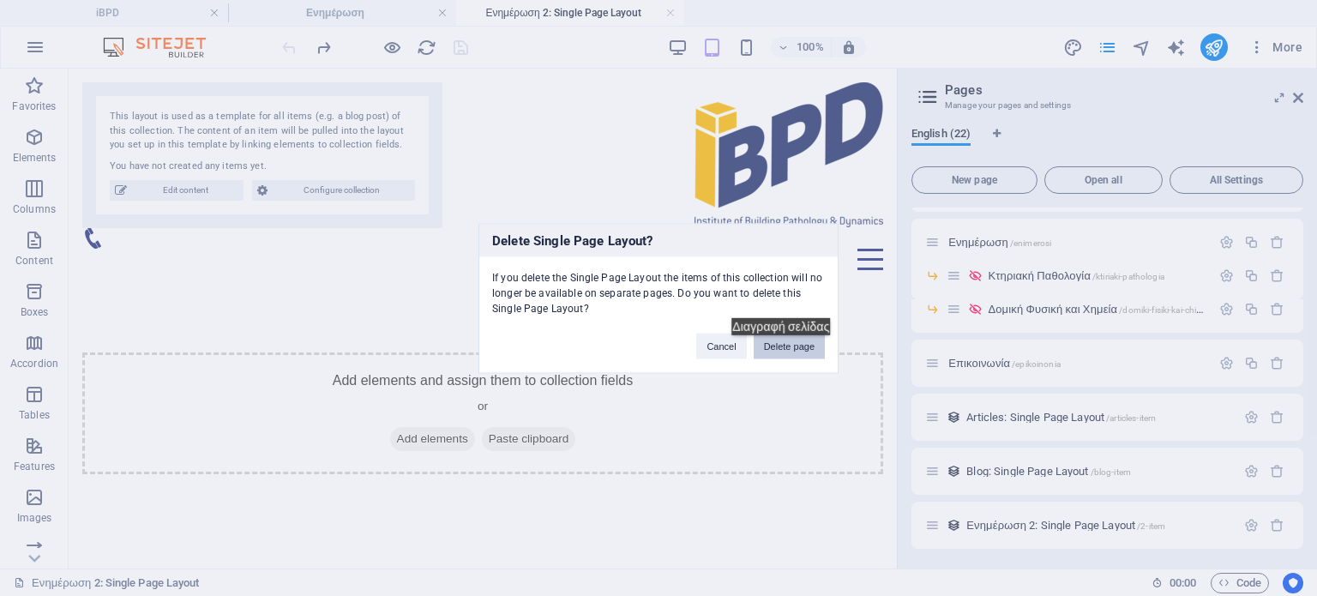
click at [791, 348] on button "Delete page" at bounding box center [789, 346] width 71 height 26
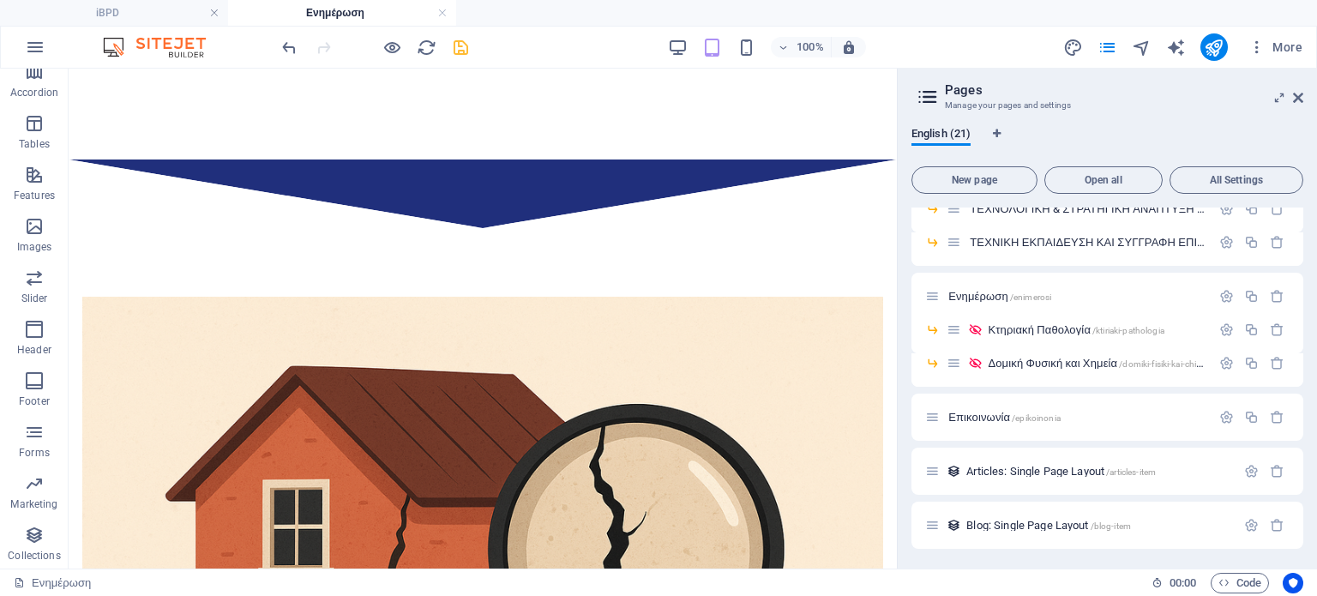
scroll to position [1131, 0]
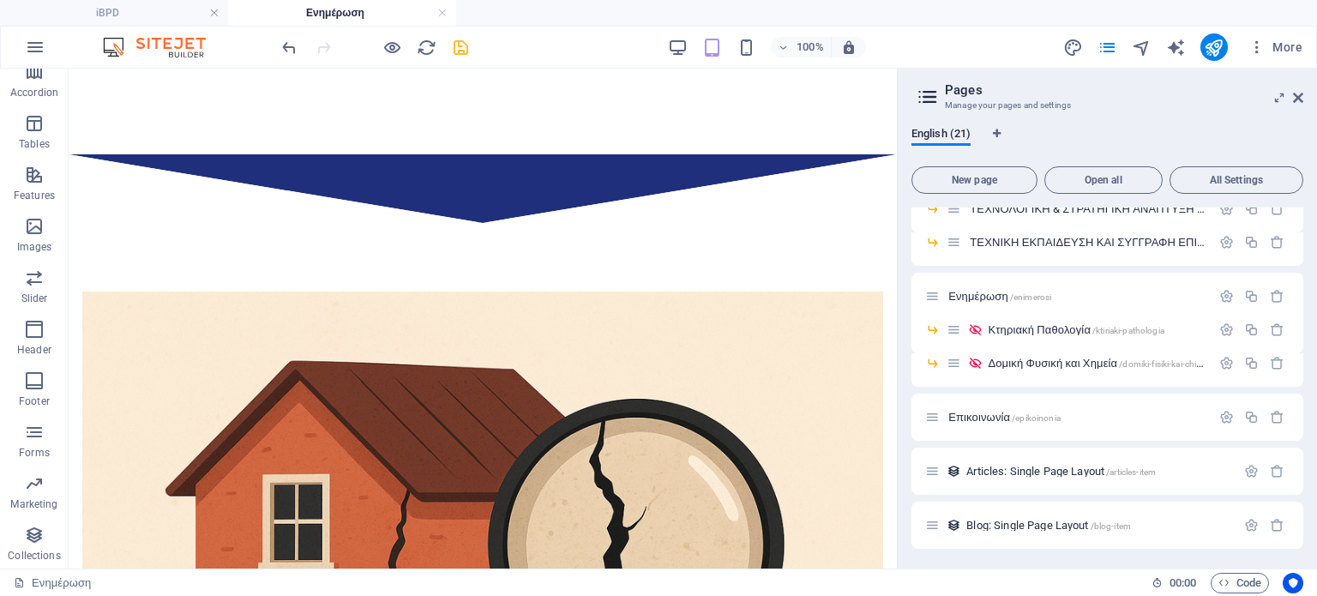
click at [1301, 105] on header "Pages Manage your pages and settings" at bounding box center [1109, 91] width 388 height 45
click at [1294, 99] on icon at bounding box center [1298, 98] width 10 height 14
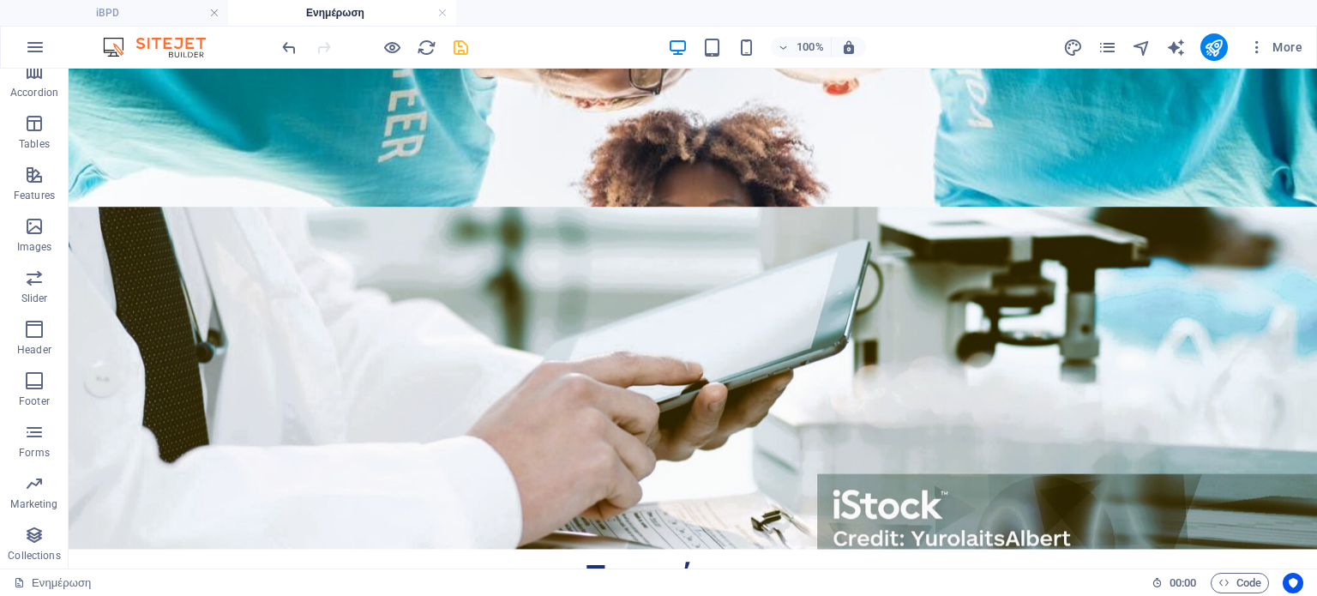
scroll to position [604, 0]
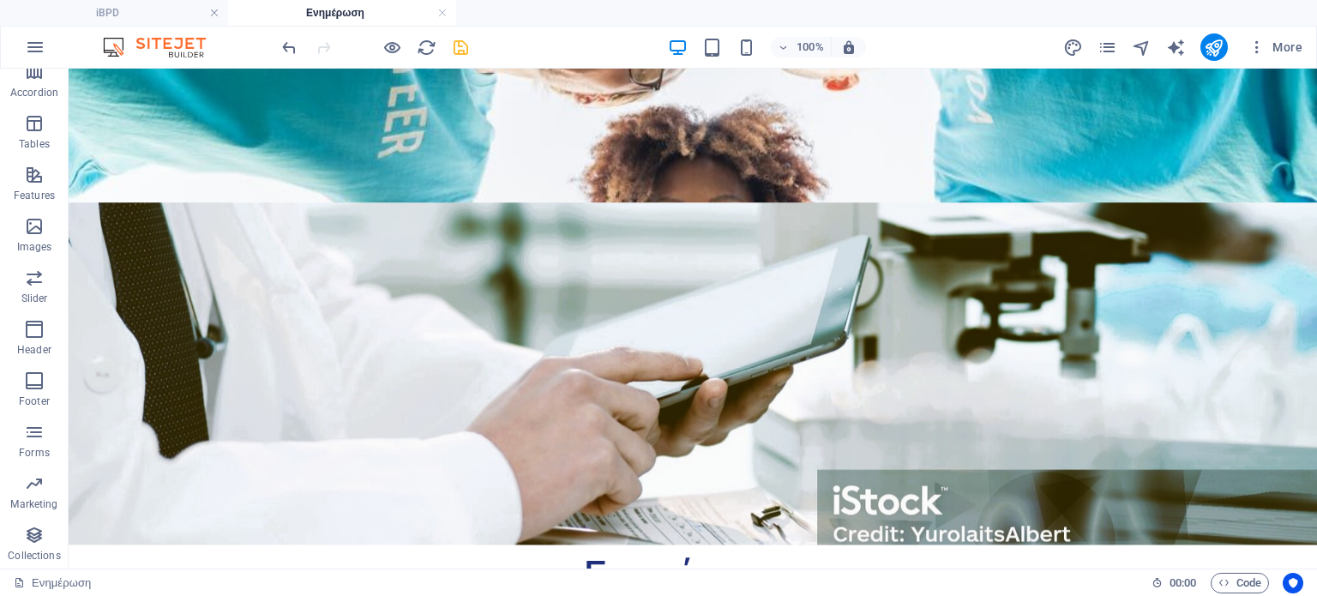
click at [324, 18] on h4 "Ενημέρωση" at bounding box center [342, 12] width 228 height 19
click at [463, 52] on icon "save" at bounding box center [461, 48] width 20 height 20
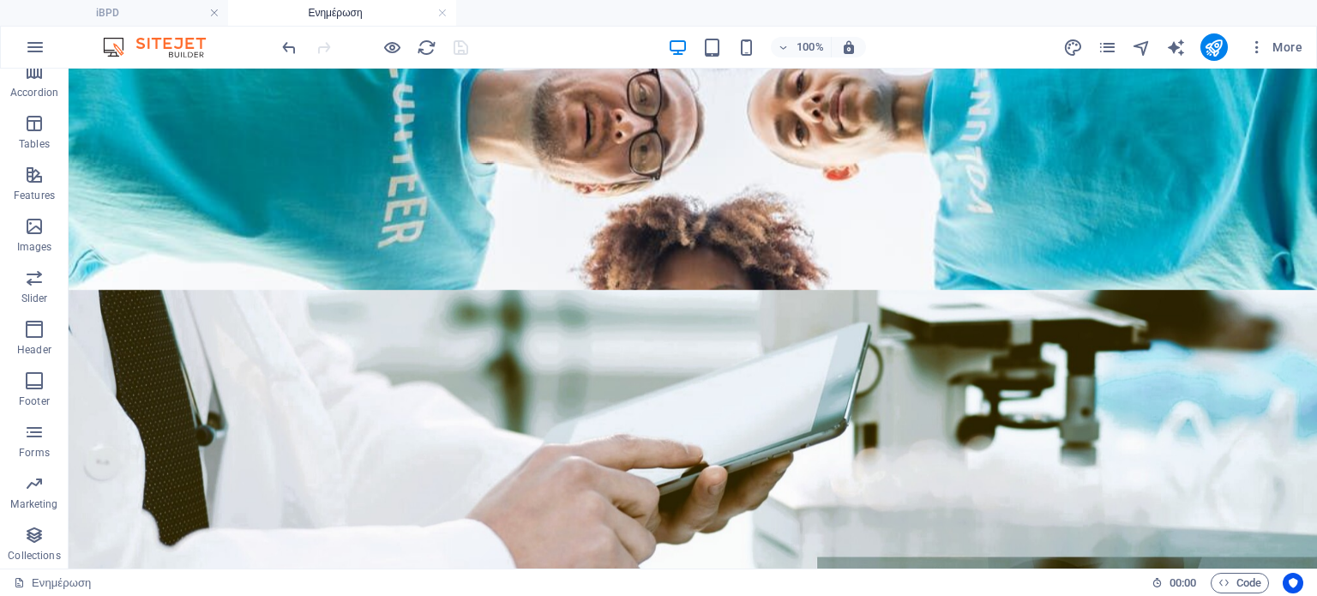
scroll to position [541, 0]
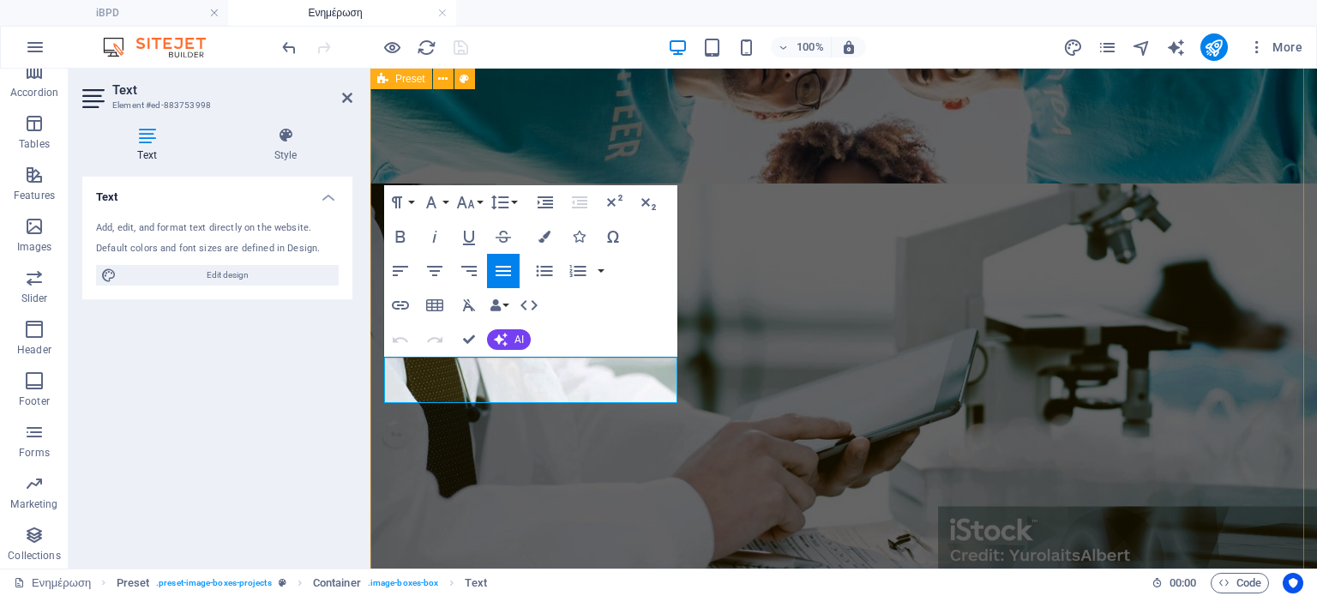
drag, startPoint x: 480, startPoint y: 372, endPoint x: 377, endPoint y: 368, distance: 103.0
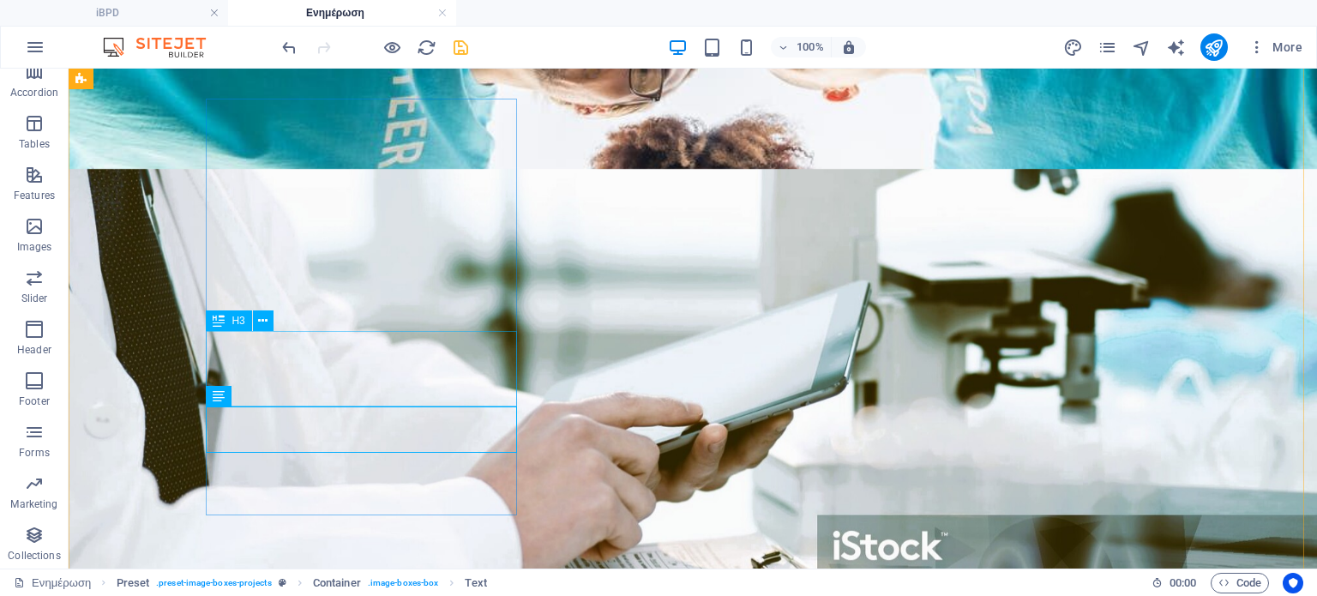
scroll to position [551, 0]
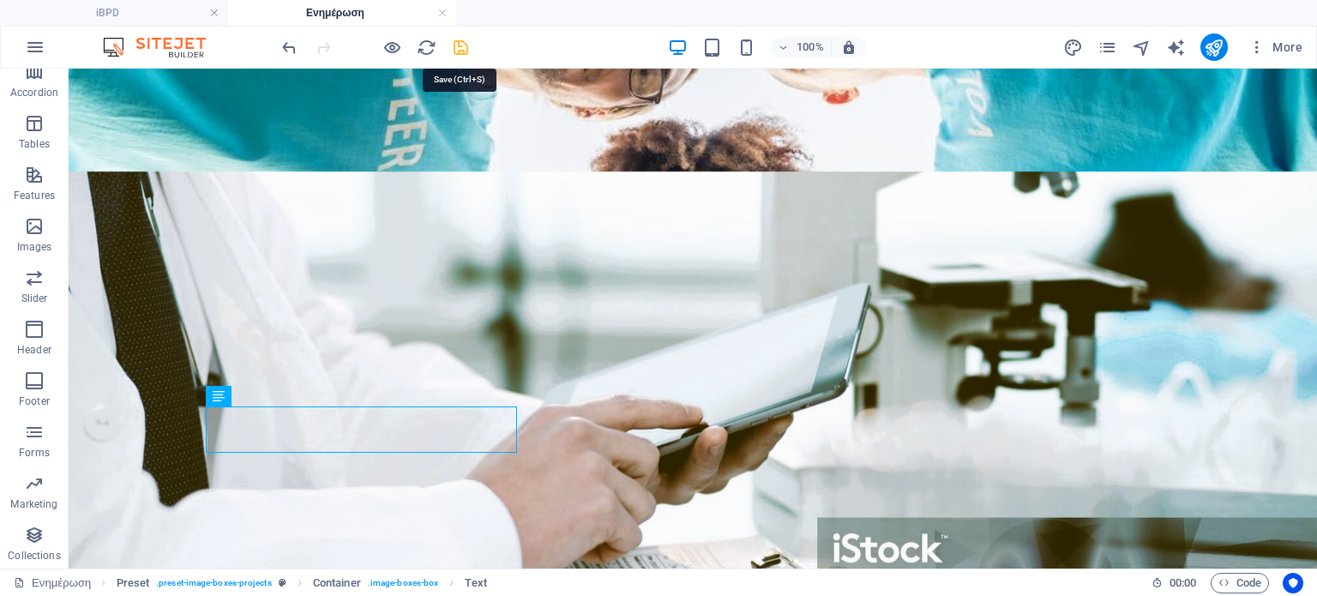
click at [459, 45] on icon "save" at bounding box center [461, 48] width 20 height 20
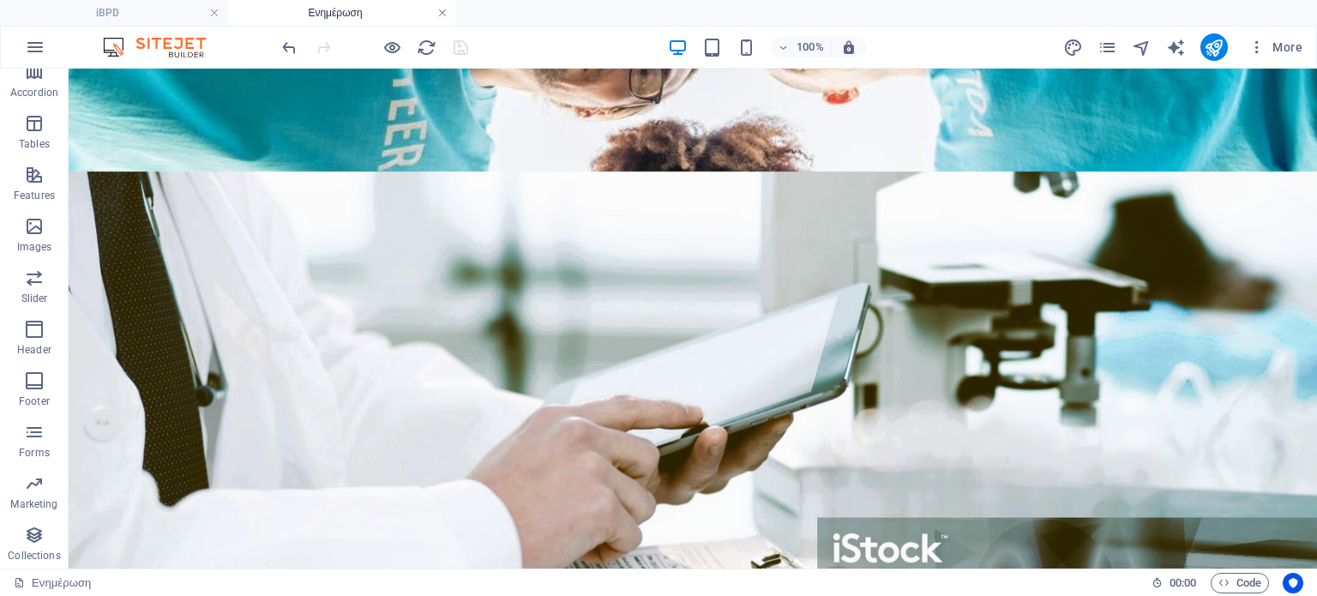
click at [439, 13] on link at bounding box center [442, 13] width 10 height 16
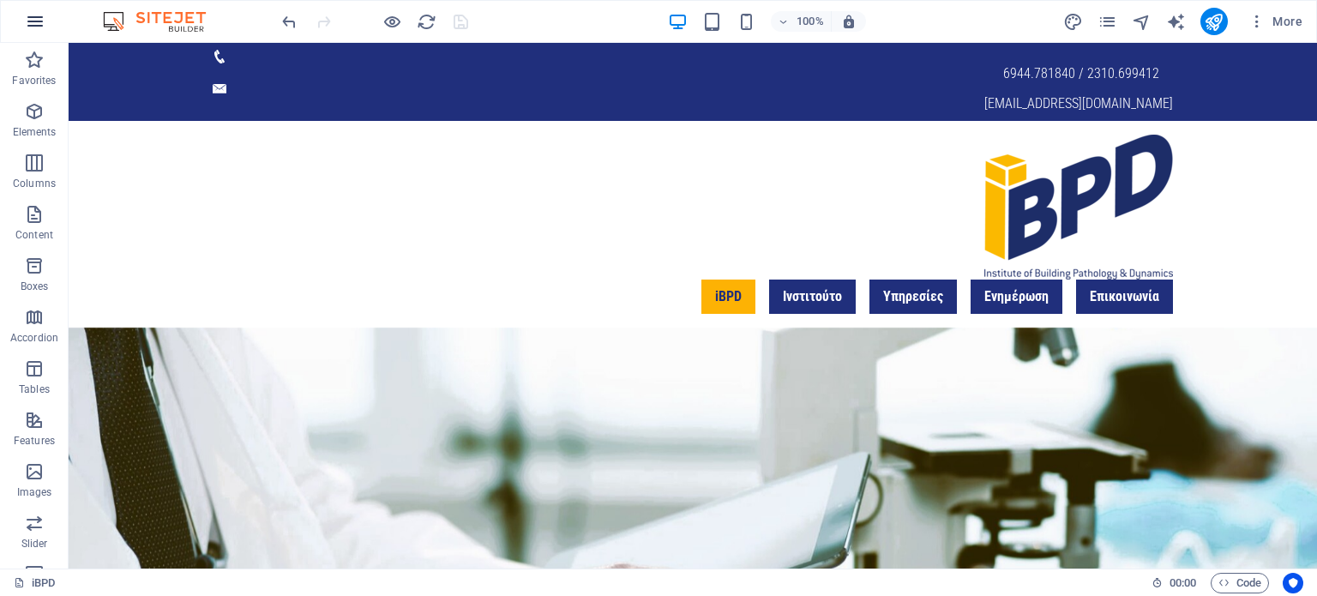
click at [29, 26] on icon "button" at bounding box center [35, 21] width 21 height 21
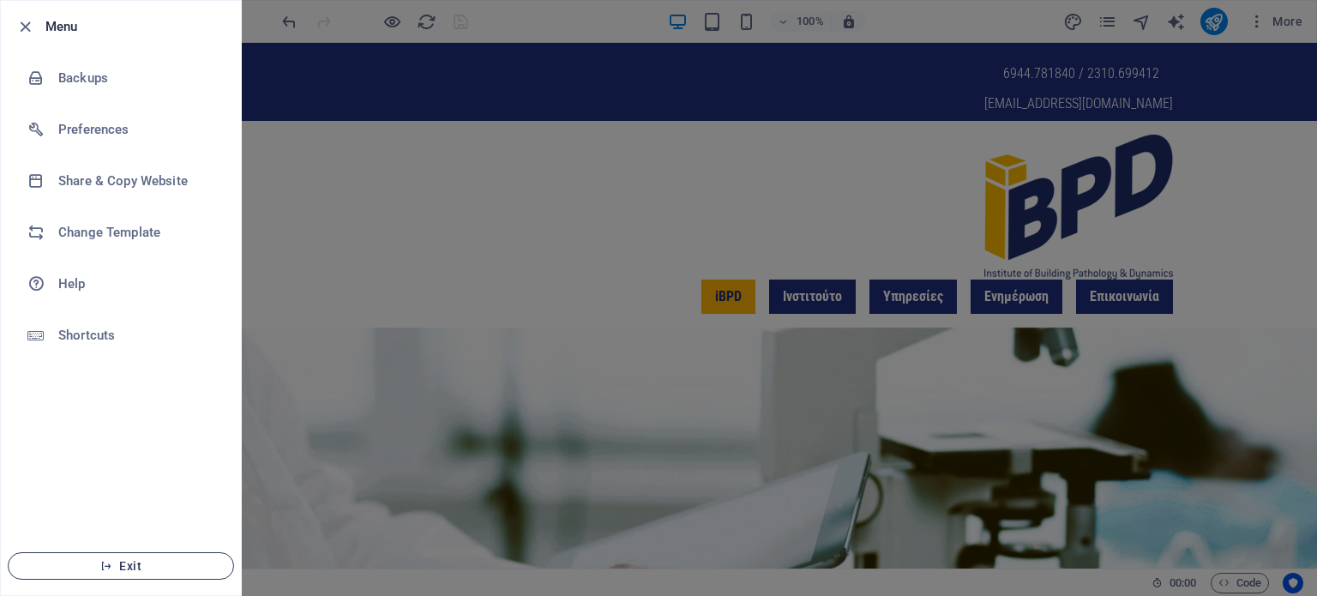
click at [135, 557] on button "Exit" at bounding box center [121, 565] width 226 height 27
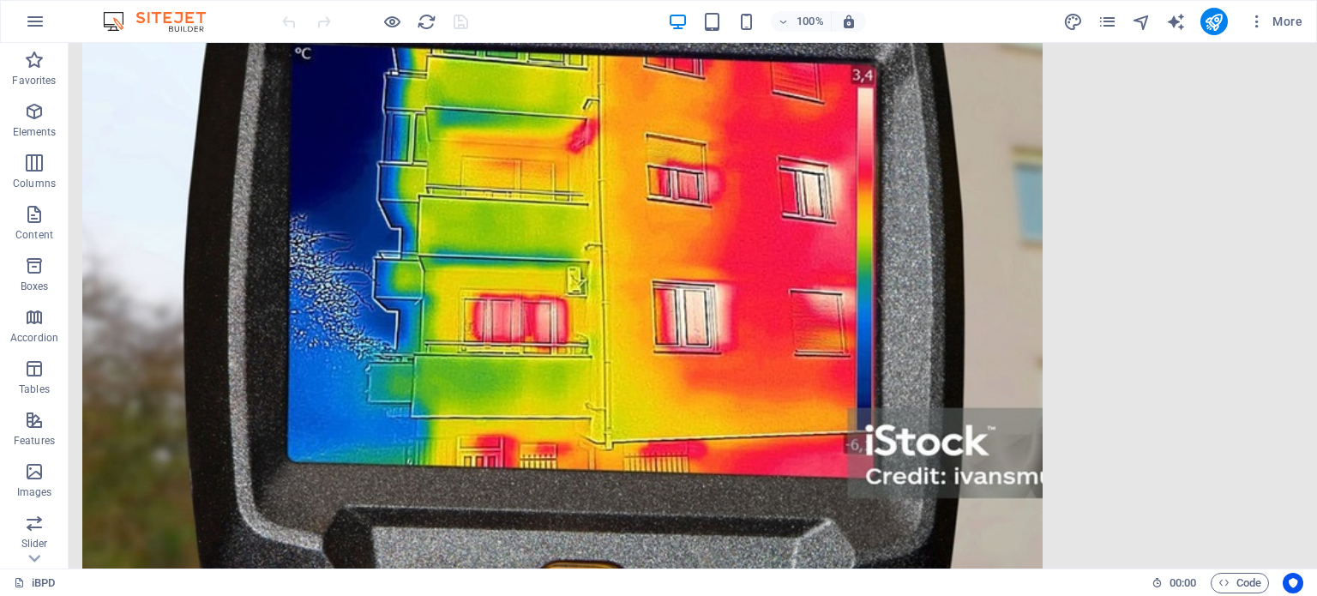
scroll to position [3119, 0]
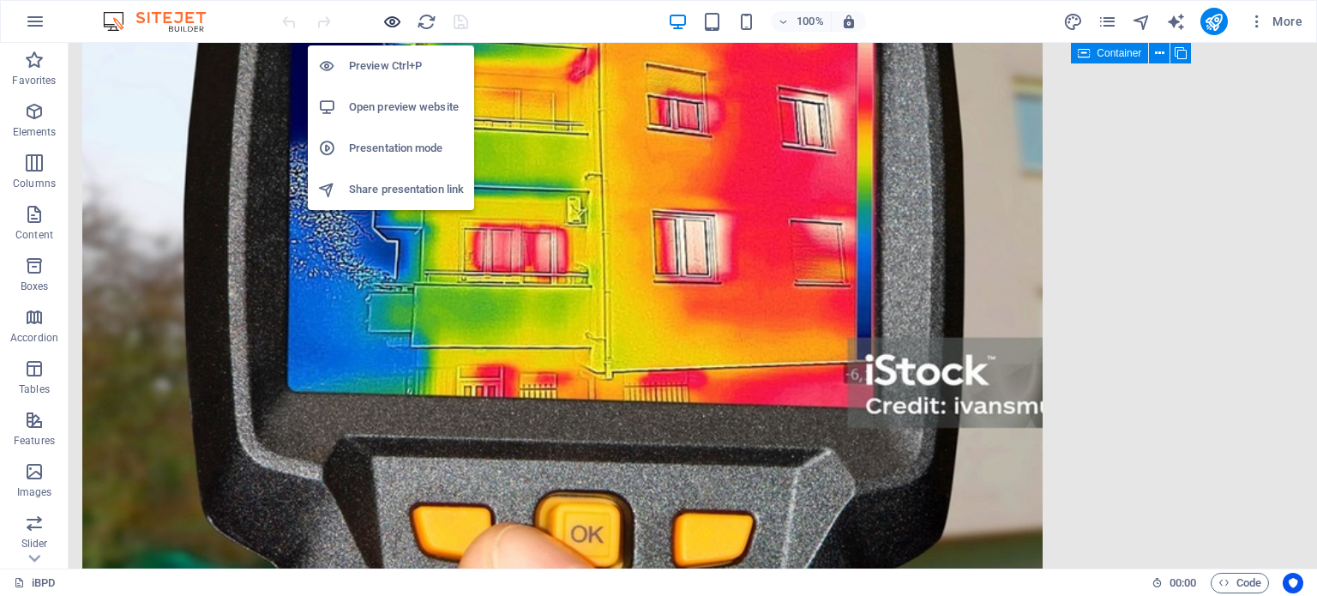
click at [392, 16] on icon "button" at bounding box center [392, 22] width 20 height 20
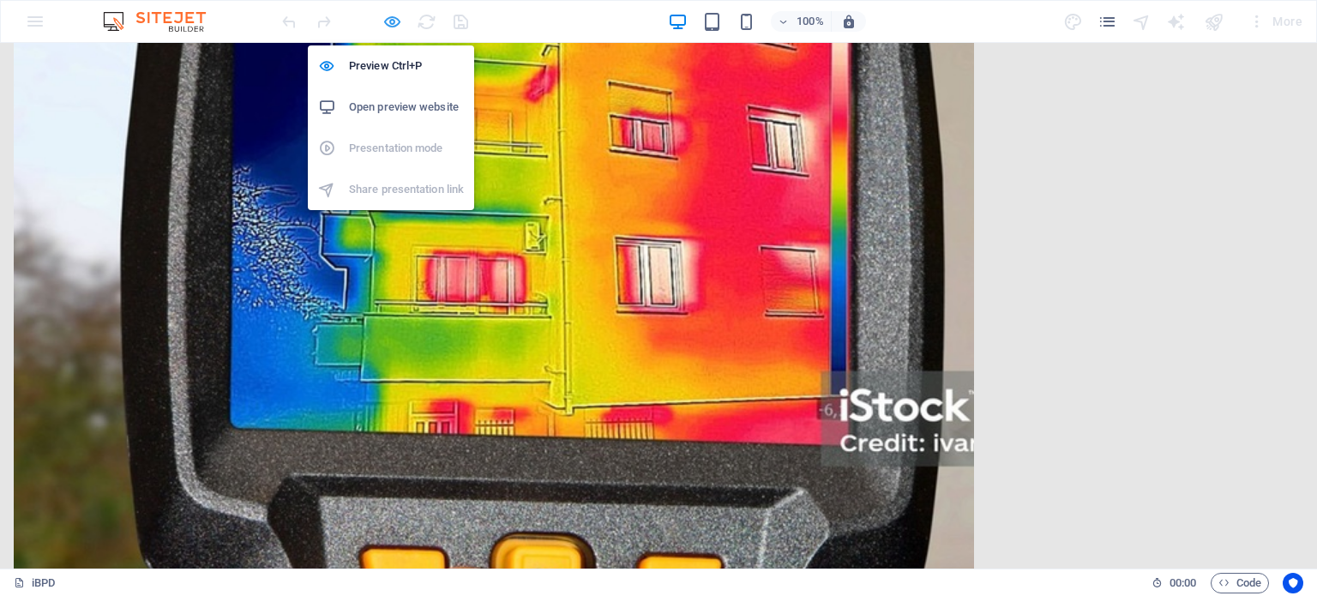
click at [395, 23] on icon "button" at bounding box center [392, 22] width 20 height 20
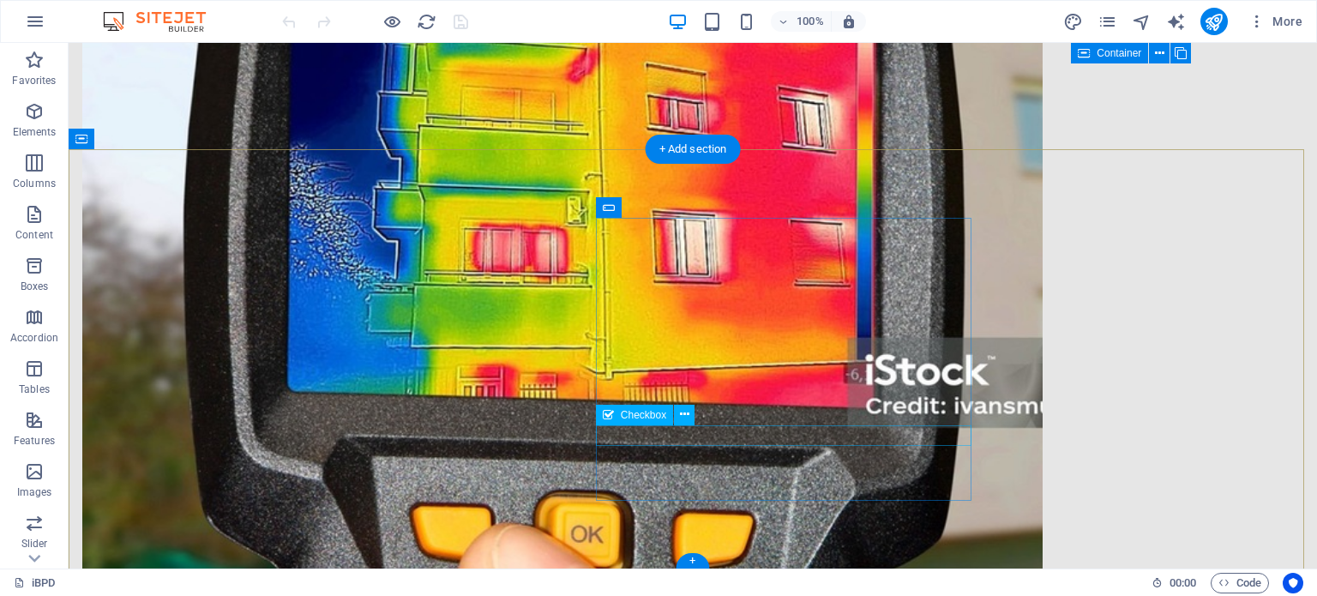
click div "Έχω διαβάσει και κατανοήσει την πολιτική απορρήτου."
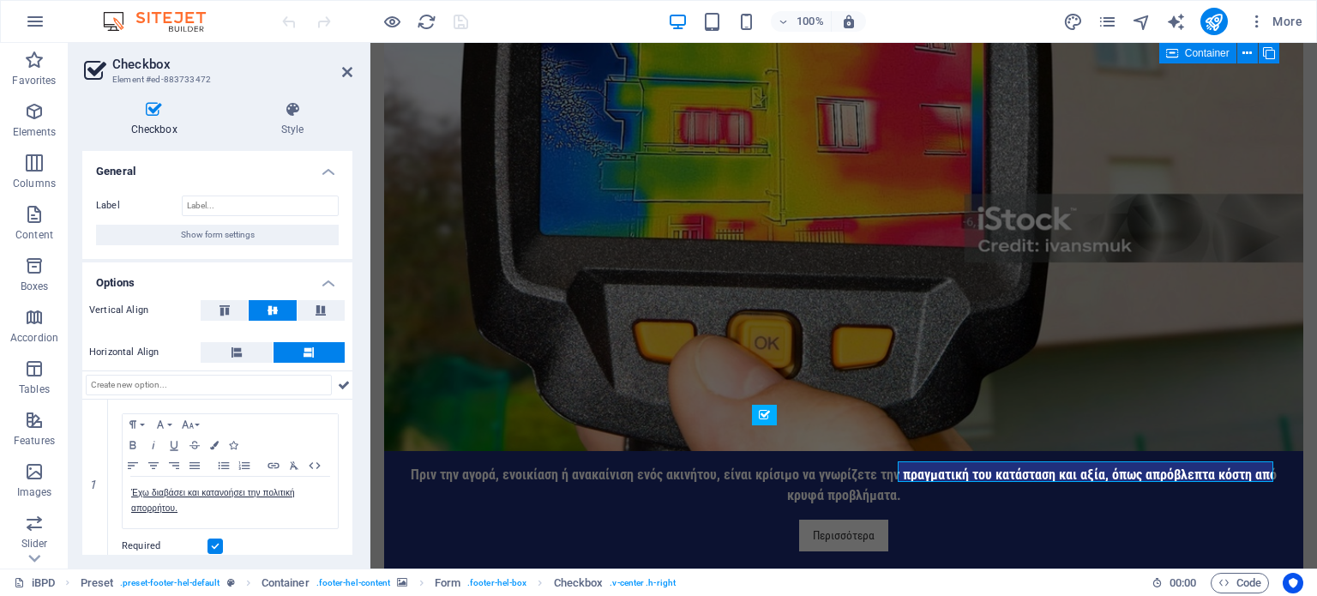
scroll to position [3083, 0]
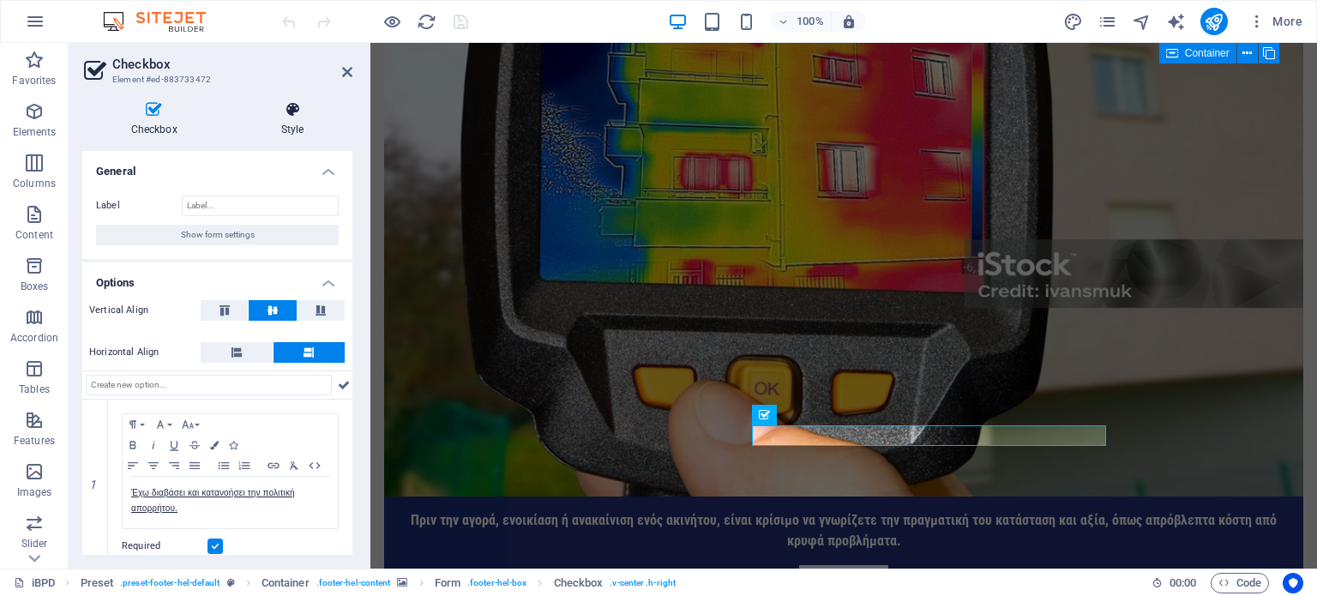
click at [291, 111] on icon at bounding box center [292, 109] width 120 height 17
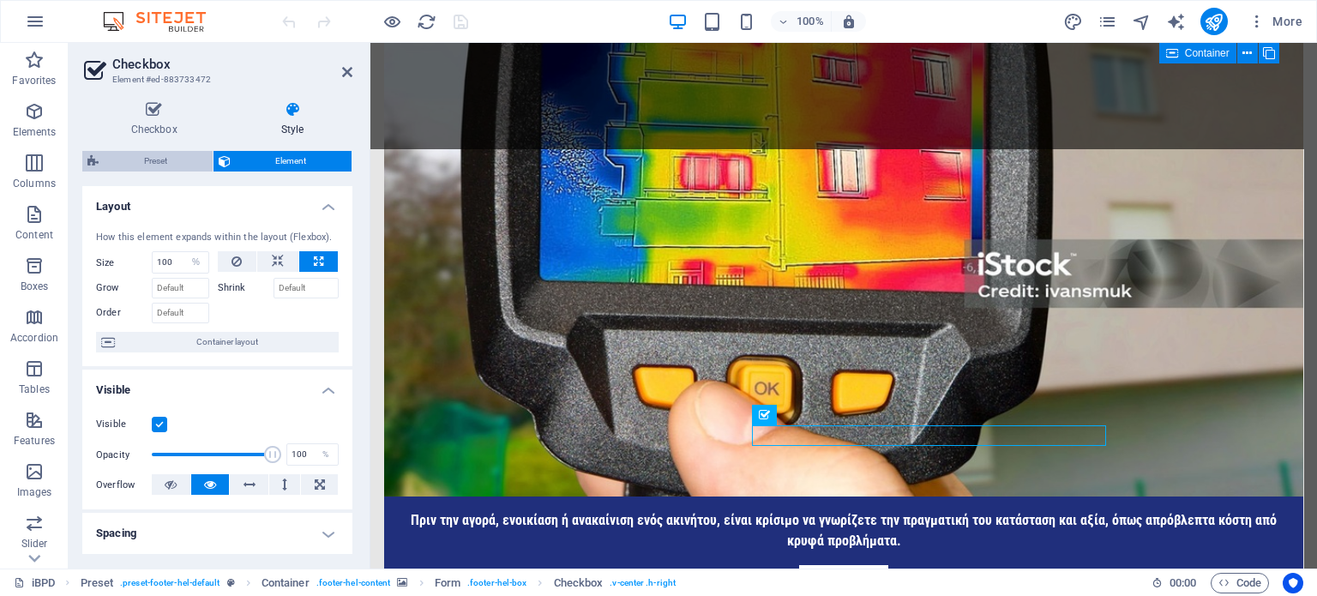
click at [157, 157] on span "Preset" at bounding box center [156, 161] width 104 height 21
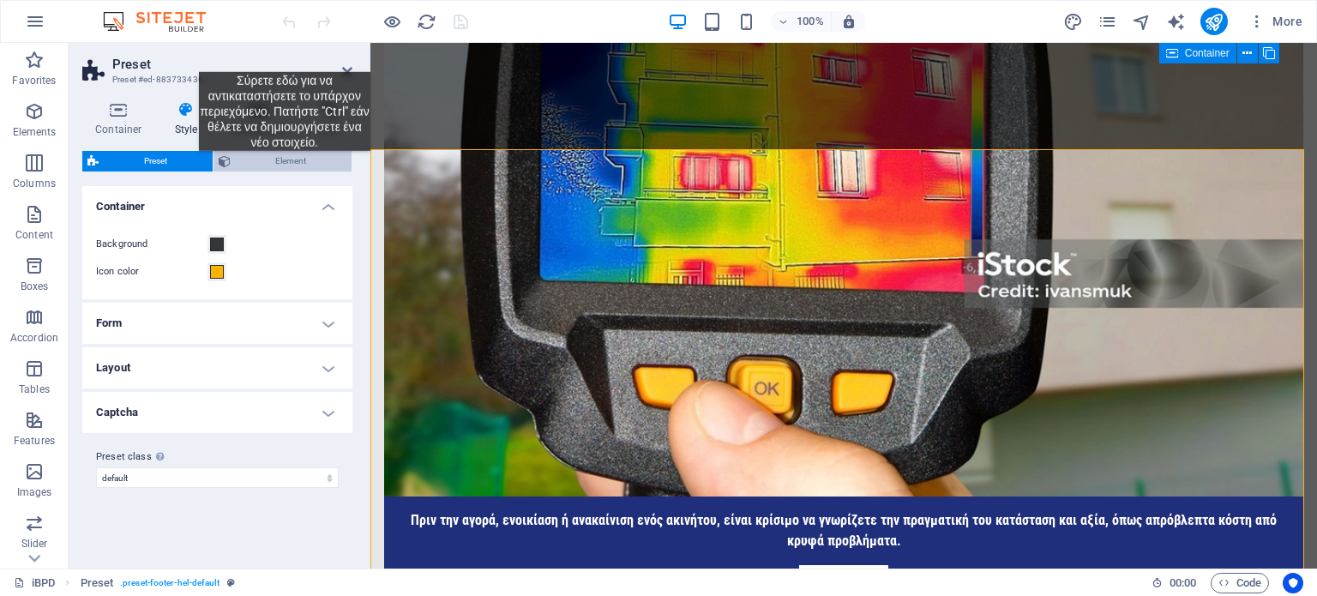
click at [285, 164] on span "Element" at bounding box center [291, 161] width 111 height 21
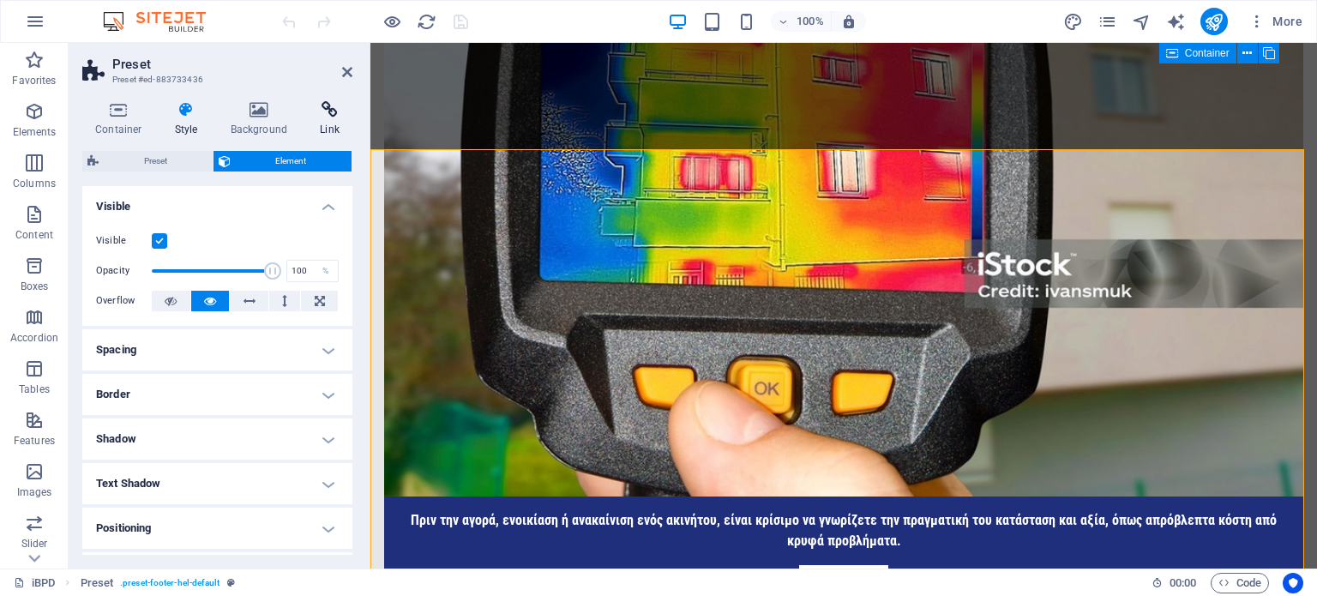
click at [330, 112] on icon at bounding box center [329, 109] width 45 height 17
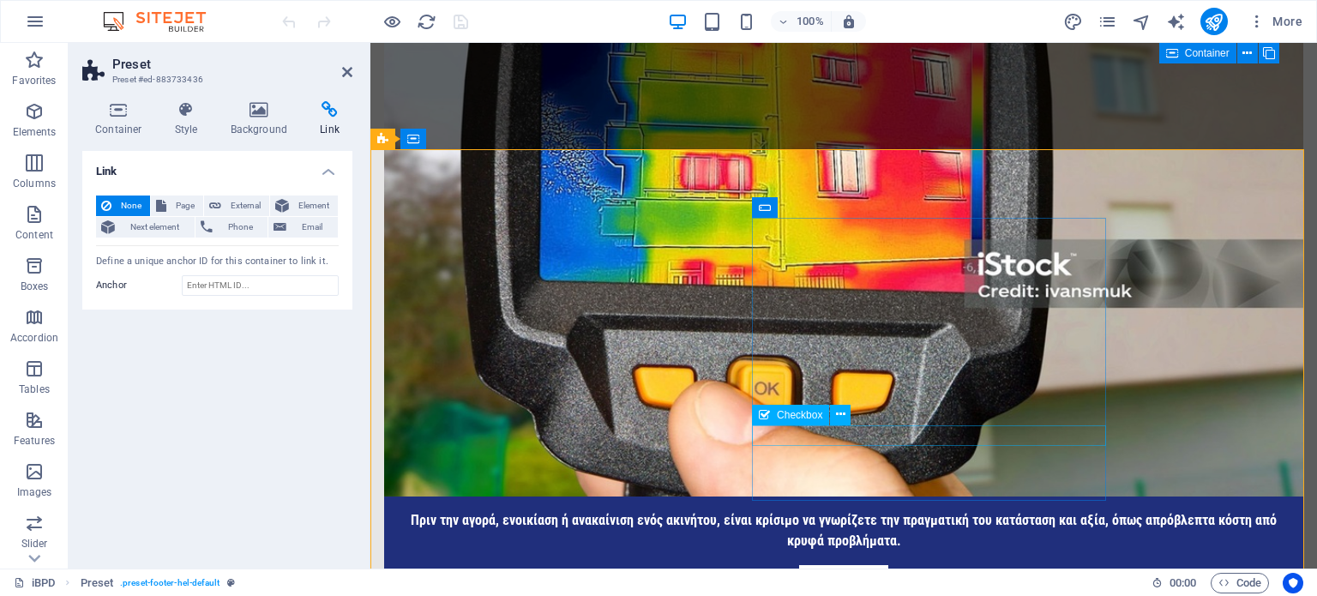
click div "Έχω διαβάσει και κατανοήσει την πολιτική απορρήτου."
select select "%"
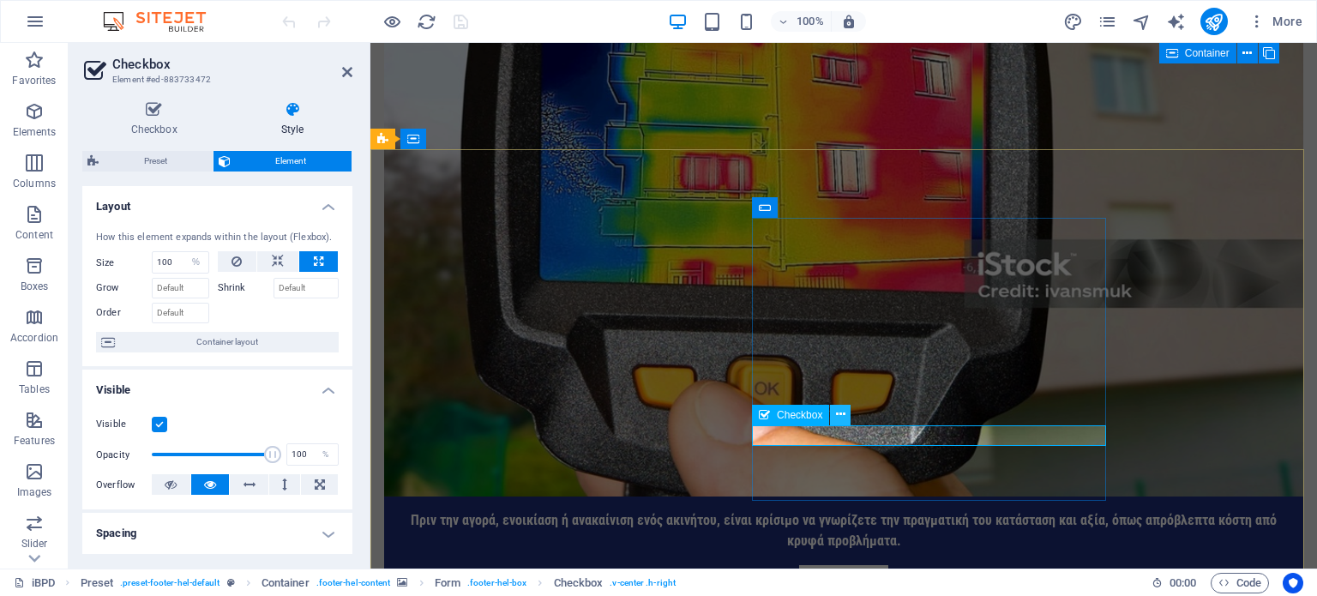
click at [840, 413] on icon at bounding box center [840, 415] width 9 height 18
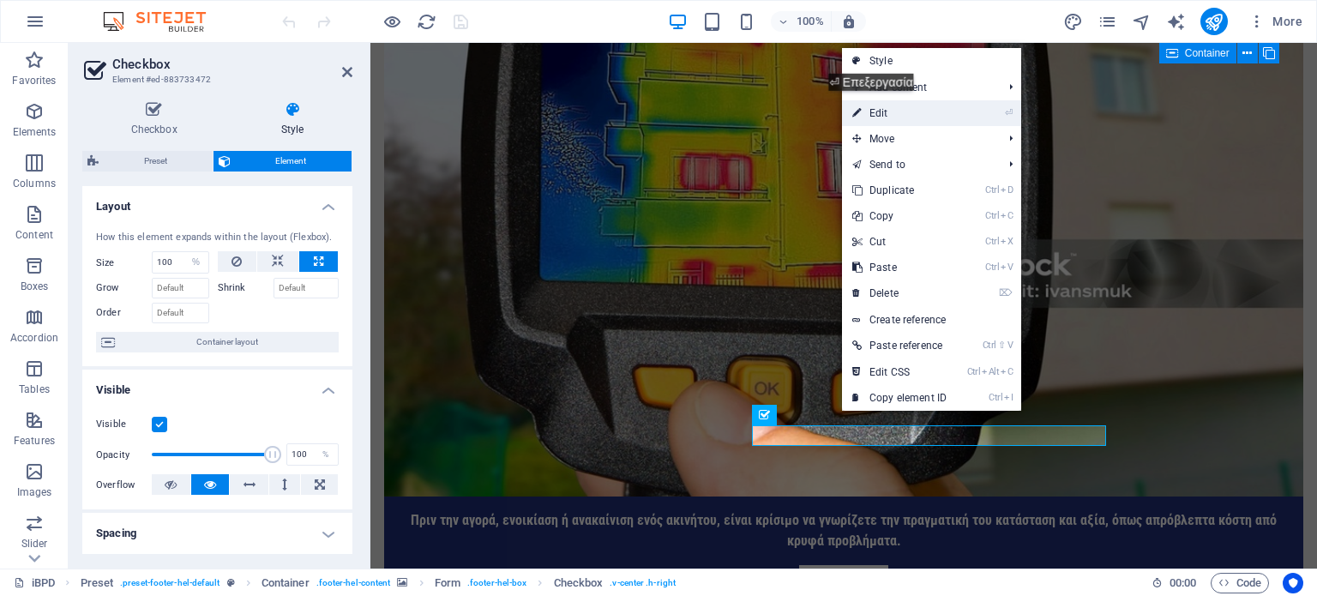
click at [878, 104] on link "⏎ Edit" at bounding box center [899, 113] width 115 height 26
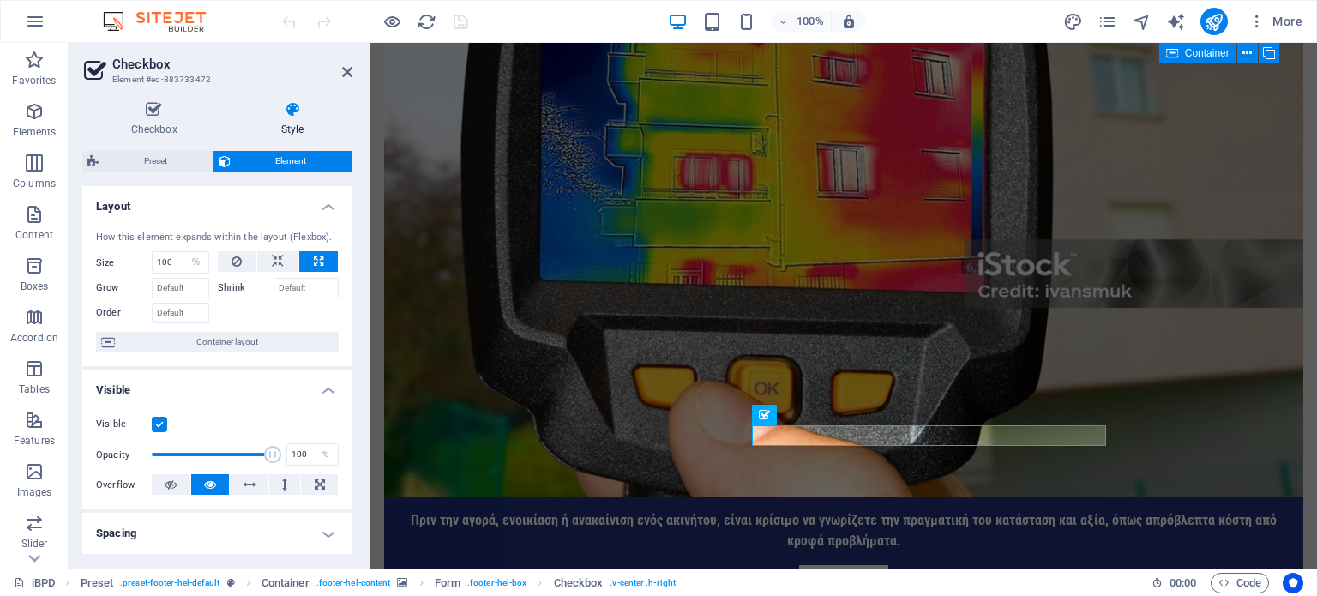
drag, startPoint x: 348, startPoint y: 308, endPoint x: 352, endPoint y: 340, distance: 32.9
click at [352, 340] on div "Checkbox Style General Label Show form settings Options Vertical Align Horizont…" at bounding box center [218, 327] width 298 height 481
drag, startPoint x: 348, startPoint y: 342, endPoint x: 350, endPoint y: 366, distance: 24.1
click at [350, 366] on div "Layout How this element expands within the layout (Flexbox). Size 100 Default a…" at bounding box center [217, 370] width 270 height 369
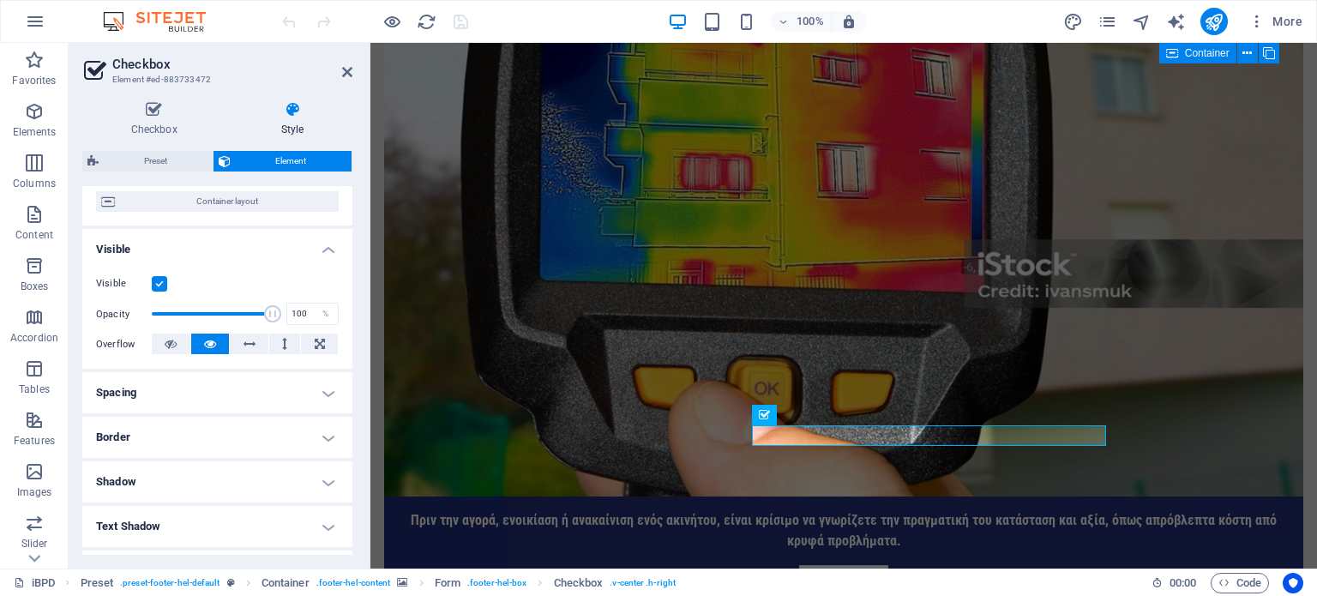
scroll to position [0, 0]
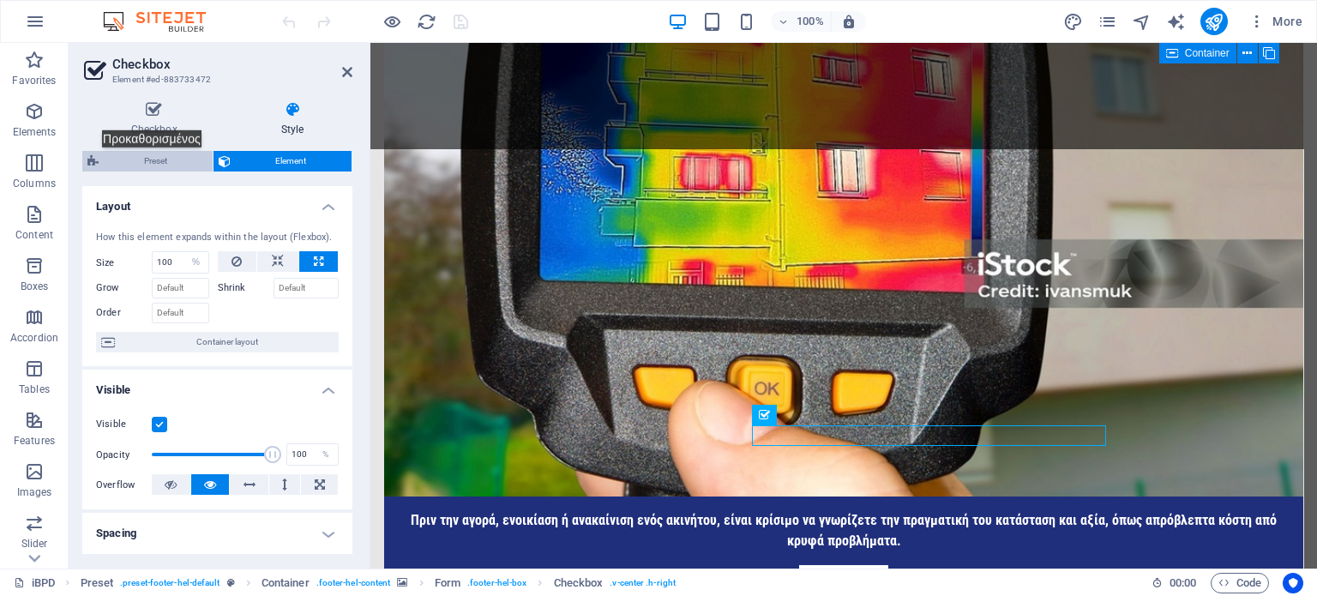
click at [160, 160] on span "Preset" at bounding box center [156, 161] width 104 height 21
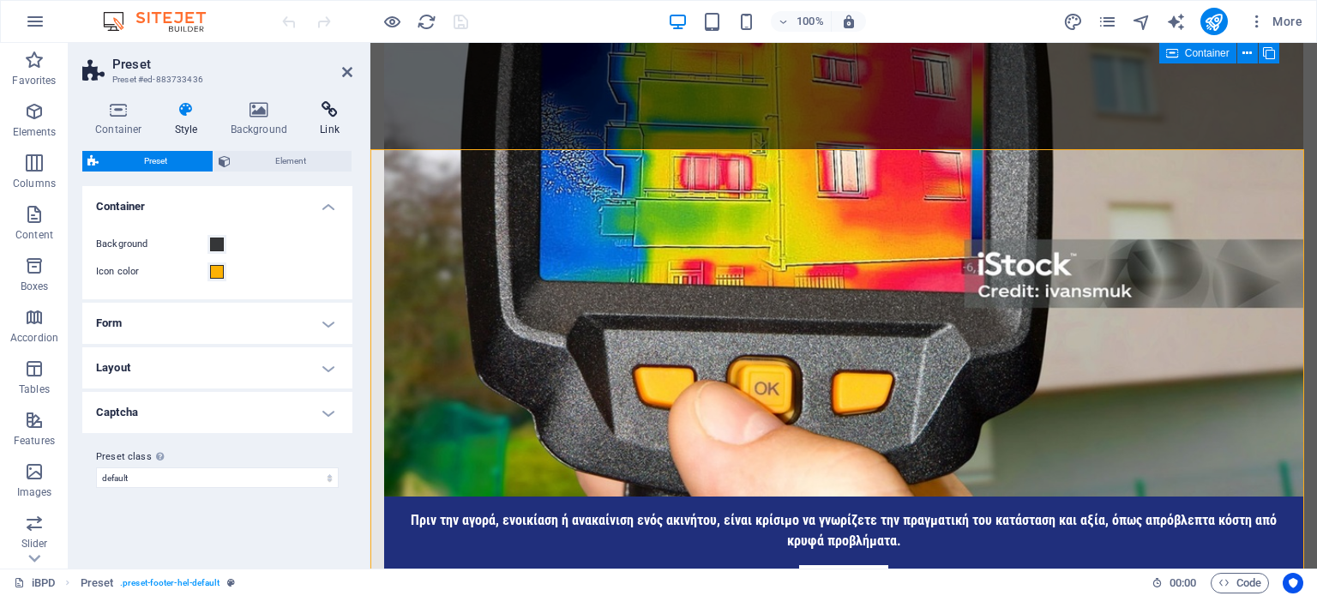
click at [339, 108] on icon at bounding box center [329, 109] width 45 height 17
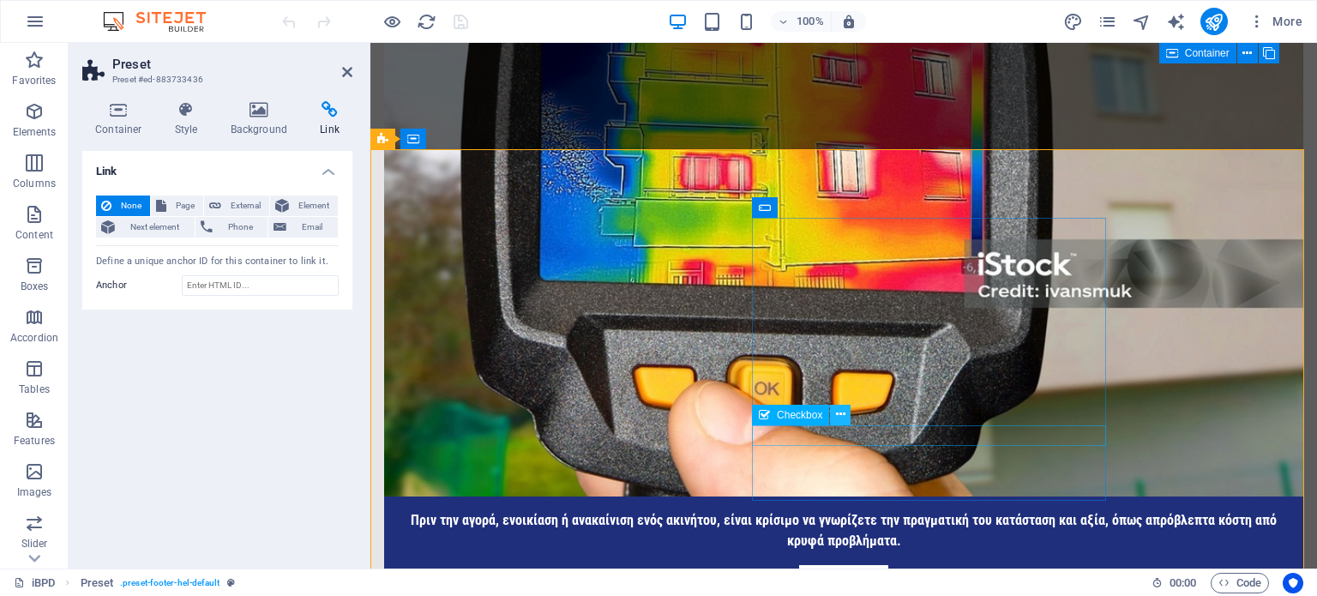
click at [841, 419] on icon at bounding box center [840, 415] width 9 height 18
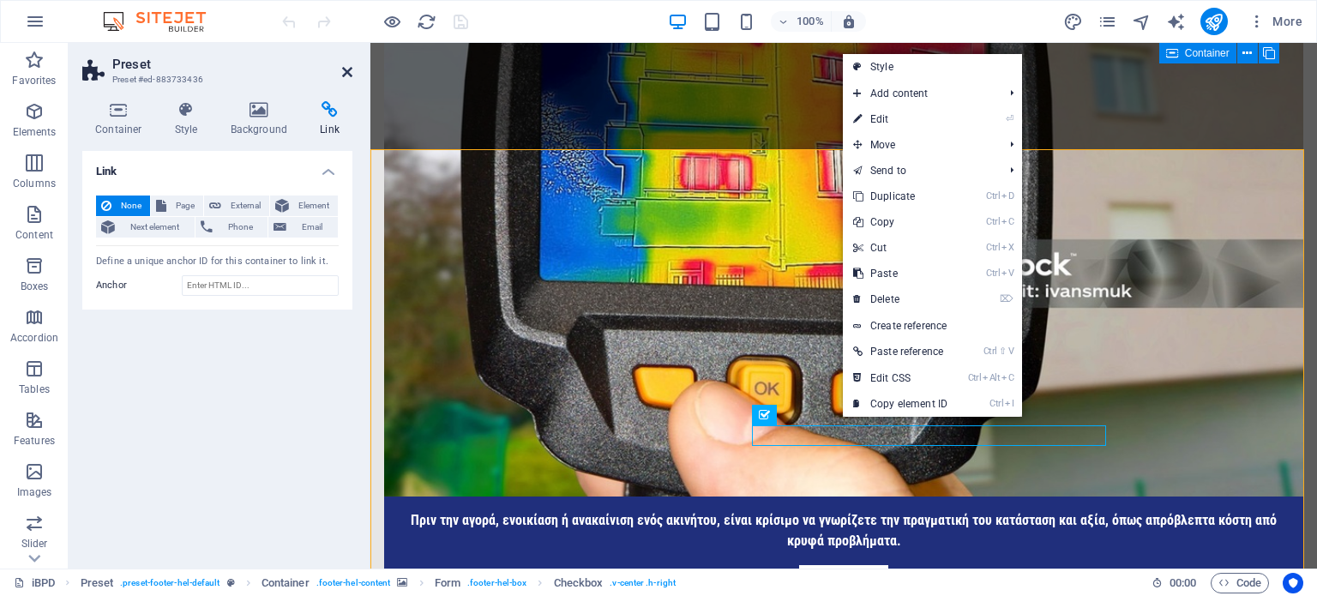
click at [352, 69] on icon at bounding box center [347, 72] width 10 height 14
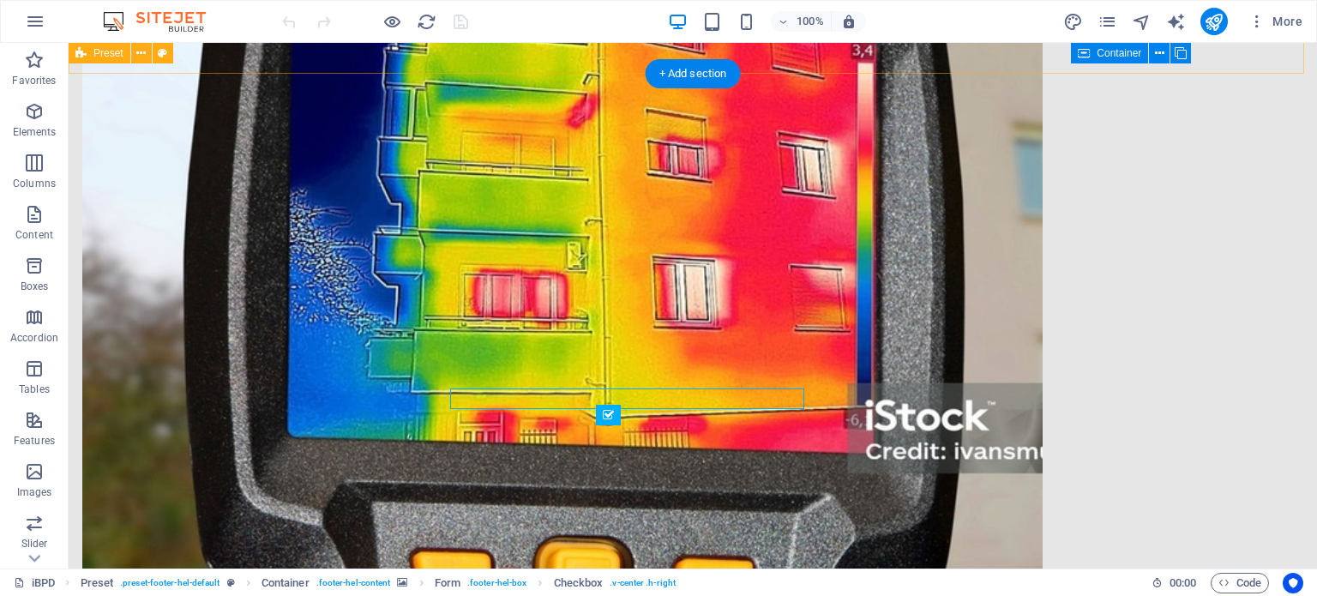
scroll to position [3119, 0]
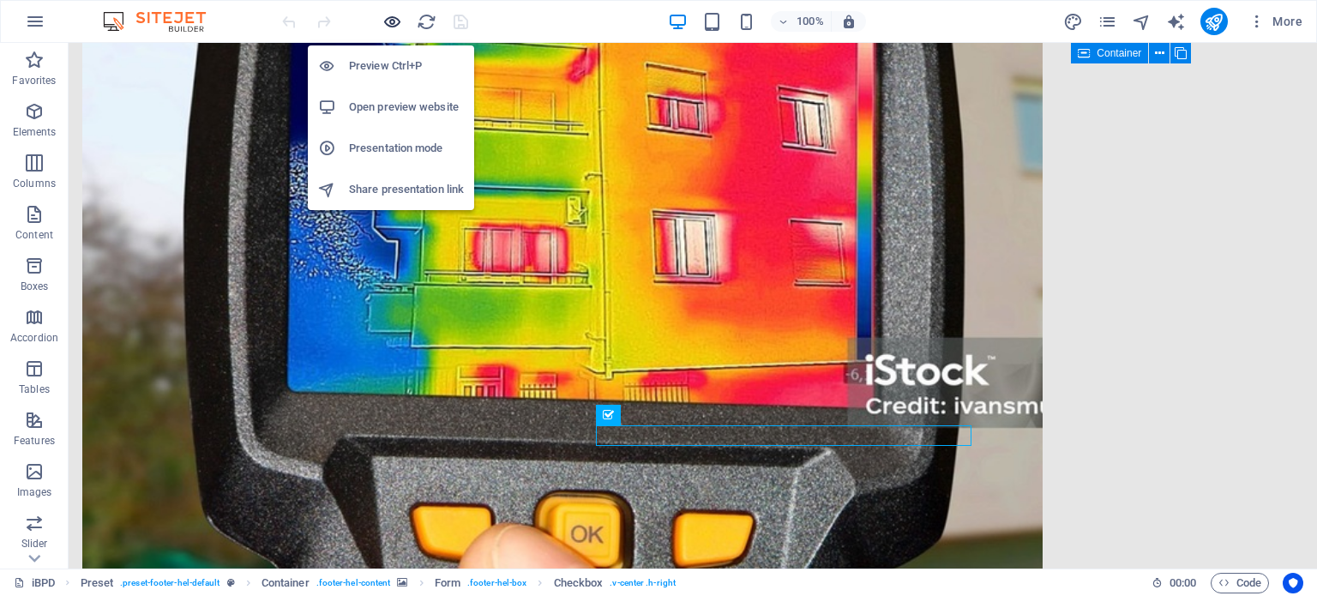
click at [390, 25] on icon "button" at bounding box center [392, 22] width 20 height 20
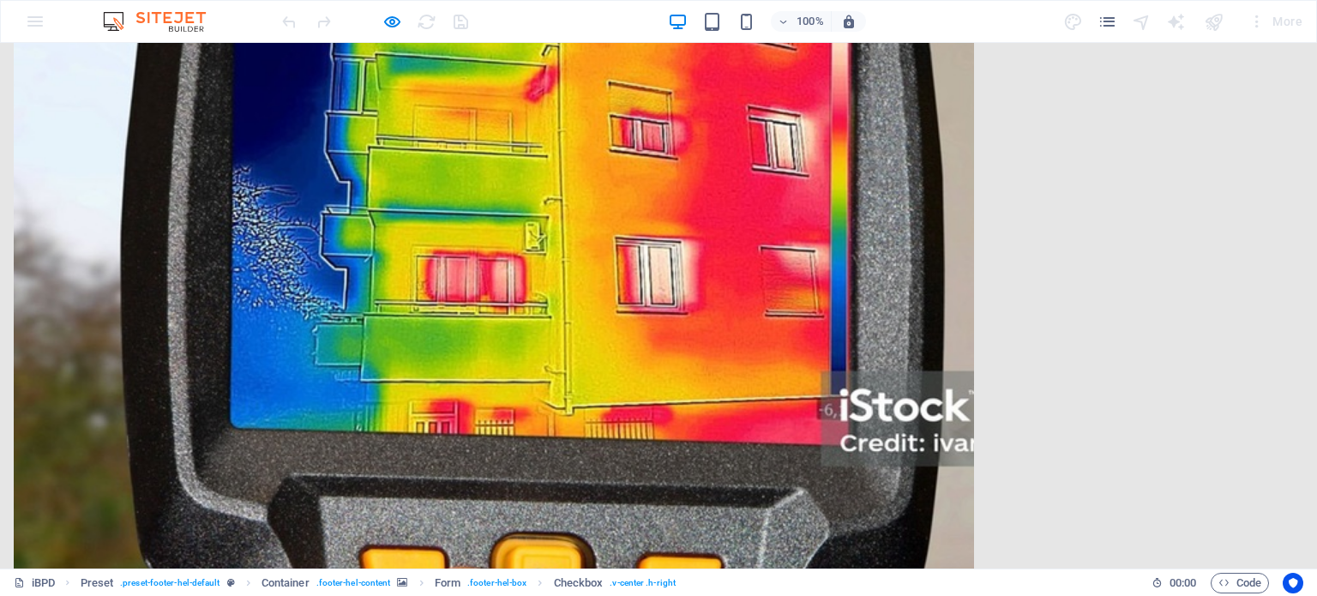
click input "Έχω διαβάσει και κατανοήσει την πολιτική απορρήτου."
checkbox input "false"
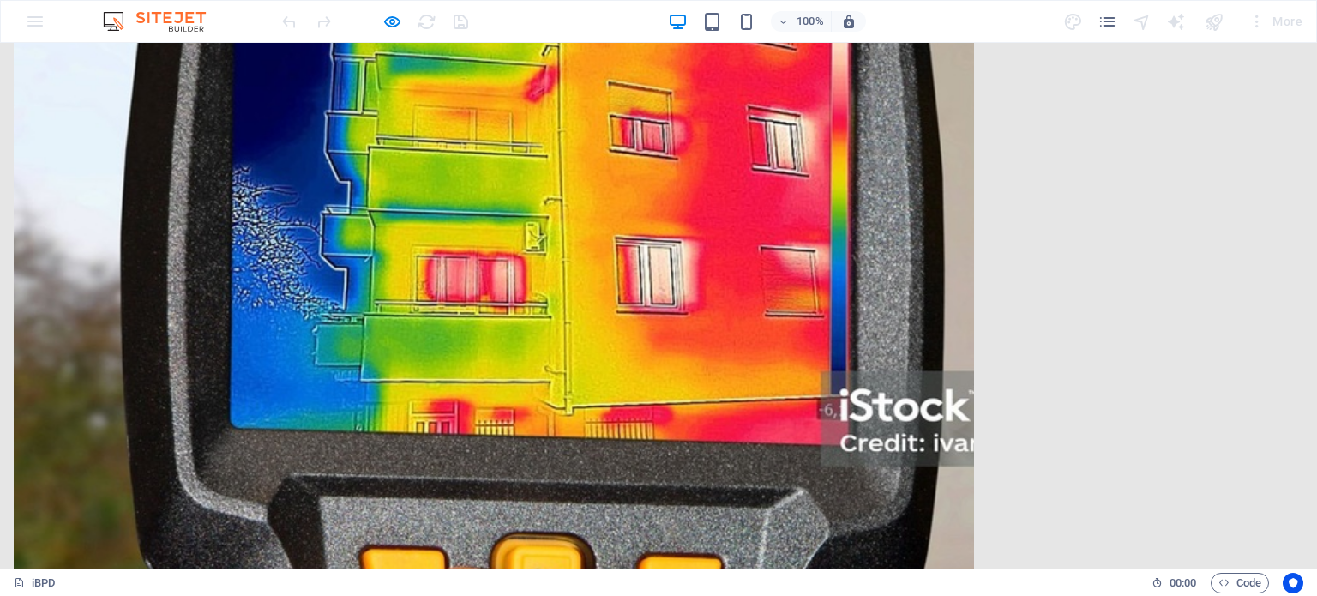
click textarea
click input "text"
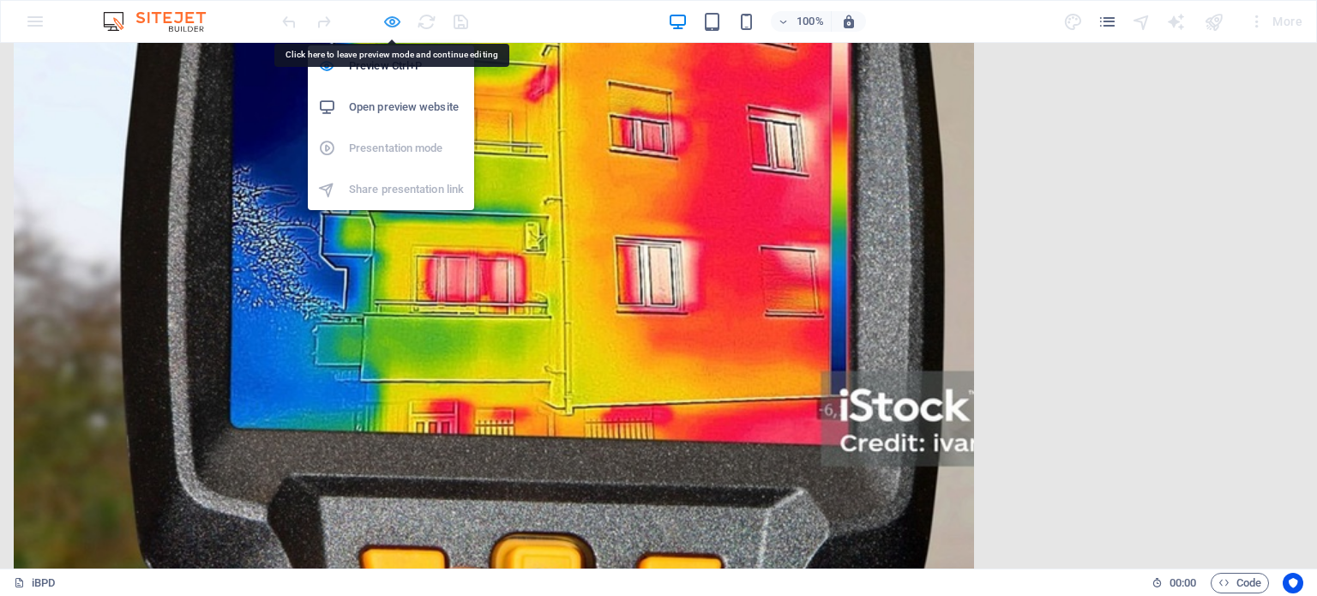
click at [395, 16] on icon "button" at bounding box center [392, 22] width 20 height 20
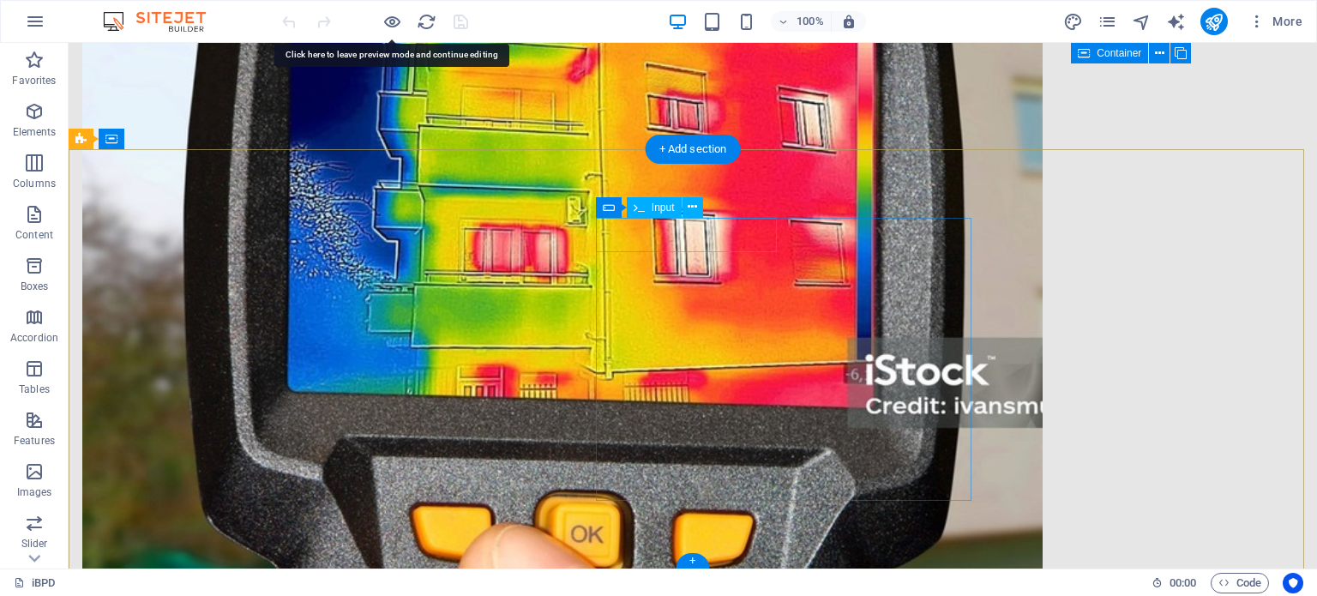
click div
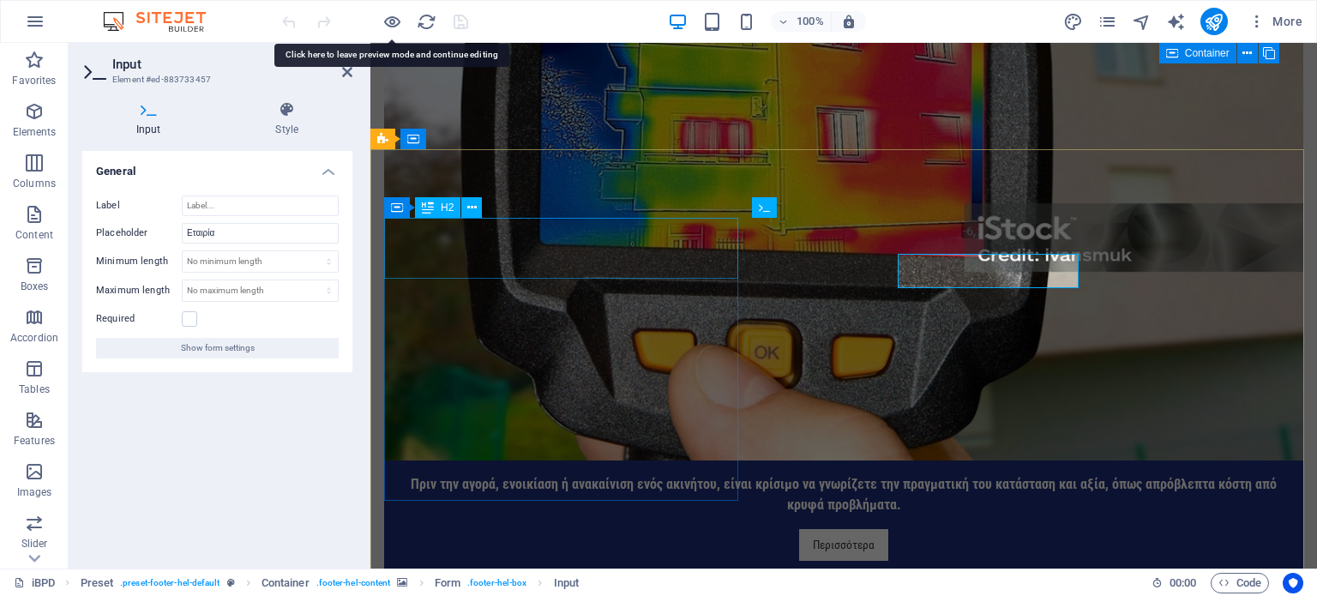
scroll to position [3083, 0]
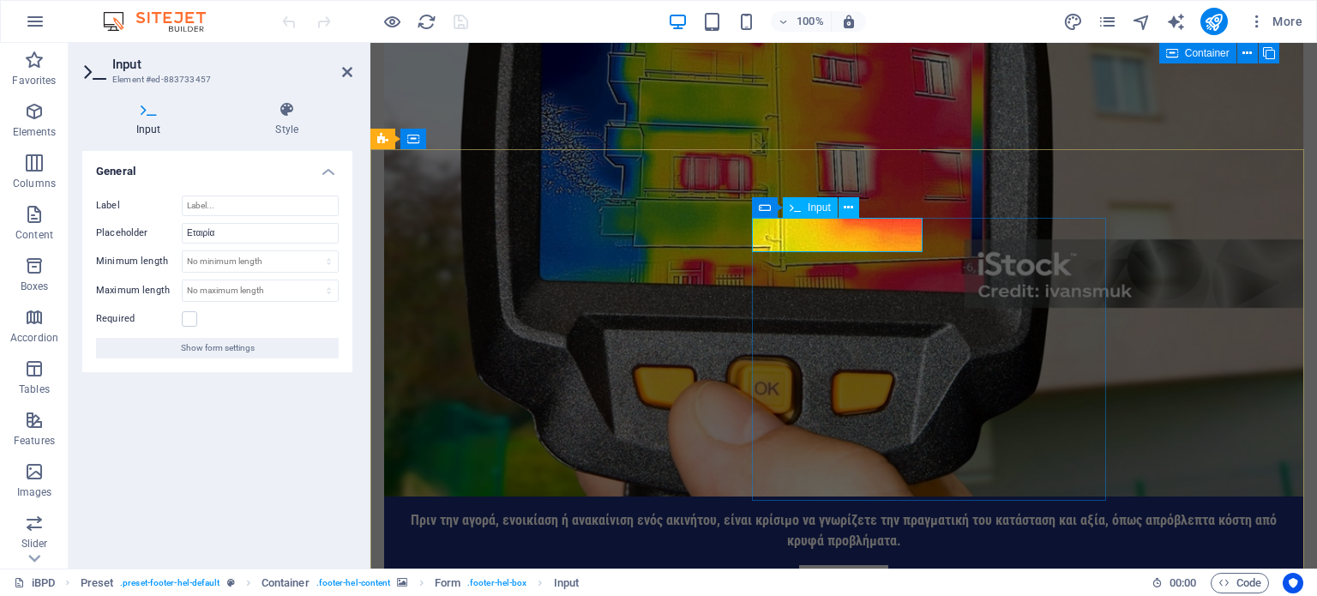
click input "text"
click at [252, 237] on input "Εταιρία" at bounding box center [260, 233] width 157 height 21
type input "Εταιρία/Ιδιώτης"
click at [346, 75] on icon at bounding box center [347, 72] width 10 height 14
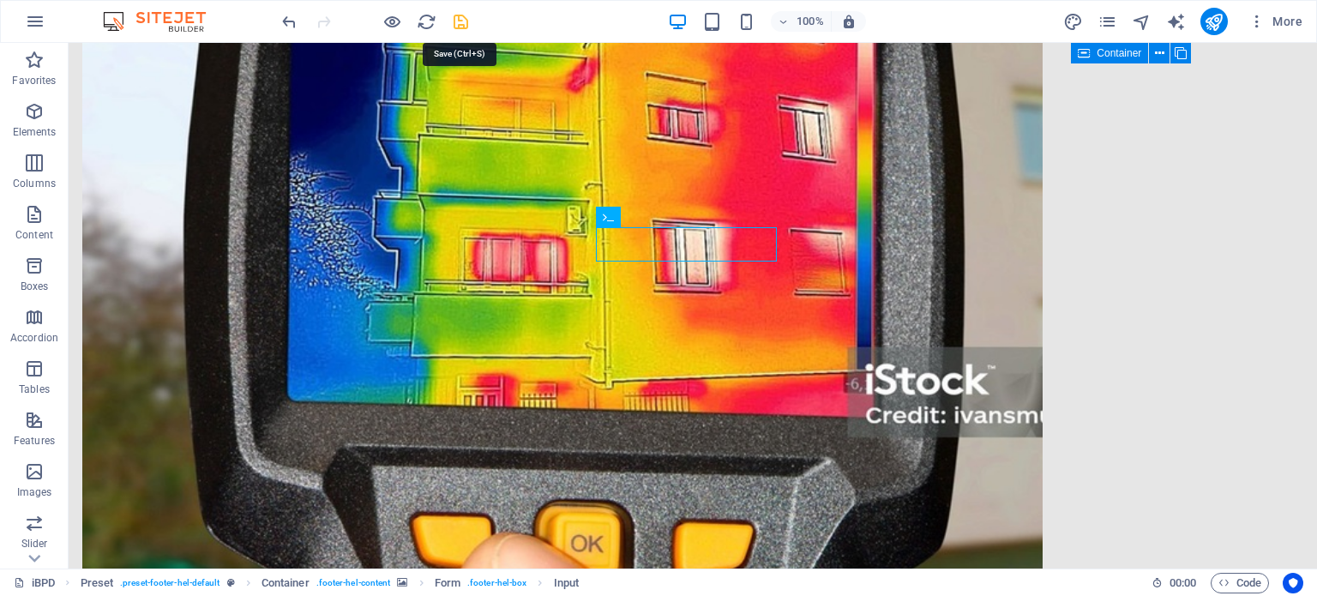
click at [460, 17] on icon "save" at bounding box center [461, 22] width 20 height 20
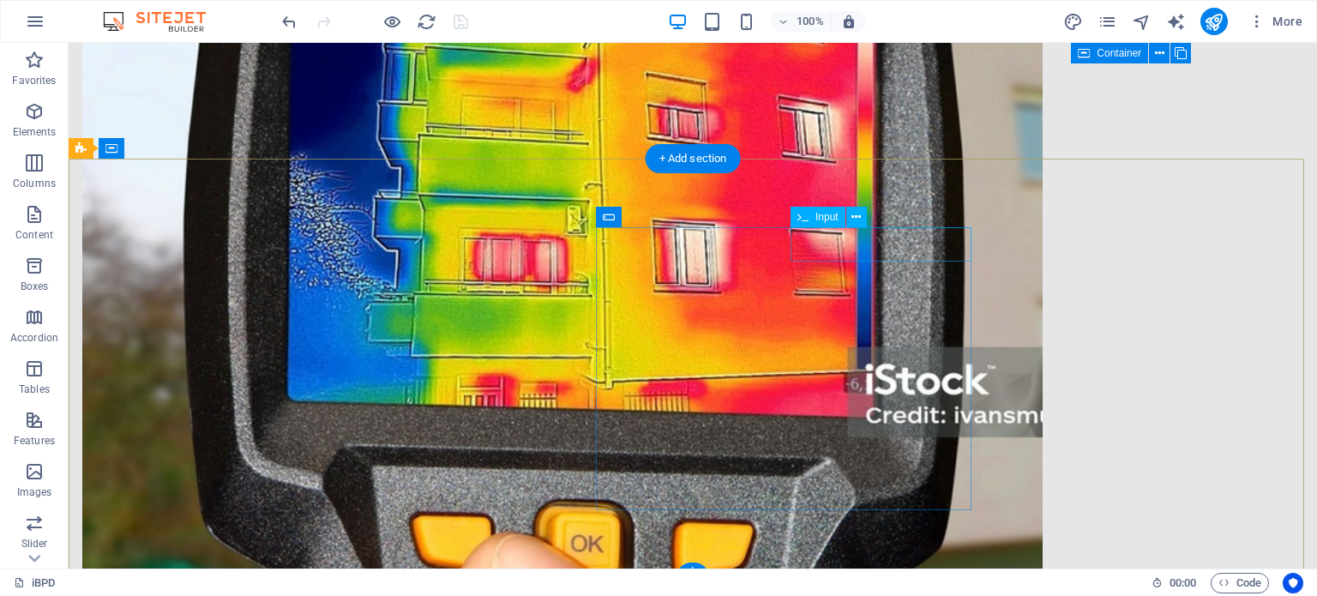
click div
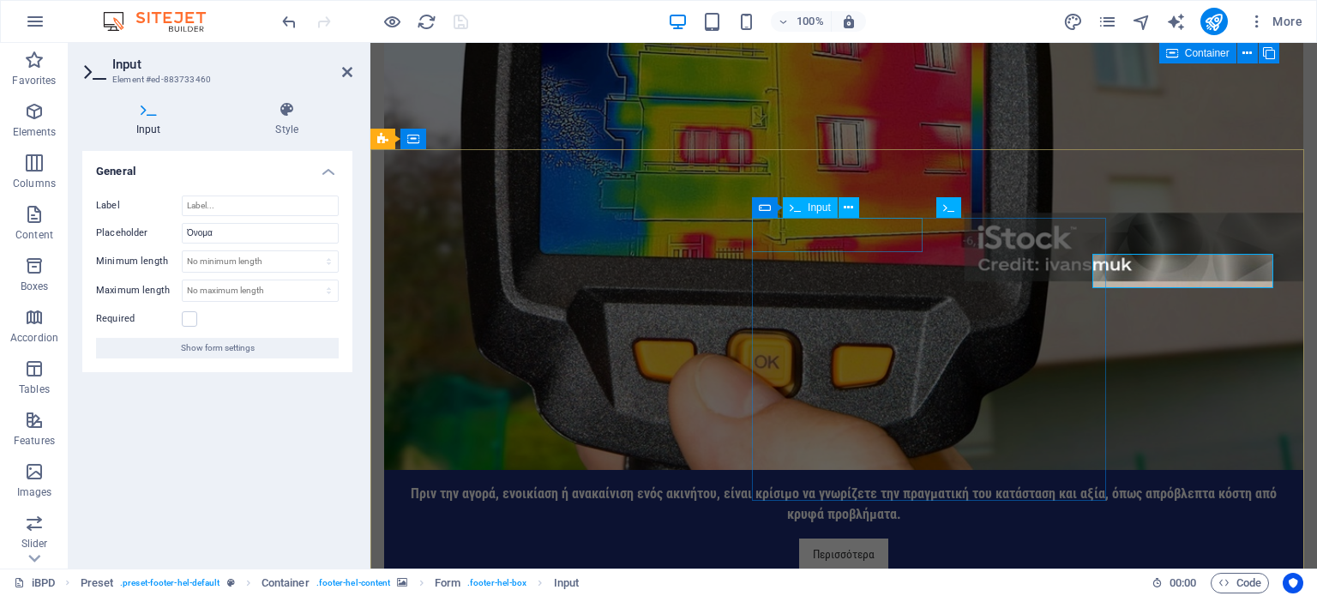
scroll to position [3083, 0]
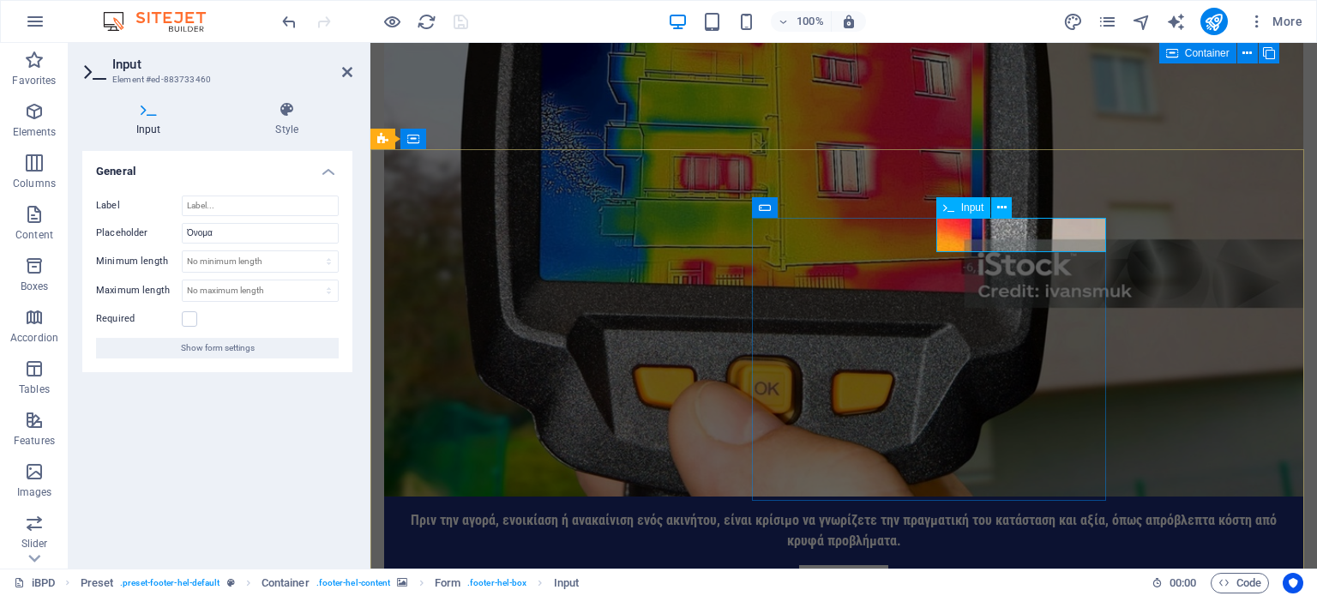
click input "text"
click at [281, 226] on input "Όνομα" at bounding box center [260, 233] width 157 height 21
type input "Όνομα"
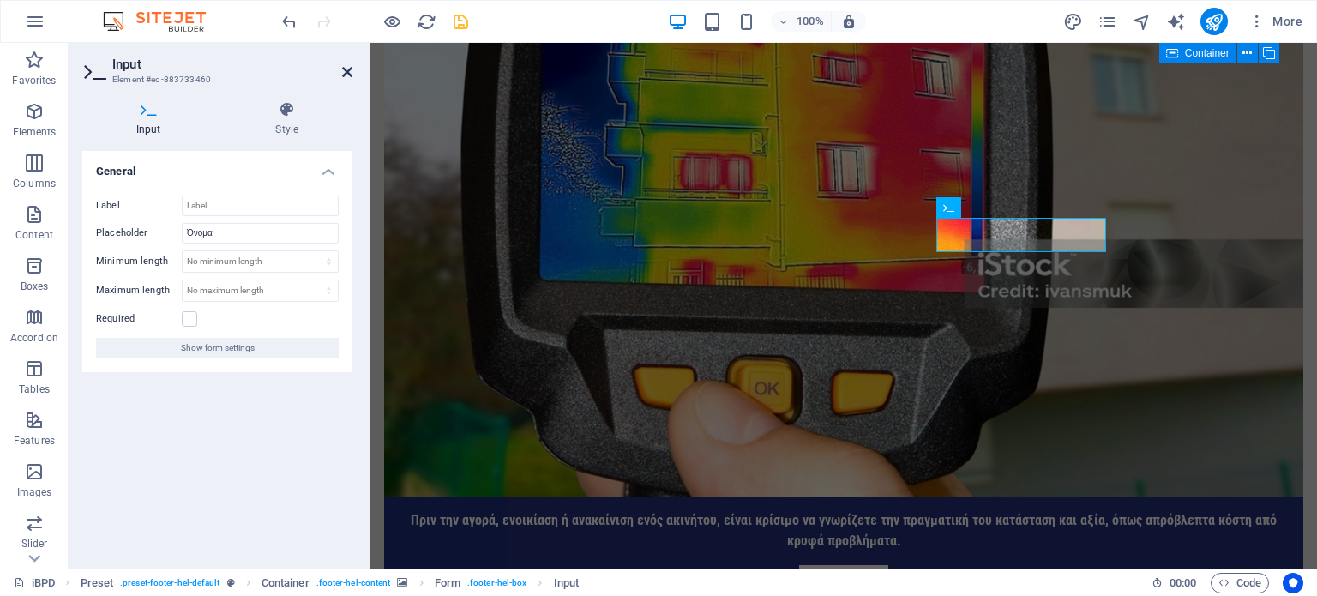
click at [342, 68] on icon at bounding box center [347, 72] width 10 height 14
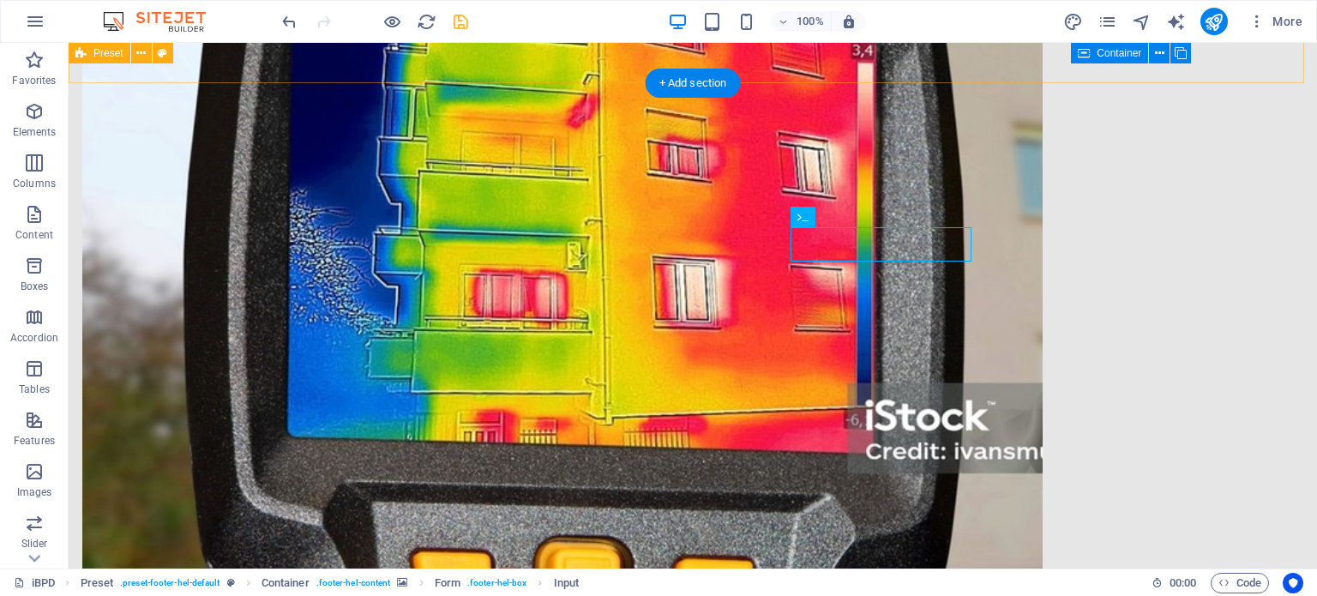
scroll to position [3110, 0]
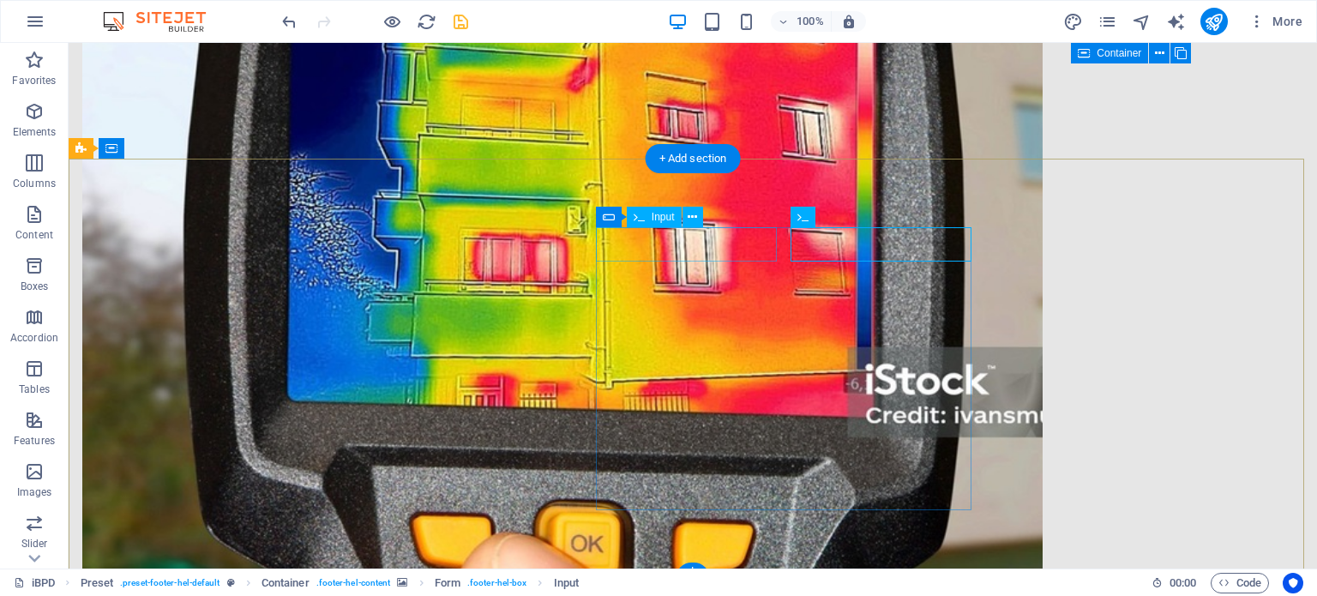
click div
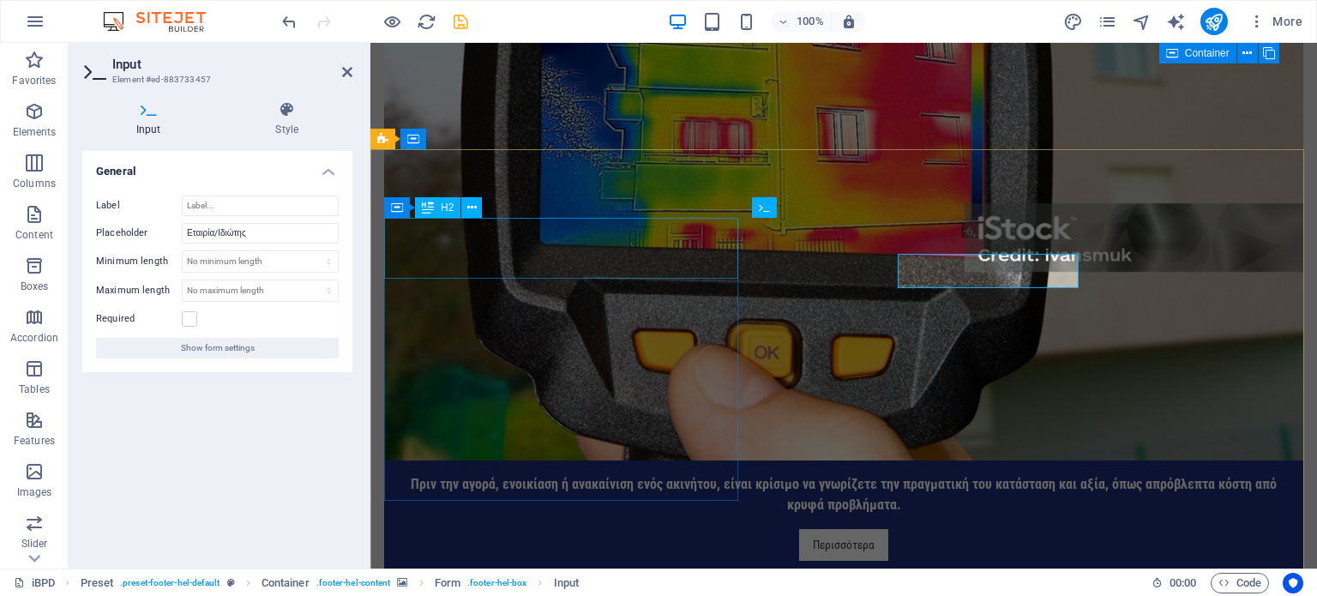
scroll to position [3083, 0]
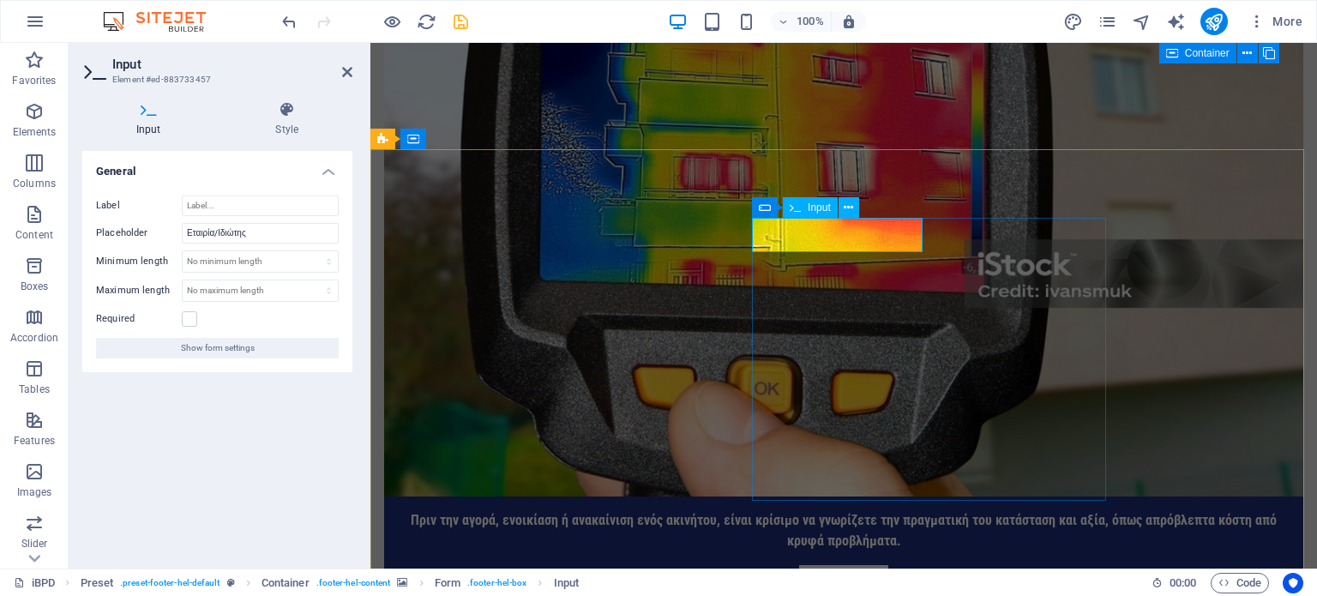
click input "text"
click at [298, 236] on input "Εταιρία/Ιδιώτης" at bounding box center [260, 233] width 157 height 21
type input "Ε"
type input "Ονοματεπώνυμο"
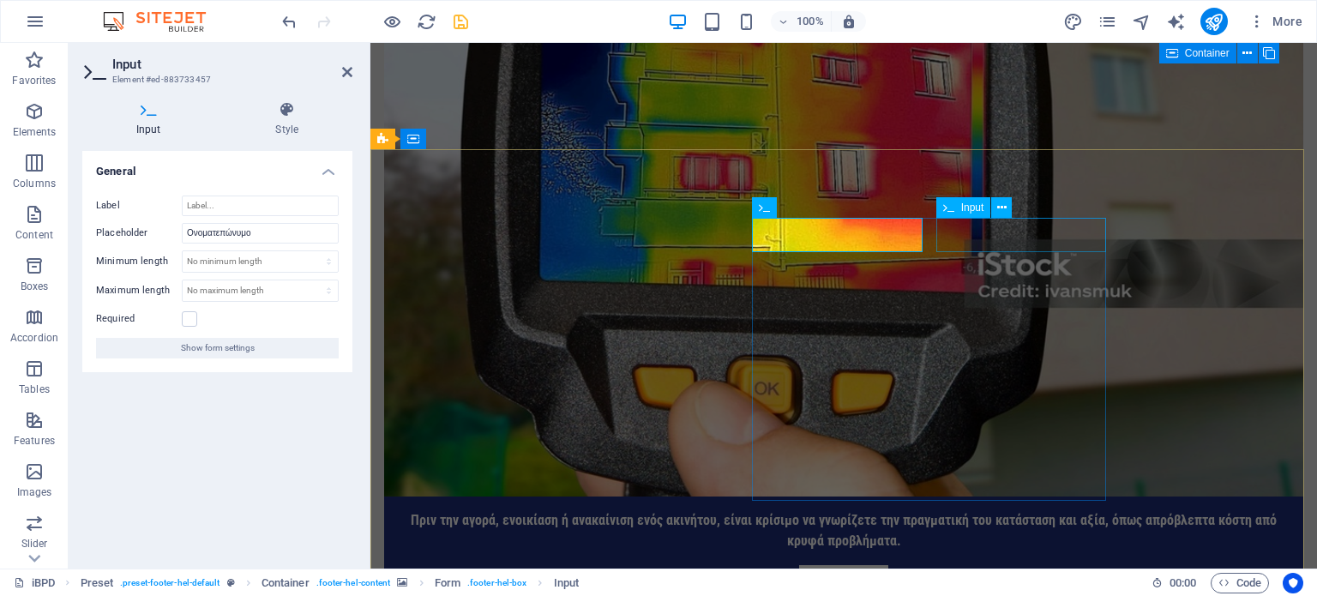
click div
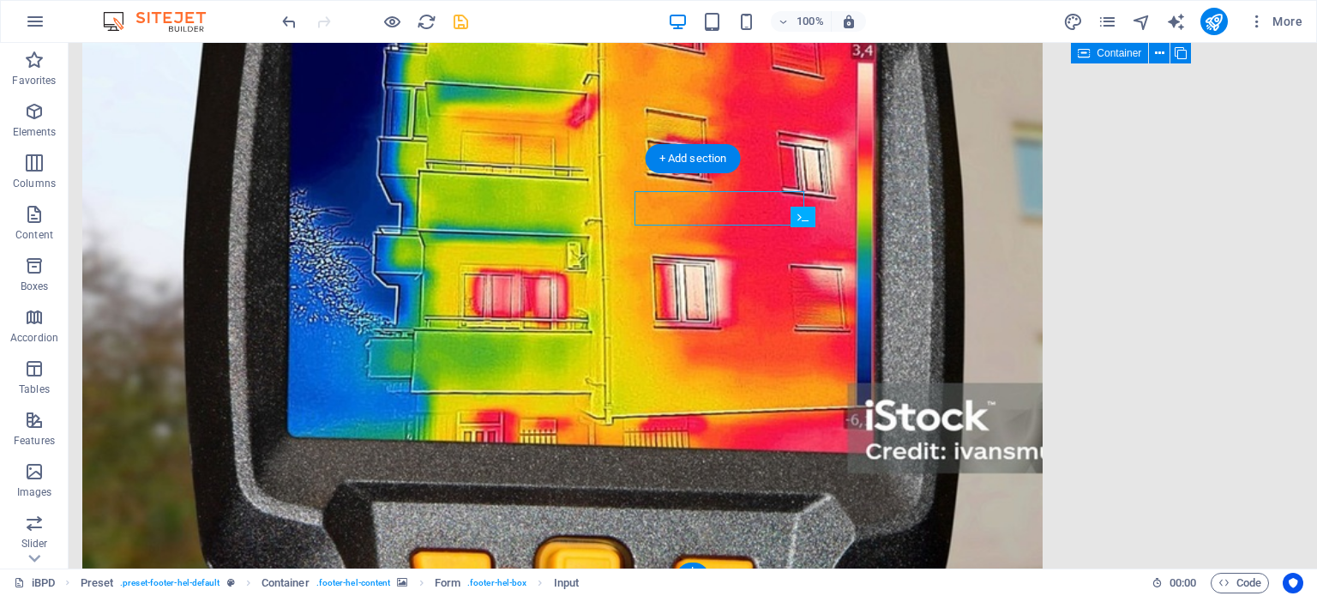
scroll to position [3110, 0]
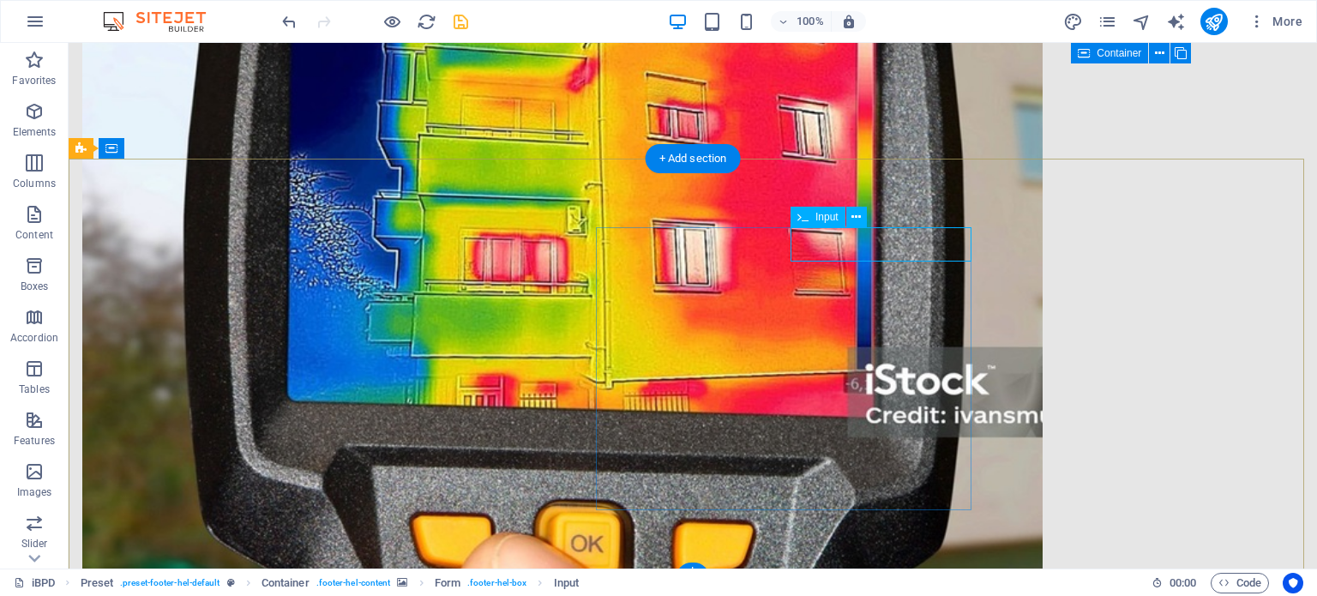
click div
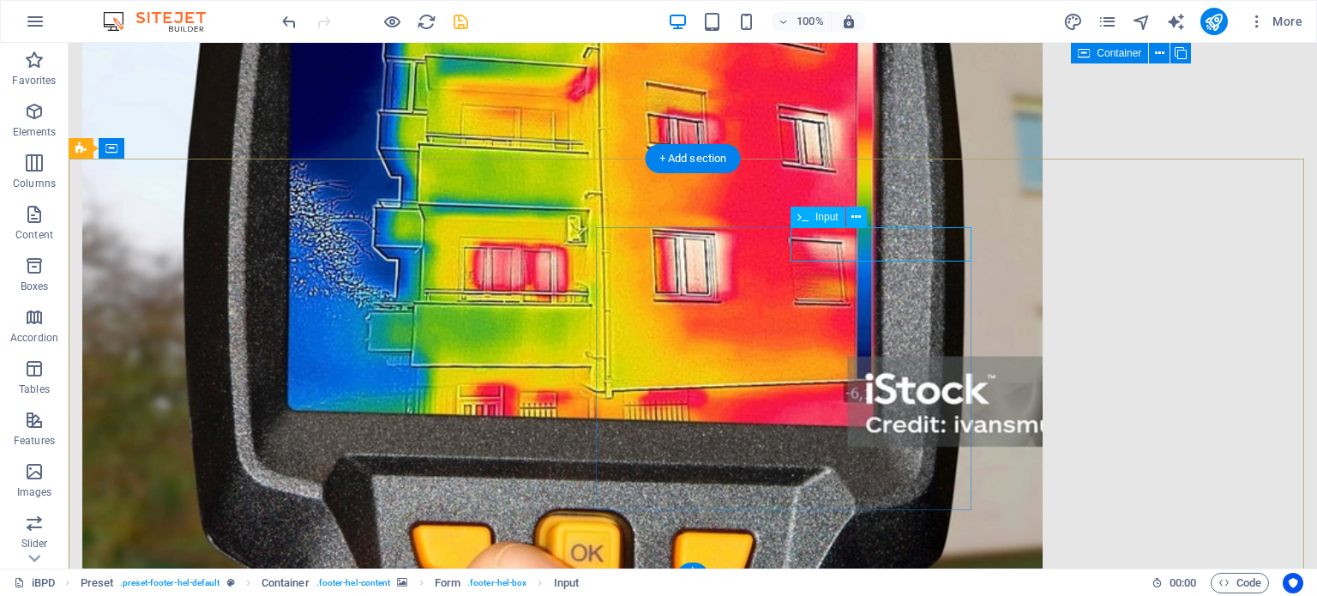
scroll to position [3083, 0]
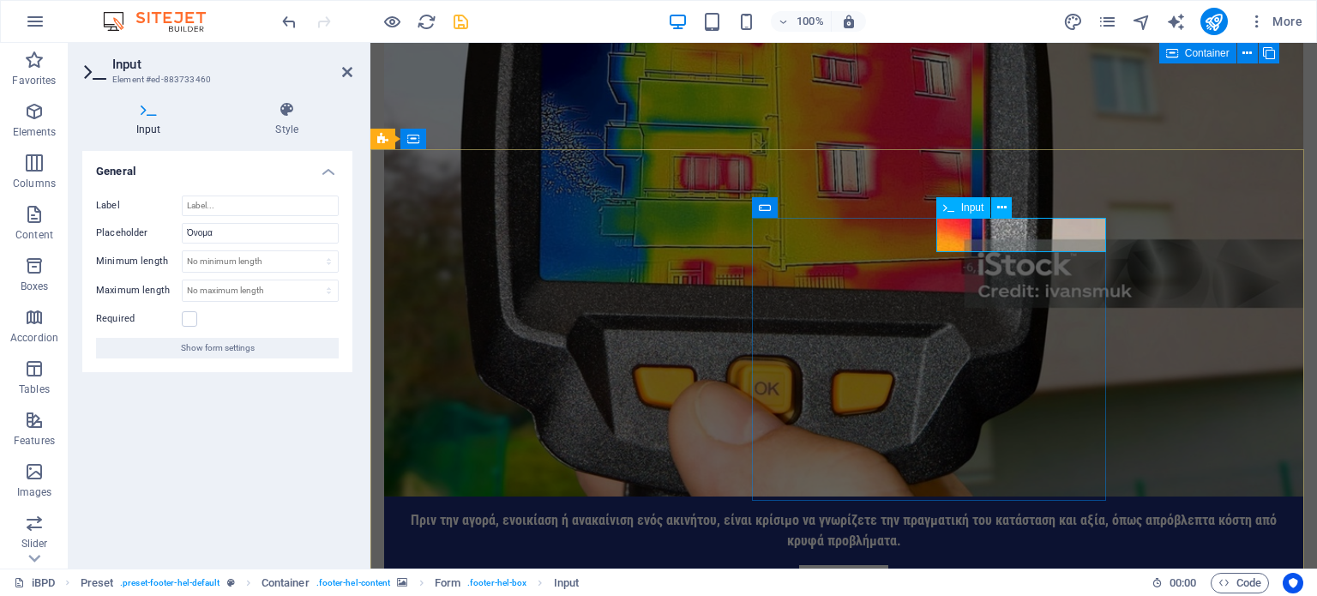
click input "text"
type input "Ε"
click div
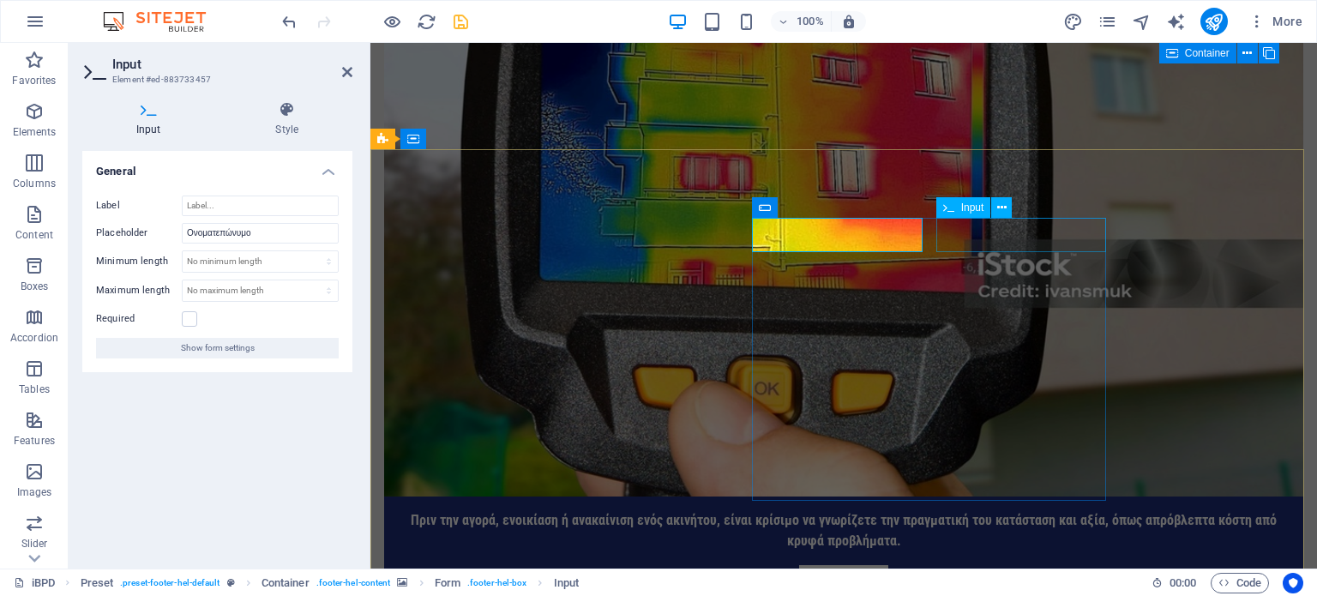
click div
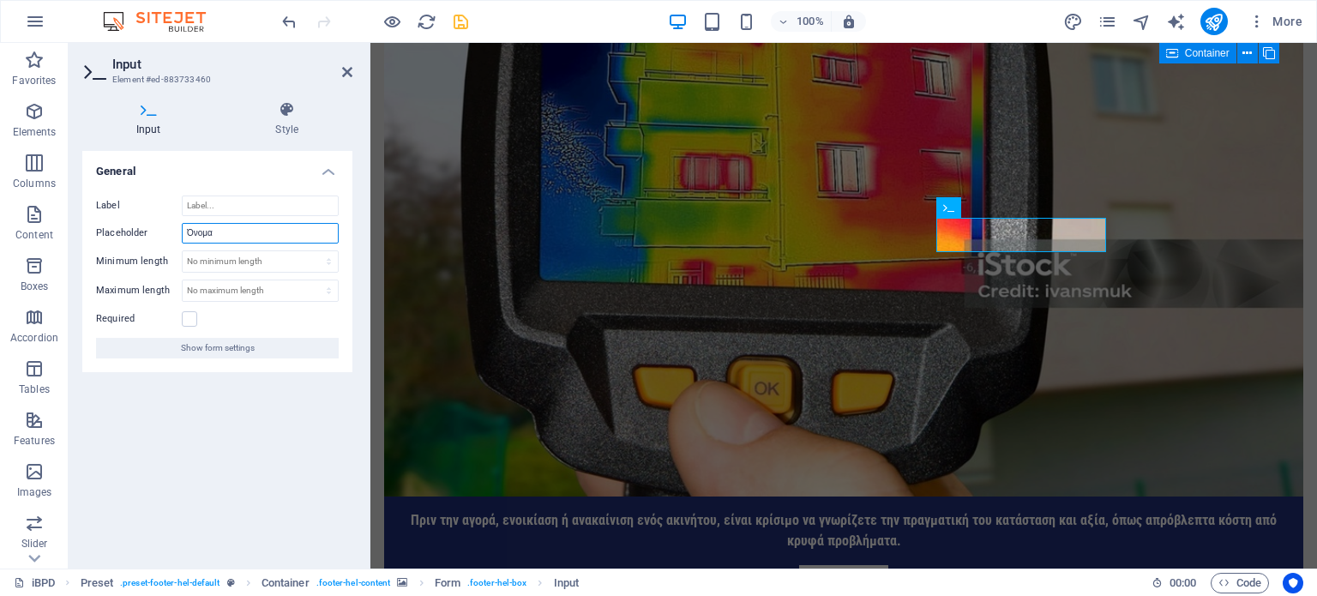
click at [268, 237] on input "Όνομα" at bounding box center [260, 233] width 157 height 21
type input "Ι"
type input "Εταιρία/Ιδιώτης"
click at [344, 68] on icon at bounding box center [347, 72] width 10 height 14
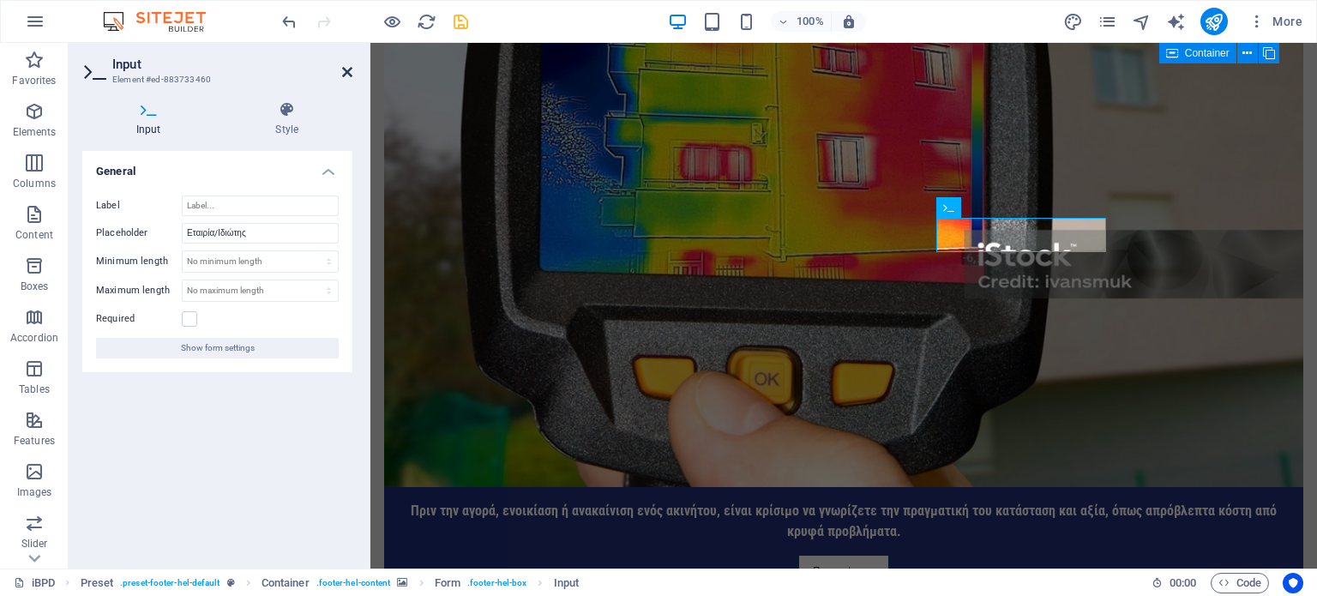
scroll to position [3110, 0]
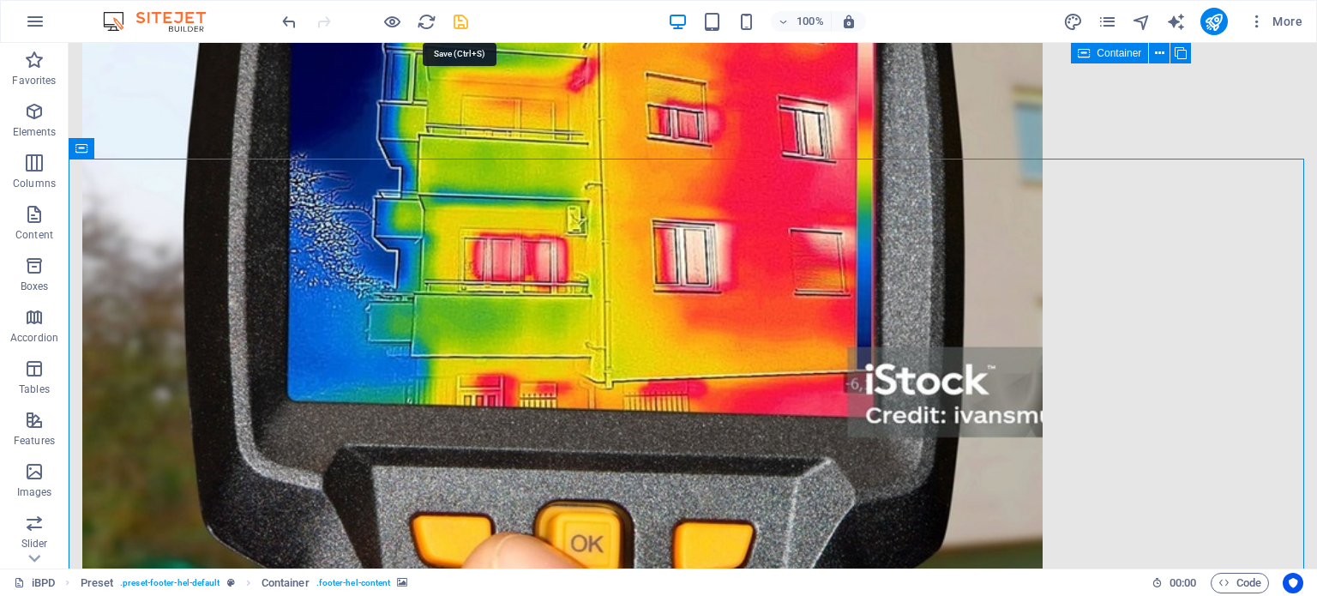
click at [457, 18] on icon "save" at bounding box center [461, 22] width 20 height 20
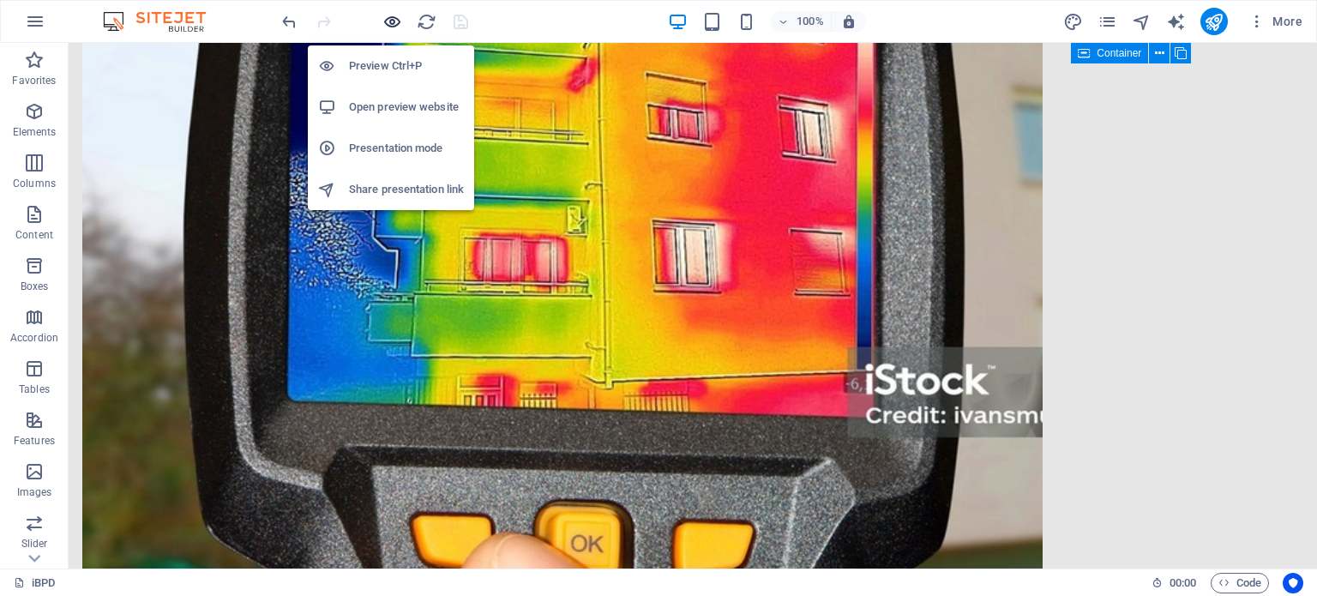
click at [391, 21] on icon "button" at bounding box center [392, 22] width 20 height 20
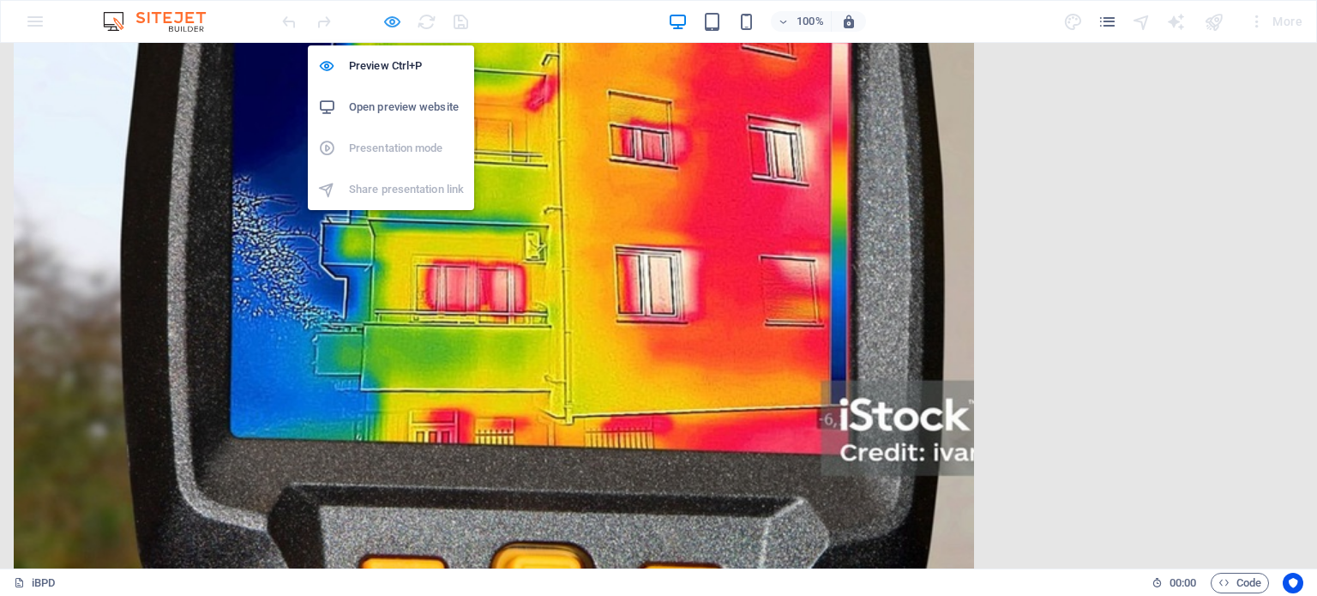
click at [389, 19] on icon "button" at bounding box center [392, 22] width 20 height 20
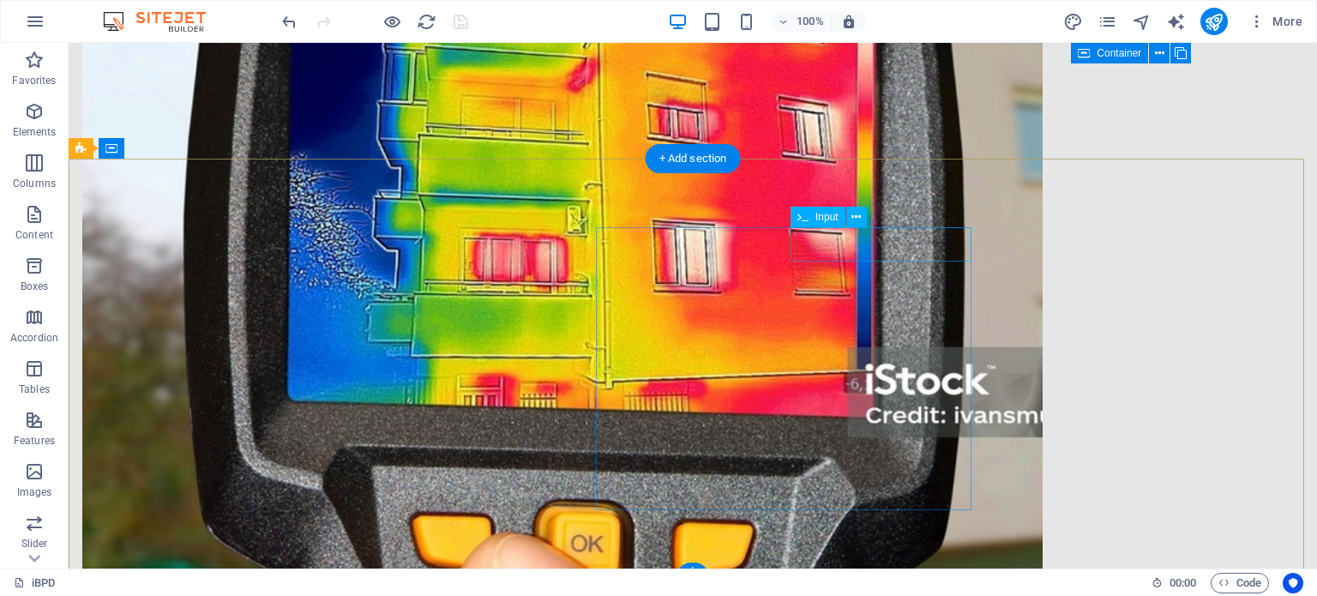
click div
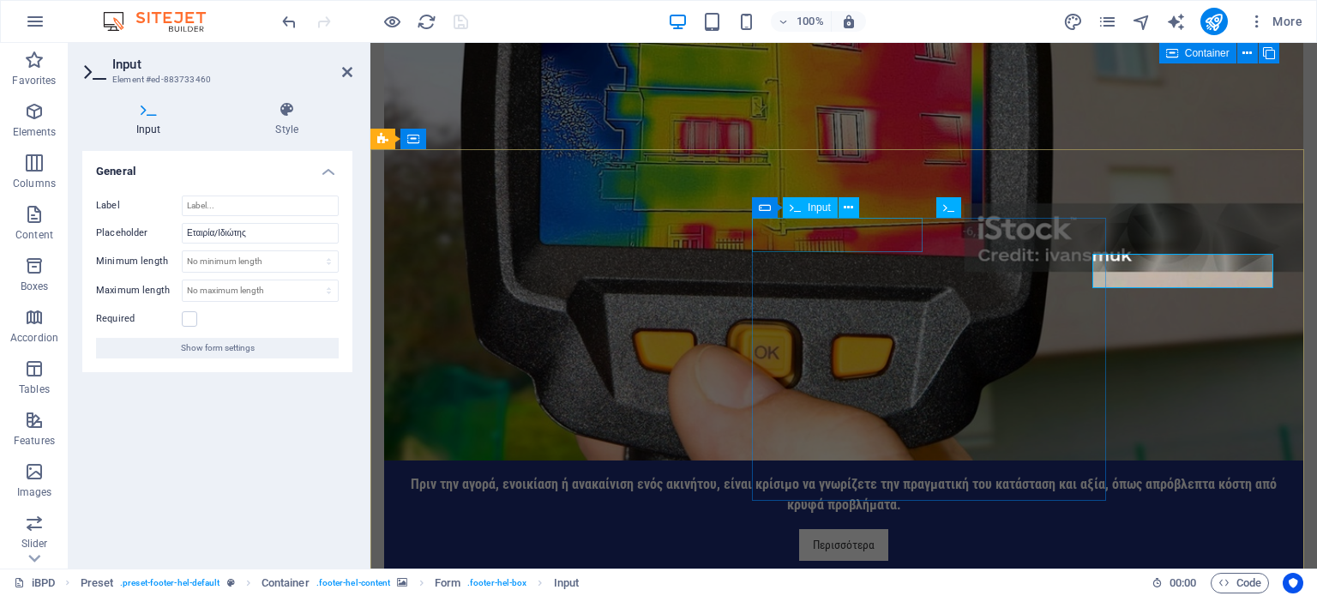
scroll to position [3083, 0]
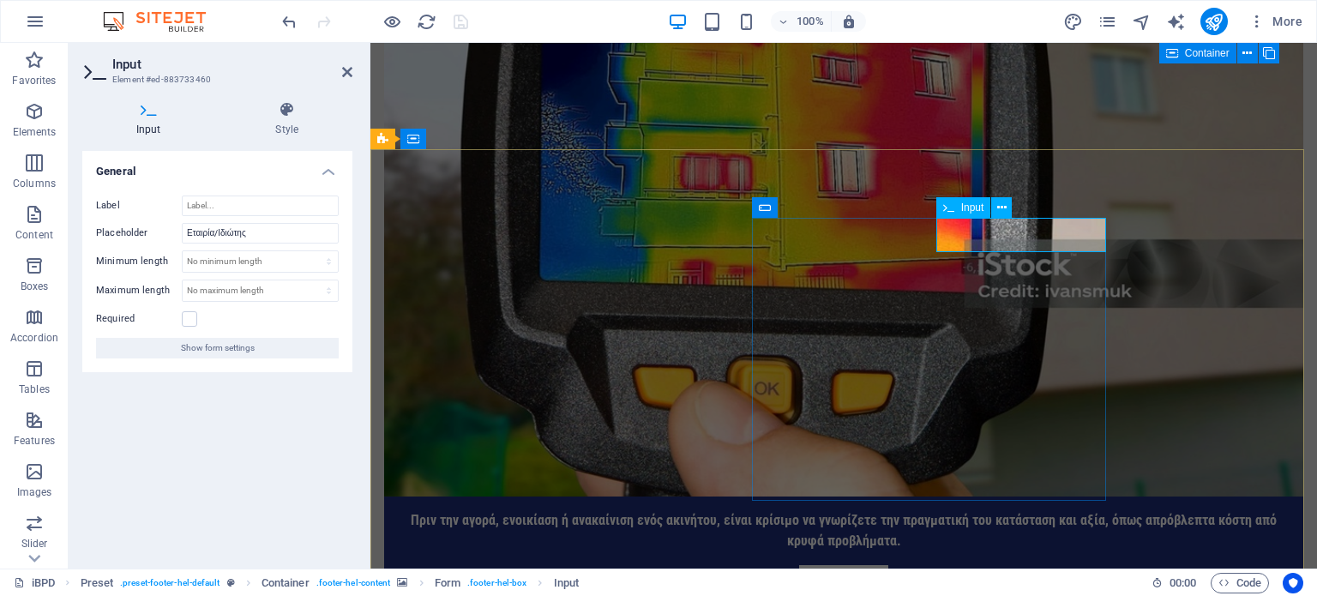
click input "text"
click at [268, 232] on input "Εταιρία/Ιδιώτης" at bounding box center [260, 233] width 157 height 21
click at [346, 70] on icon at bounding box center [347, 72] width 10 height 14
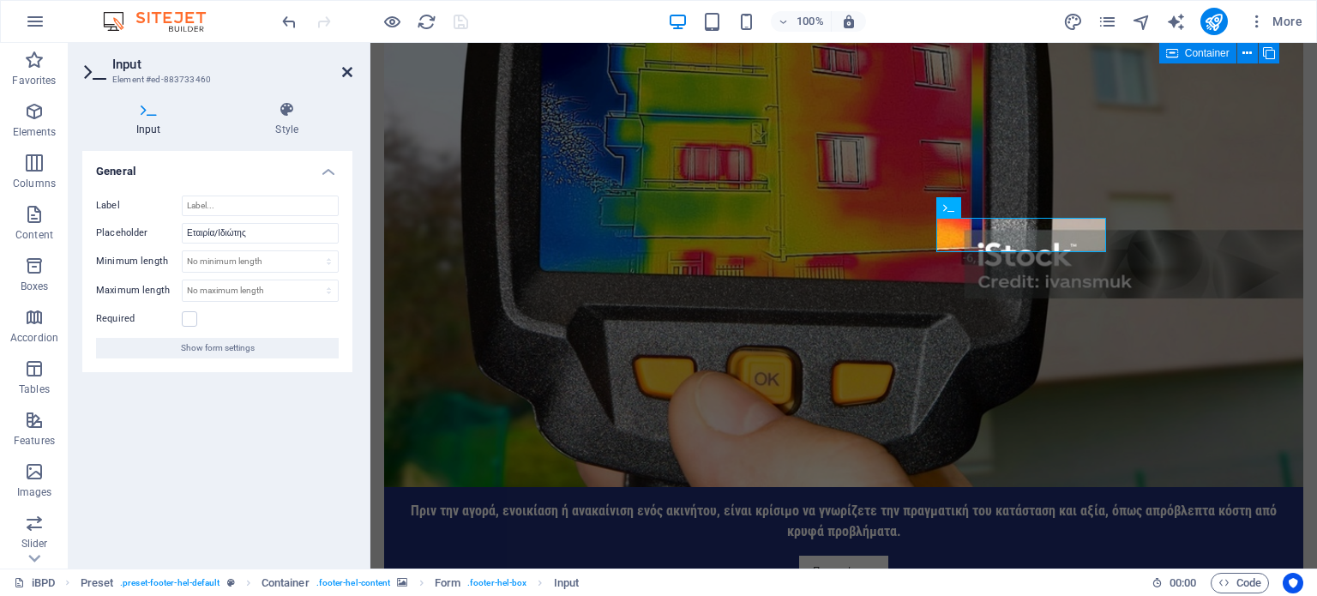
scroll to position [3110, 0]
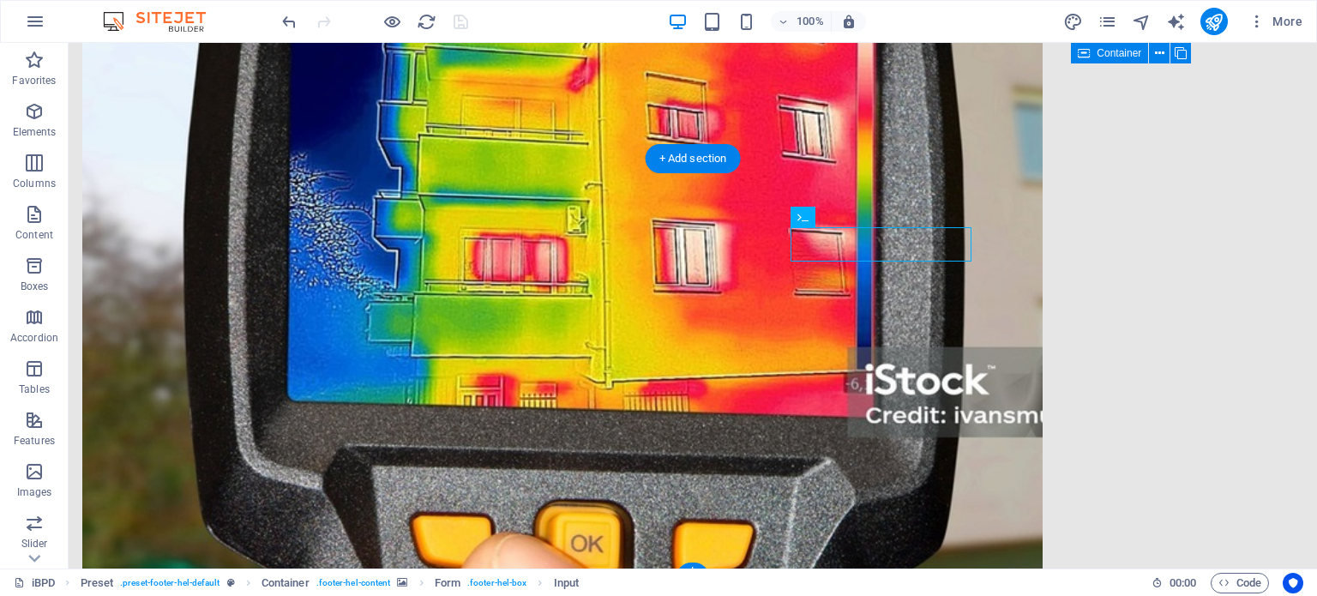
click div
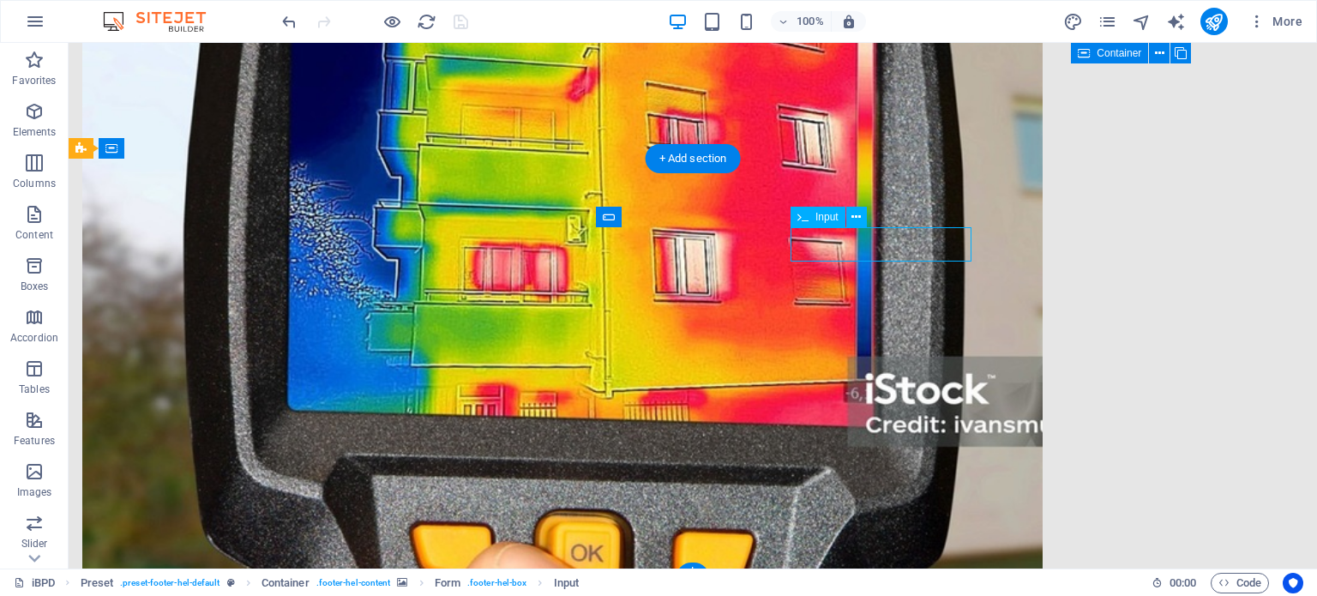
scroll to position [3083, 0]
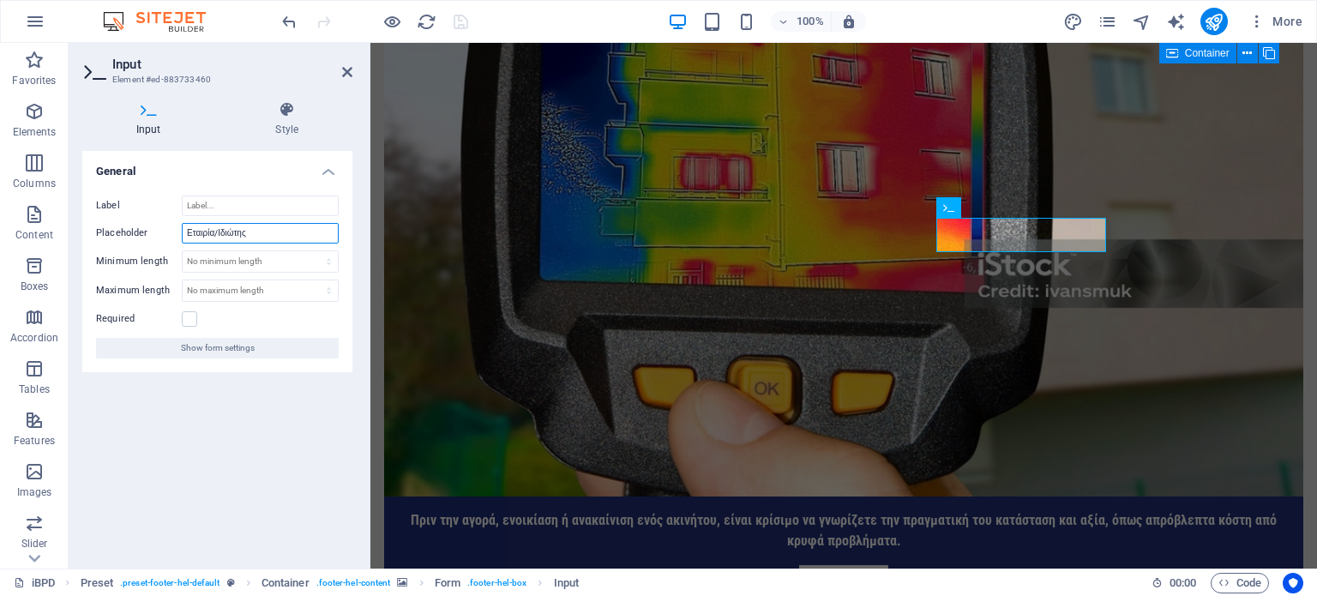
click at [268, 228] on input "Εταιρία/Ιδιώτης" at bounding box center [260, 233] width 157 height 21
click at [217, 231] on input "Εταιρία/Ιδιώτης" at bounding box center [260, 233] width 157 height 21
click at [346, 68] on icon at bounding box center [347, 72] width 10 height 14
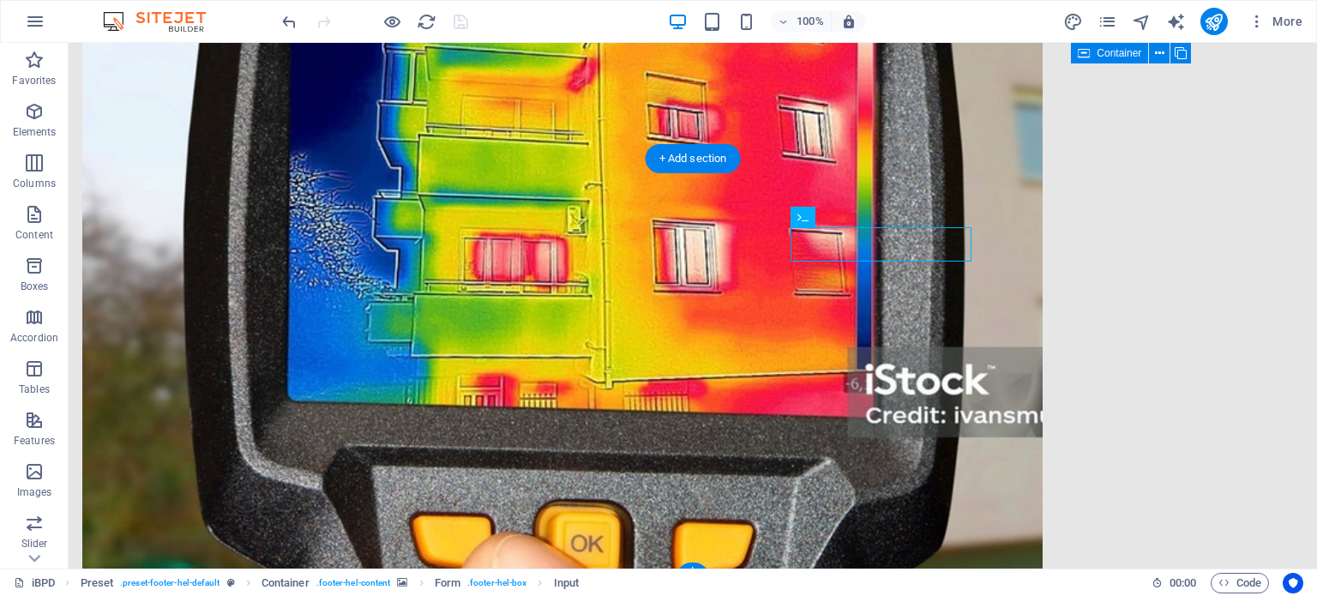
click div
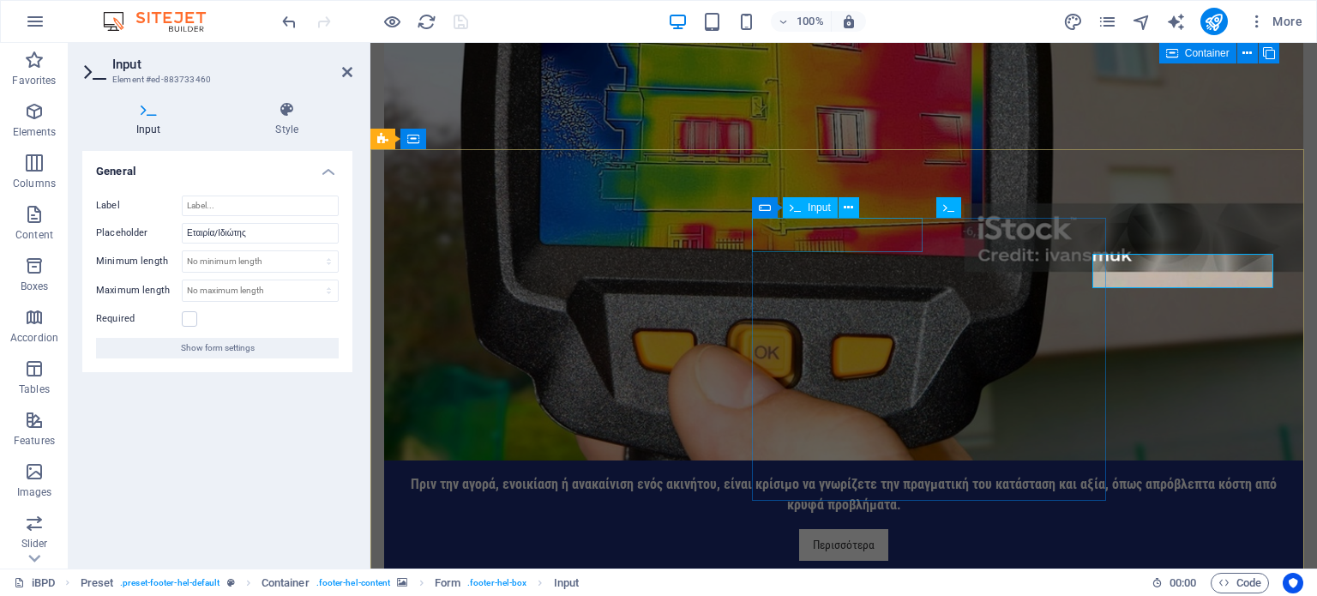
scroll to position [3083, 0]
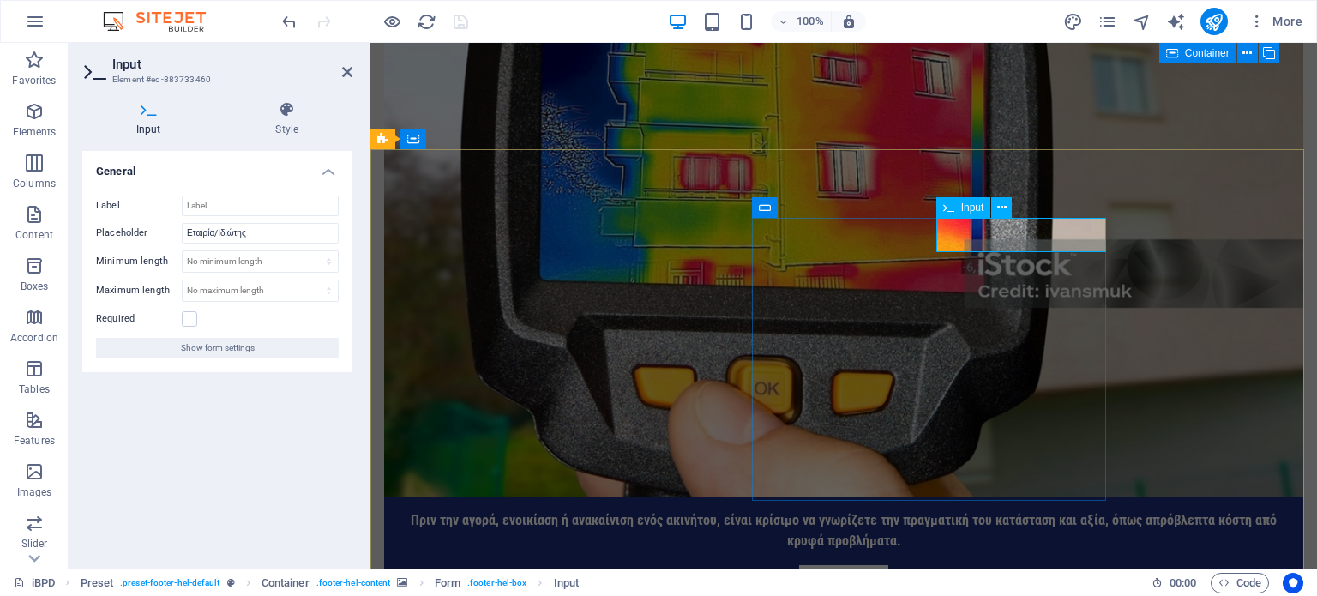
click input "text"
drag, startPoint x: 279, startPoint y: 234, endPoint x: 172, endPoint y: 233, distance: 107.2
click at [172, 233] on div "Placeholder Εταιρία/Ιδιώτης" at bounding box center [217, 233] width 243 height 21
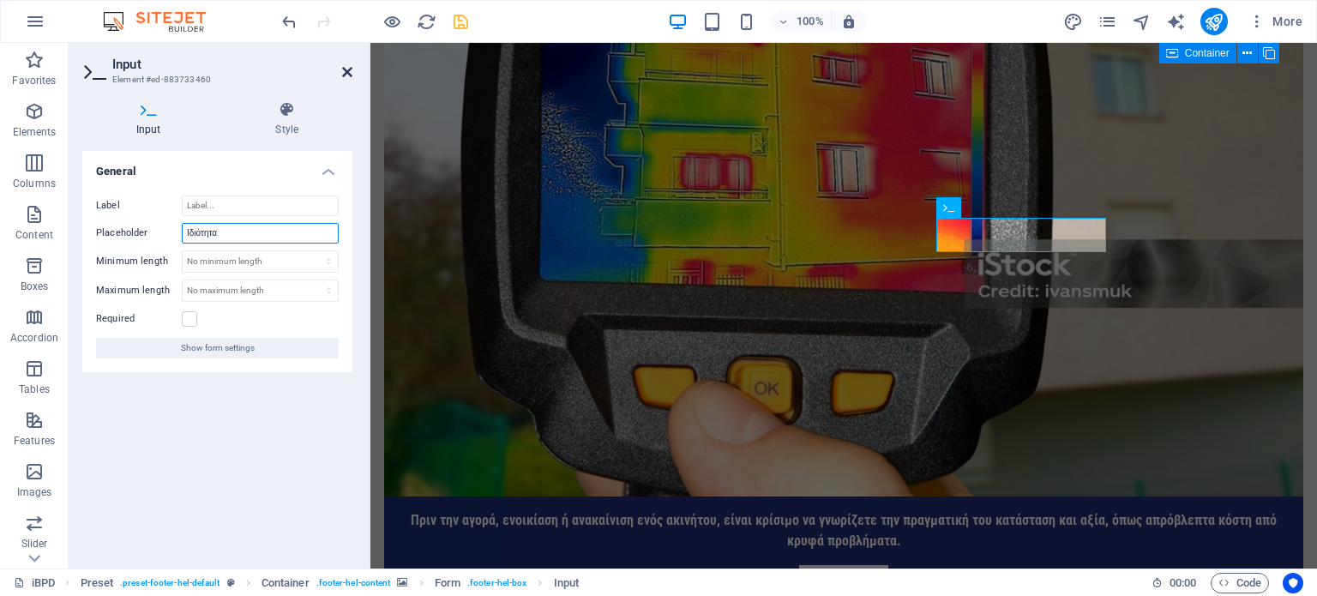
type input "Ιδιότητα"
click at [346, 68] on icon at bounding box center [347, 72] width 10 height 14
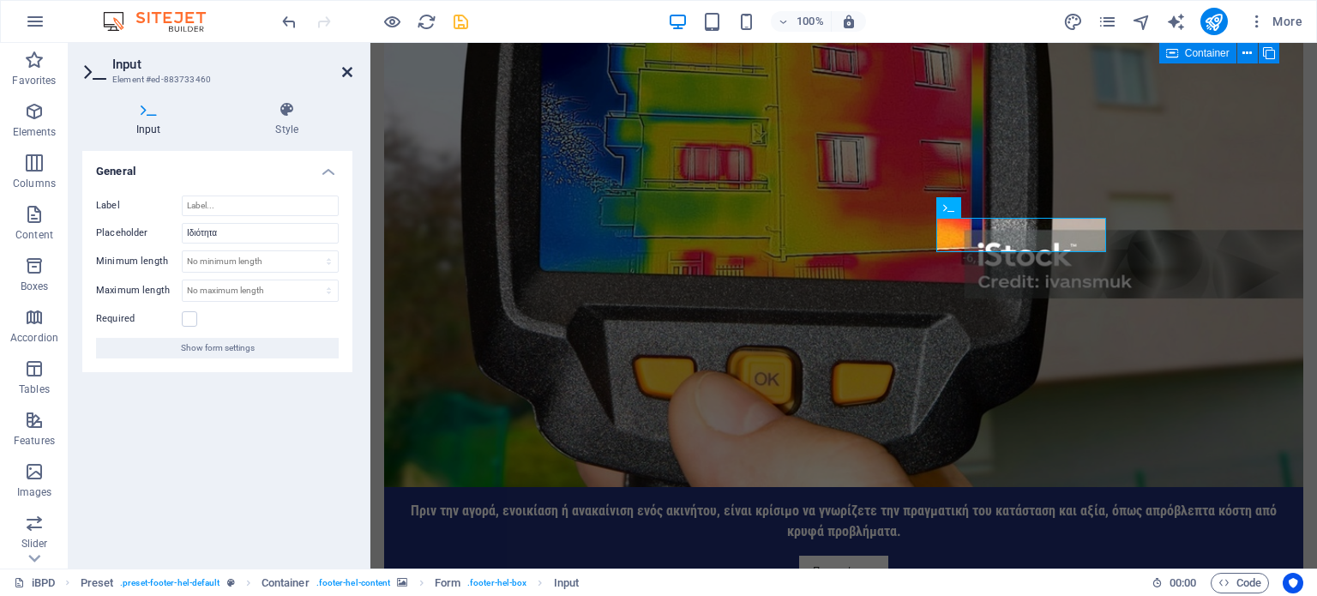
scroll to position [3110, 0]
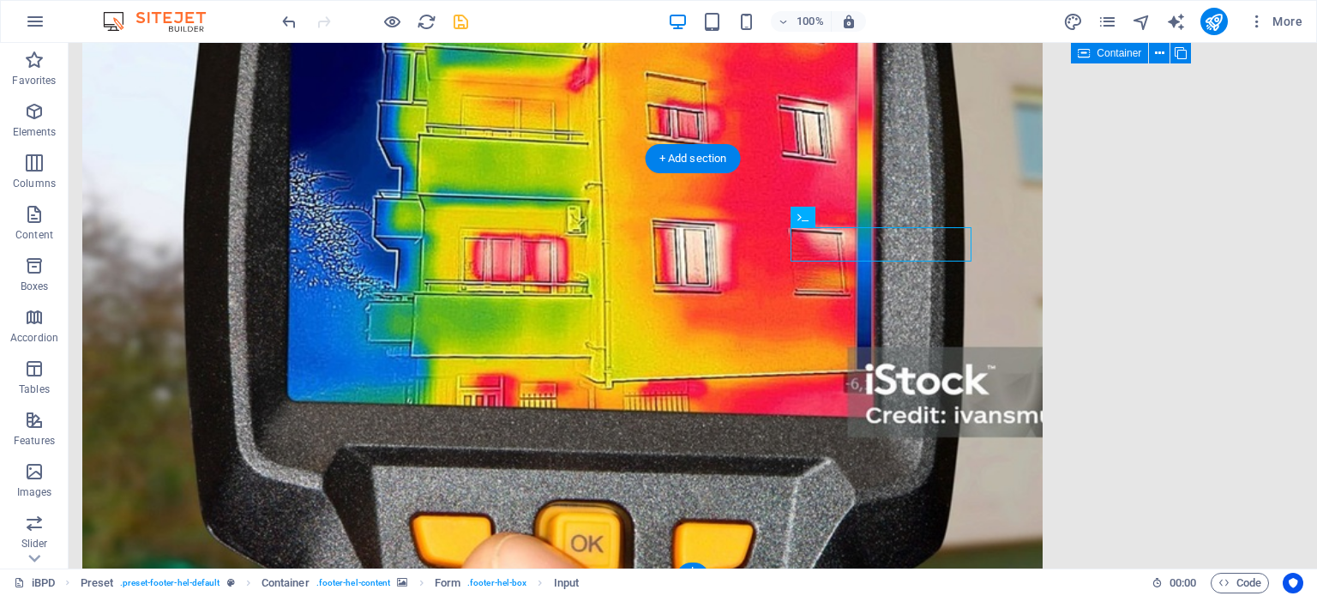
click div
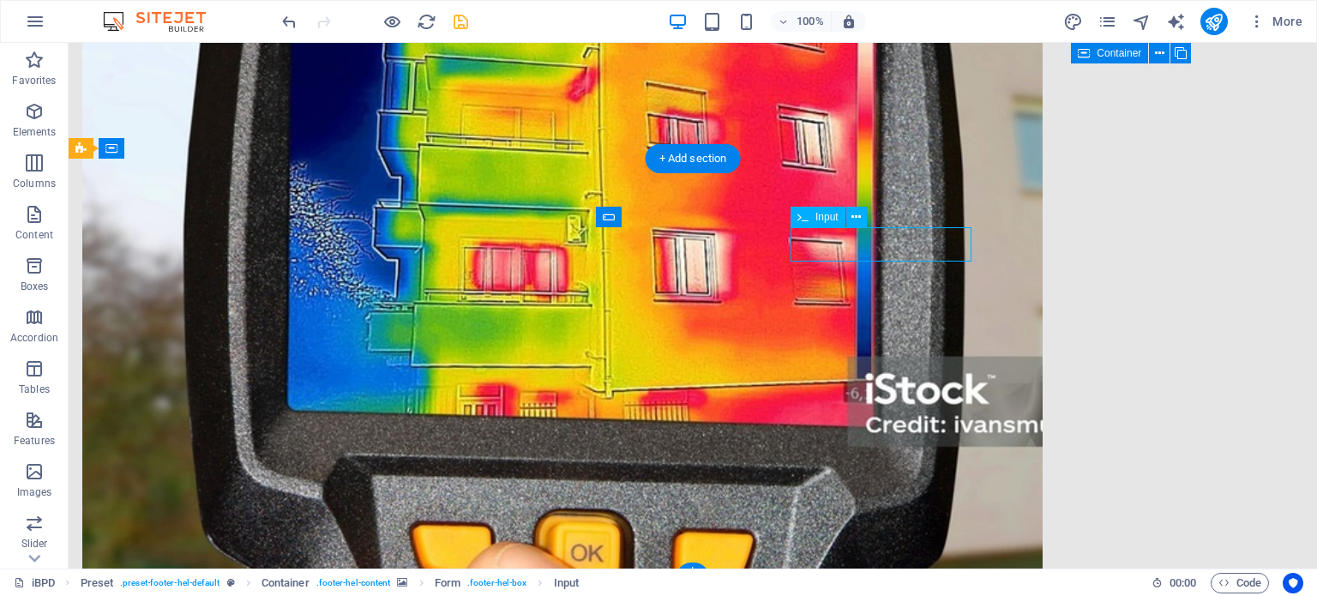
scroll to position [3083, 0]
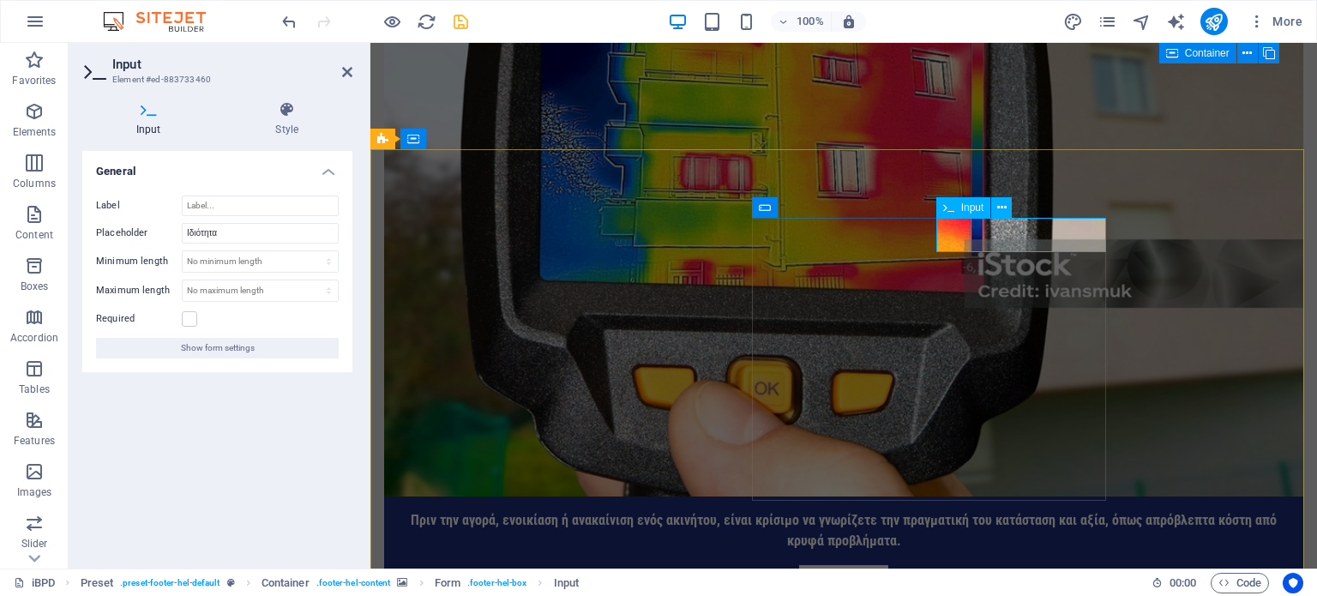
click input "text"
click at [264, 229] on input "Ιδιότητα" at bounding box center [260, 233] width 157 height 21
click at [348, 63] on h2 "Input" at bounding box center [232, 64] width 240 height 15
click at [310, 237] on input "Ιδιώτης/Εταιρία/Οργανισμος" at bounding box center [260, 233] width 157 height 21
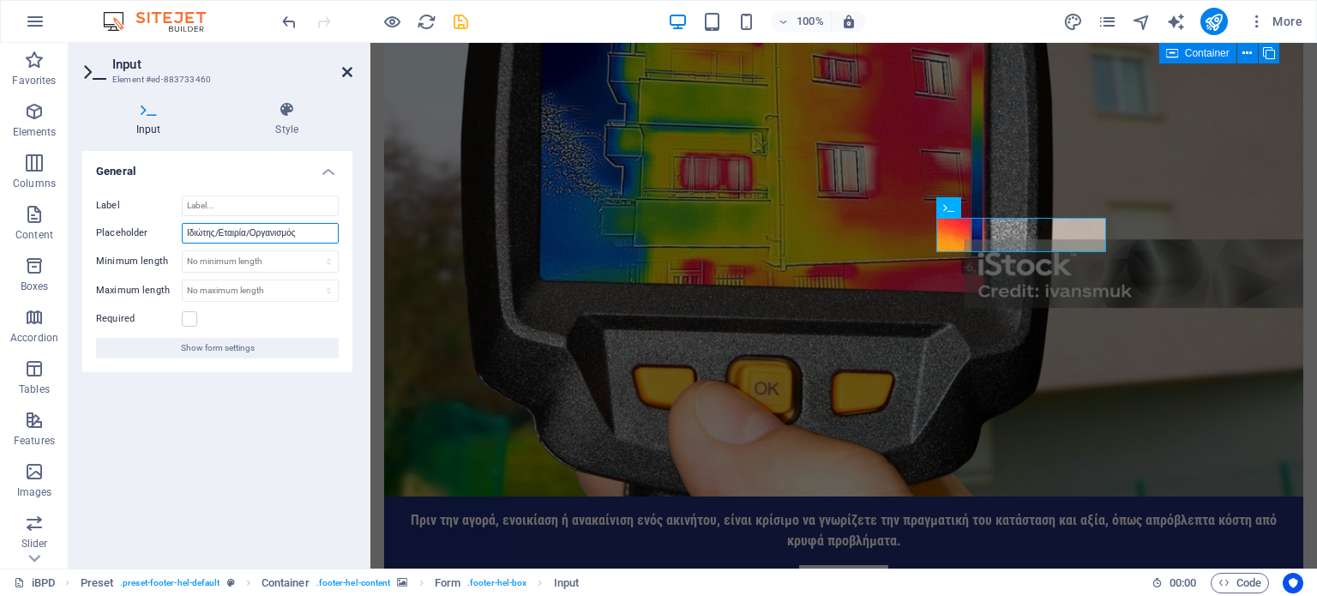
type input "Ιδιώτης/Εταιρία/Οργανισμός"
click at [346, 72] on icon at bounding box center [347, 72] width 10 height 14
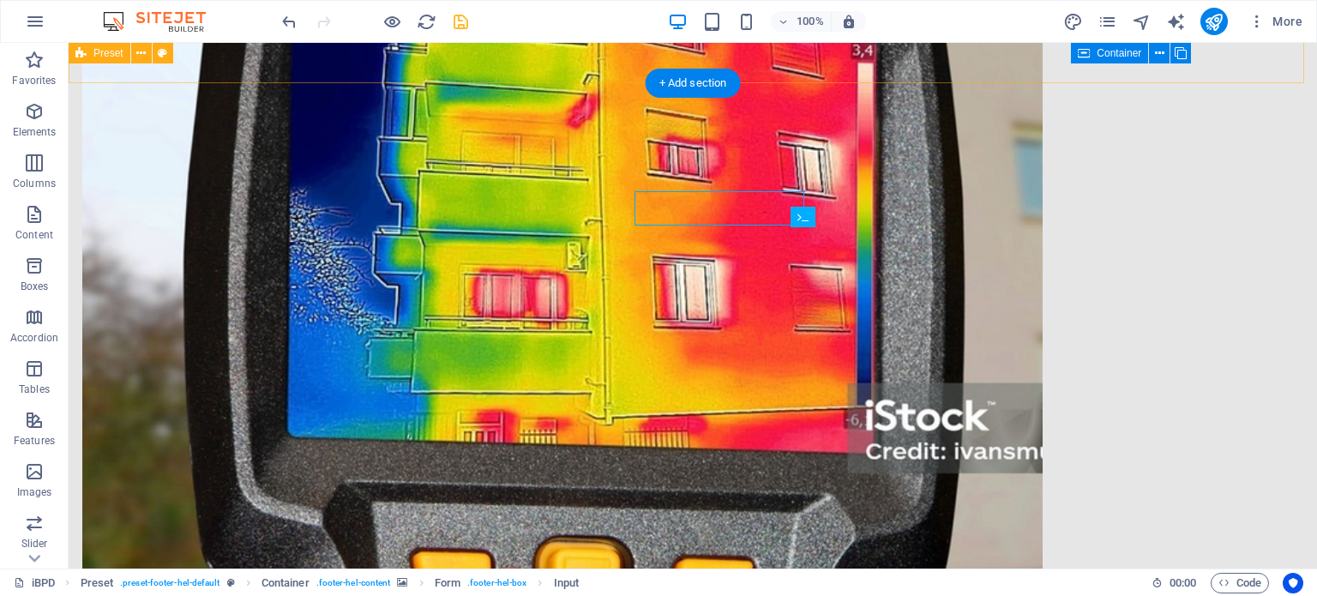
scroll to position [3110, 0]
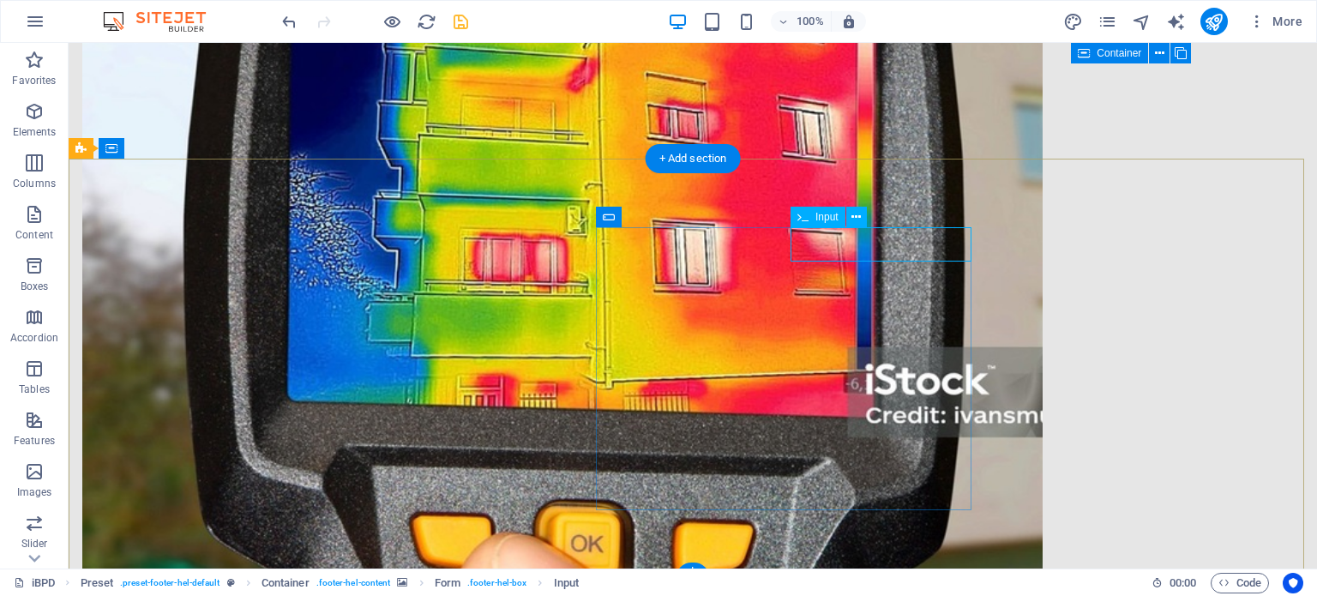
click div
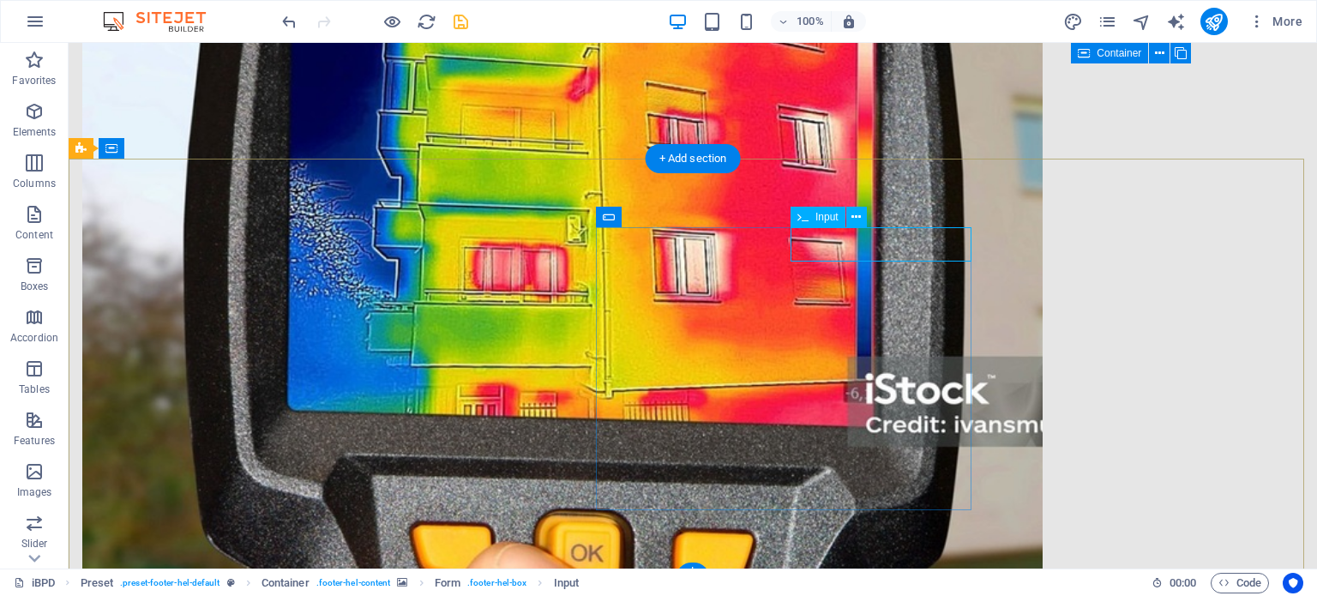
scroll to position [3083, 0]
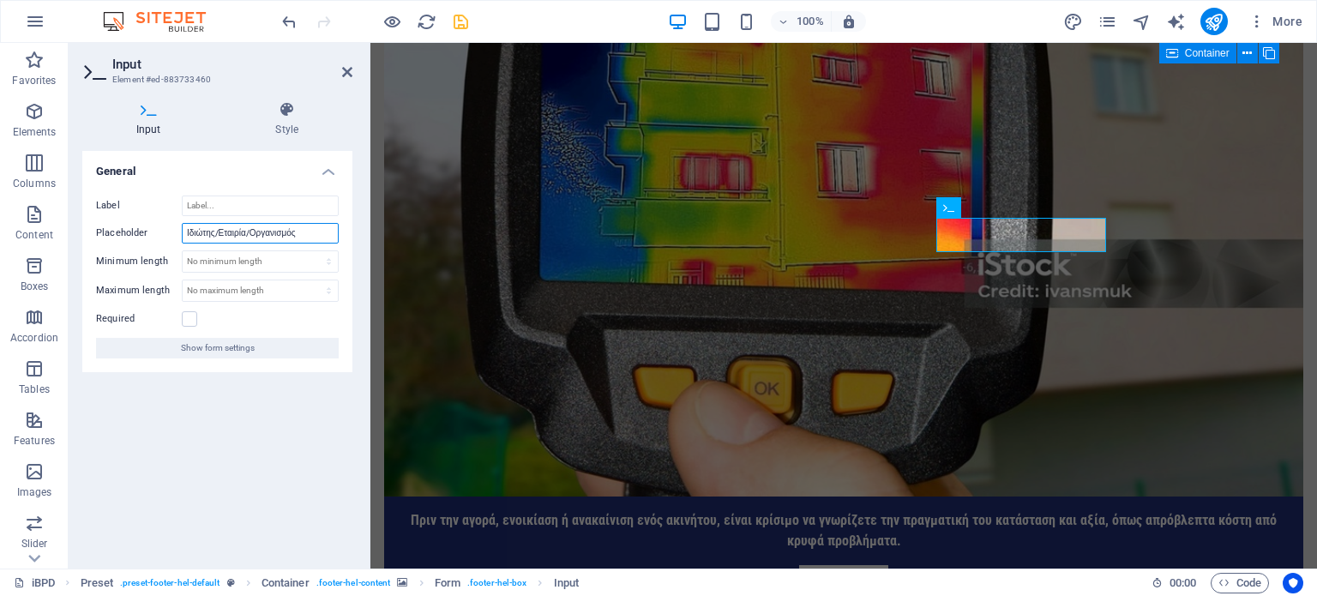
click at [308, 230] on input "Ιδιώτης/Εταιρία/Οργανισμός" at bounding box center [260, 233] width 157 height 21
type input "Ιδιώτης/Εταιρία/Φορέας"
click at [346, 75] on icon at bounding box center [347, 72] width 10 height 14
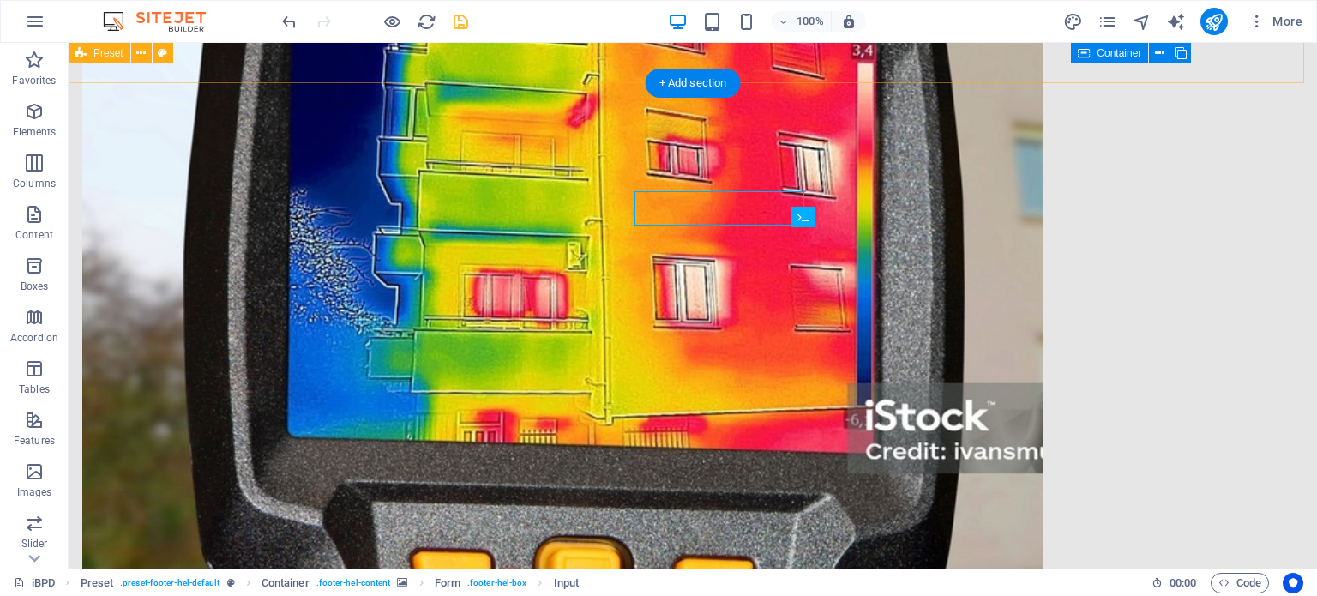
scroll to position [3110, 0]
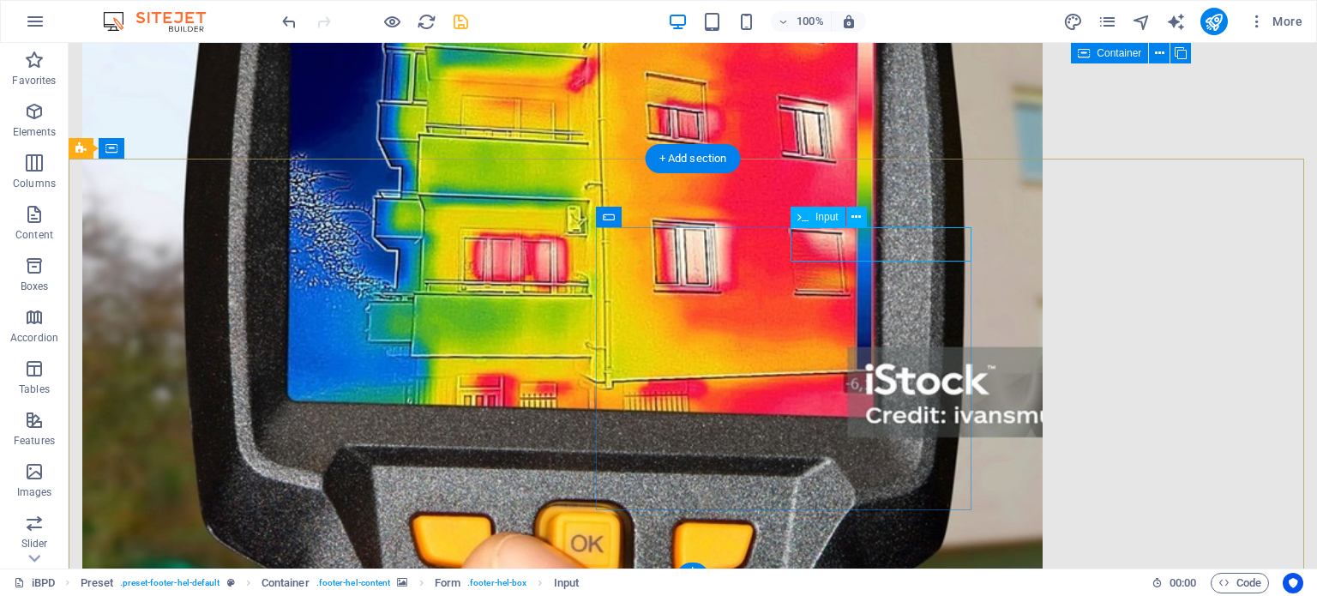
click div
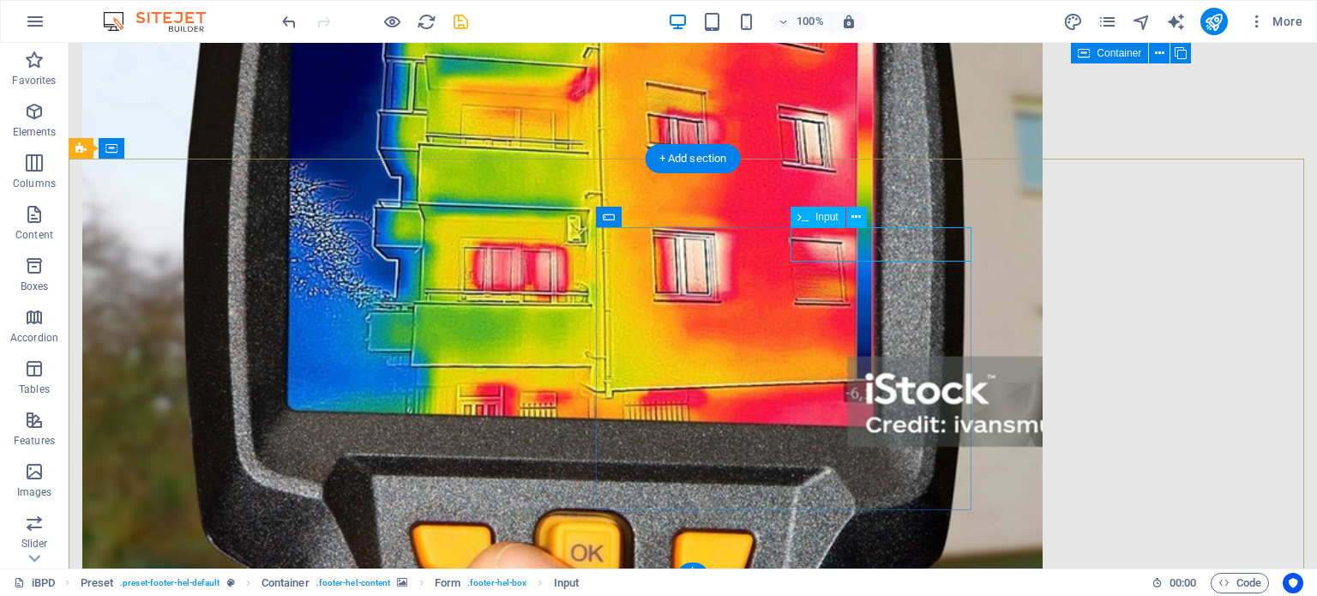
scroll to position [3083, 0]
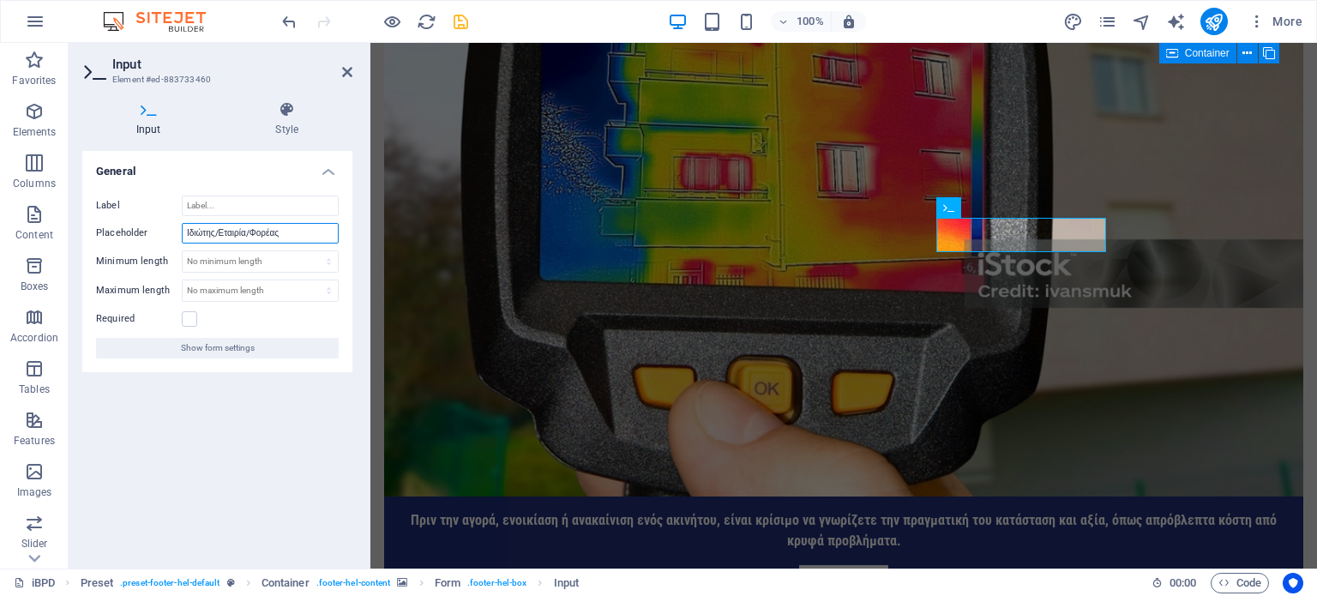
click at [292, 232] on input "Ιδιώτης/Εταιρία/Φορέας" at bounding box center [260, 233] width 157 height 21
type input "Ιδιώτης/Εταιρία"
click at [345, 68] on icon at bounding box center [347, 72] width 10 height 14
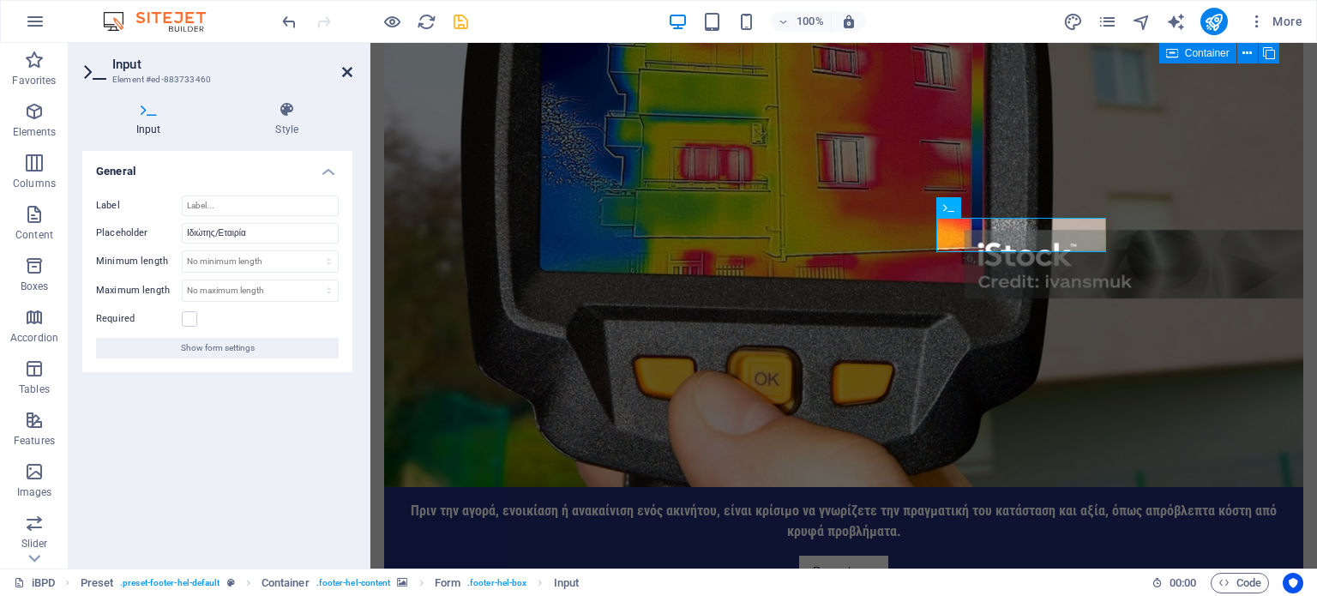
scroll to position [3110, 0]
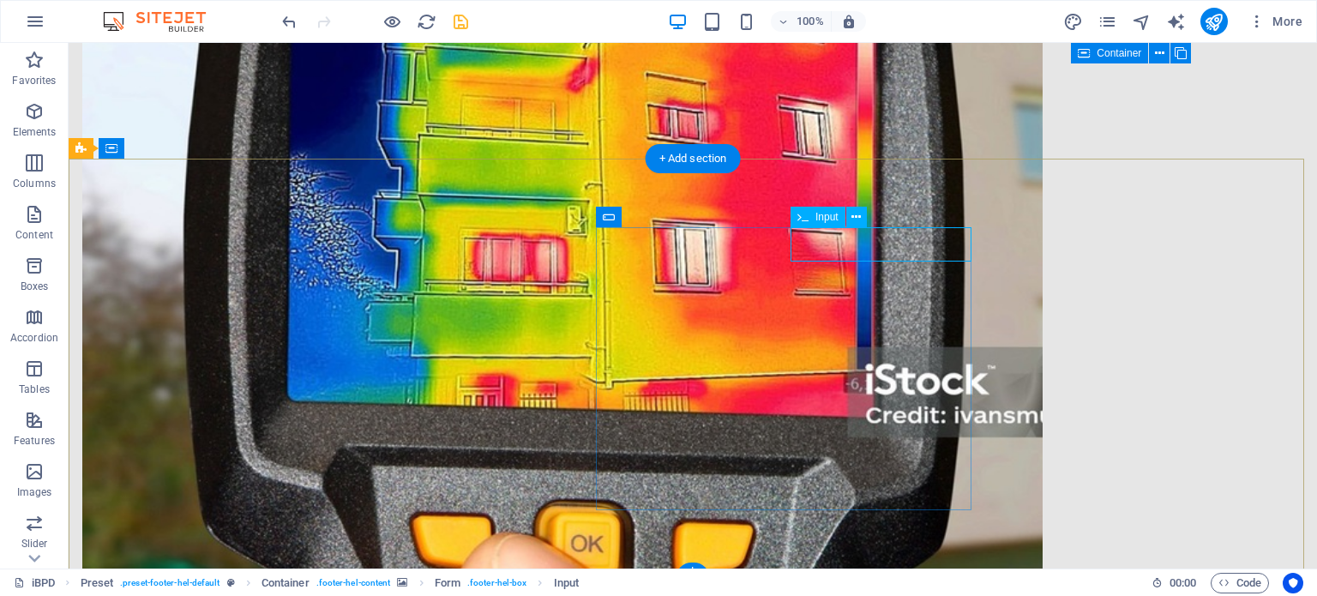
click div
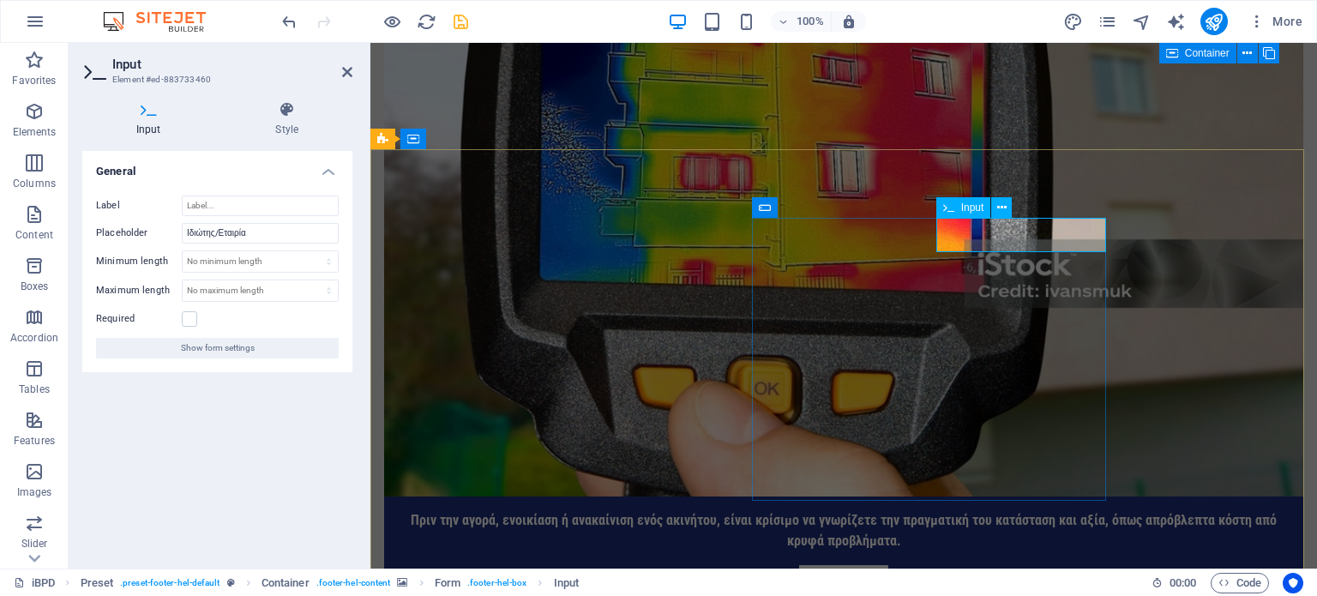
click input "text"
click at [456, 21] on icon "save" at bounding box center [461, 22] width 20 height 20
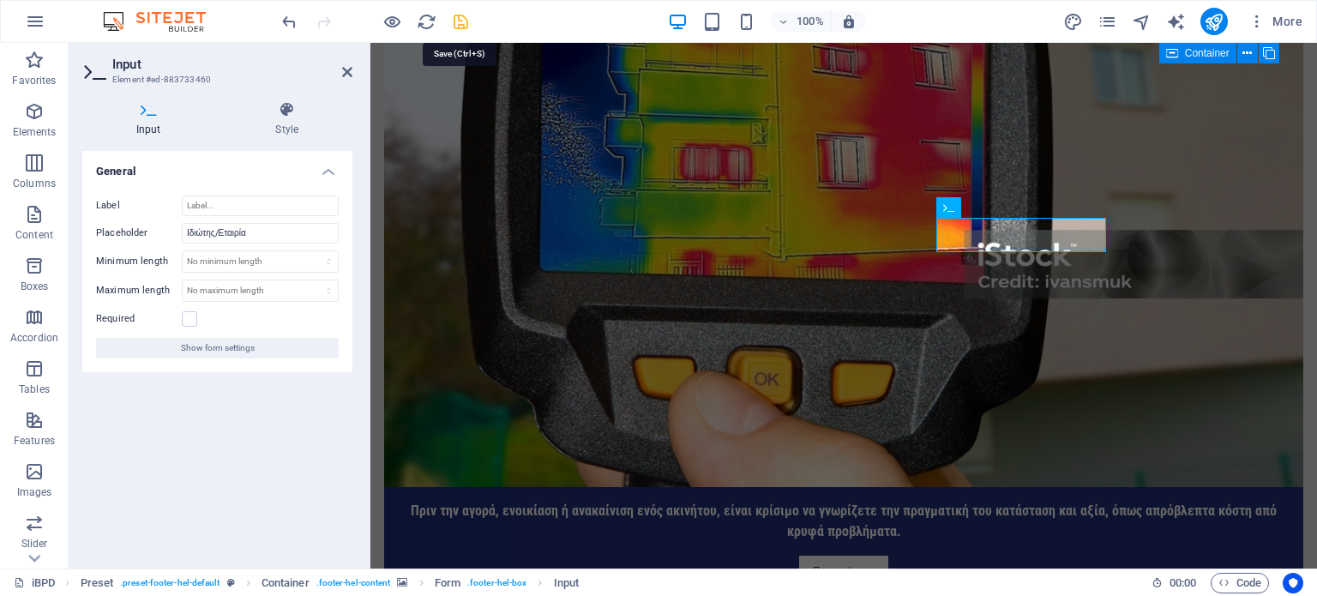
scroll to position [3110, 0]
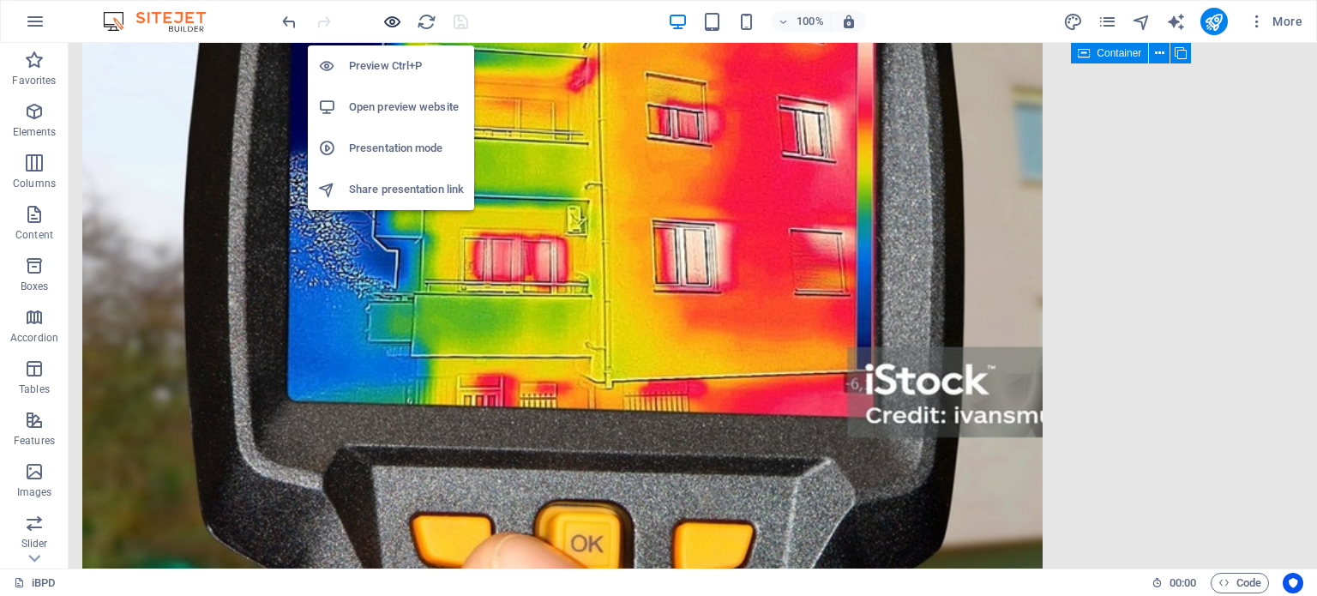
click at [395, 17] on icon "button" at bounding box center [392, 22] width 20 height 20
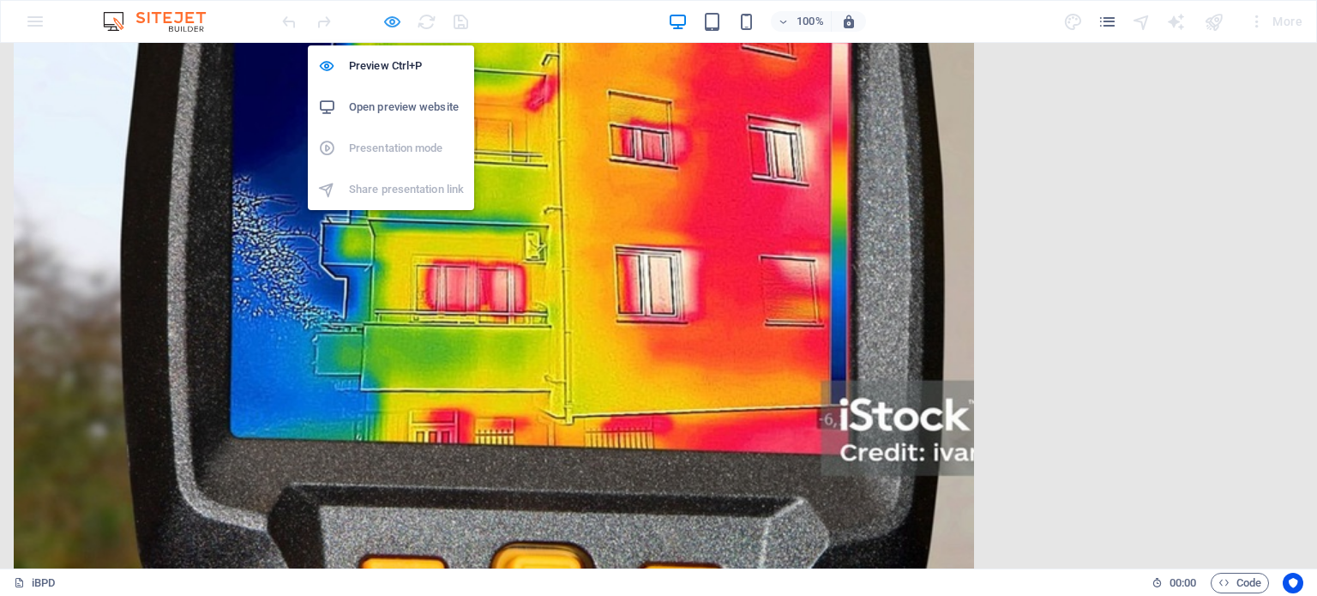
click at [388, 15] on icon "button" at bounding box center [392, 22] width 20 height 20
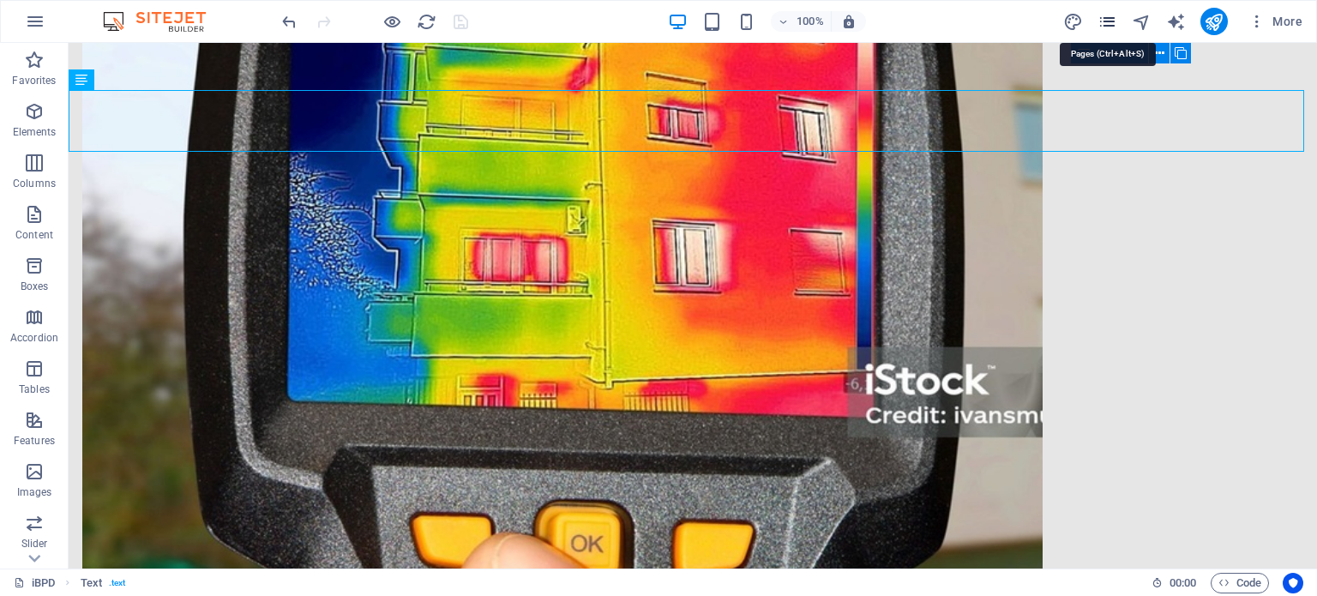
click at [1115, 22] on icon "pages" at bounding box center [1108, 22] width 20 height 20
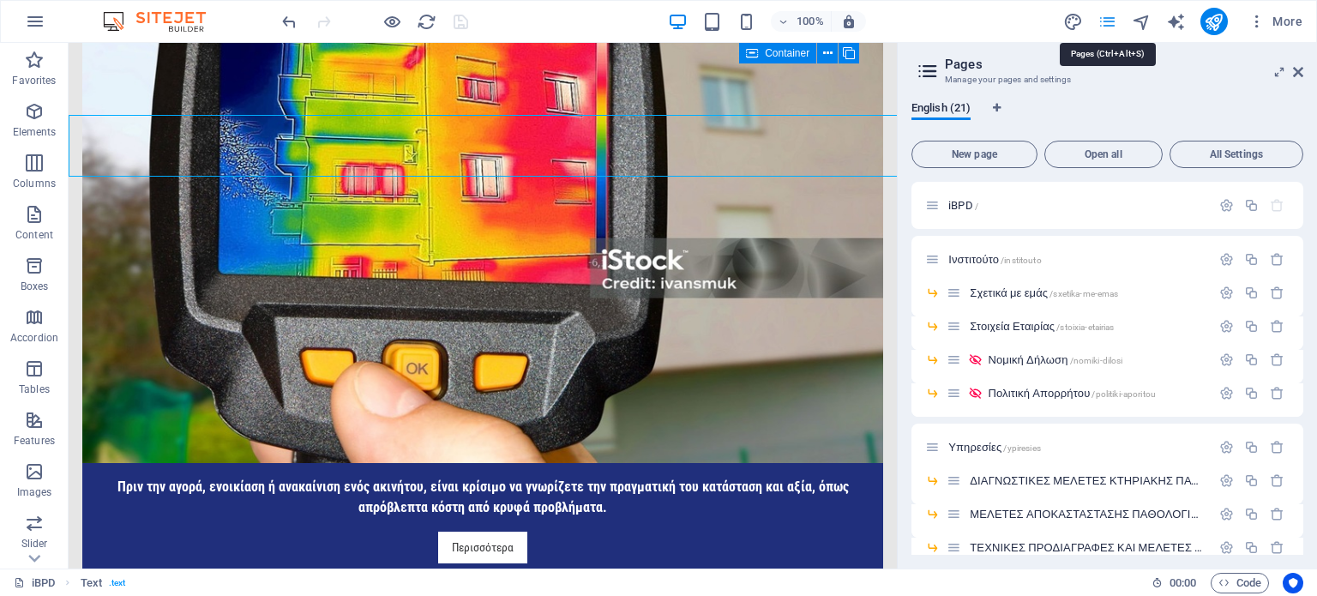
scroll to position [3085, 0]
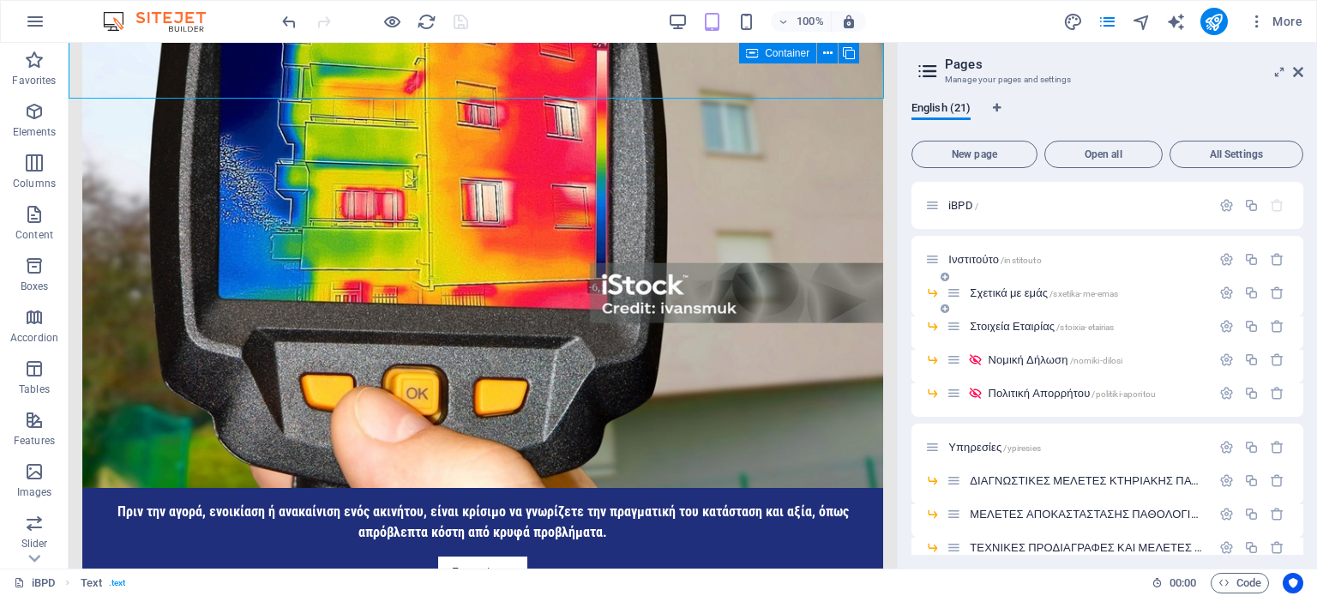
click at [992, 292] on span "Σχετικά με εμάς /sxetika-me-emas" at bounding box center [1044, 292] width 148 height 13
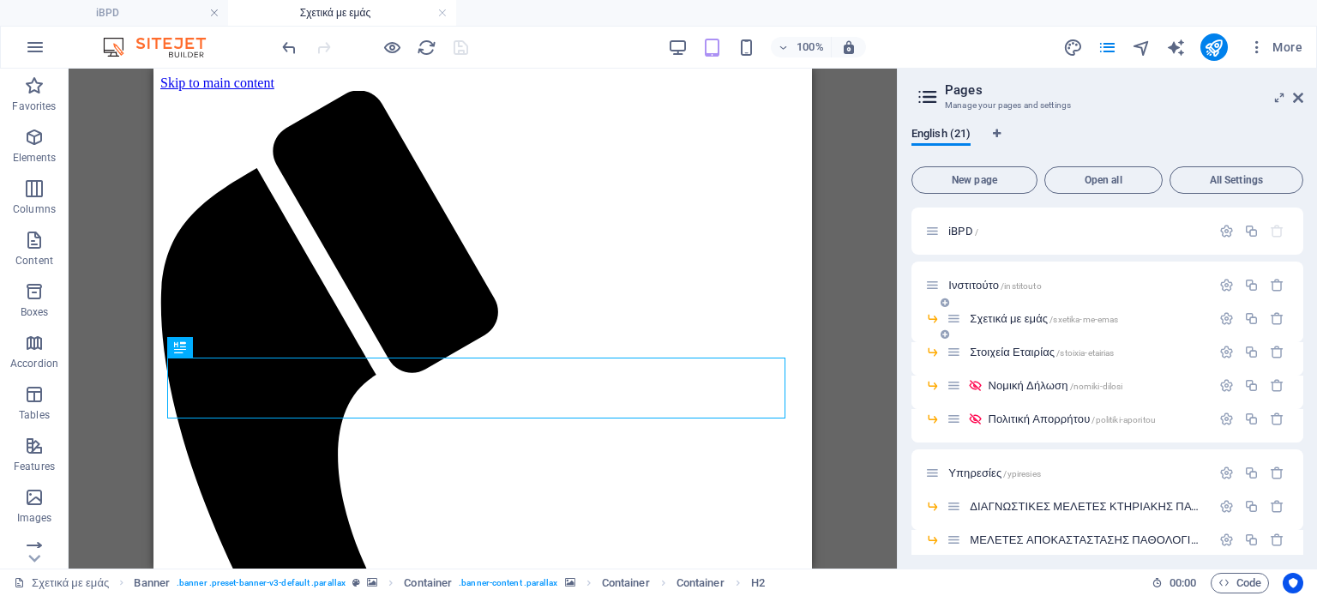
scroll to position [0, 0]
click at [1297, 94] on icon at bounding box center [1298, 98] width 10 height 14
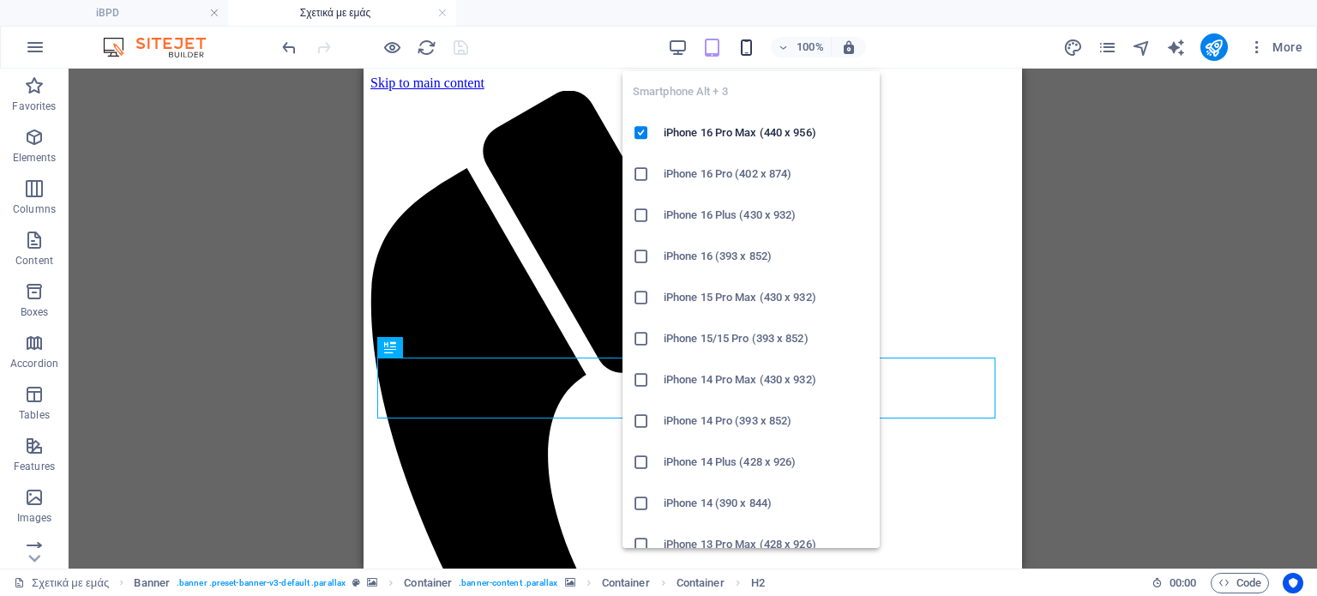
click at [751, 40] on icon "button" at bounding box center [747, 48] width 20 height 20
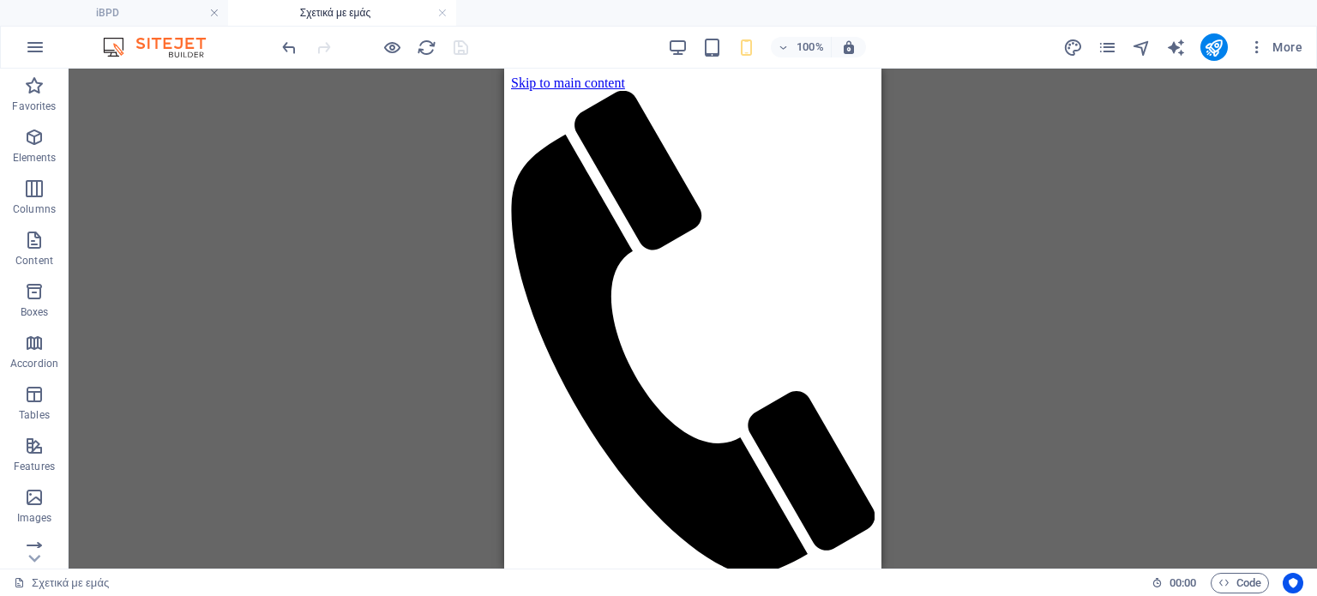
drag, startPoint x: 873, startPoint y: 125, endPoint x: 1352, endPoint y: 126, distance: 478.5
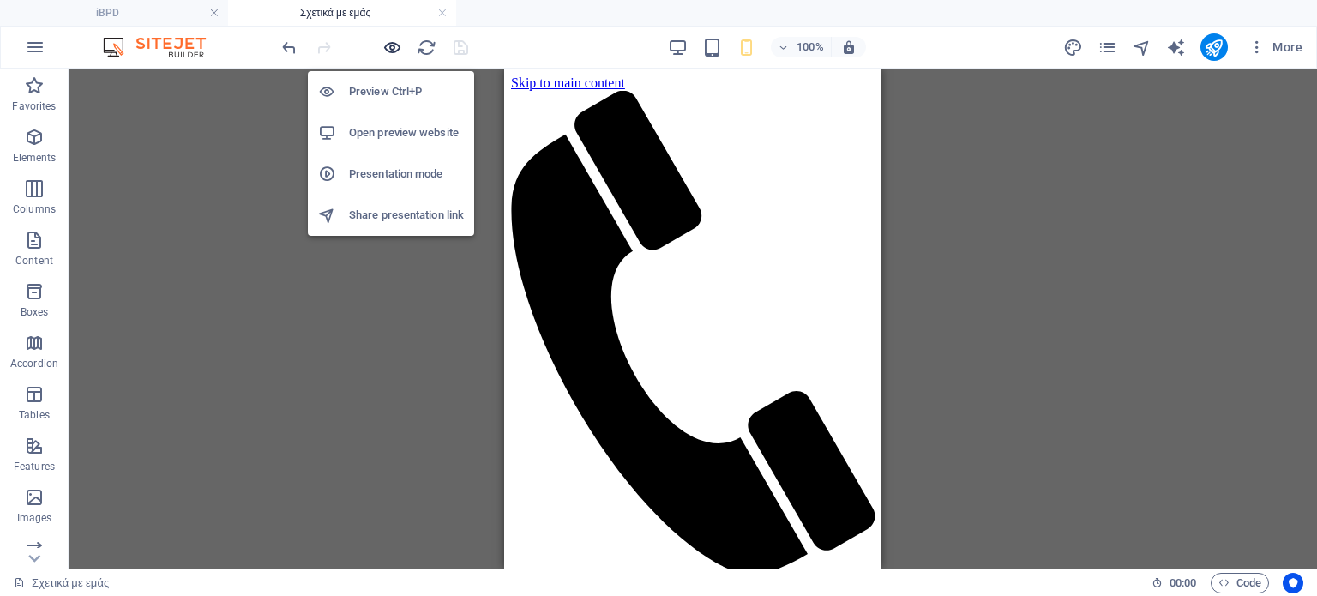
click at [394, 43] on icon "button" at bounding box center [392, 48] width 20 height 20
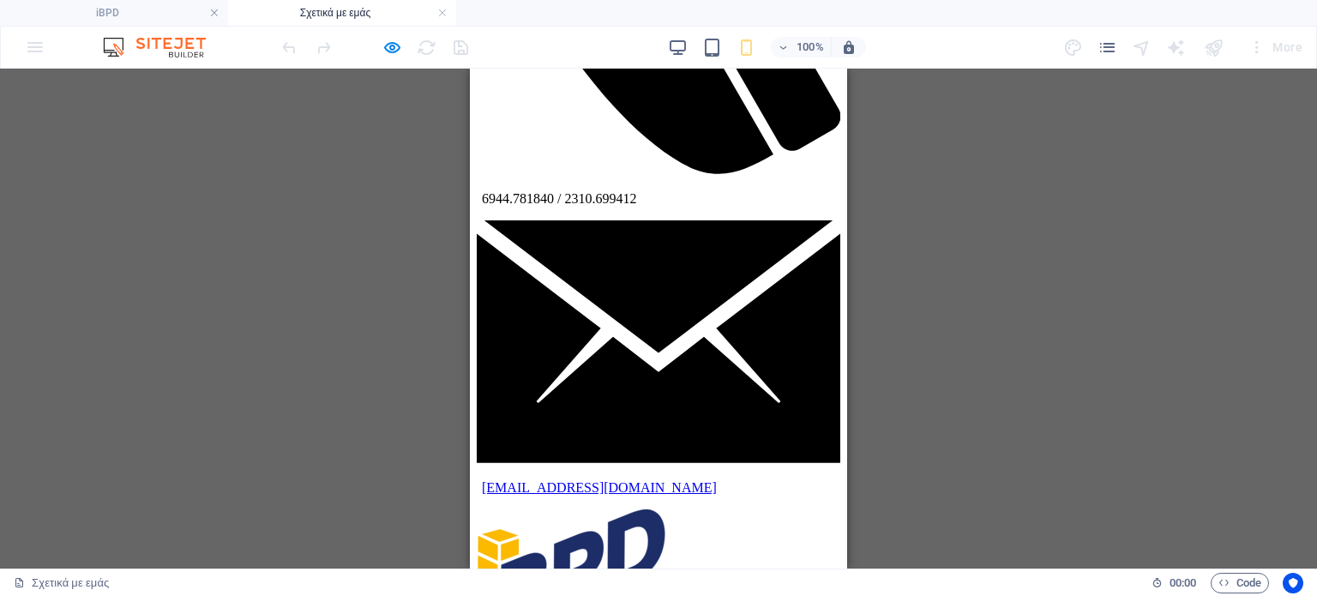
scroll to position [465, 0]
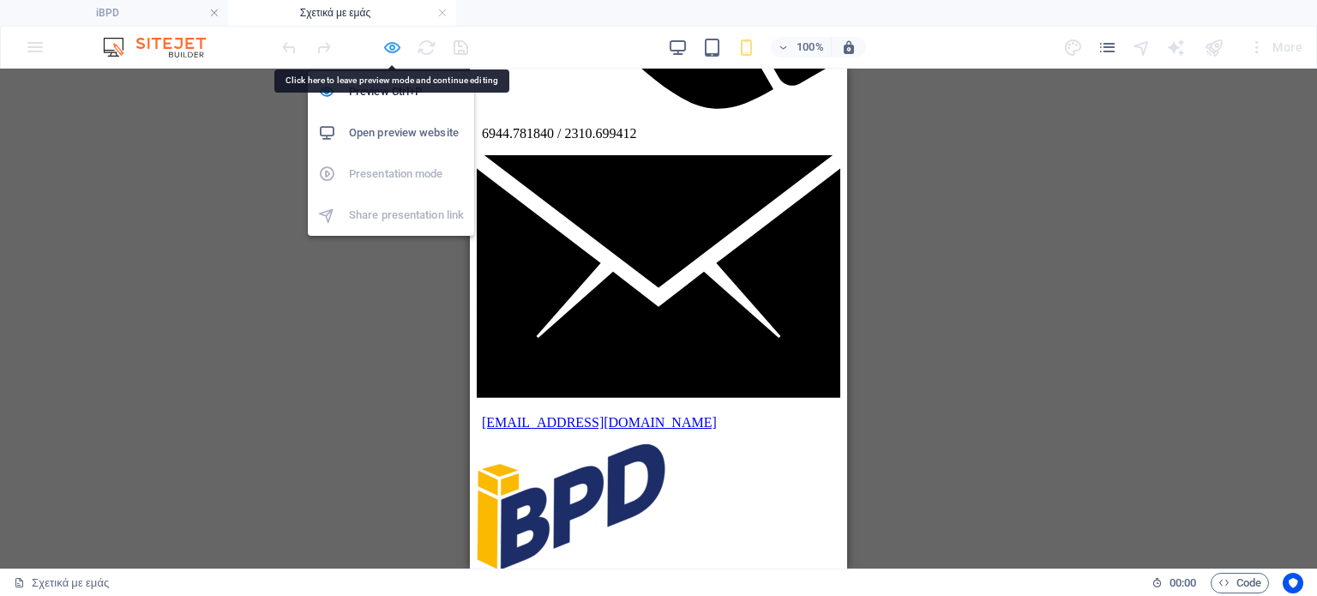
click at [391, 44] on icon "button" at bounding box center [392, 48] width 20 height 20
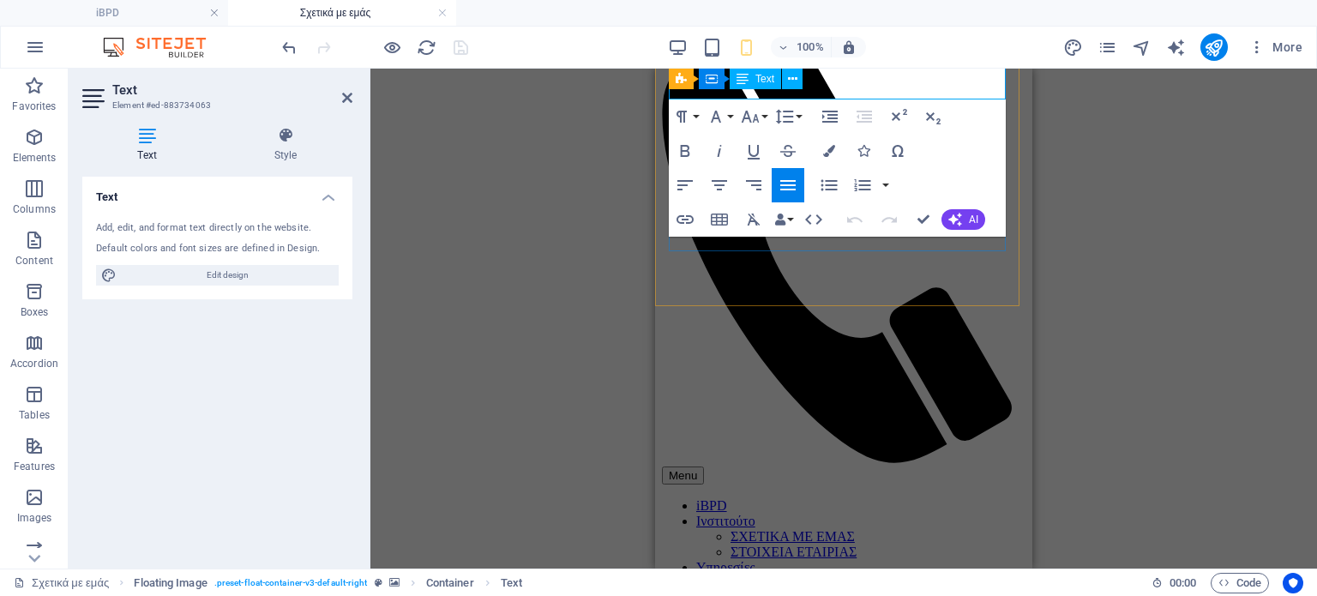
scroll to position [1051, 0]
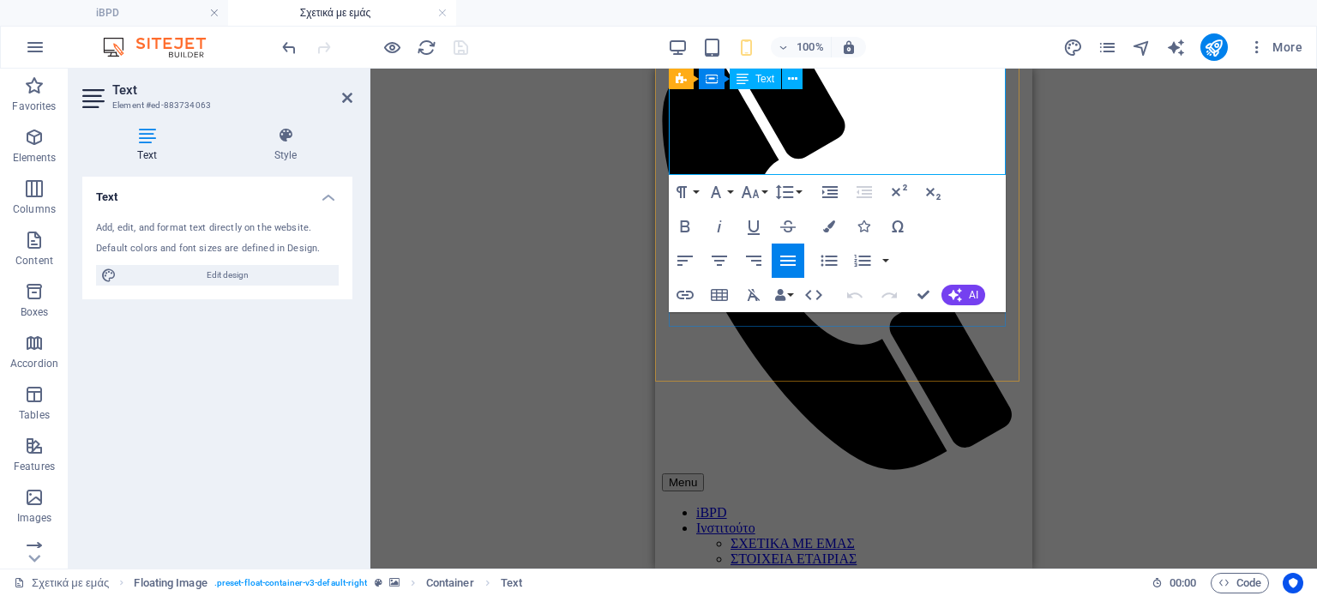
drag, startPoint x: 746, startPoint y: 226, endPoint x: 842, endPoint y: 166, distance: 113.3
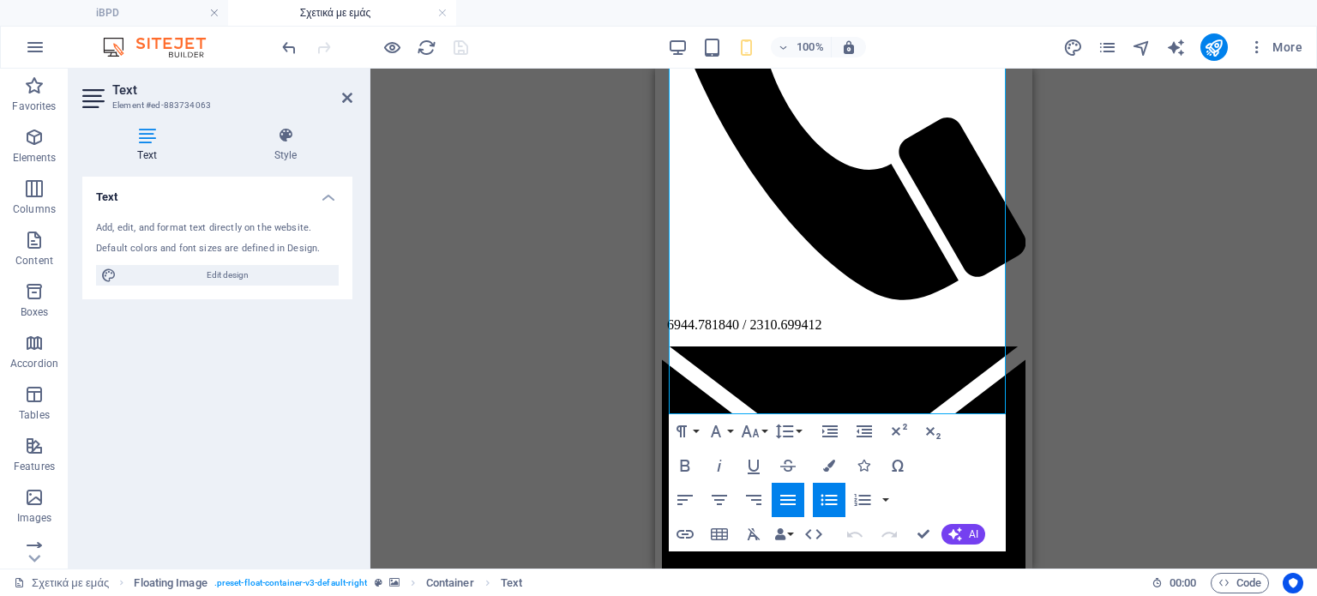
scroll to position [0, 0]
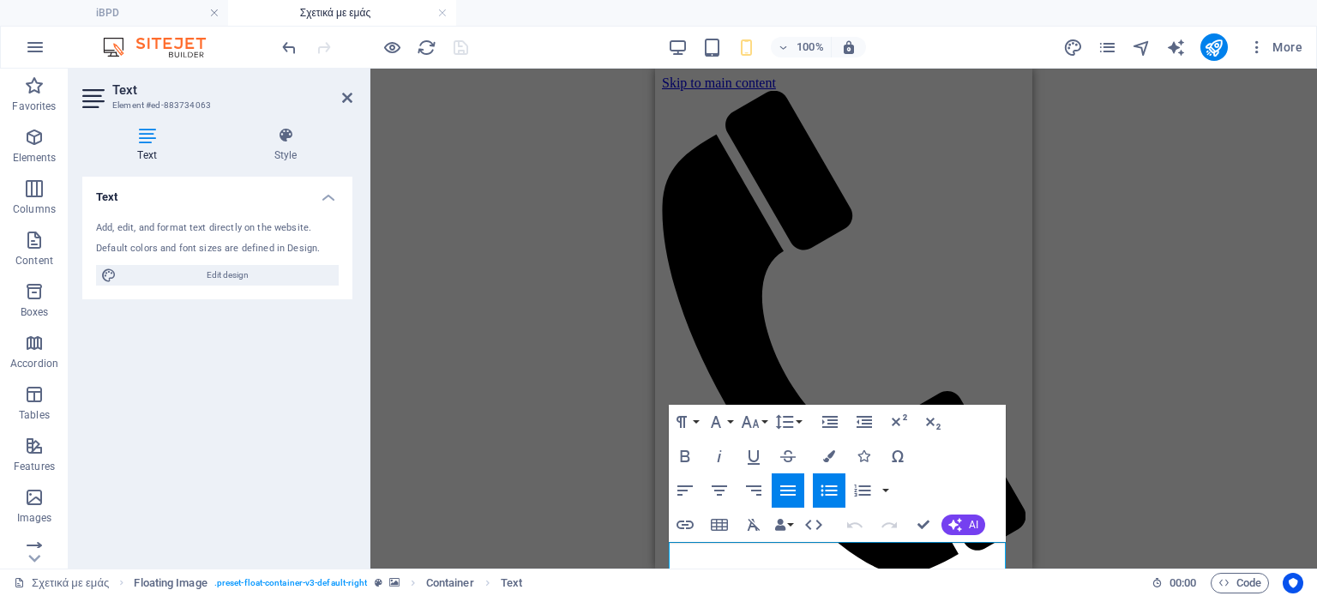
drag, startPoint x: 842, startPoint y: 166, endPoint x: 673, endPoint y: 534, distance: 405.6
click at [690, 486] on icon "button" at bounding box center [685, 490] width 15 height 10
click at [345, 97] on icon at bounding box center [347, 98] width 10 height 14
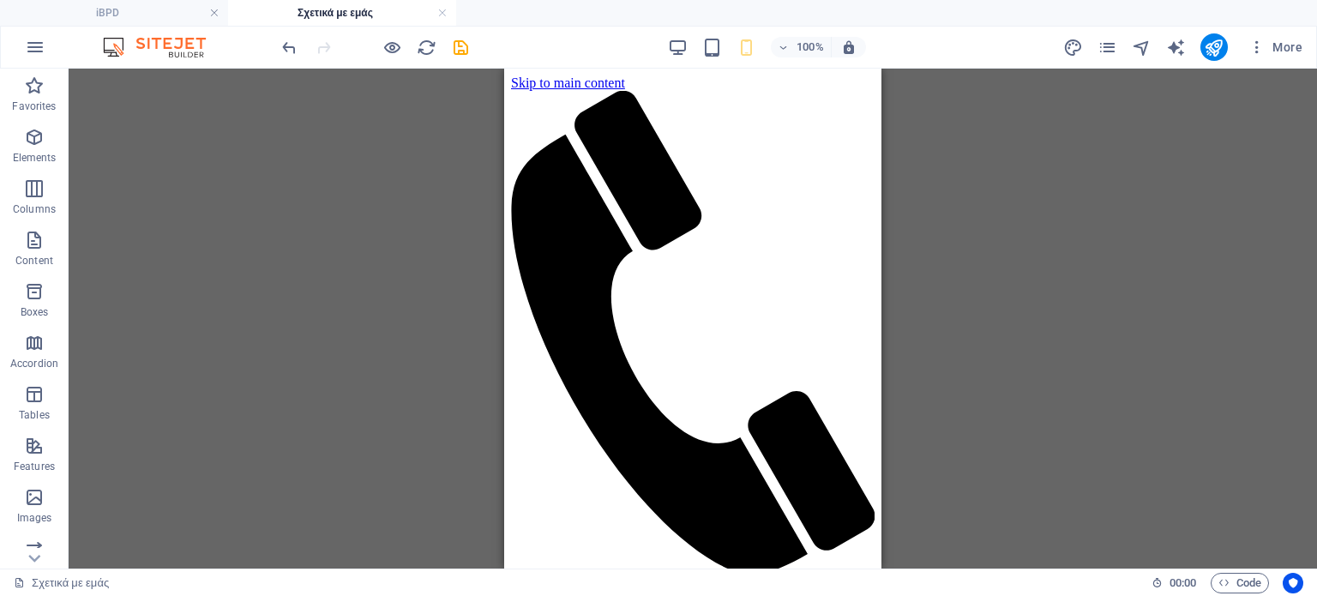
drag, startPoint x: 874, startPoint y: 148, endPoint x: 1364, endPoint y: 77, distance: 494.7
click at [289, 47] on icon "undo" at bounding box center [290, 48] width 20 height 20
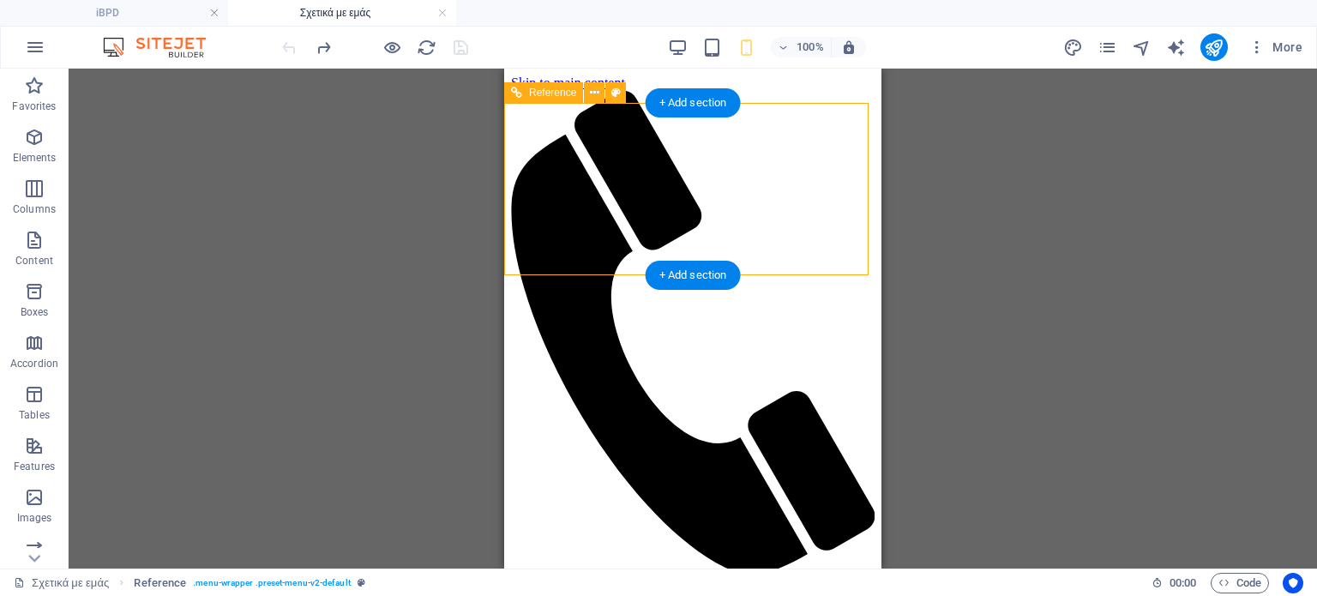
scroll to position [75, 0]
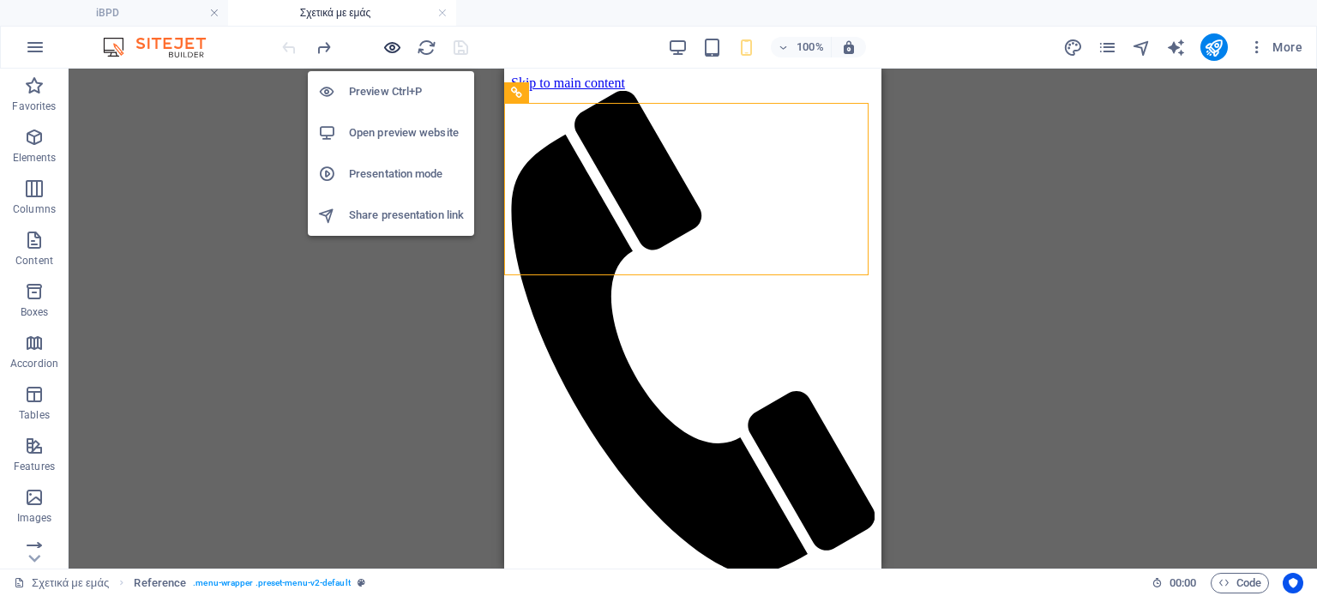
click at [391, 49] on icon "button" at bounding box center [392, 48] width 20 height 20
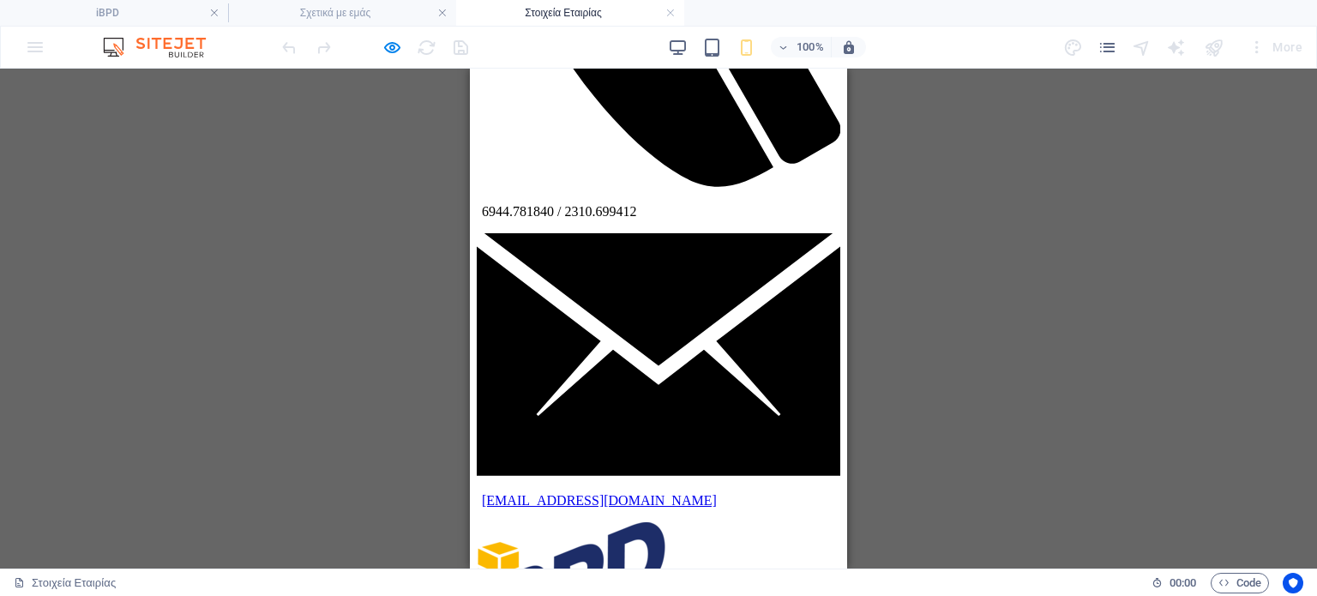
scroll to position [0, 0]
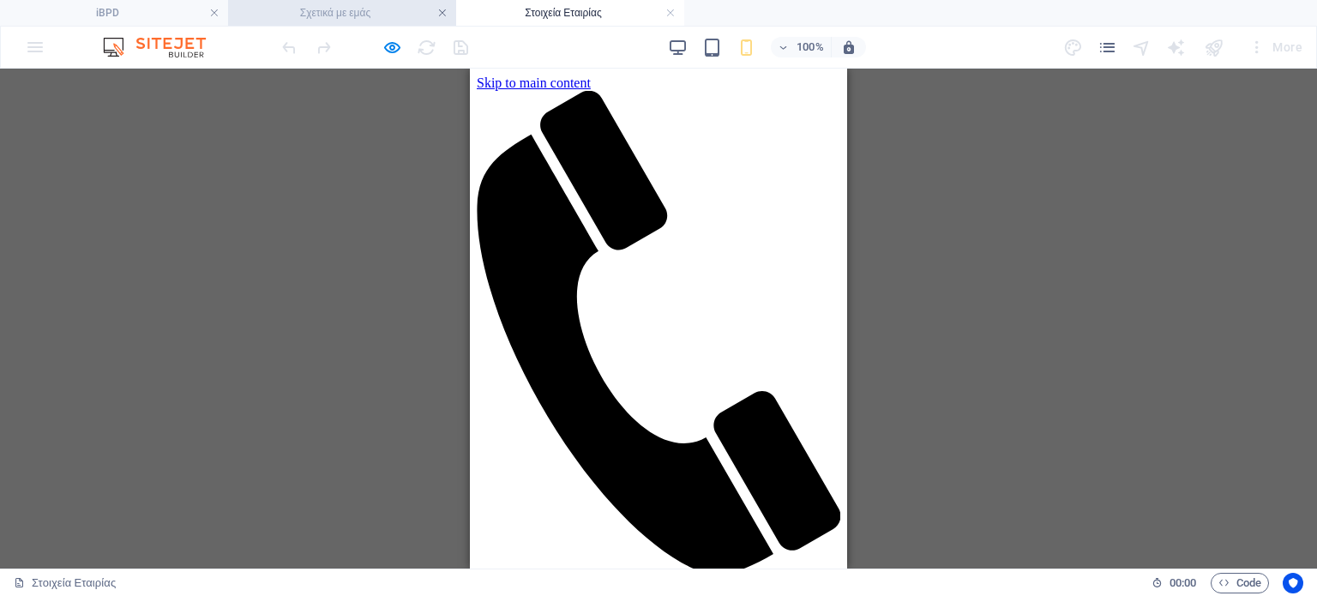
click at [441, 14] on link at bounding box center [442, 13] width 10 height 16
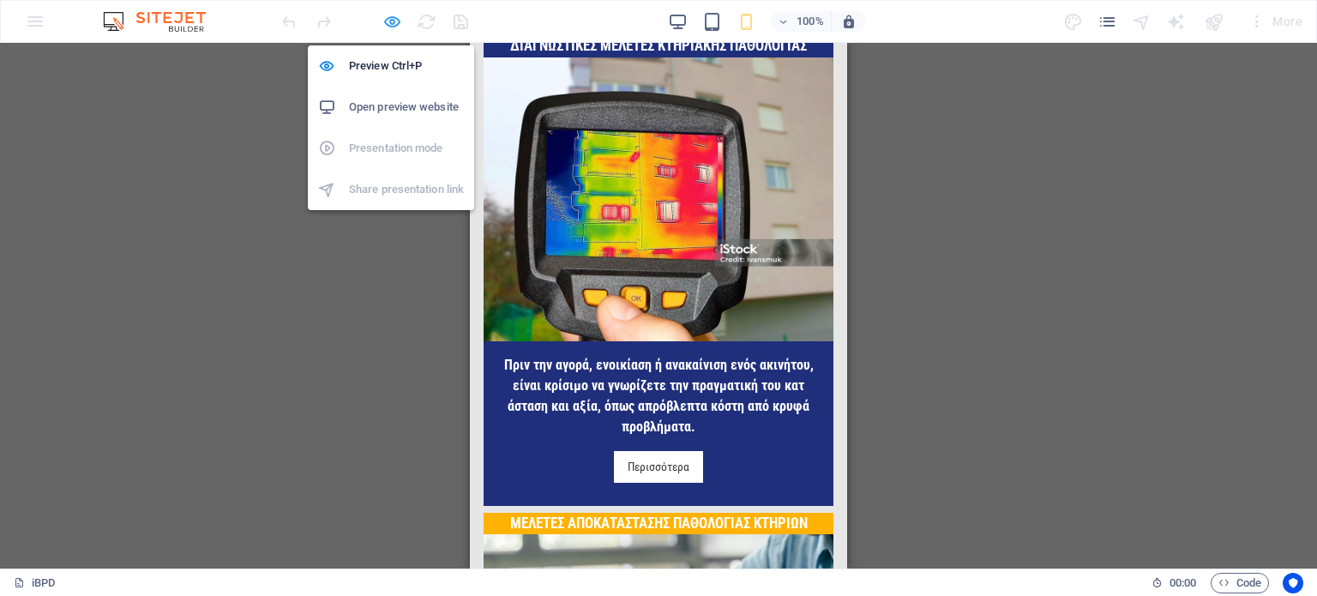
click at [388, 21] on icon "button" at bounding box center [392, 22] width 20 height 20
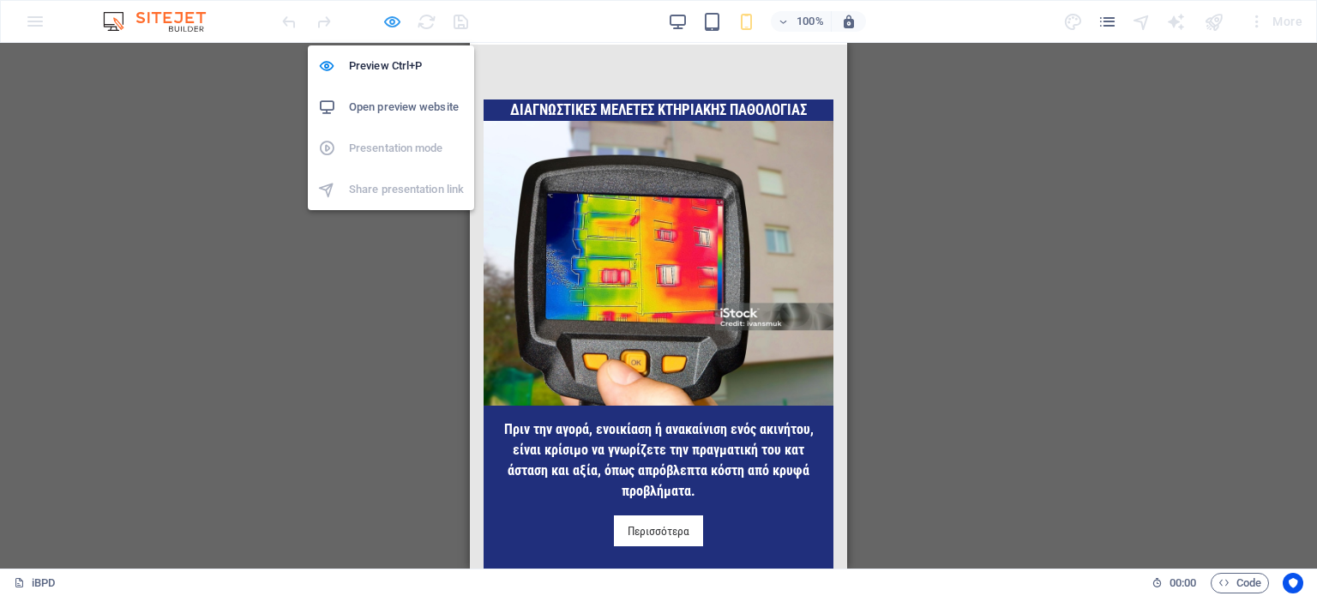
scroll to position [3126, 0]
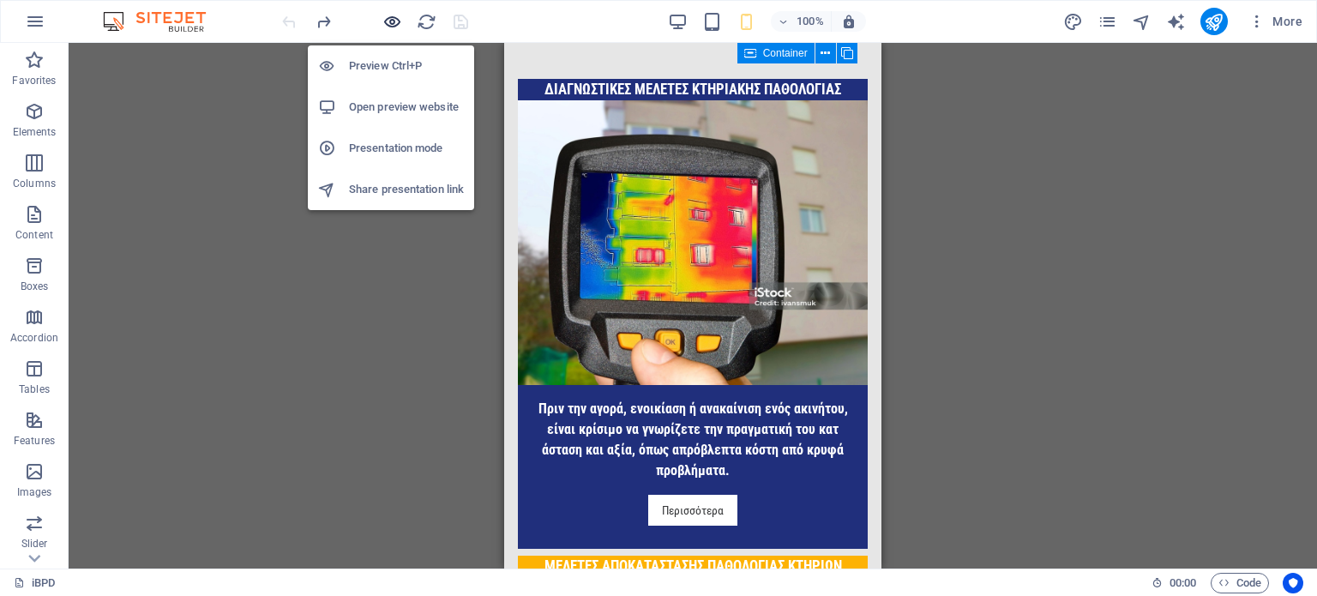
click at [388, 18] on icon "button" at bounding box center [392, 22] width 20 height 20
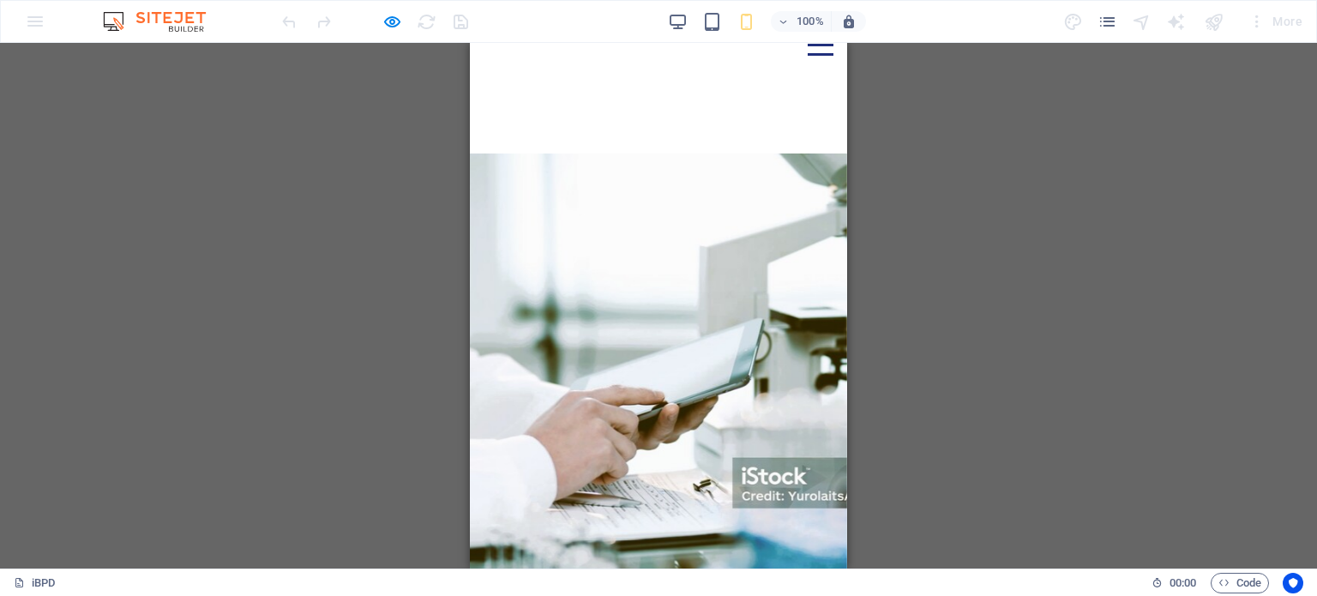
scroll to position [0, 0]
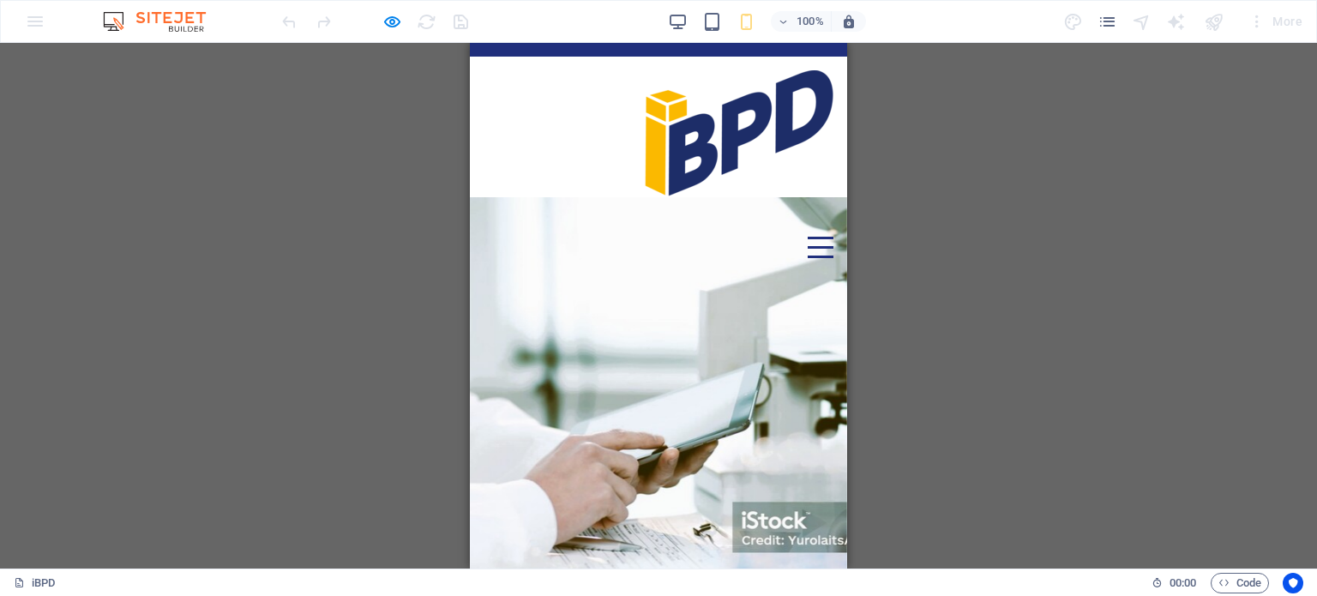
drag, startPoint x: 840, startPoint y: 311, endPoint x: 1322, endPoint y: 105, distance: 523.6
click at [808, 237] on div "Menu" at bounding box center [821, 247] width 26 height 21
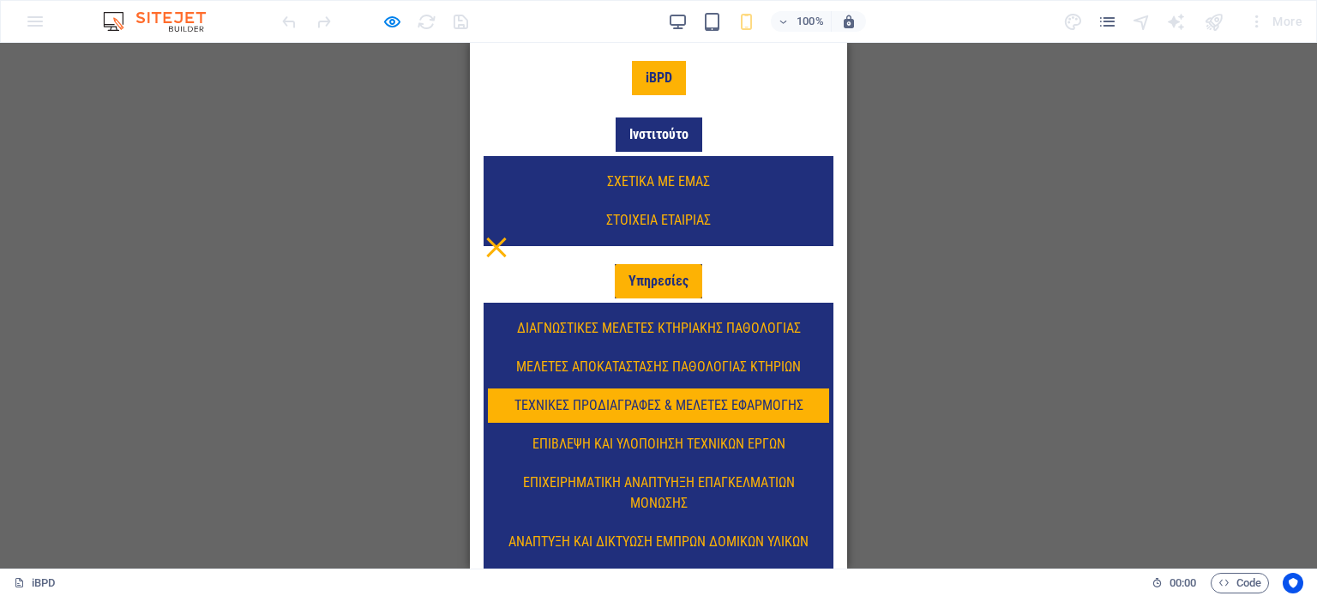
click at [709, 397] on link "τεχνικεσ προδιαγραφεσ & μελετεσ εφαρμογησ" at bounding box center [658, 405] width 341 height 34
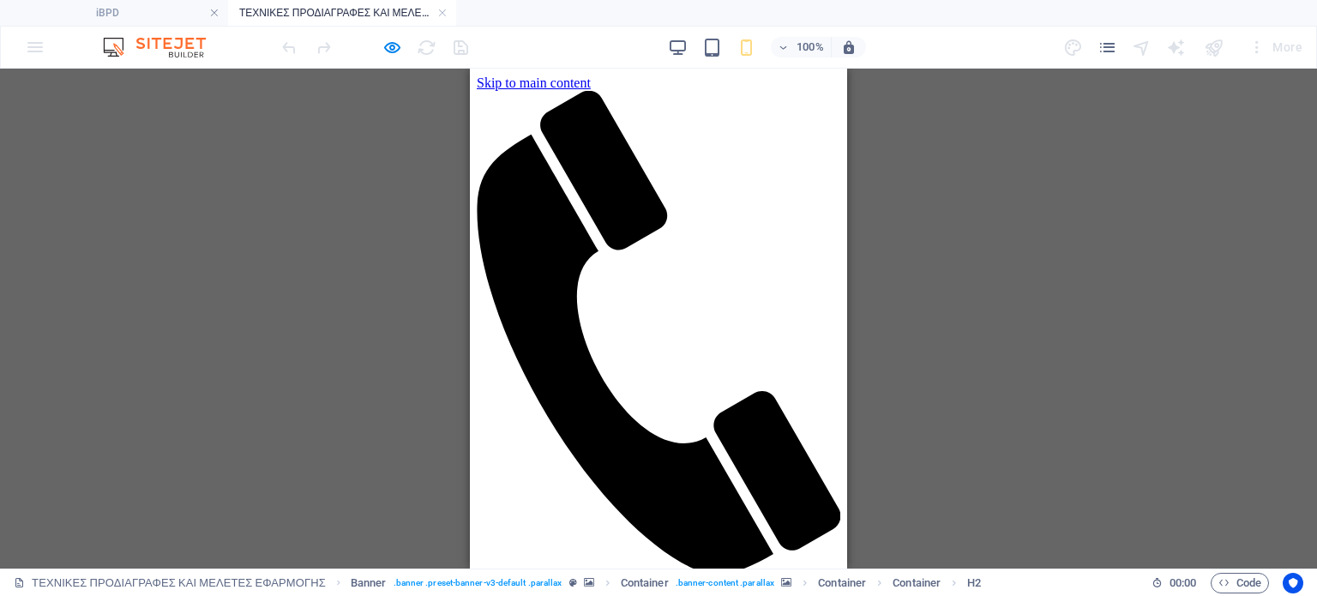
drag, startPoint x: 658, startPoint y: 370, endPoint x: 806, endPoint y: 172, distance: 247.5
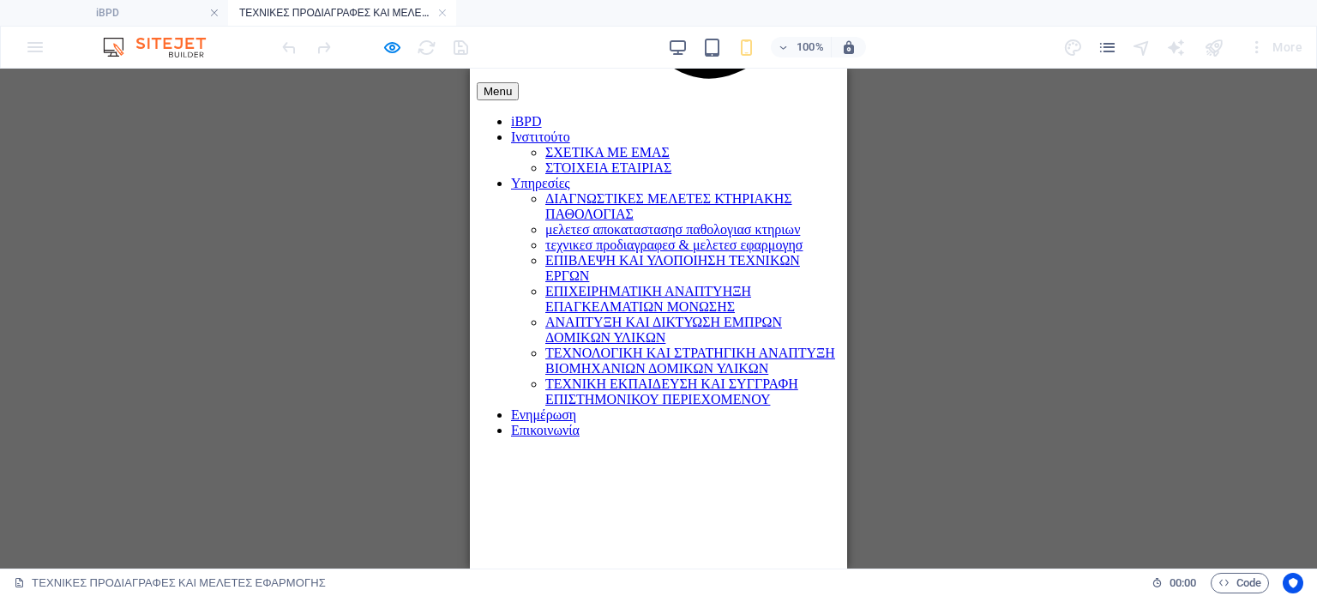
scroll to position [1431, 0]
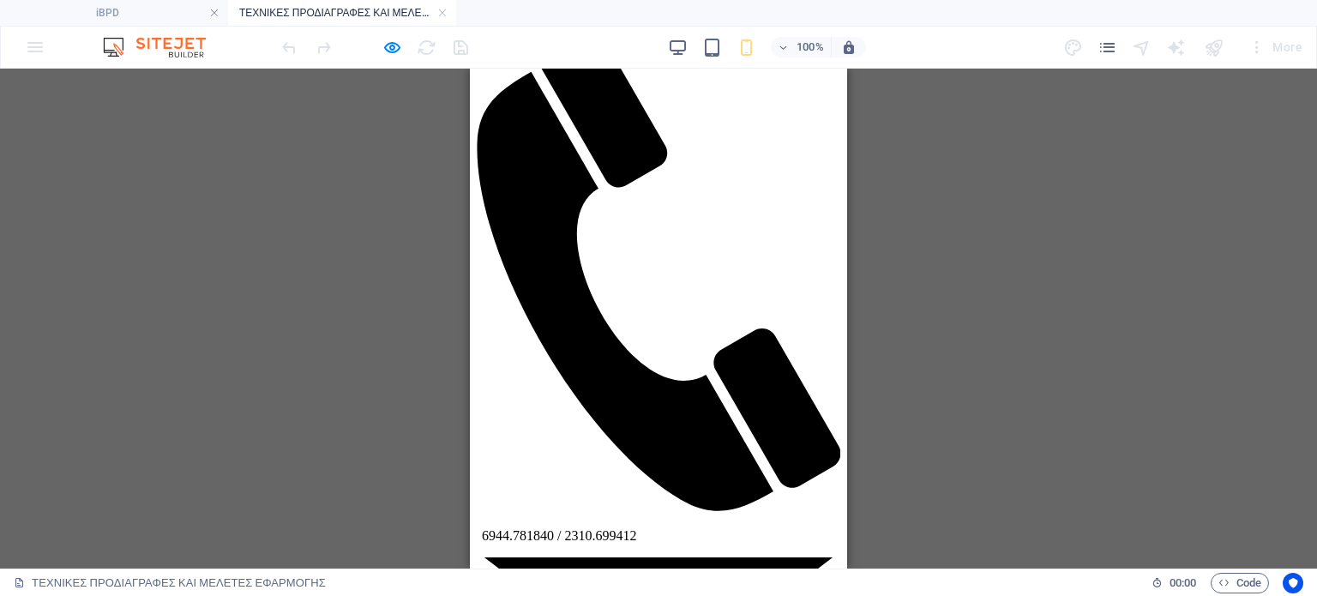
scroll to position [0, 0]
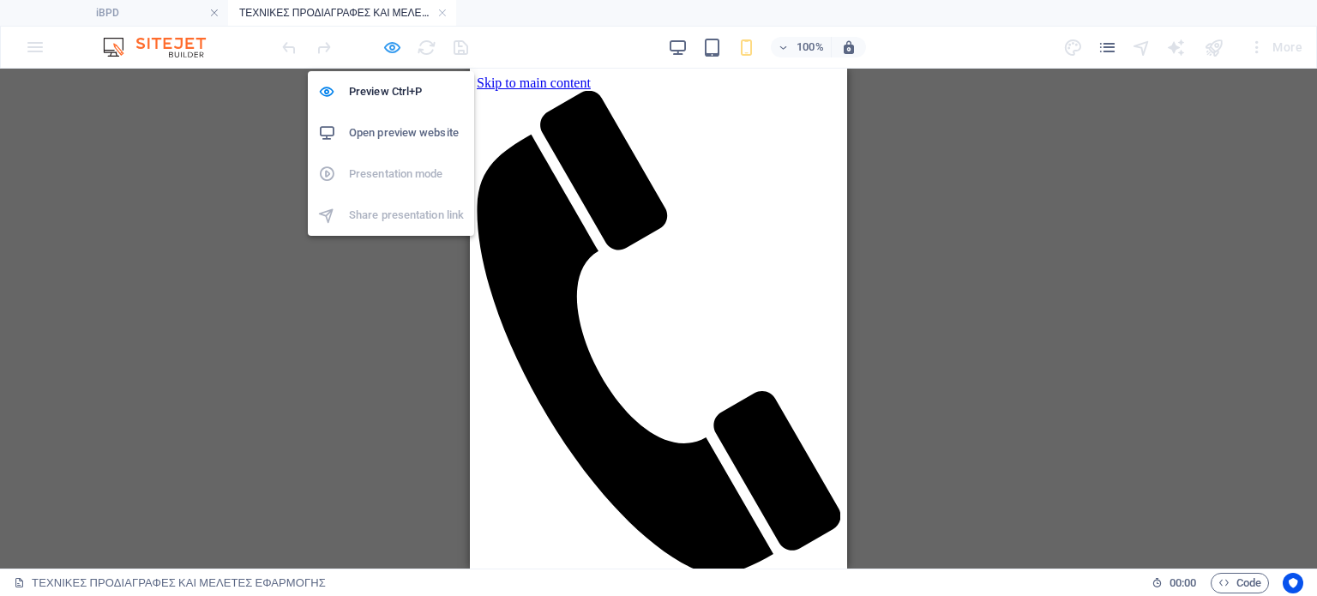
click at [387, 45] on icon "button" at bounding box center [392, 48] width 20 height 20
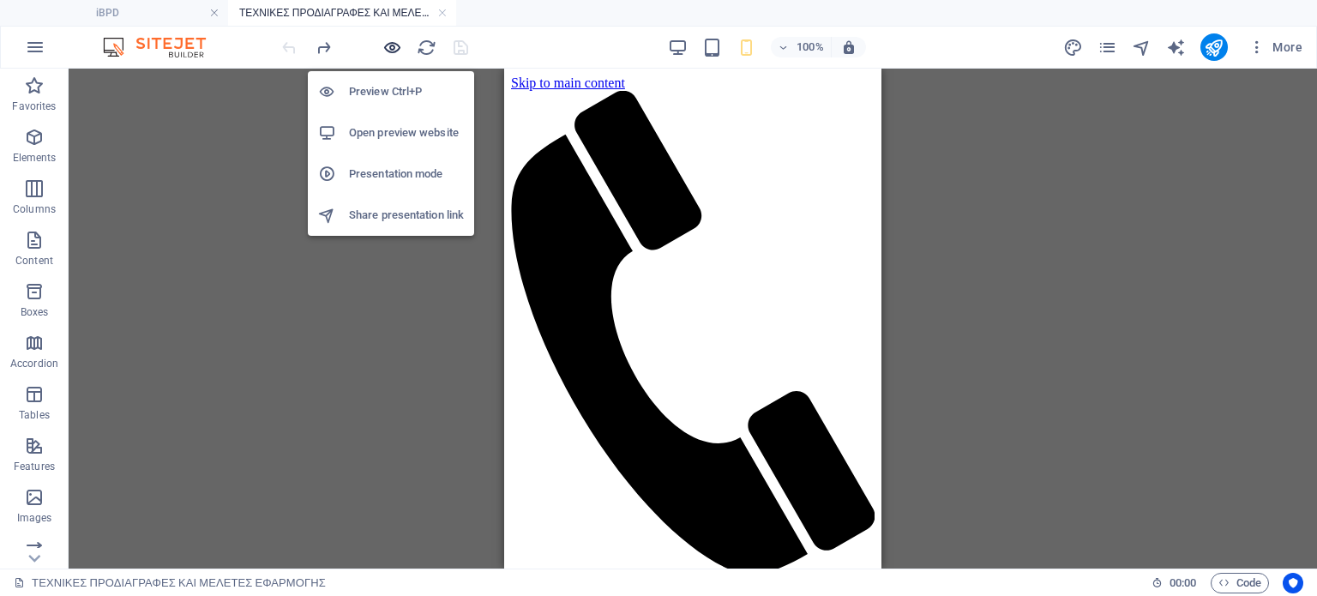
click at [387, 45] on icon "button" at bounding box center [392, 48] width 20 height 20
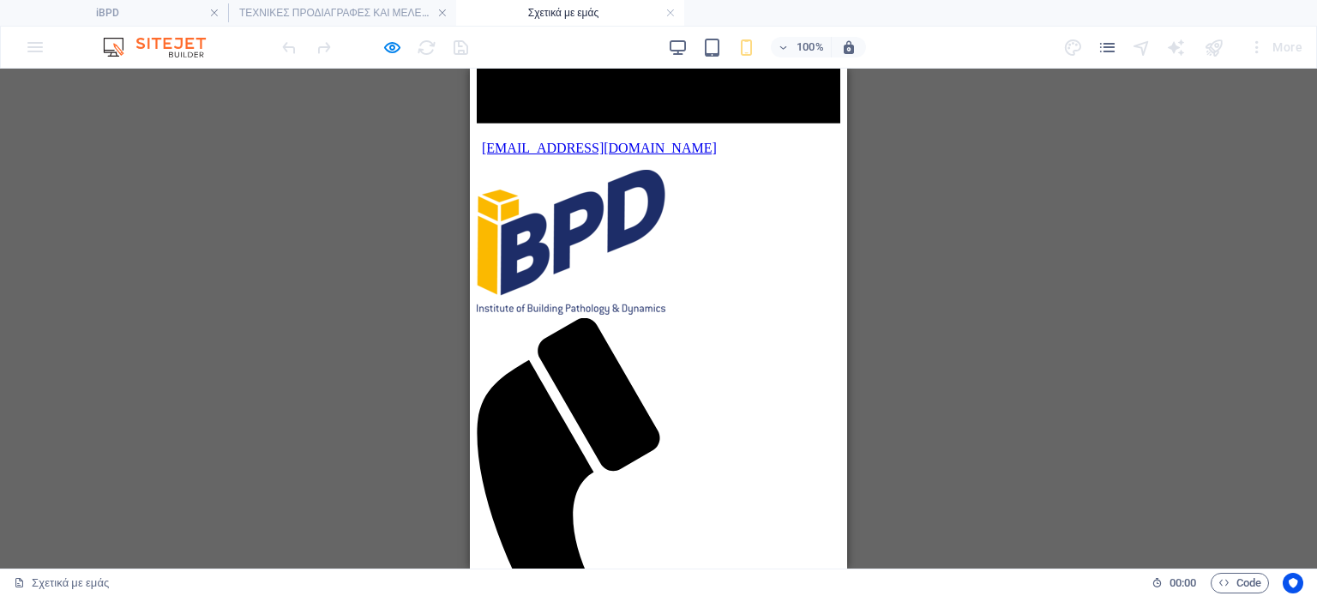
scroll to position [765, 0]
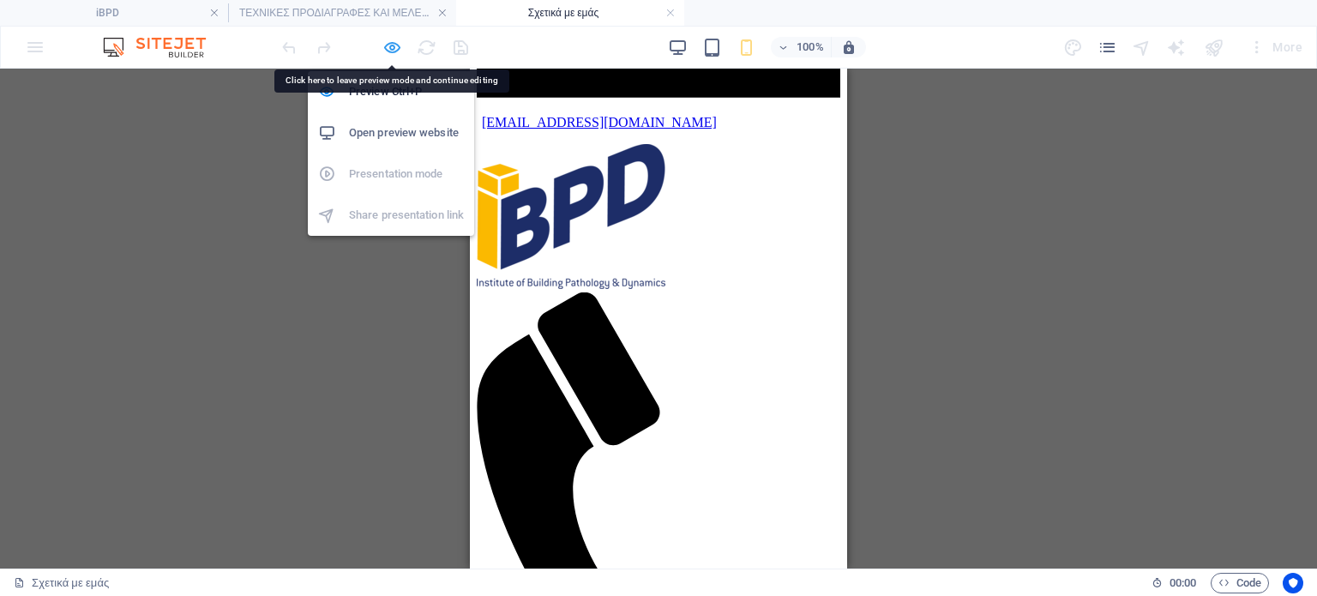
click at [390, 38] on icon "button" at bounding box center [392, 48] width 20 height 20
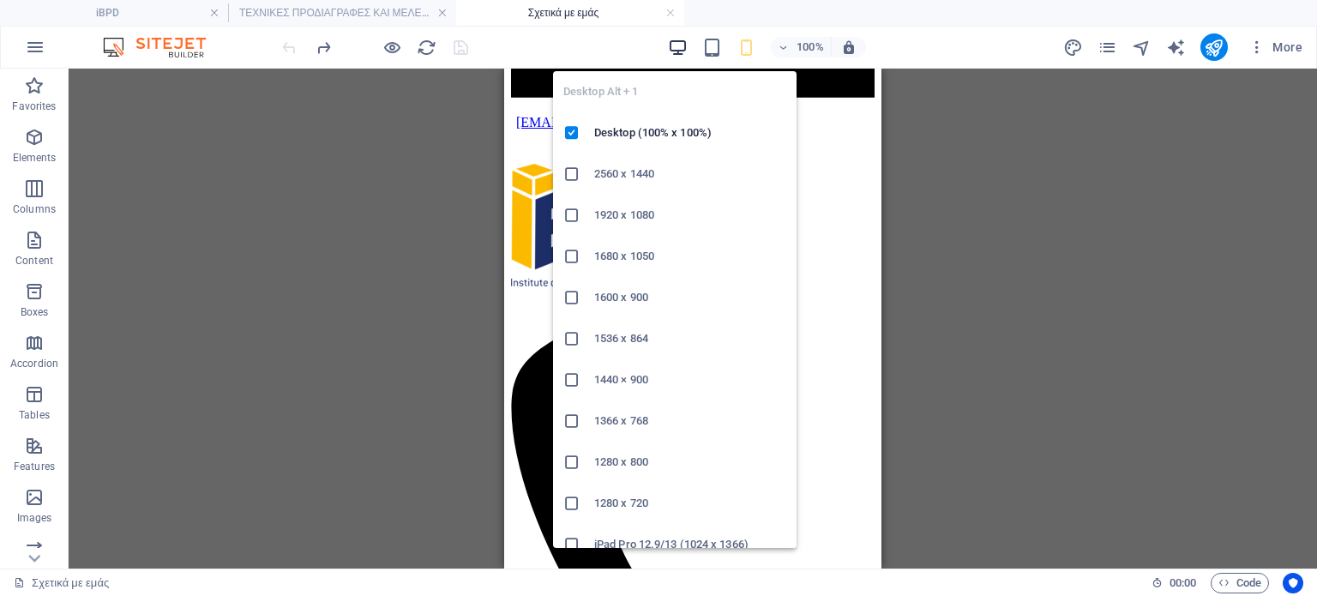
click at [670, 47] on icon "button" at bounding box center [678, 48] width 20 height 20
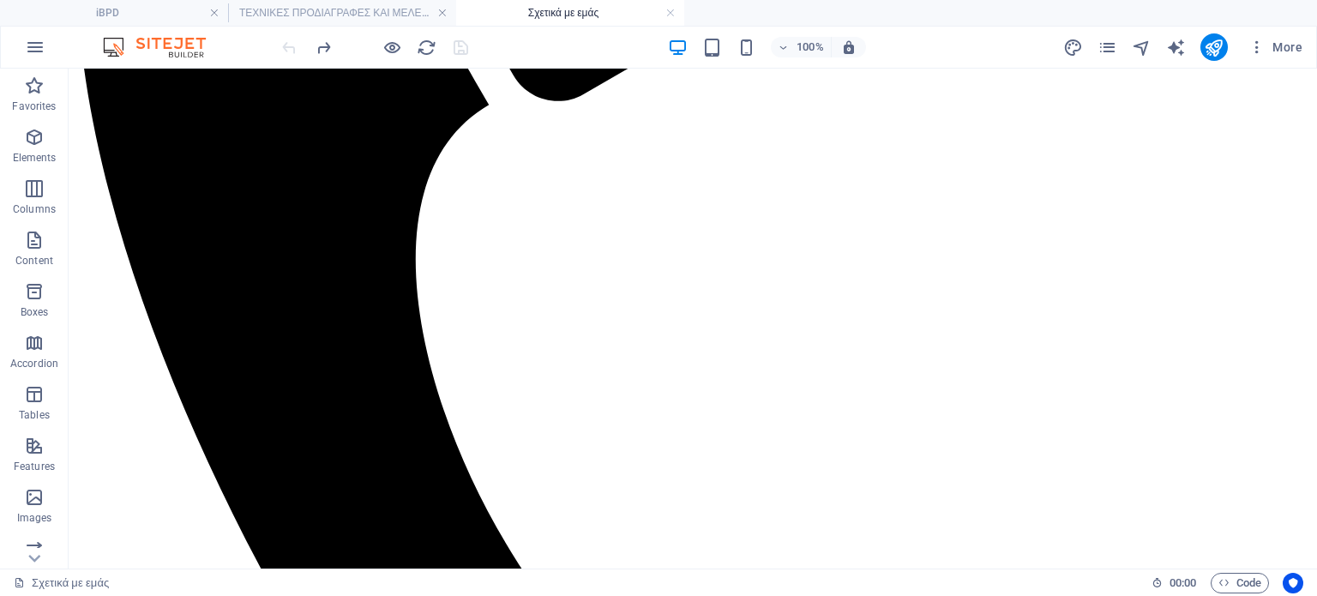
scroll to position [546, 0]
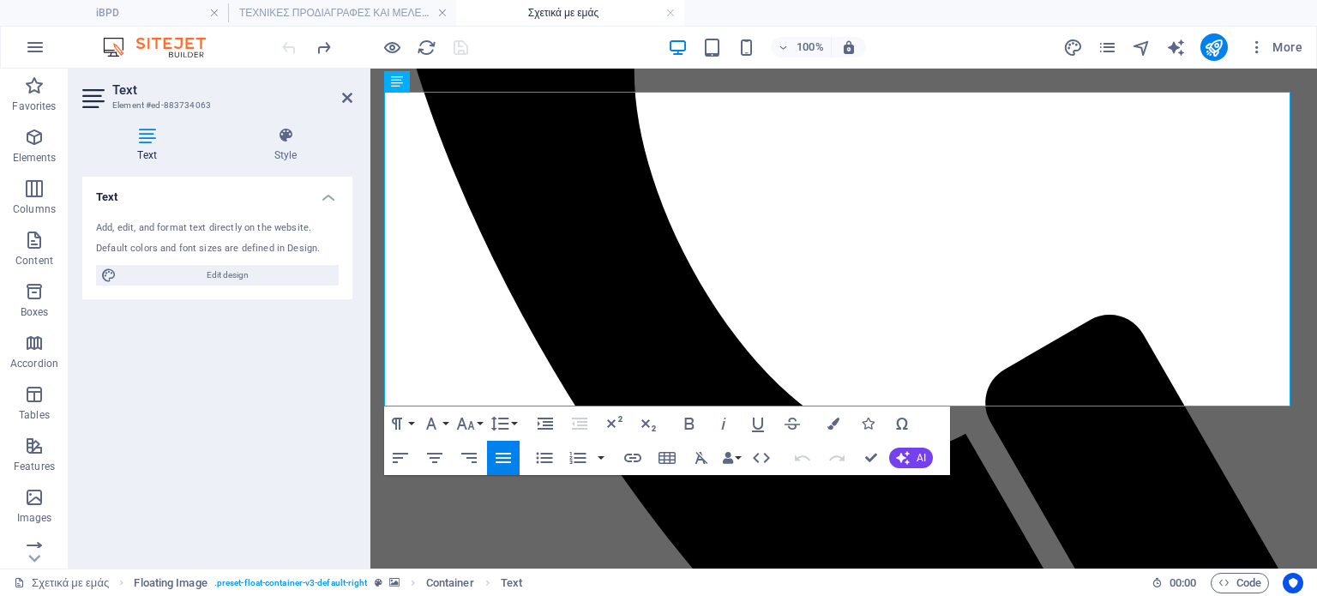
drag, startPoint x: 1019, startPoint y: 400, endPoint x: 370, endPoint y: 112, distance: 709.9
click at [477, 418] on button "Font Size" at bounding box center [469, 424] width 33 height 34
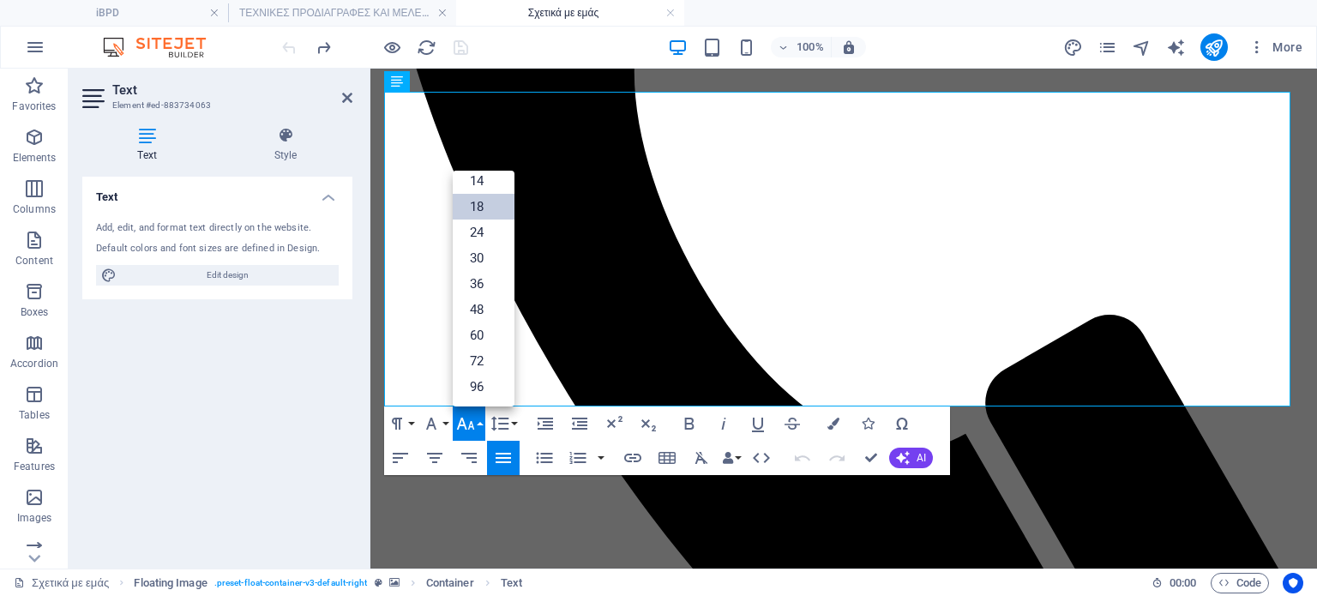
scroll to position [137, 0]
click at [479, 208] on link "18" at bounding box center [484, 208] width 62 height 26
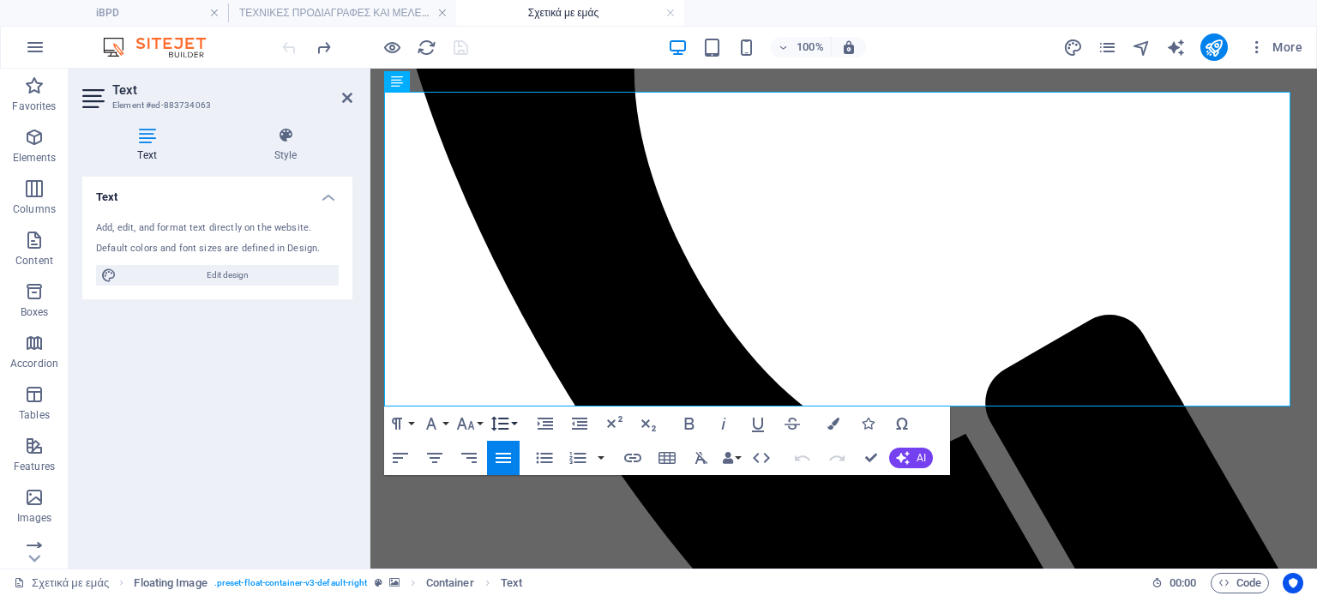
click at [509, 430] on icon "button" at bounding box center [500, 423] width 21 height 21
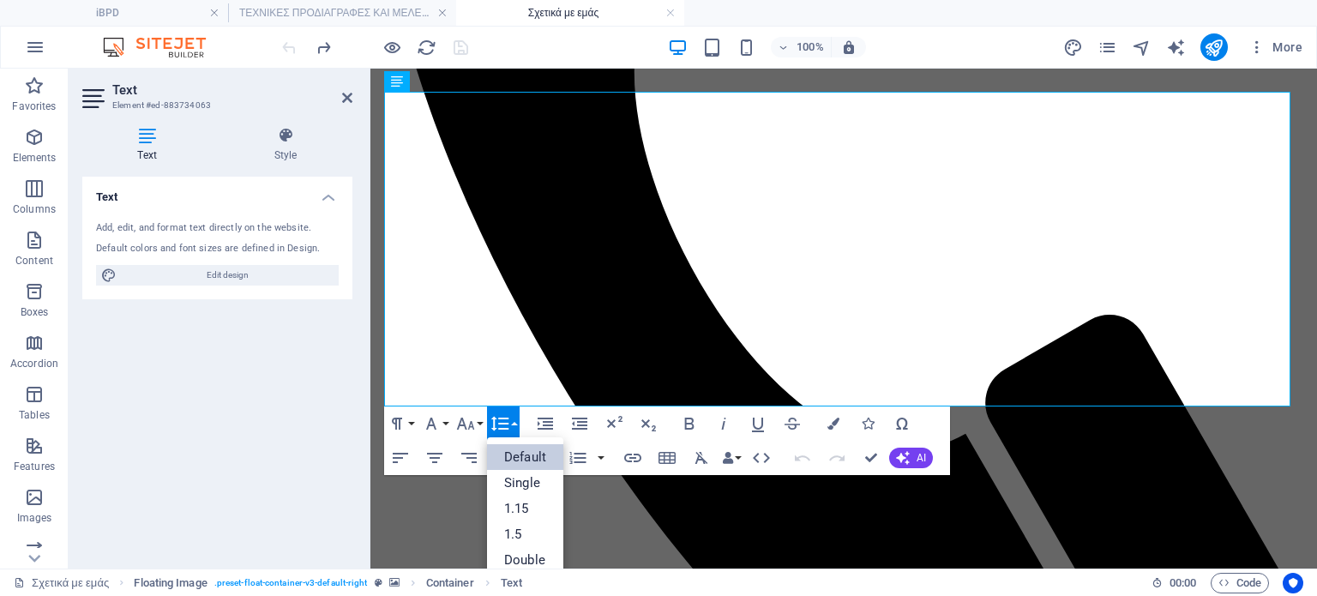
scroll to position [0, 0]
click at [539, 455] on link "Default" at bounding box center [525, 457] width 76 height 26
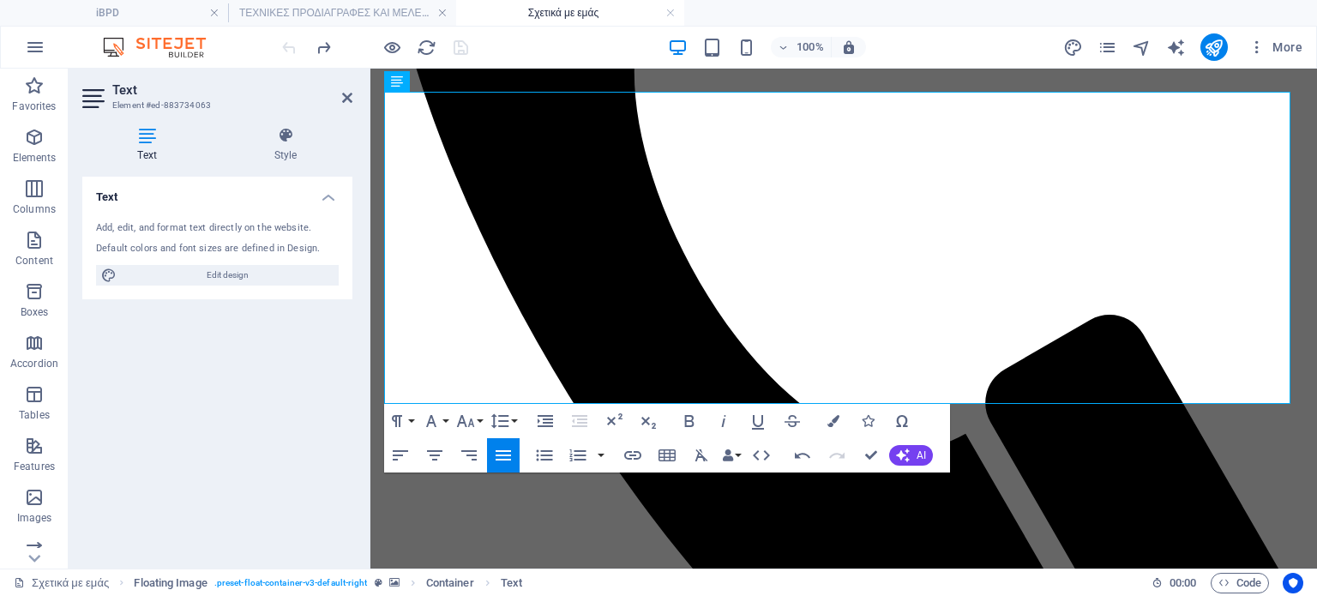
drag, startPoint x: 904, startPoint y: 397, endPoint x: 383, endPoint y: 356, distance: 522.2
click at [546, 455] on icon "button" at bounding box center [545, 454] width 16 height 11
click at [549, 422] on icon "button" at bounding box center [545, 421] width 15 height 12
click at [480, 418] on button "Font Size" at bounding box center [469, 421] width 33 height 34
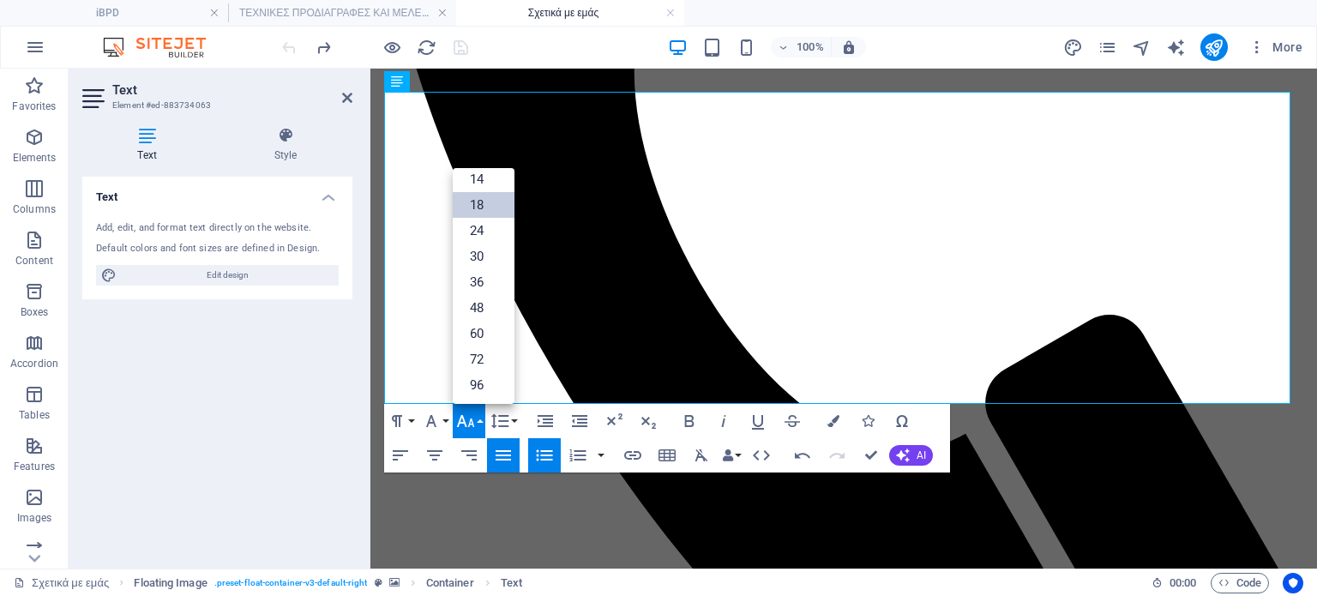
click at [469, 203] on link "18" at bounding box center [484, 205] width 62 height 26
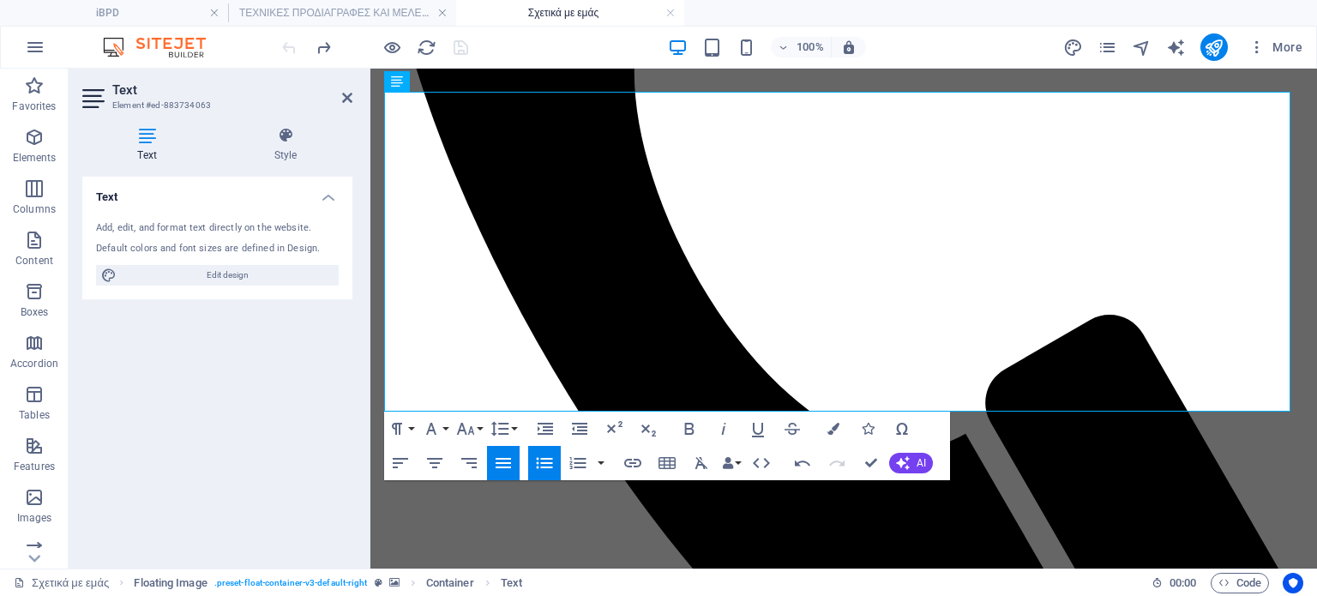
drag, startPoint x: 862, startPoint y: 308, endPoint x: 383, endPoint y: 262, distance: 480.7
click at [547, 469] on icon "button" at bounding box center [544, 463] width 21 height 21
click at [549, 428] on icon "button" at bounding box center [545, 429] width 21 height 21
click at [473, 426] on icon "button" at bounding box center [465, 429] width 21 height 21
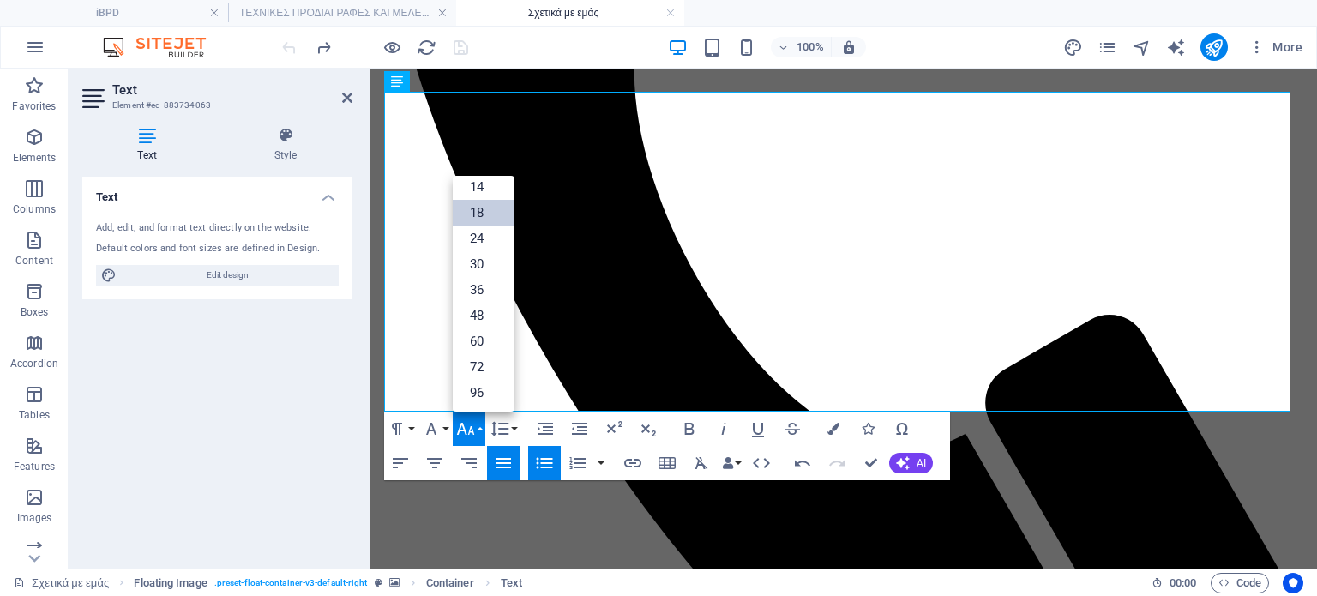
click at [475, 205] on link "18" at bounding box center [484, 213] width 62 height 26
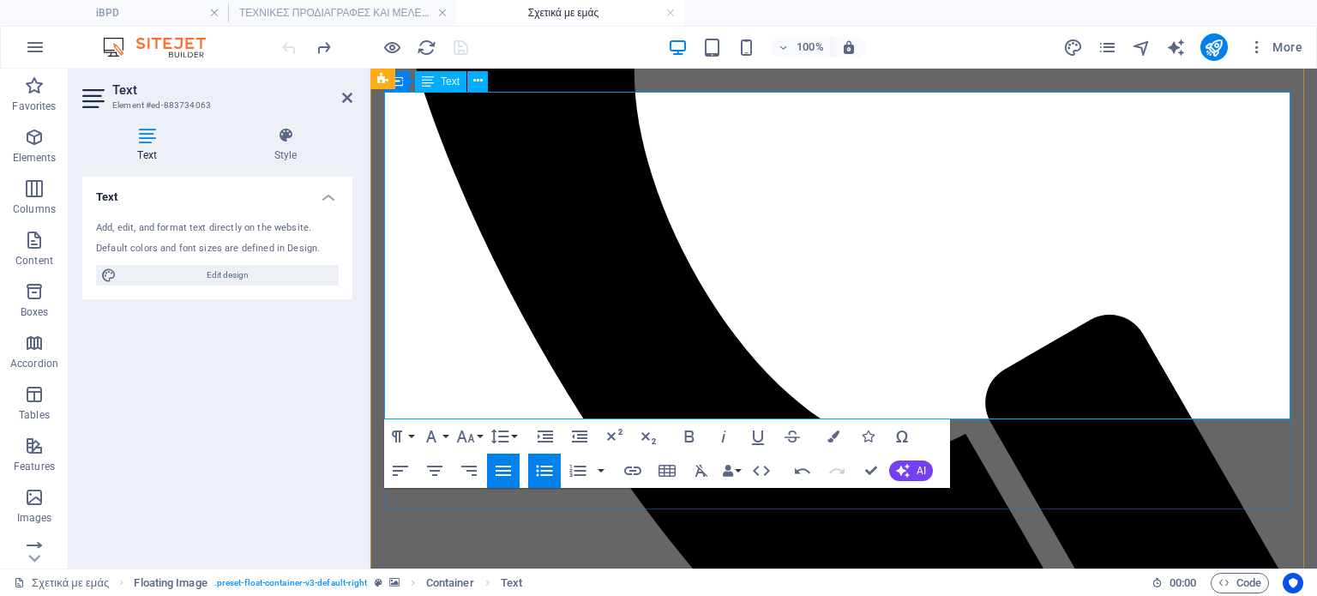
drag, startPoint x: 729, startPoint y: 218, endPoint x: 378, endPoint y: 160, distance: 355.4
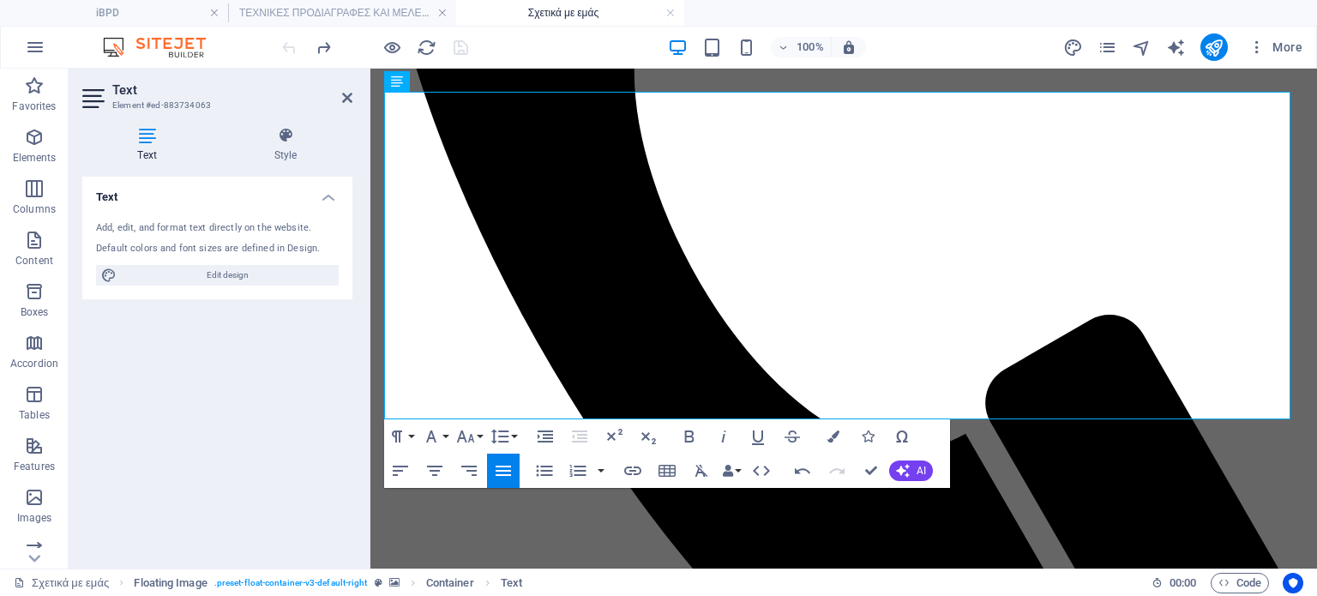
drag, startPoint x: 718, startPoint y: 214, endPoint x: 381, endPoint y: 165, distance: 340.7
click at [542, 442] on icon "button" at bounding box center [545, 437] width 15 height 12
click at [799, 475] on icon "button" at bounding box center [802, 471] width 21 height 21
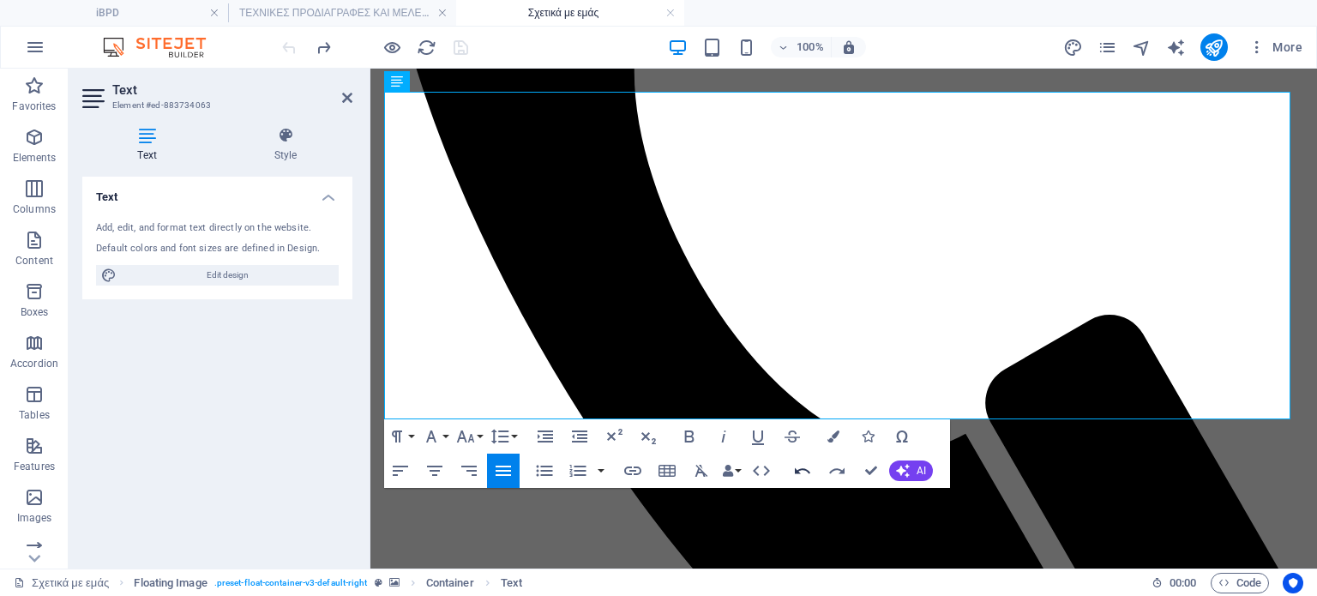
click at [799, 475] on icon "button" at bounding box center [802, 471] width 21 height 21
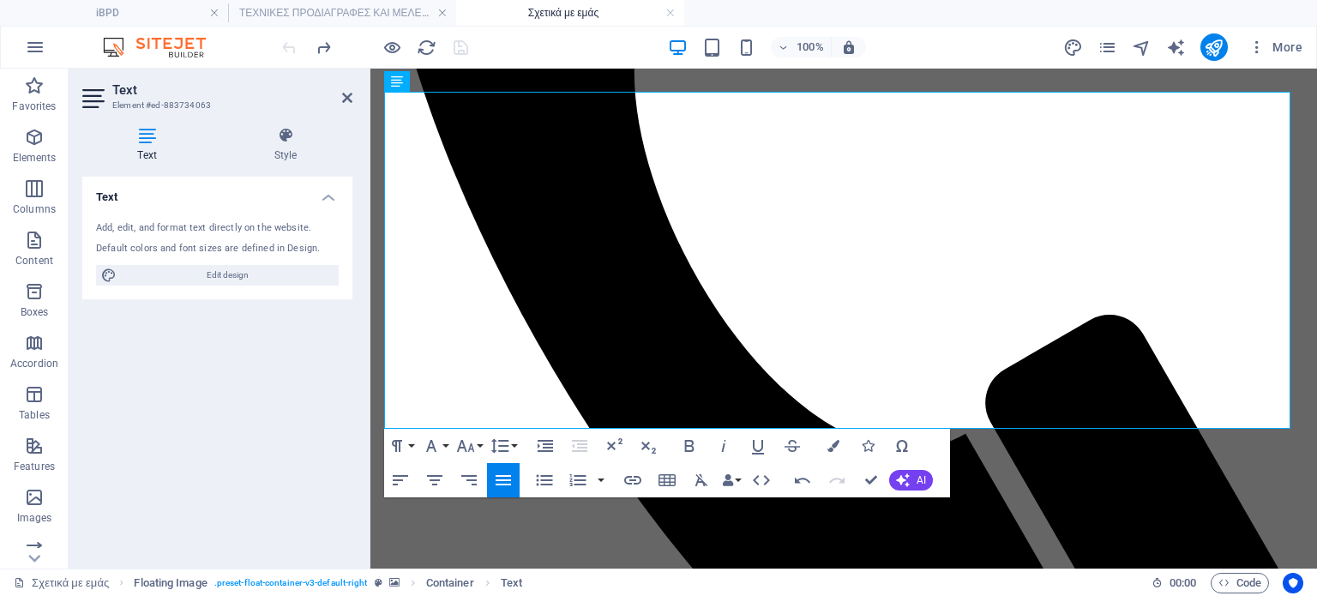
drag, startPoint x: 725, startPoint y: 220, endPoint x: 369, endPoint y: 167, distance: 359.9
click at [542, 484] on icon "button" at bounding box center [545, 479] width 16 height 11
click at [546, 445] on icon "button" at bounding box center [545, 446] width 21 height 21
click at [480, 443] on button "Font Size" at bounding box center [469, 446] width 33 height 34
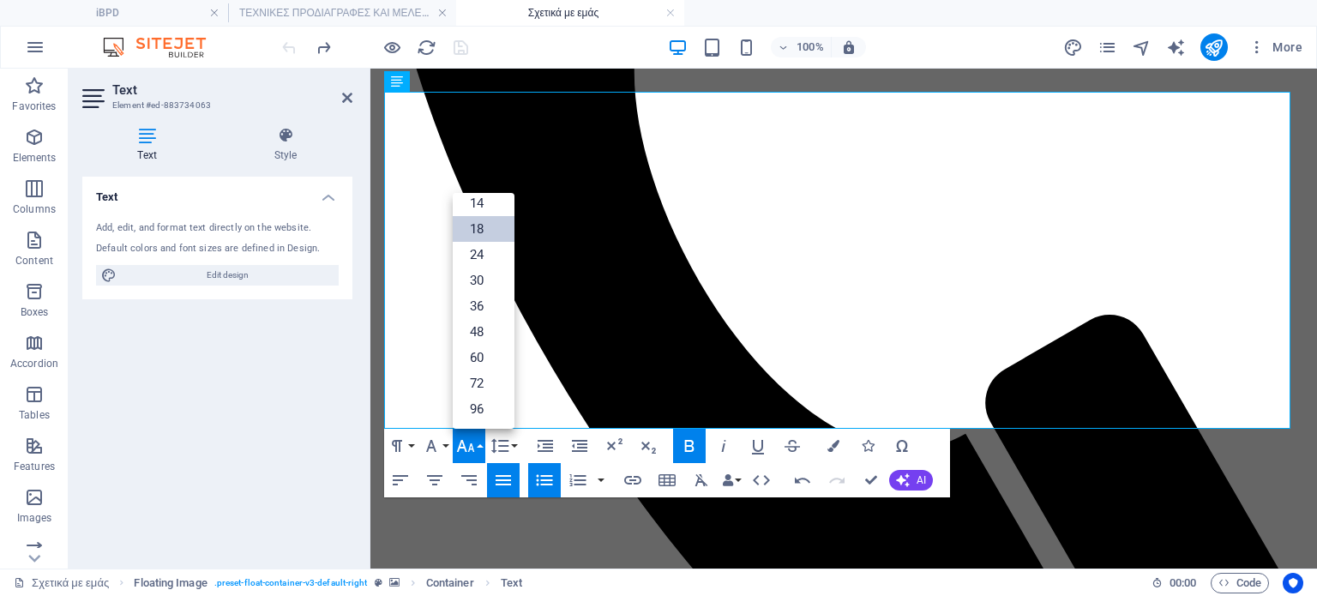
scroll to position [137, 0]
click at [491, 230] on link "18" at bounding box center [484, 230] width 62 height 26
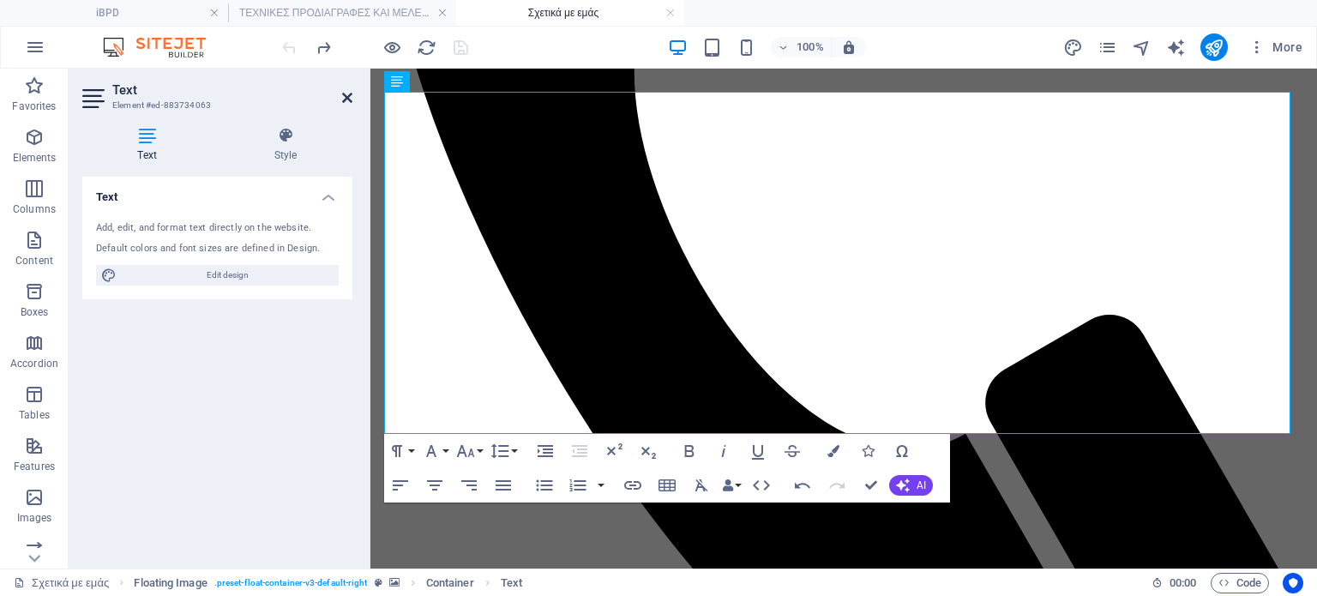
click at [344, 95] on icon at bounding box center [347, 98] width 10 height 14
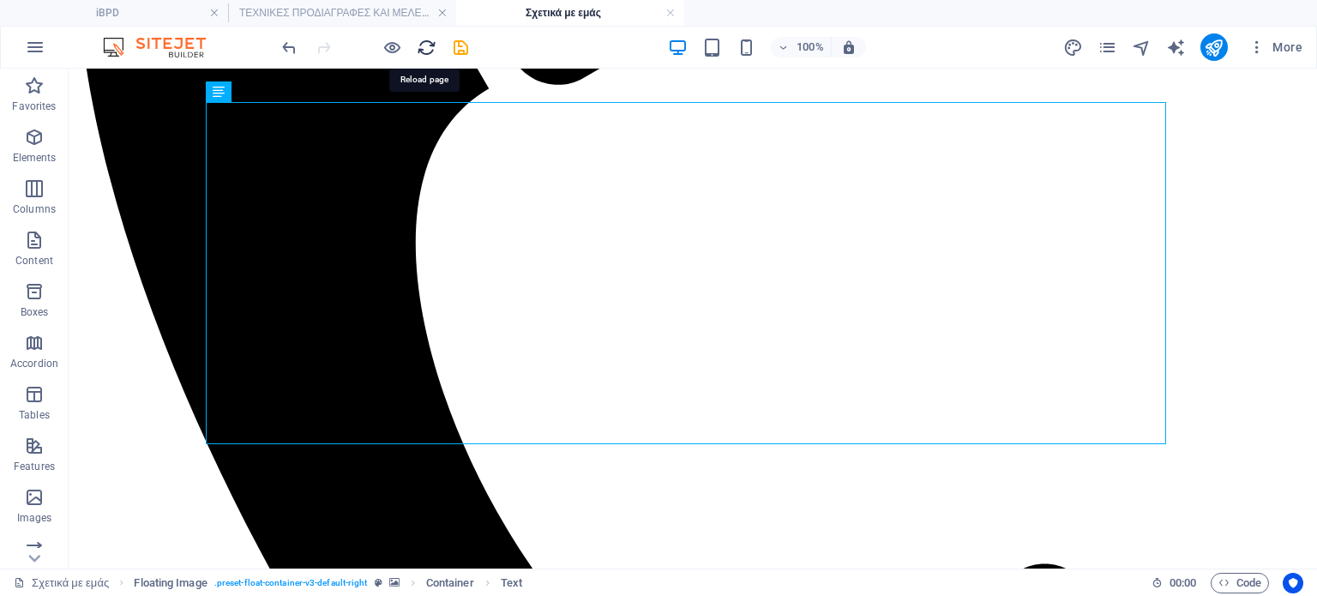
click at [427, 49] on icon "reload" at bounding box center [427, 48] width 20 height 20
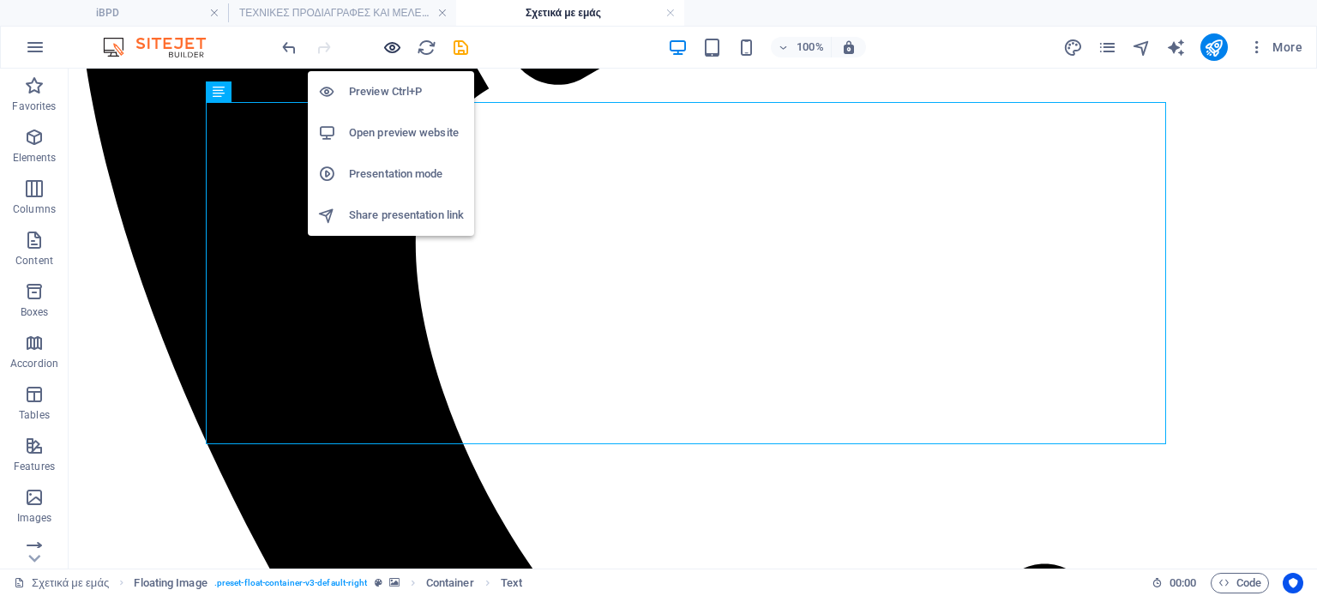
click at [393, 39] on icon "button" at bounding box center [392, 48] width 20 height 20
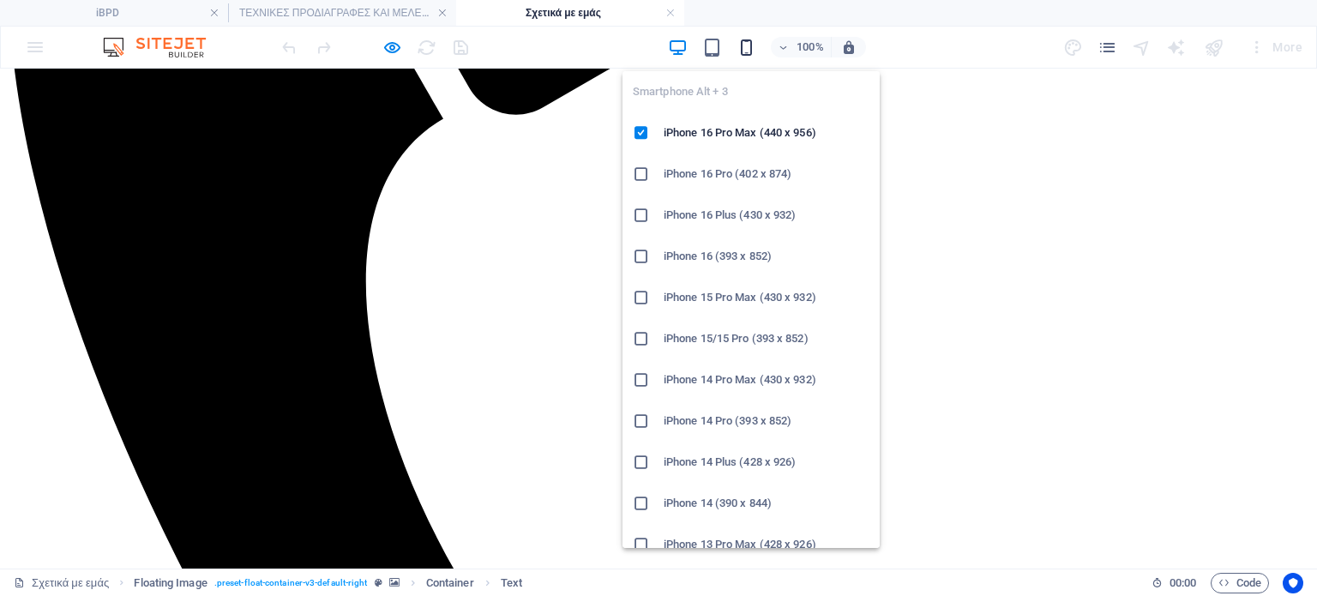
click at [750, 45] on icon "button" at bounding box center [747, 48] width 20 height 20
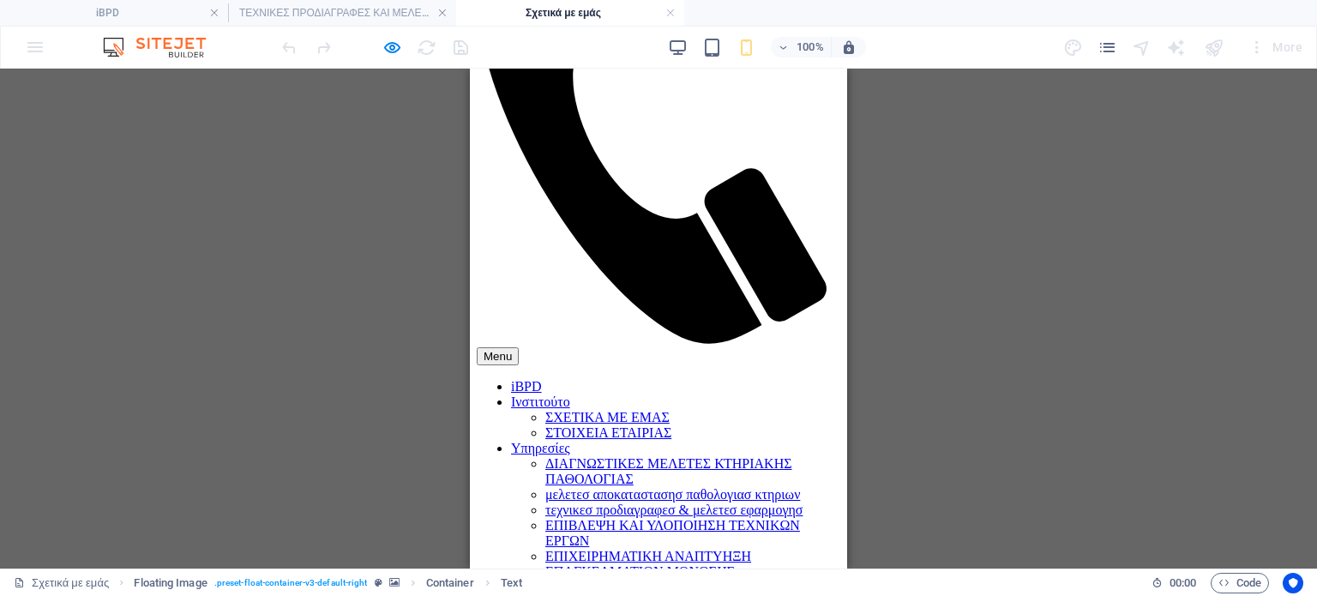
scroll to position [1182, 0]
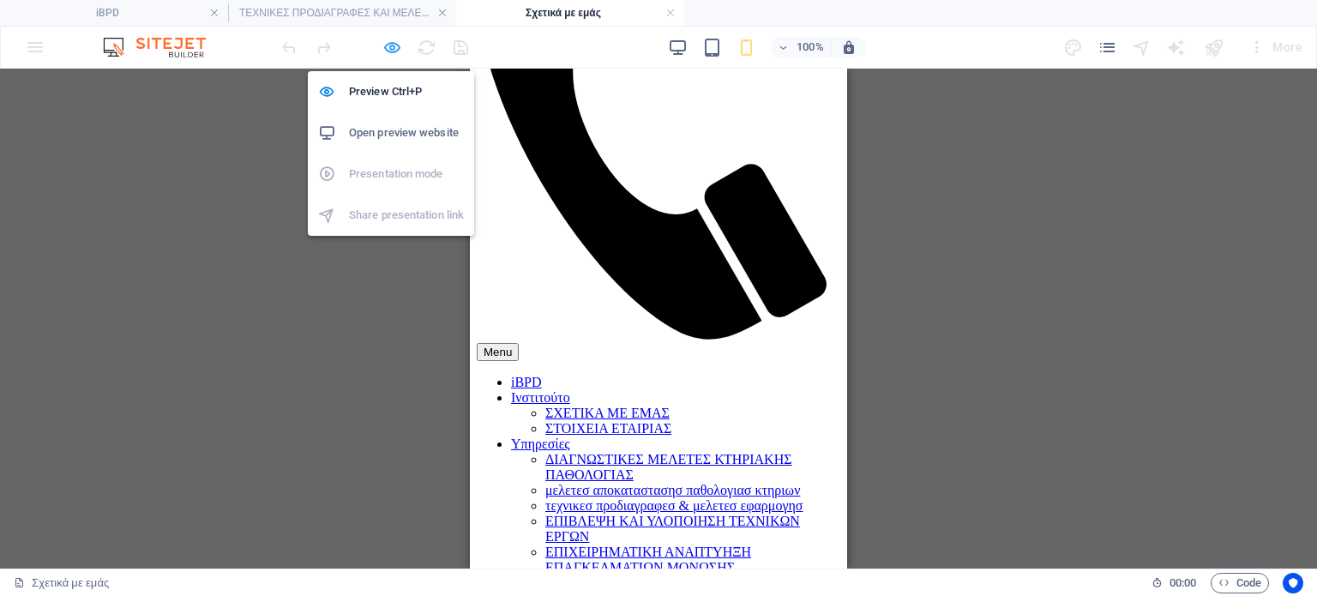
click at [386, 45] on icon "button" at bounding box center [392, 48] width 20 height 20
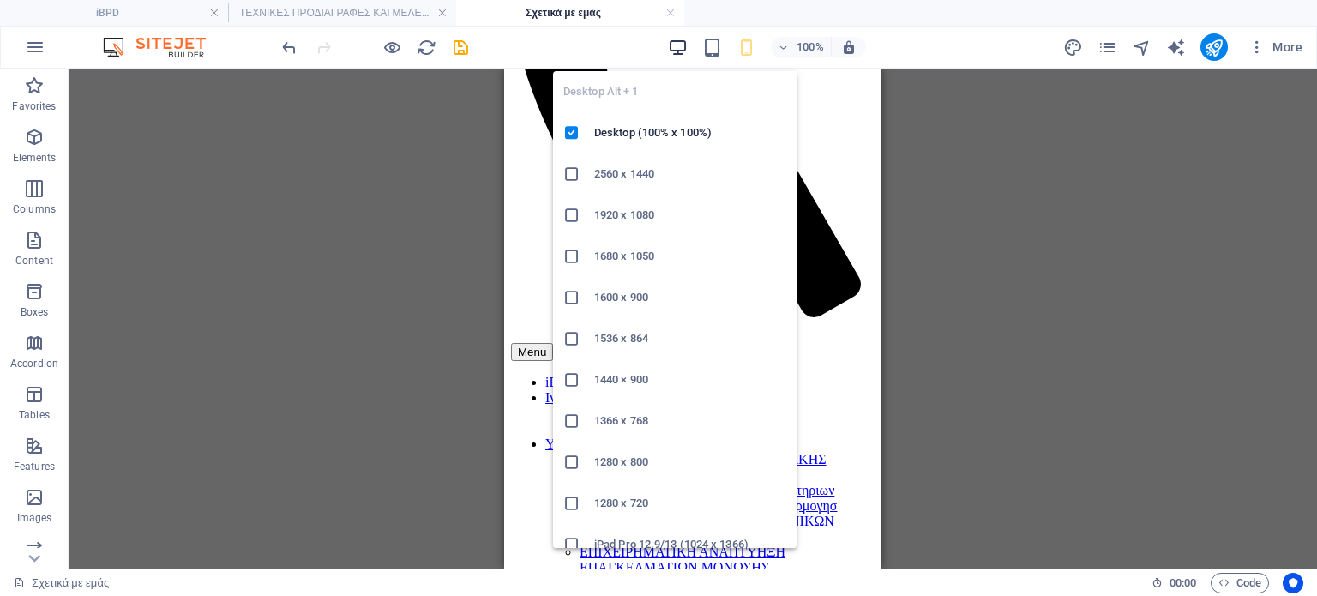
click at [671, 46] on icon "button" at bounding box center [678, 48] width 20 height 20
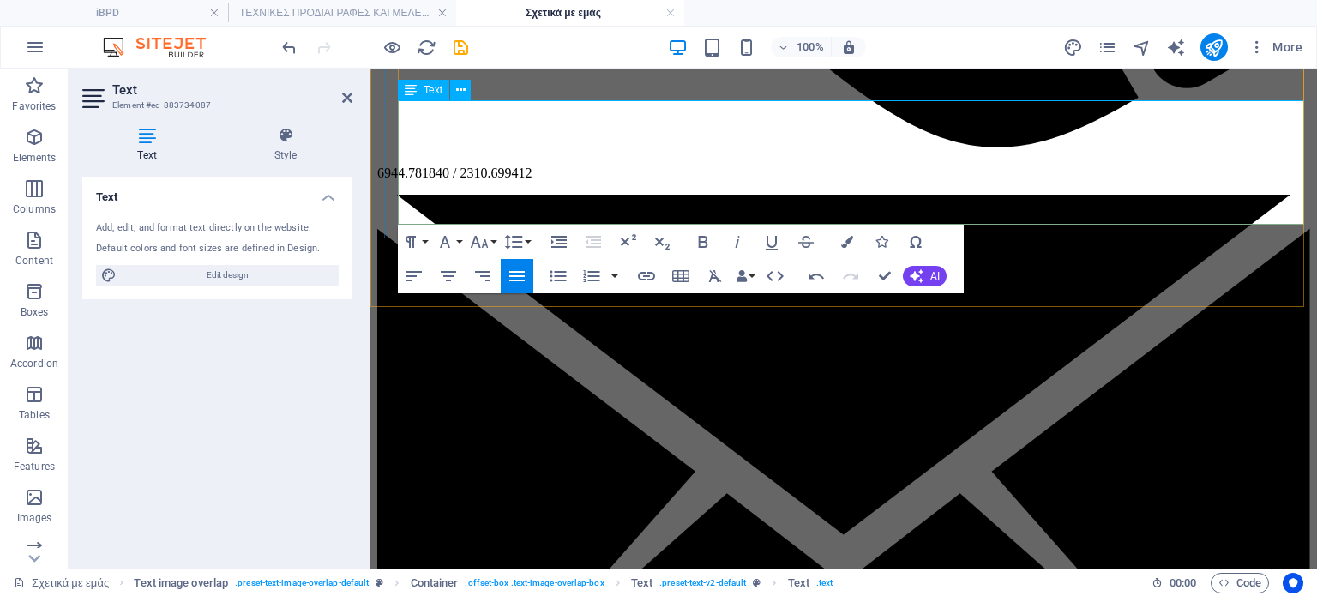
drag, startPoint x: 954, startPoint y: 209, endPoint x: 398, endPoint y: 140, distance: 560.1
click at [559, 271] on icon "button" at bounding box center [559, 276] width 16 height 11
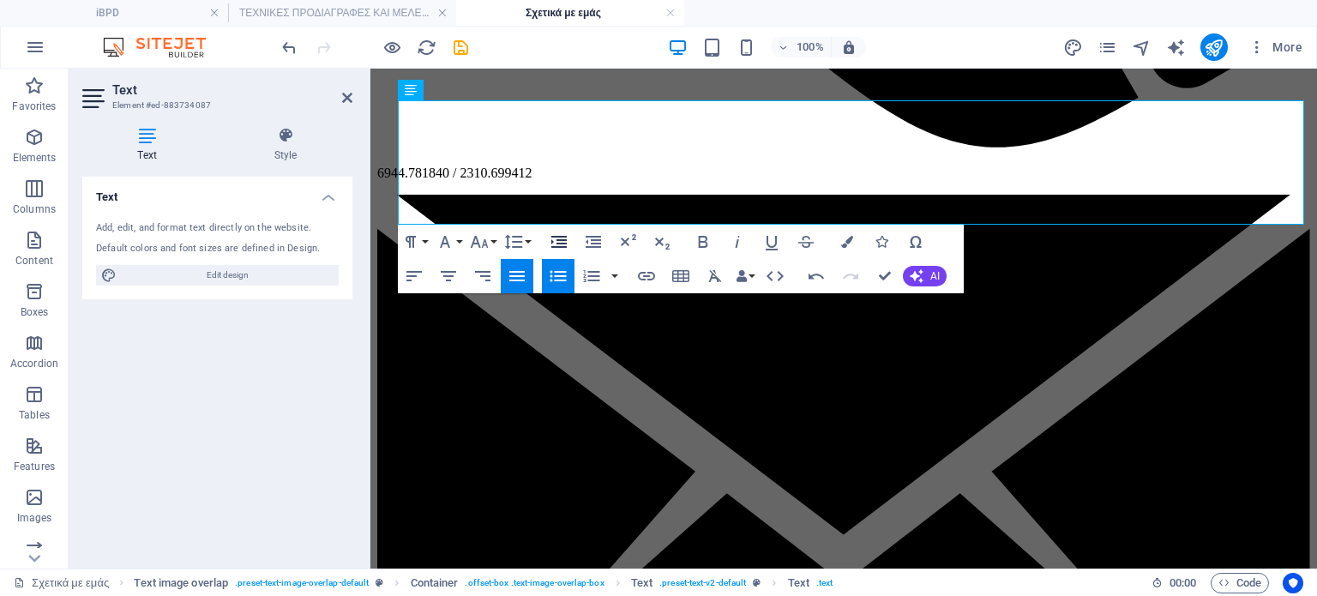
click at [563, 237] on icon "button" at bounding box center [558, 242] width 15 height 12
click at [491, 238] on button "Font Size" at bounding box center [483, 242] width 33 height 34
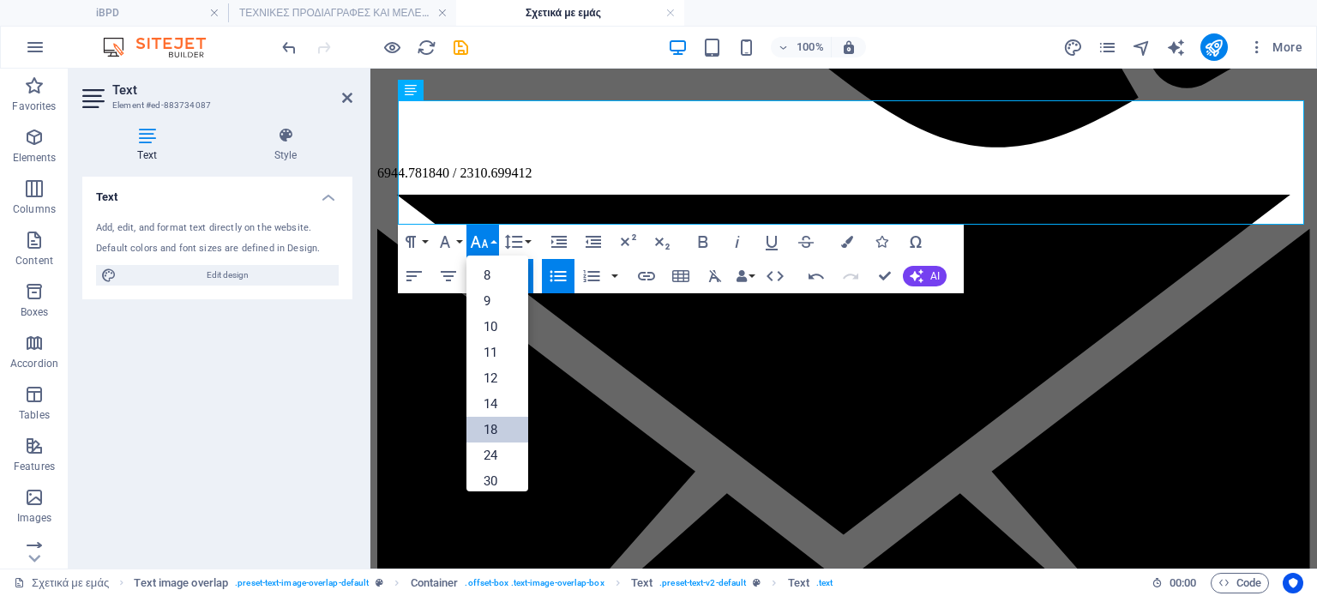
click at [489, 428] on link "18" at bounding box center [498, 430] width 62 height 26
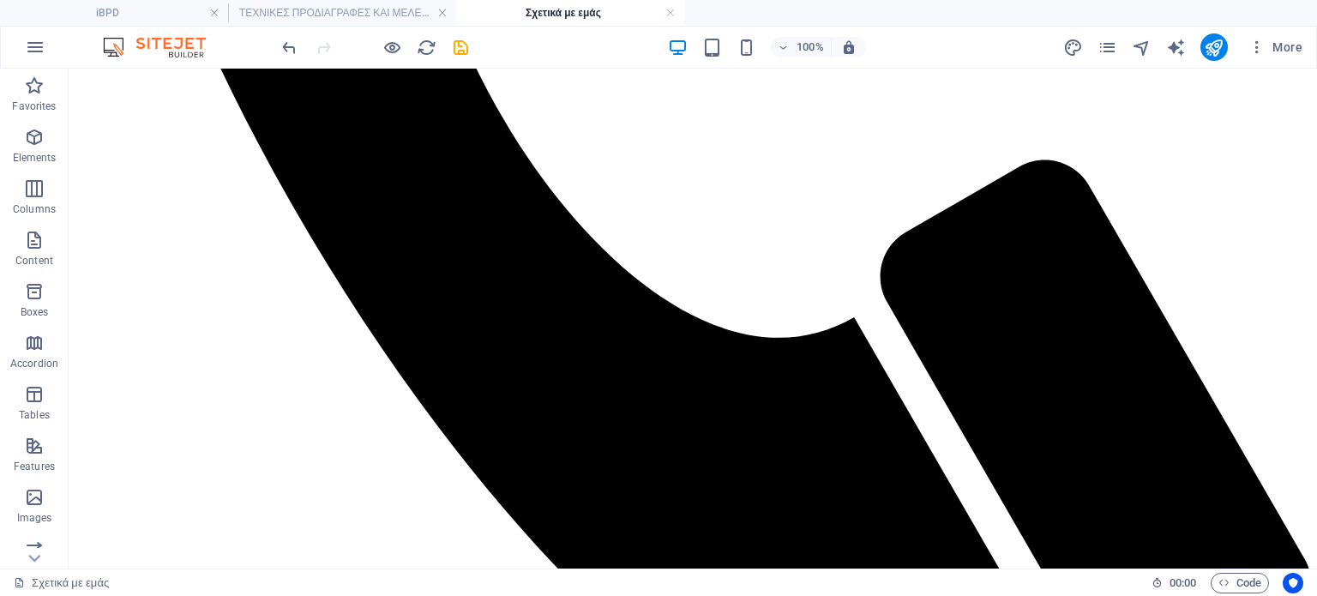
scroll to position [945, 0]
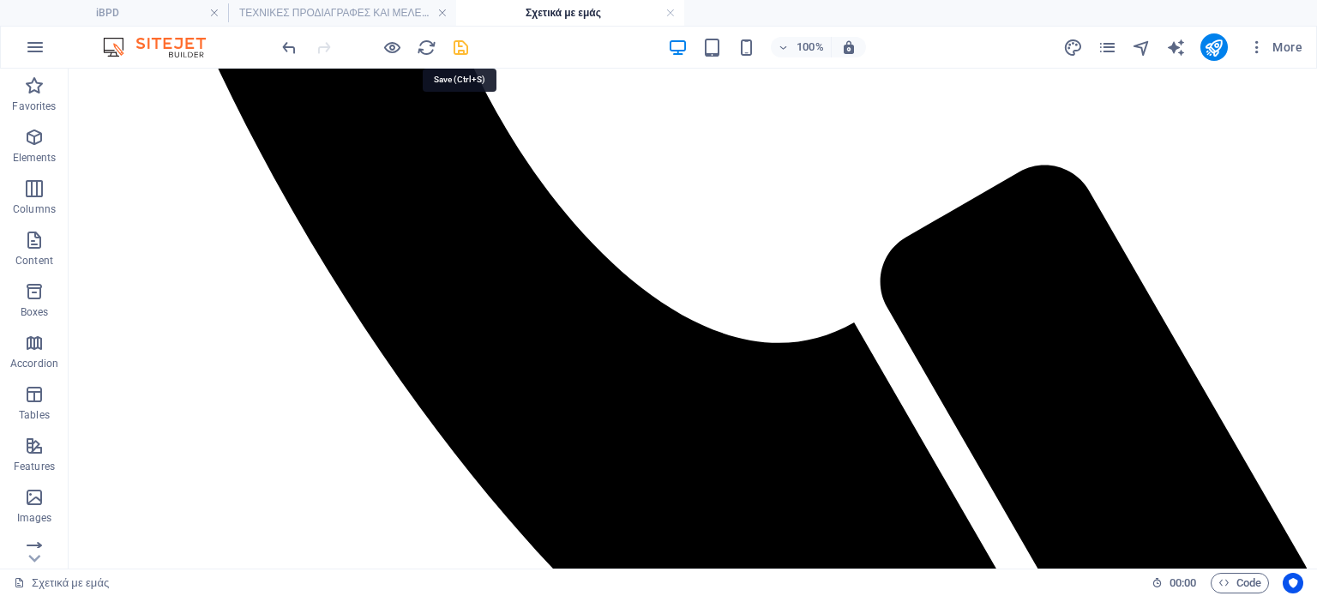
click at [464, 40] on icon "save" at bounding box center [461, 48] width 20 height 20
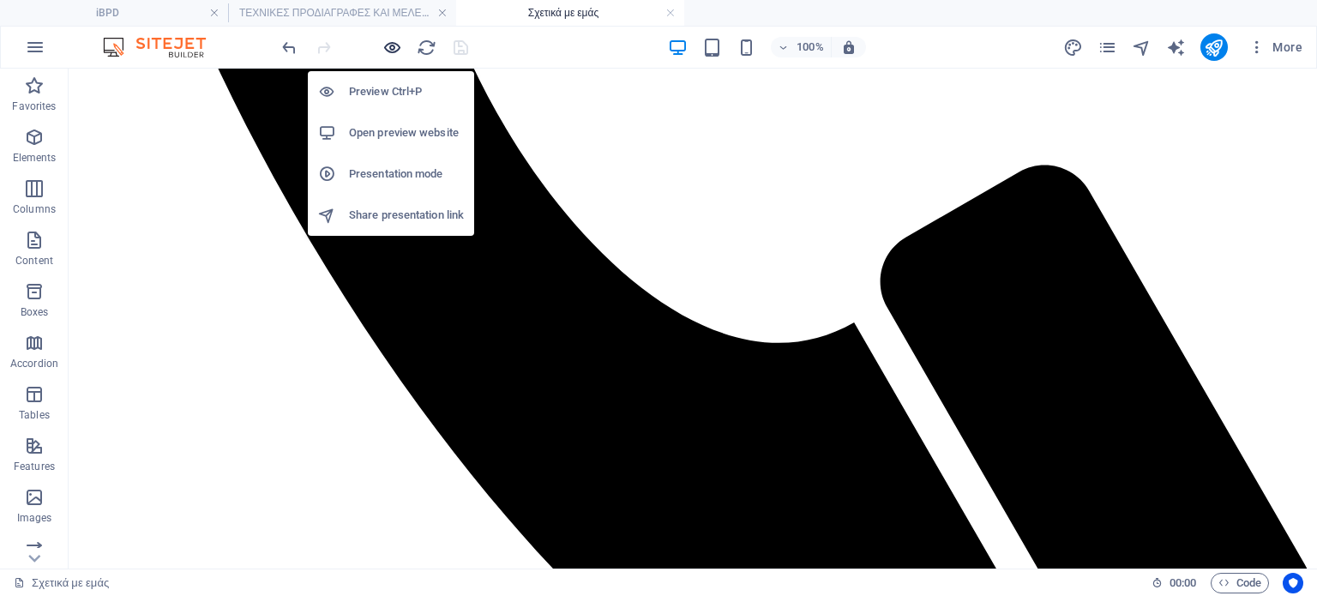
click at [396, 42] on icon "button" at bounding box center [392, 48] width 20 height 20
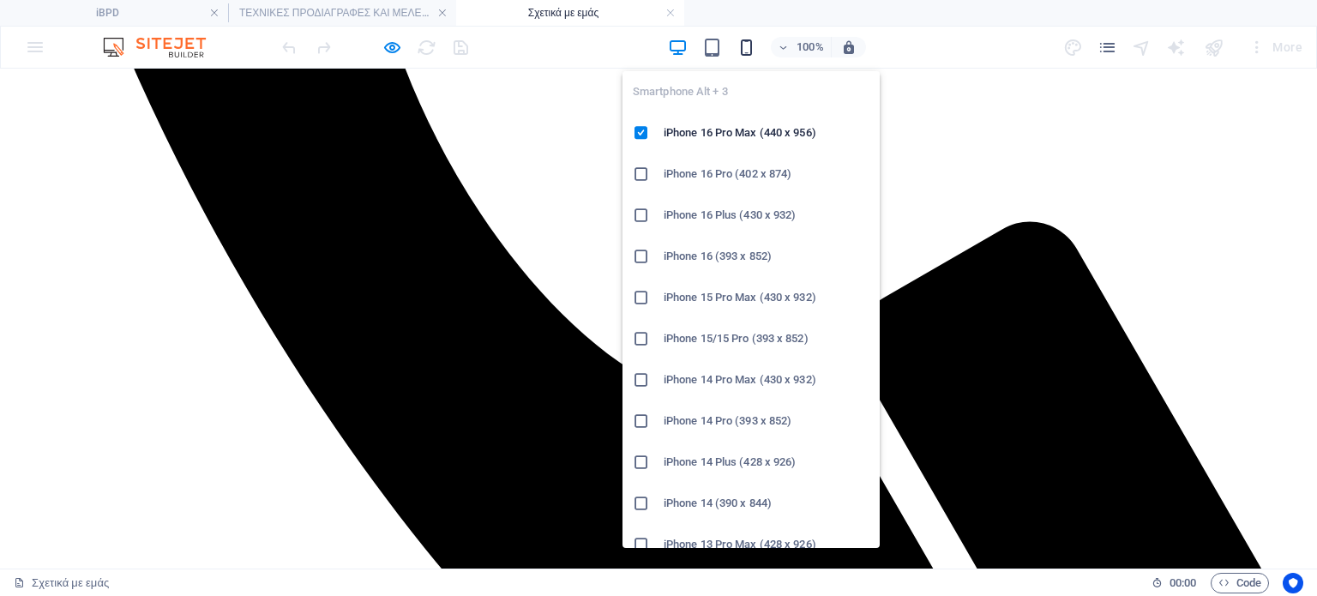
click at [750, 49] on icon "button" at bounding box center [747, 48] width 20 height 20
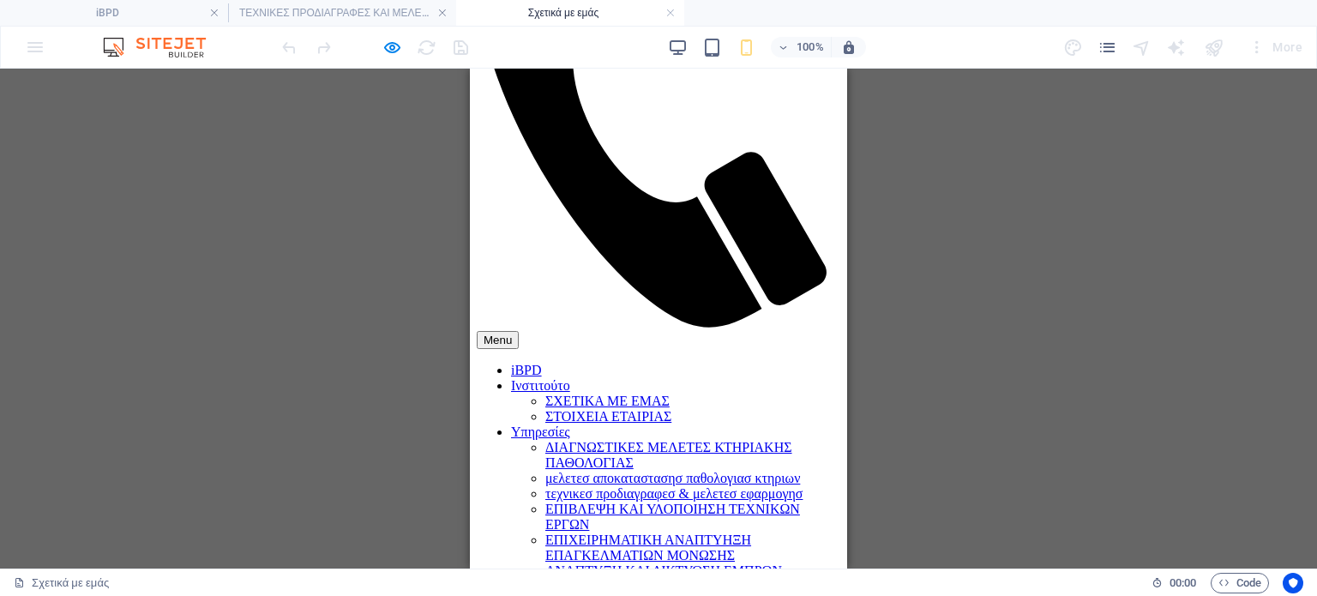
scroll to position [1198, 0]
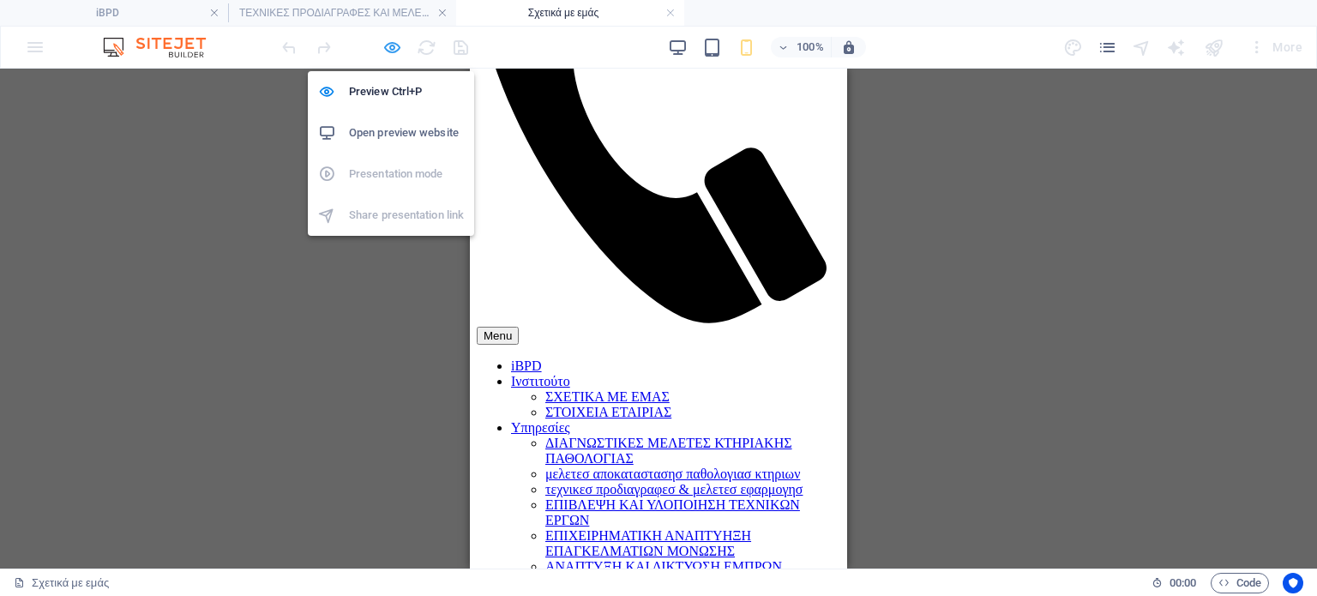
click at [399, 48] on icon "button" at bounding box center [392, 48] width 20 height 20
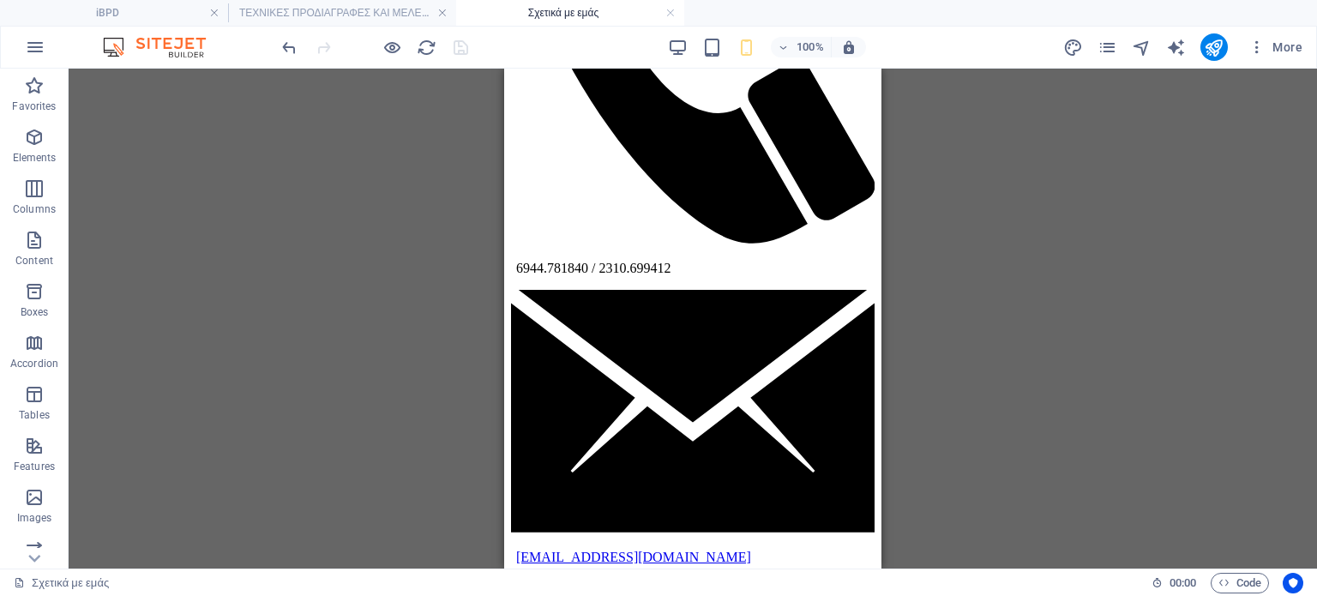
scroll to position [334, 0]
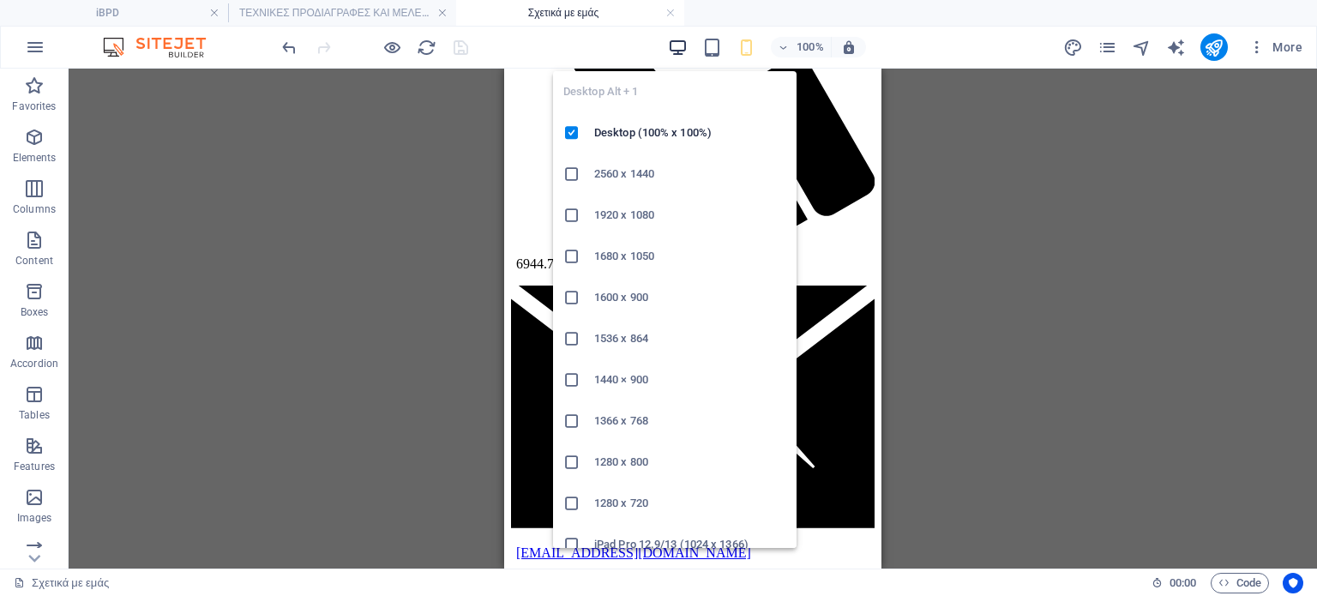
click at [679, 51] on icon "button" at bounding box center [678, 48] width 20 height 20
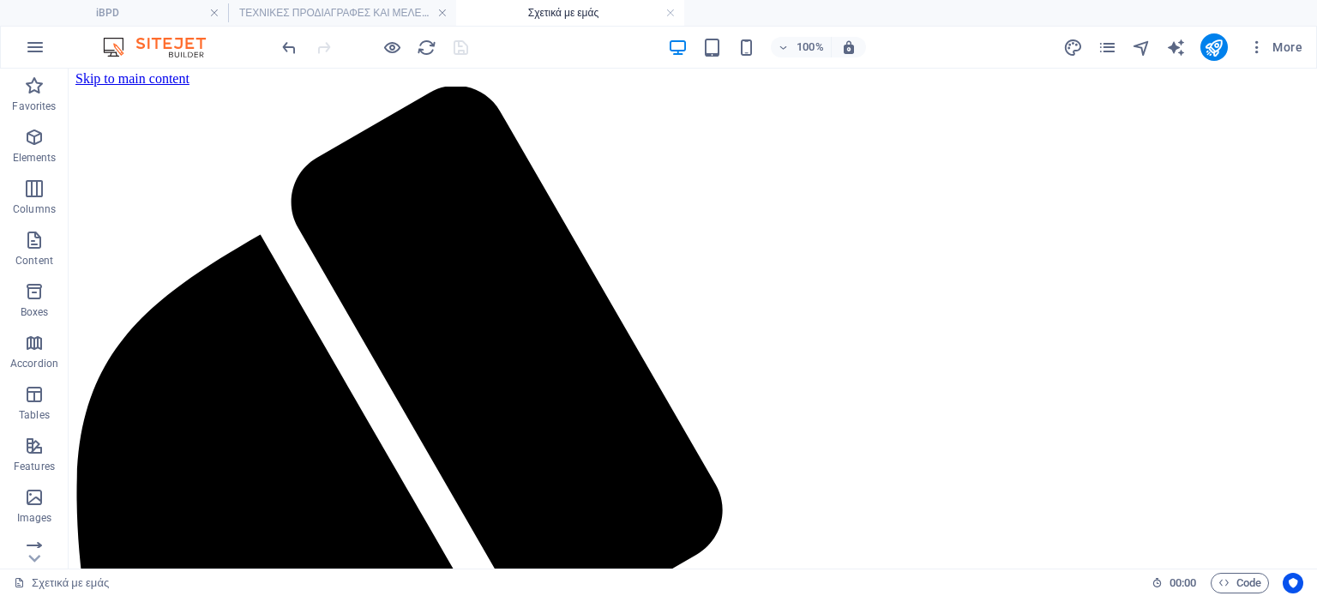
scroll to position [0, 0]
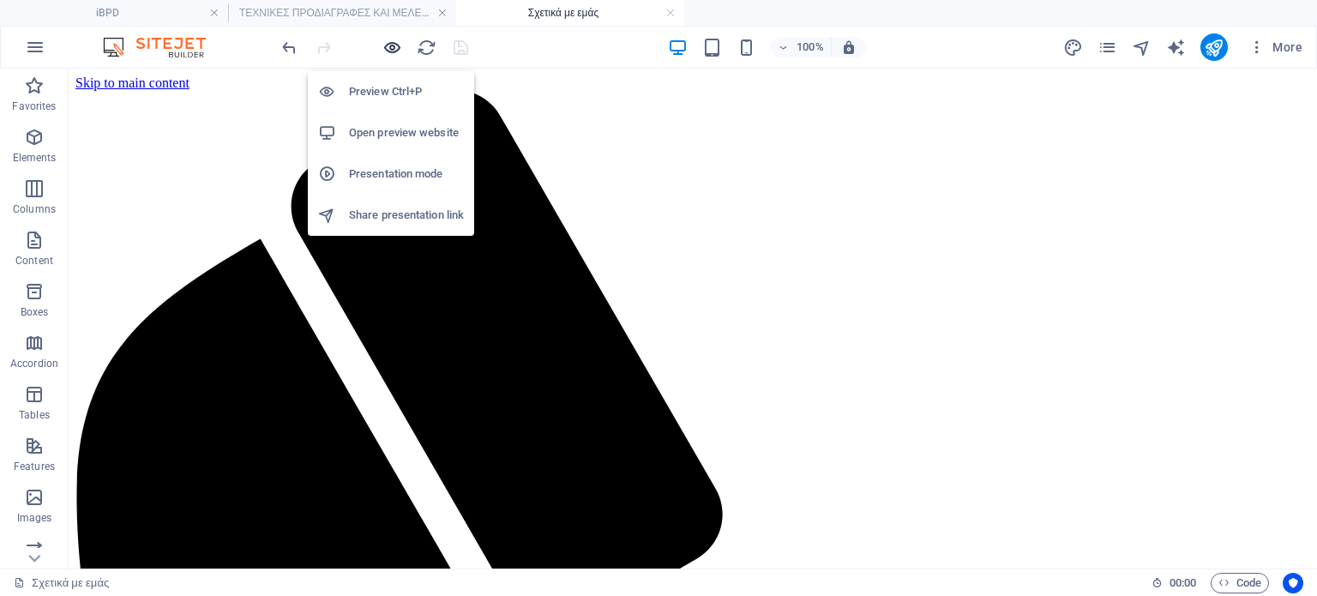
click at [394, 43] on icon "button" at bounding box center [392, 48] width 20 height 20
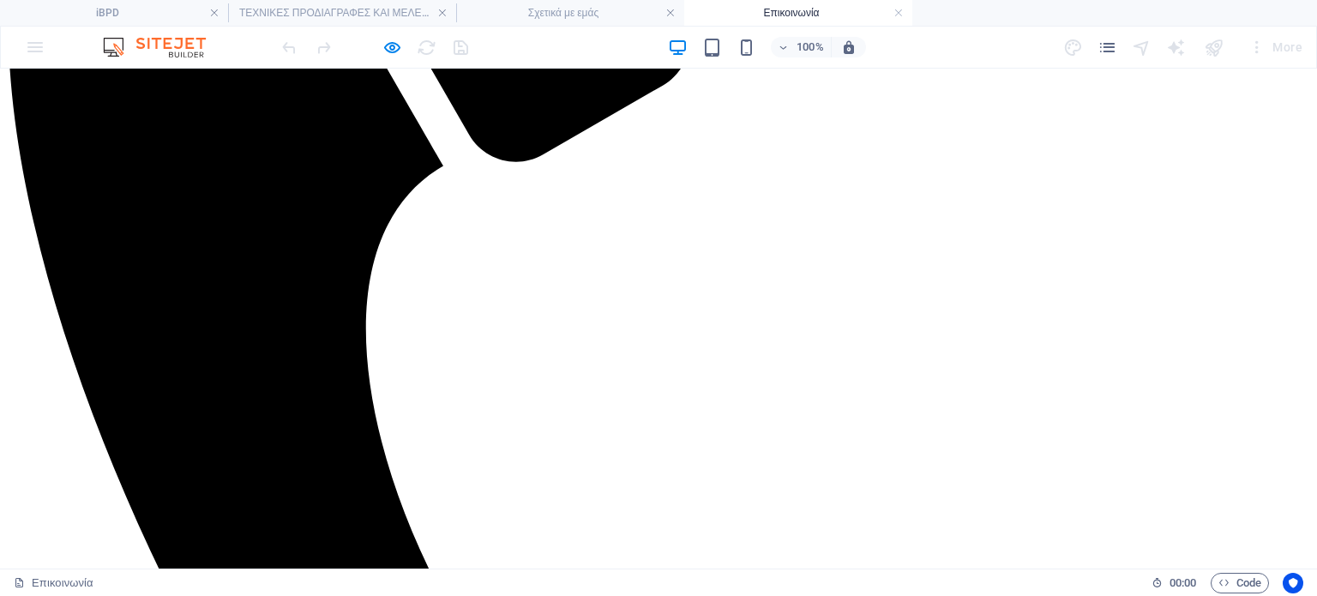
scroll to position [707, 0]
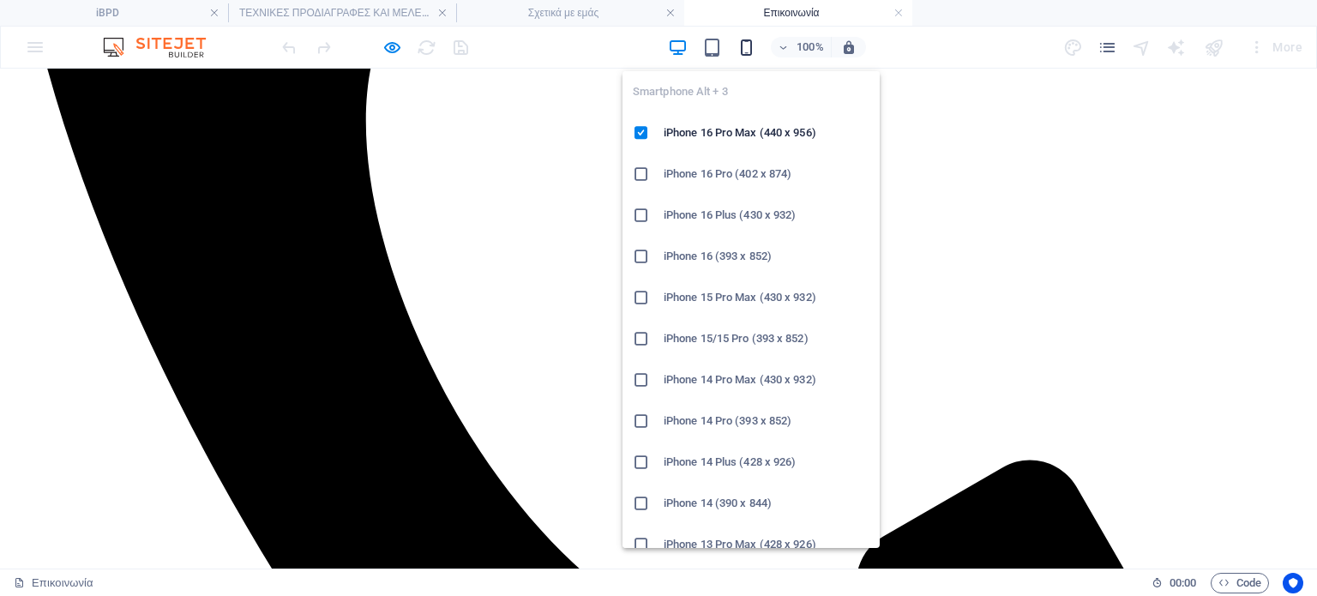
click at [746, 38] on icon "button" at bounding box center [747, 48] width 20 height 20
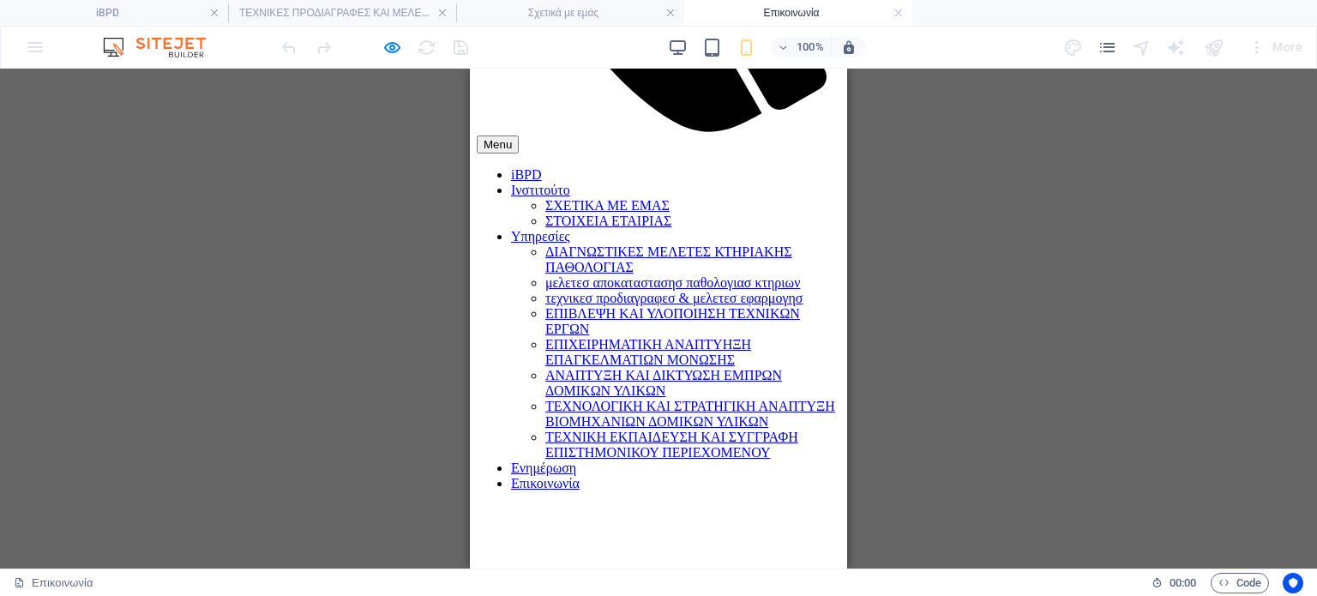
scroll to position [1383, 0]
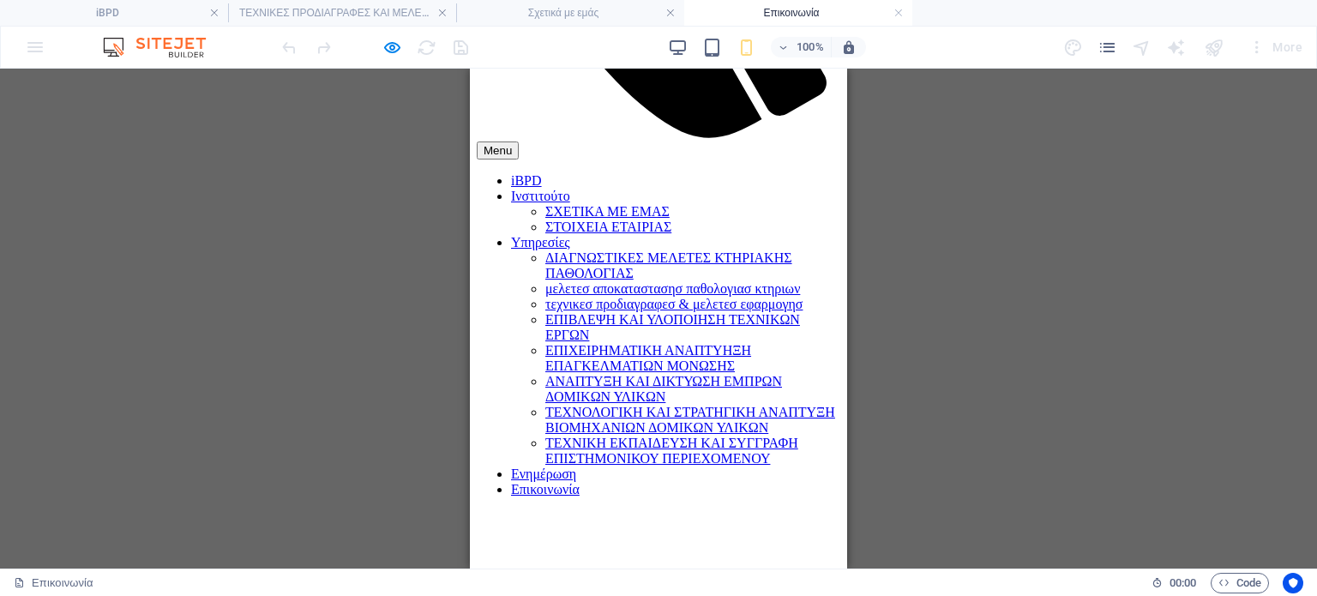
click at [666, 6] on link at bounding box center [671, 13] width 10 height 16
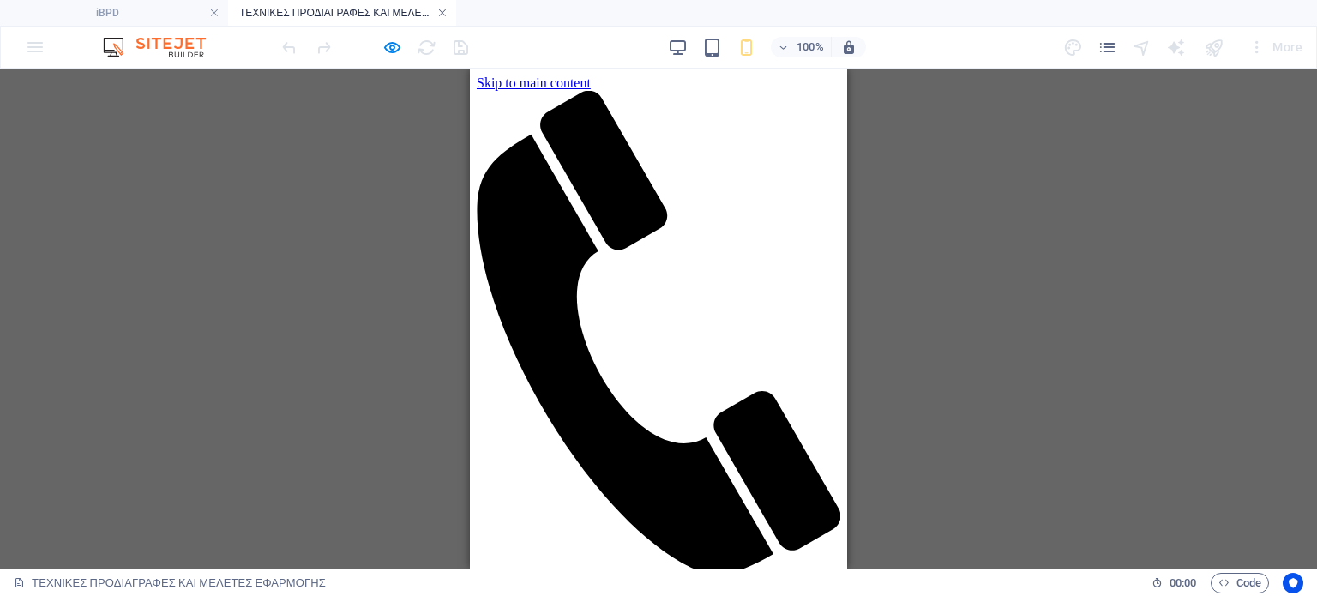
click at [440, 12] on link at bounding box center [442, 13] width 10 height 16
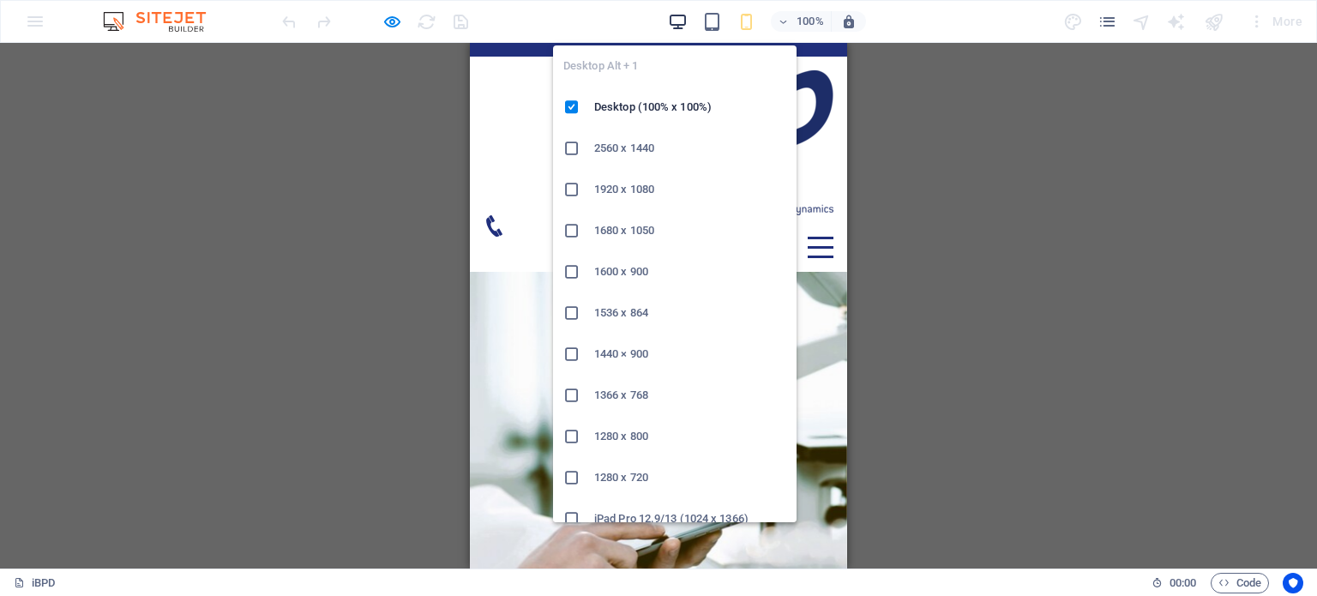
click at [676, 20] on icon "button" at bounding box center [678, 22] width 20 height 20
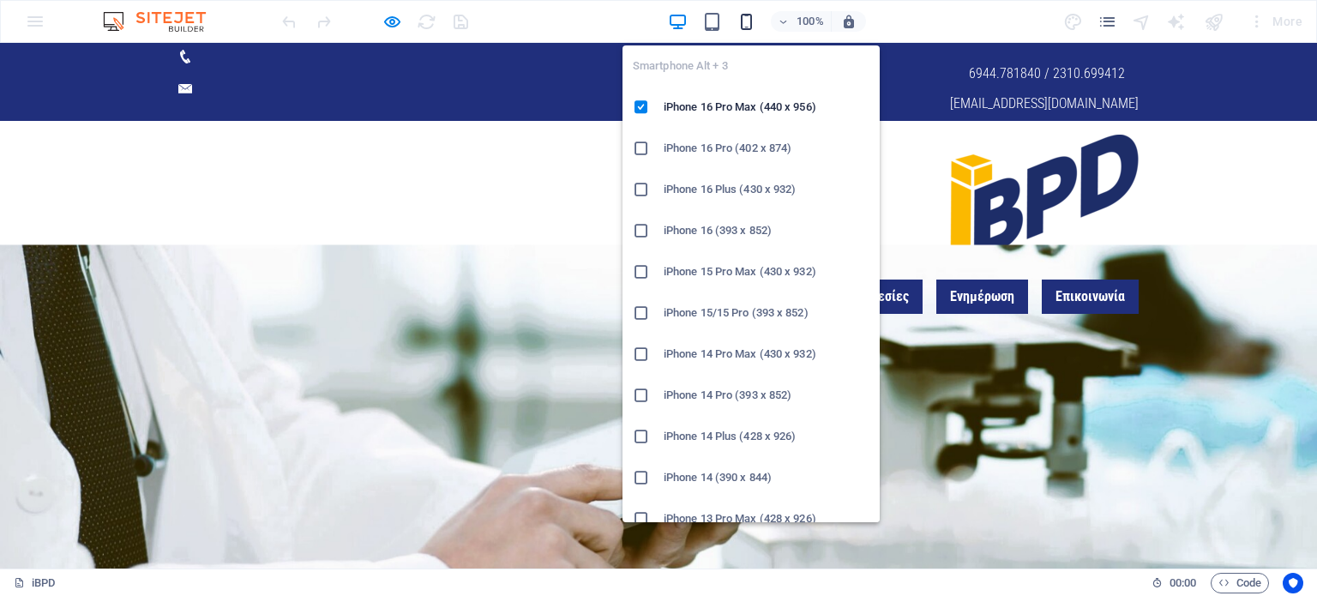
click at [743, 26] on icon "button" at bounding box center [747, 22] width 20 height 20
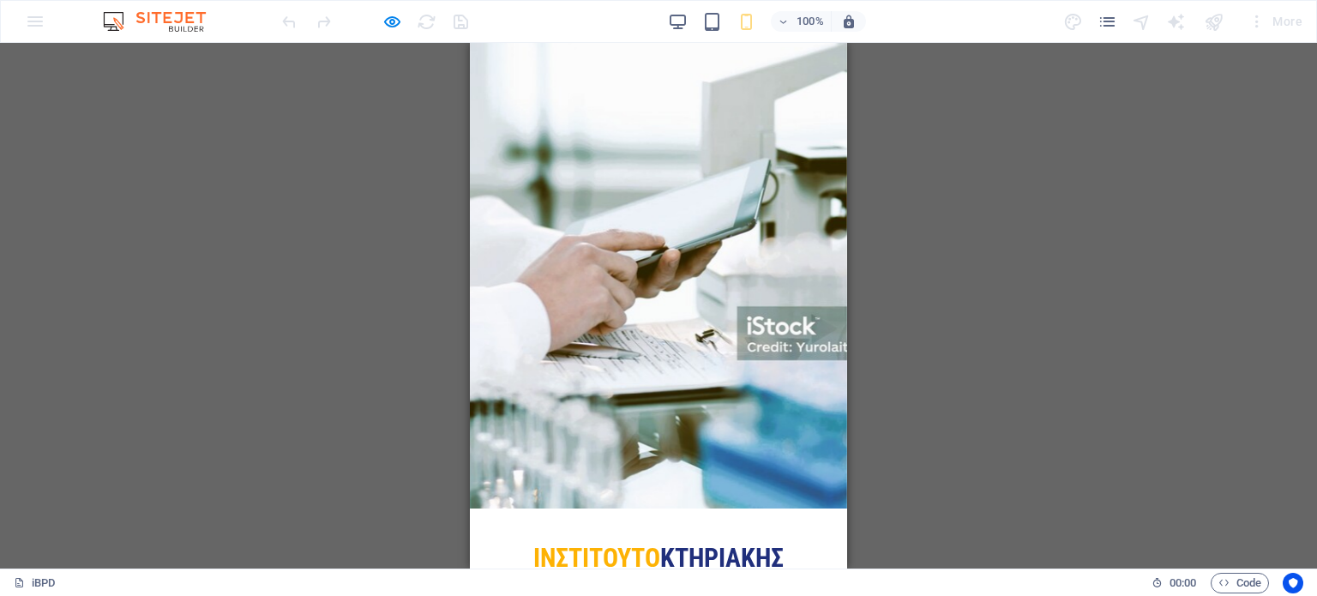
scroll to position [0, 0]
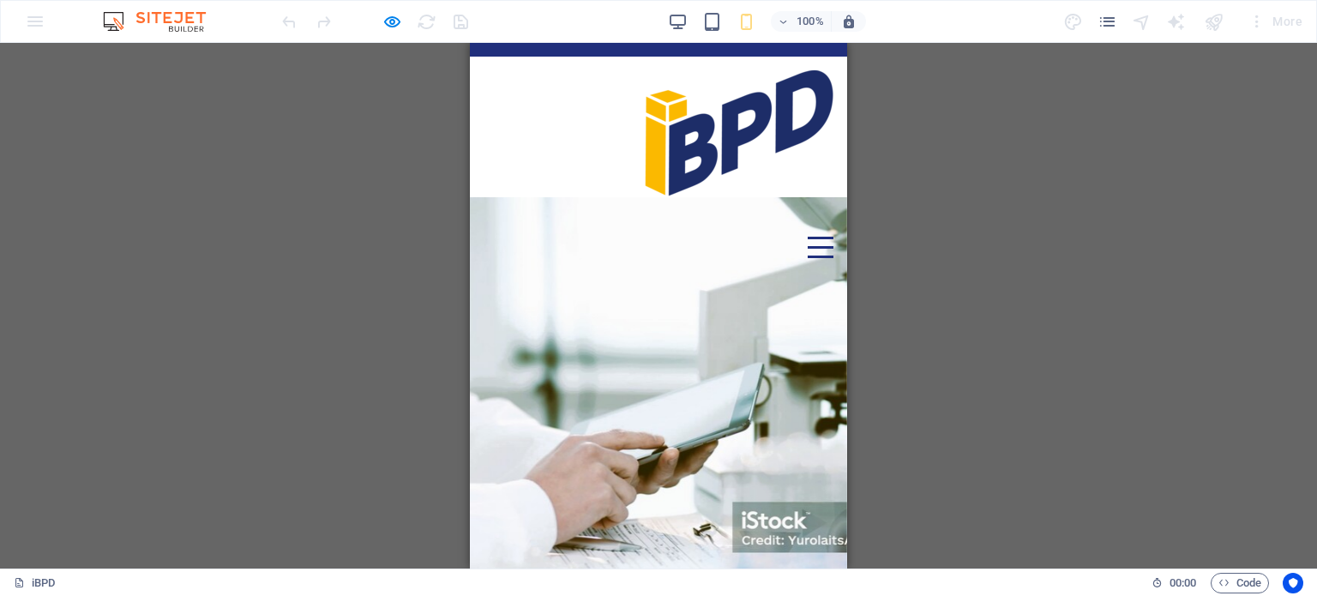
click at [343, 163] on div "H2 Boxes Container Container Menu Bar Container Icon Info Bar Text Info Bar Con…" at bounding box center [658, 306] width 1317 height 526
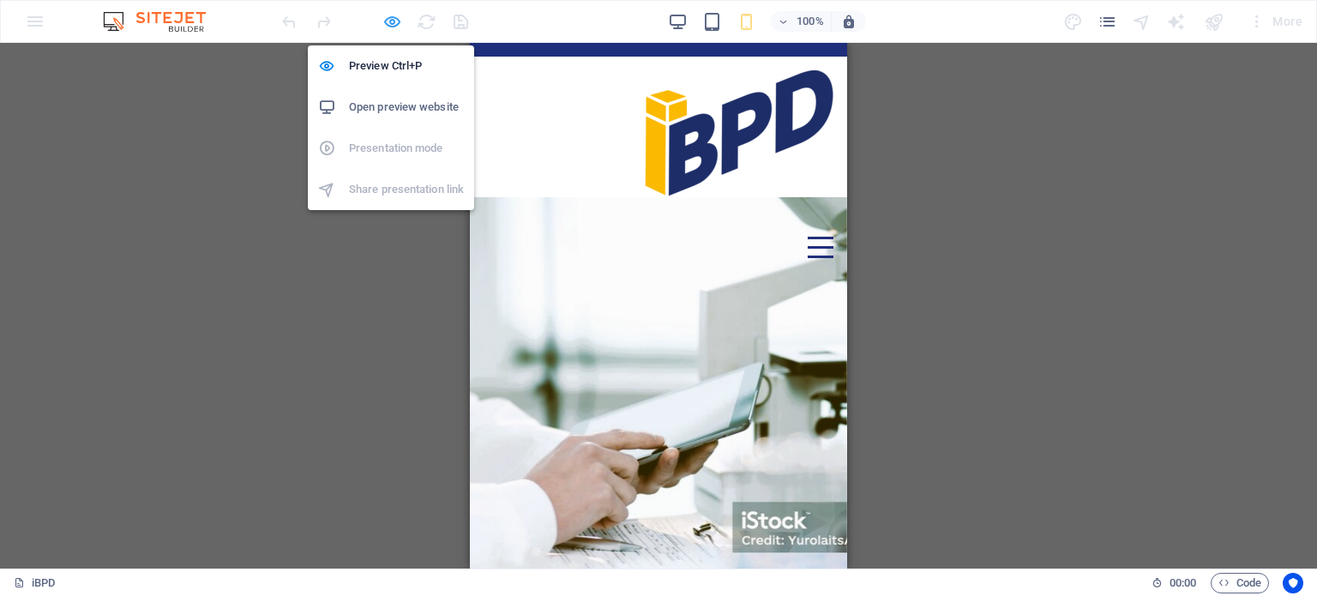
click at [392, 17] on icon "button" at bounding box center [392, 22] width 20 height 20
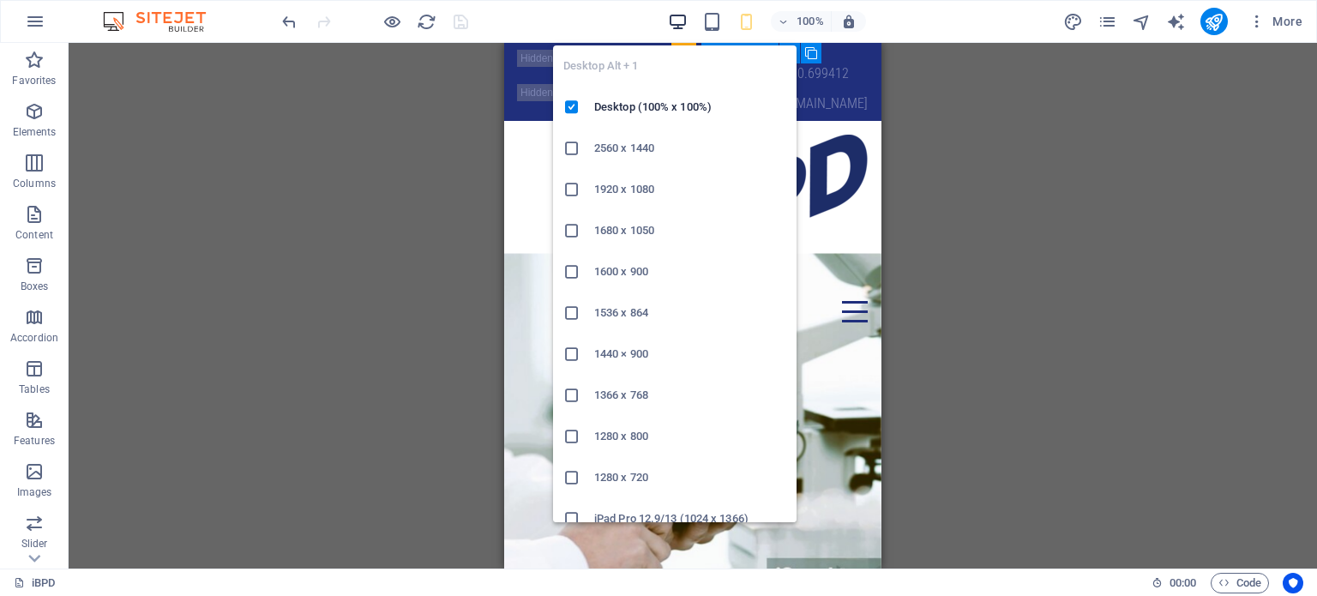
click at [674, 23] on icon "button" at bounding box center [678, 22] width 20 height 20
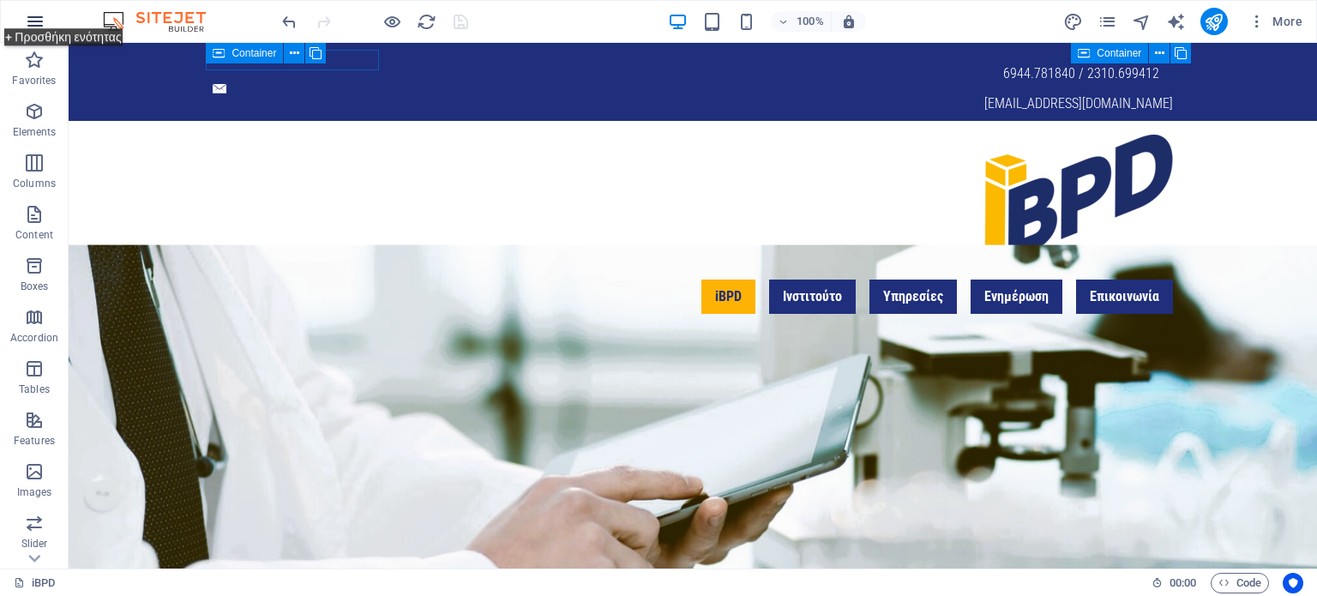
click at [28, 15] on icon "button" at bounding box center [35, 21] width 21 height 21
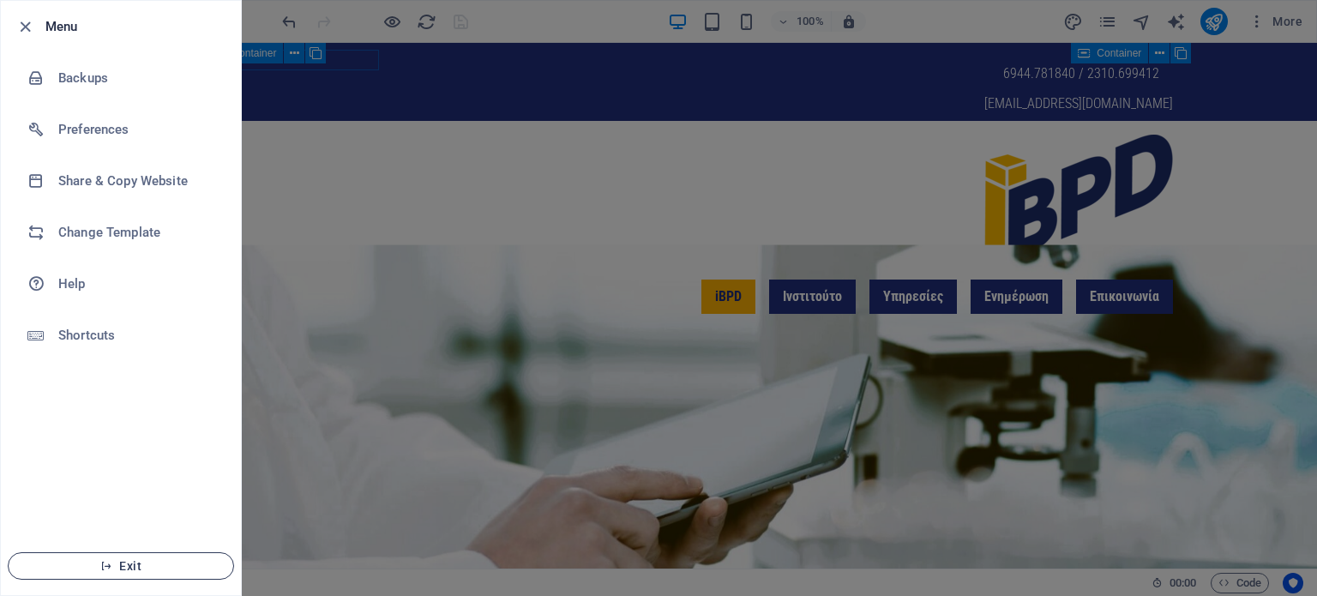
click at [142, 559] on span "Exit" at bounding box center [120, 566] width 197 height 14
